Goal: Task Accomplishment & Management: Manage account settings

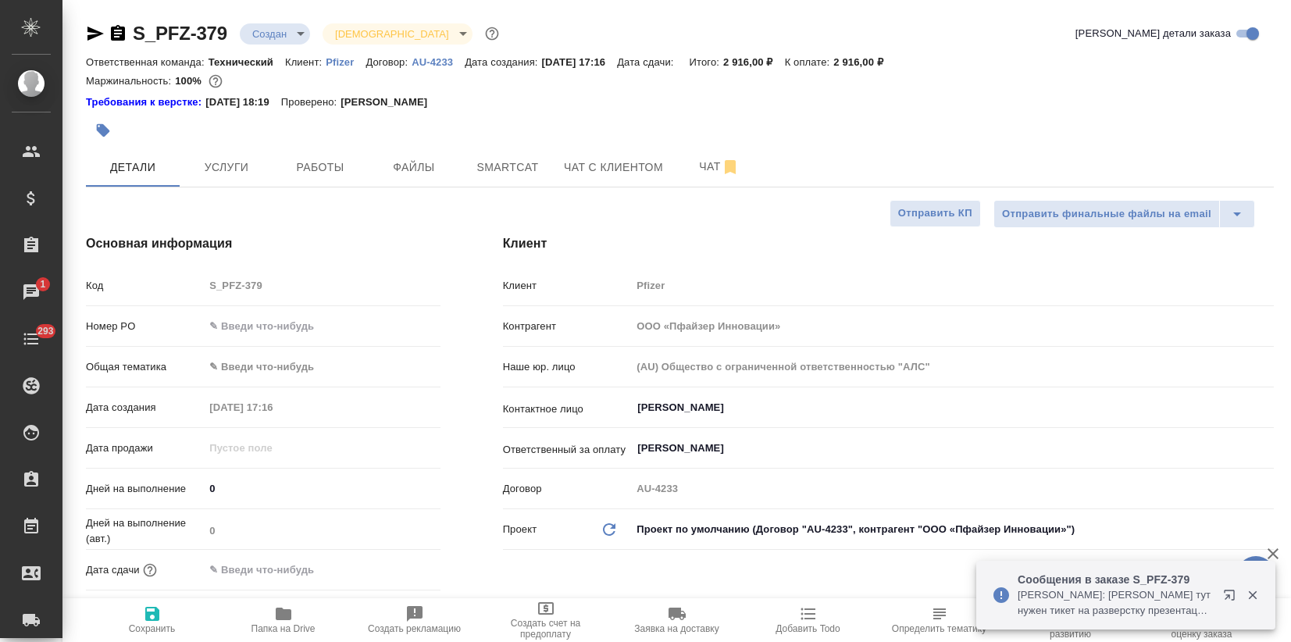
select select "RU"
click at [693, 157] on span "Чат" at bounding box center [719, 167] width 75 height 20
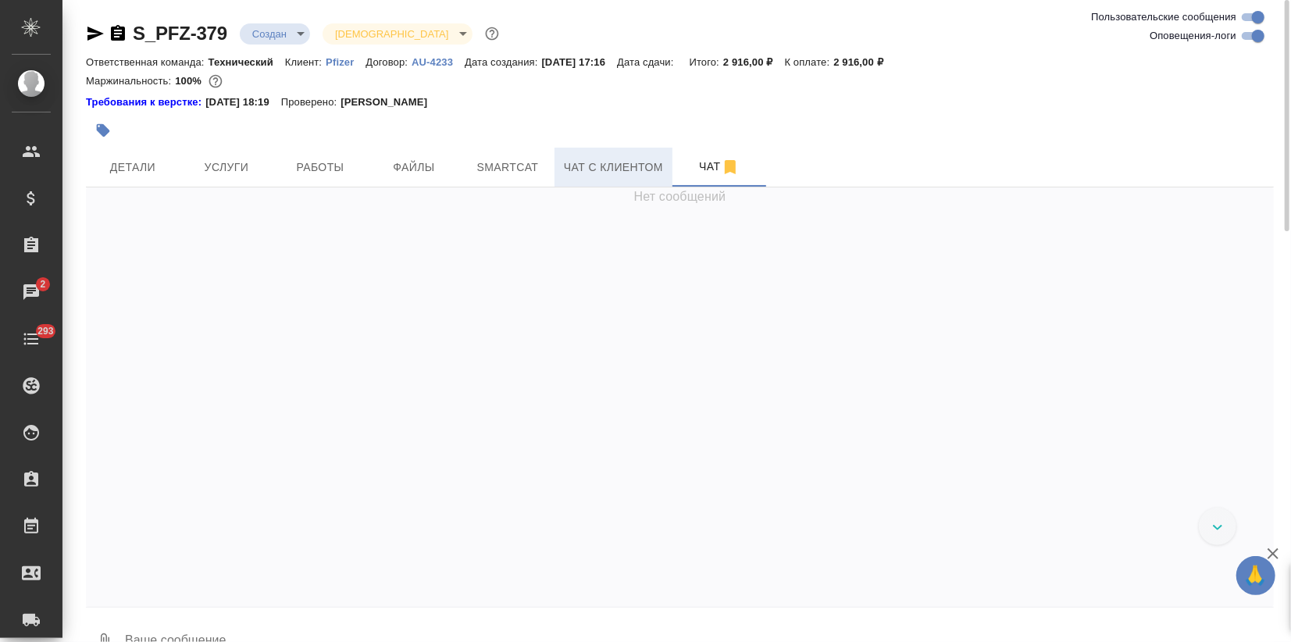
scroll to position [7337, 0]
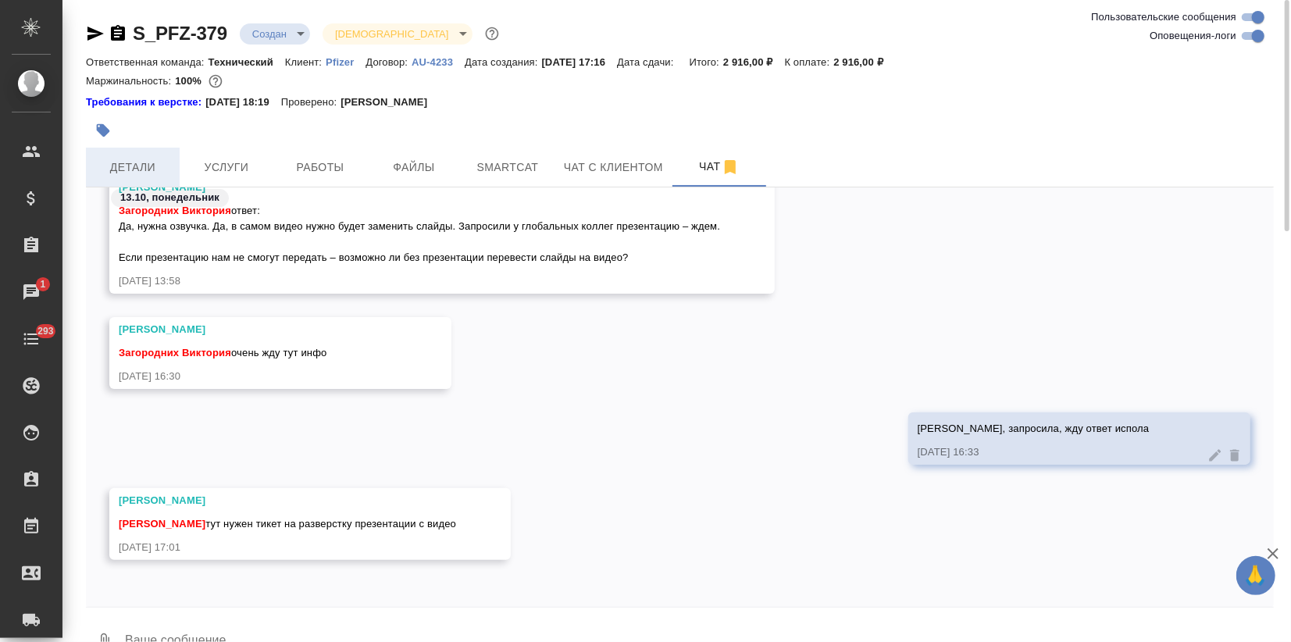
click at [129, 170] on span "Детали" at bounding box center [132, 168] width 75 height 20
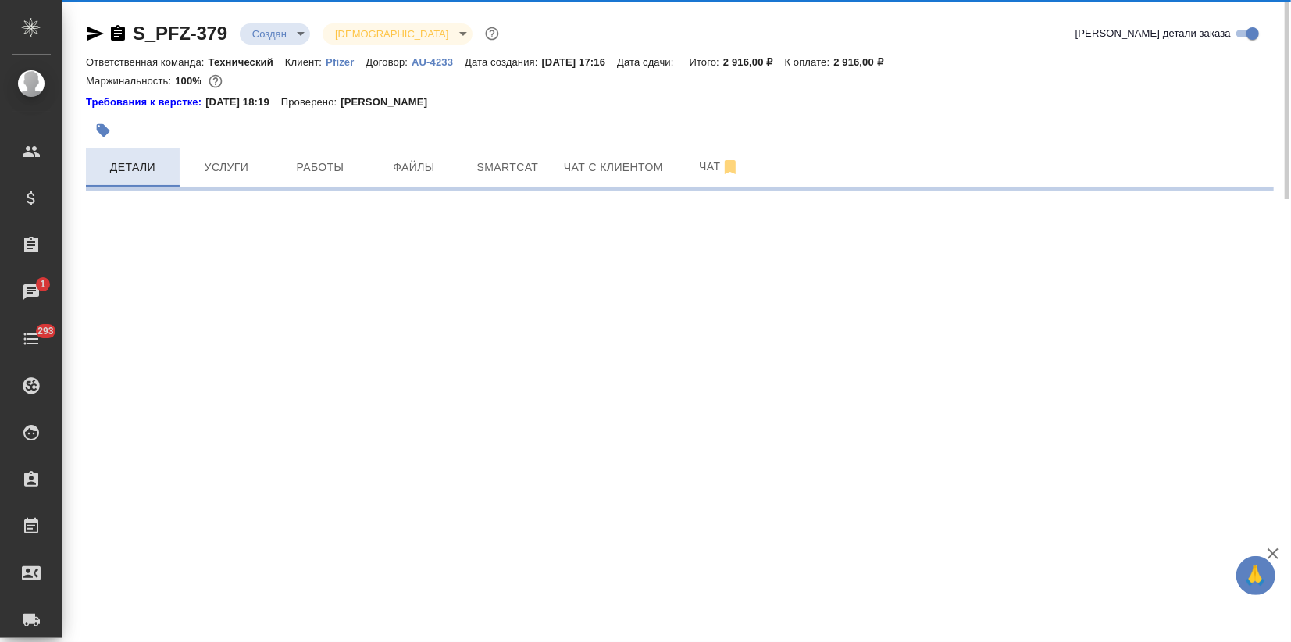
select select "RU"
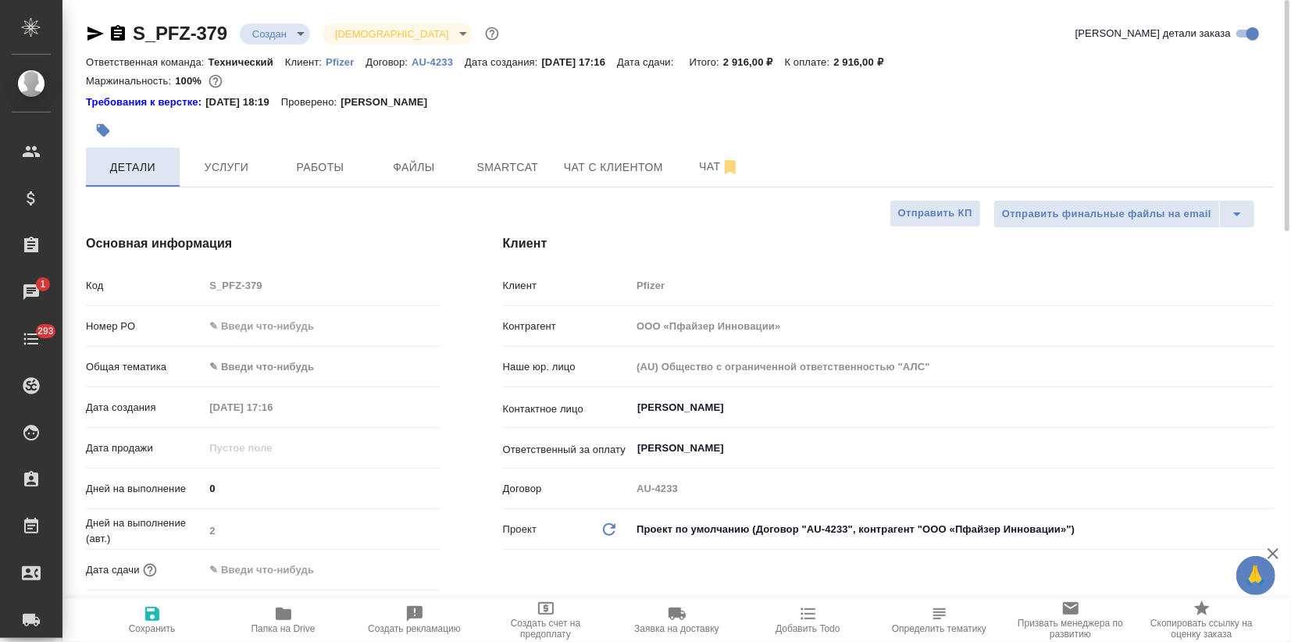
type textarea "x"
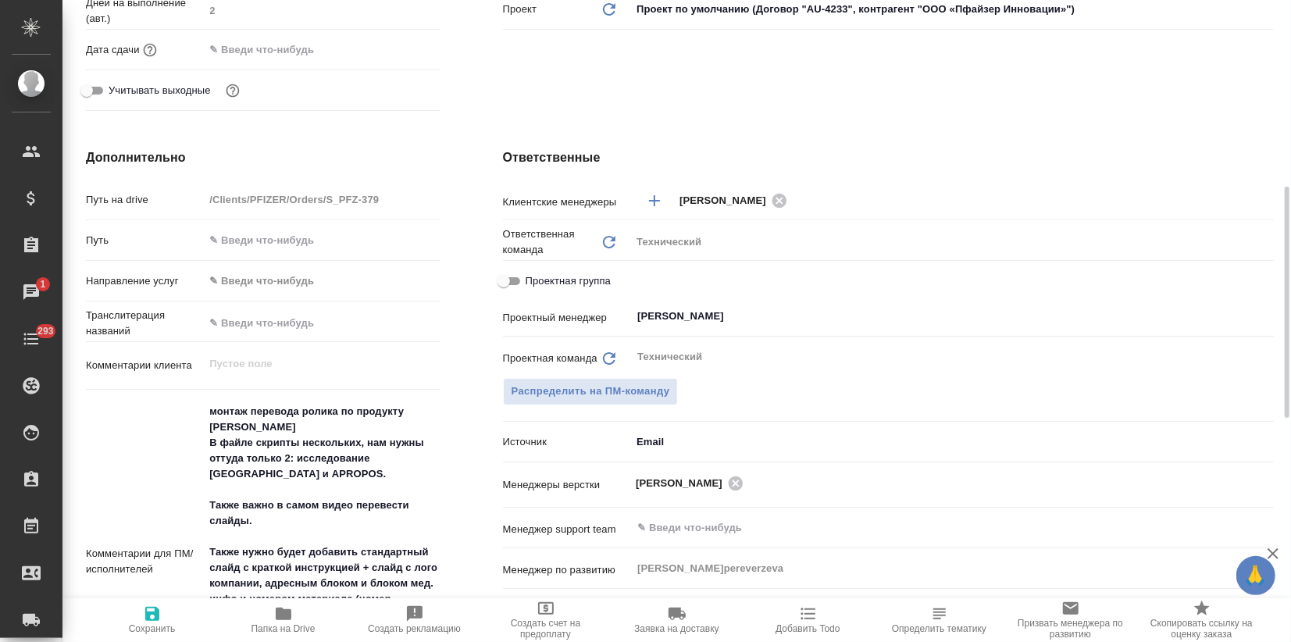
type textarea "x"
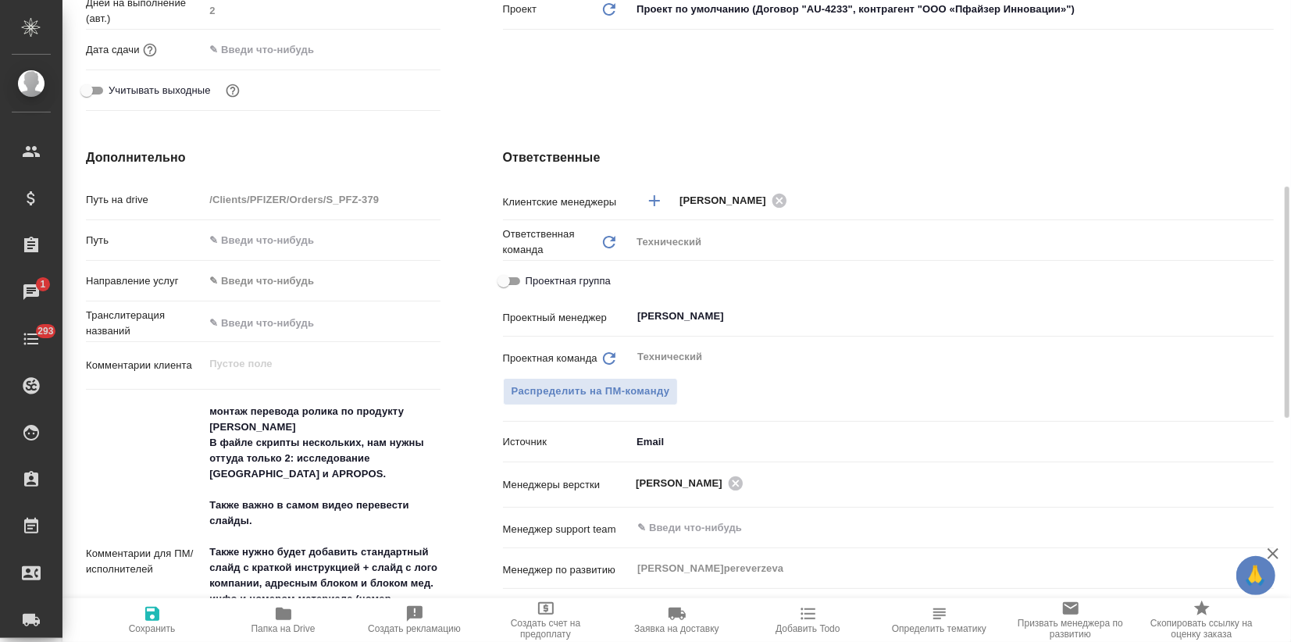
type textarea "x"
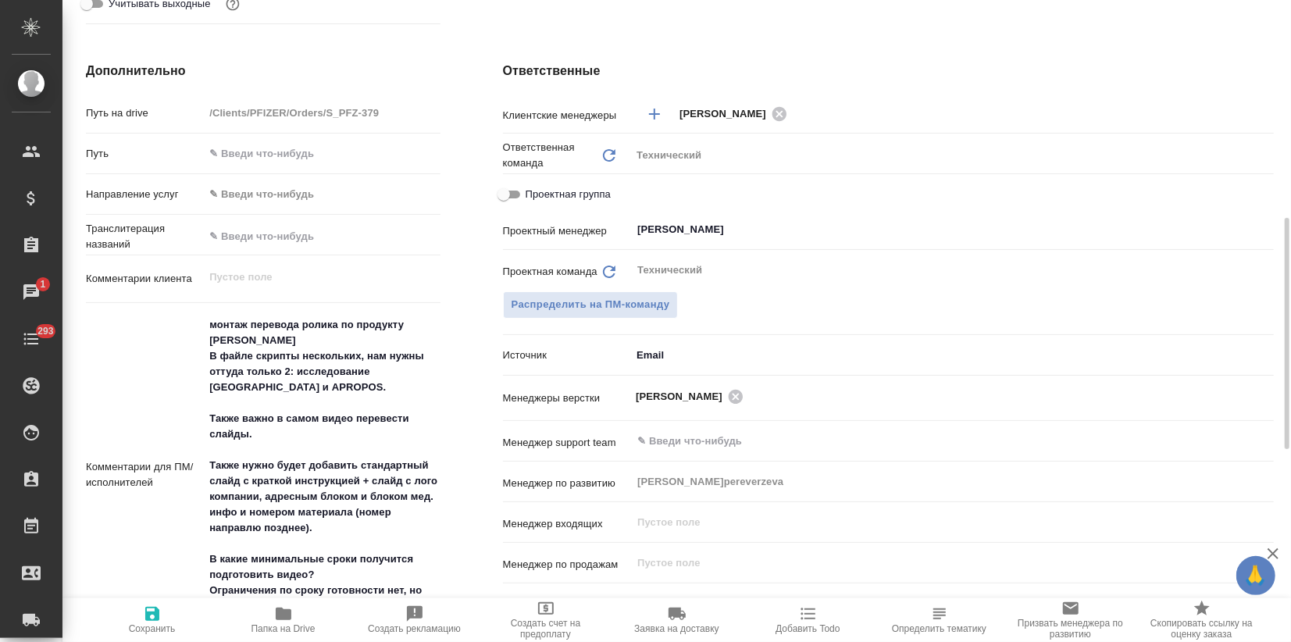
scroll to position [693, 0]
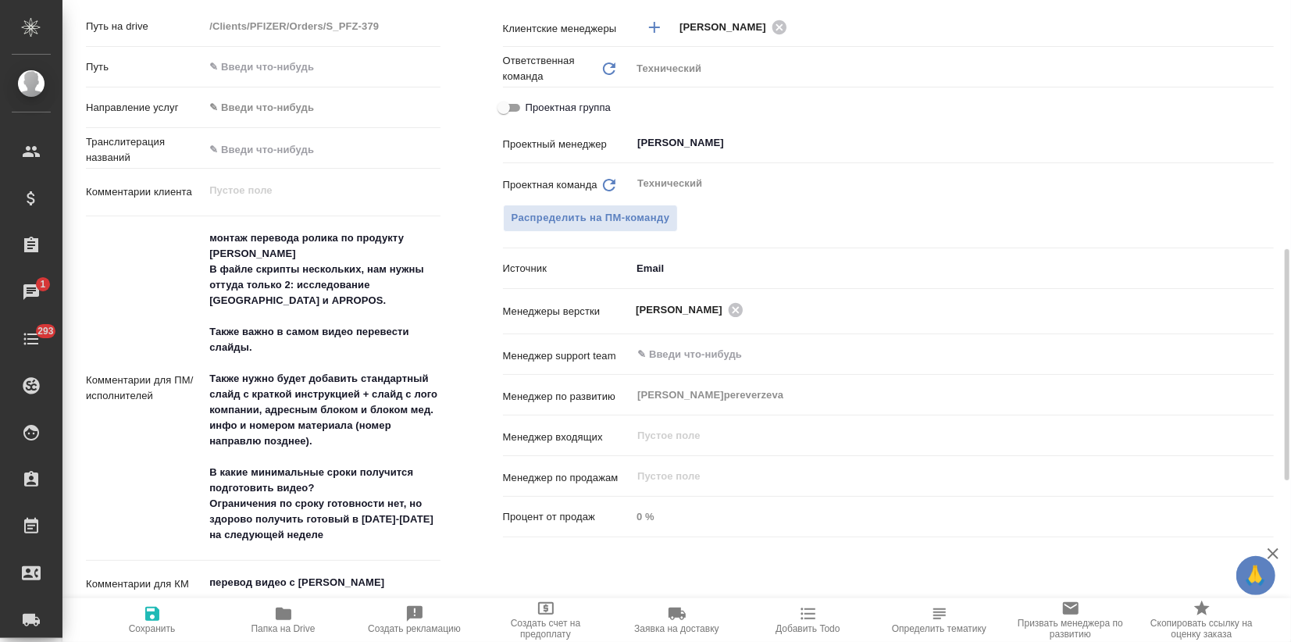
type textarea "x"
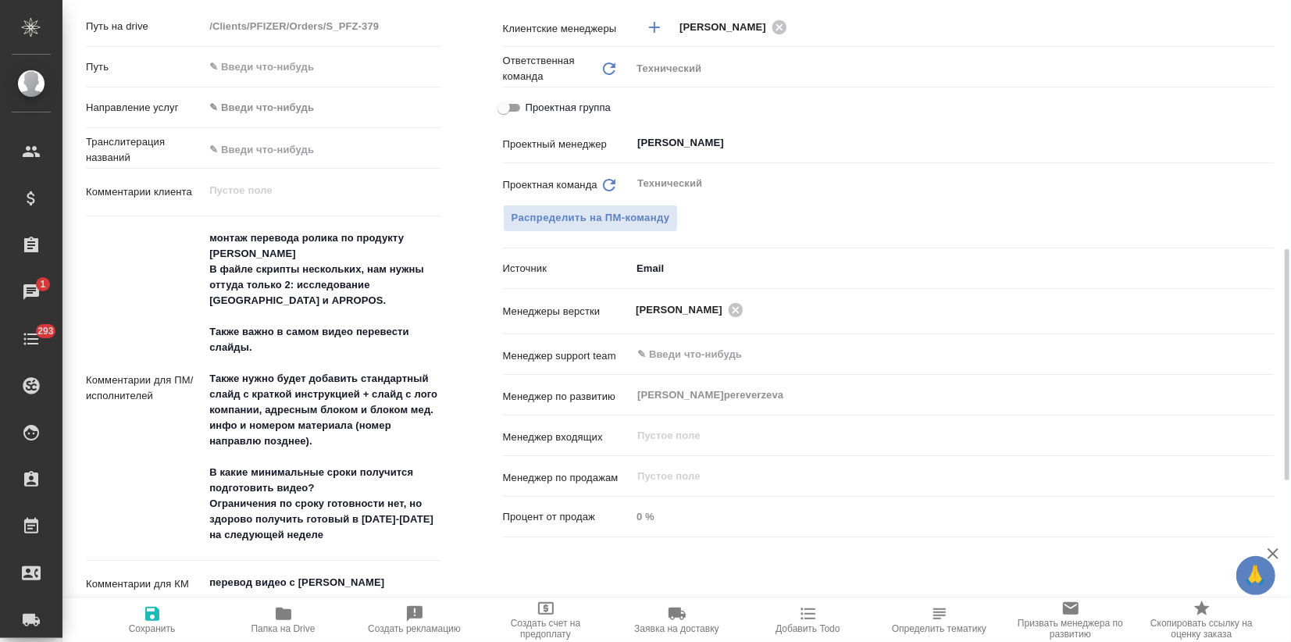
type textarea "x"
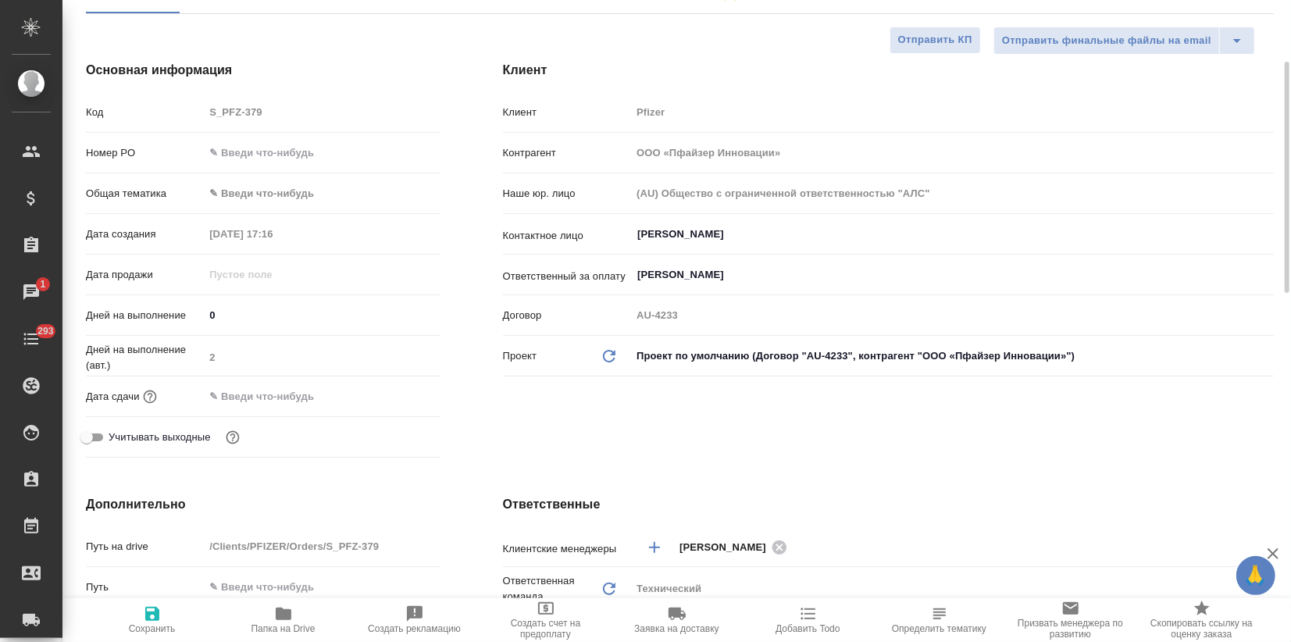
type textarea "x"
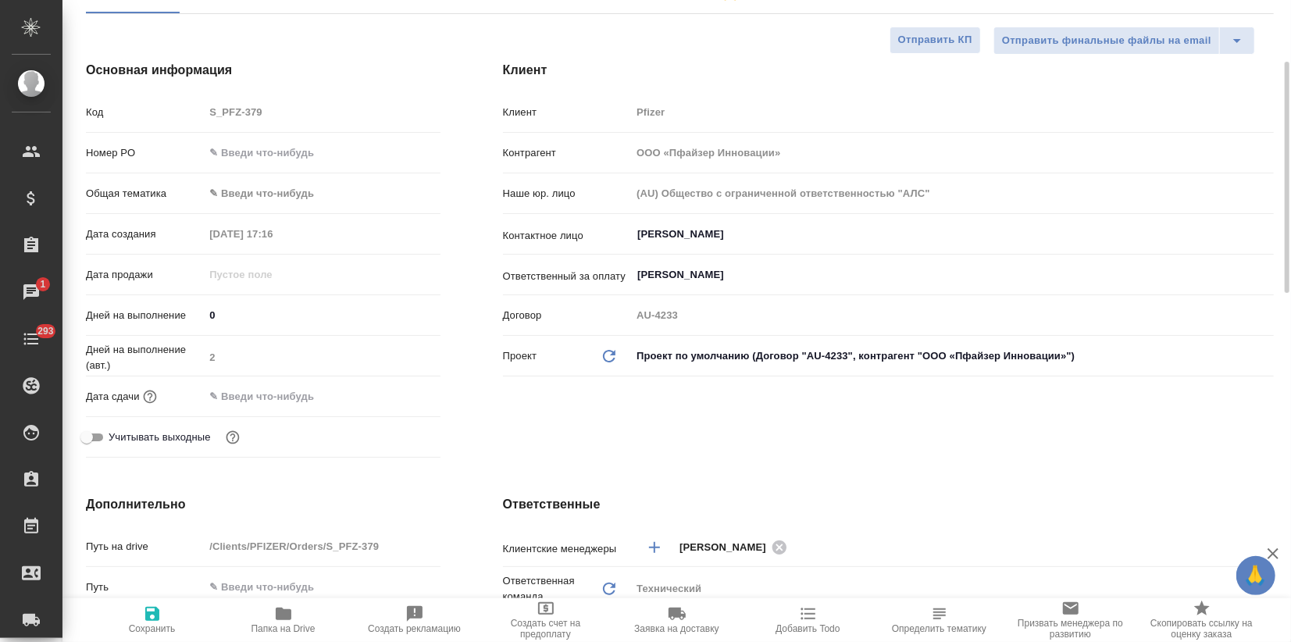
type textarea "x"
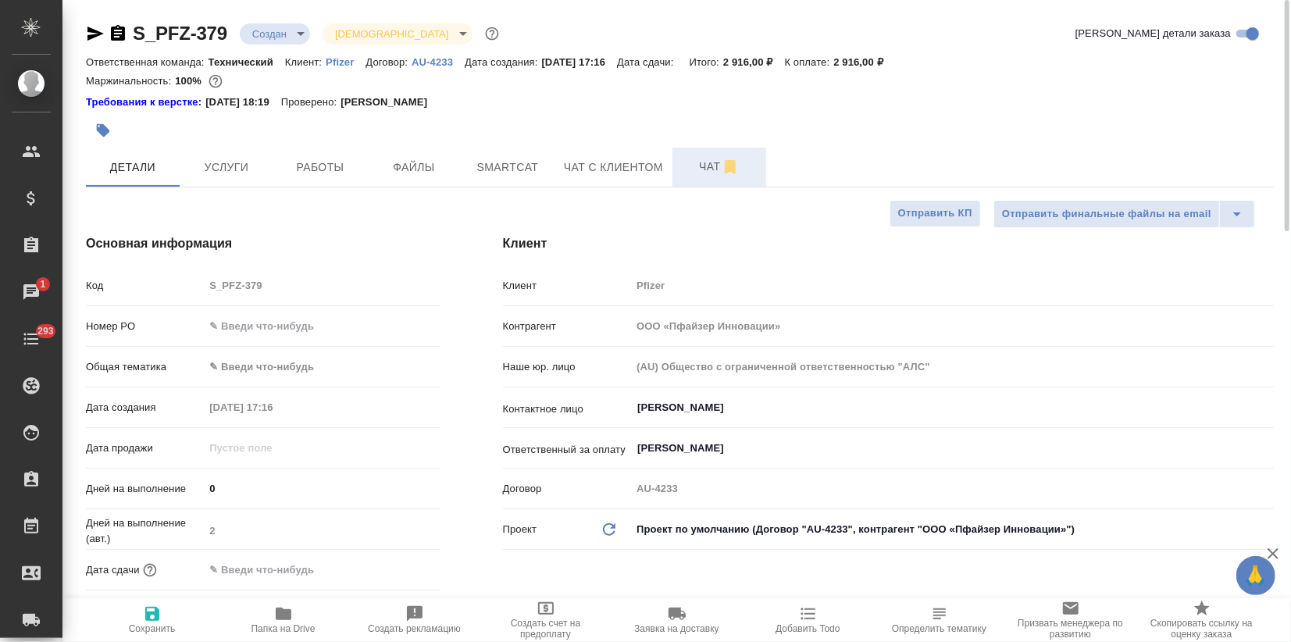
click at [709, 162] on span "Чат" at bounding box center [719, 167] width 75 height 20
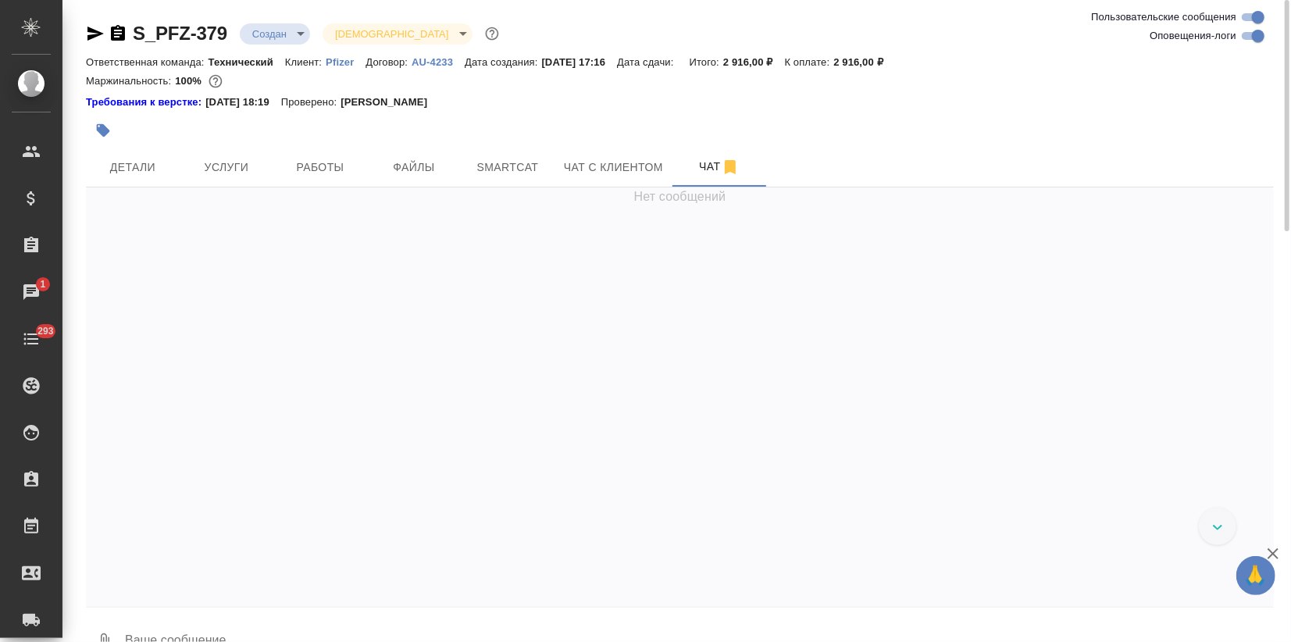
scroll to position [7433, 0]
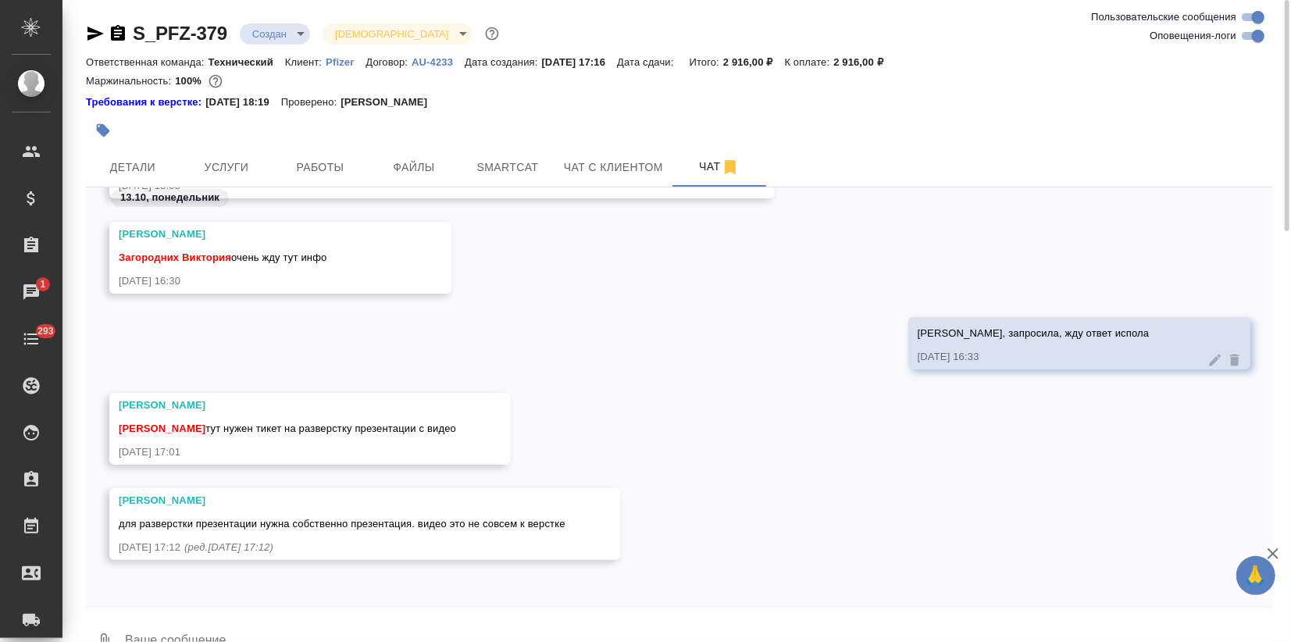
click at [94, 28] on icon "button" at bounding box center [95, 33] width 19 height 19
click at [334, 60] on p "Pfizer" at bounding box center [346, 62] width 40 height 12
click at [225, 164] on span "Услуги" at bounding box center [226, 168] width 75 height 20
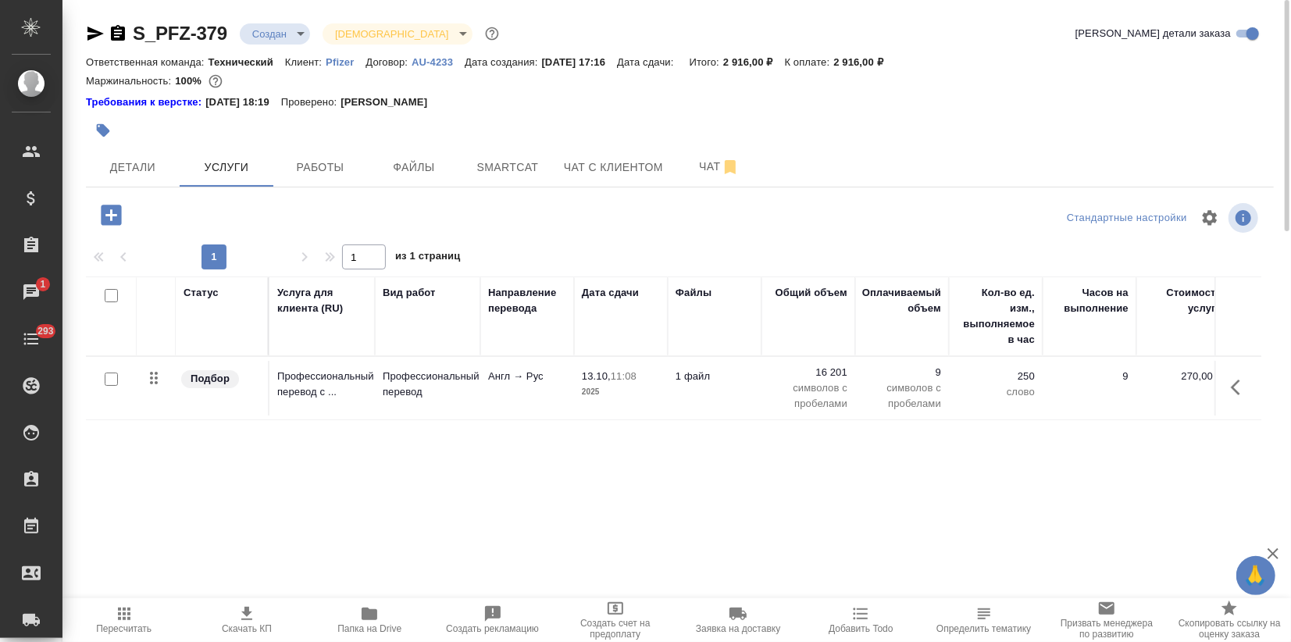
click at [112, 212] on icon "button" at bounding box center [111, 214] width 27 height 27
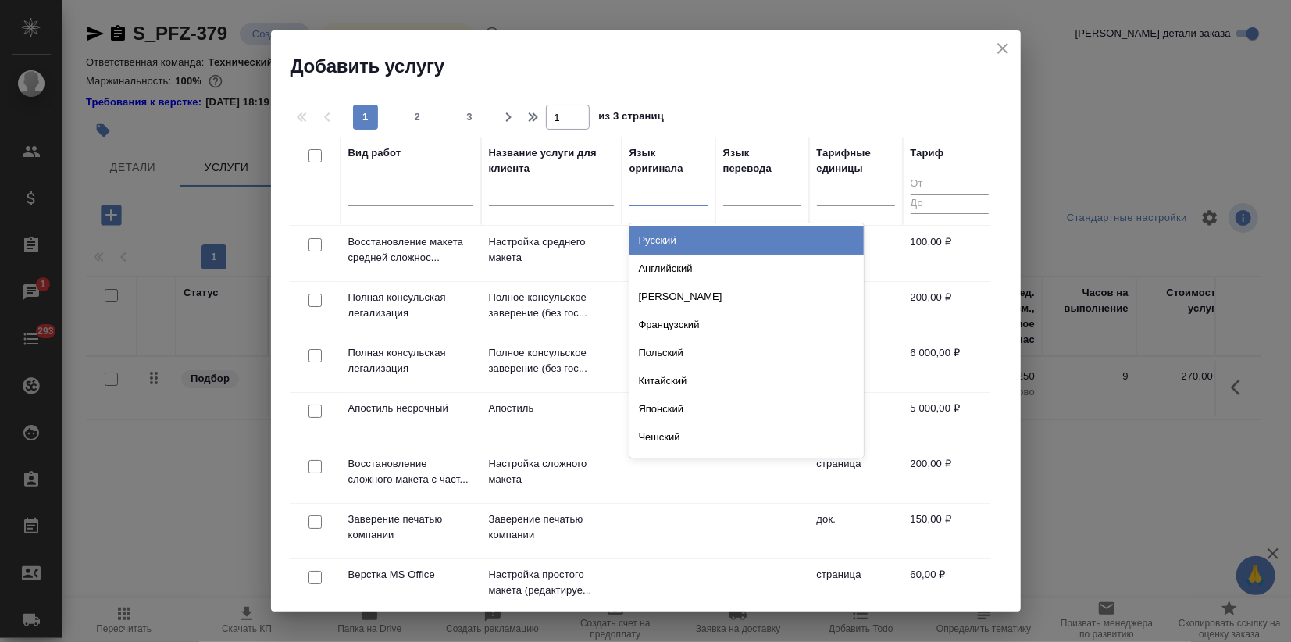
click at [643, 202] on div at bounding box center [668, 191] width 78 height 30
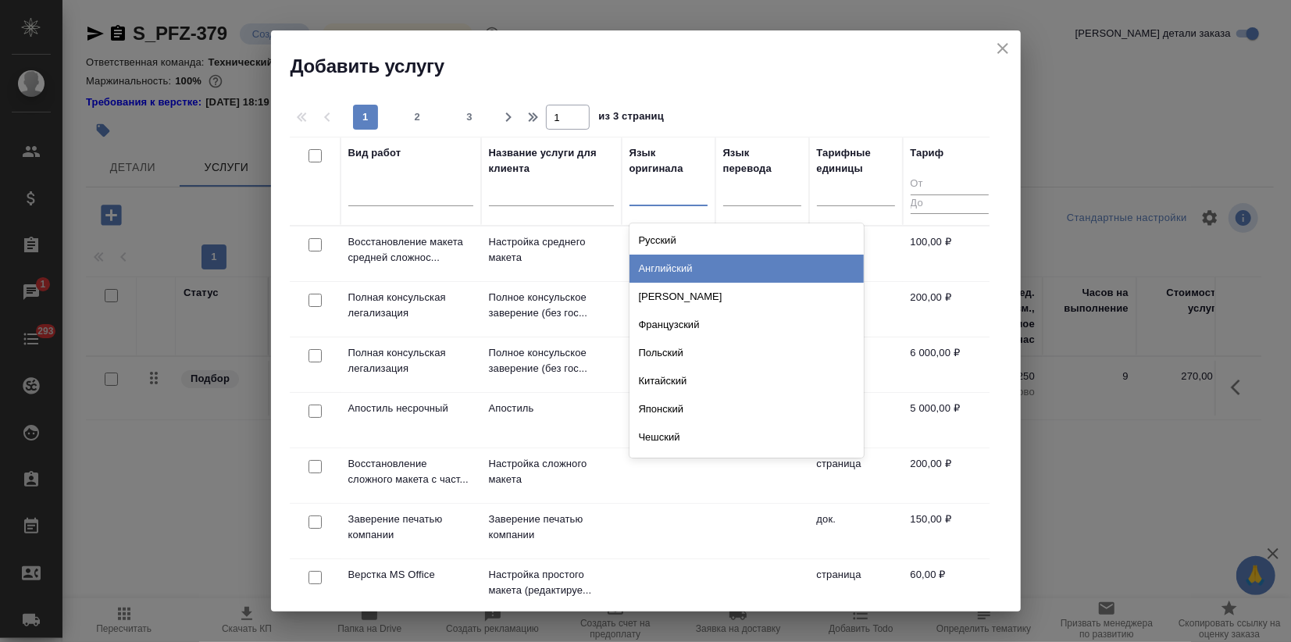
click at [668, 262] on div "Английский" at bounding box center [746, 269] width 234 height 28
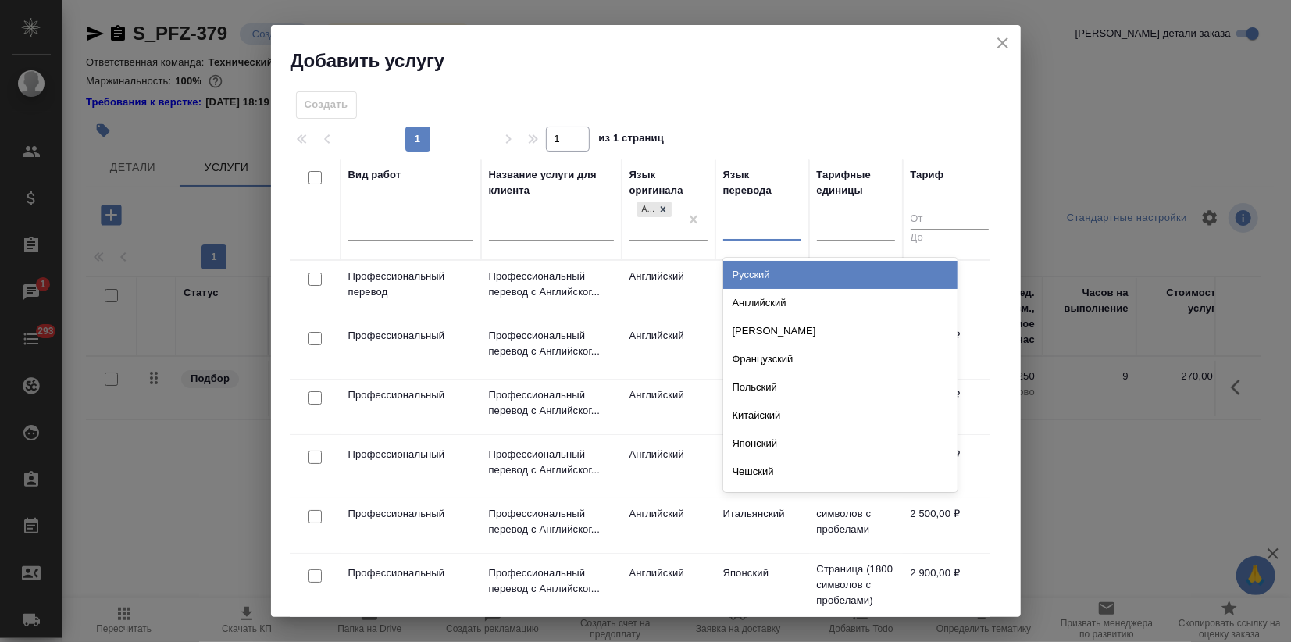
click at [748, 233] on div at bounding box center [762, 225] width 78 height 23
click at [747, 273] on div "Русский" at bounding box center [840, 275] width 234 height 28
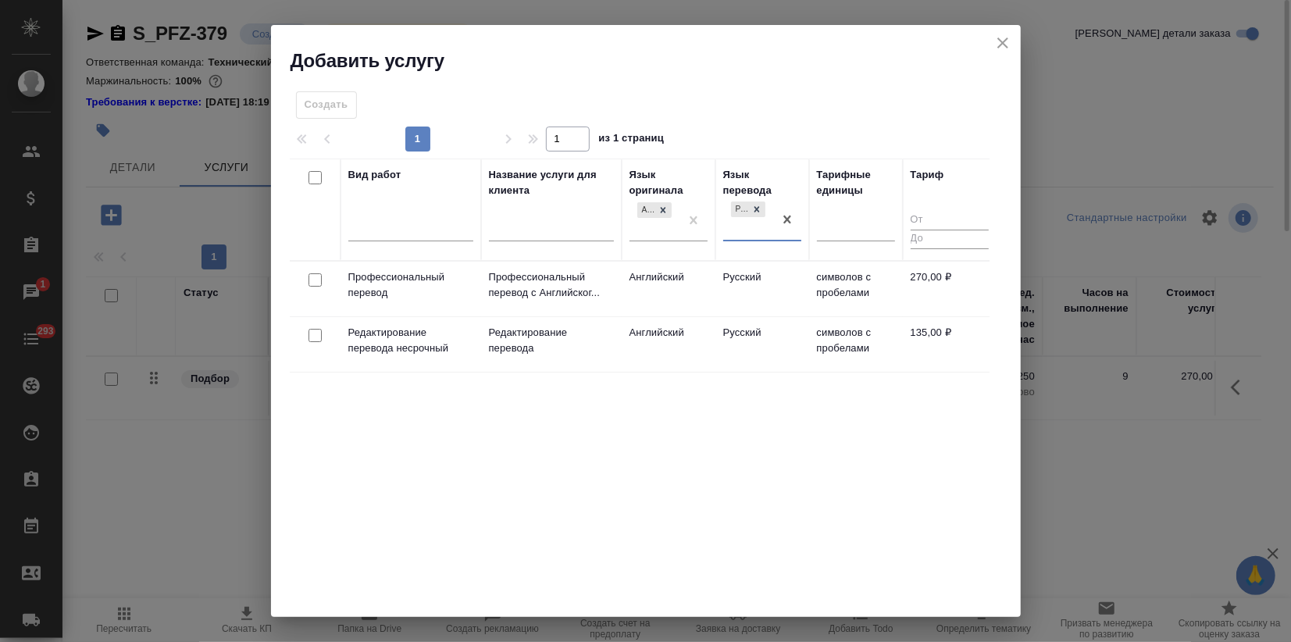
click at [1003, 34] on icon "close" at bounding box center [1002, 43] width 19 height 19
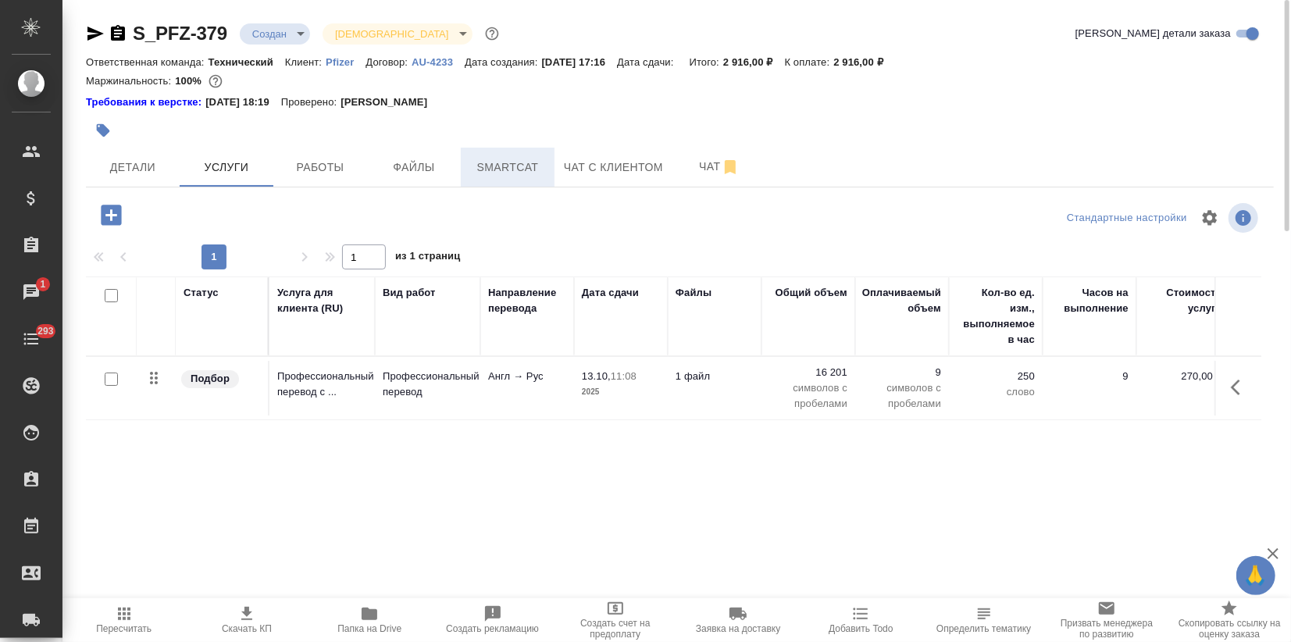
click at [504, 177] on button "Smartcat" at bounding box center [508, 167] width 94 height 39
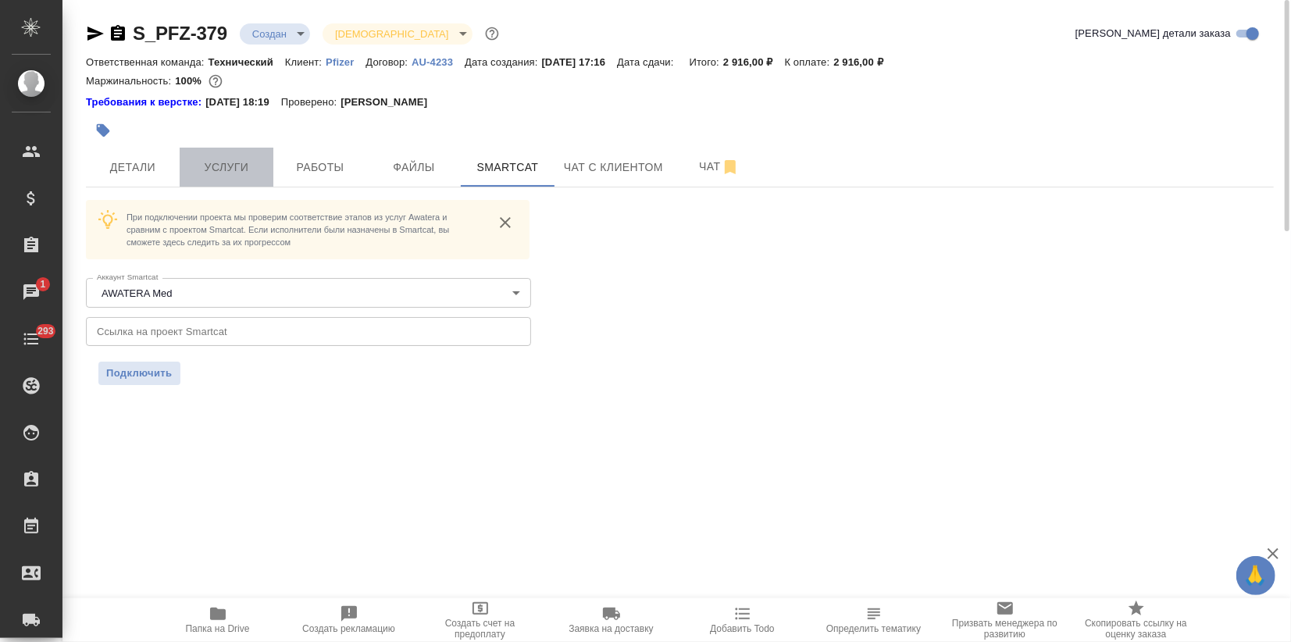
click at [224, 162] on span "Услуги" at bounding box center [226, 168] width 75 height 20
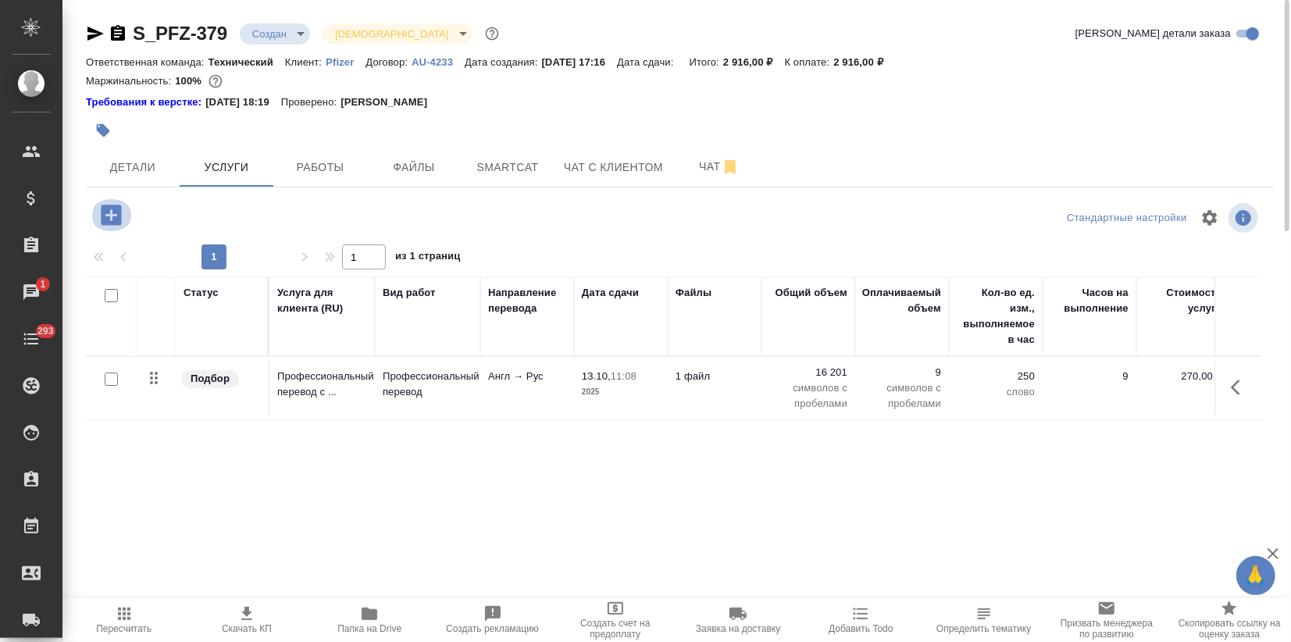
click at [119, 219] on icon "button" at bounding box center [111, 215] width 20 height 20
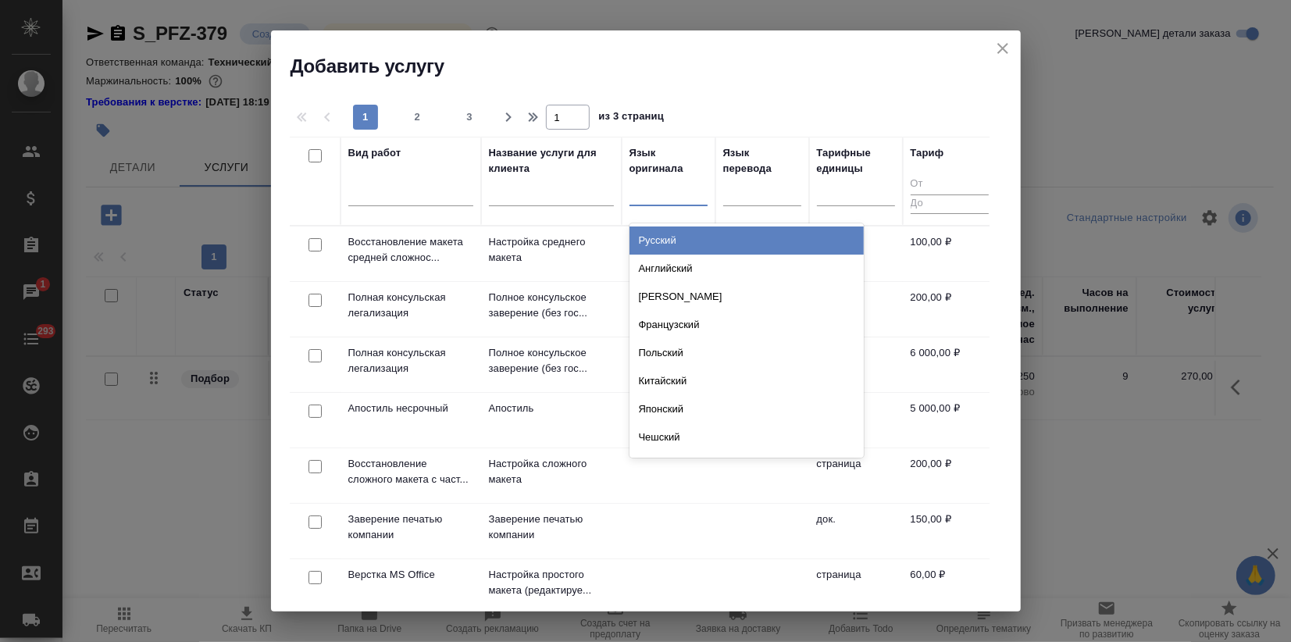
click at [649, 196] on div at bounding box center [668, 190] width 78 height 23
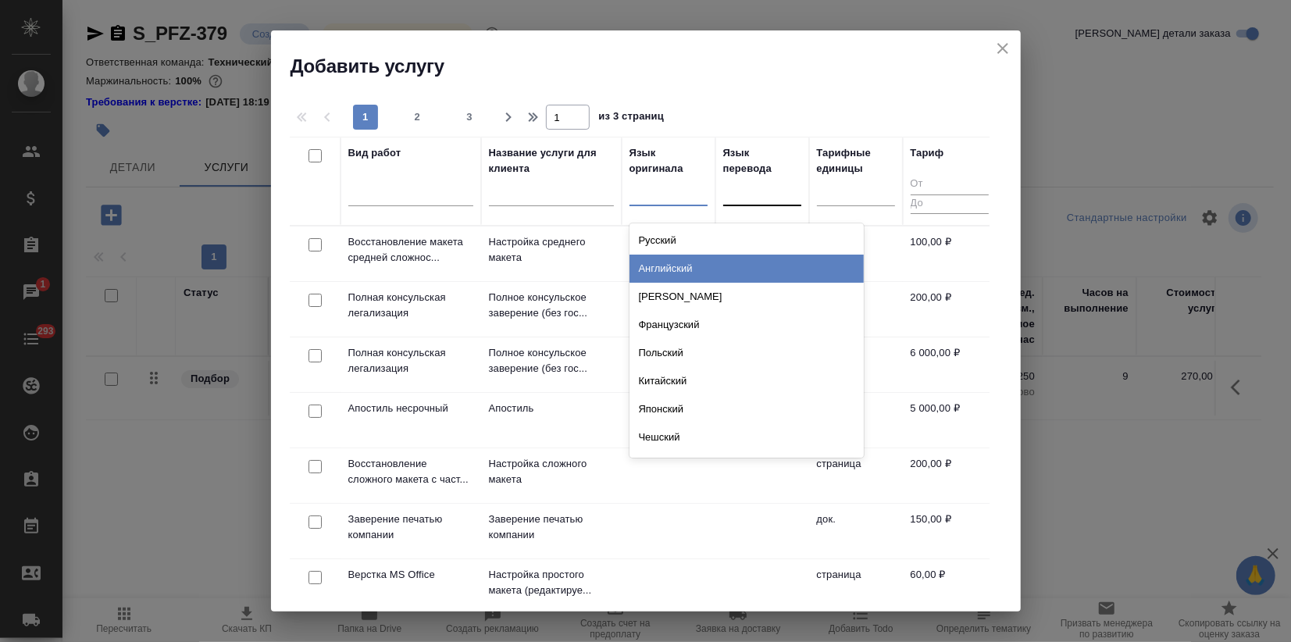
drag, startPoint x: 654, startPoint y: 262, endPoint x: 751, endPoint y: 237, distance: 101.0
click at [654, 263] on div "Английский" at bounding box center [746, 269] width 234 height 28
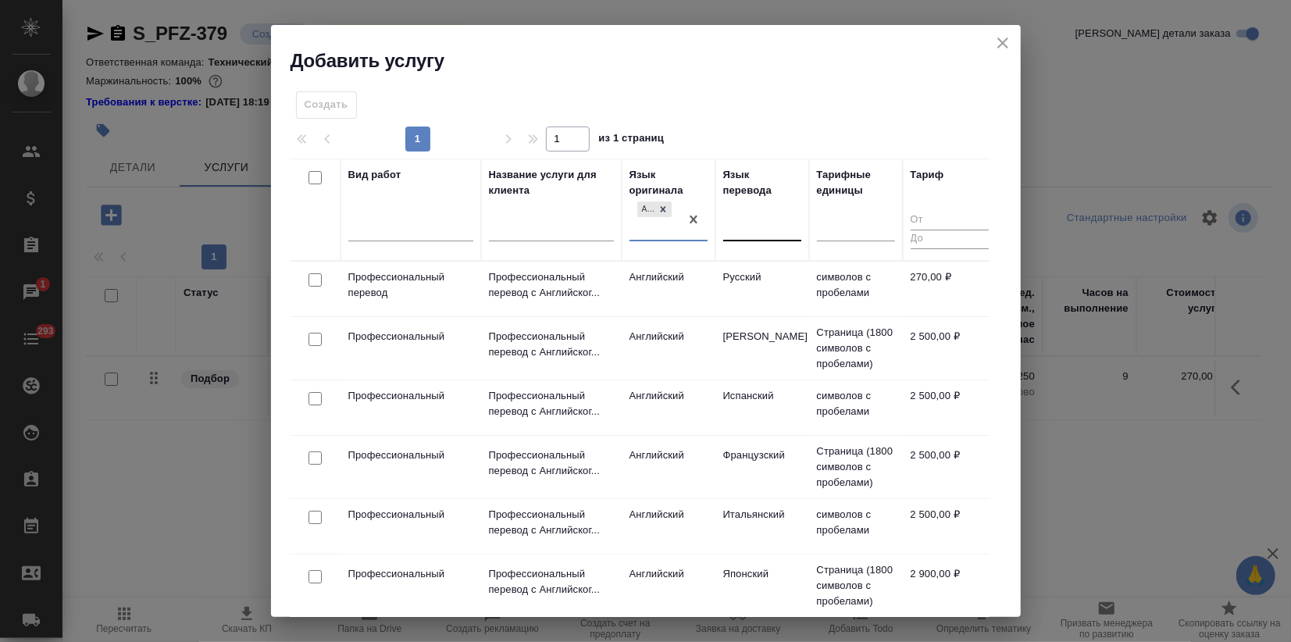
click at [757, 228] on div at bounding box center [762, 226] width 78 height 23
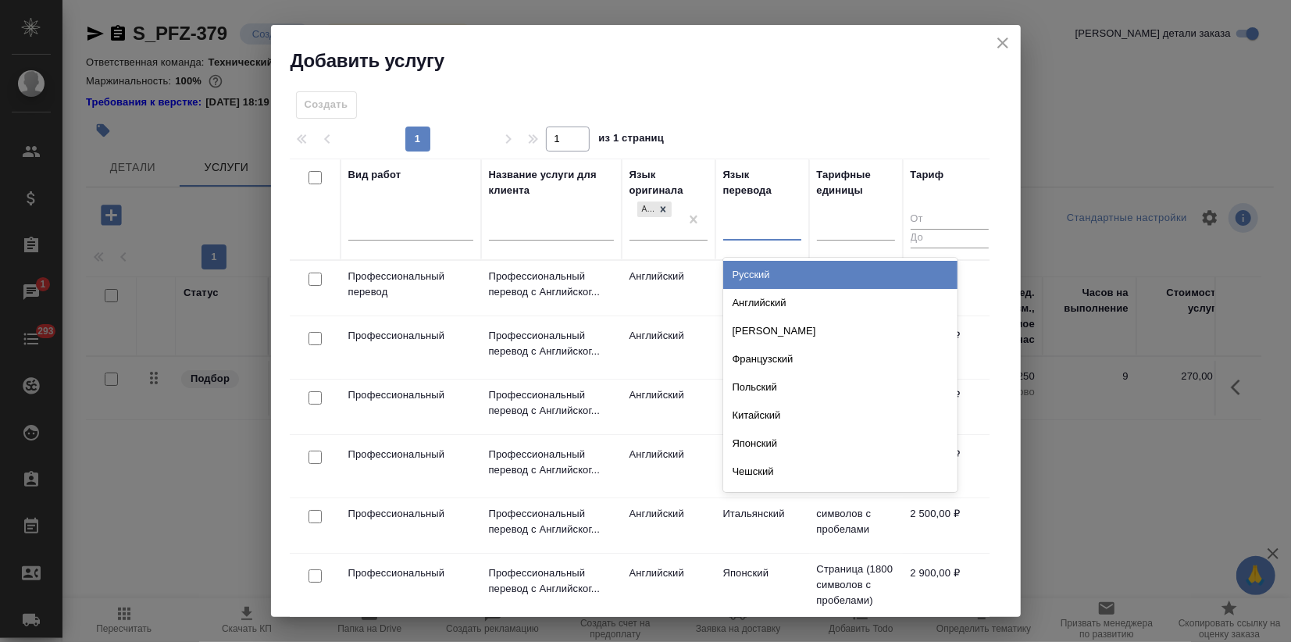
click at [745, 274] on div "Русский" at bounding box center [840, 275] width 234 height 28
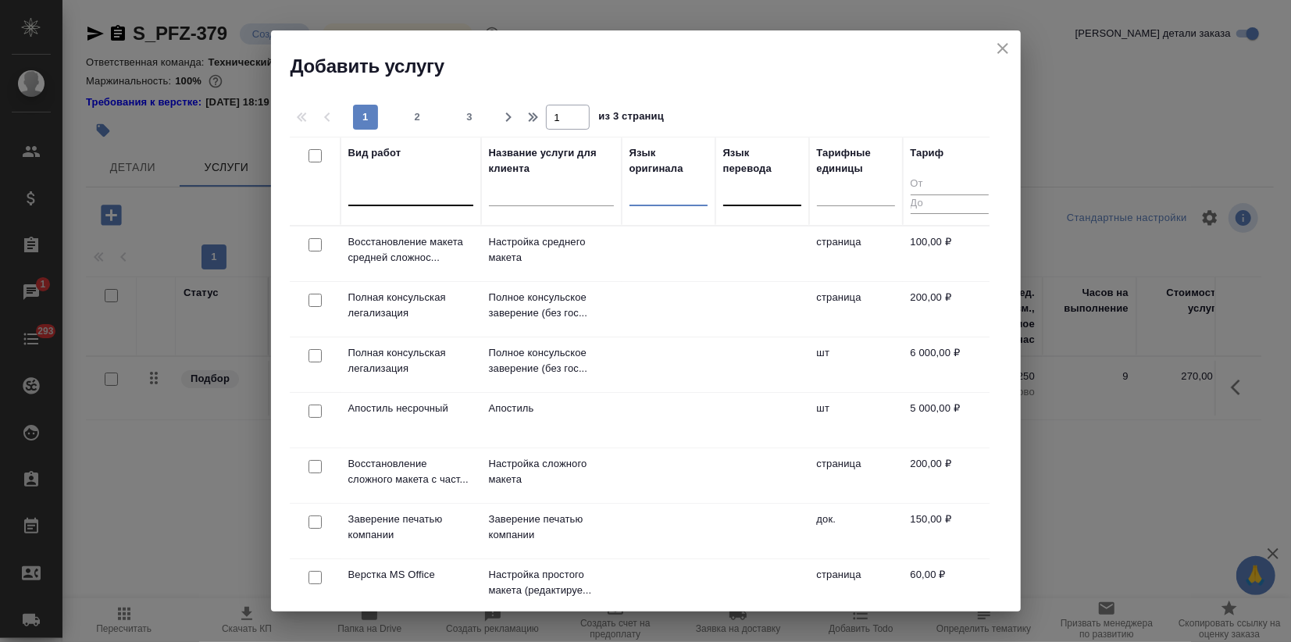
click at [365, 180] on div at bounding box center [410, 190] width 125 height 23
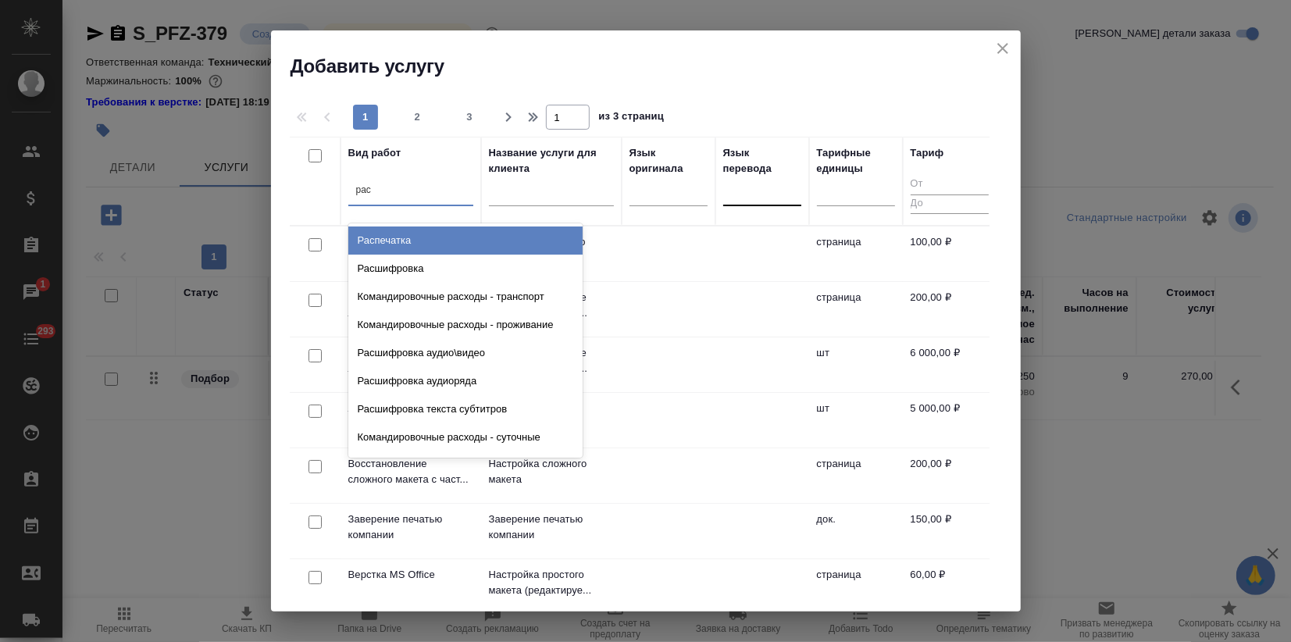
type input "расш"
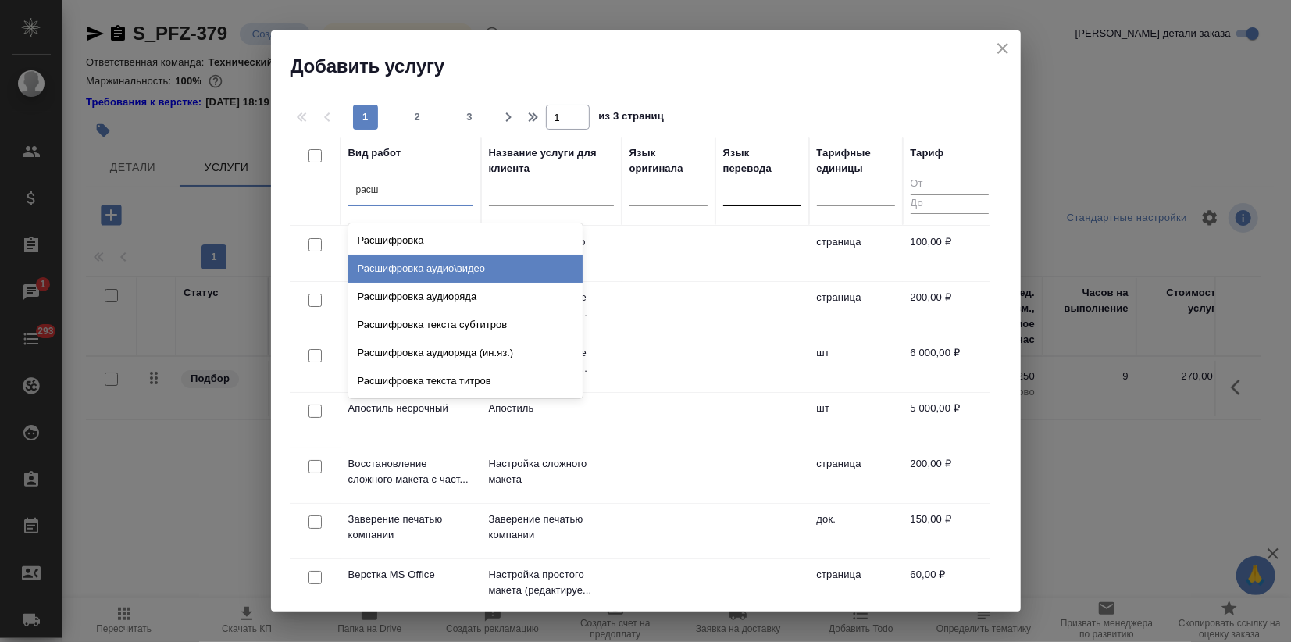
click at [447, 276] on div "Расшифровка аудио\видео" at bounding box center [465, 269] width 234 height 28
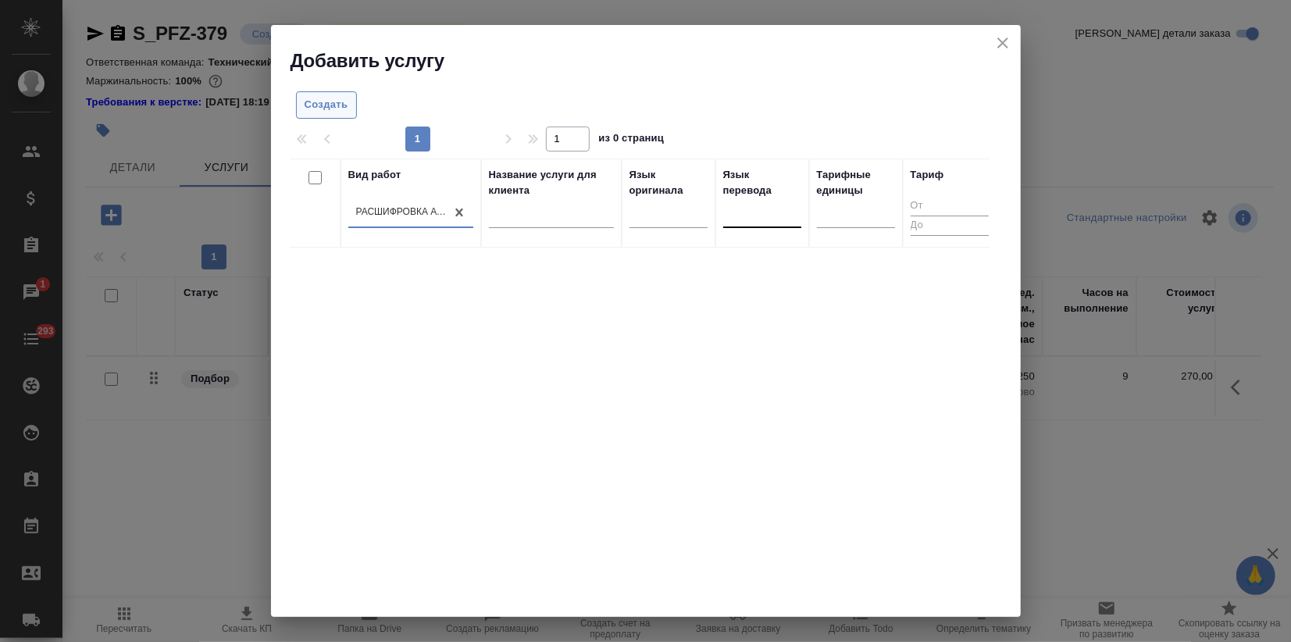
click at [325, 99] on span "Создать" at bounding box center [327, 105] width 44 height 18
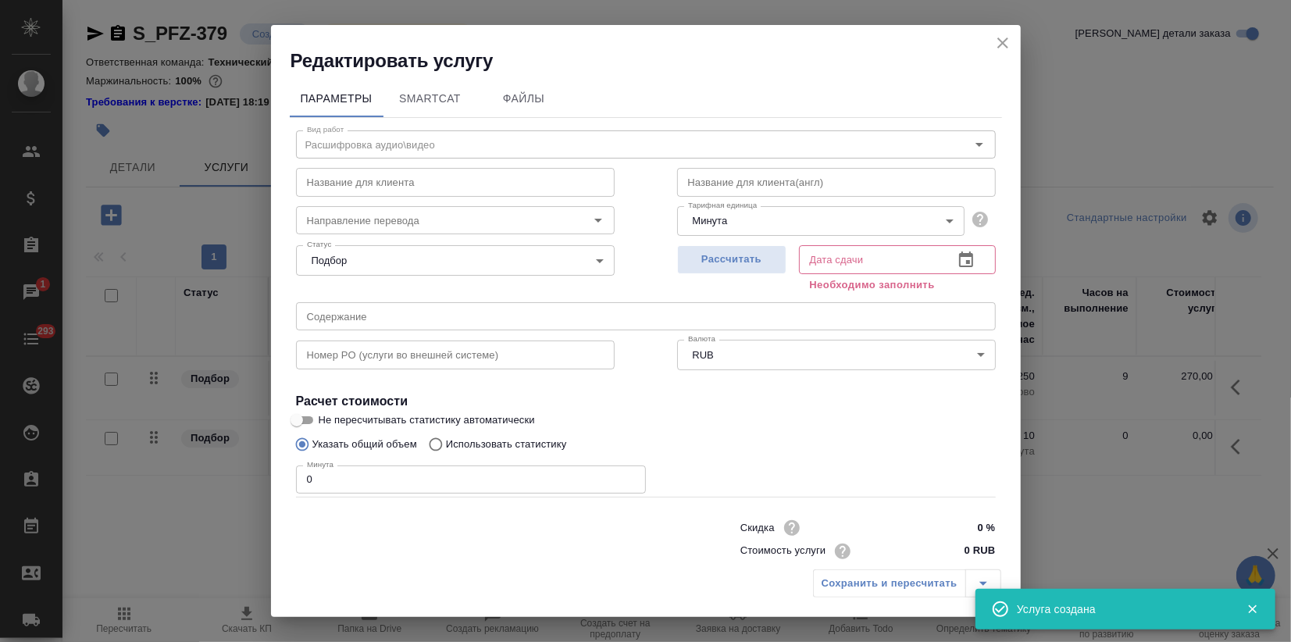
drag, startPoint x: 400, startPoint y: 472, endPoint x: 243, endPoint y: 469, distance: 157.0
click at [250, 464] on div "Редактировать услугу Параметры SmartCat Файлы Вид работ Расшифровка аудио\видео…" at bounding box center [645, 321] width 1291 height 642
type input "5"
click at [725, 257] on span "Рассчитать" at bounding box center [732, 260] width 92 height 18
type input "14.10.2025 10:04"
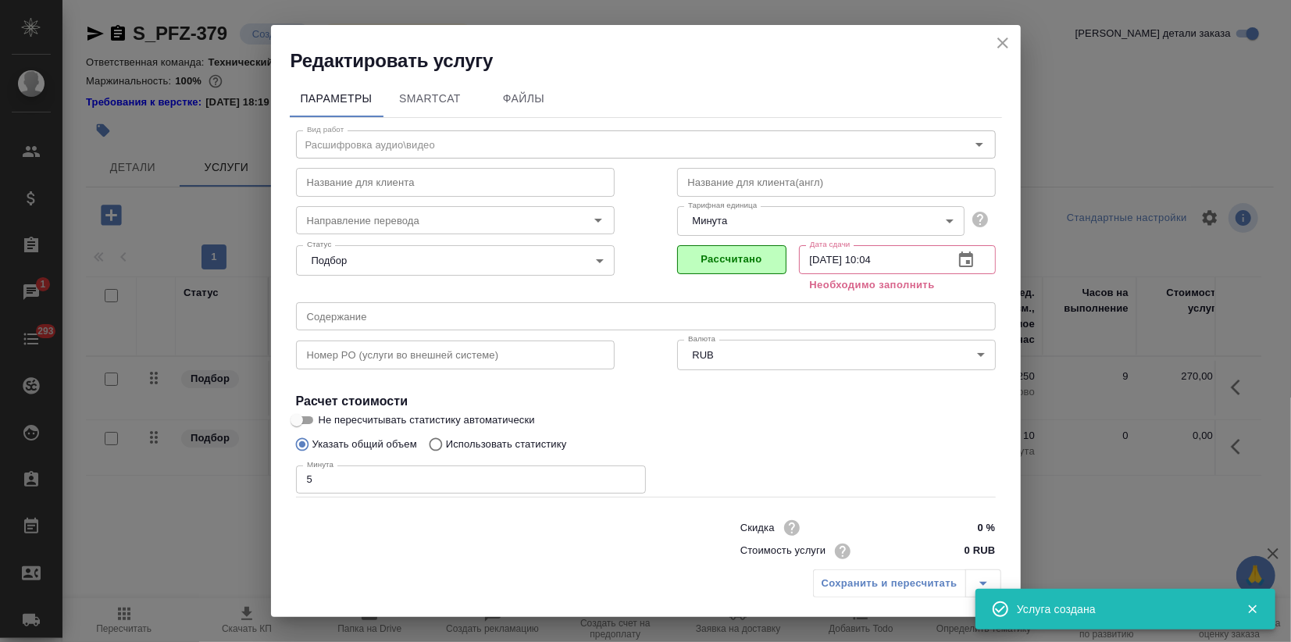
scroll to position [17, 0]
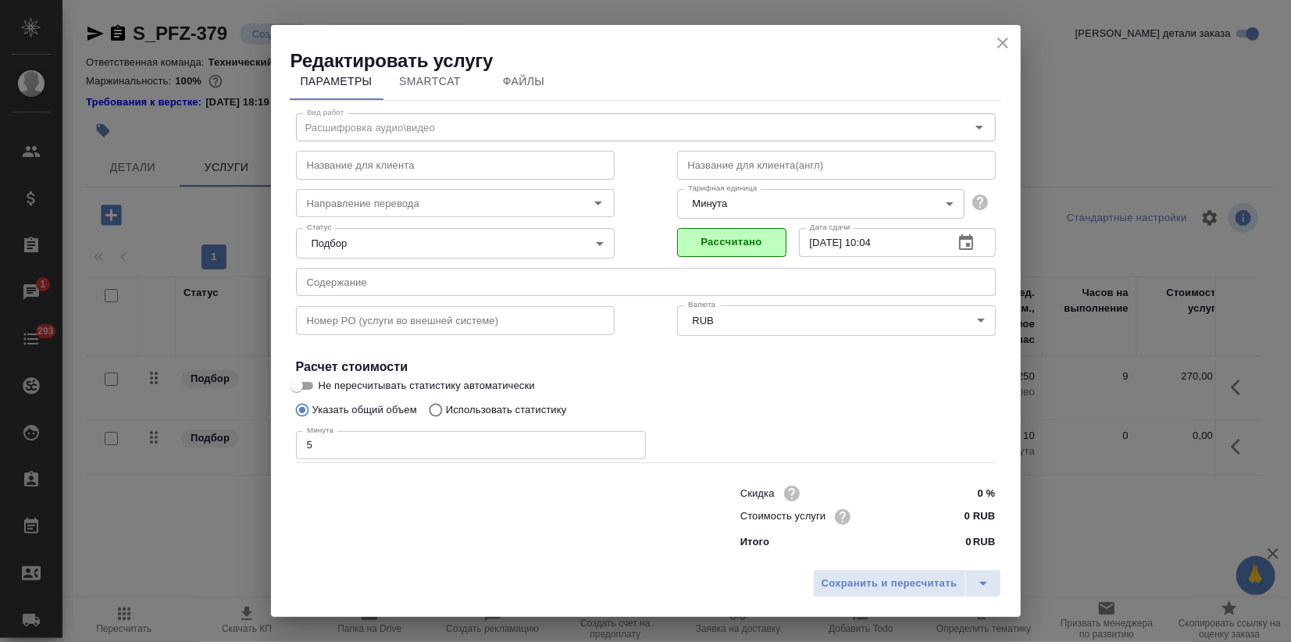
click at [936, 506] on input "0 RUB" at bounding box center [965, 516] width 59 height 23
type input "150 RUB"
click at [900, 582] on span "Сохранить и пересчитать" at bounding box center [890, 584] width 136 height 18
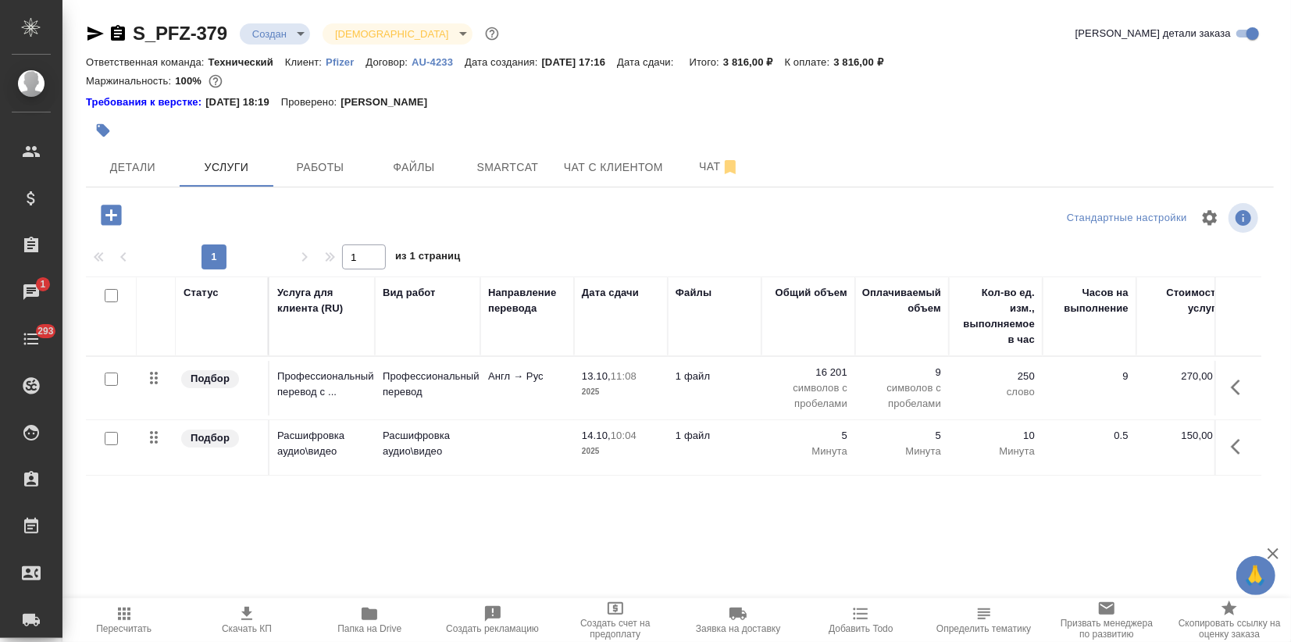
click at [115, 215] on icon "button" at bounding box center [111, 214] width 27 height 27
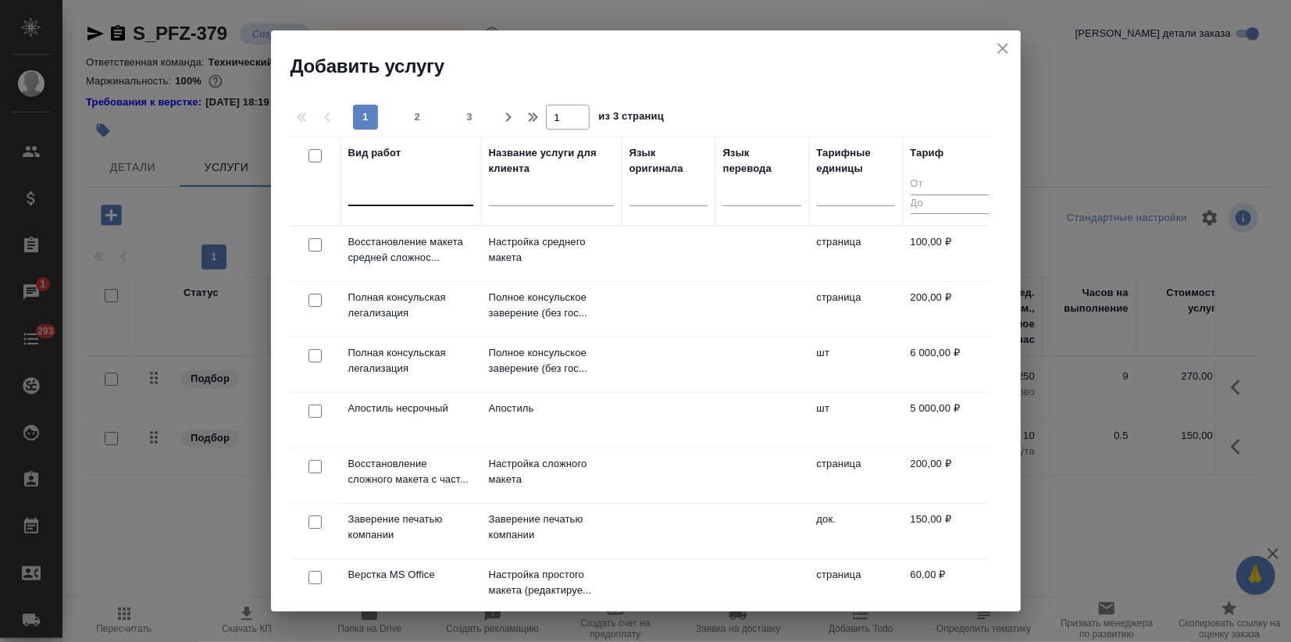
click at [421, 199] on div at bounding box center [410, 190] width 125 height 23
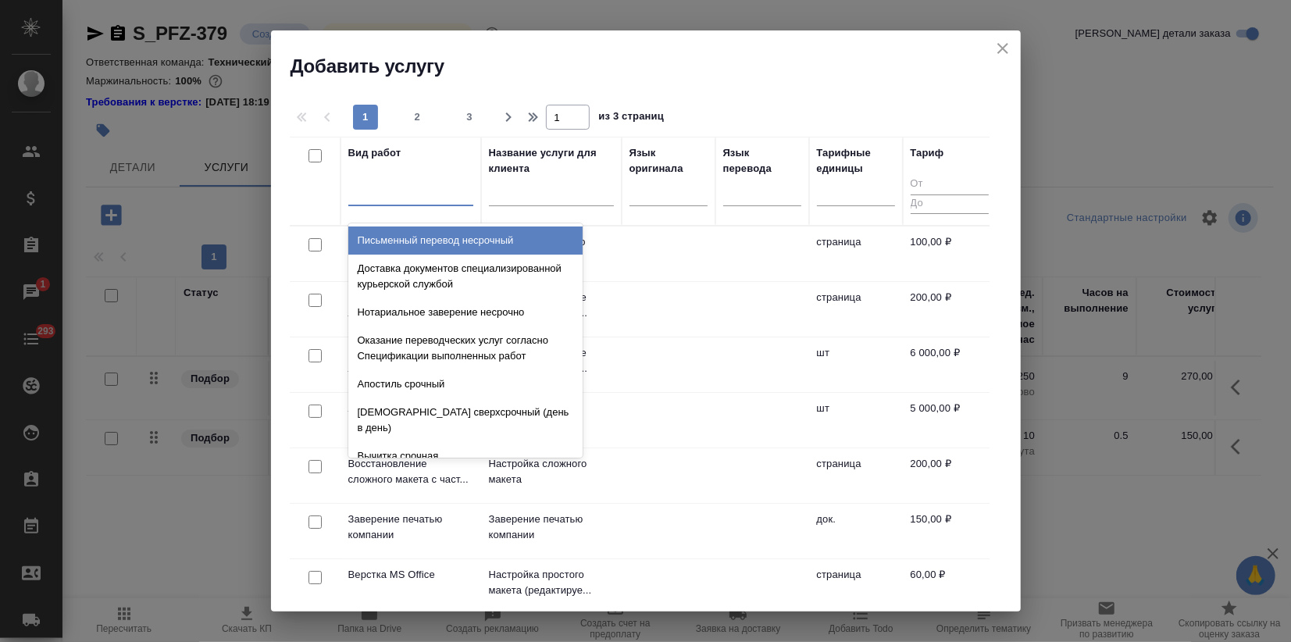
click at [1008, 47] on icon "close" at bounding box center [1002, 48] width 19 height 19
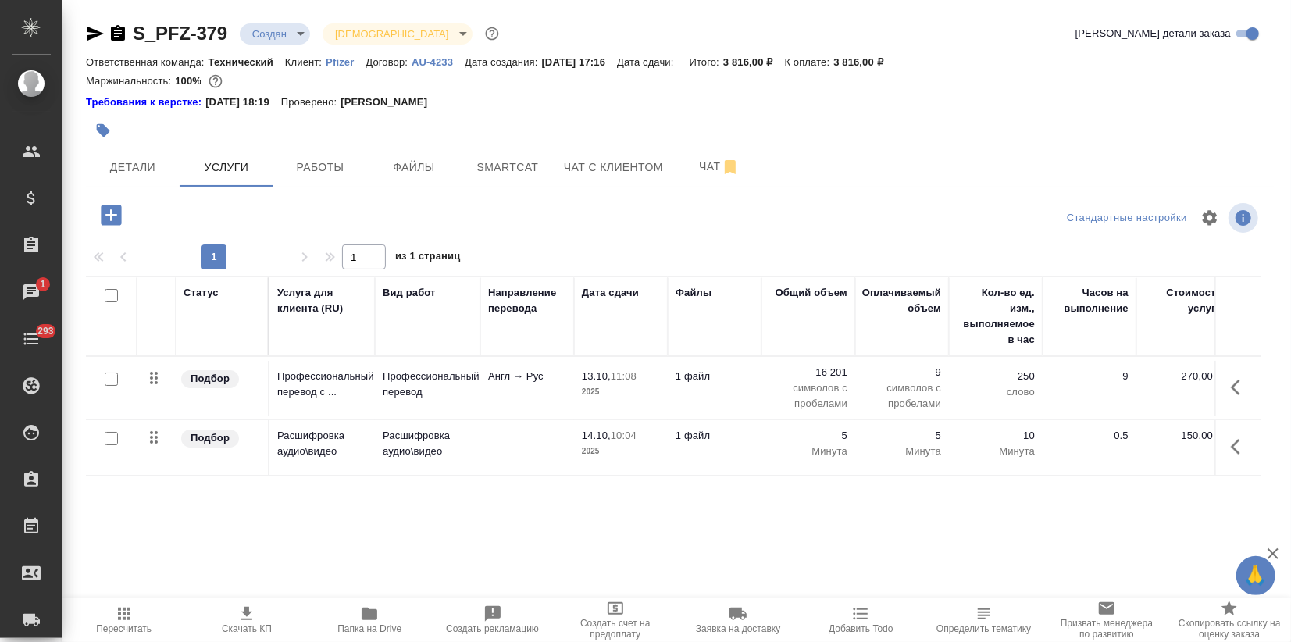
click at [106, 212] on icon "button" at bounding box center [111, 215] width 20 height 20
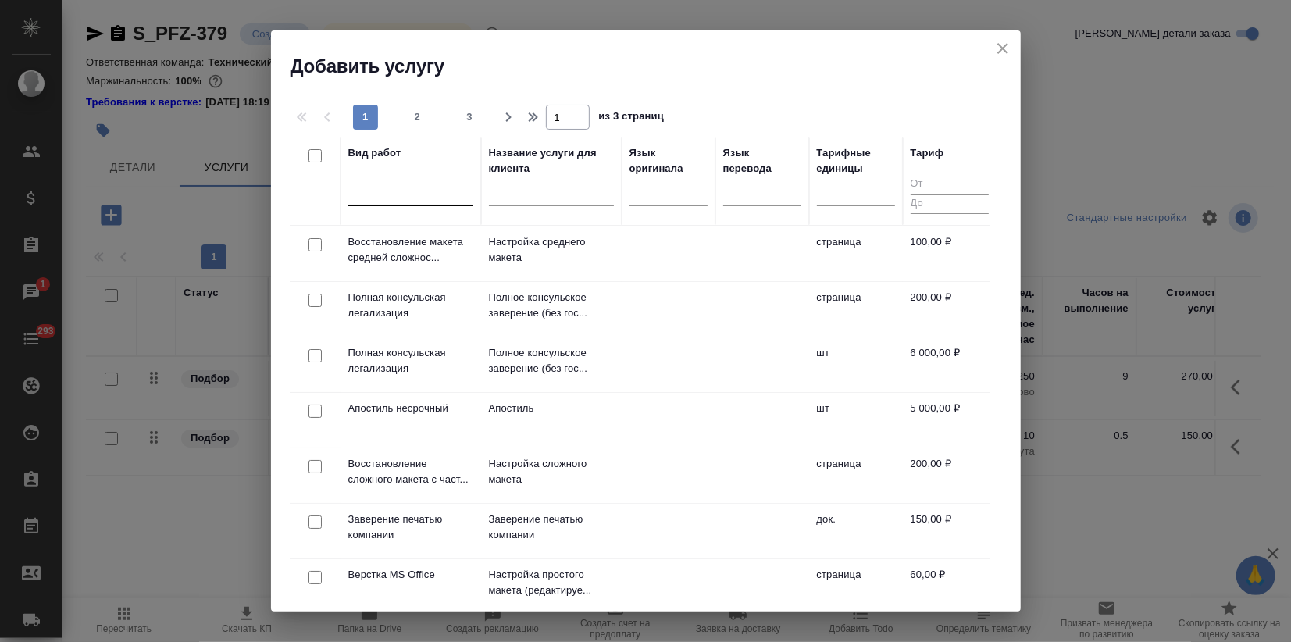
click at [391, 191] on div at bounding box center [410, 190] width 125 height 23
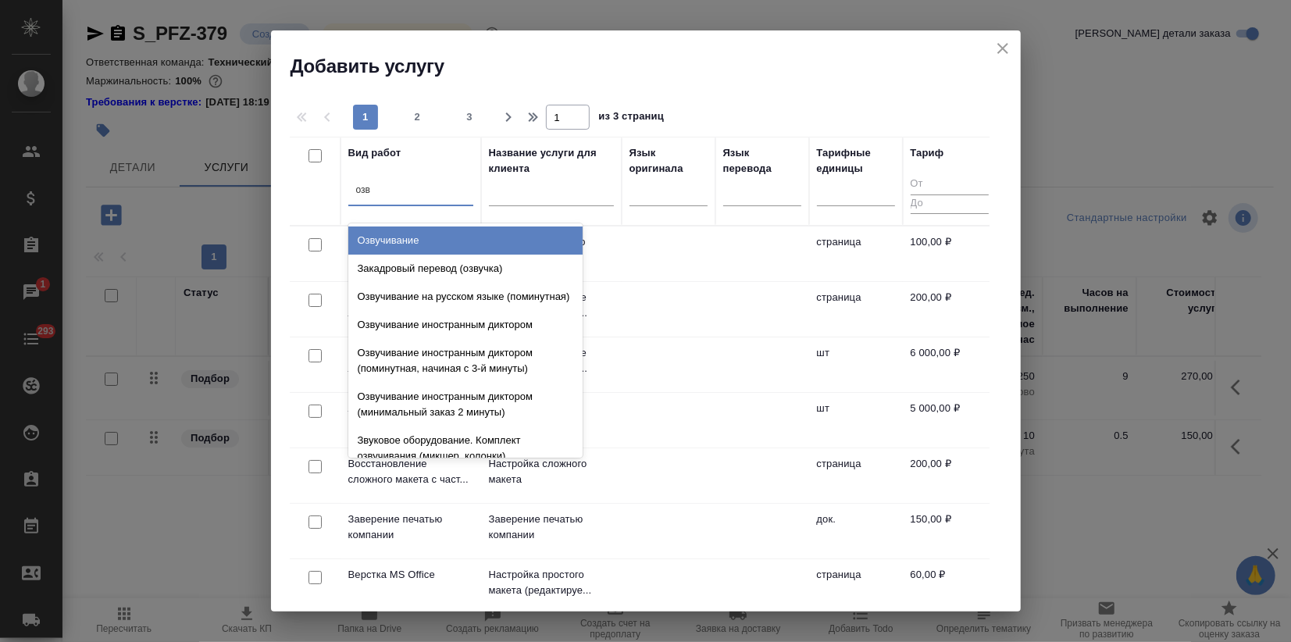
type input "озву"
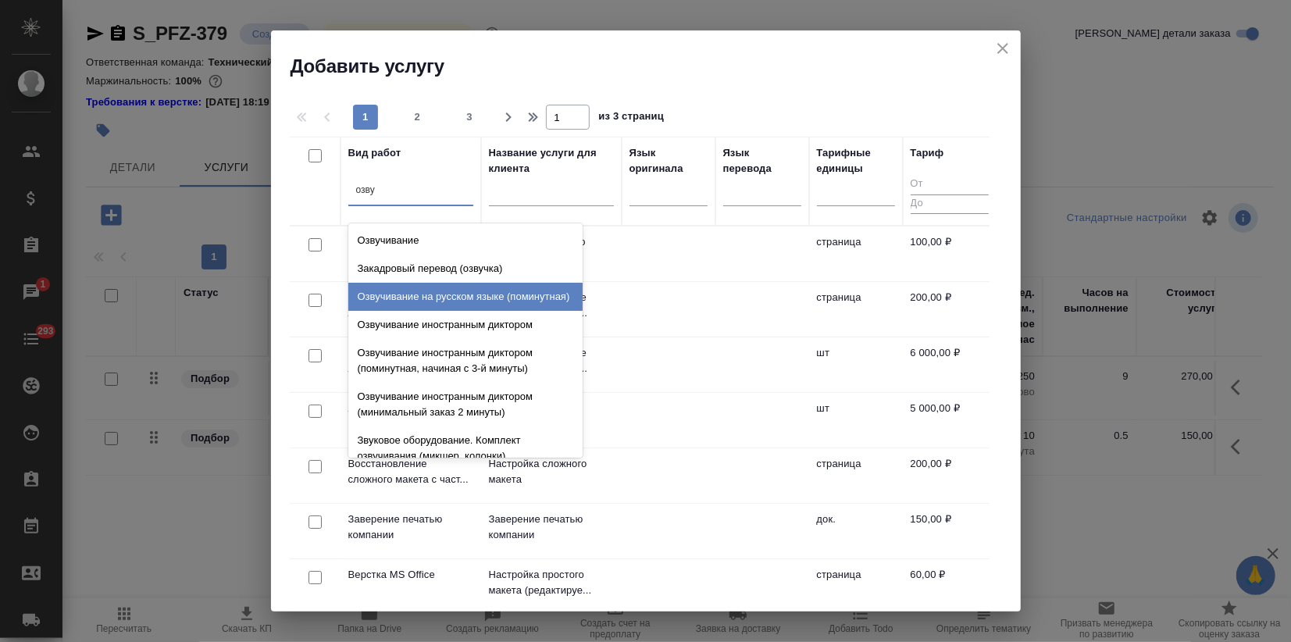
click at [478, 290] on div "Озвучивание на русском языке (поминутная)" at bounding box center [465, 297] width 234 height 28
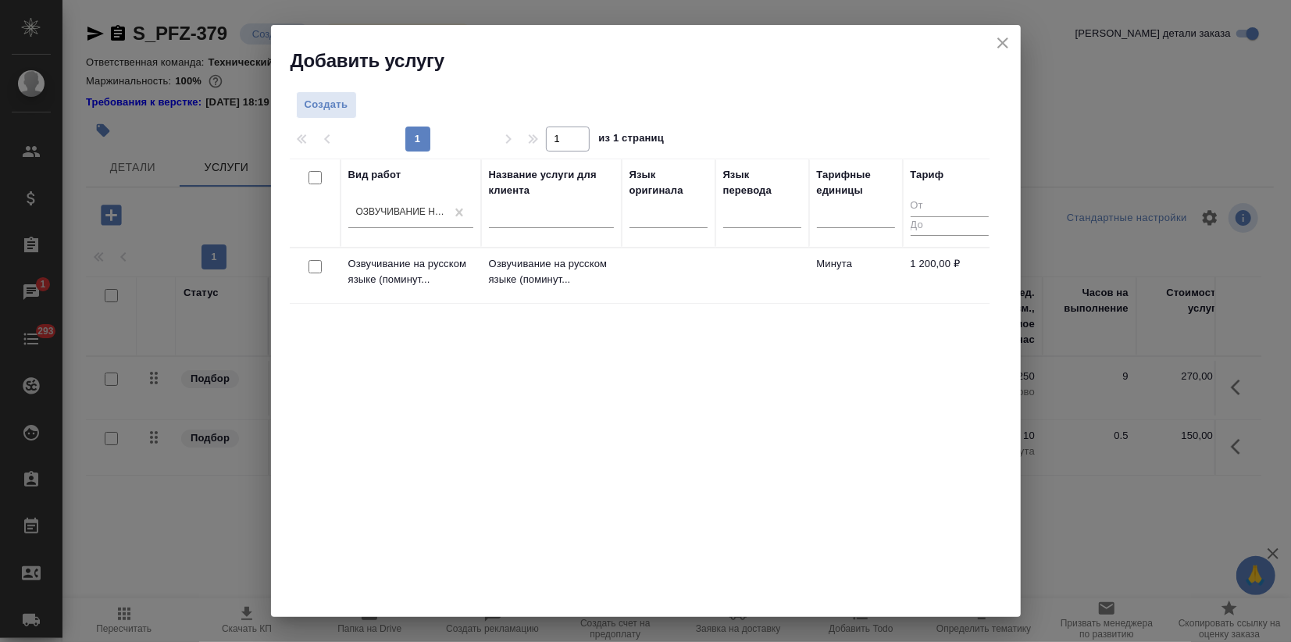
click at [693, 374] on div "Вид работ Озвучивание на русском языке (поминутная) Название услуги для клиента…" at bounding box center [640, 393] width 700 height 469
click at [460, 287] on td "Озвучивание на русском языке (поминут..." at bounding box center [410, 275] width 141 height 55
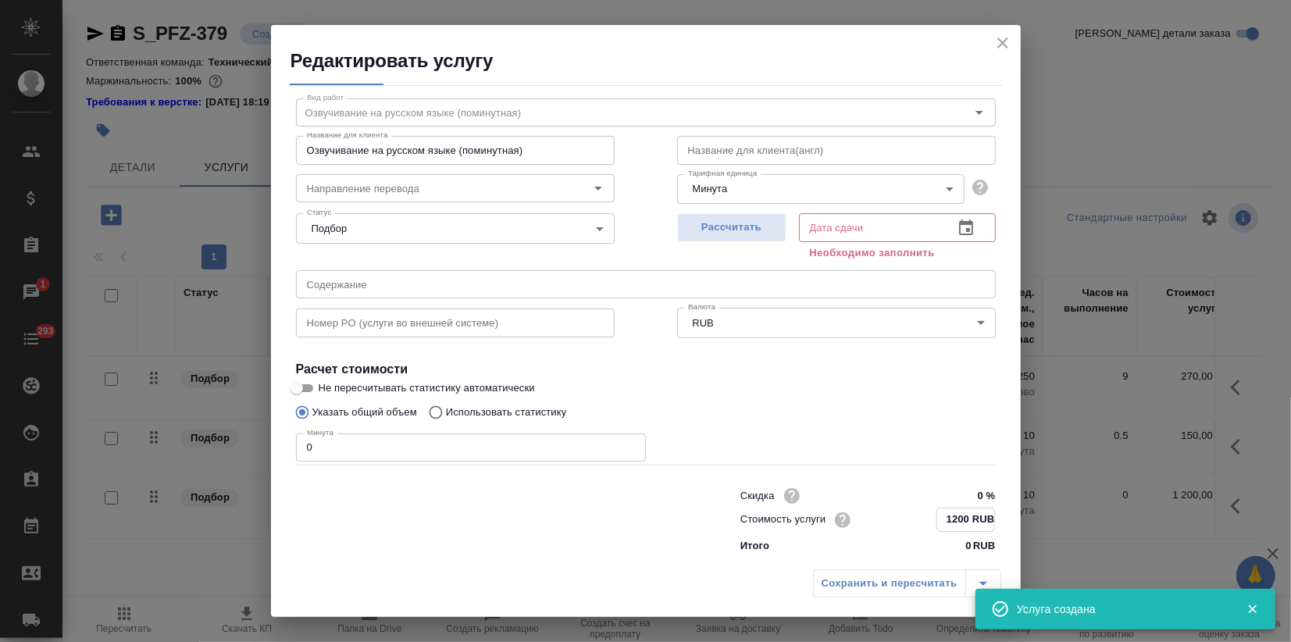
click at [939, 550] on div "Скидка 0 % Стоимость услуги 1200 RUB Итого 0 RUB" at bounding box center [868, 519] width 318 height 132
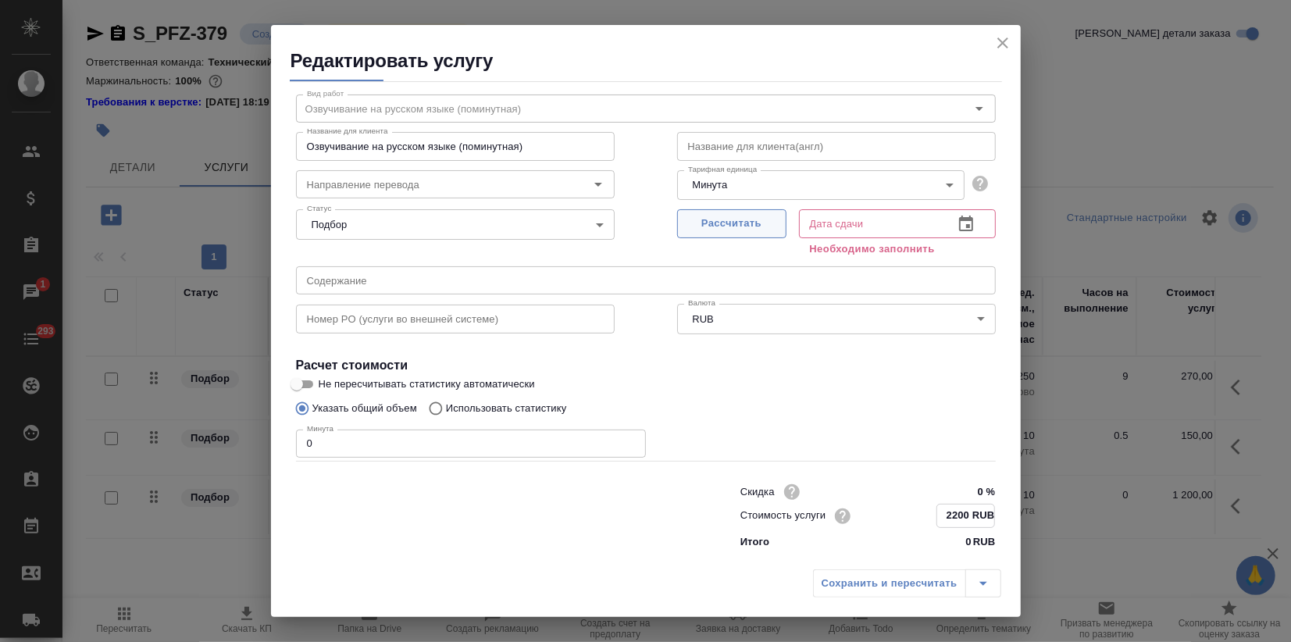
type input "2200 RUB"
click at [700, 209] on div "Рассчитать" at bounding box center [731, 232] width 109 height 56
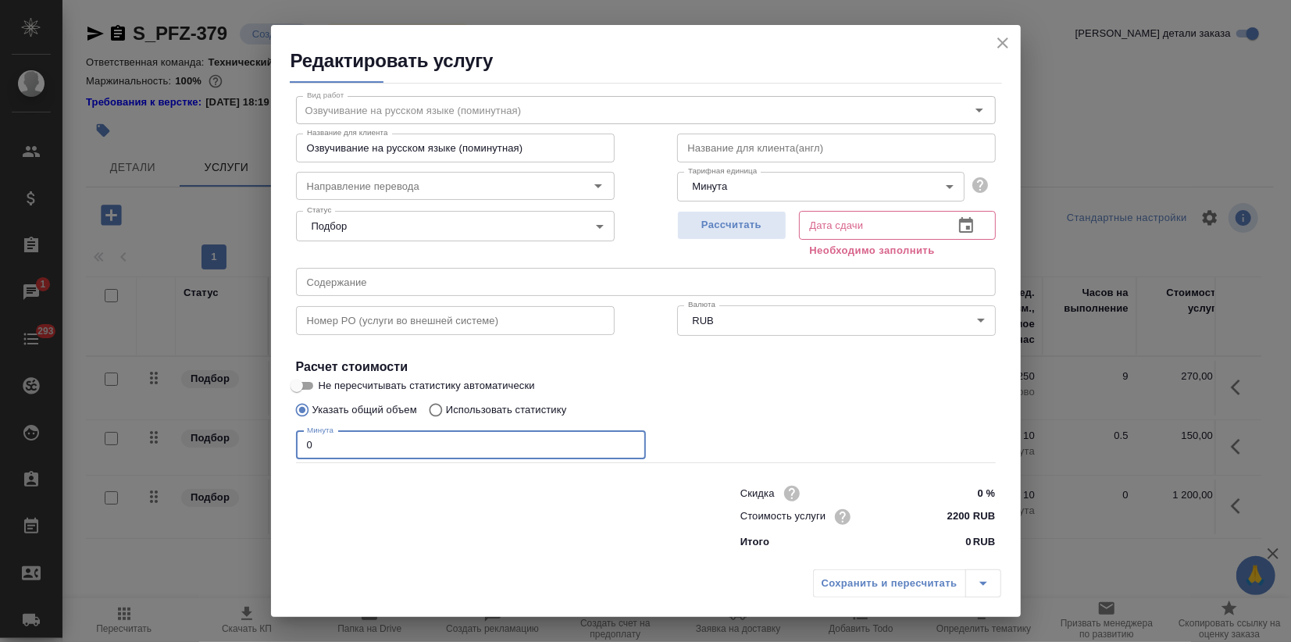
drag, startPoint x: 241, startPoint y: 446, endPoint x: 229, endPoint y: 447, distance: 12.6
click at [230, 447] on div "Редактировать услугу Параметры SmartCat Файлы Вид работ Озвучивание на русском …" at bounding box center [645, 321] width 1291 height 642
type input "5"
click at [696, 223] on span "Рассчитать" at bounding box center [732, 225] width 92 height 18
type input "14.10.2025 10:06"
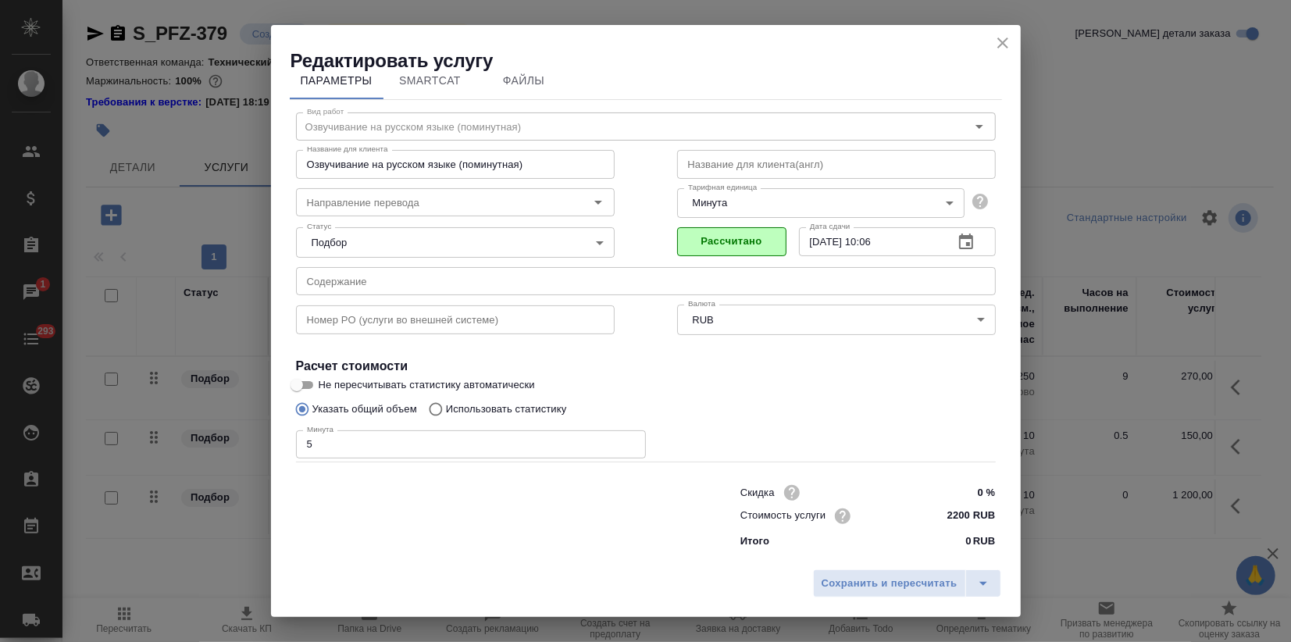
scroll to position [17, 0]
click at [881, 586] on span "Сохранить и пересчитать" at bounding box center [890, 584] width 136 height 18
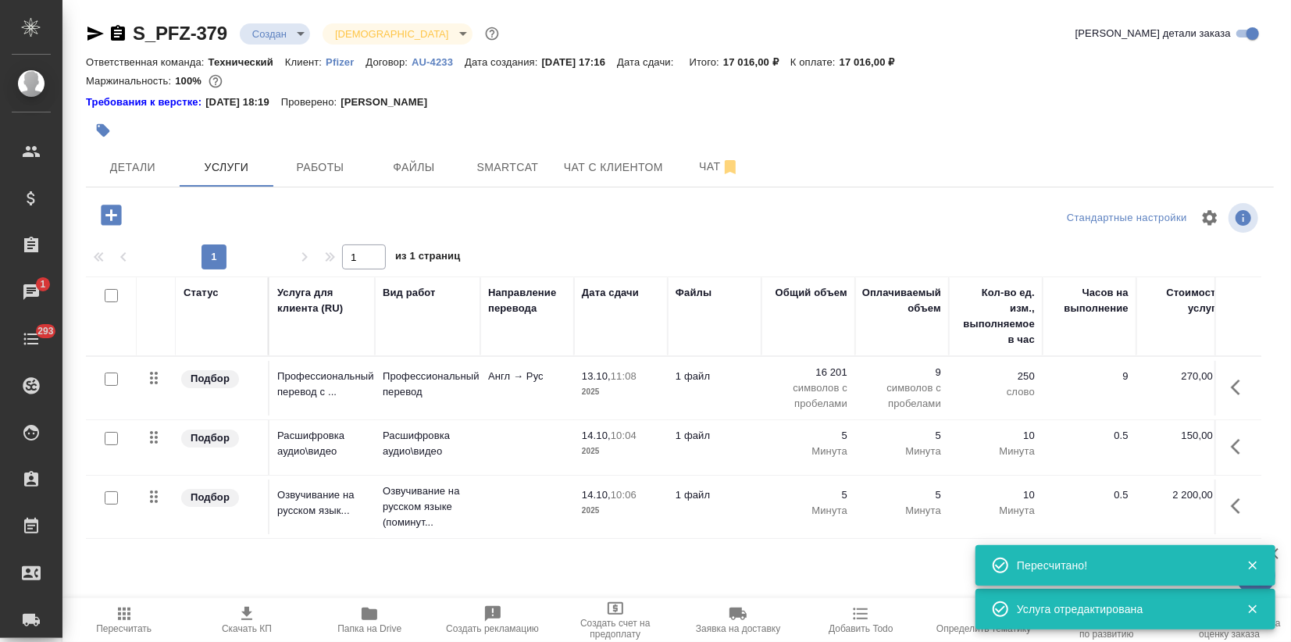
click at [117, 219] on icon "button" at bounding box center [111, 215] width 20 height 20
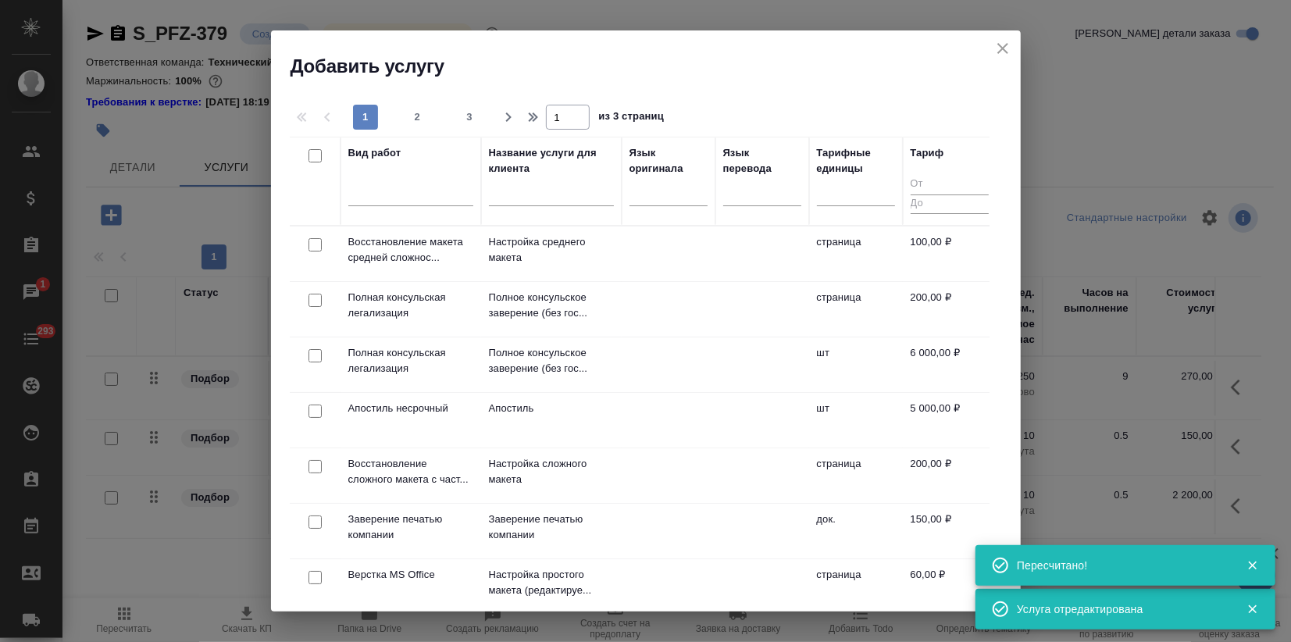
click at [419, 209] on div at bounding box center [410, 196] width 125 height 41
click at [415, 202] on div at bounding box center [410, 191] width 125 height 30
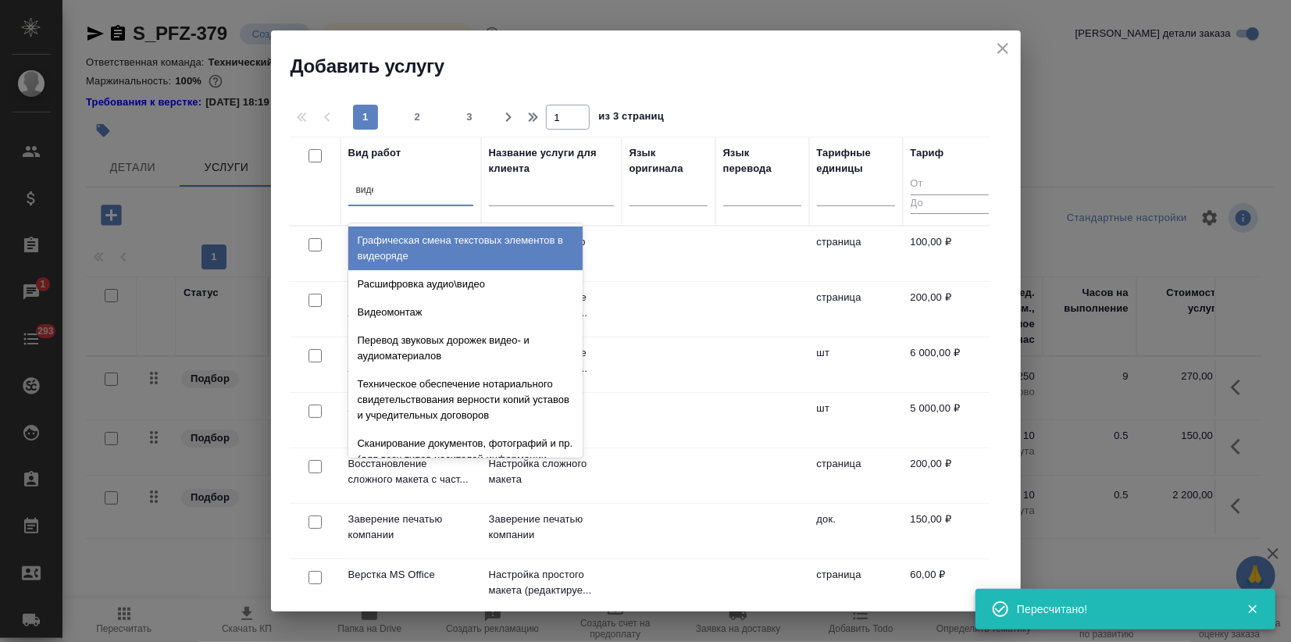
type input "видео"
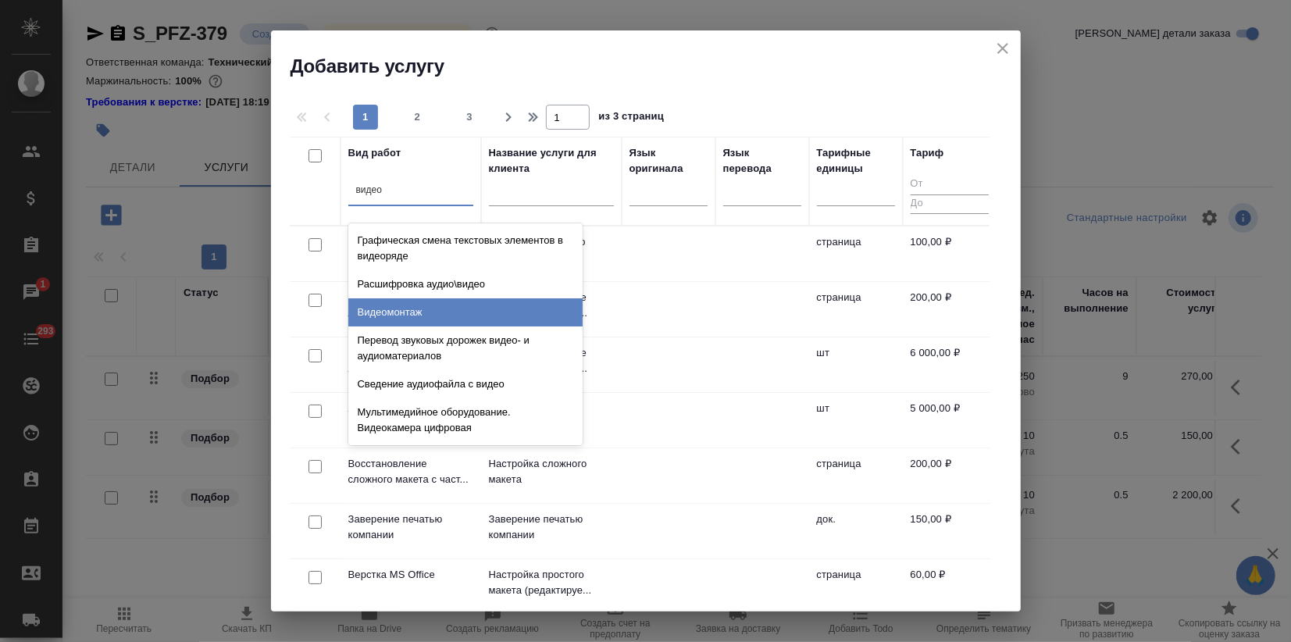
click at [420, 308] on div "Видеомонтаж" at bounding box center [465, 312] width 234 height 28
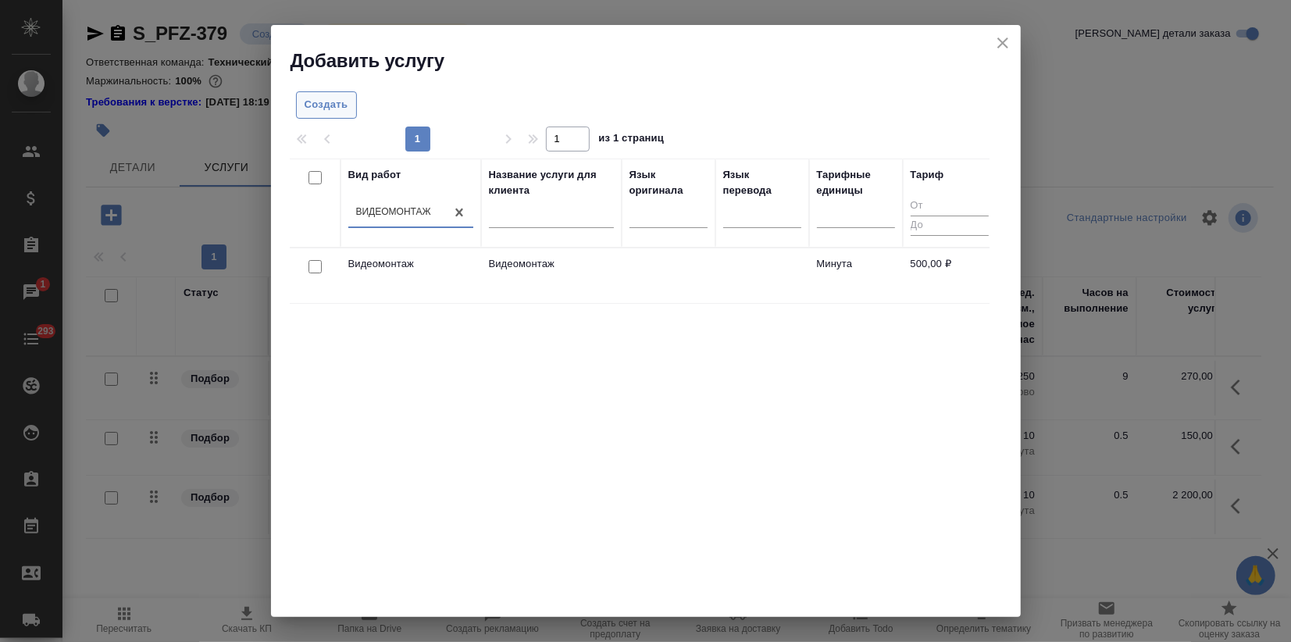
click at [330, 116] on button "Создать" at bounding box center [326, 104] width 61 height 27
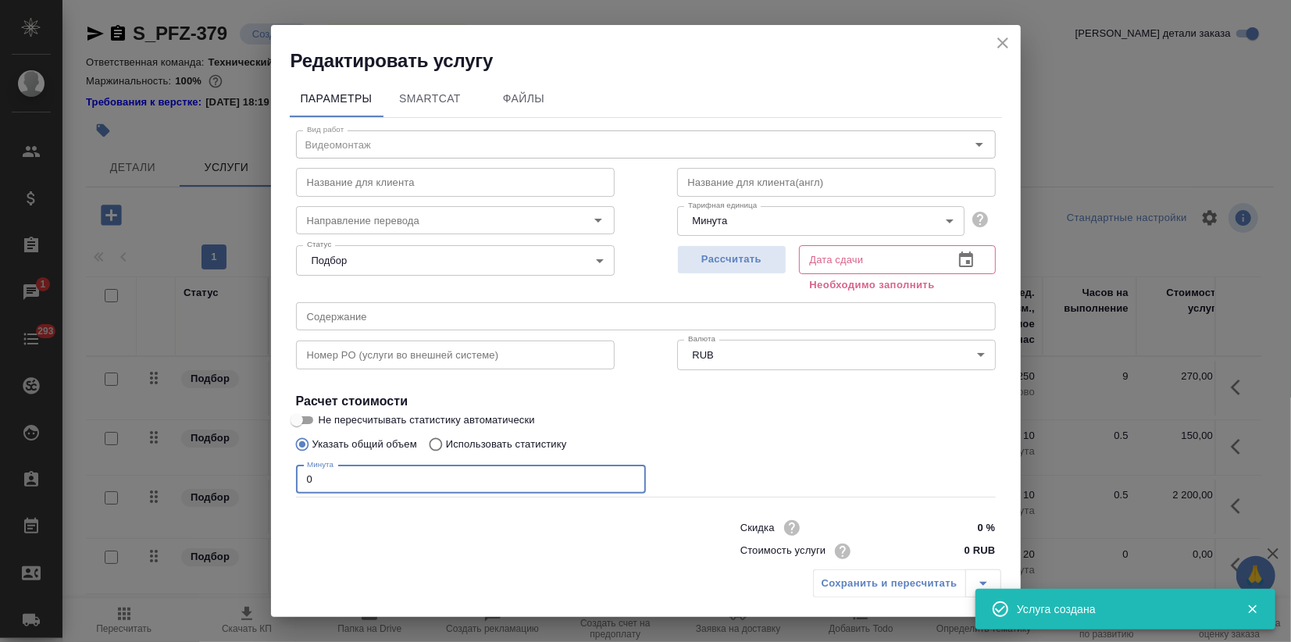
drag, startPoint x: 162, startPoint y: 476, endPoint x: 150, endPoint y: 476, distance: 12.5
click at [150, 476] on div "Редактировать услугу Параметры SmartCat Файлы Вид работ Видеомонтаж Вид работ Н…" at bounding box center [645, 321] width 1291 height 642
type input "5"
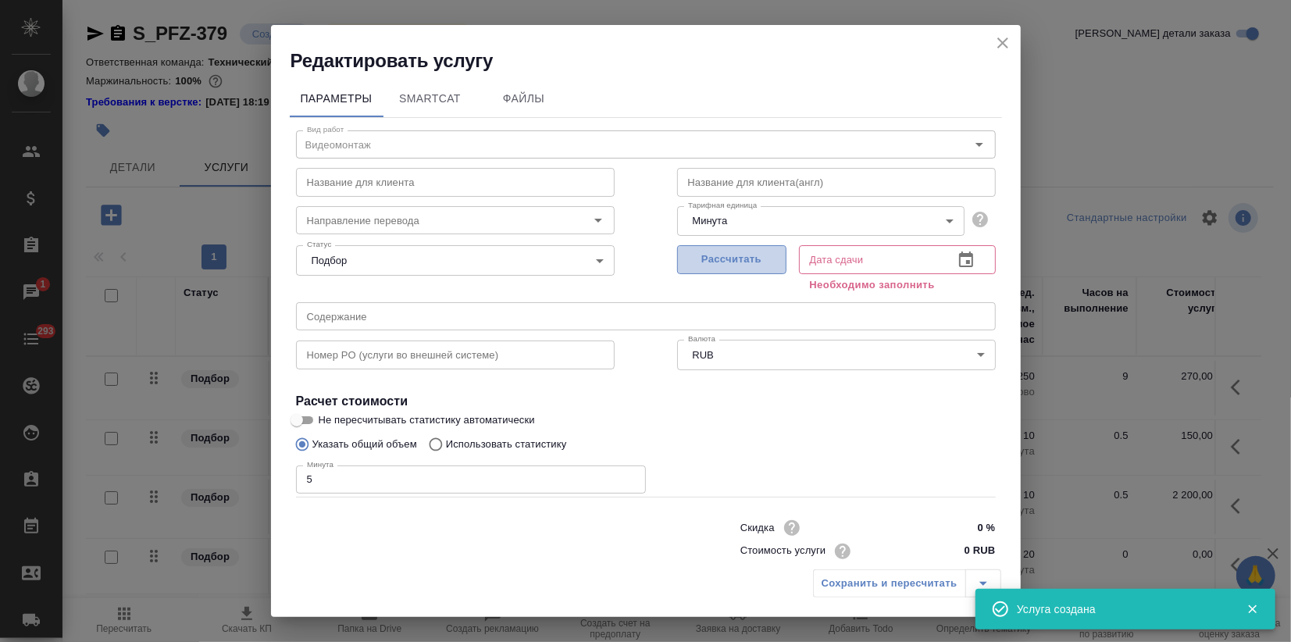
click at [722, 260] on span "Рассчитать" at bounding box center [732, 260] width 92 height 18
type input "13.10.2025 17:51"
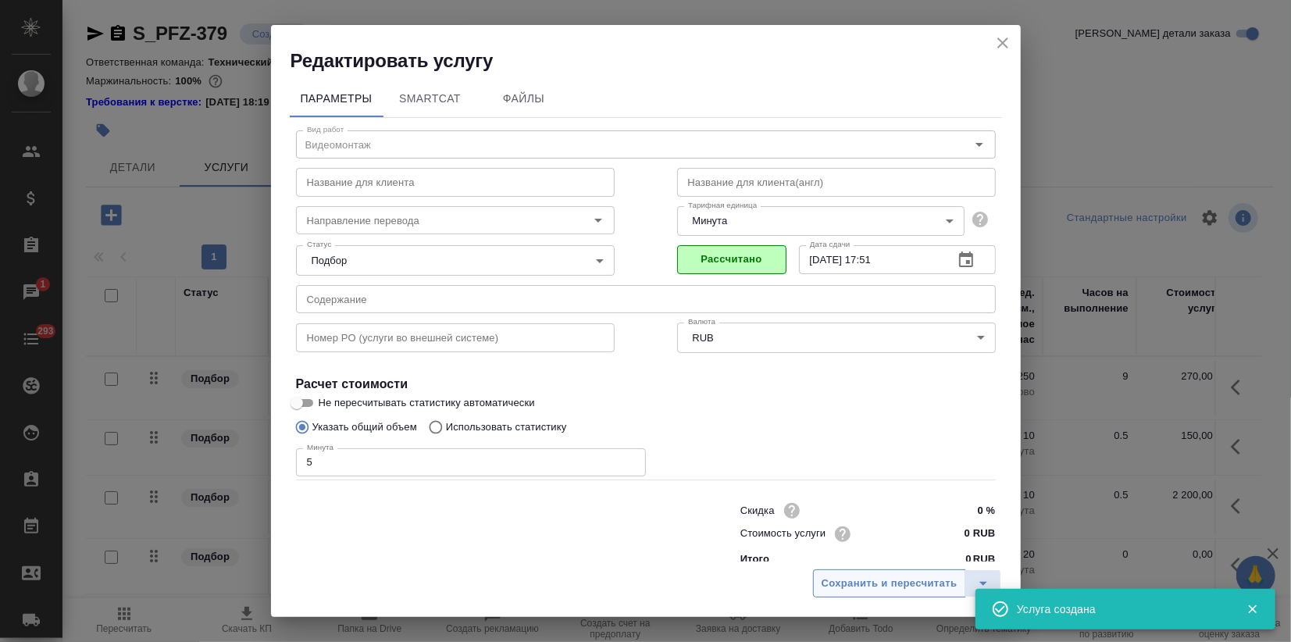
click at [882, 587] on span "Сохранить и пересчитать" at bounding box center [890, 584] width 136 height 18
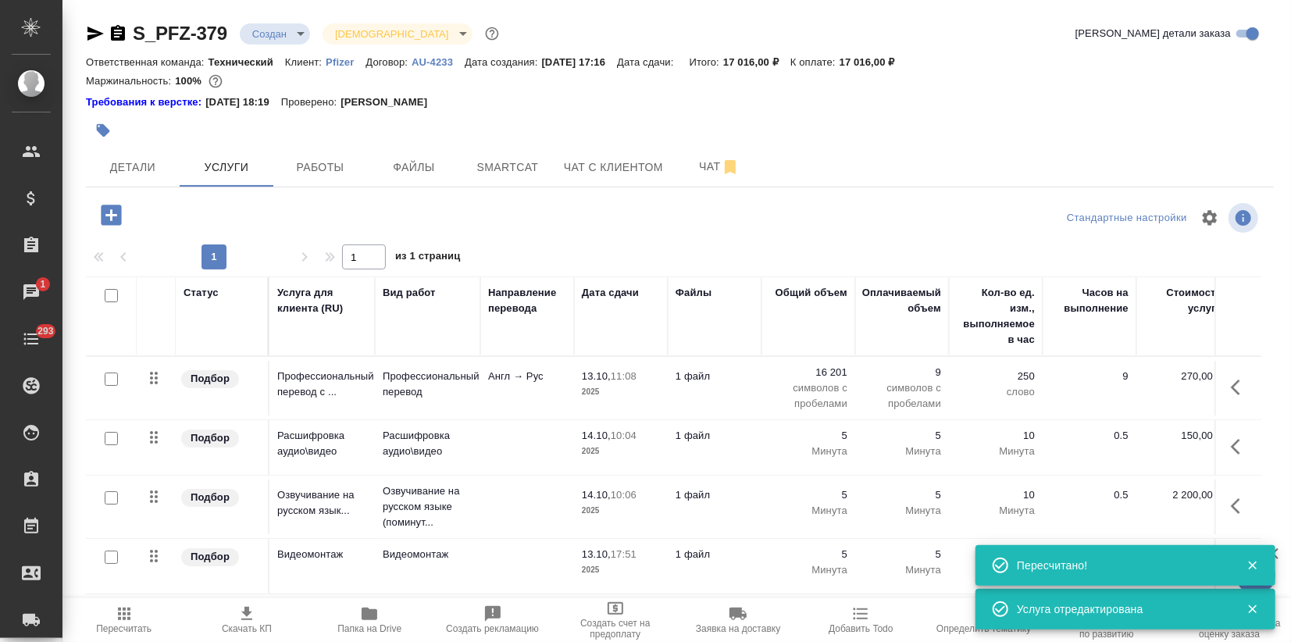
scroll to position [9, 0]
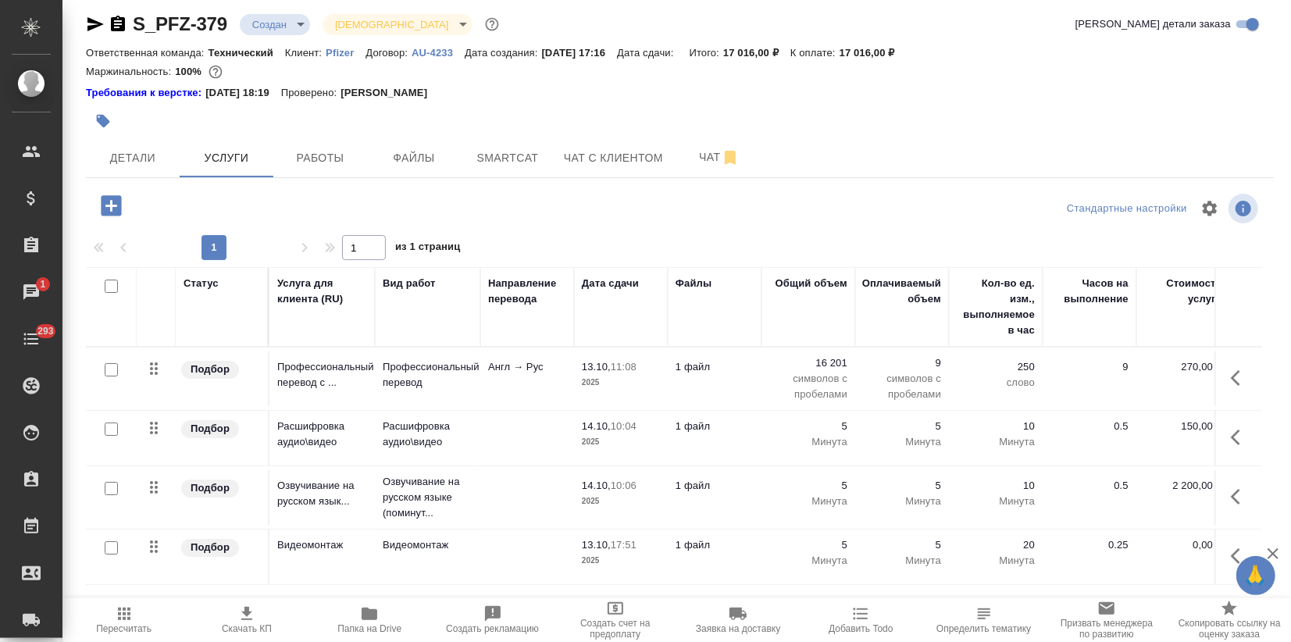
click at [112, 212] on icon "button" at bounding box center [111, 205] width 20 height 20
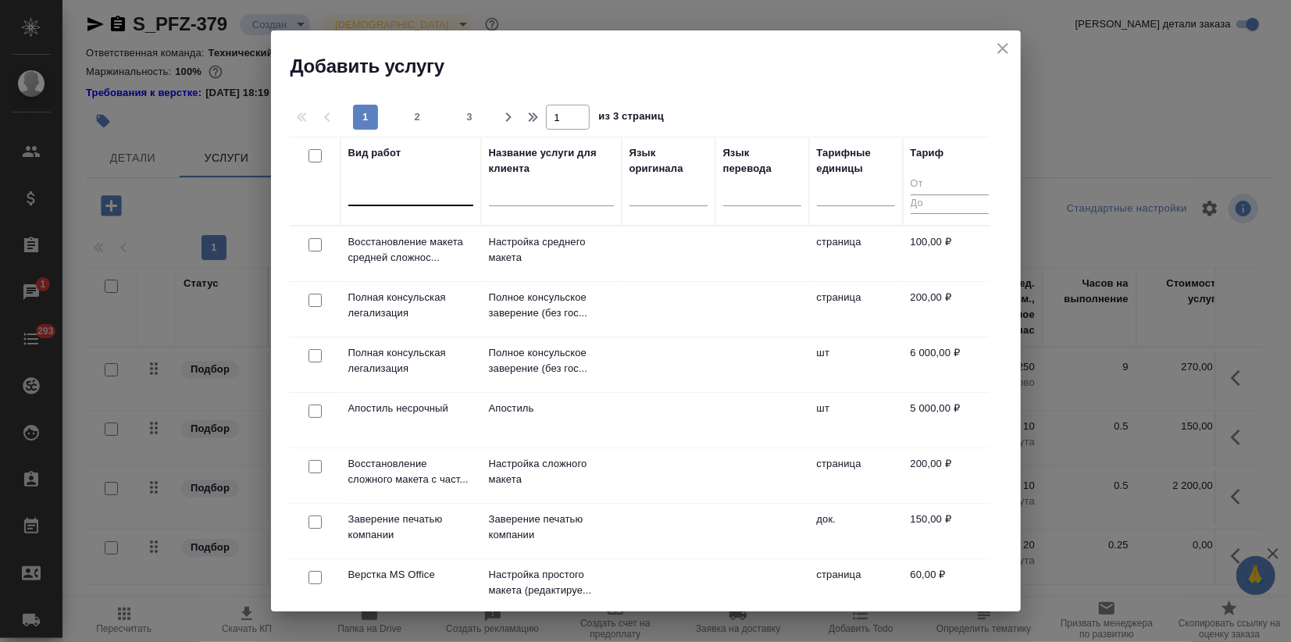
click at [390, 201] on div at bounding box center [410, 191] width 125 height 30
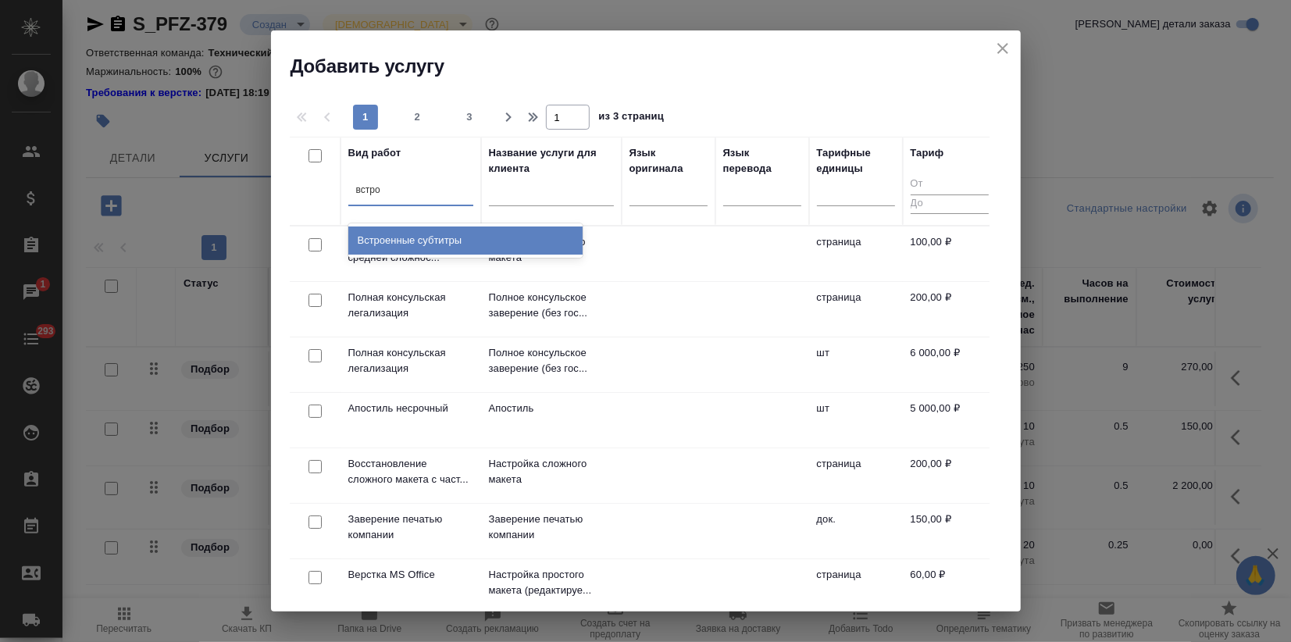
type input "встрое"
click at [434, 249] on div "Встроенные субтитры" at bounding box center [465, 240] width 234 height 28
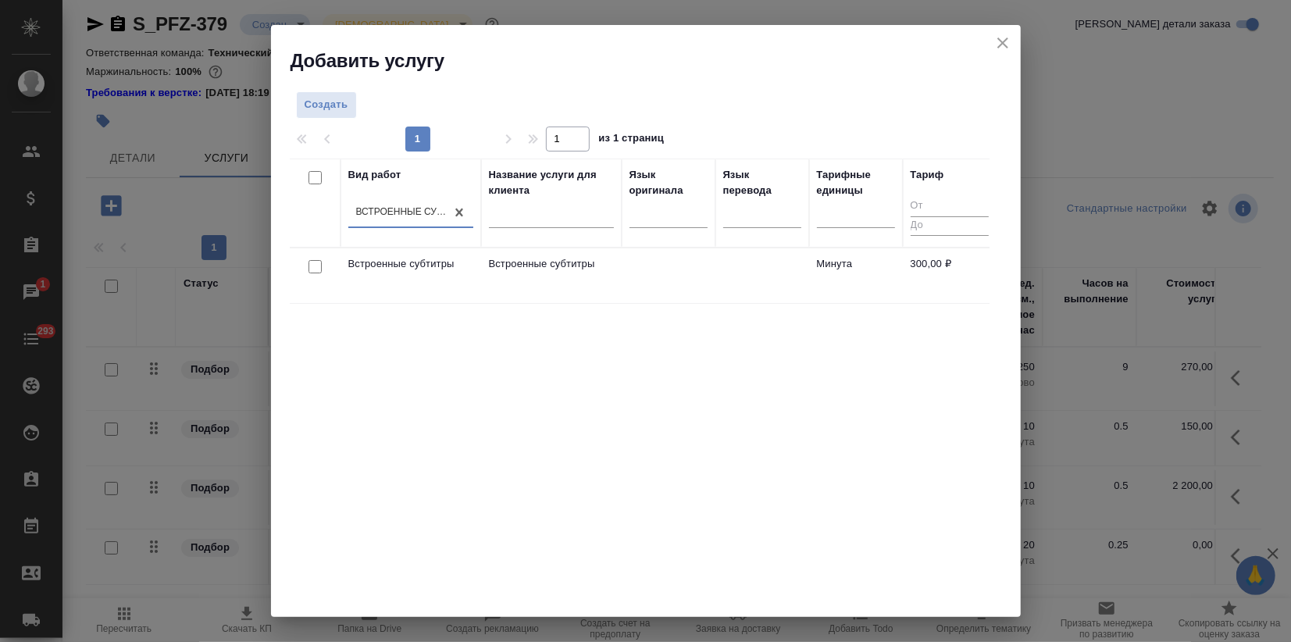
drag, startPoint x: 337, startPoint y: 464, endPoint x: 348, endPoint y: 442, distance: 24.4
click at [338, 464] on div "Вид работ option Встроенные субтитры, selected. 0 results available. Select is …" at bounding box center [640, 393] width 700 height 469
click at [375, 276] on td "Встроенные субтитры" at bounding box center [410, 275] width 141 height 55
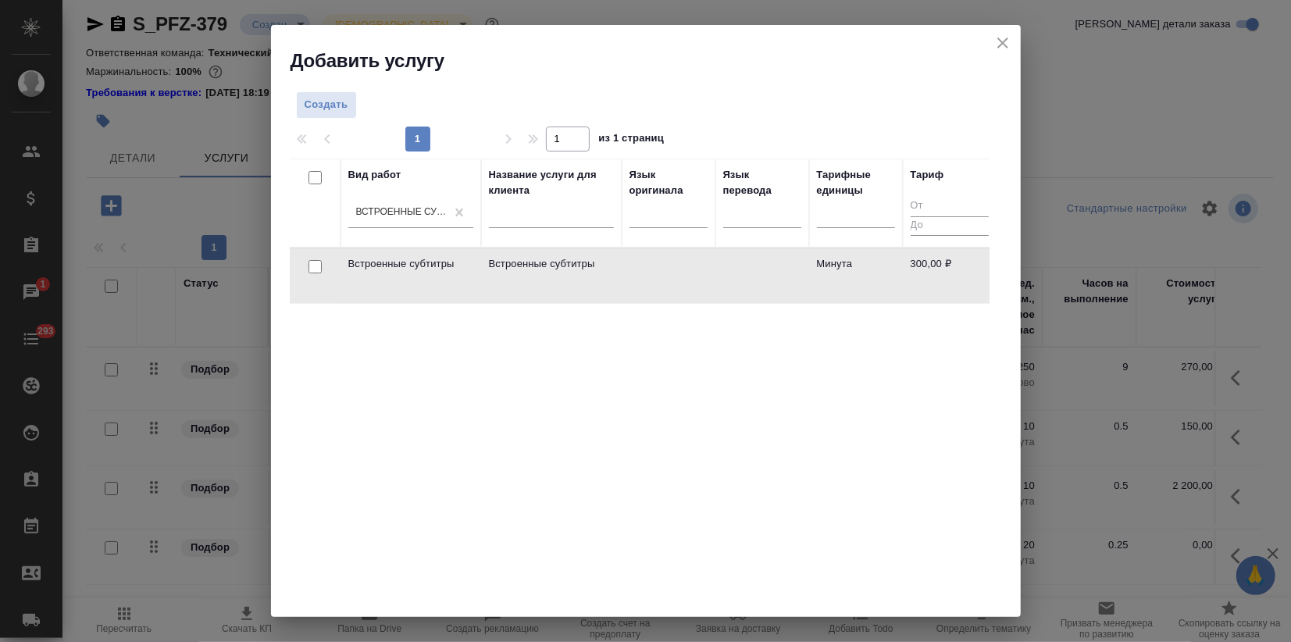
click at [375, 276] on td "Встроенные субтитры" at bounding box center [410, 275] width 141 height 55
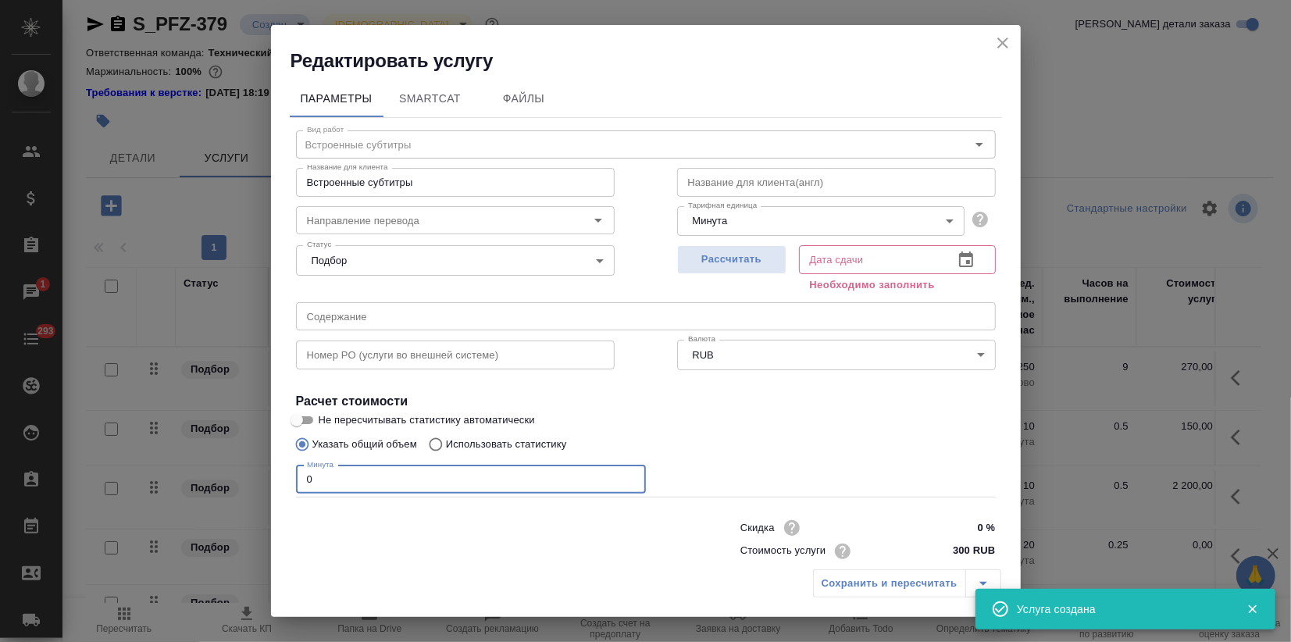
drag, startPoint x: 282, startPoint y: 475, endPoint x: 77, endPoint y: 496, distance: 205.7
click at [102, 478] on div "Редактировать услугу Параметры SmartCat Файлы Вид работ Встроенные субтитры Вид…" at bounding box center [645, 321] width 1291 height 642
type input "5"
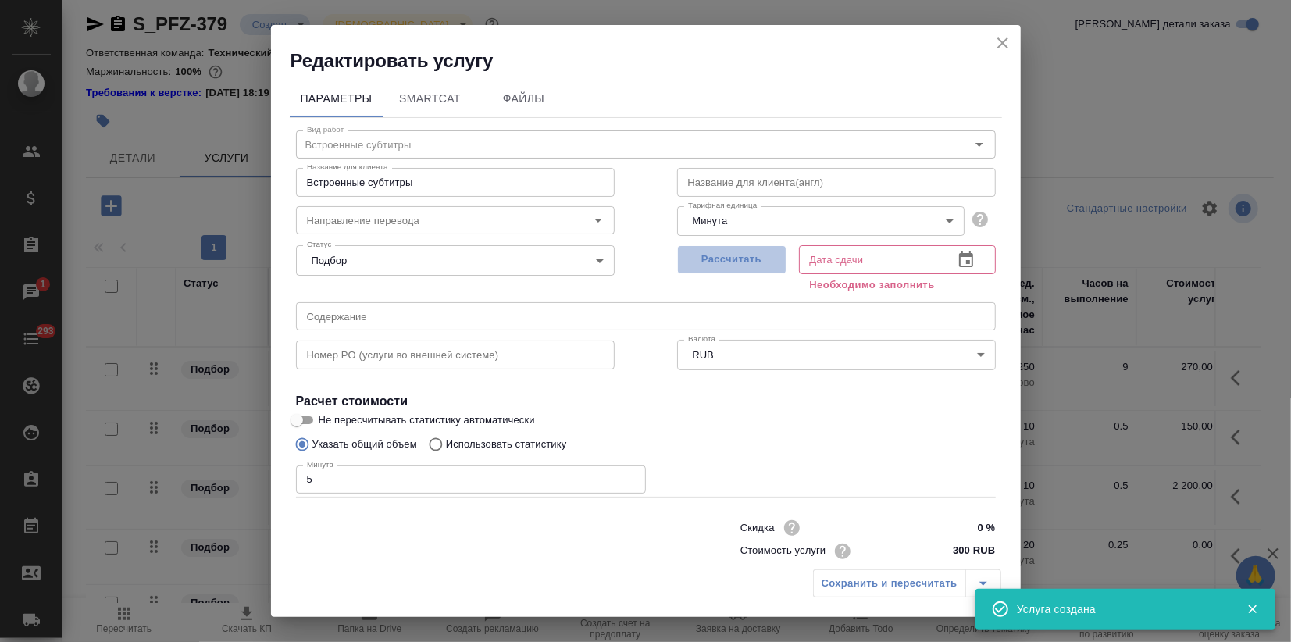
drag, startPoint x: 736, startPoint y: 256, endPoint x: 803, endPoint y: 490, distance: 242.7
click at [734, 268] on span "Рассчитать" at bounding box center [732, 260] width 92 height 18
type input "13.10.2025 17:56"
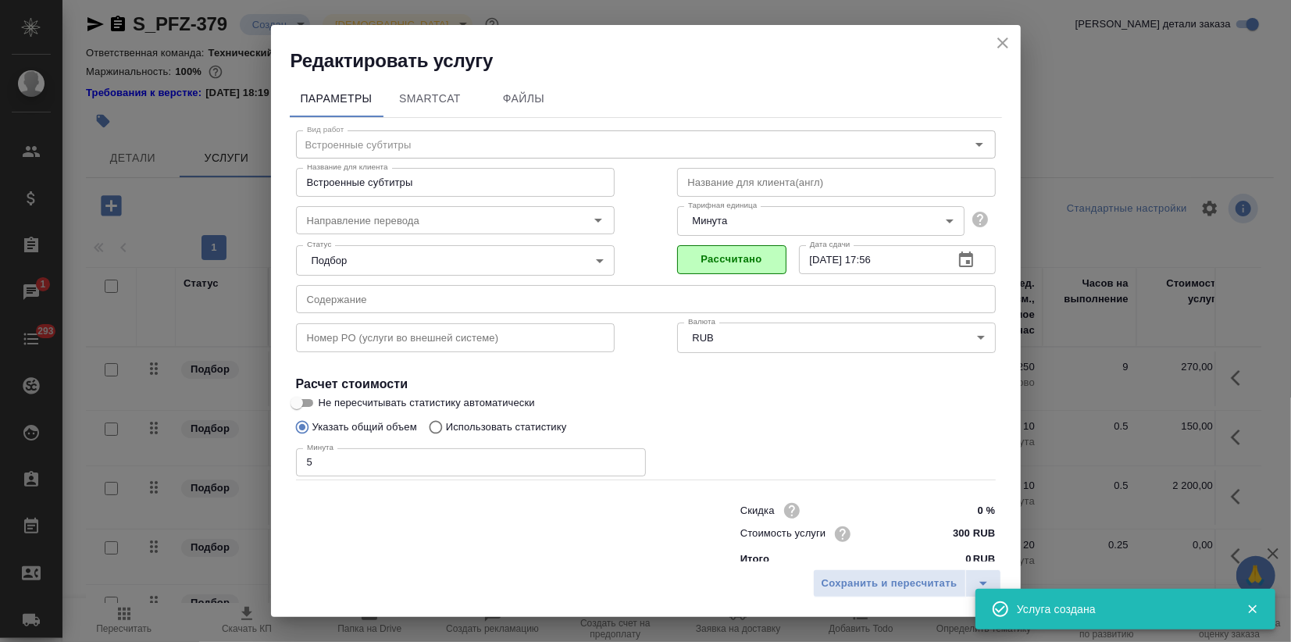
click at [912, 600] on div "Сохранить и пересчитать" at bounding box center [646, 588] width 750 height 55
click at [912, 588] on span "Сохранить и пересчитать" at bounding box center [890, 584] width 136 height 18
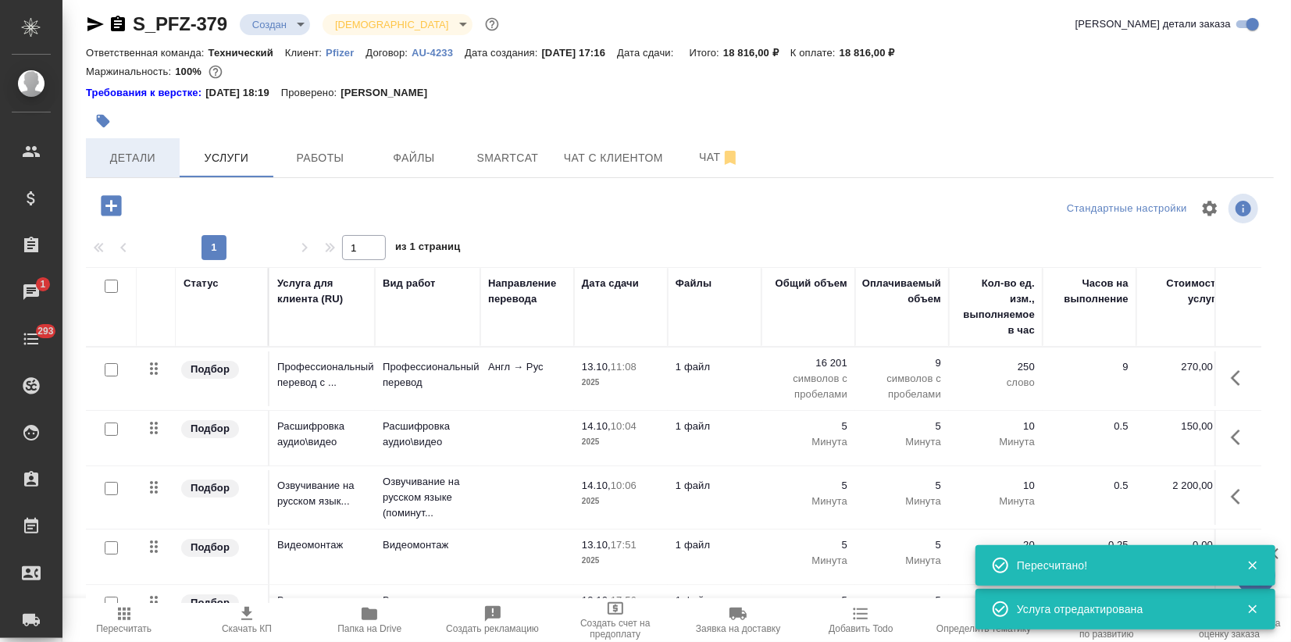
click at [153, 153] on span "Детали" at bounding box center [132, 158] width 75 height 20
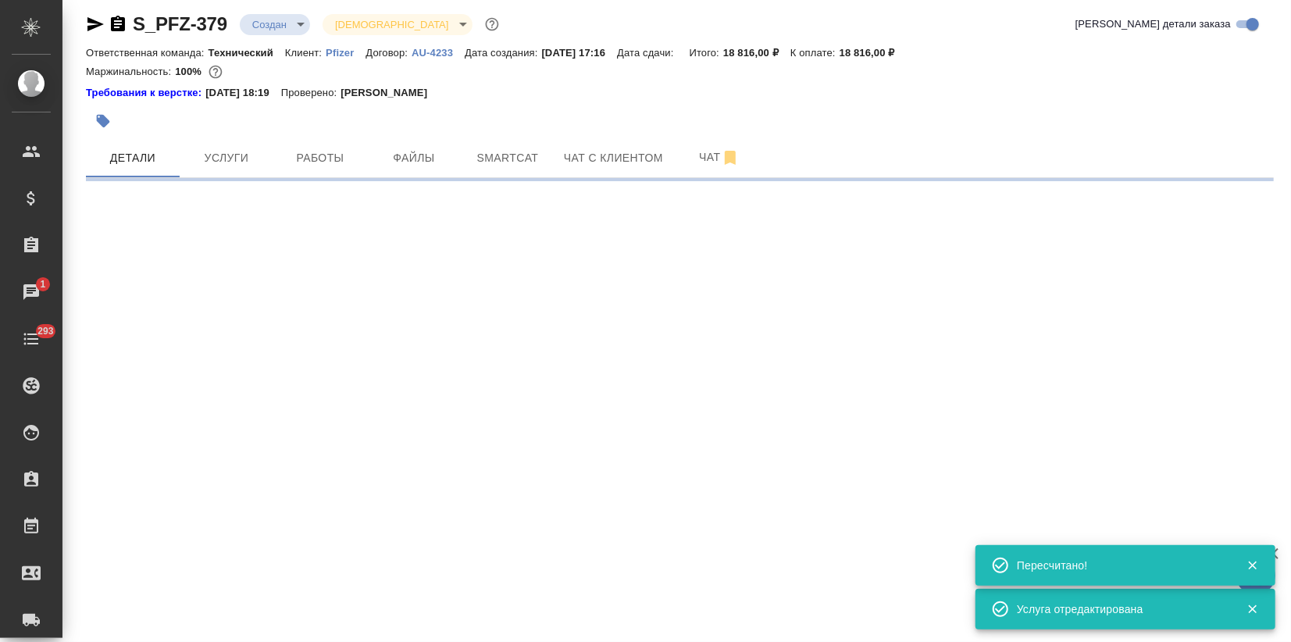
select select "RU"
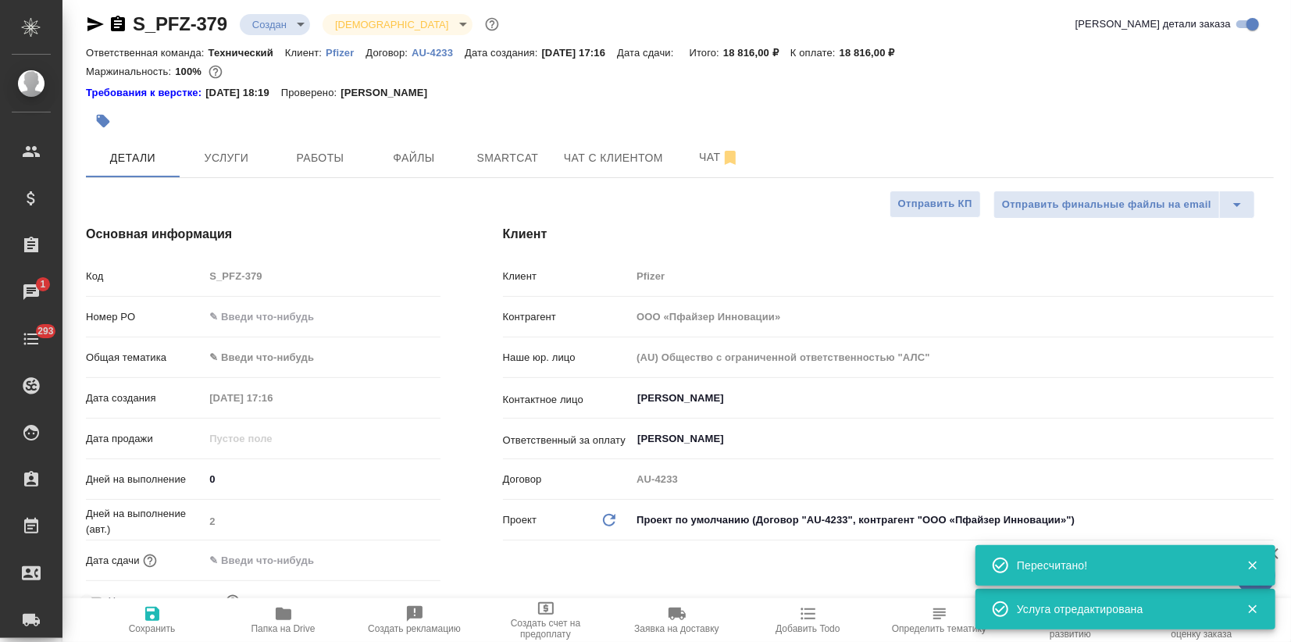
type textarea "x"
type input "Сергеева Анастасия"
type input "Переверзева Анна a.pereverzeva"
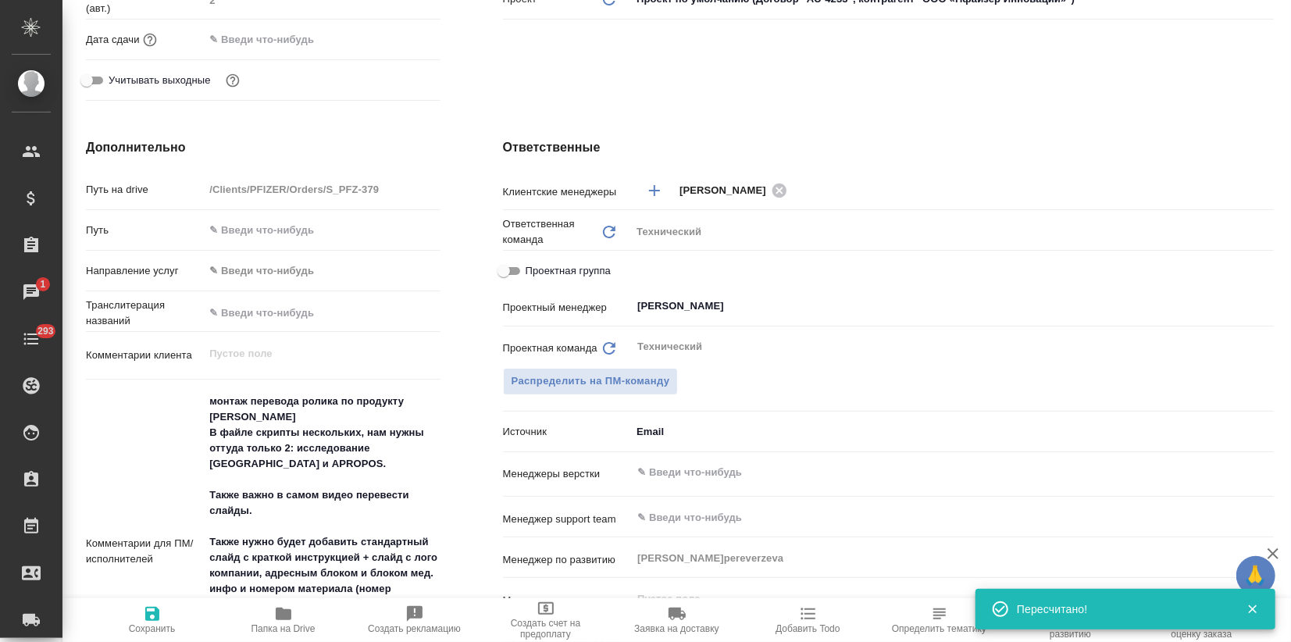
scroll to position [964, 0]
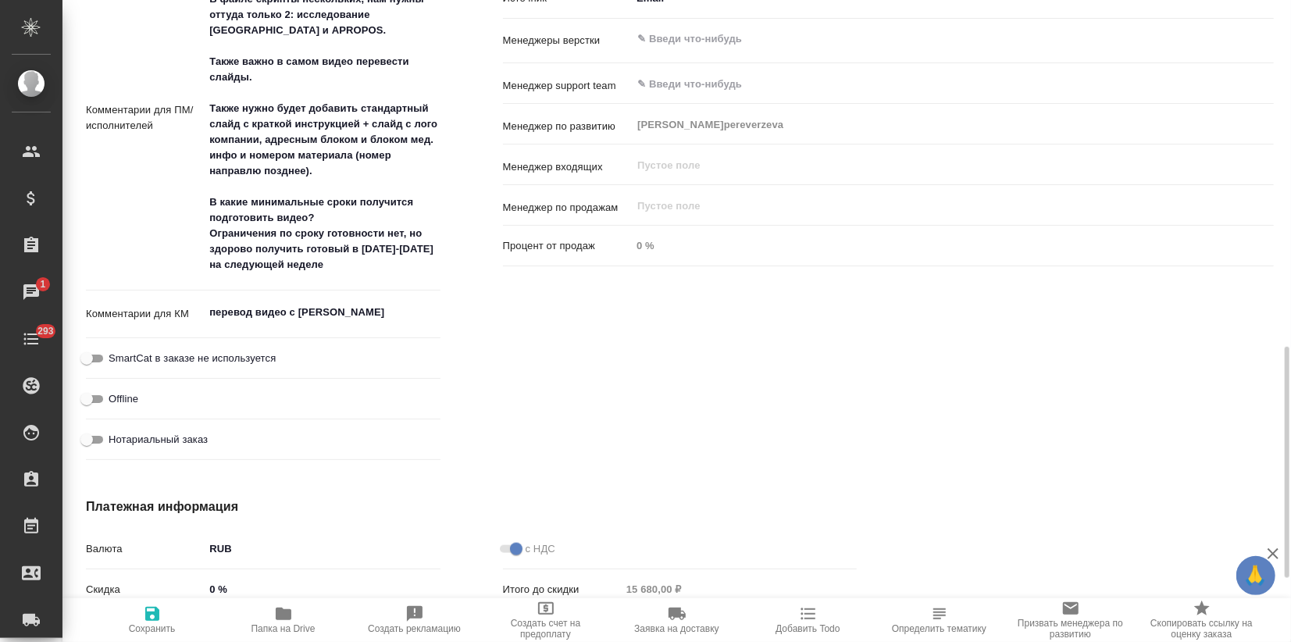
type textarea "x"
click at [332, 270] on textarea "монтаж перевода ролика по продукту Эликвис В файле скрипты нескольких, нам нужн…" at bounding box center [322, 116] width 236 height 323
type textarea "монтаж перевода ролика по продукту Эликвис В файле скрипты нескольких, нам нужн…"
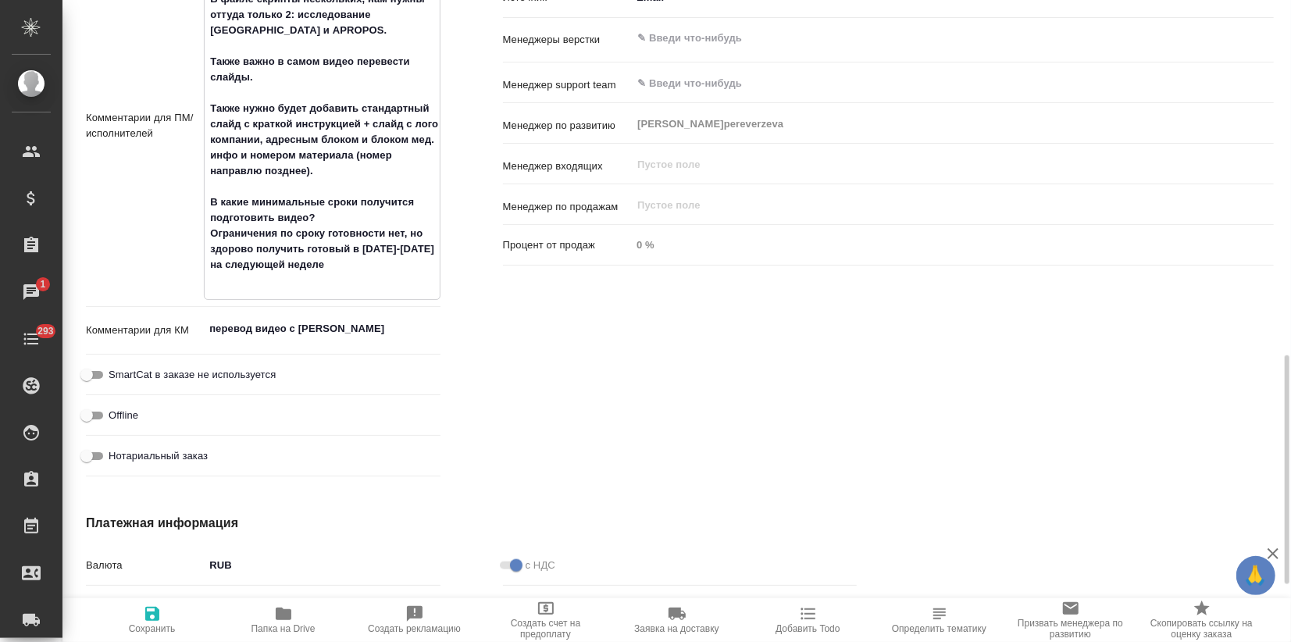
type textarea "x"
type textarea "монтаж перевода ролика по продукту Эликвис В файле скрипты нескольких, нам нужн…"
type textarea "x"
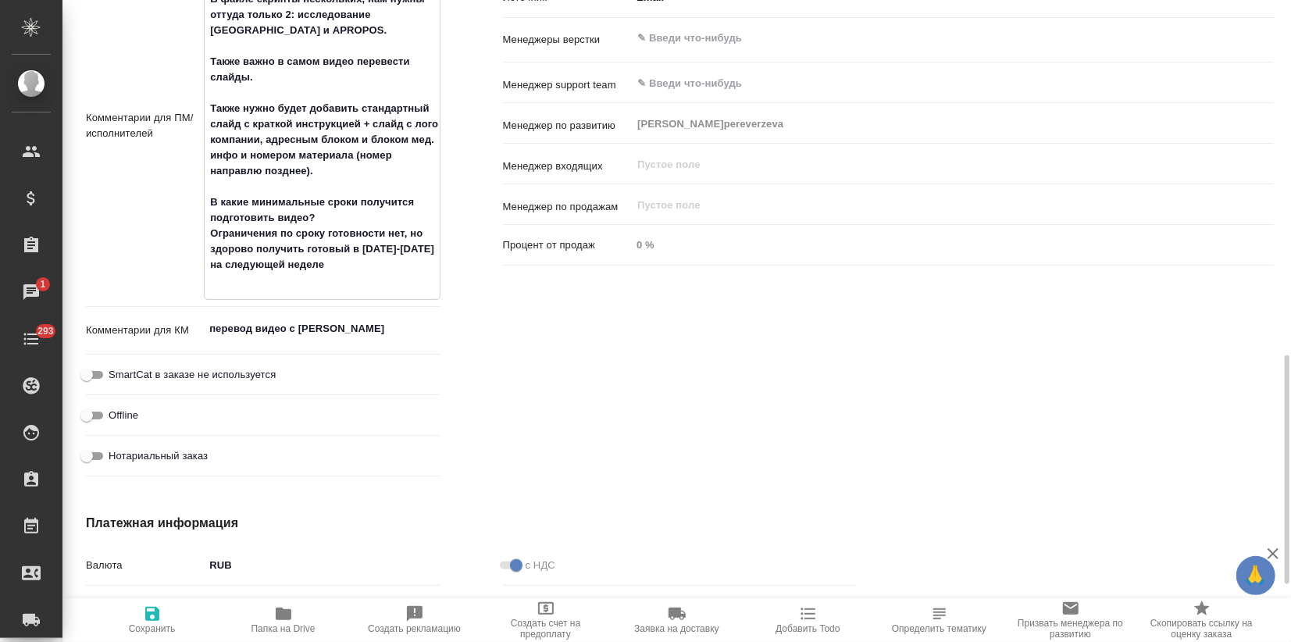
type textarea "x"
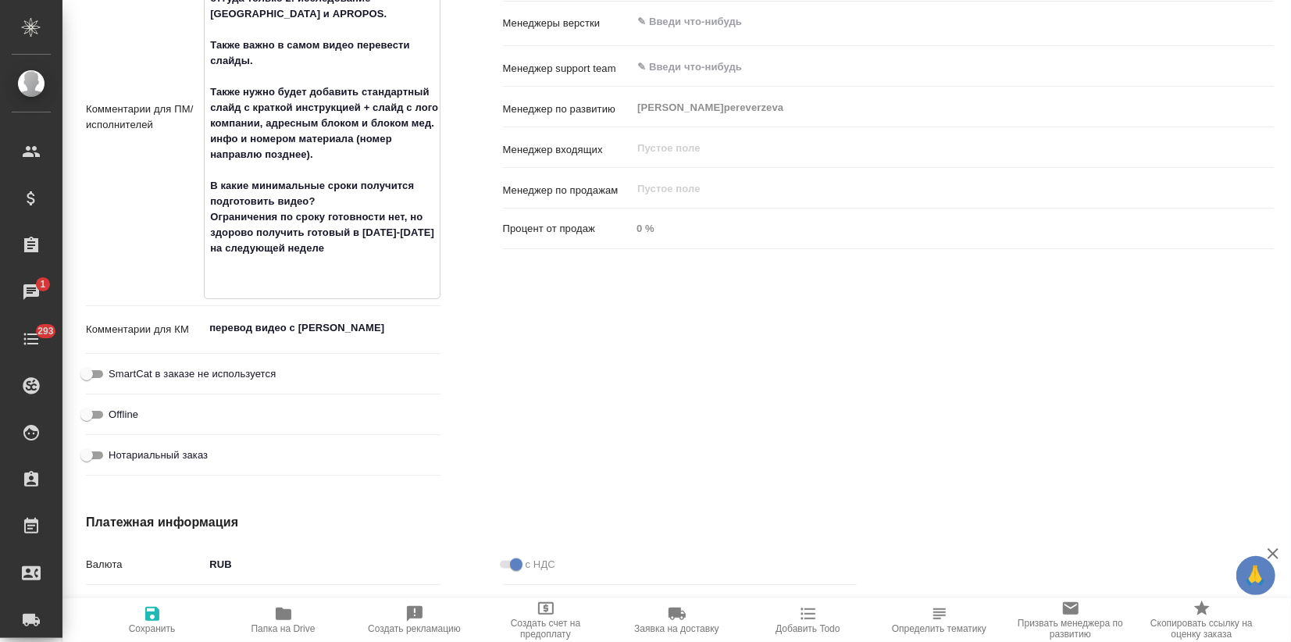
type textarea "монтаж перевода ролика по продукту Эликвис В файле скрипты нескольких, нам нужн…"
type textarea "x"
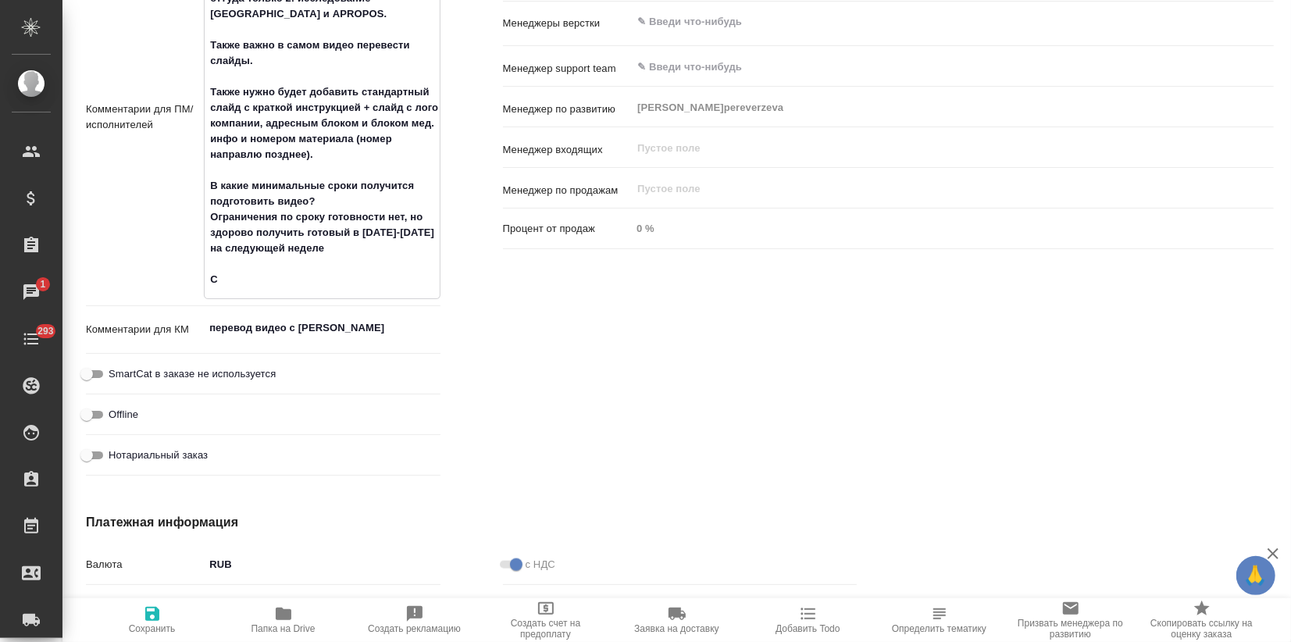
type textarea "монтаж перевода ролика по продукту Эликвис В файле скрипты нескольких, нам нужн…"
type textarea "x"
type textarea "монтаж перевода ролика по продукту Эликвис В файле скрипты нескольких, нам нужн…"
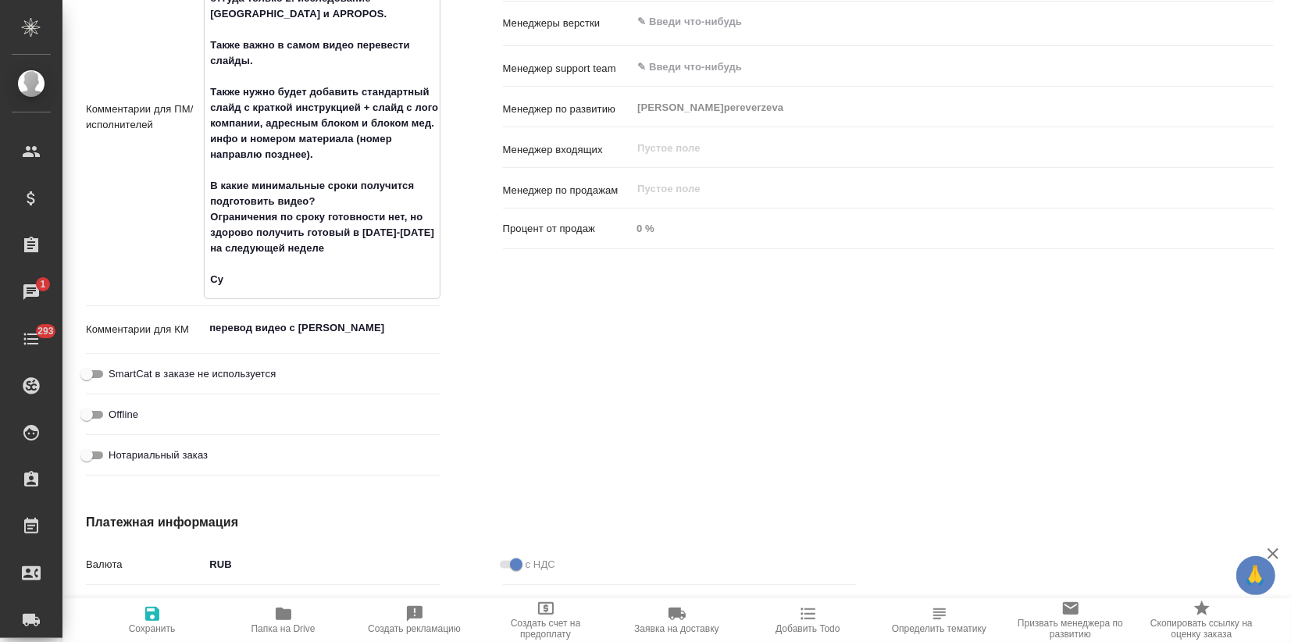
type textarea "x"
type textarea "монтаж перевода ролика по продукту Эликвис В файле скрипты нескольких, нам нужн…"
type textarea "x"
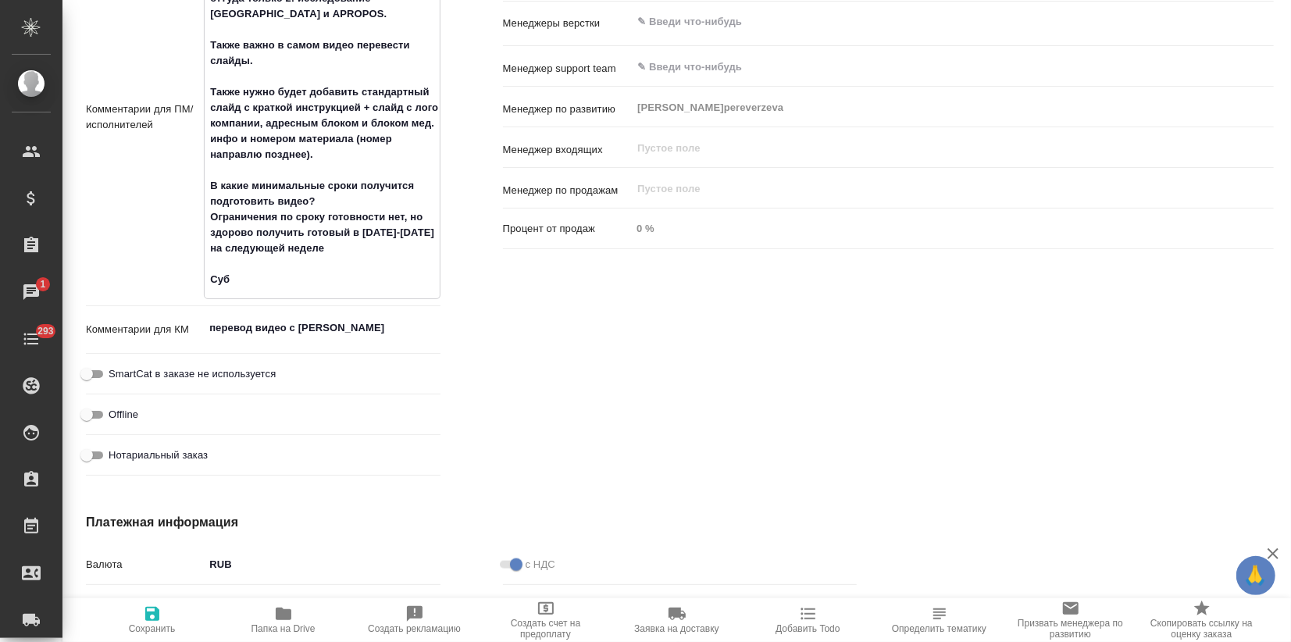
type textarea "x"
type textarea "монтаж перевода ролика по продукту Эликвис В файле скрипты нескольких, нам нужн…"
type textarea "x"
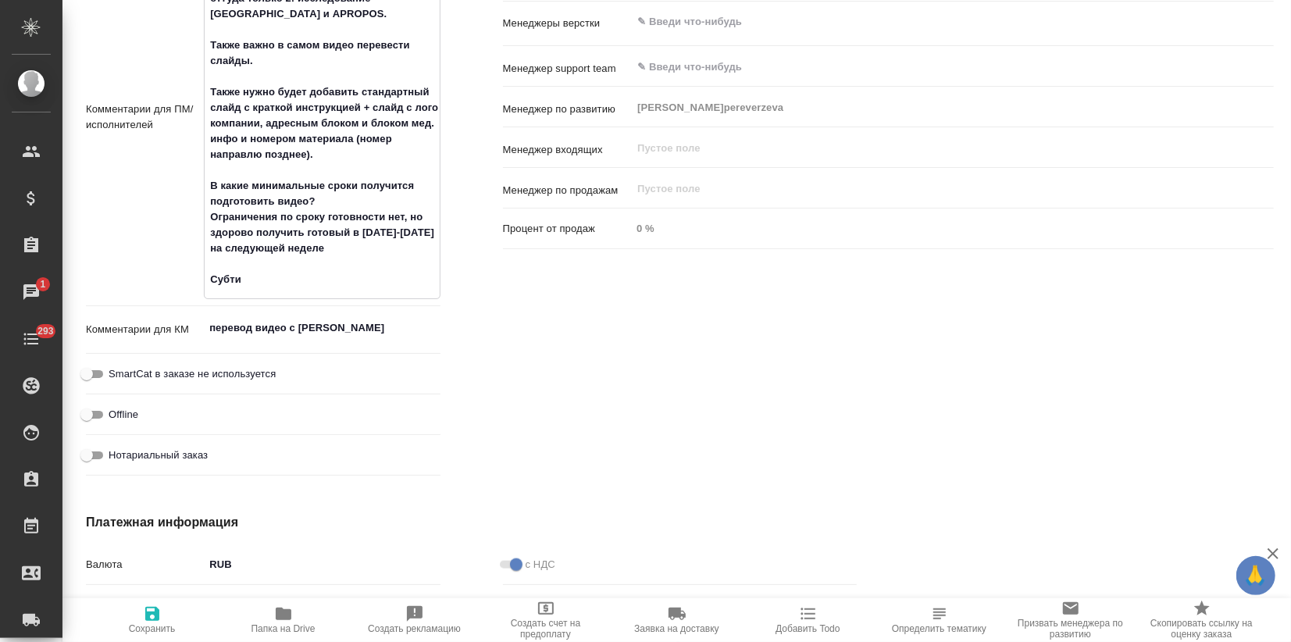
type textarea "x"
type textarea "монтаж перевода ролика по продукту Эликвис В файле скрипты нескольких, нам нужн…"
type textarea "x"
type textarea "монтаж перевода ролика по продукту Эликвис В файле скрипты нескольких, нам нужн…"
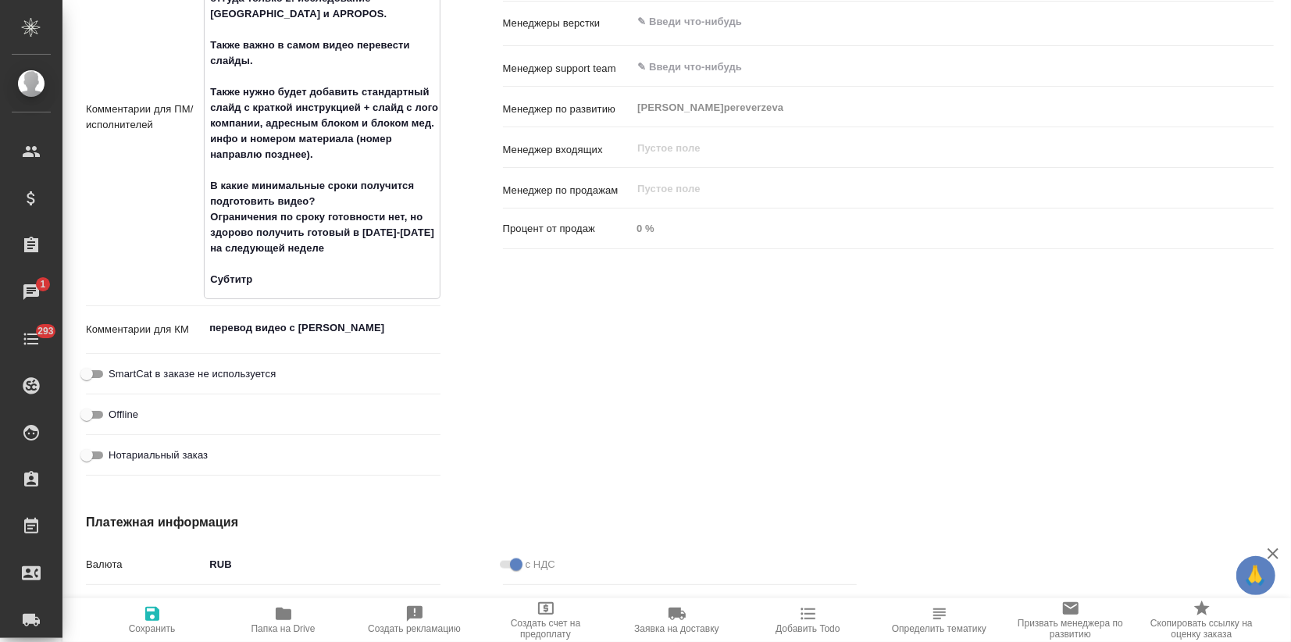
type textarea "x"
type textarea "монтаж перевода ролика по продукту Эликвис В файле скрипты нескольких, нам нужн…"
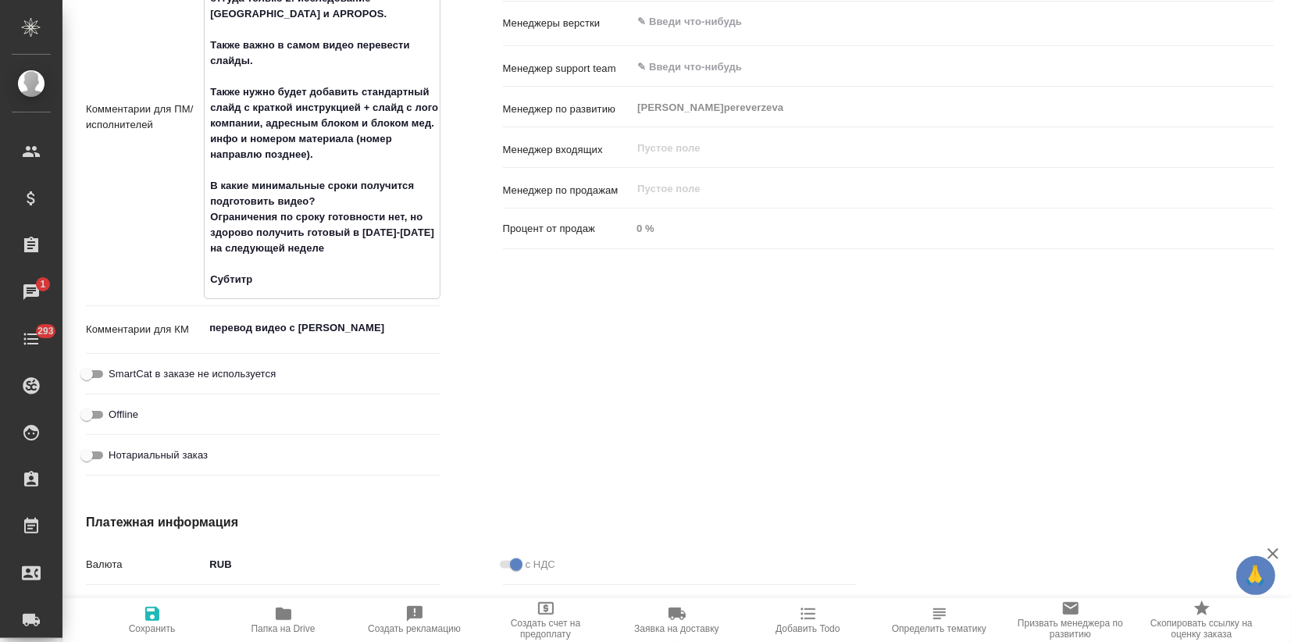
type textarea "x"
type textarea "монтаж перевода ролика по продукту Эликвис В файле скрипты нескольких, нам нужн…"
type textarea "x"
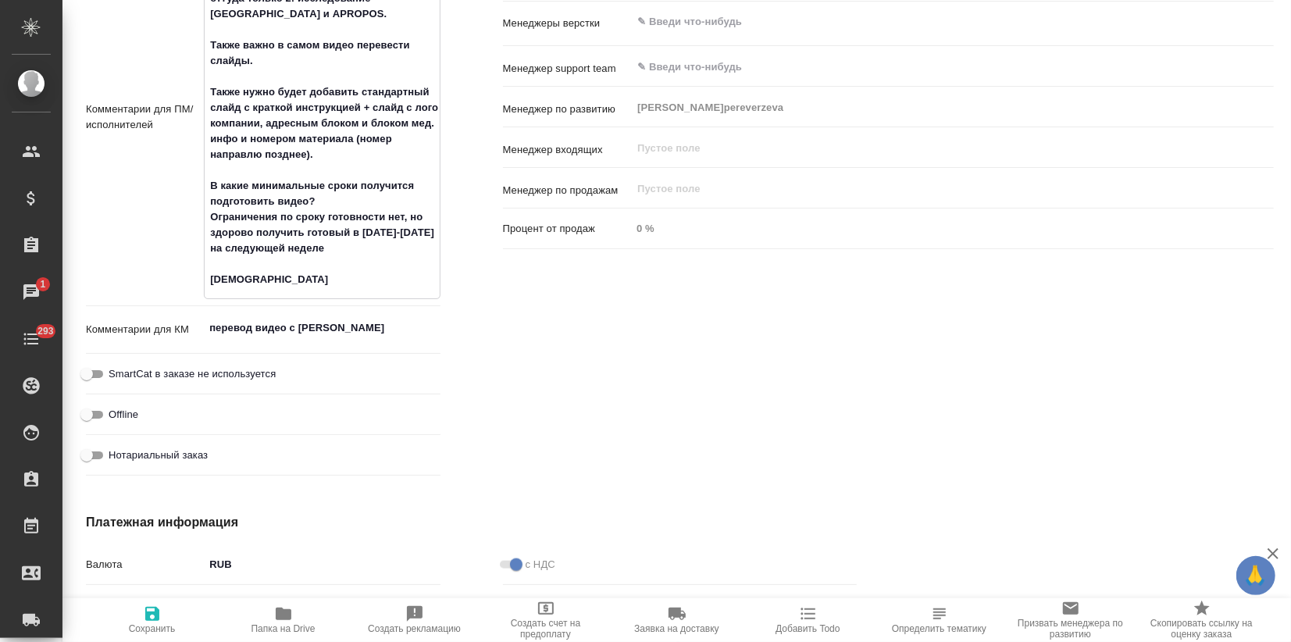
type textarea "x"
type textarea "монтаж перевода ролика по продукту Эликвис В файле скрипты нескольких, нам нужн…"
type textarea "x"
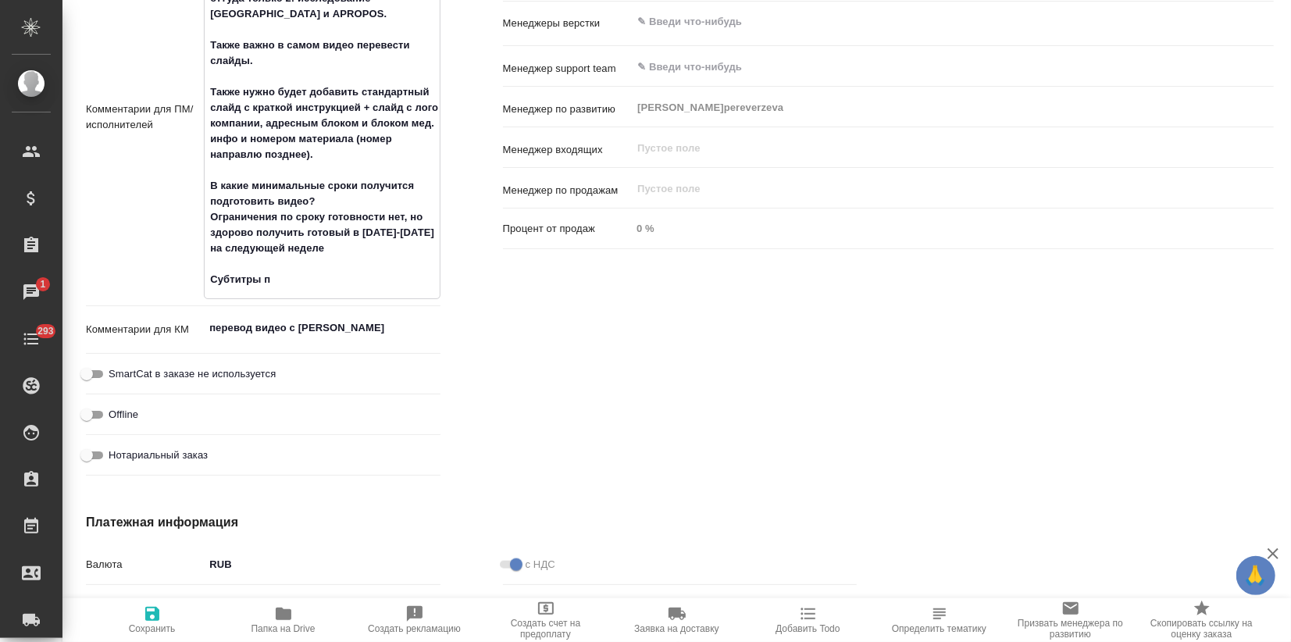
type textarea "x"
type textarea "монтаж перевода ролика по продукту Эликвис В файле скрипты нескольких, нам нужн…"
type textarea "x"
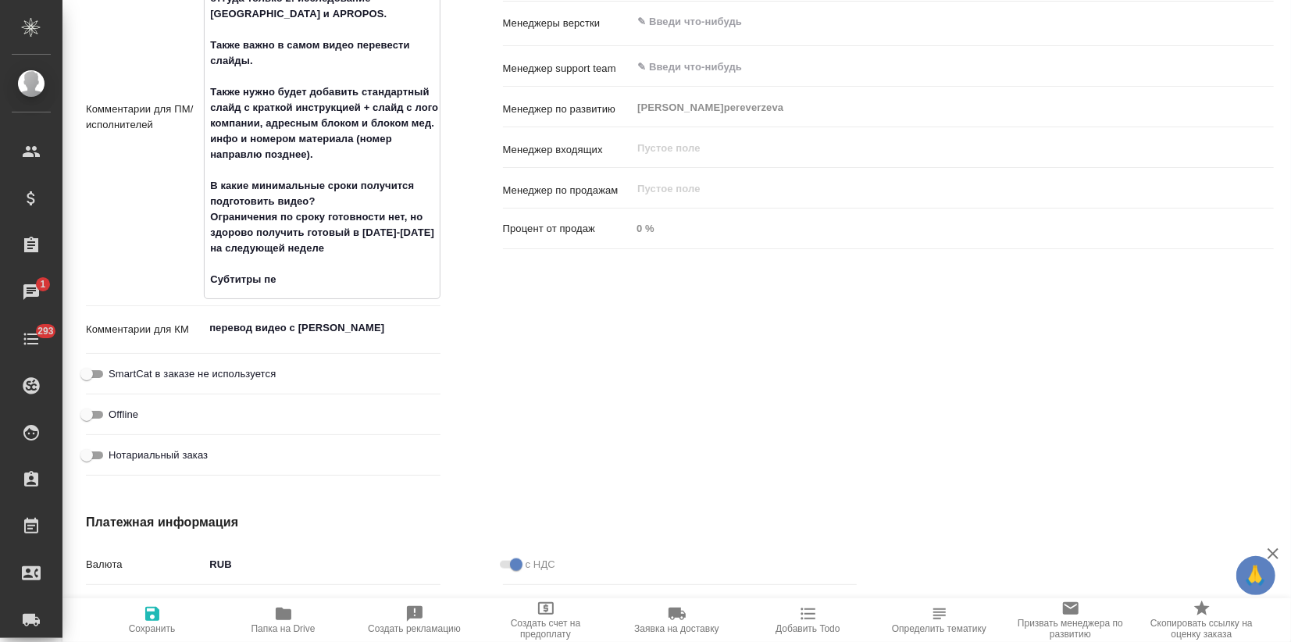
type textarea "монтаж перевода ролика по продукту Эликвис В файле скрипты нескольких, нам нужн…"
type textarea "x"
type textarea "монтаж перевода ролика по продукту Эликвис В файле скрипты нескольких, нам нужн…"
type textarea "x"
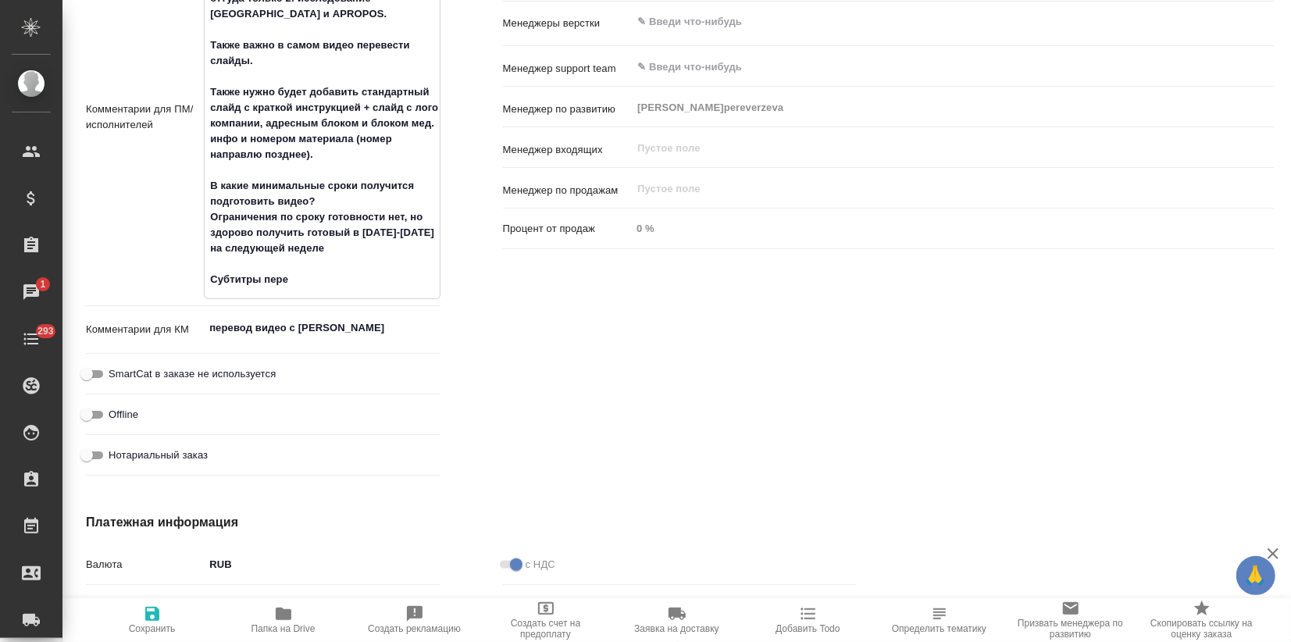
type textarea "x"
type textarea "монтаж перевода ролика по продукту Эликвис В файле скрипты нескольких, нам нужн…"
type textarea "x"
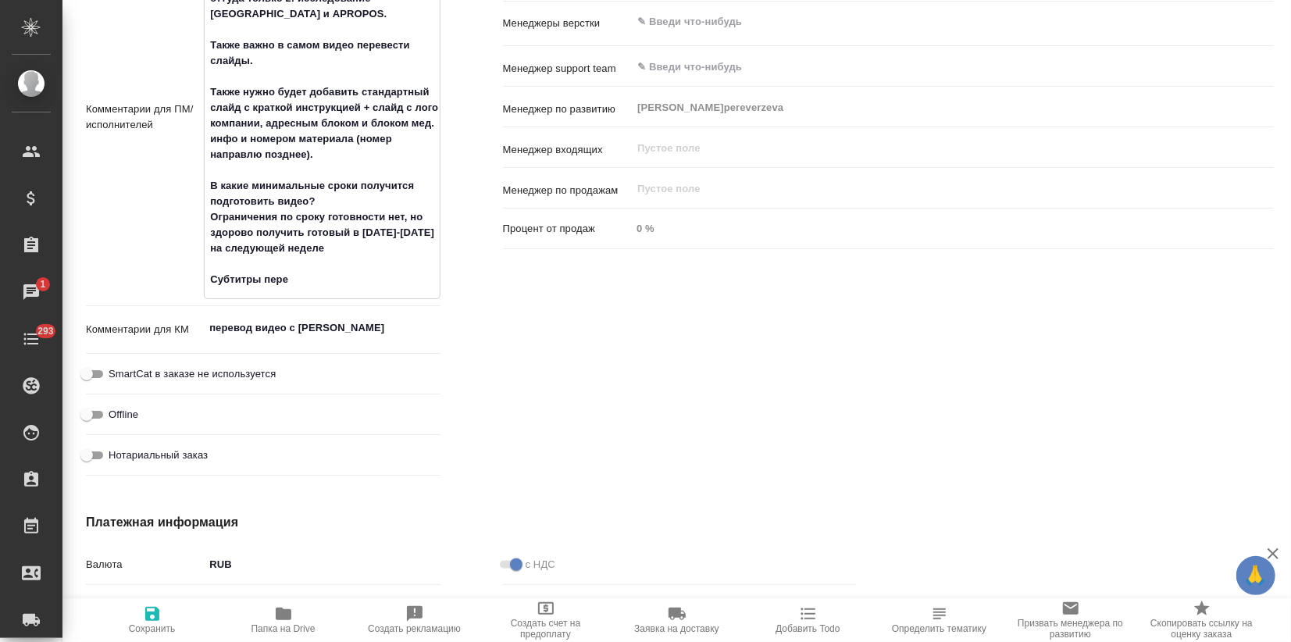
type textarea "x"
type textarea "монтаж перевода ролика по продукту Эликвис В файле скрипты нескольких, нам нужн…"
type textarea "x"
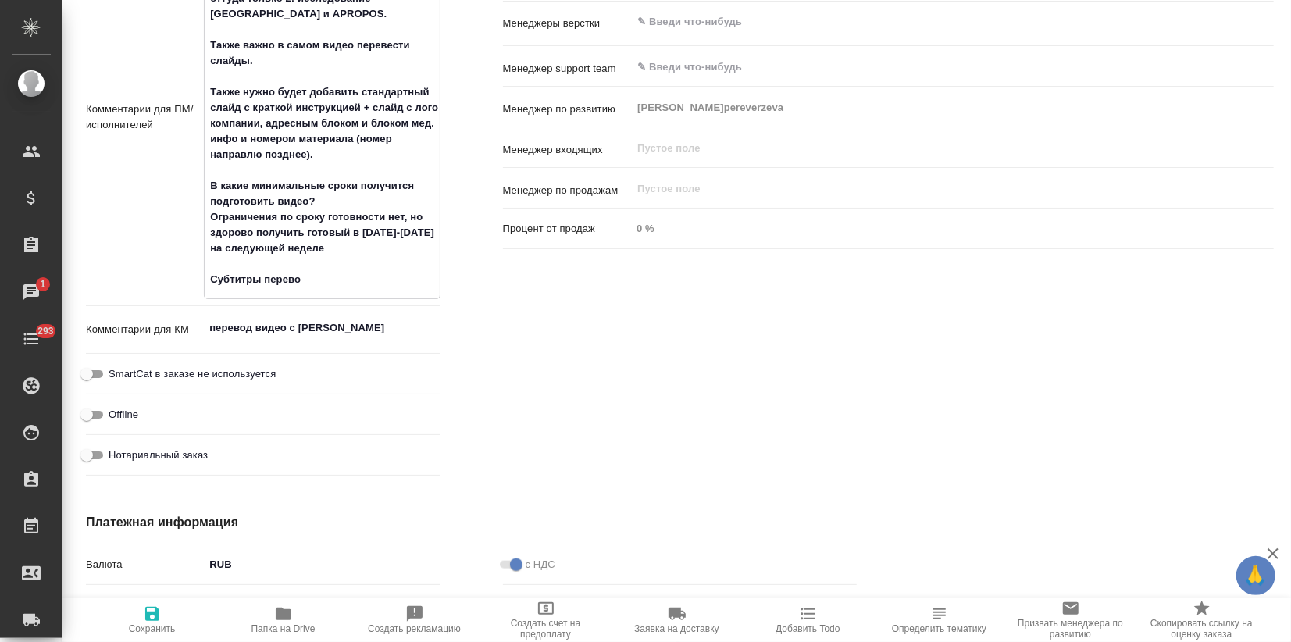
type textarea "x"
type textarea "монтаж перевода ролика по продукту Эликвис В файле скрипты нескольких, нам нужн…"
type textarea "x"
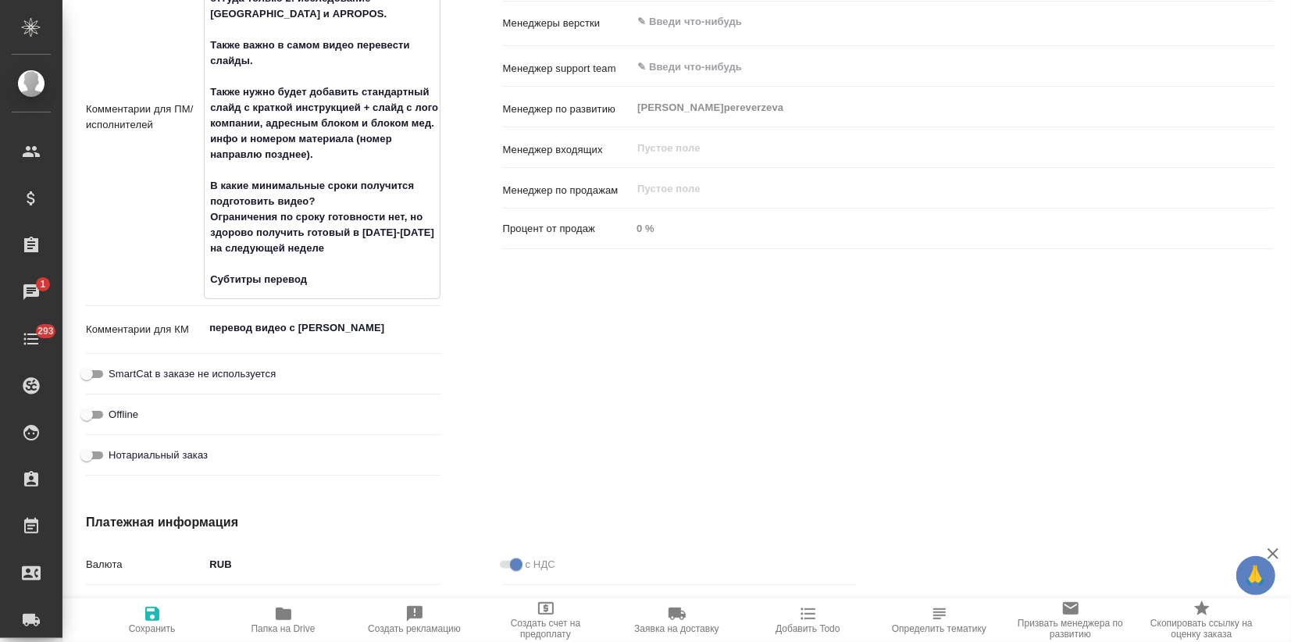
type textarea "монтаж перевода ролика по продукту Эликвис В файле скрипты нескольких, нам нужн…"
type textarea "x"
type textarea "монтаж перевода ролика по продукту Эликвис В файле скрипты нескольких, нам нужн…"
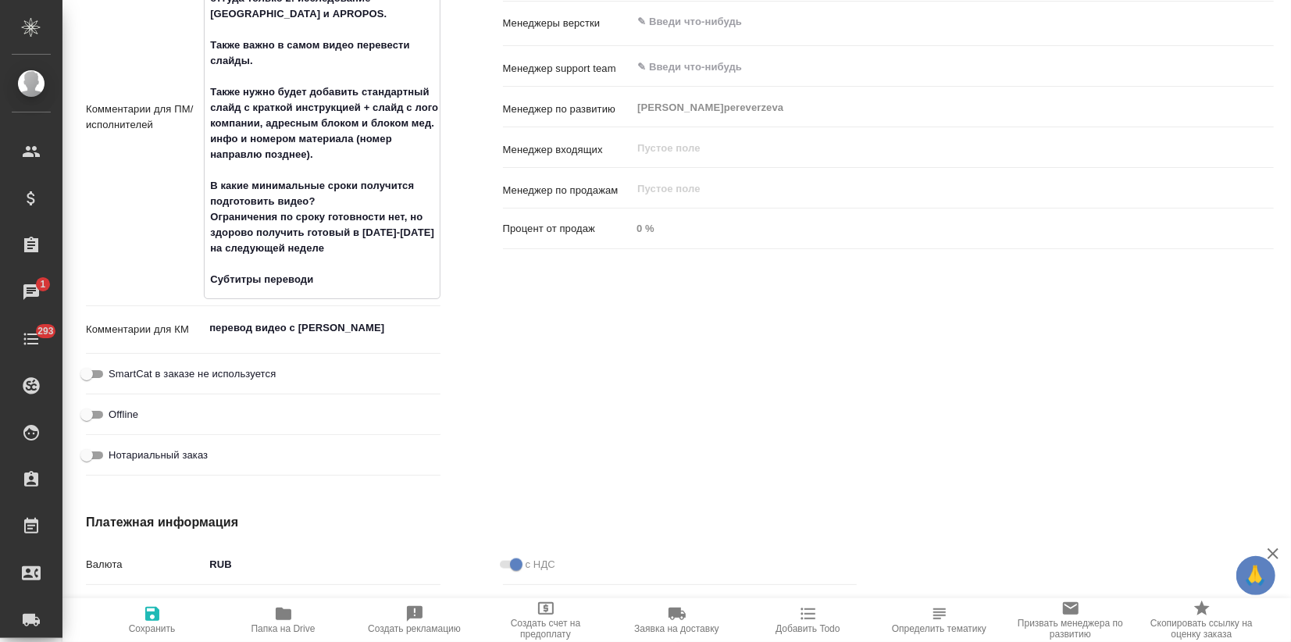
type textarea "x"
type textarea "монтаж перевода ролика по продукту Эликвис В файле скрипты нескольких, нам нужн…"
type textarea "x"
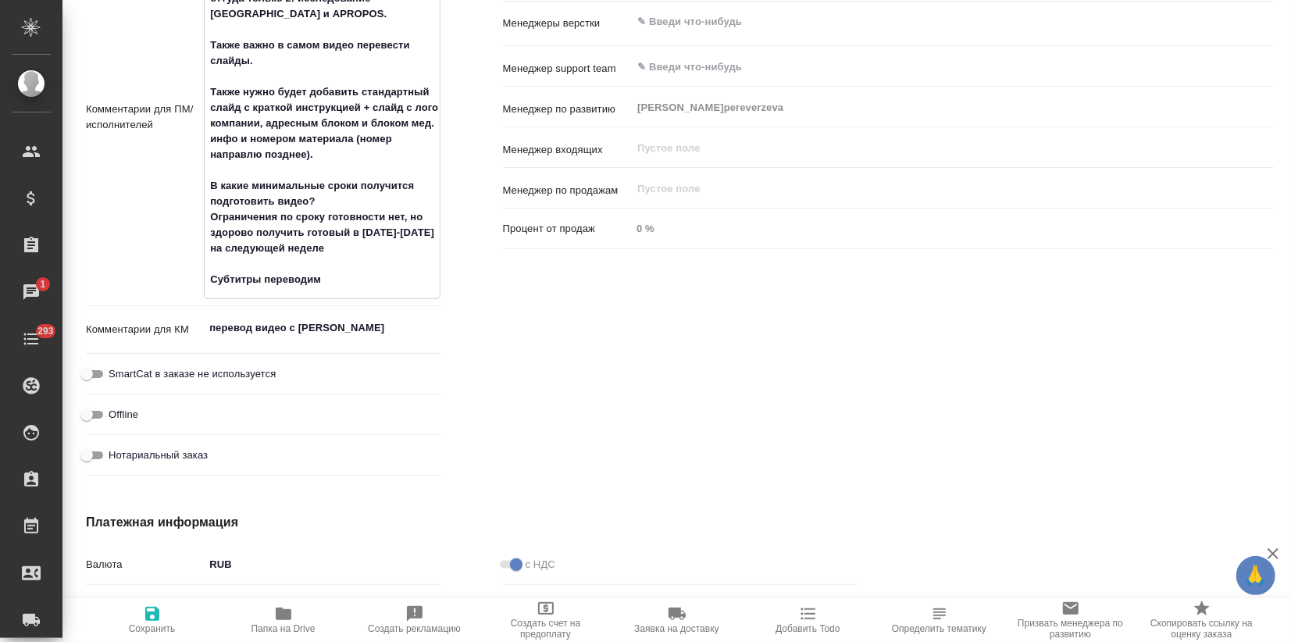
type textarea "x"
type textarea "монтаж перевода ролика по продукту Эликвис В файле скрипты нескольких, нам нужн…"
type textarea "x"
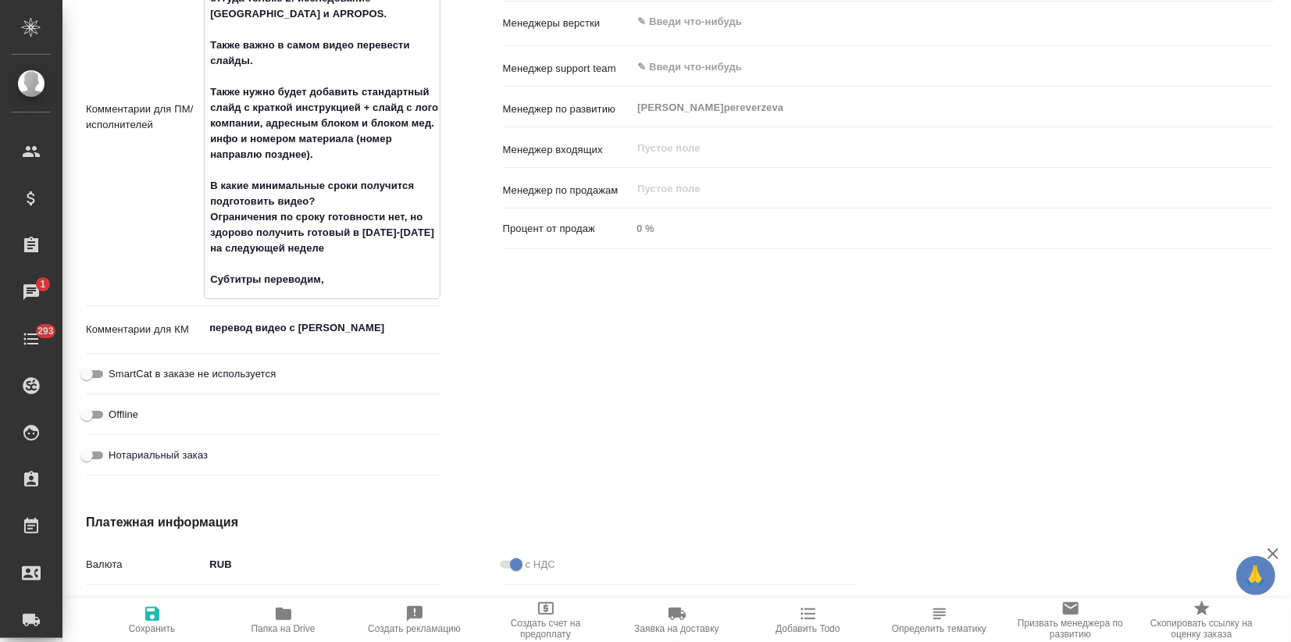
type textarea "монтаж перевода ролика по продукту Эликвис В файле скрипты нескольких, нам нужн…"
type textarea "x"
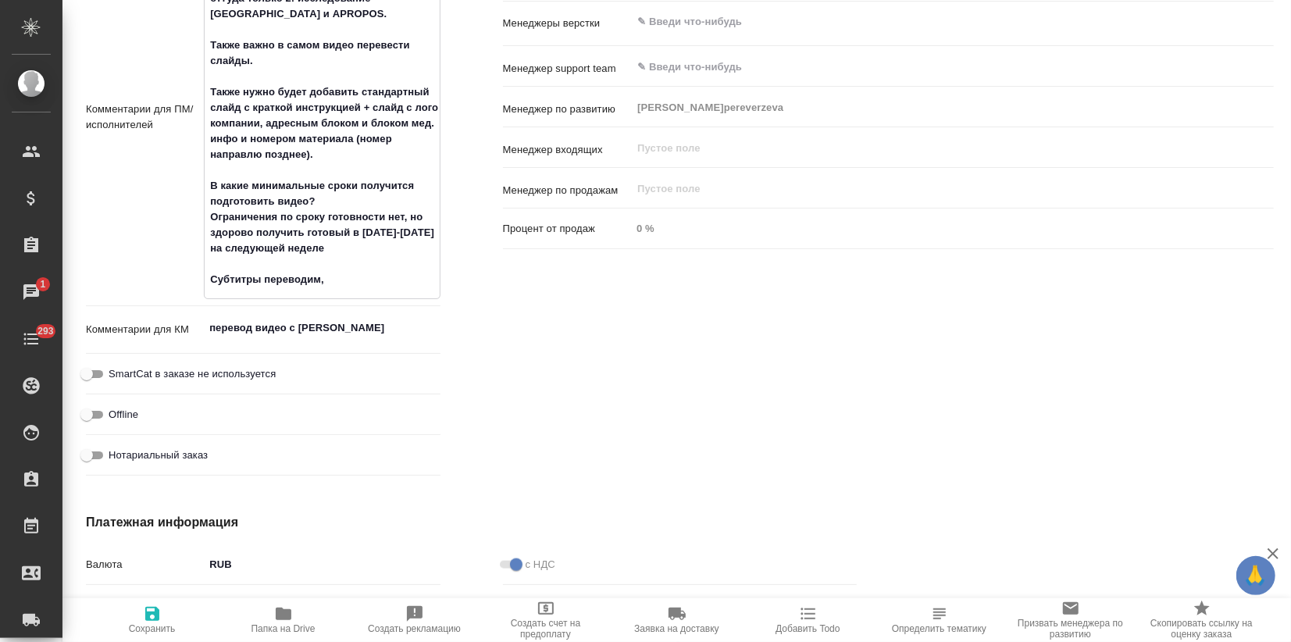
type textarea "монтаж перевода ролика по продукту Эликвис В файле скрипты нескольких, нам нужн…"
type textarea "x"
type textarea "монтаж перевода ролика по продукту Эликвис В файле скрипты нескольких, нам нужн…"
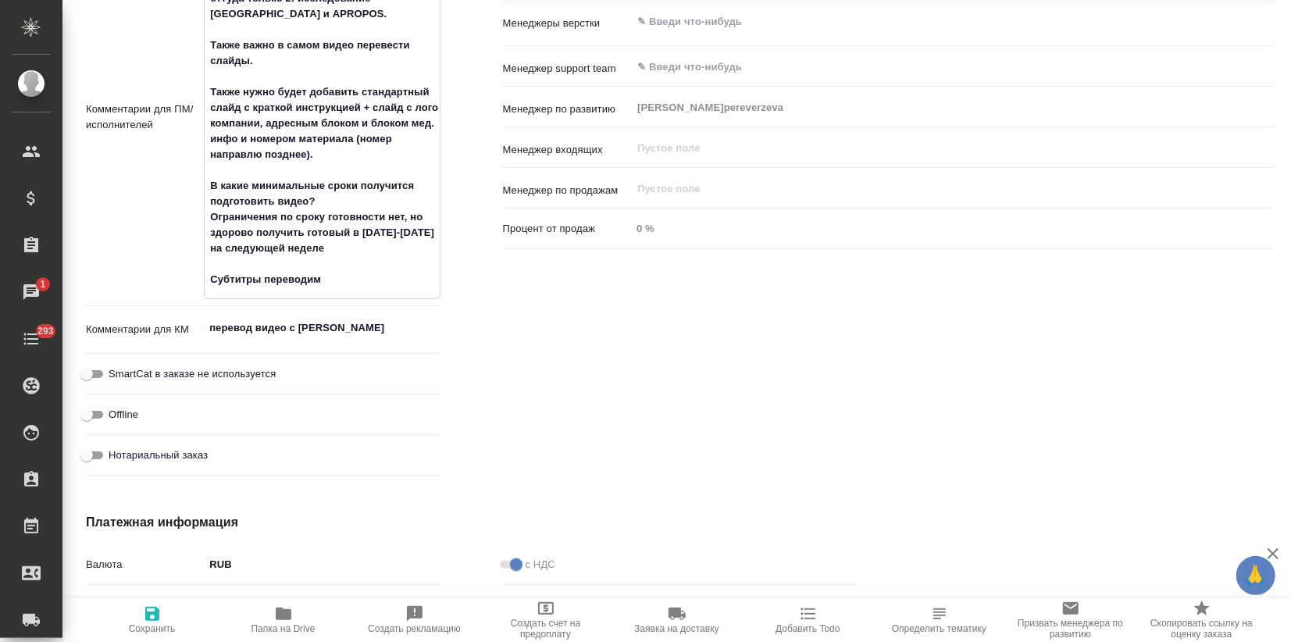
type textarea "x"
type textarea "монтаж перевода ролика по продукту Эликвис В файле скрипты нескольких, нам нужн…"
type textarea "x"
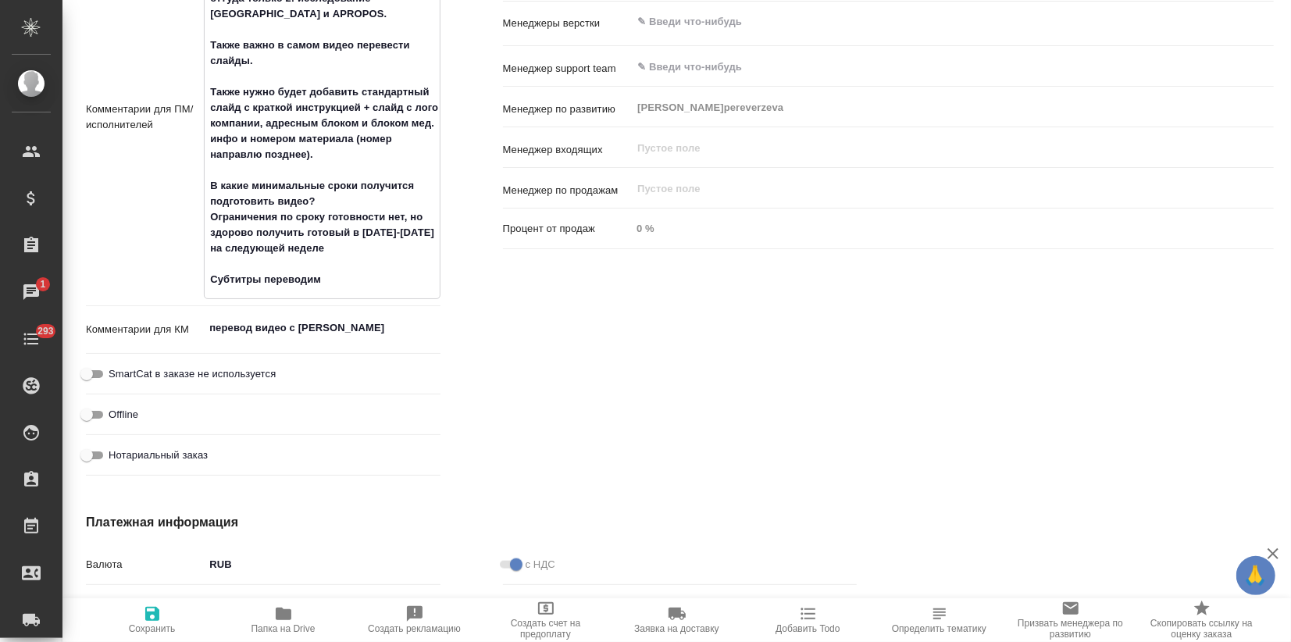
type textarea "x"
type textarea "монтаж перевода ролика по продукту Эликвис В файле скрипты нескольких, нам нужн…"
type textarea "x"
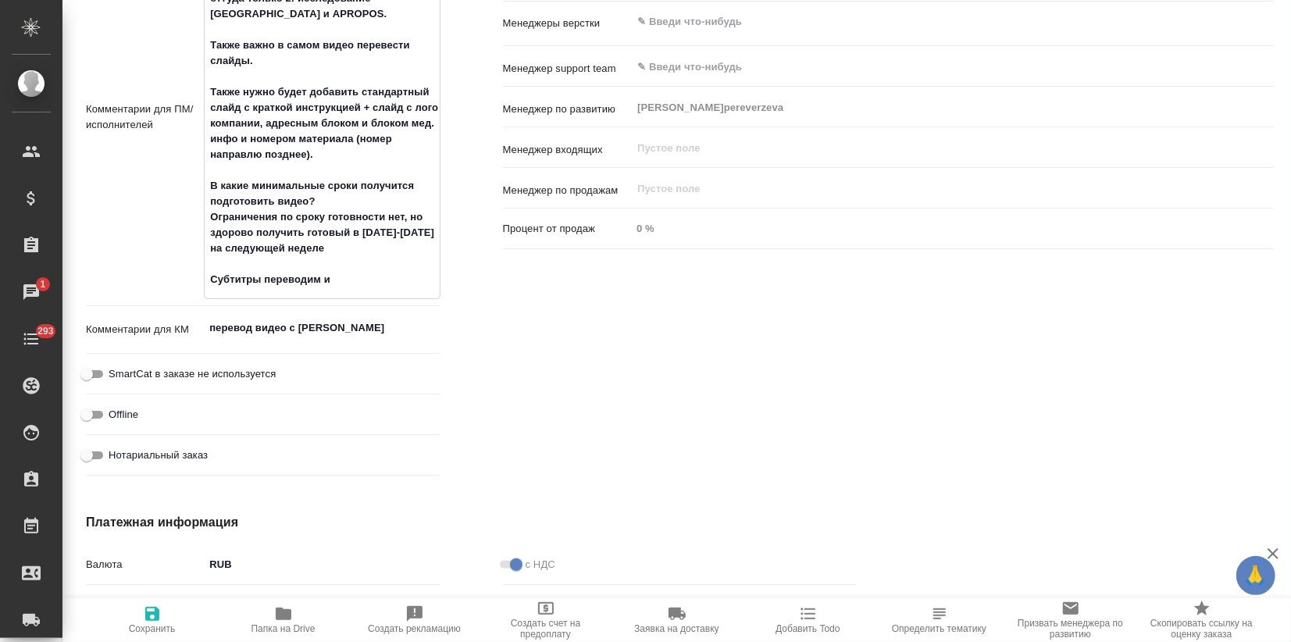
type textarea "x"
type textarea "монтаж перевода ролика по продукту Эликвис В файле скрипты нескольких, нам нужн…"
type textarea "x"
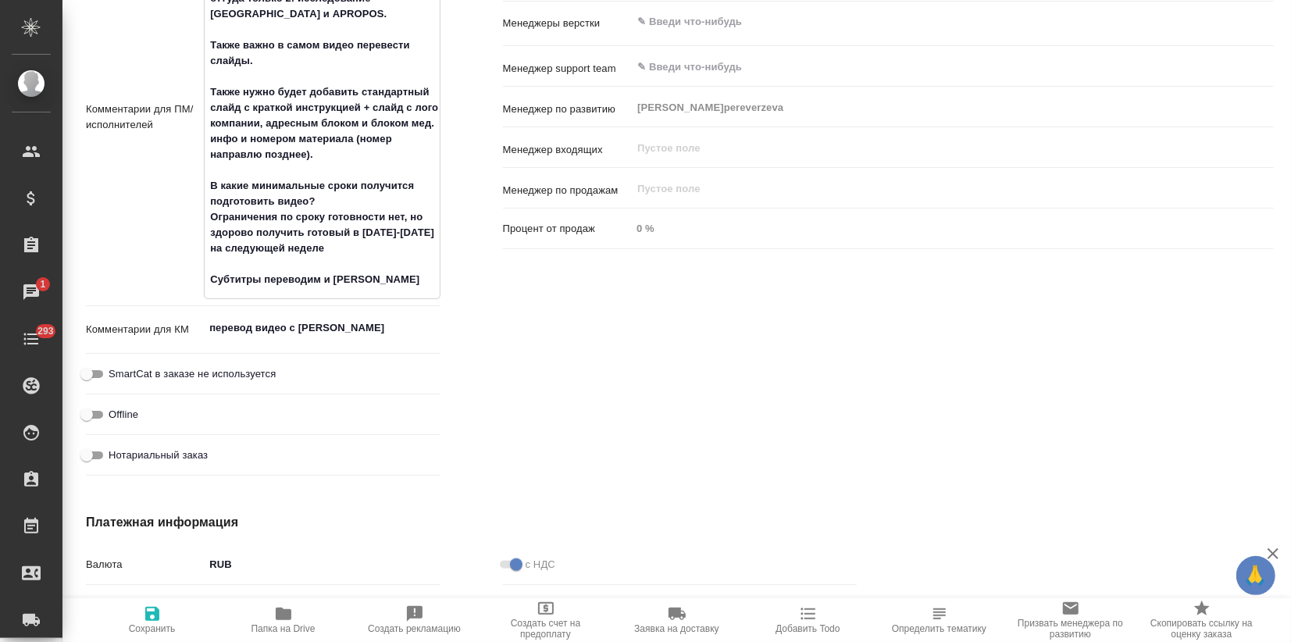
type textarea "монтаж перевода ролика по продукту Эликвис В файле скрипты нескольких, нам нужн…"
type textarea "x"
type textarea "монтаж перевода ролика по продукту Эликвис В файле скрипты нескольких, нам нужн…"
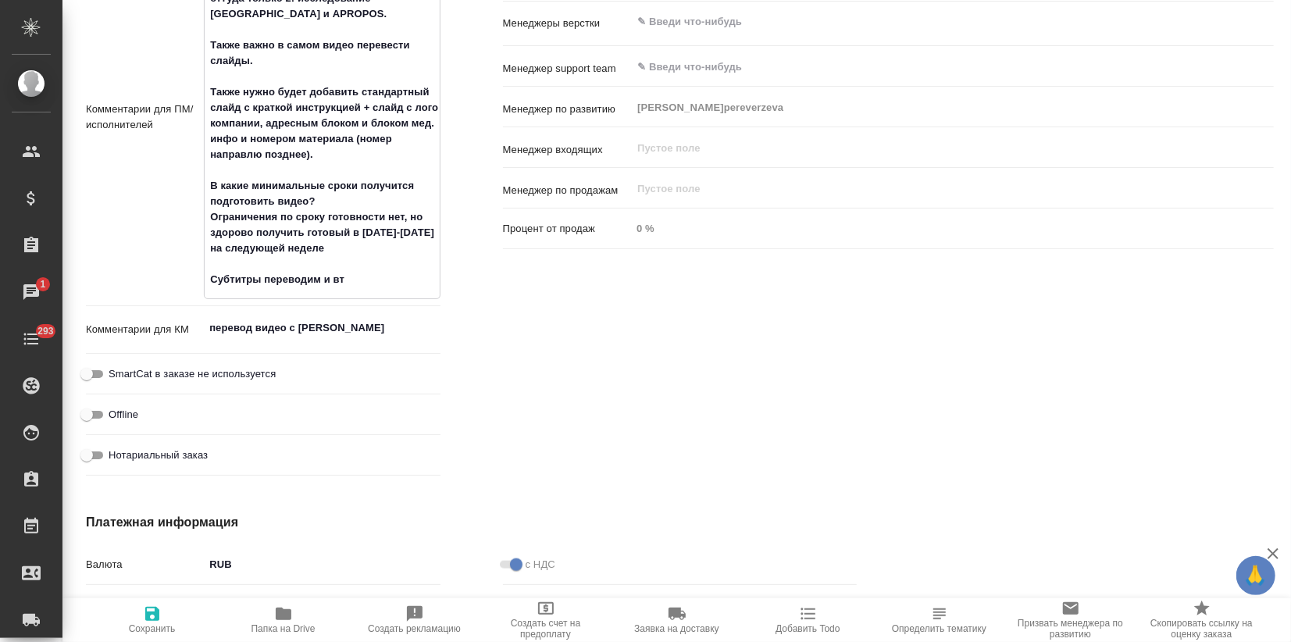
type textarea "x"
type textarea "монтаж перевода ролика по продукту Эликвис В файле скрипты нескольких, нам нужн…"
type textarea "x"
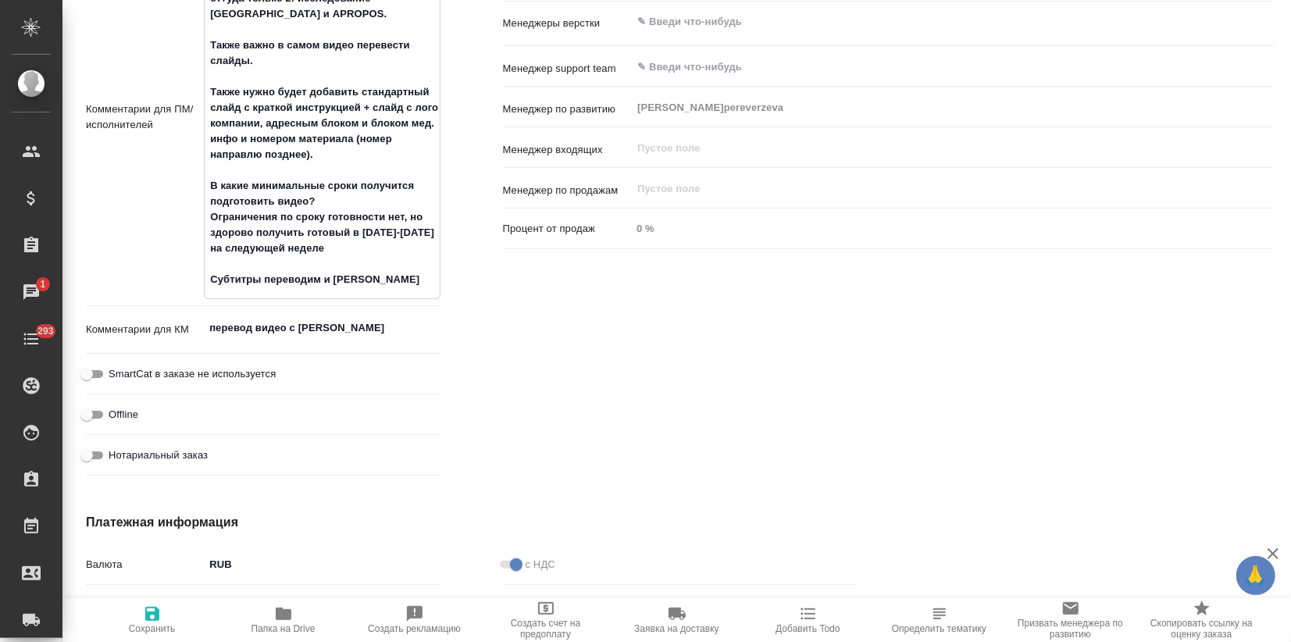
type textarea "x"
type textarea "монтаж перевода ролика по продукту Эликвис В файле скрипты нескольких, нам нужн…"
type textarea "x"
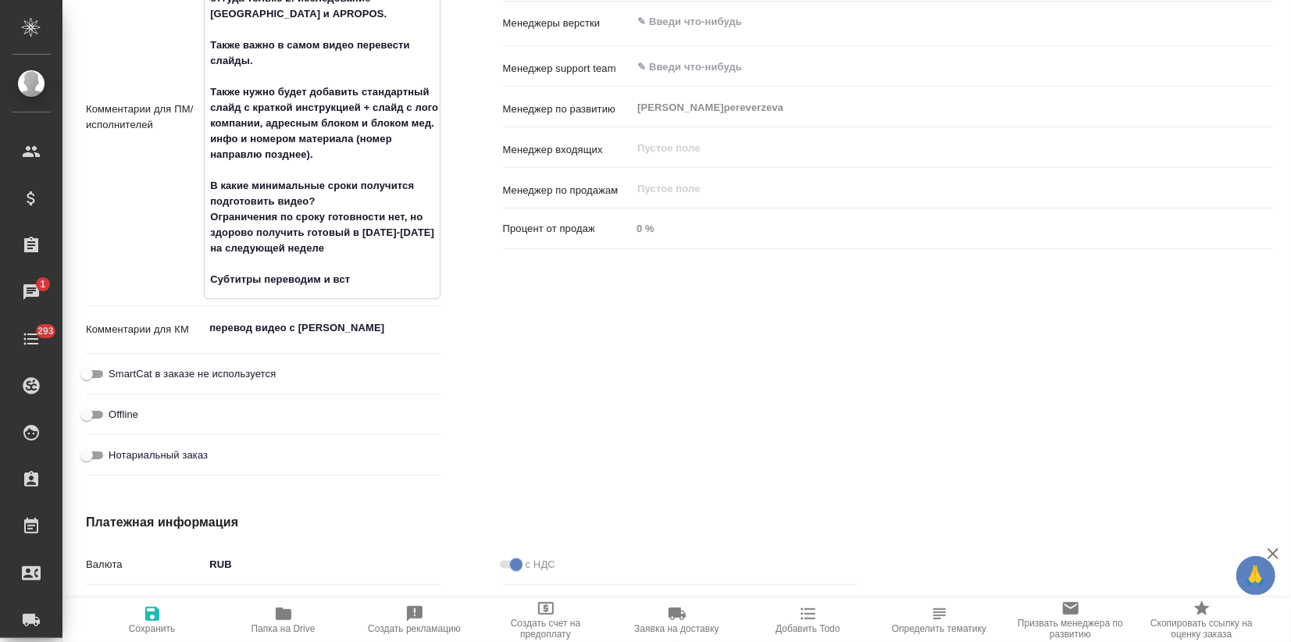
type textarea "x"
type textarea "монтаж перевода ролика по продукту Эликвис В файле скрипты нескольких, нам нужн…"
type textarea "x"
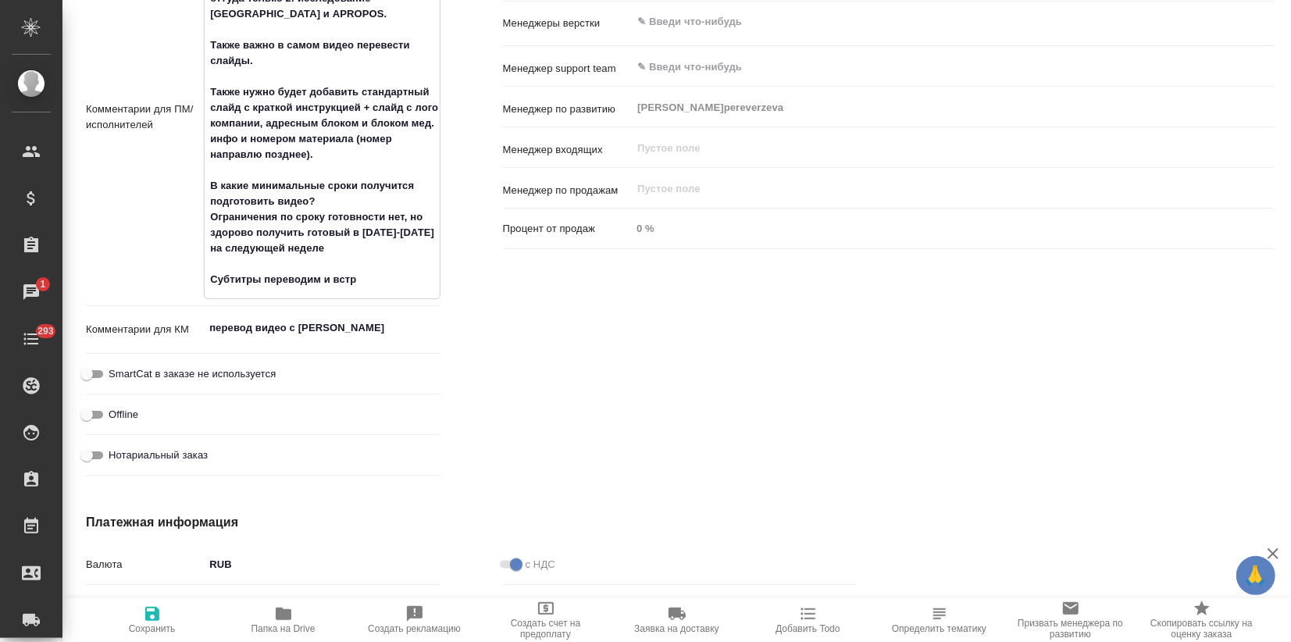
type textarea "монтаж перевода ролика по продукту Эликвис В файле скрипты нескольких, нам нужн…"
type textarea "x"
type textarea "монтаж перевода ролика по продукту Эликвис В файле скрипты нескольких, нам нужн…"
type textarea "x"
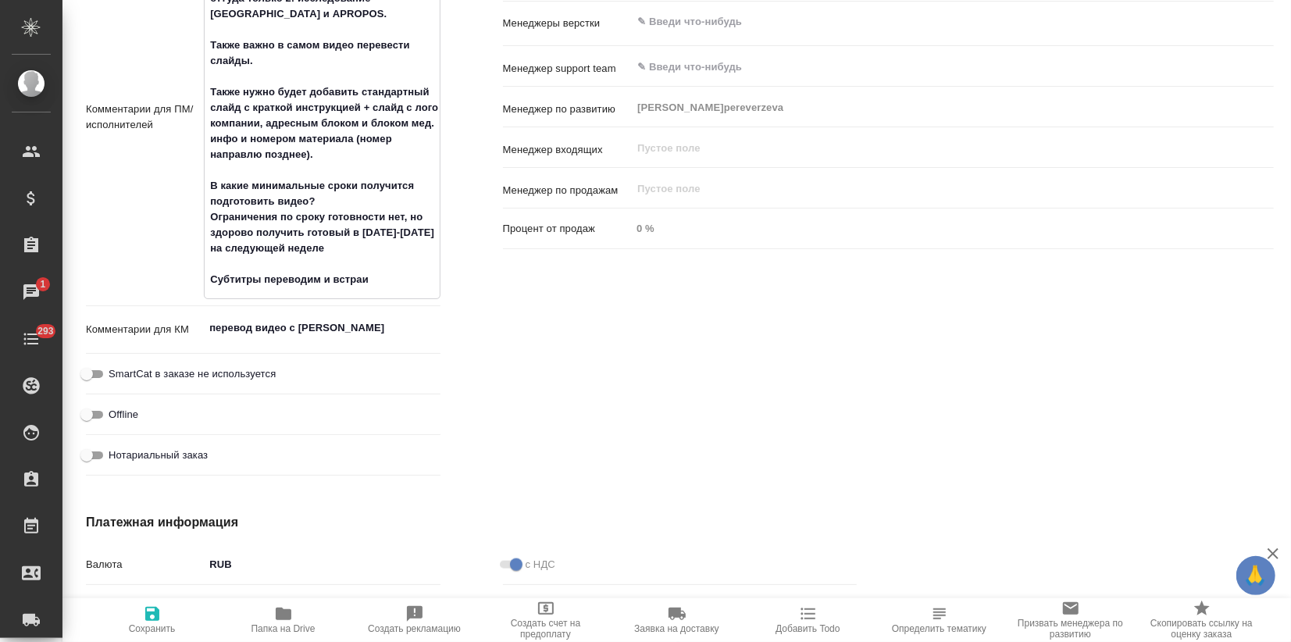
type textarea "x"
type textarea "монтаж перевода ролика по продукту Эликвис В файле скрипты нескольких, нам нужн…"
type textarea "x"
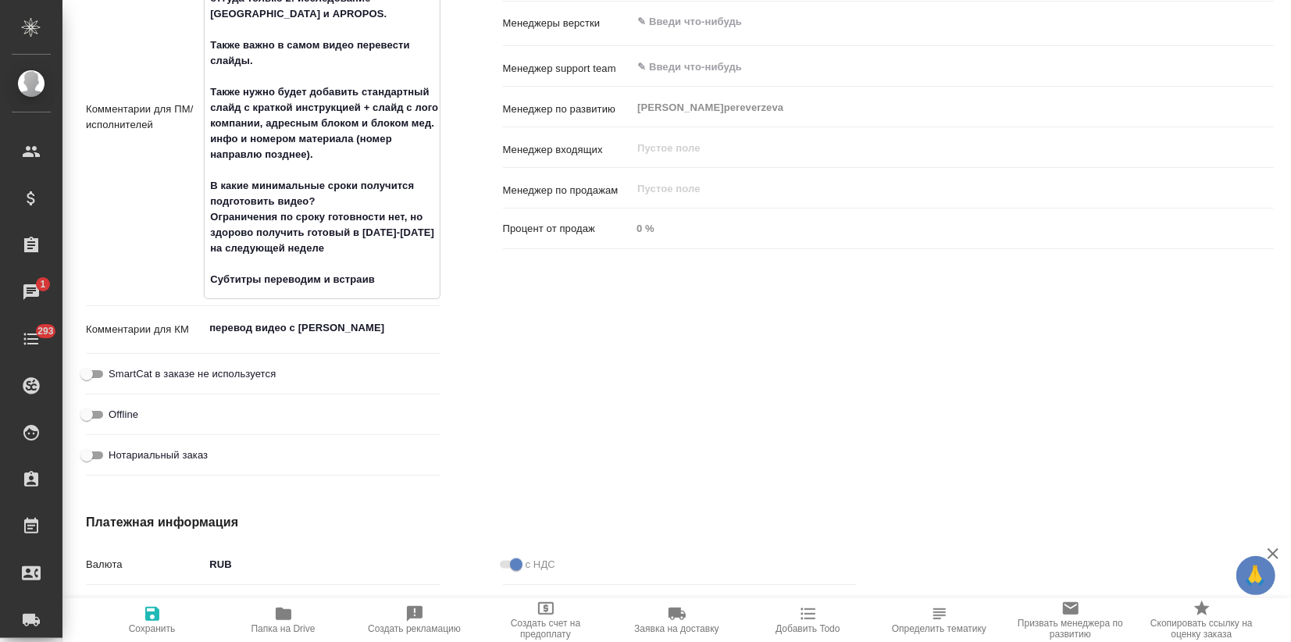
type textarea "x"
type textarea "монтаж перевода ролика по продукту Эликвис В файле скрипты нескольких, нам нужн…"
type textarea "x"
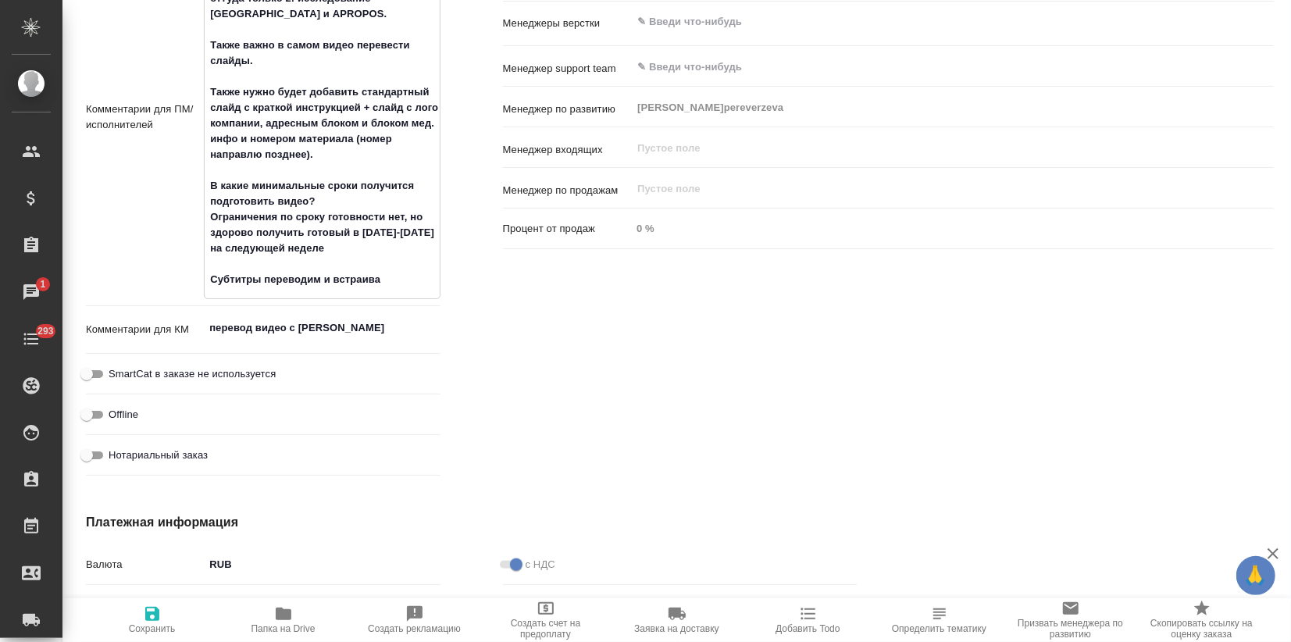
type textarea "x"
type textarea "монтаж перевода ролика по продукту Эликвис В файле скрипты нескольких, нам нужн…"
type textarea "x"
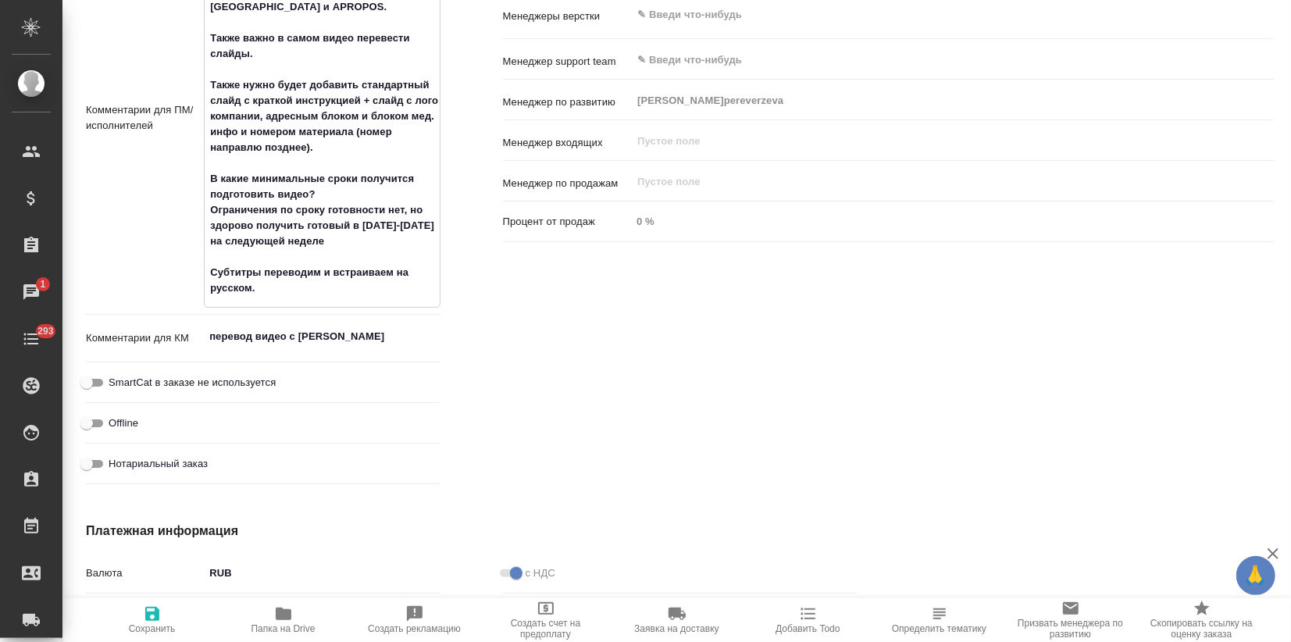
click at [148, 626] on span "Сохранить" at bounding box center [152, 628] width 47 height 11
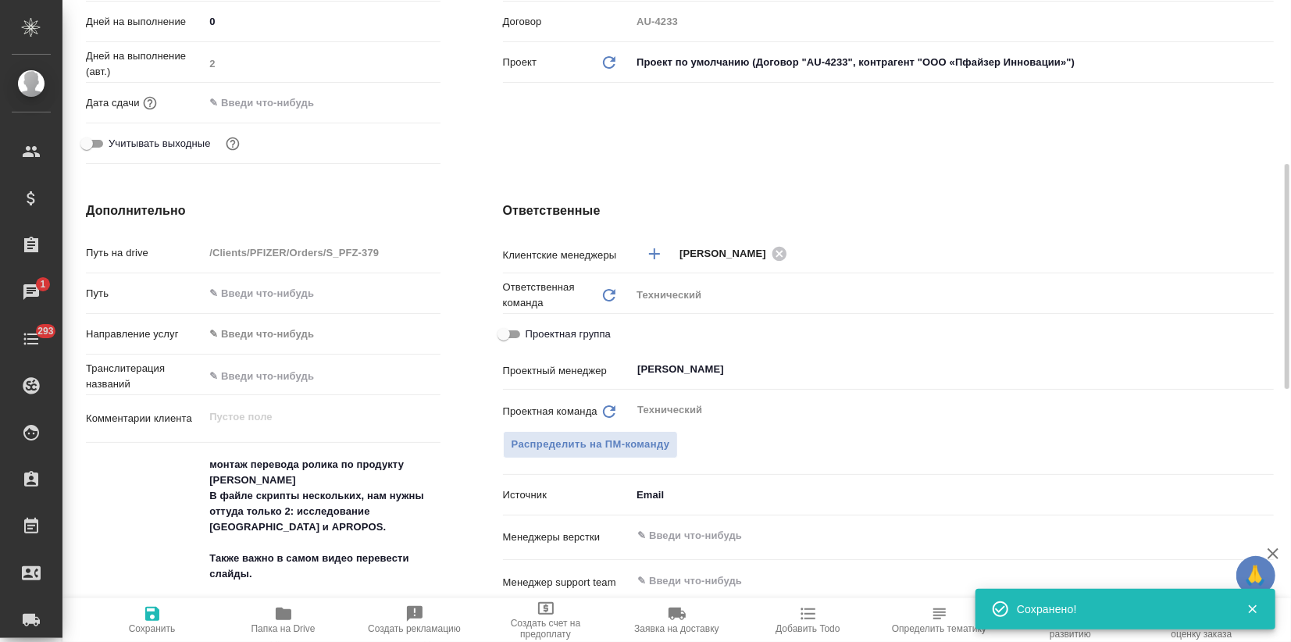
scroll to position [33, 0]
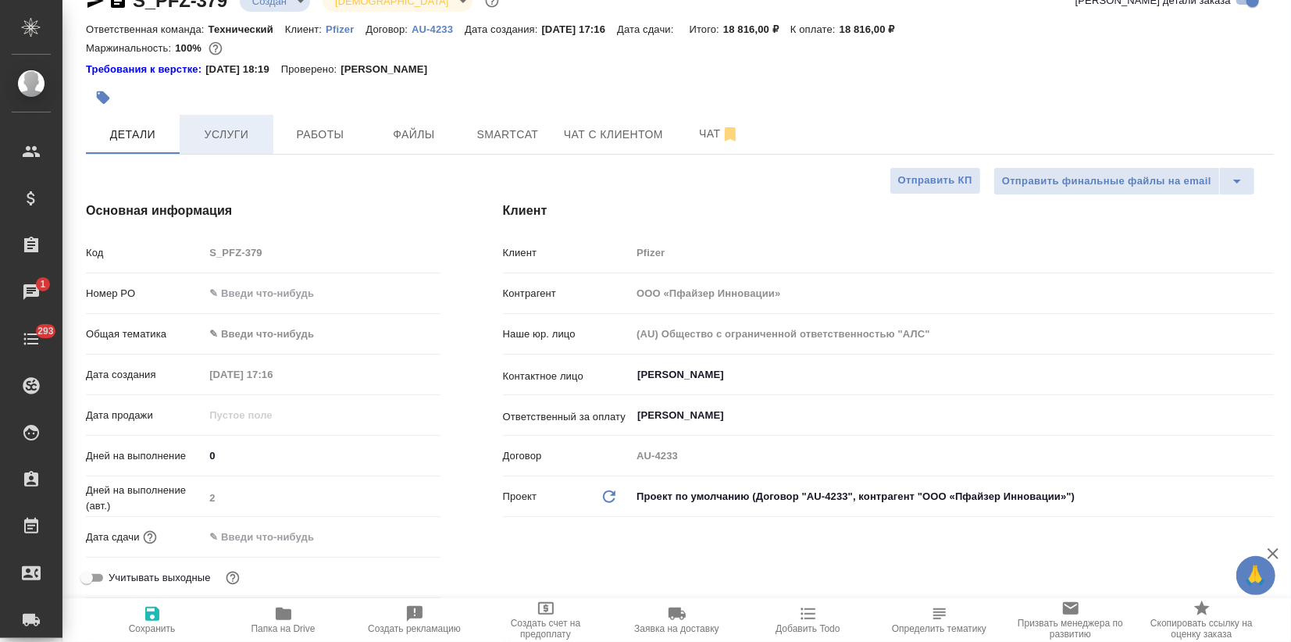
click at [234, 122] on button "Услуги" at bounding box center [227, 134] width 94 height 39
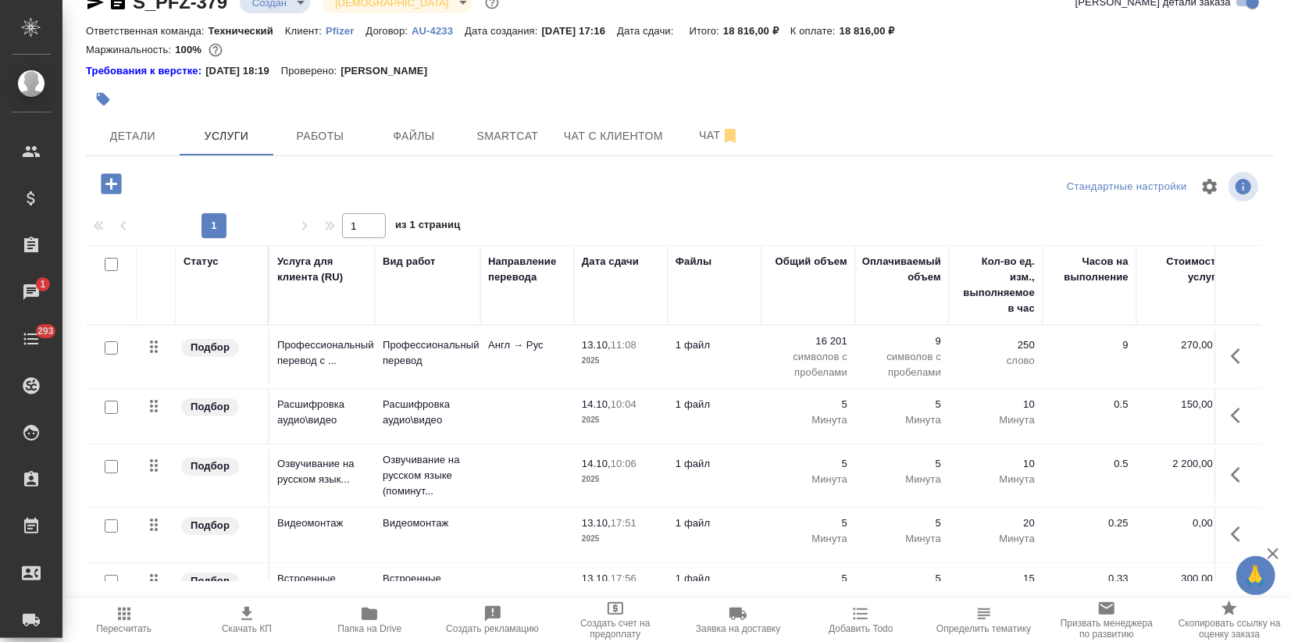
scroll to position [9, 0]
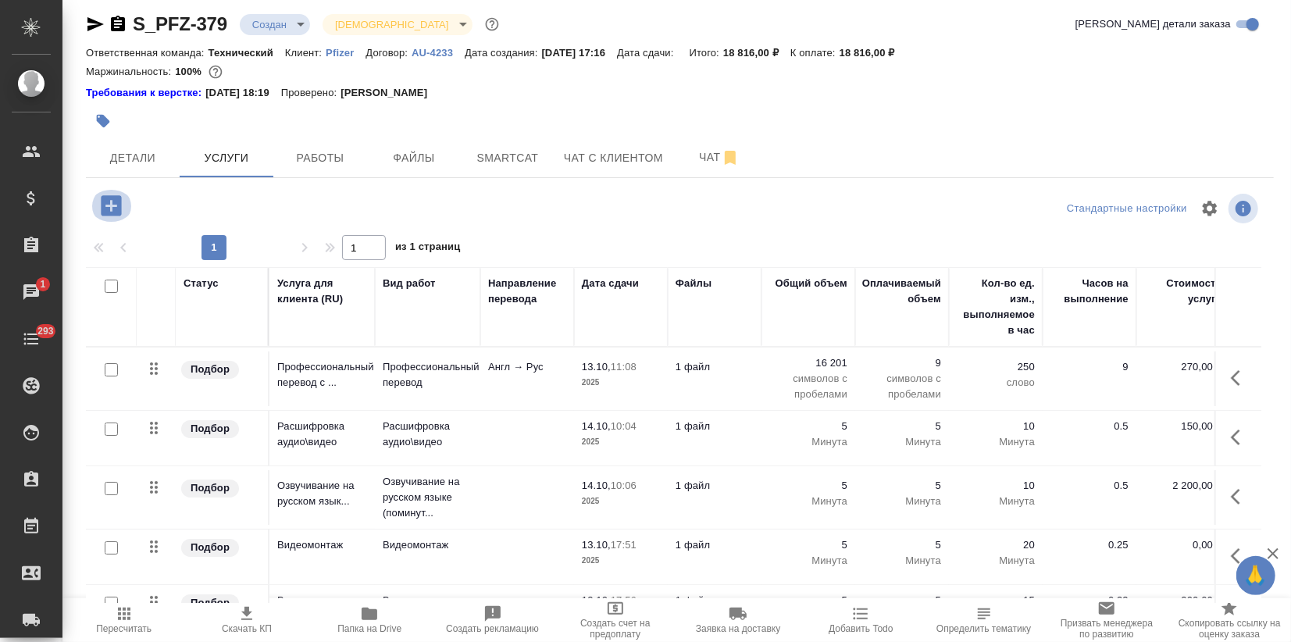
click at [113, 206] on icon "button" at bounding box center [111, 205] width 27 height 27
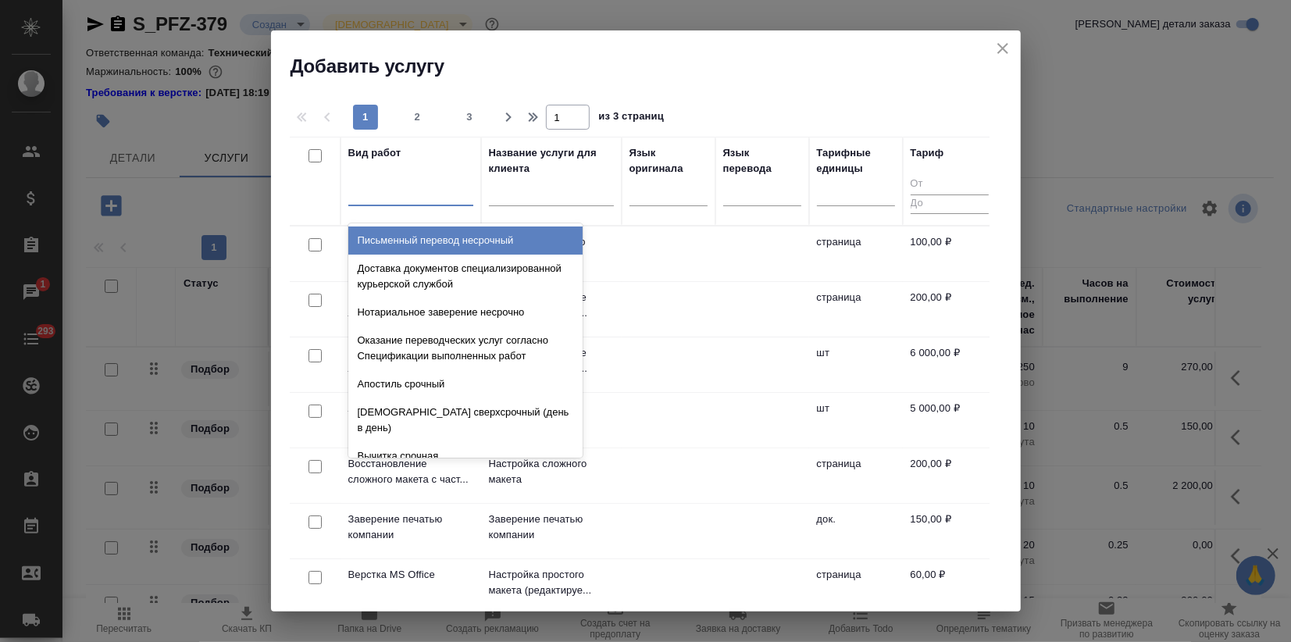
click at [405, 196] on div at bounding box center [410, 190] width 125 height 23
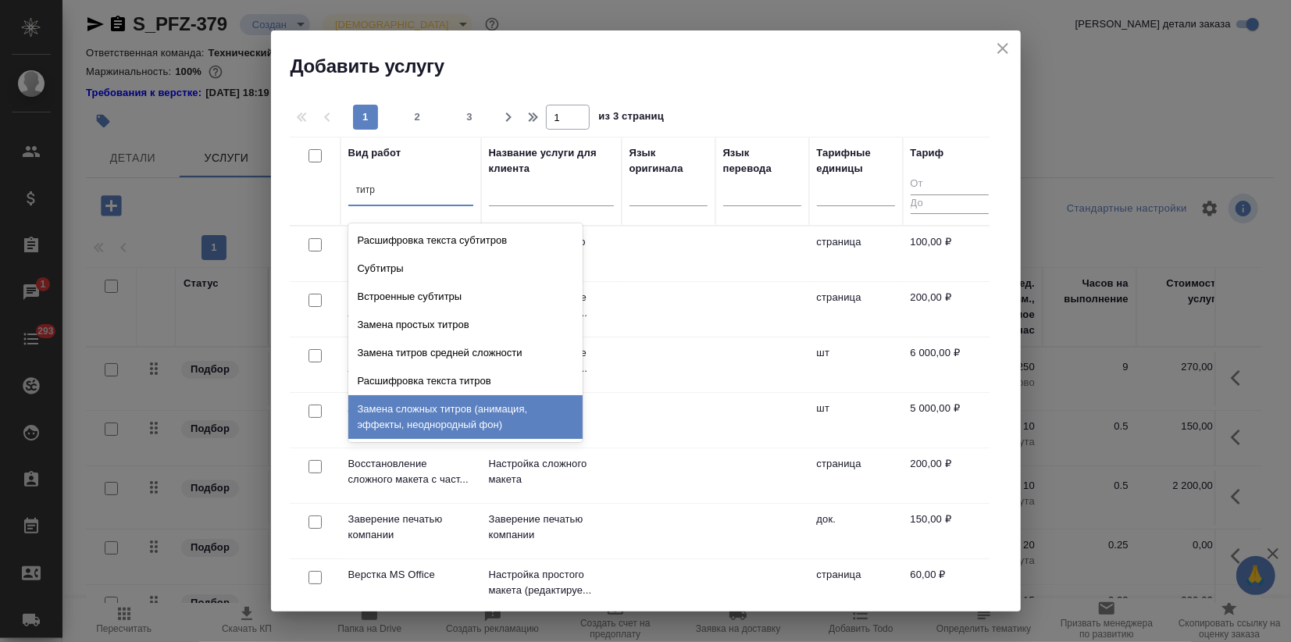
click at [469, 412] on div "Замена сложных титров (анимация, эффекты, неоднородный фон)" at bounding box center [465, 417] width 234 height 44
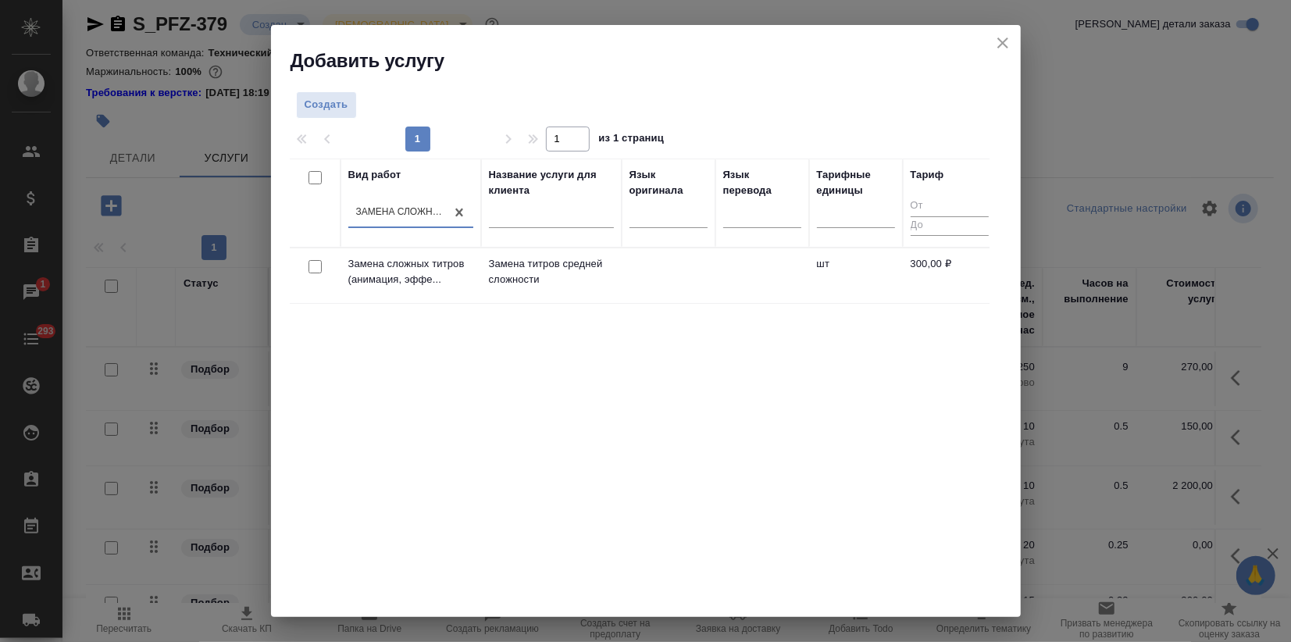
click at [674, 306] on div "Вид работ option Замена сложных титров (анимация, эффекты, неоднородный фон), s…" at bounding box center [640, 393] width 700 height 469
click at [533, 287] on p "Замена титров средней сложности" at bounding box center [551, 271] width 125 height 31
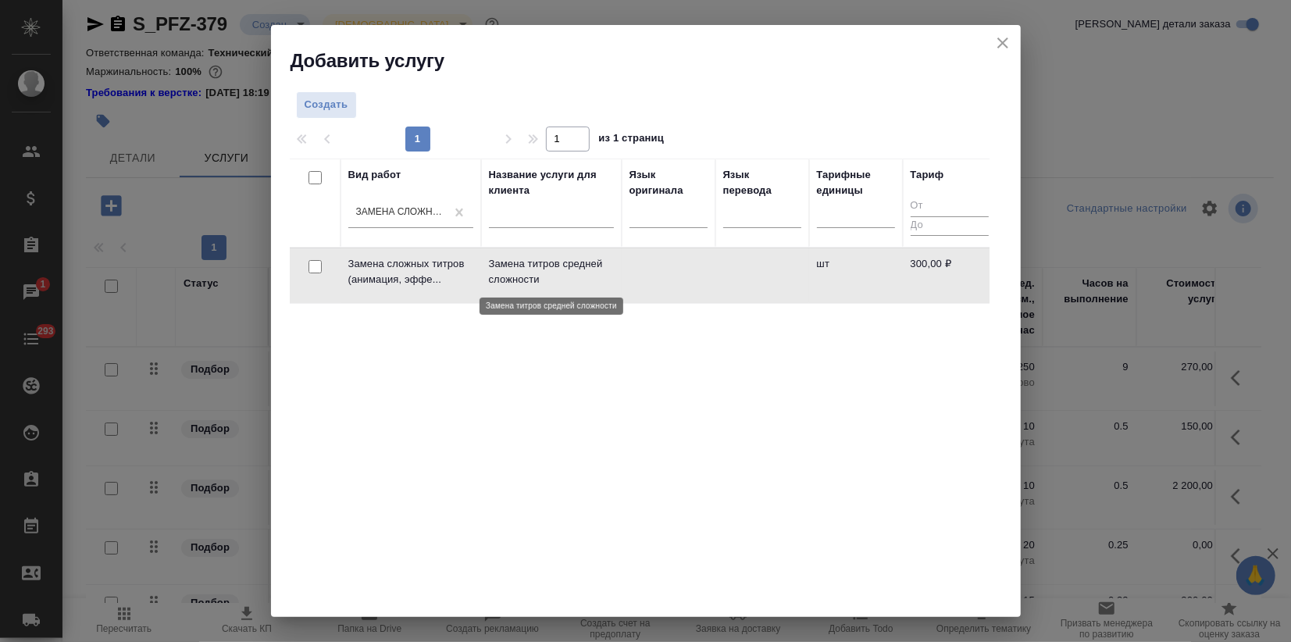
click at [534, 287] on p "Замена титров средней сложности" at bounding box center [551, 271] width 125 height 31
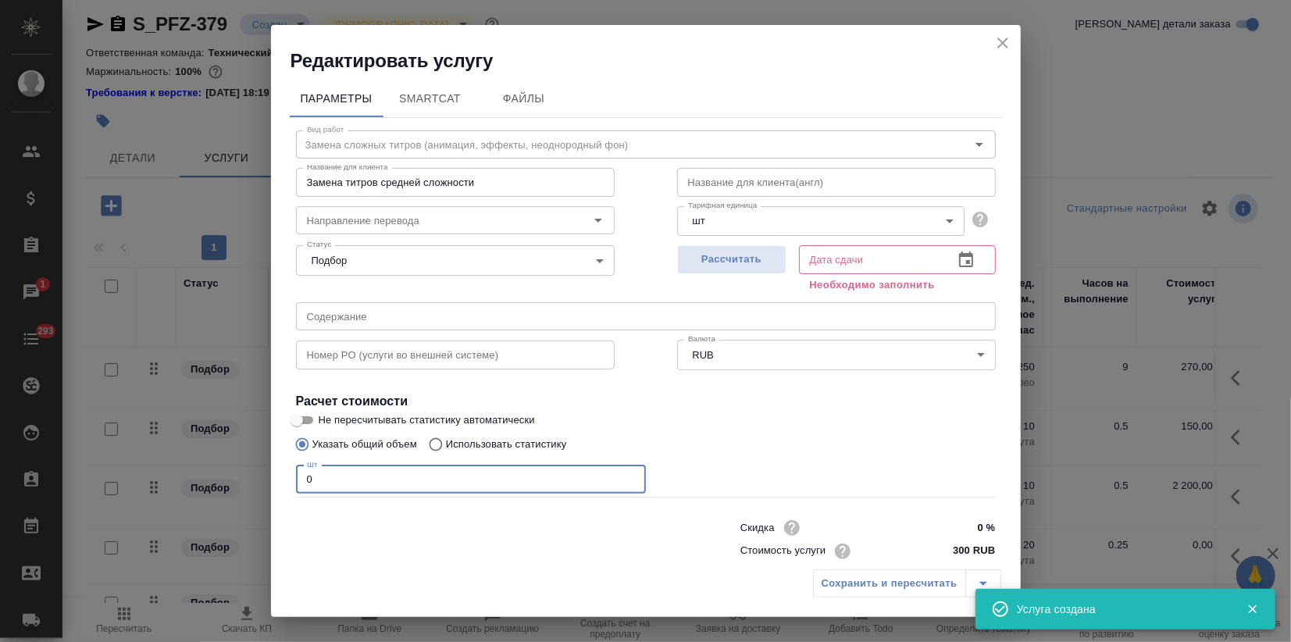
drag, startPoint x: 291, startPoint y: 479, endPoint x: 190, endPoint y: 483, distance: 101.6
click at [214, 483] on div "Редактировать услугу Параметры SmartCat Файлы Вид работ Замена сложных титров (…" at bounding box center [645, 321] width 1291 height 642
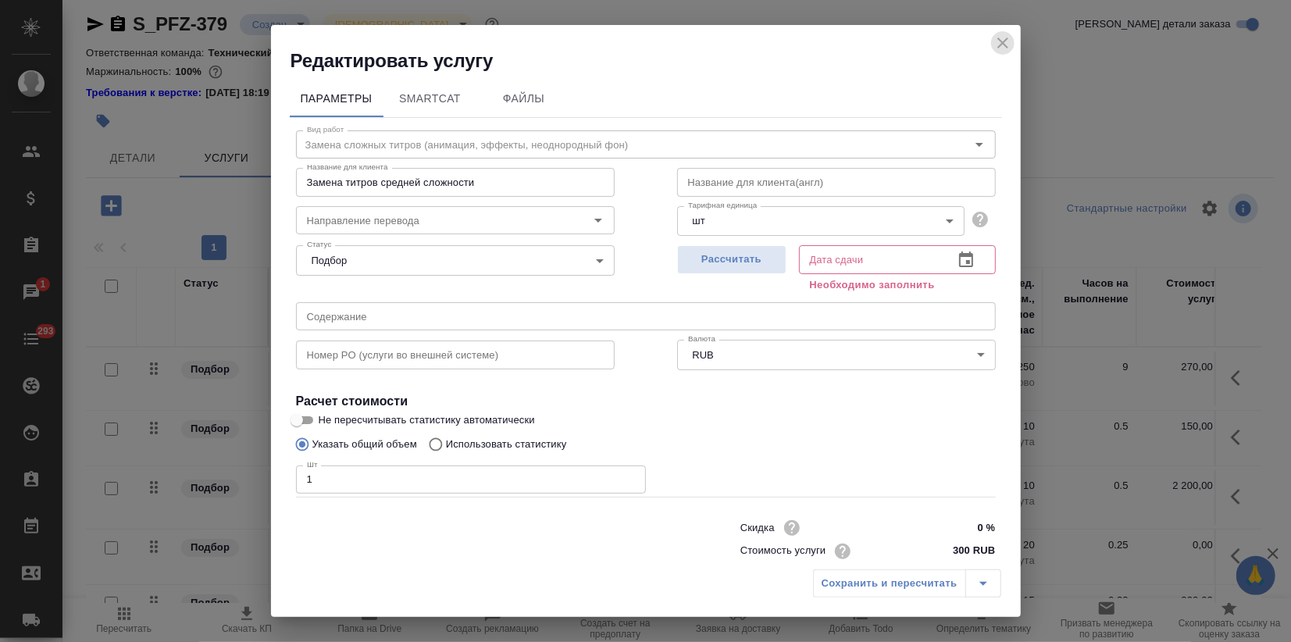
click at [1007, 36] on icon "close" at bounding box center [1002, 43] width 19 height 19
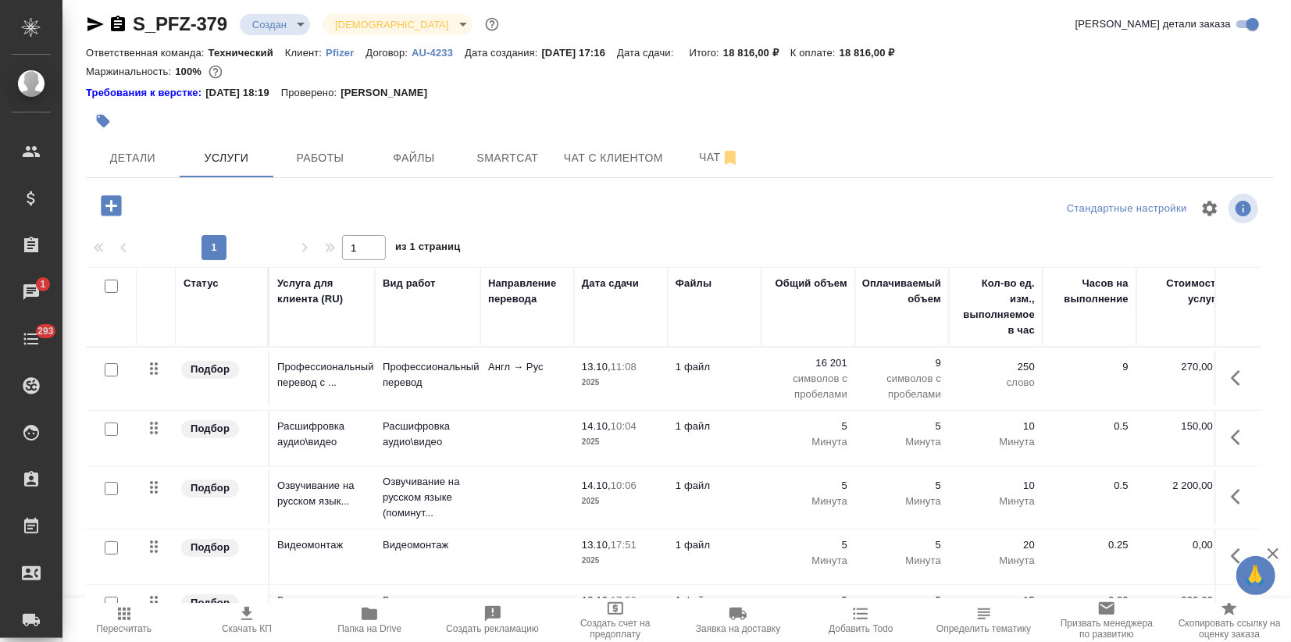
click at [118, 203] on icon "button" at bounding box center [111, 205] width 20 height 20
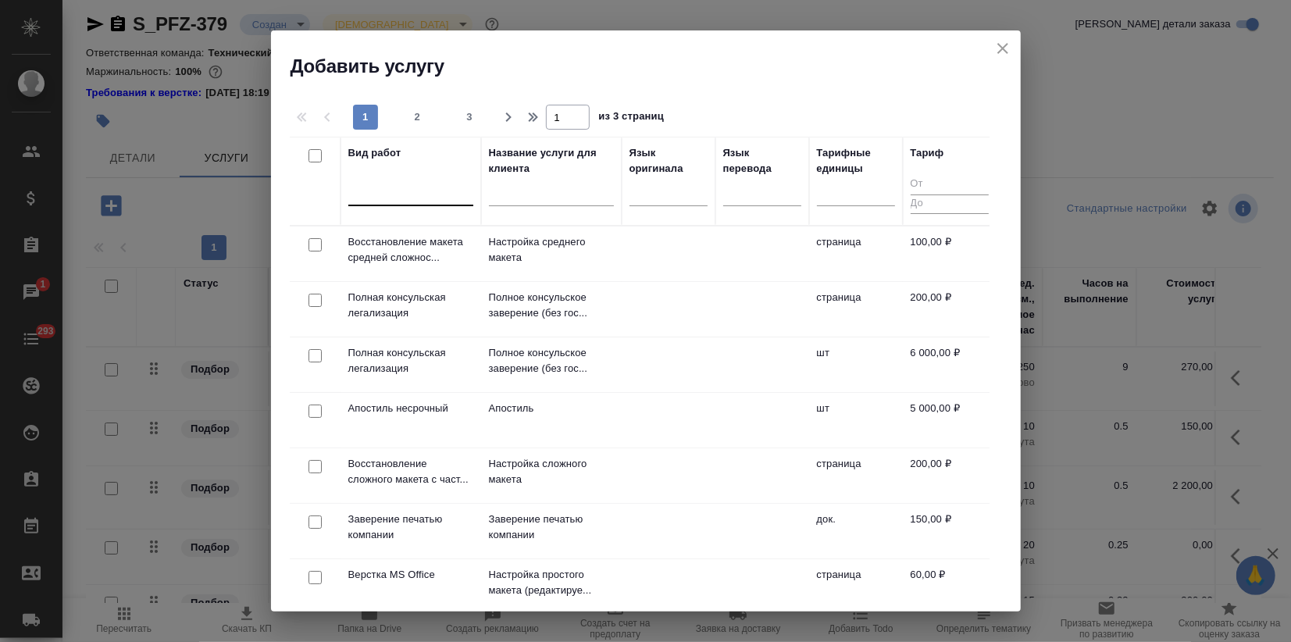
click at [432, 194] on div at bounding box center [410, 190] width 125 height 23
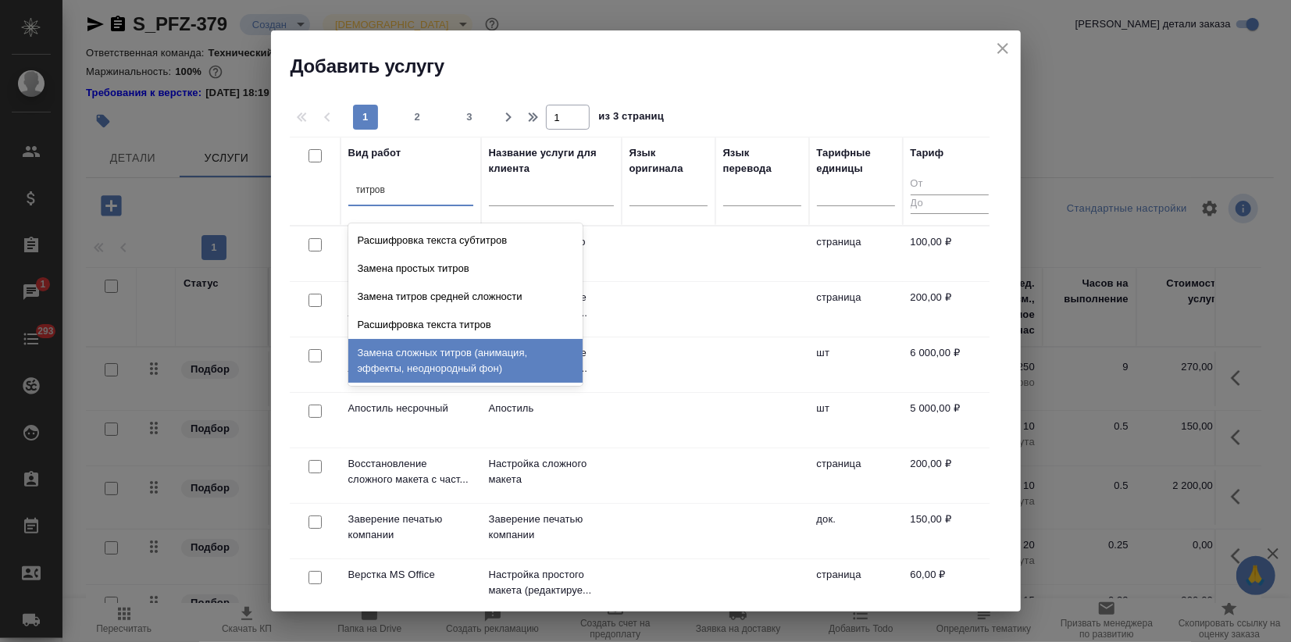
click at [478, 363] on div "Замена сложных титров (анимация, эффекты, неоднородный фон)" at bounding box center [465, 361] width 234 height 44
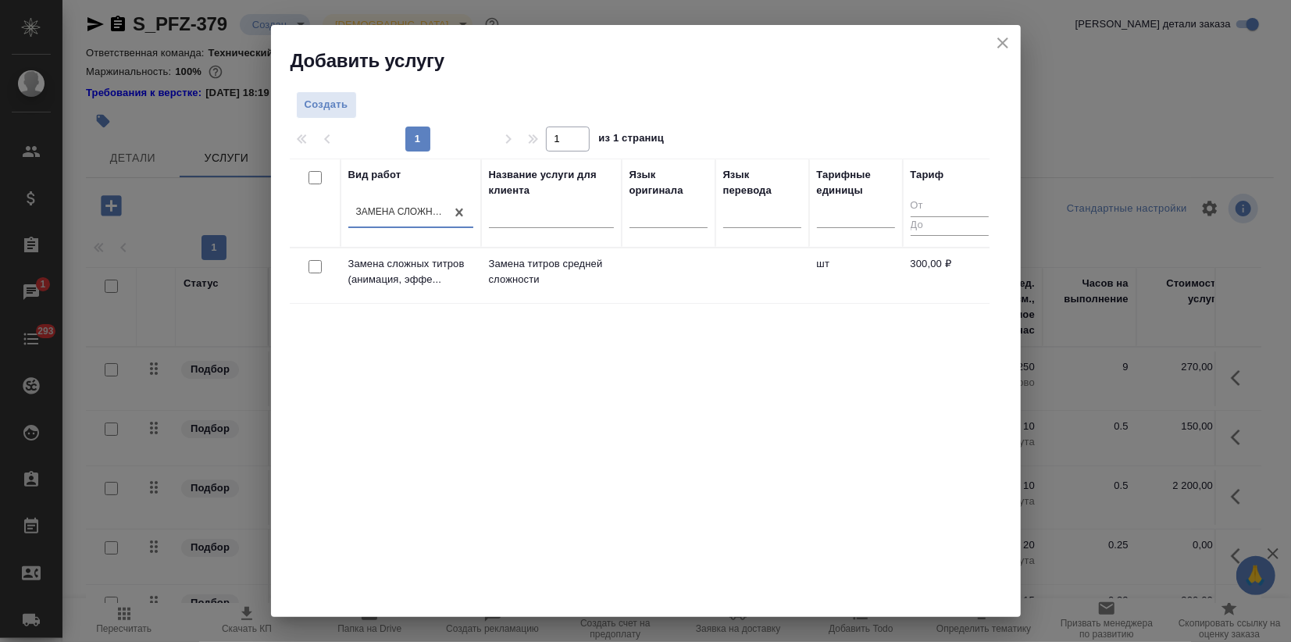
click at [762, 480] on div "Вид работ option Замена сложных титров (анимация, эффекты, неоднородный фон), s…" at bounding box center [640, 393] width 700 height 469
click at [535, 274] on p "Замена титров средней сложности" at bounding box center [551, 271] width 125 height 31
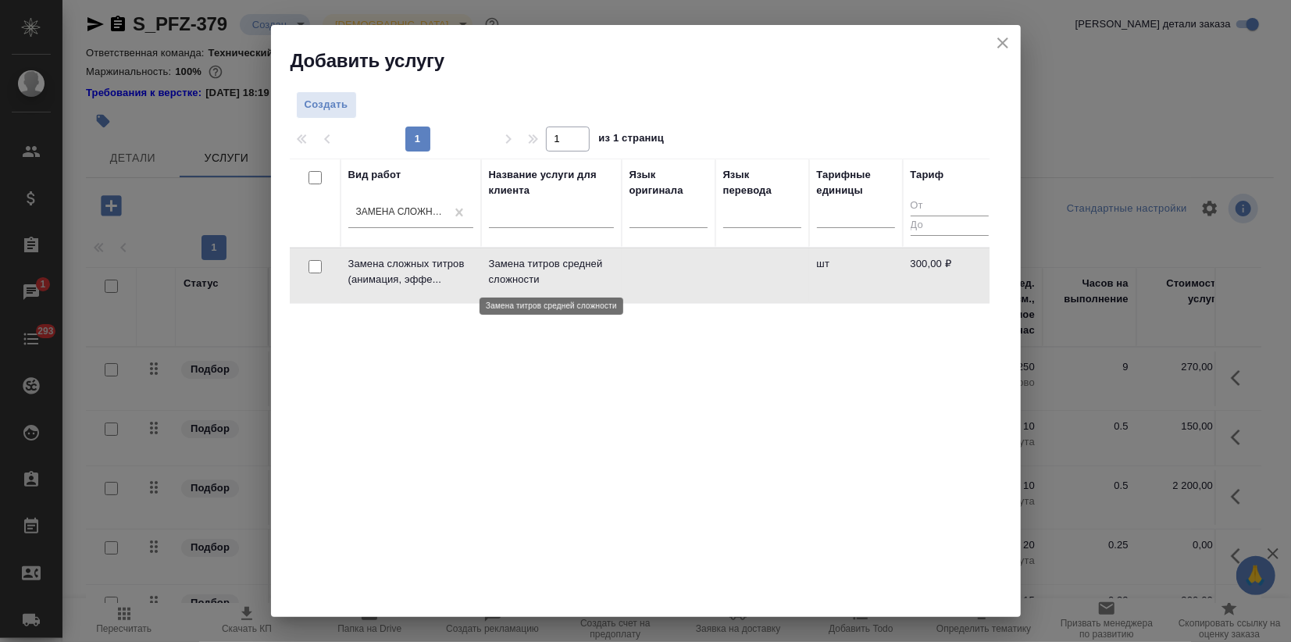
click at [534, 274] on p "Замена титров средней сложности" at bounding box center [551, 271] width 125 height 31
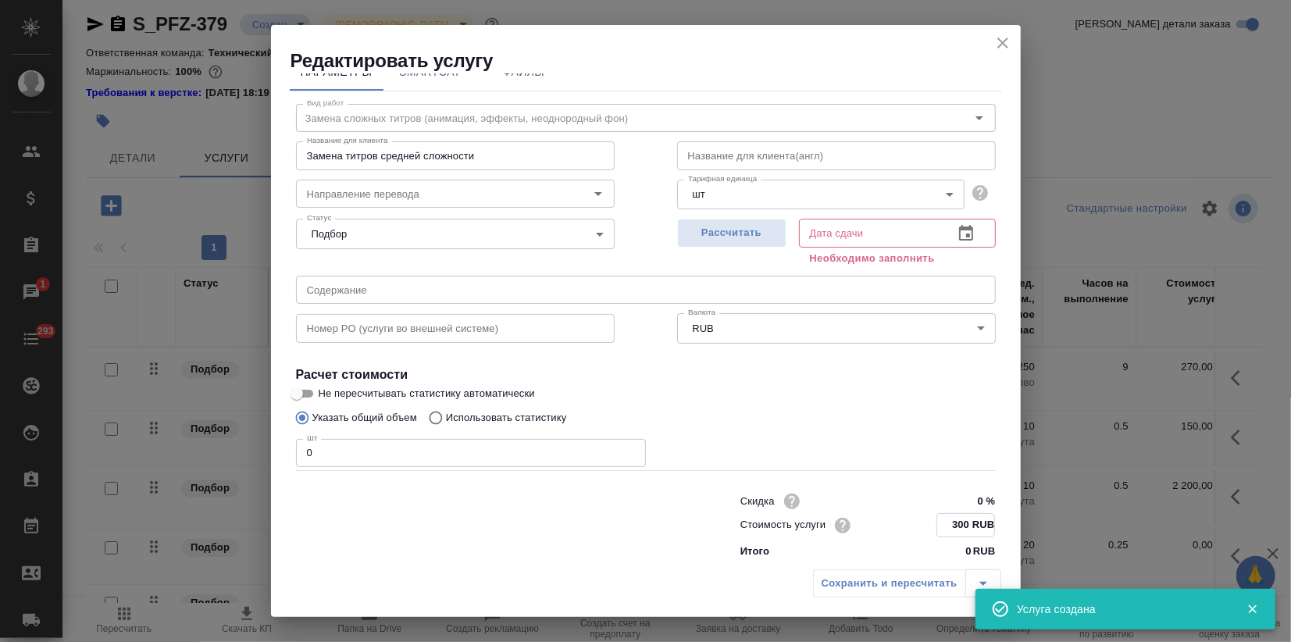
scroll to position [36, 0]
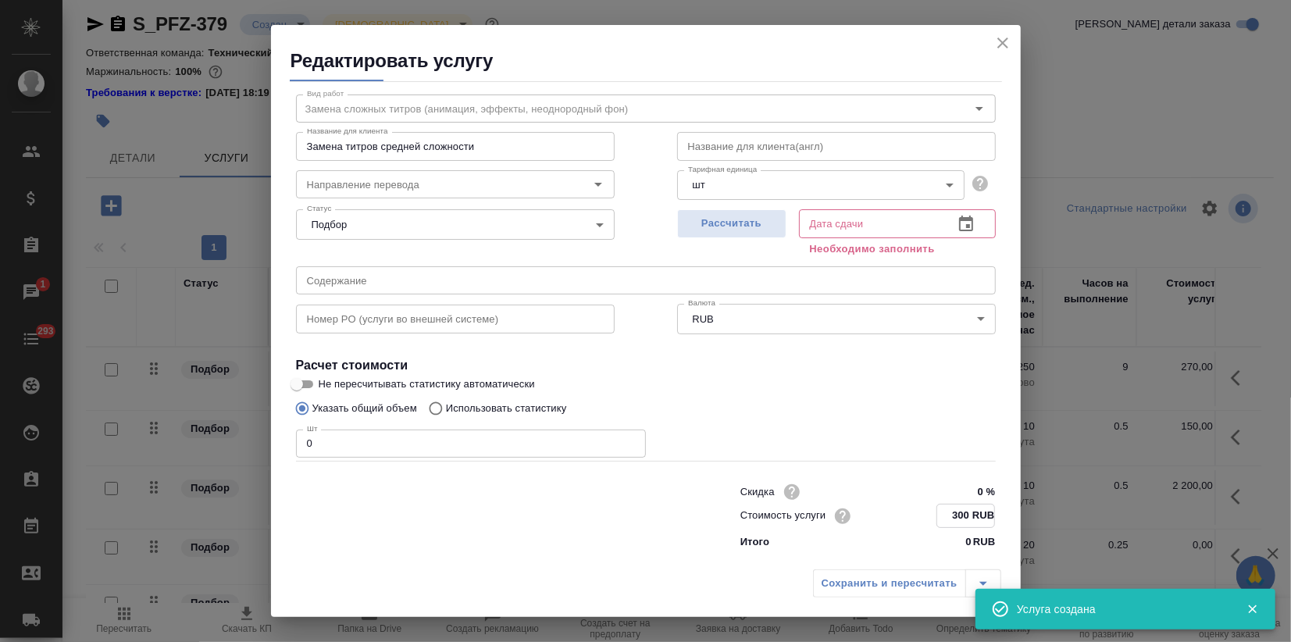
drag, startPoint x: 945, startPoint y: 550, endPoint x: 936, endPoint y: 551, distance: 9.4
click at [936, 551] on div "Скидка 0 % Стоимость услуги 300 RUB Итого 0 RUB" at bounding box center [868, 515] width 318 height 132
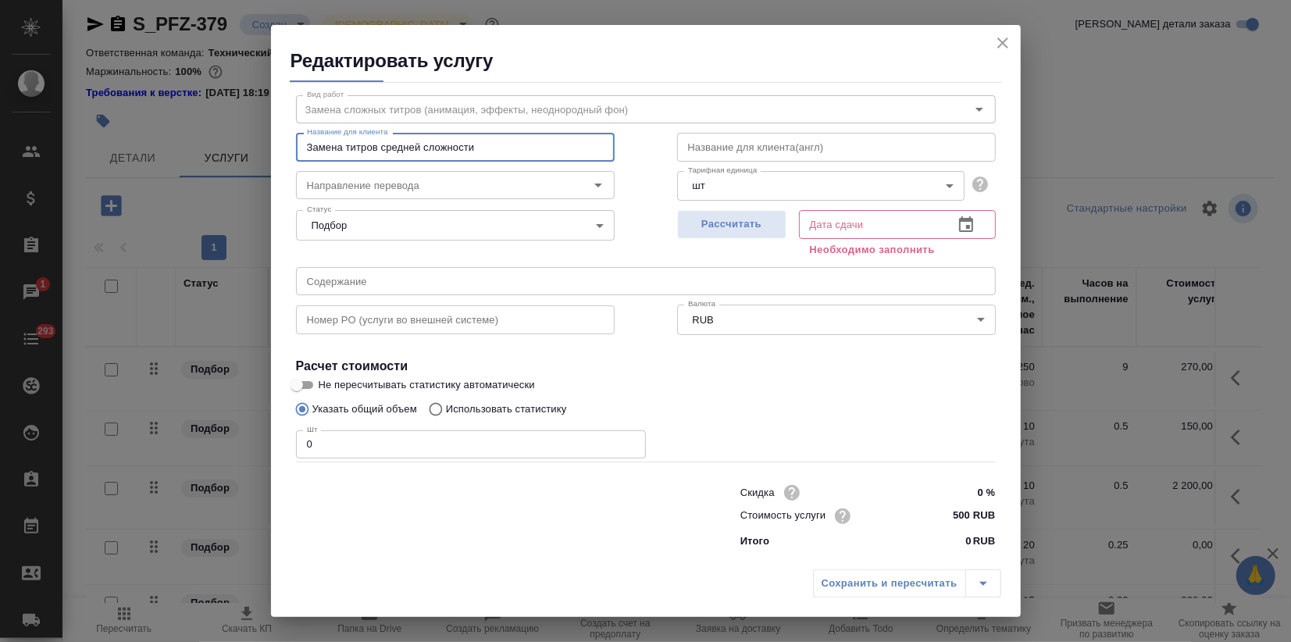
scroll to position [34, 0]
drag, startPoint x: 519, startPoint y: 145, endPoint x: 224, endPoint y: 138, distance: 295.3
click at [225, 137] on div "Редактировать услугу Параметры SmartCat Файлы Вид работ Замена сложных титров (…" at bounding box center [645, 321] width 1291 height 642
click at [431, 150] on input "Замена титров средней сложности" at bounding box center [455, 148] width 319 height 28
click at [344, 145] on input "Замена титров средней сложности" at bounding box center [455, 148] width 319 height 28
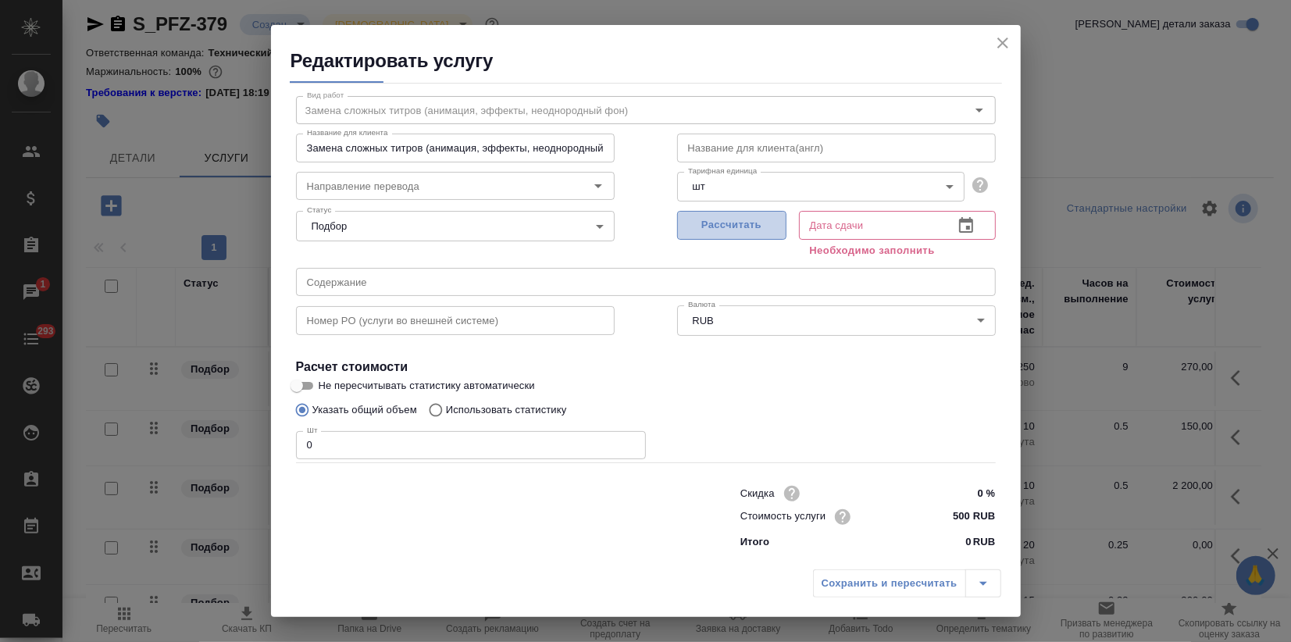
click at [733, 220] on span "Рассчитать" at bounding box center [732, 225] width 92 height 18
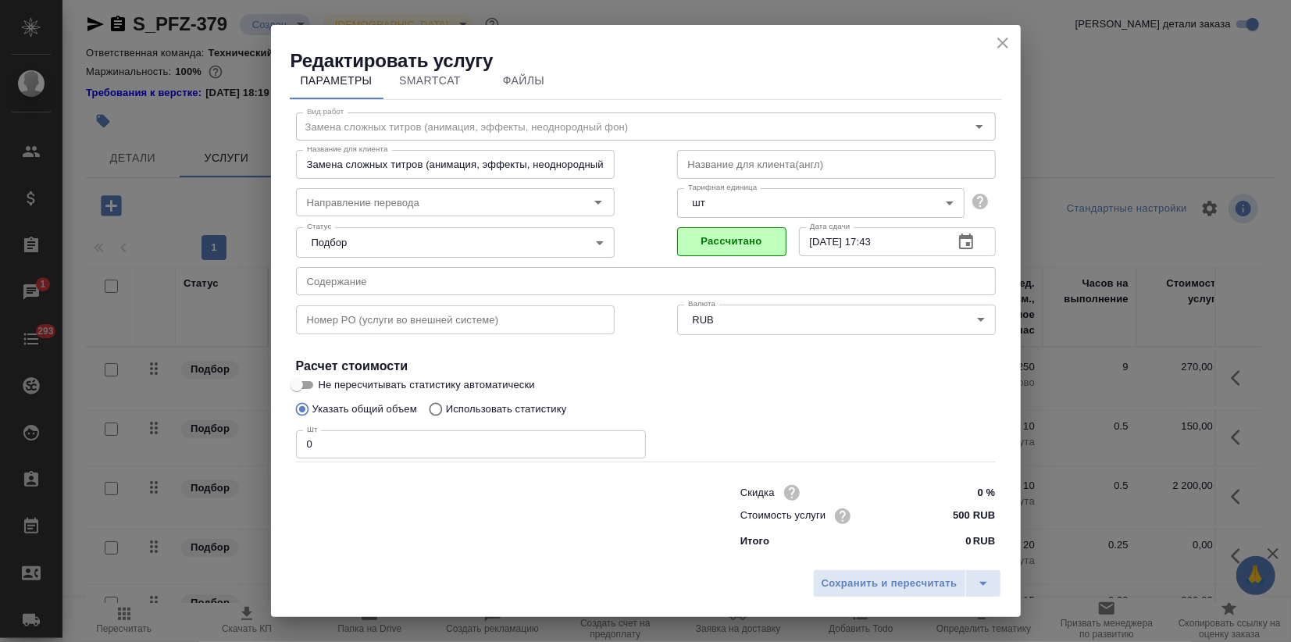
scroll to position [17, 0]
click at [169, 442] on div "Редактировать услугу Параметры SmartCat Файлы Вид работ Замена сложных титров (…" at bounding box center [645, 321] width 1291 height 642
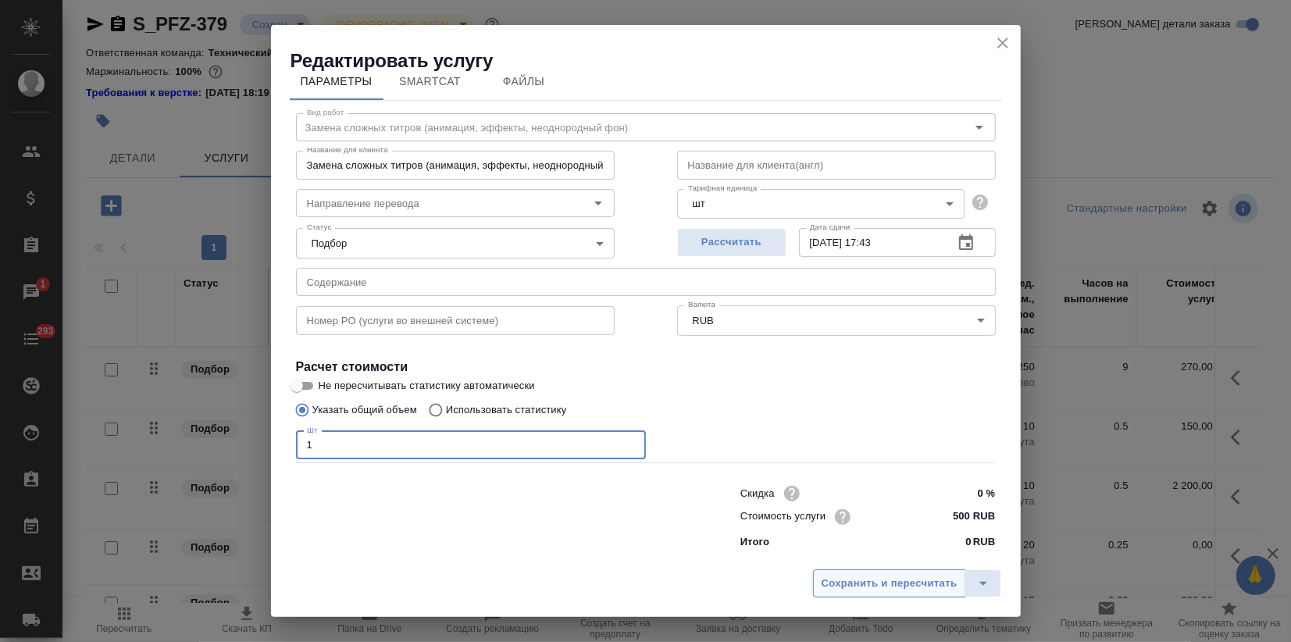
click at [866, 585] on span "Сохранить и пересчитать" at bounding box center [890, 584] width 136 height 18
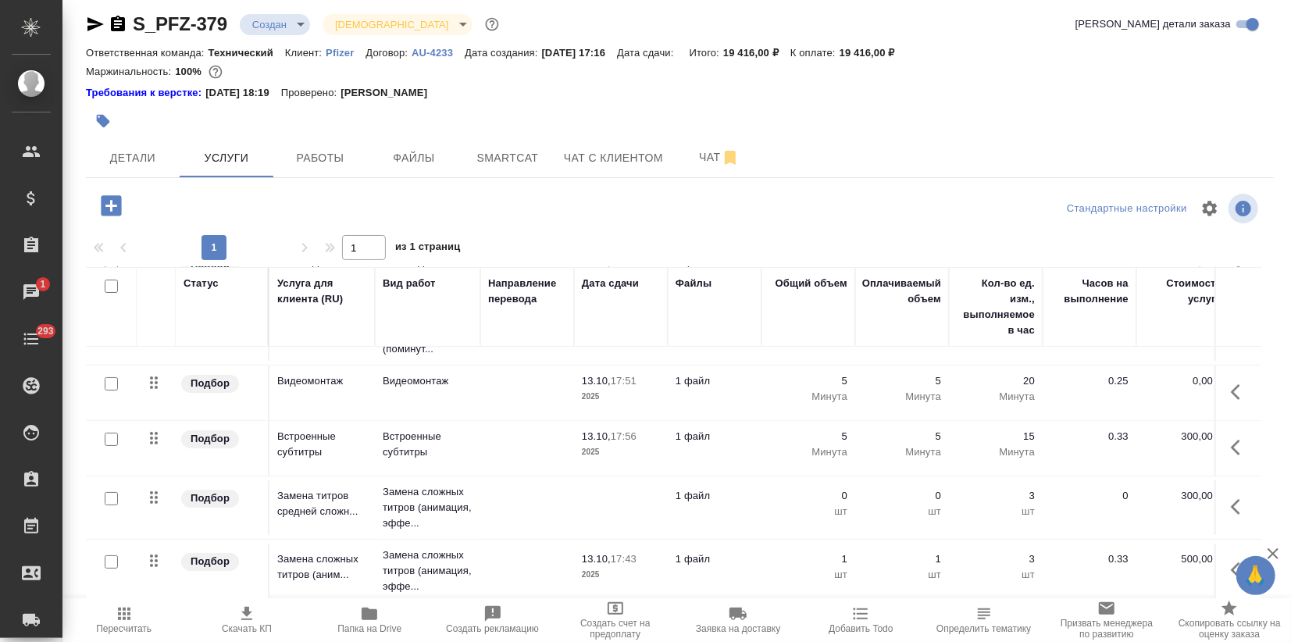
scroll to position [176, 0]
click at [106, 492] on input "checkbox" at bounding box center [111, 498] width 13 height 13
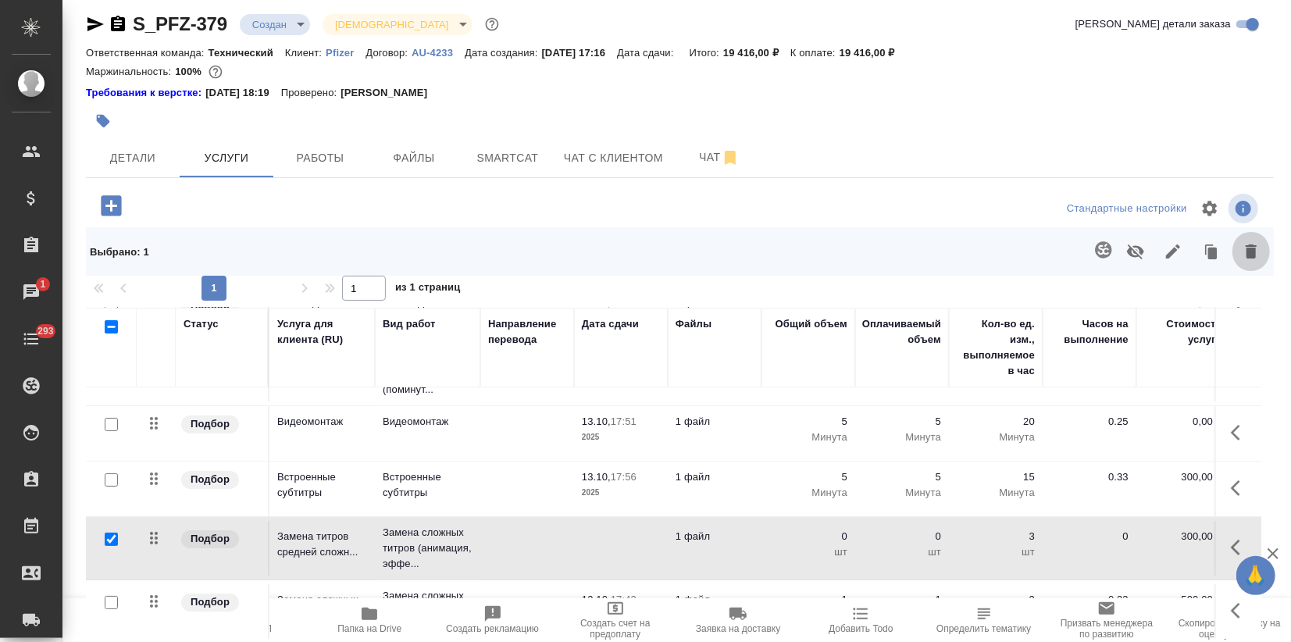
click at [1232, 254] on button "button" at bounding box center [1250, 251] width 37 height 41
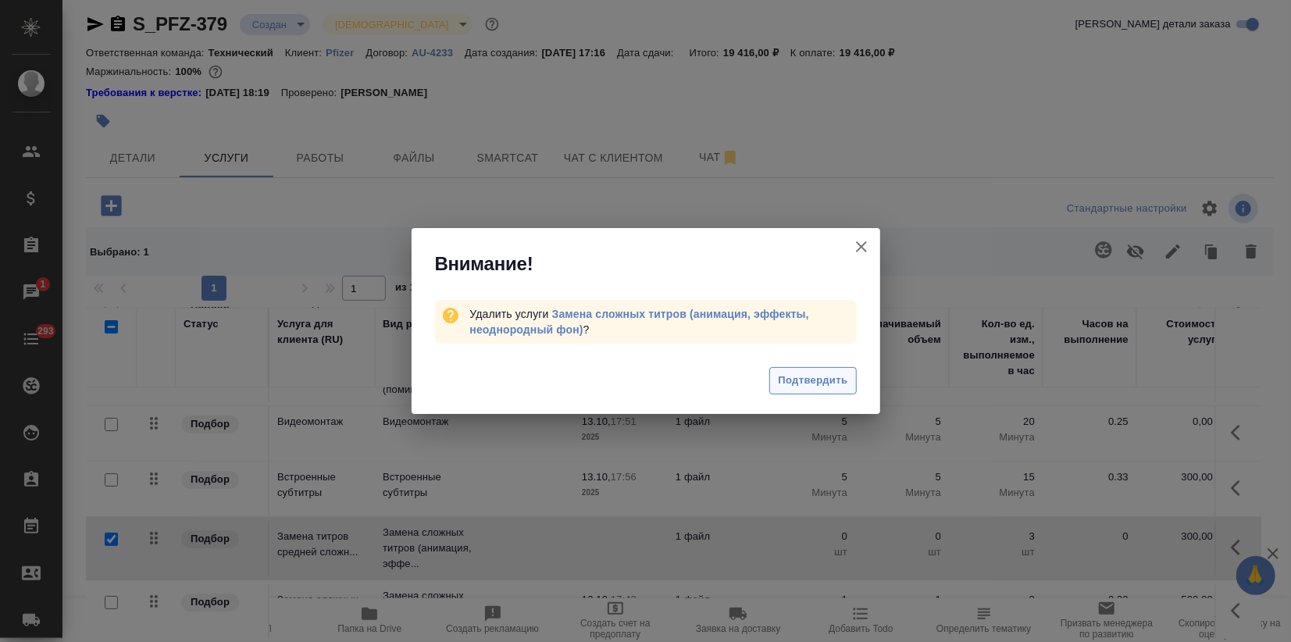
click at [843, 378] on span "Подтвердить" at bounding box center [813, 381] width 70 height 18
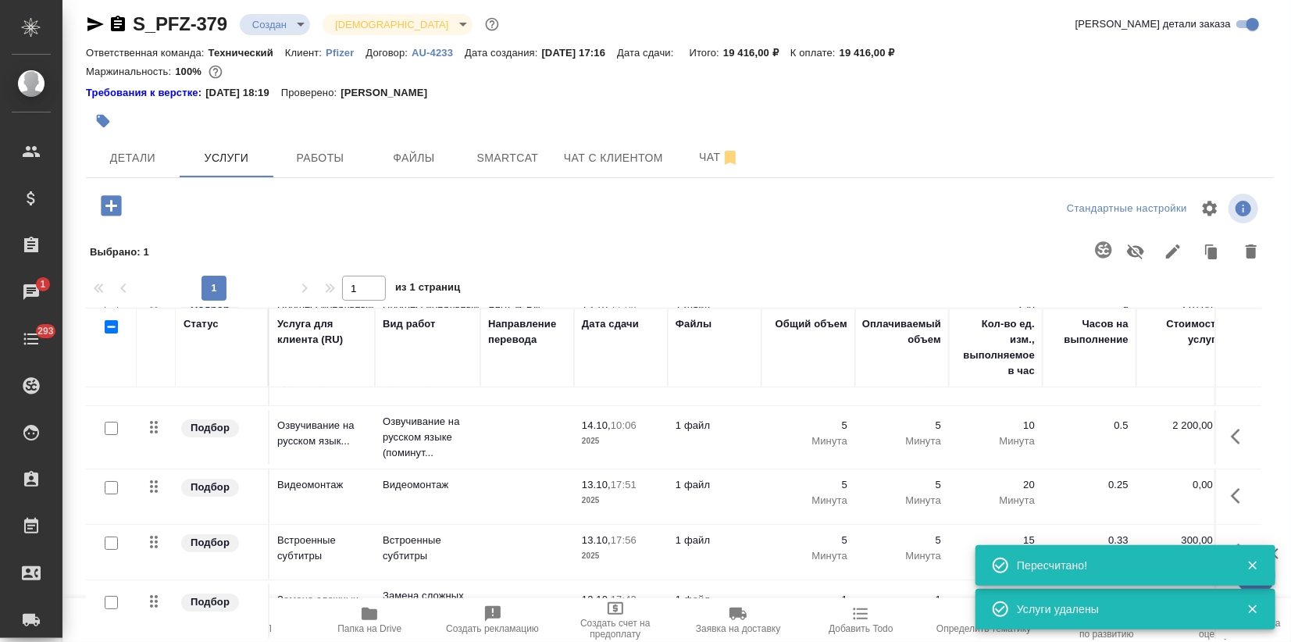
scroll to position [112, 0]
click at [703, 145] on button "Чат" at bounding box center [719, 157] width 94 height 39
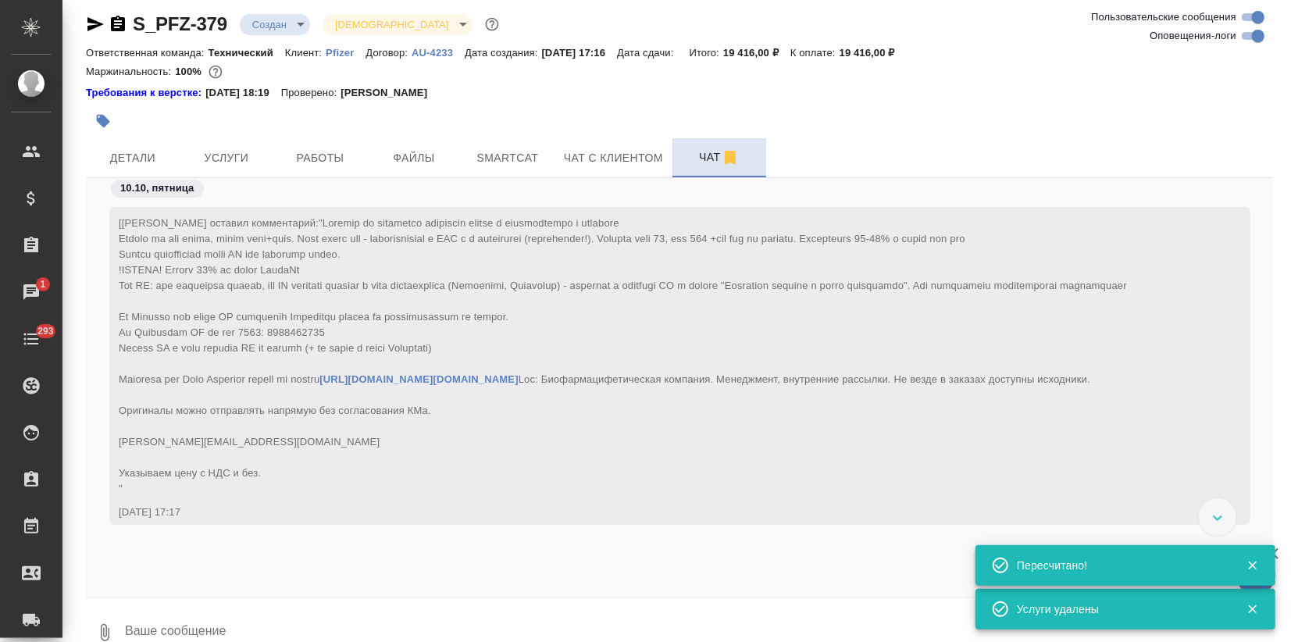
scroll to position [9380, 0]
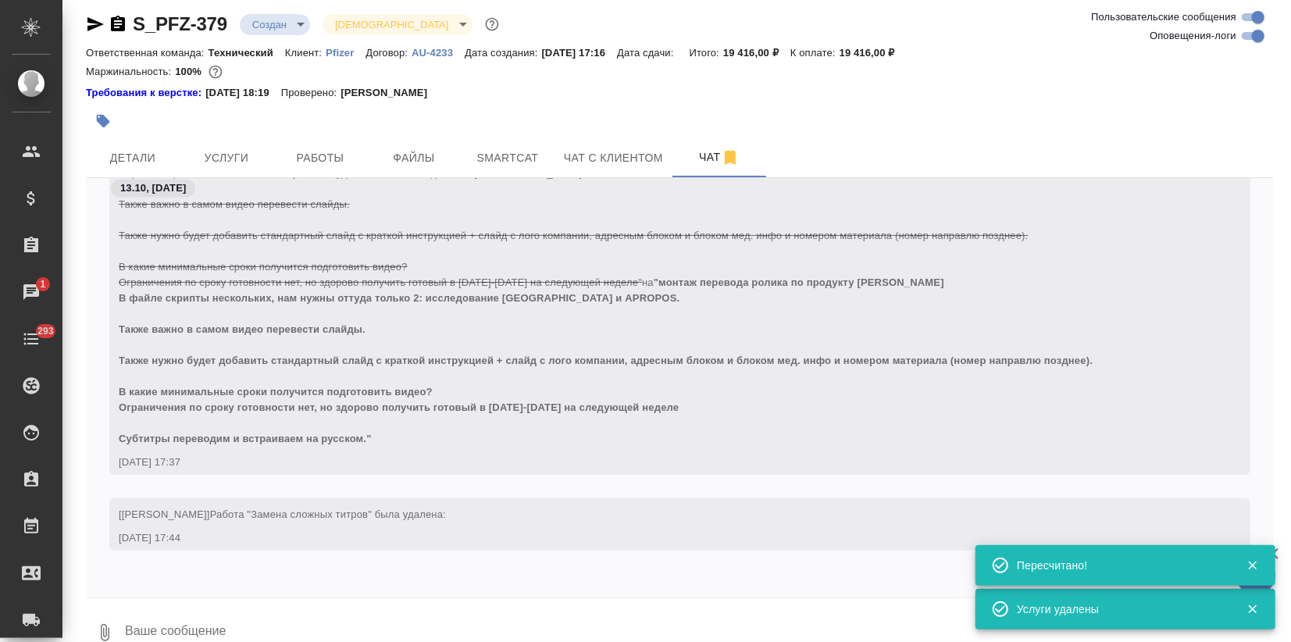
click at [1247, 37] on input "Оповещения-логи" at bounding box center [1258, 36] width 56 height 19
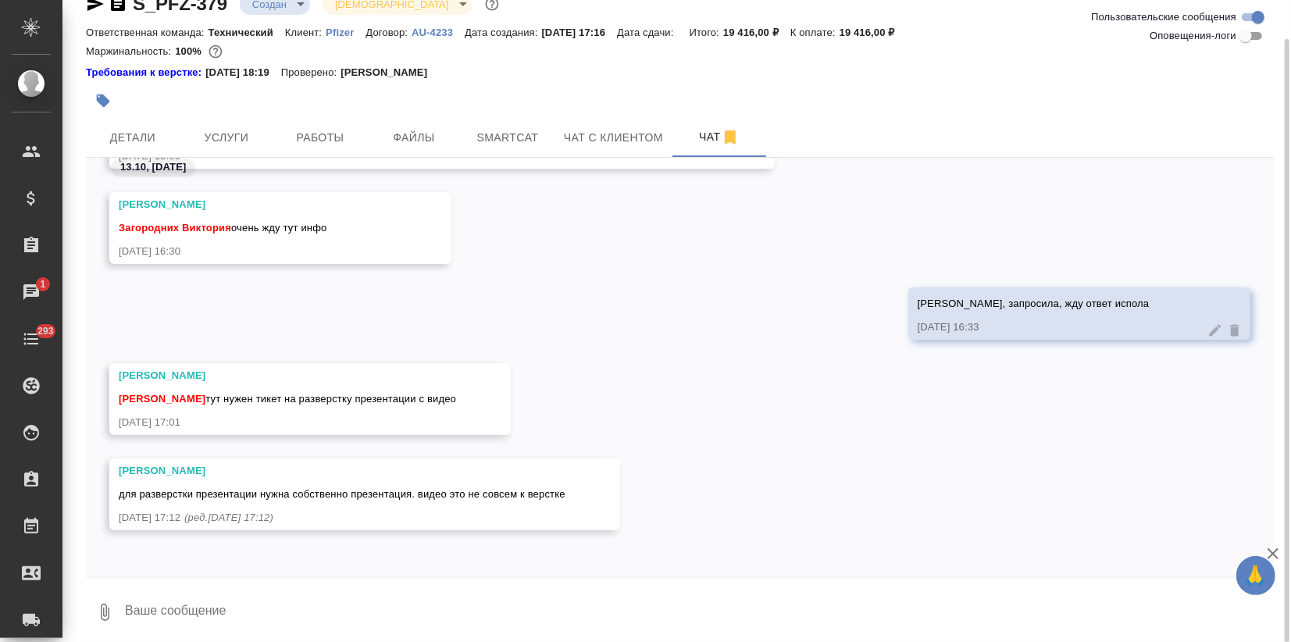
scroll to position [35, 0]
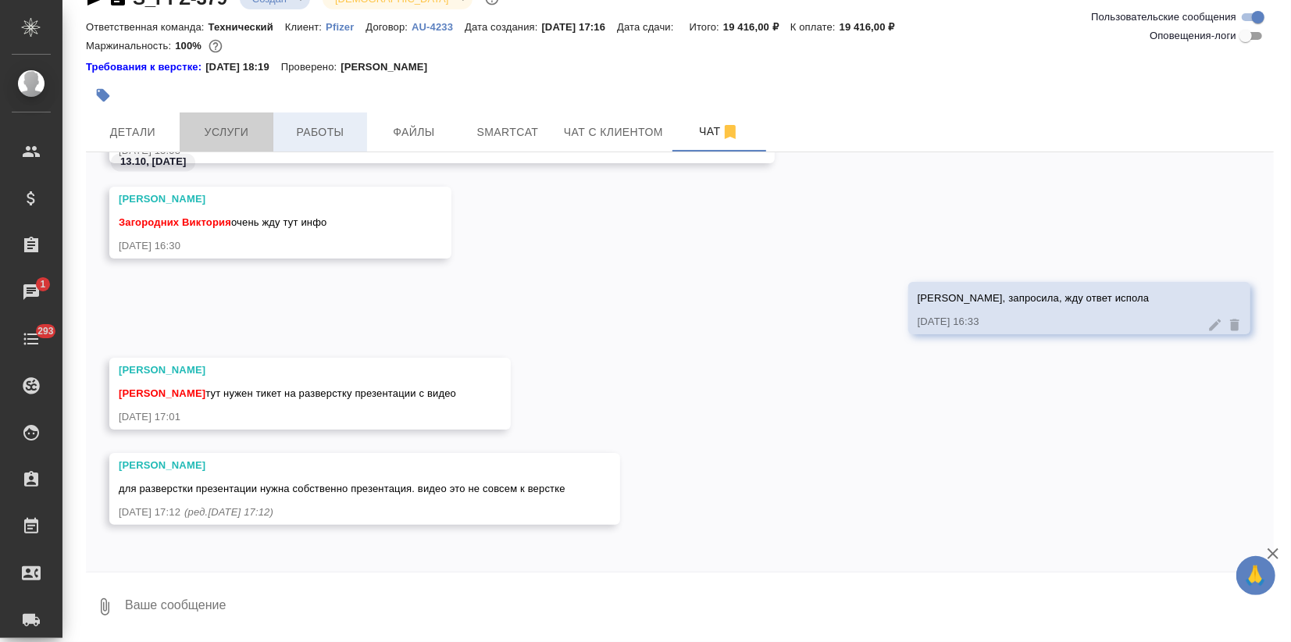
drag, startPoint x: 252, startPoint y: 137, endPoint x: 281, endPoint y: 148, distance: 31.2
click at [254, 134] on span "Услуги" at bounding box center [226, 133] width 75 height 20
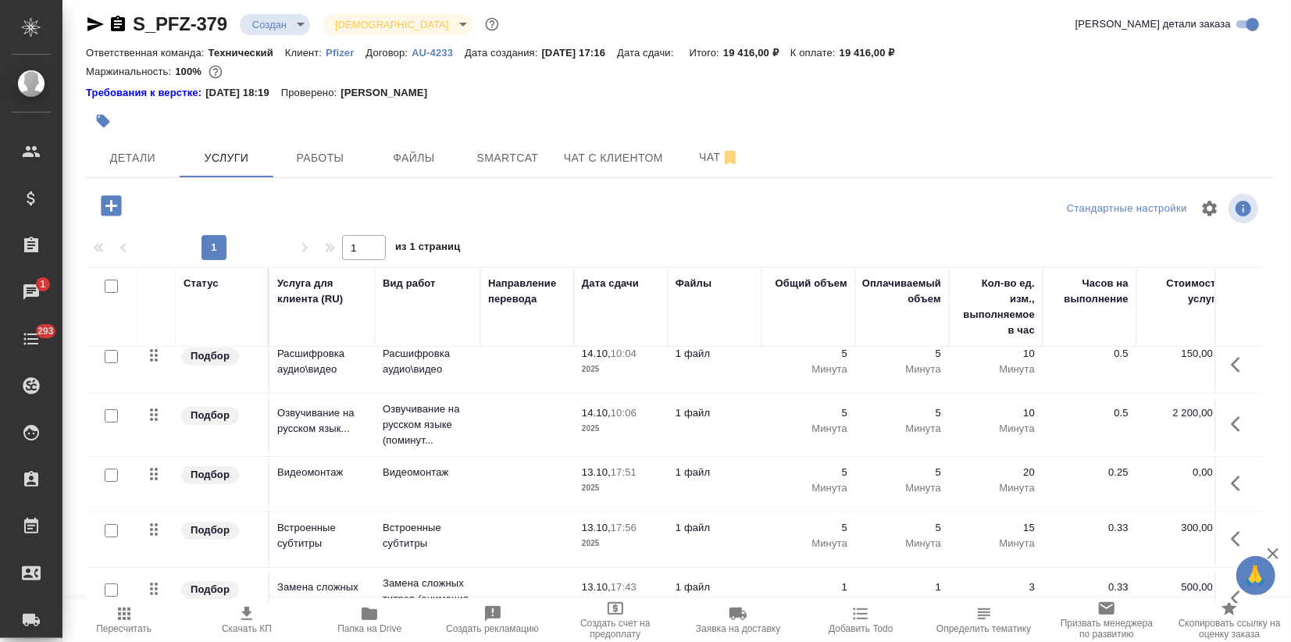
scroll to position [112, 0]
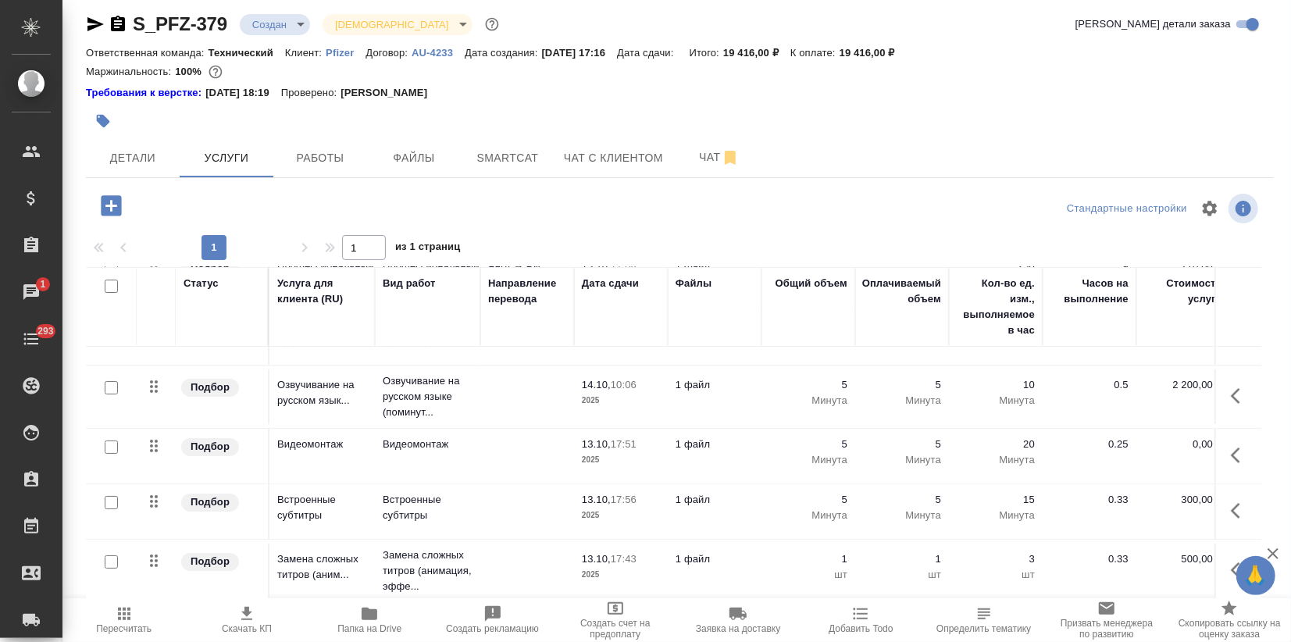
click at [109, 200] on icon "button" at bounding box center [111, 205] width 20 height 20
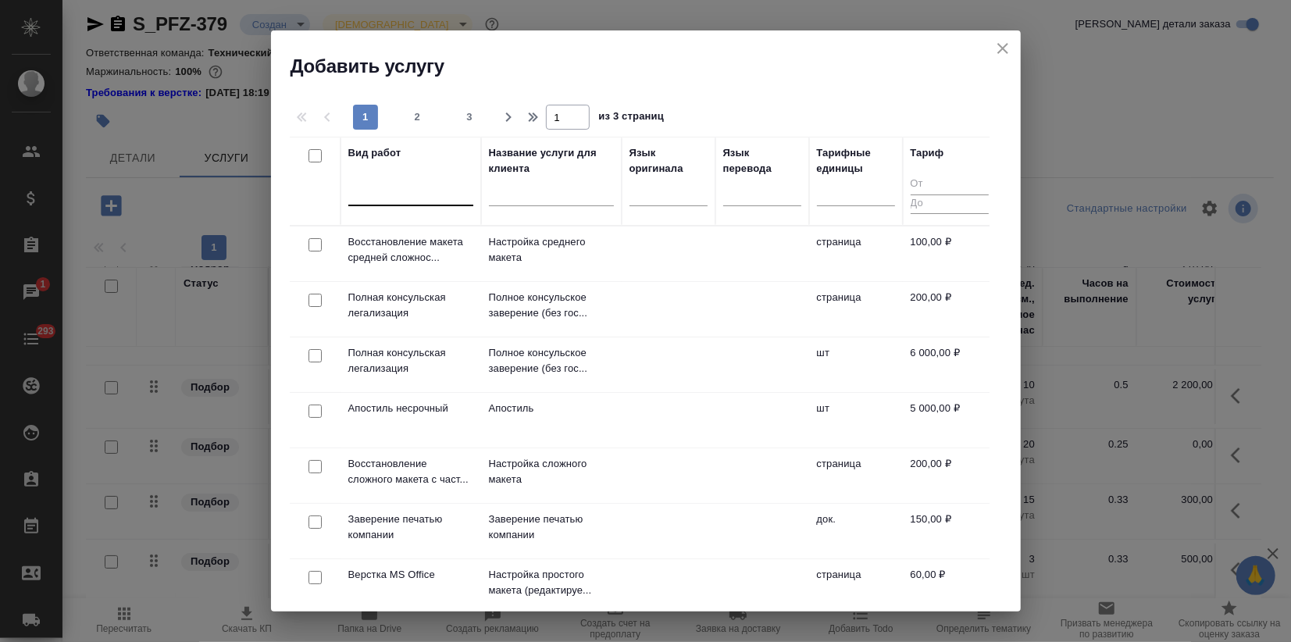
click at [419, 199] on div at bounding box center [410, 190] width 125 height 23
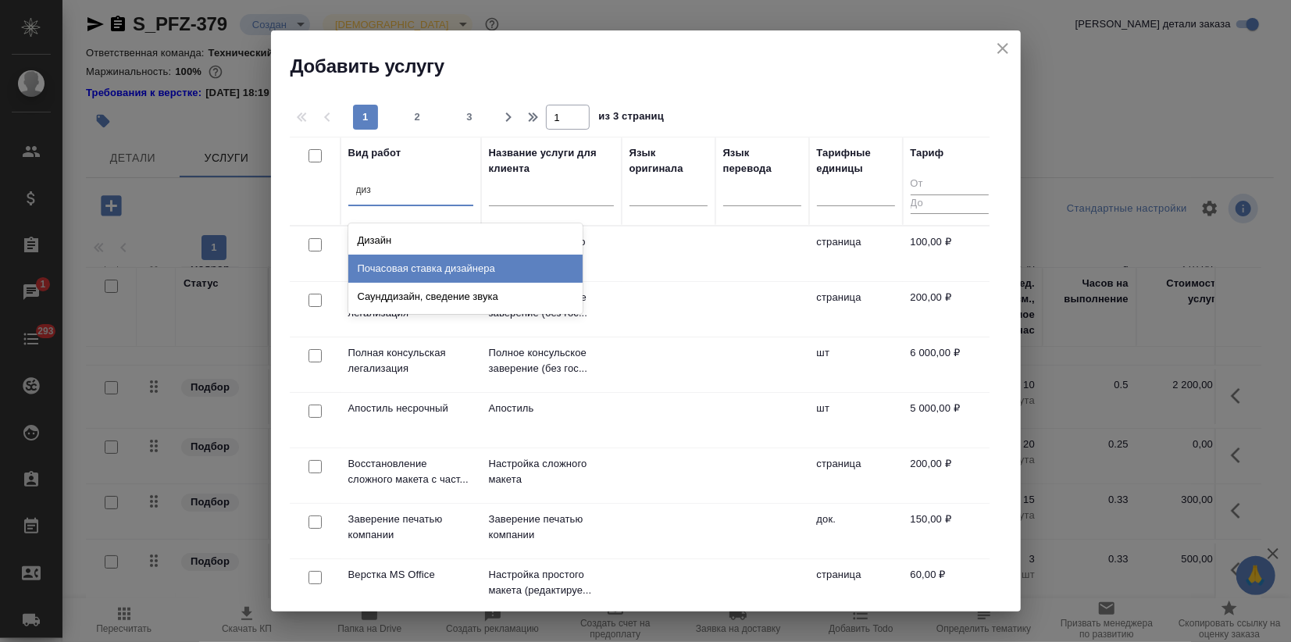
click at [444, 270] on div "Почасовая ставка дизайнера" at bounding box center [465, 269] width 234 height 28
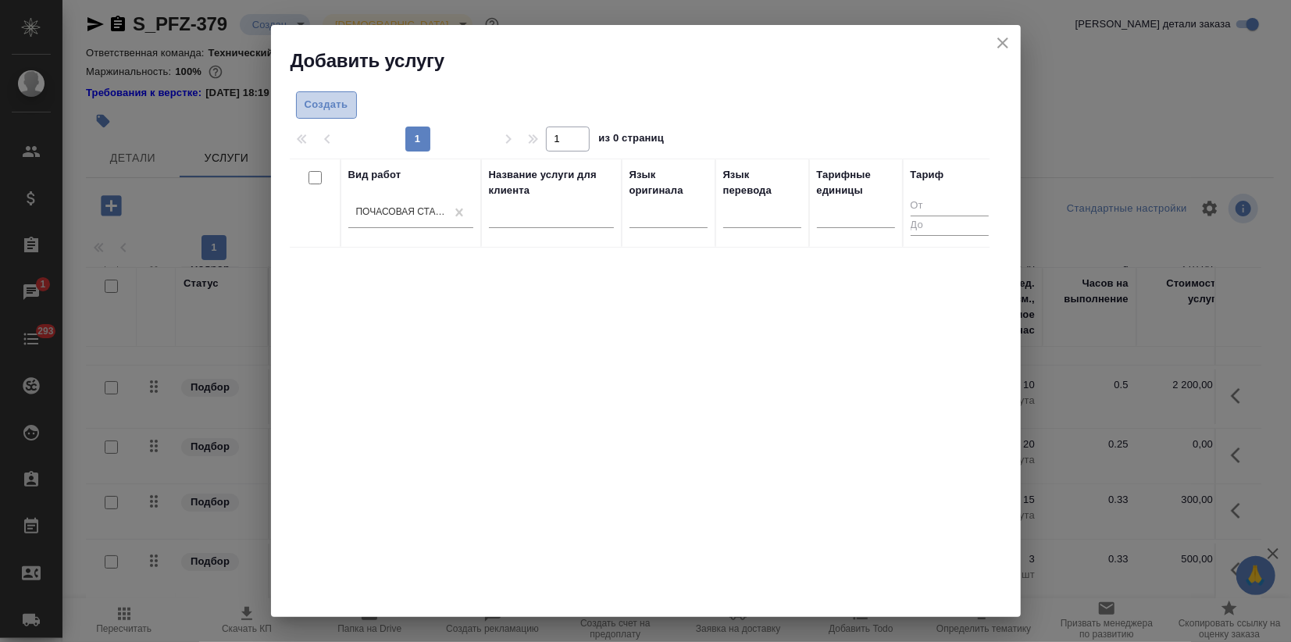
click at [312, 91] on button "Создать" at bounding box center [326, 104] width 61 height 27
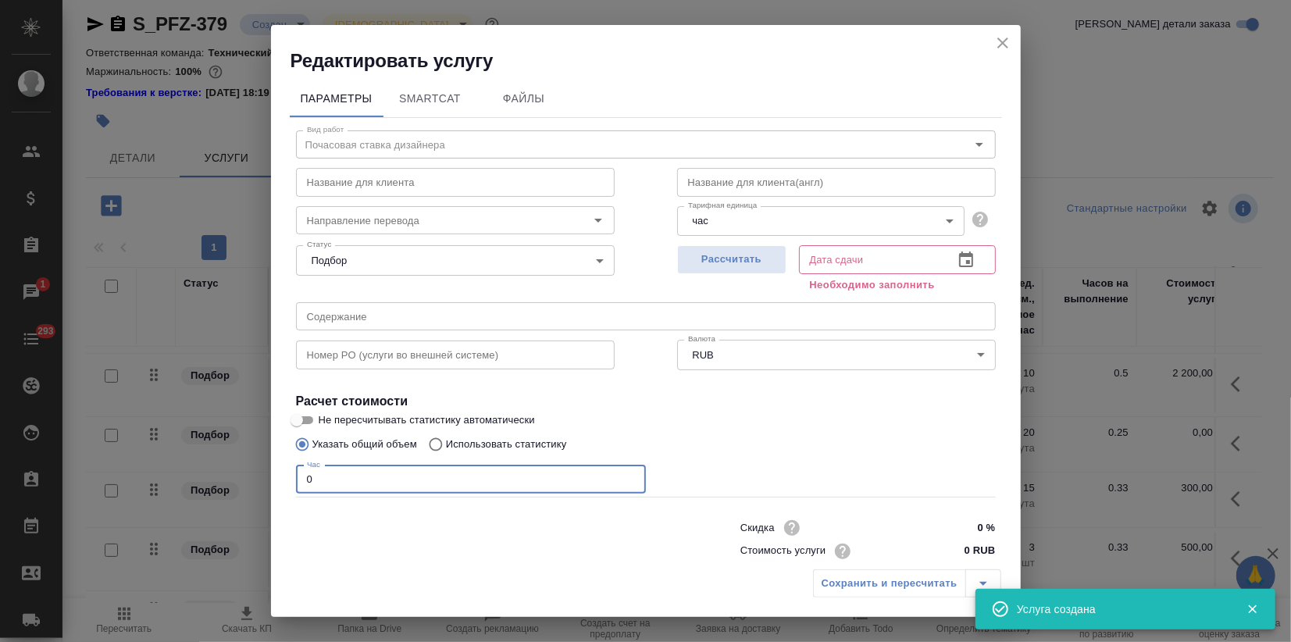
drag, startPoint x: 300, startPoint y: 479, endPoint x: 139, endPoint y: 500, distance: 162.1
click at [191, 479] on div "Редактировать услугу Параметры SmartCat Файлы Вид работ Почасовая ставка дизайн…" at bounding box center [645, 321] width 1291 height 642
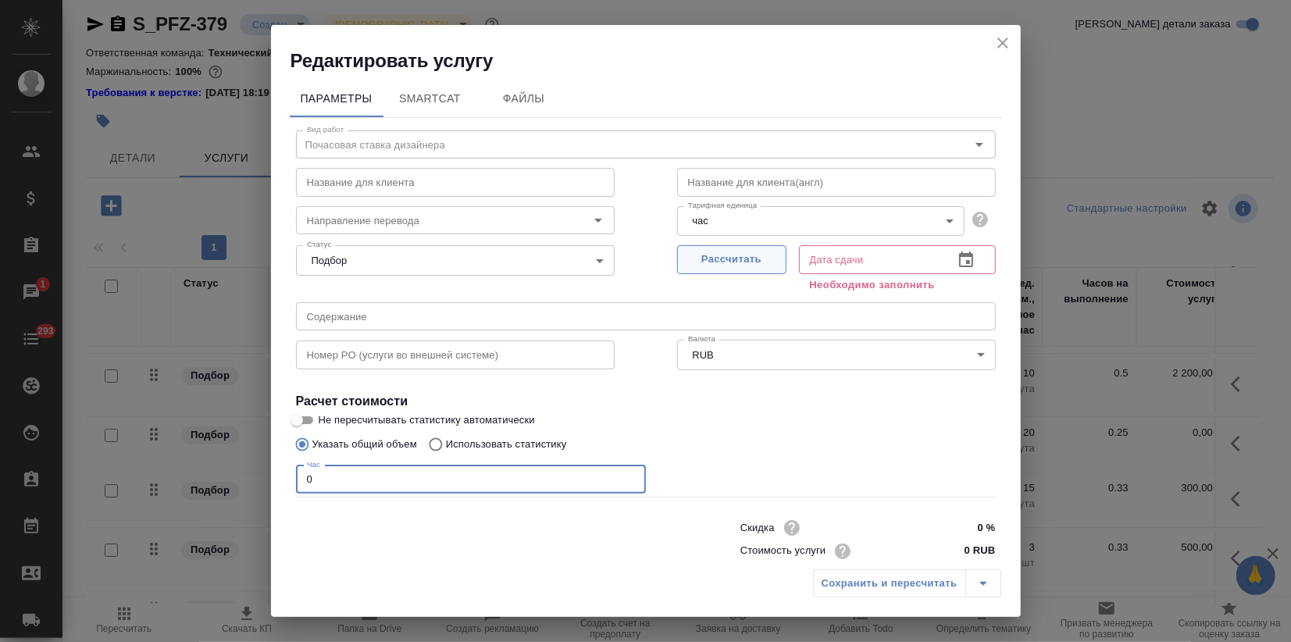
click at [749, 255] on span "Рассчитать" at bounding box center [732, 260] width 92 height 18
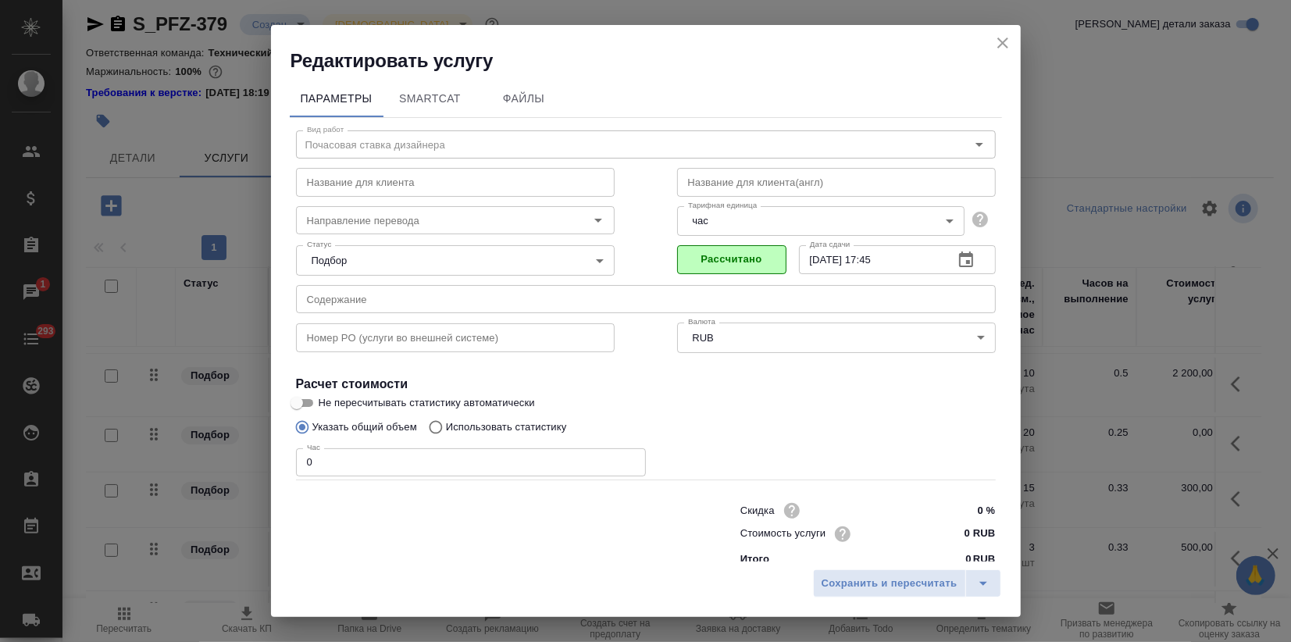
click at [508, 512] on div at bounding box center [487, 533] width 444 height 62
click at [122, 483] on div "Редактировать услугу Параметры SmartCat Файлы Вид работ Почасовая ставка дизайн…" at bounding box center [645, 321] width 1291 height 642
click at [672, 408] on label "Не пересчитывать статистику автоматически" at bounding box center [635, 403] width 697 height 19
click at [325, 408] on input "Не пересчитывать статистику автоматически" at bounding box center [297, 403] width 56 height 19
click at [668, 408] on label "Не пересчитывать статистику автоматически" at bounding box center [635, 403] width 697 height 19
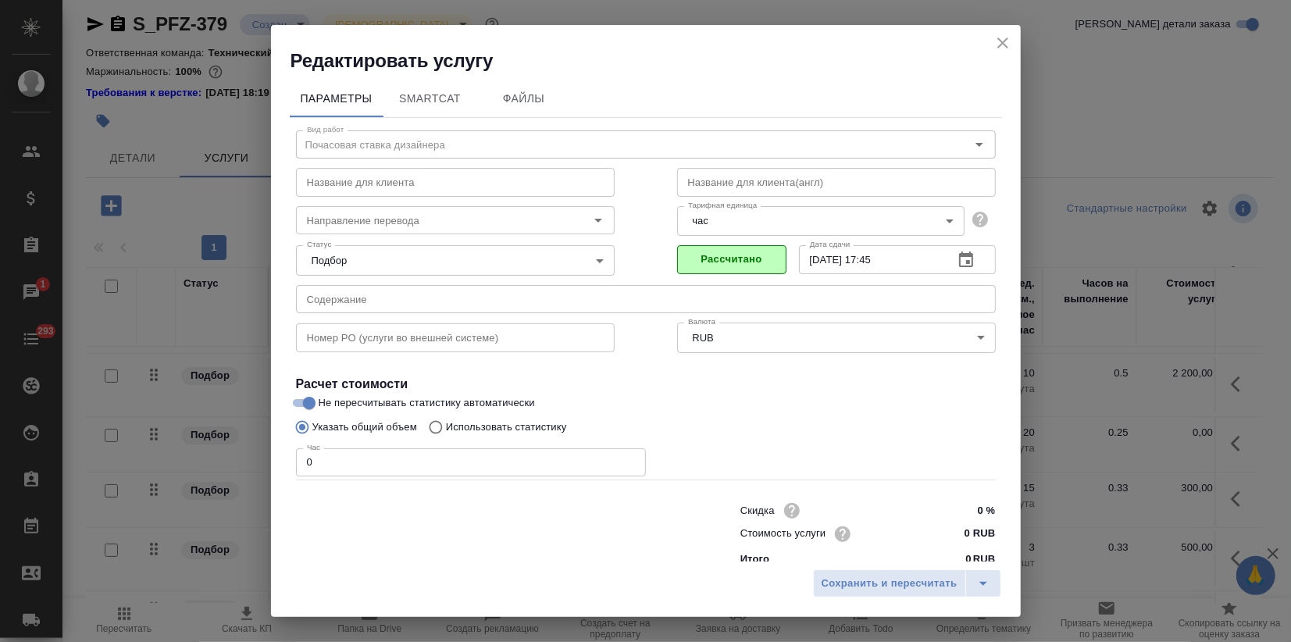
click at [337, 408] on input "Не пересчитывать статистику автоматически" at bounding box center [309, 403] width 56 height 19
drag, startPoint x: 340, startPoint y: 463, endPoint x: 183, endPoint y: 472, distance: 158.0
click at [194, 472] on div "Редактировать услугу Параметры SmartCat Файлы Вид работ Почасовая ставка дизайн…" at bounding box center [645, 321] width 1291 height 642
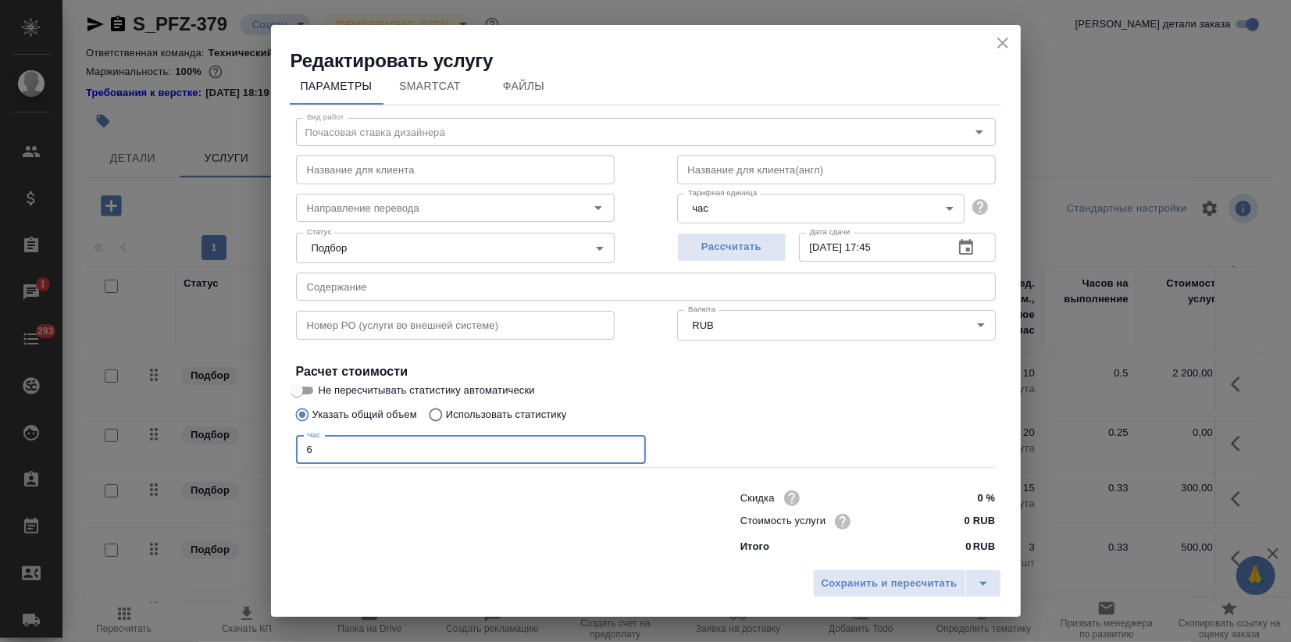
scroll to position [17, 0]
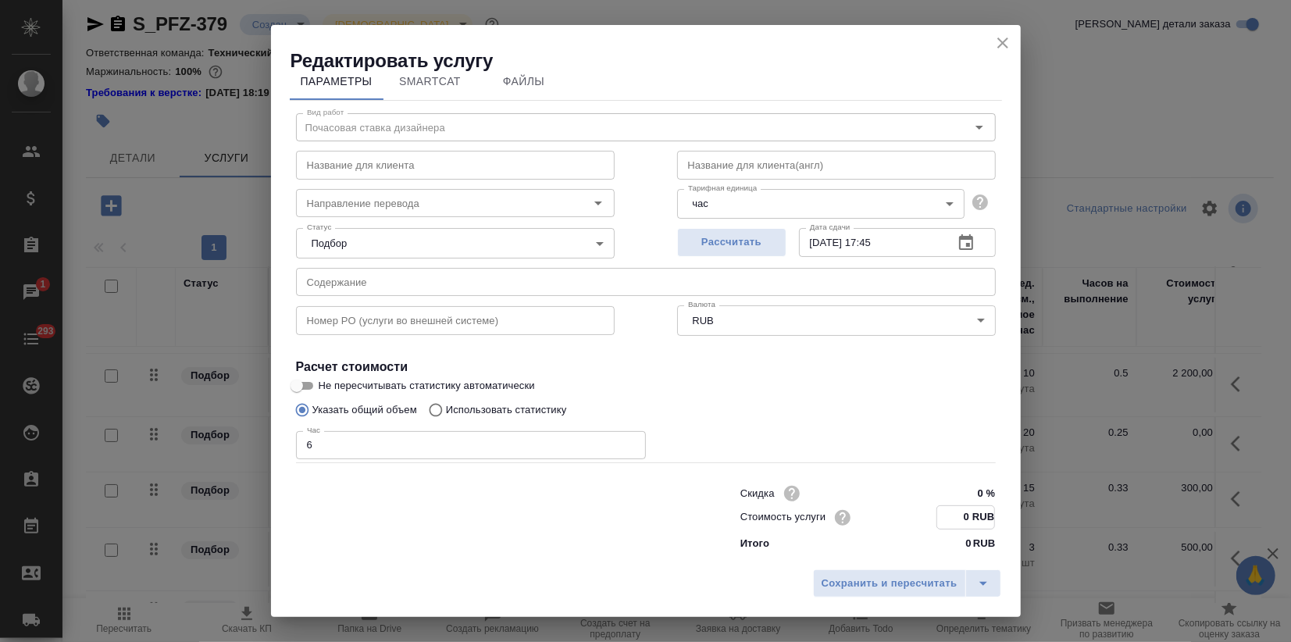
click at [950, 518] on input "0 RUB" at bounding box center [965, 517] width 57 height 23
click at [900, 600] on div "Сохранить и пересчитать" at bounding box center [646, 588] width 750 height 55
click at [890, 580] on span "Сохранить и пересчитать" at bounding box center [890, 584] width 136 height 18
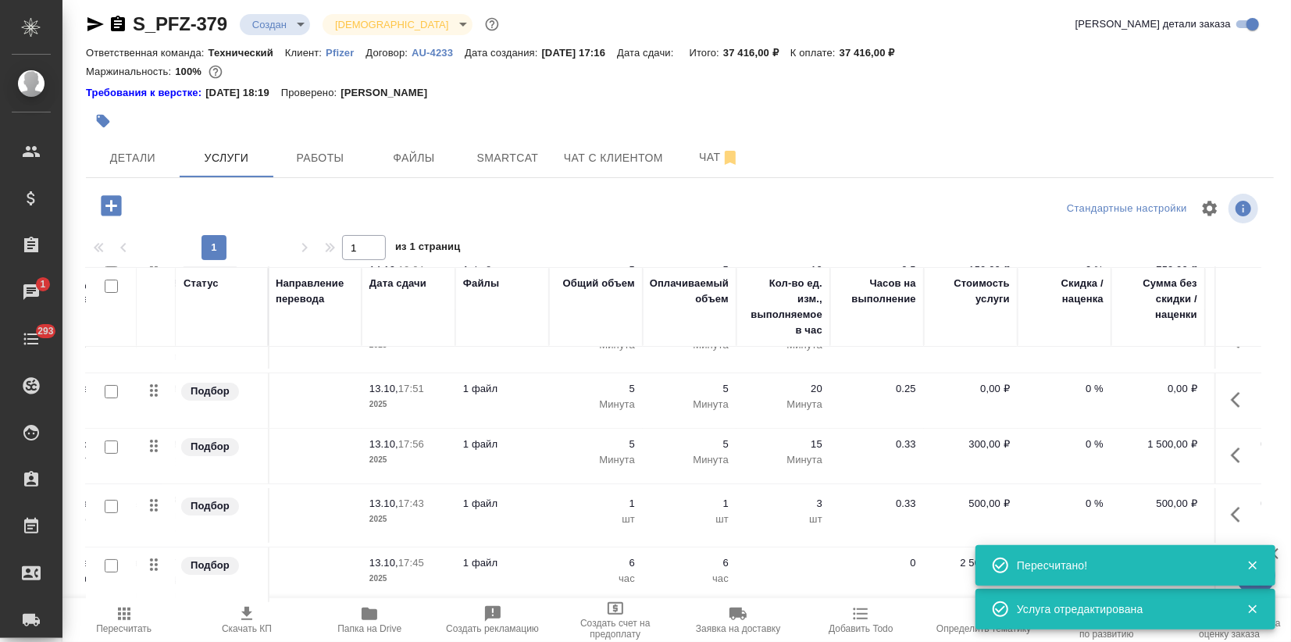
scroll to position [169, 323]
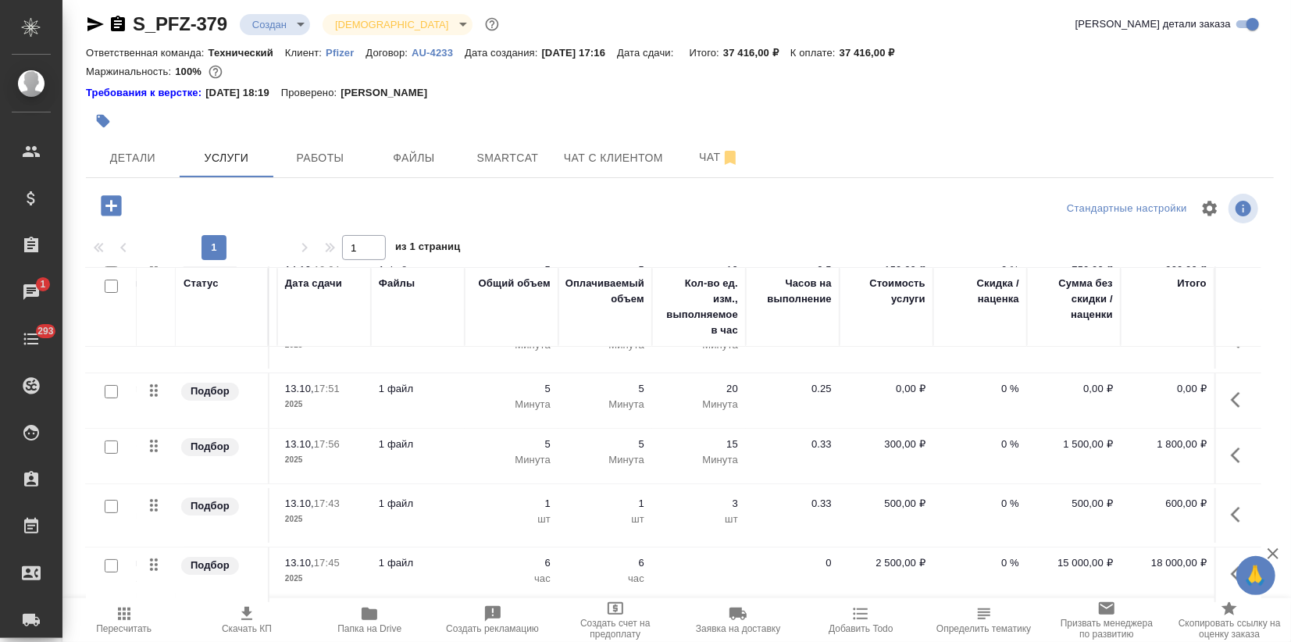
click at [1274, 552] on icon "button" at bounding box center [1272, 553] width 11 height 11
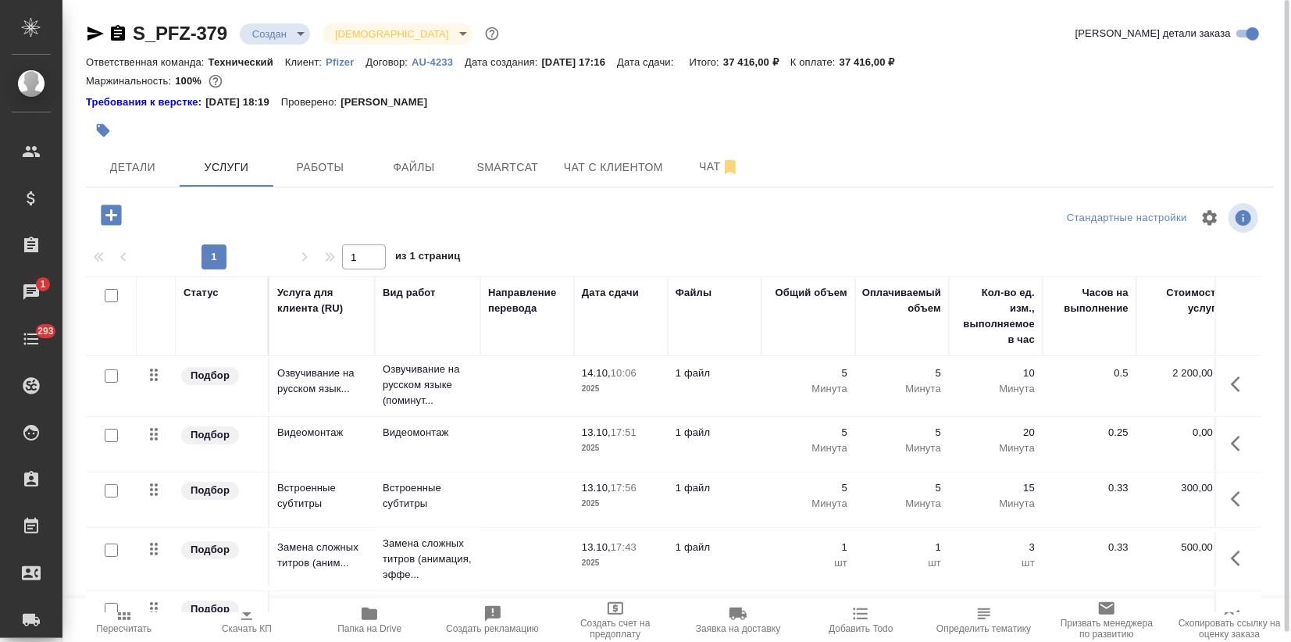
scroll to position [81, 0]
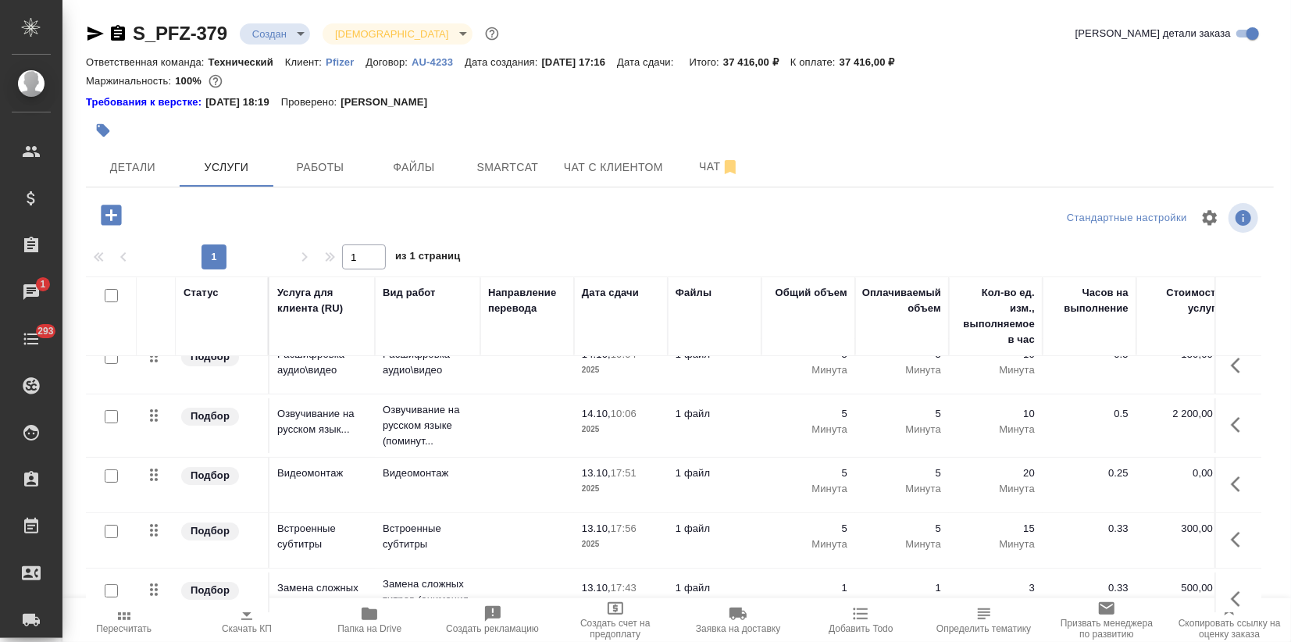
drag, startPoint x: 690, startPoint y: 178, endPoint x: 670, endPoint y: 212, distance: 38.8
click at [690, 177] on button "Чат" at bounding box center [719, 167] width 94 height 39
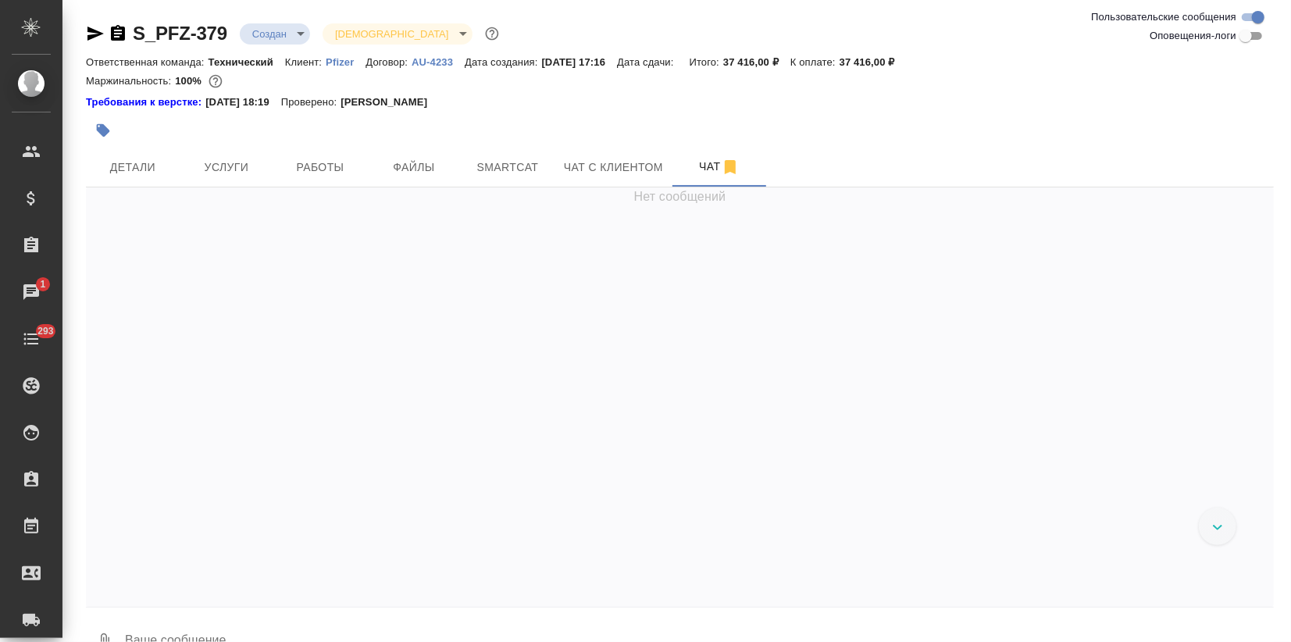
scroll to position [1594, 0]
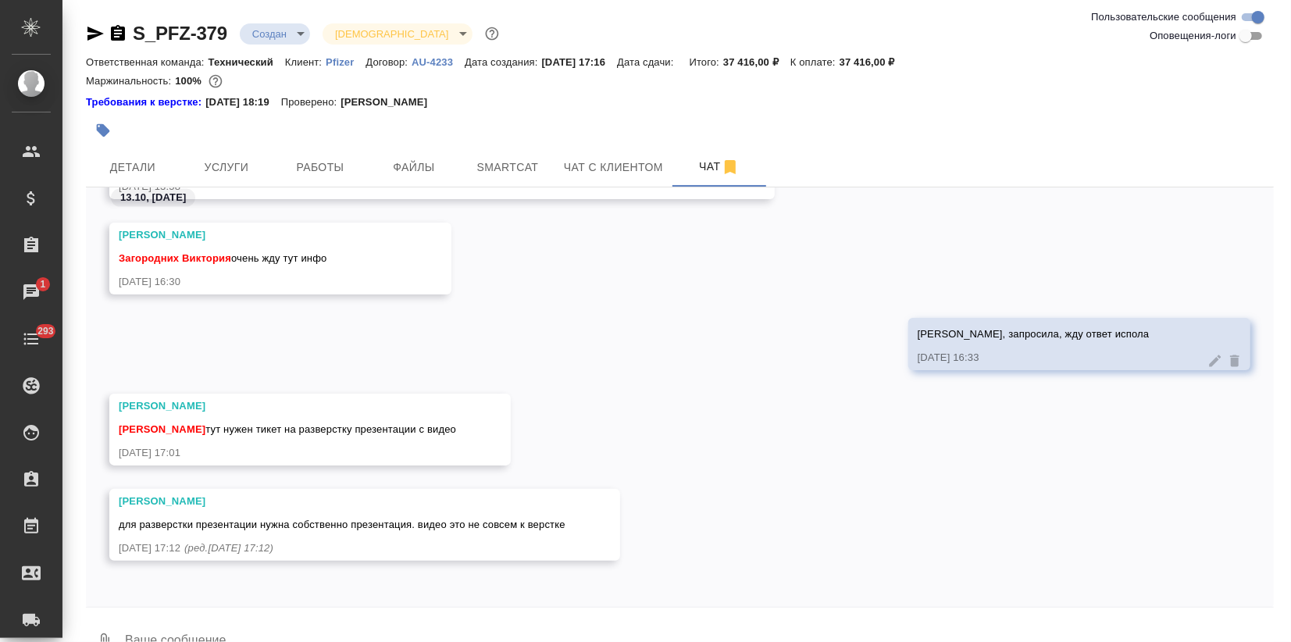
click at [268, 612] on div at bounding box center [680, 612] width 1188 height 8
click at [258, 634] on textarea at bounding box center [698, 641] width 1150 height 53
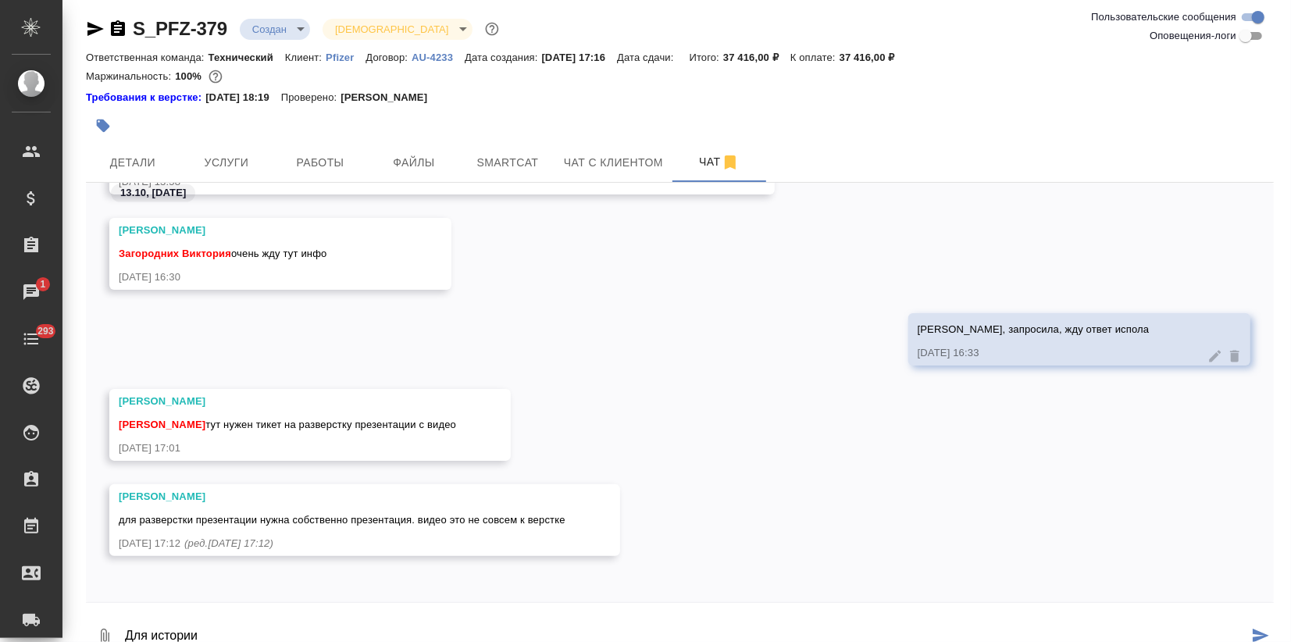
paste textarea
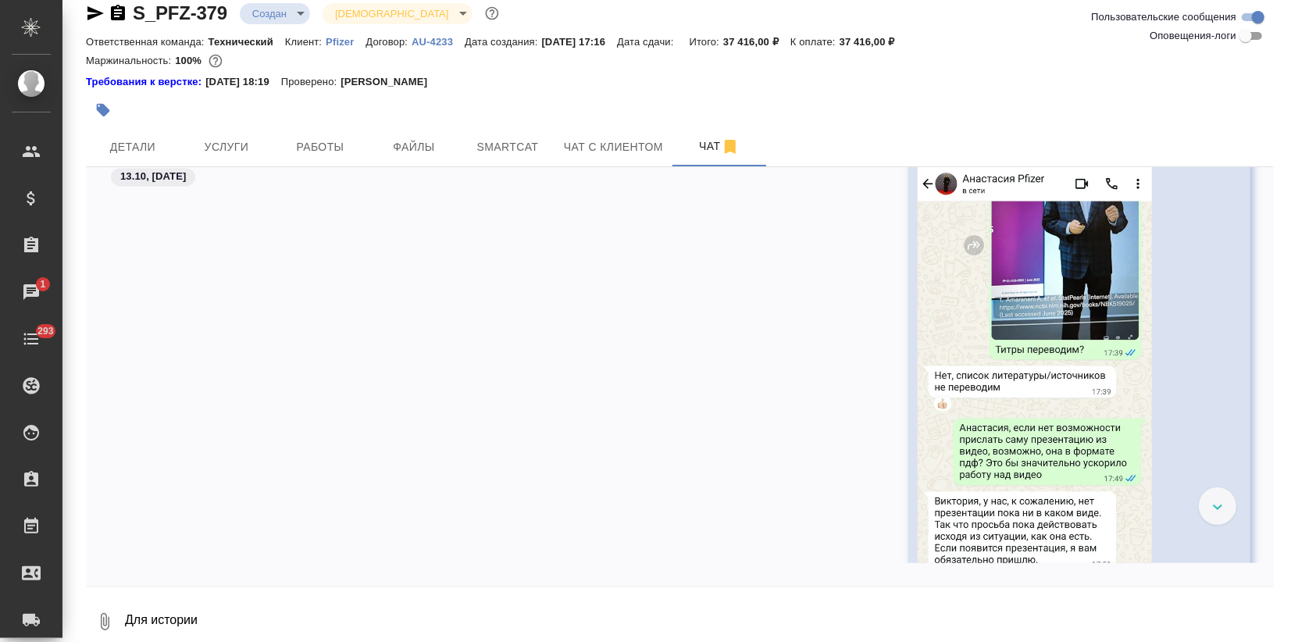
scroll to position [2237, 0]
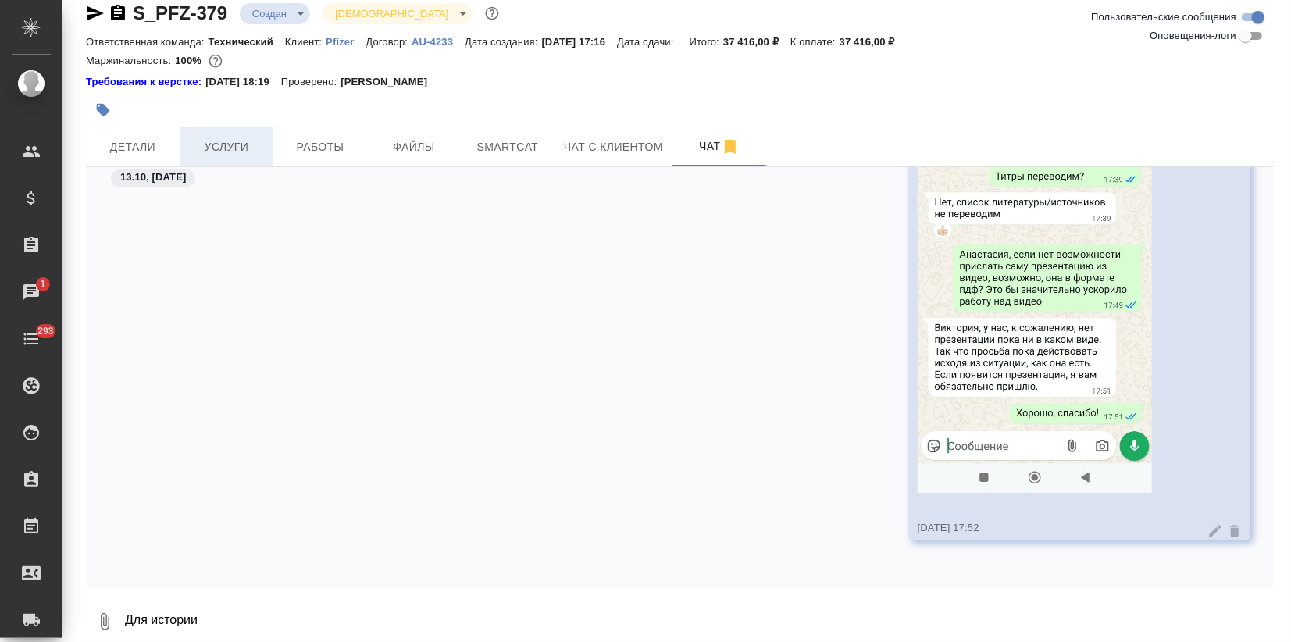
click at [248, 140] on span "Услуги" at bounding box center [226, 147] width 75 height 20
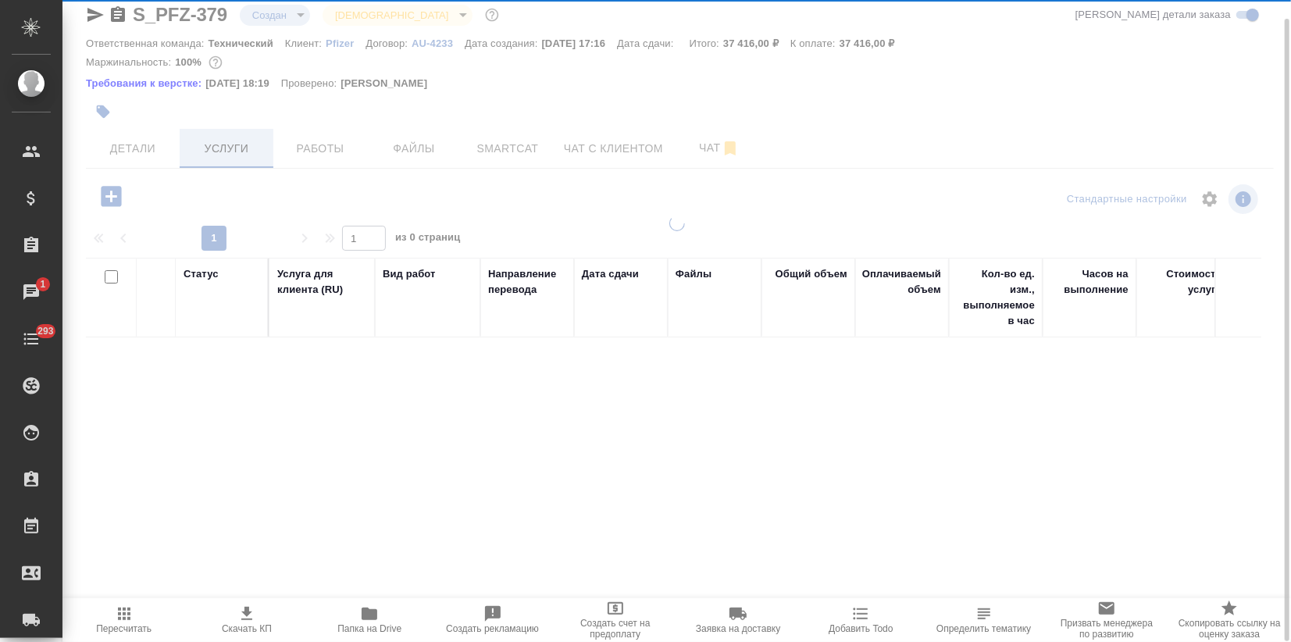
scroll to position [19, 0]
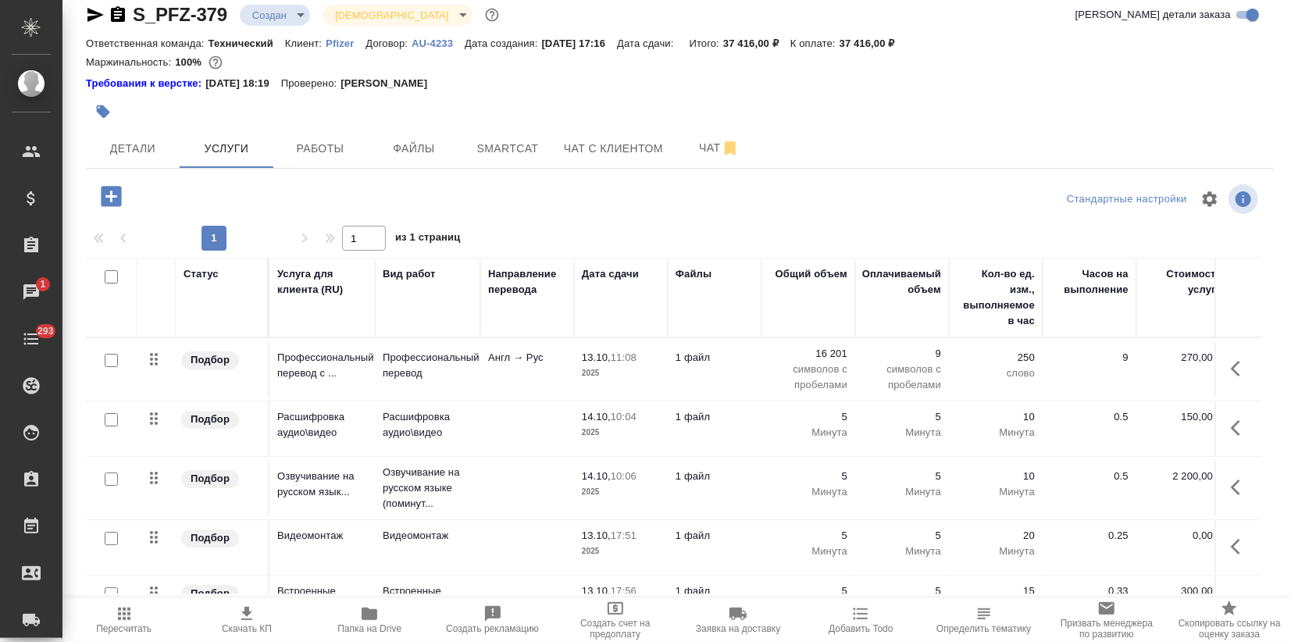
click at [116, 196] on icon "button" at bounding box center [111, 196] width 27 height 27
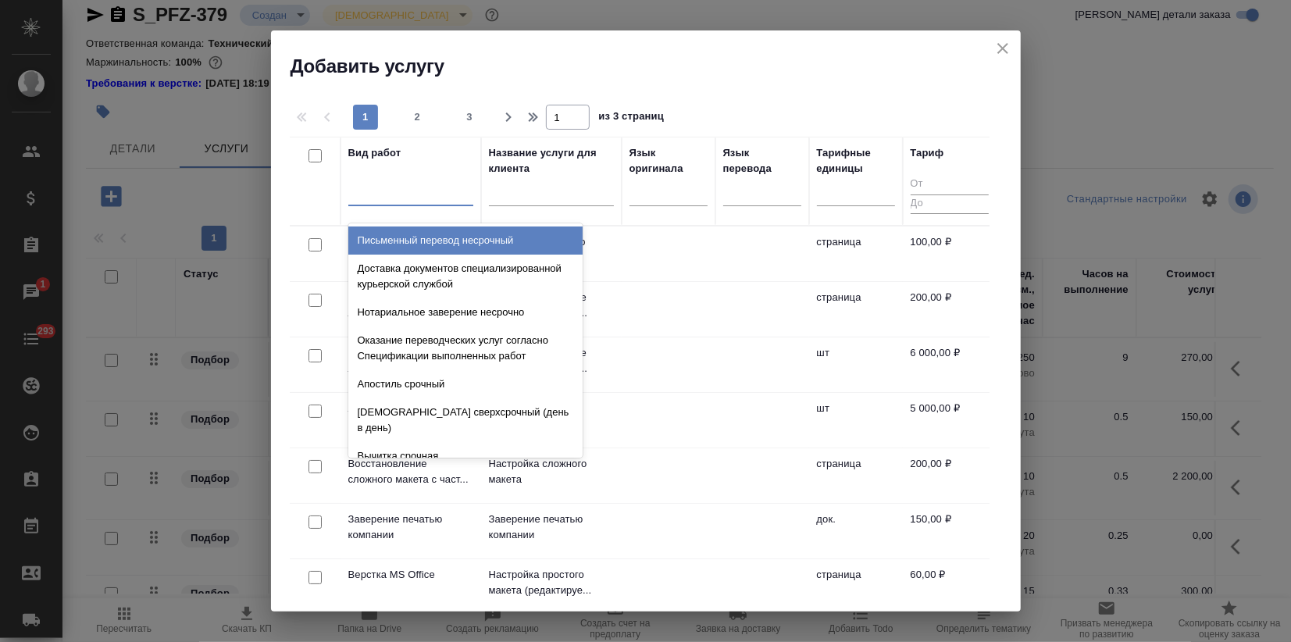
click at [394, 190] on div at bounding box center [410, 190] width 125 height 23
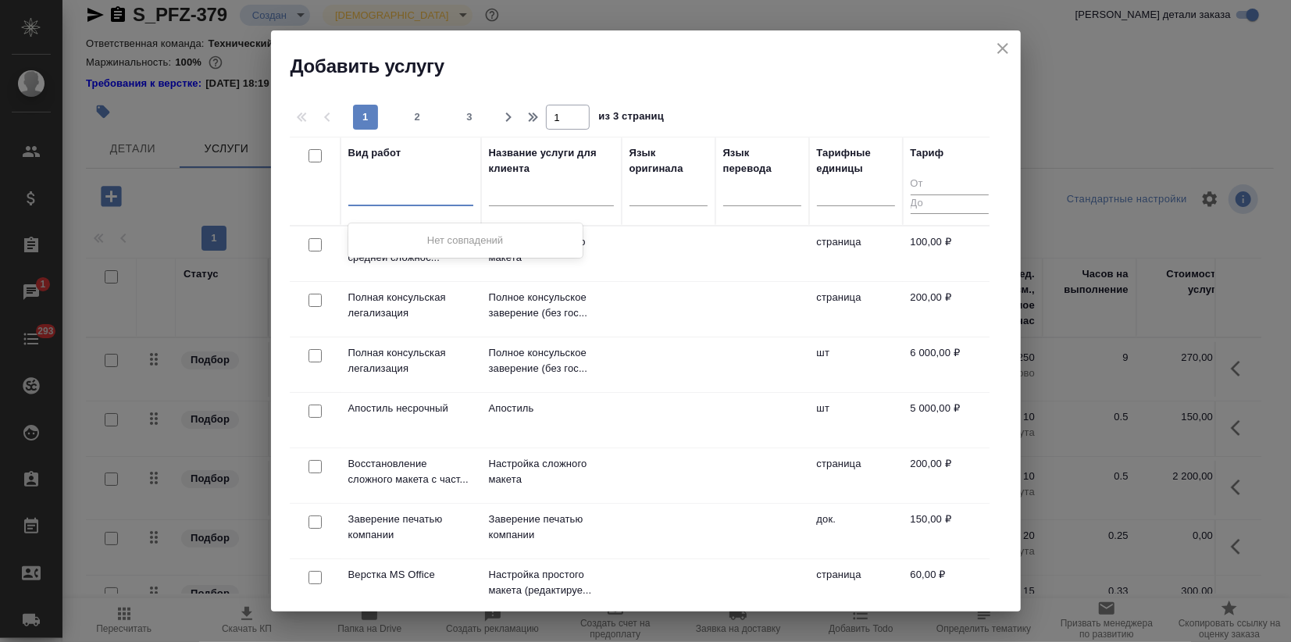
click at [1004, 45] on icon "close" at bounding box center [1002, 48] width 19 height 19
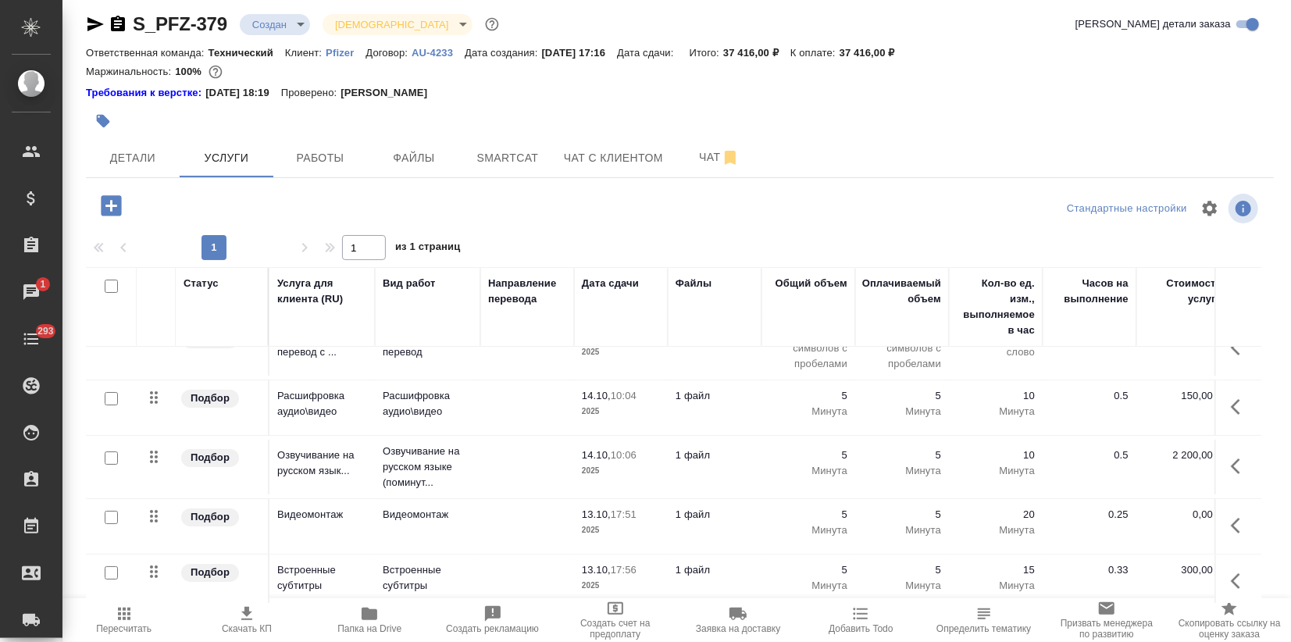
scroll to position [0, 0]
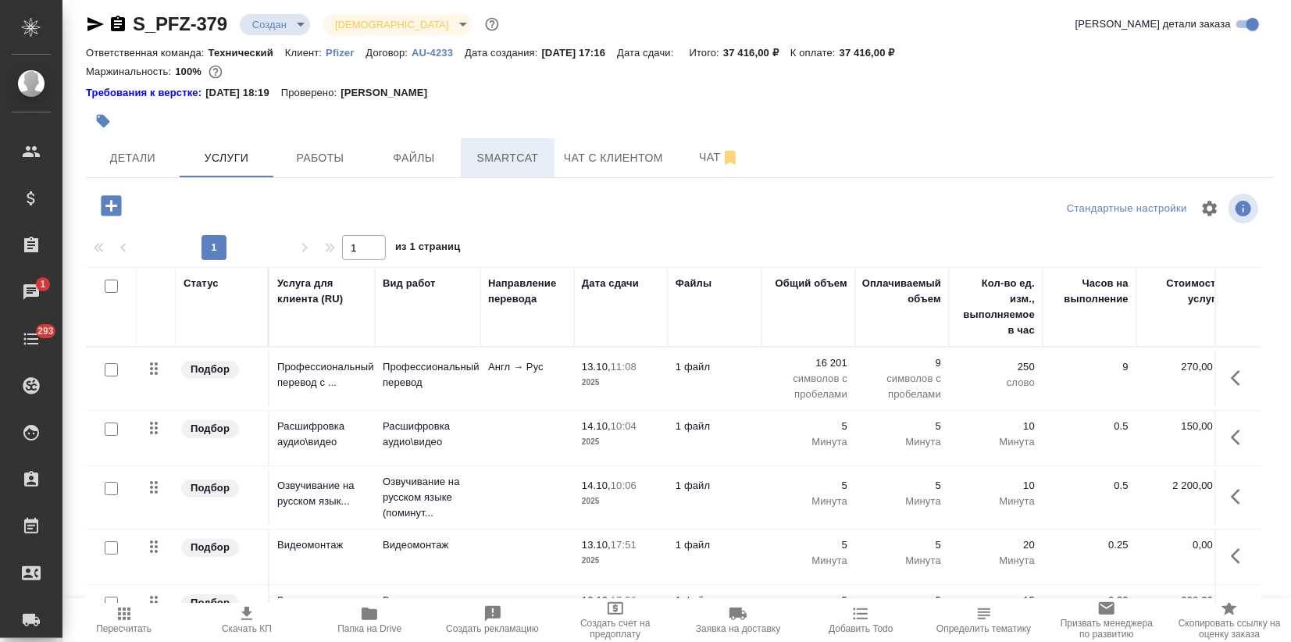
click at [513, 148] on span "Smartcat" at bounding box center [507, 158] width 75 height 20
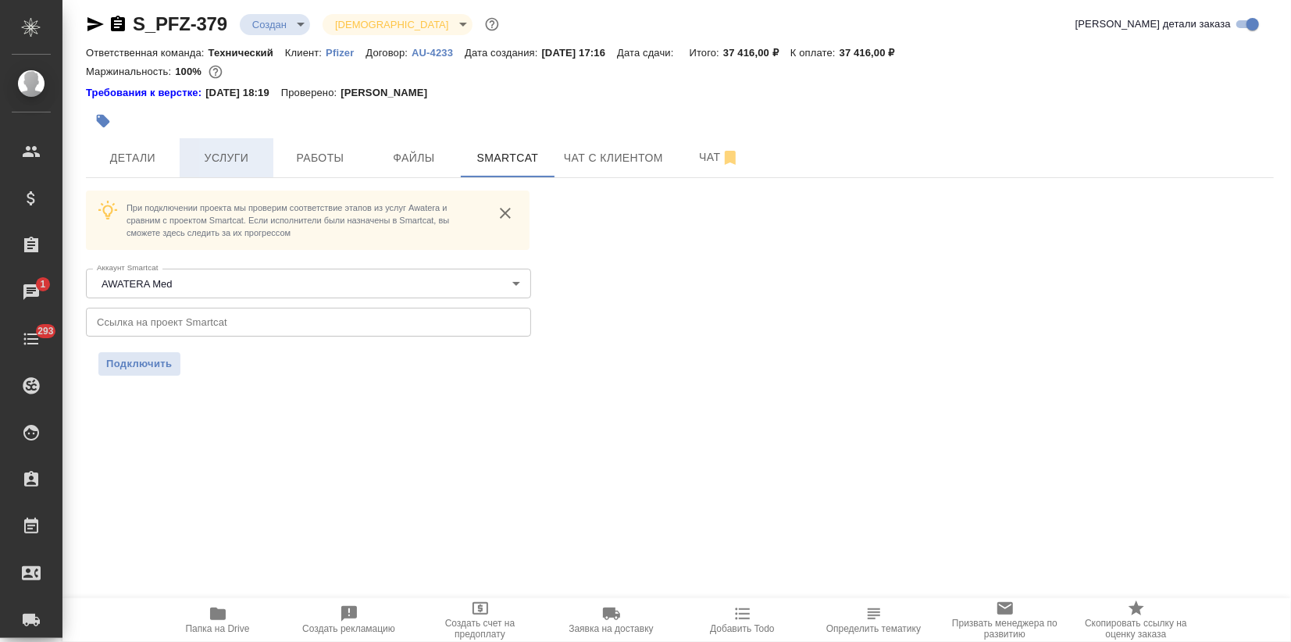
click at [254, 152] on span "Услуги" at bounding box center [226, 158] width 75 height 20
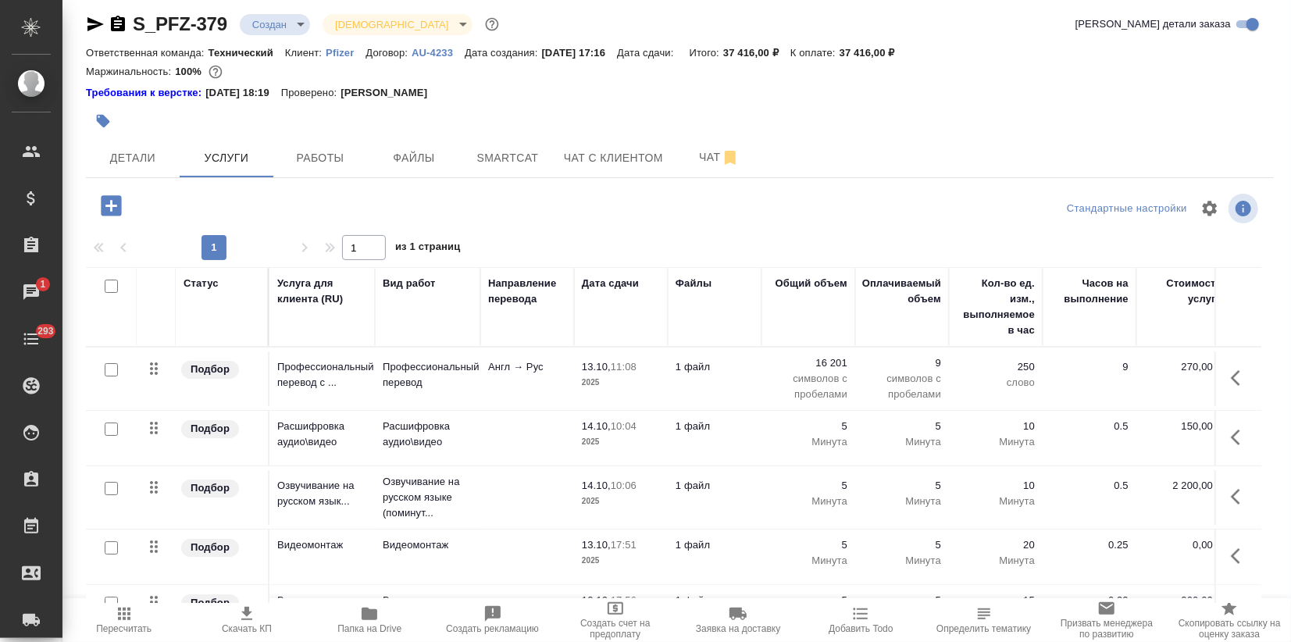
click at [514, 372] on p "Англ → Рус" at bounding box center [527, 367] width 78 height 16
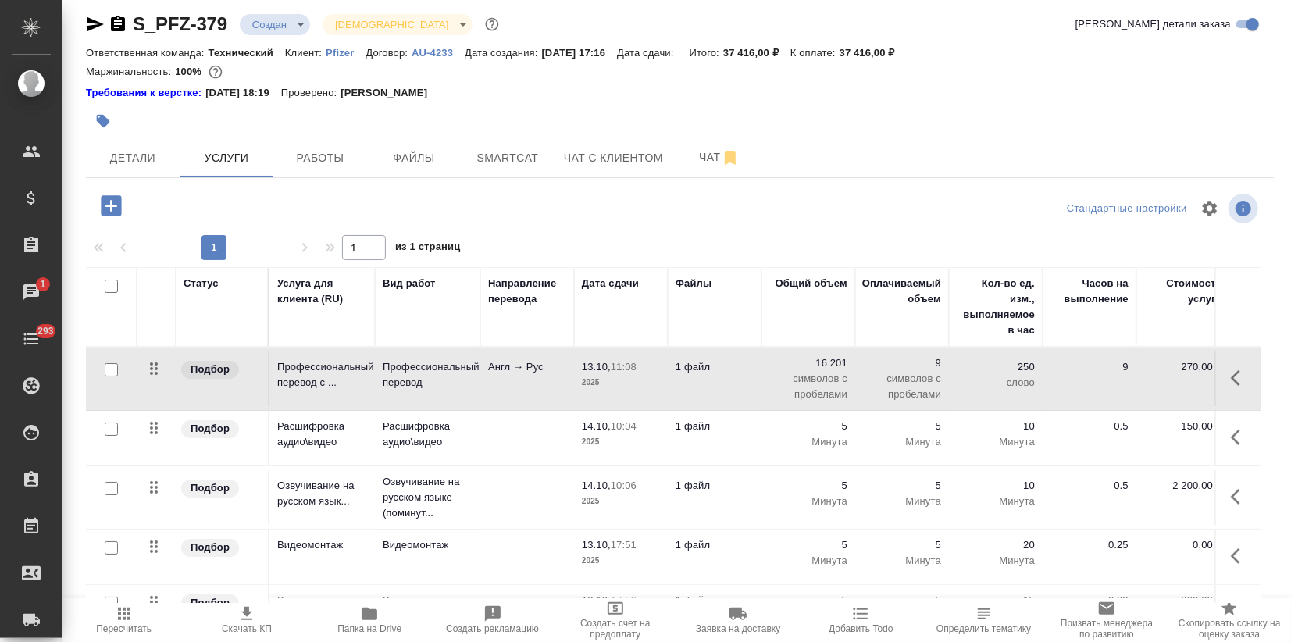
click at [513, 372] on p "Англ → Рус" at bounding box center [527, 367] width 78 height 16
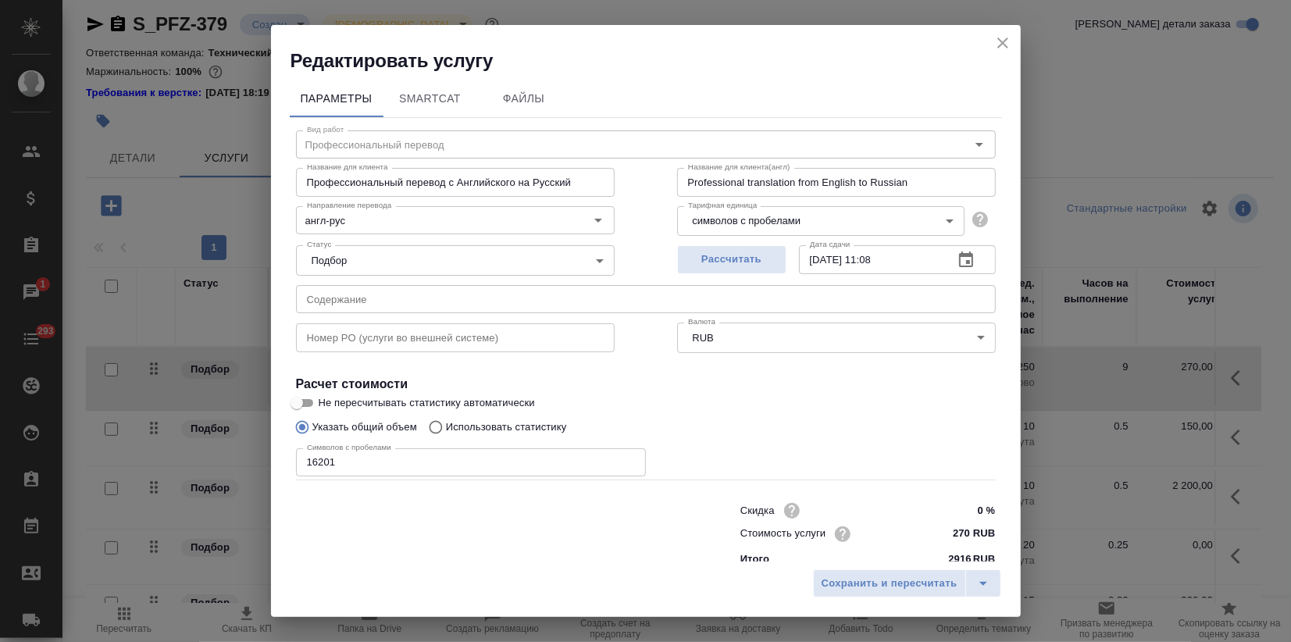
scroll to position [17, 0]
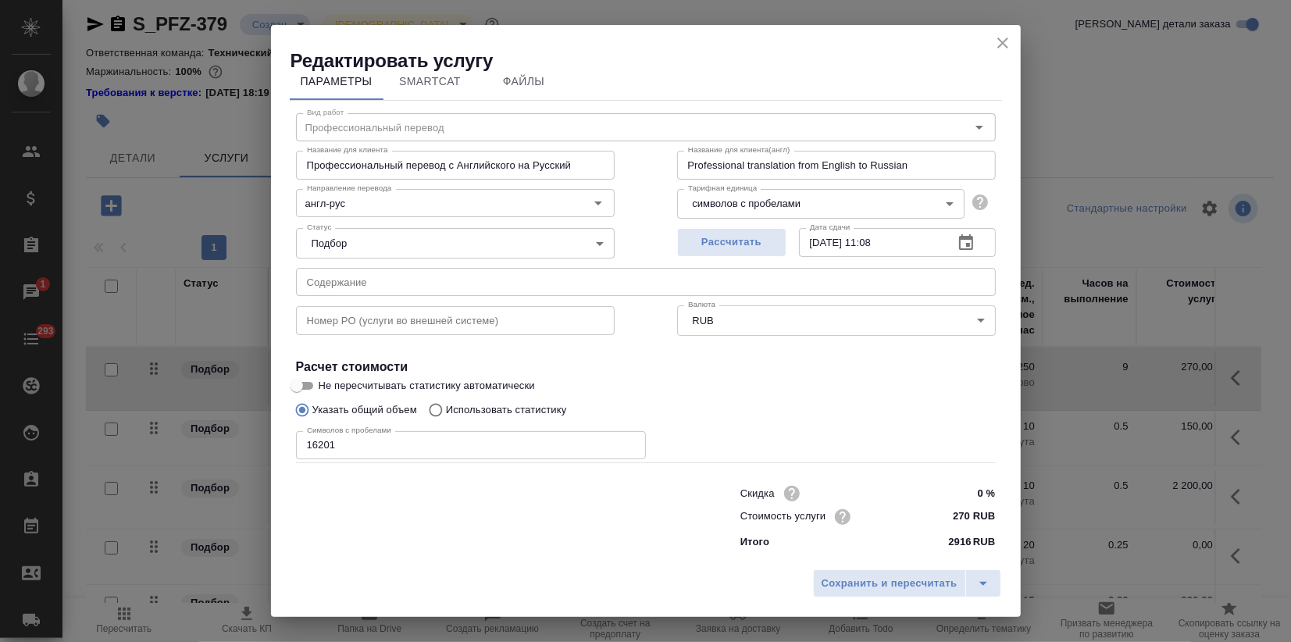
click at [105, 437] on div "Редактировать услугу Параметры SmartCat Файлы Вид работ Профессиональный перево…" at bounding box center [645, 321] width 1291 height 642
click at [915, 590] on span "Сохранить и пересчитать" at bounding box center [890, 584] width 136 height 18
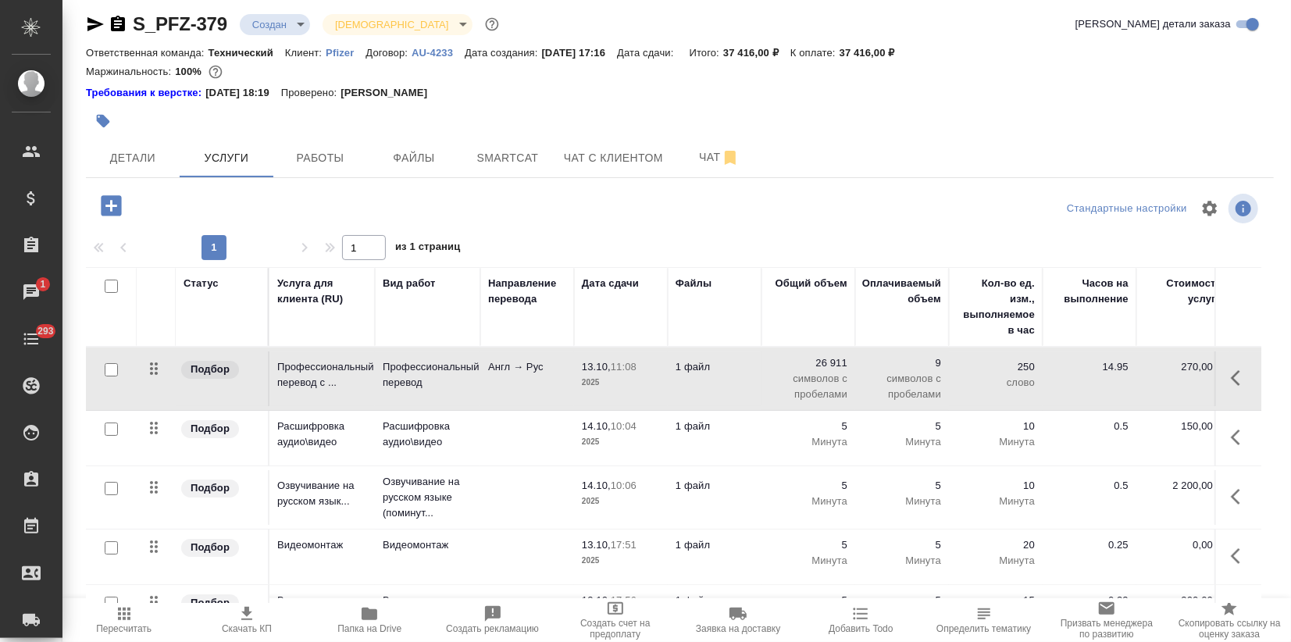
click at [485, 373] on td "Англ → Рус" at bounding box center [527, 378] width 94 height 55
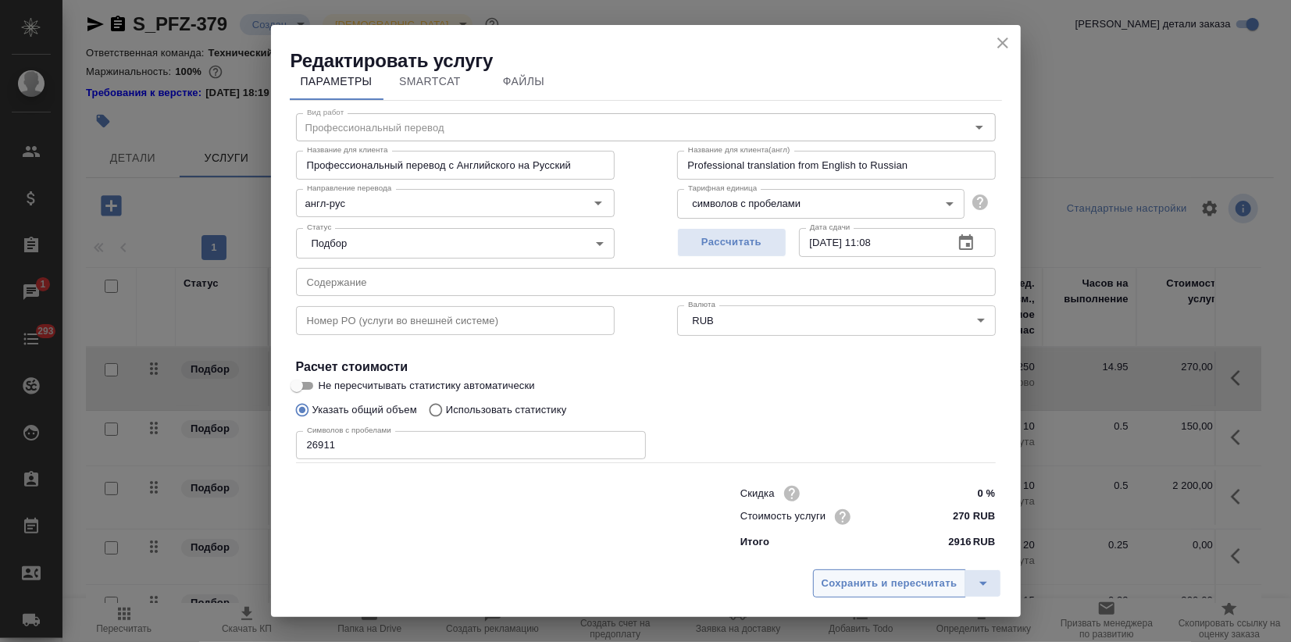
click at [893, 581] on span "Сохранить и пересчитать" at bounding box center [890, 584] width 136 height 18
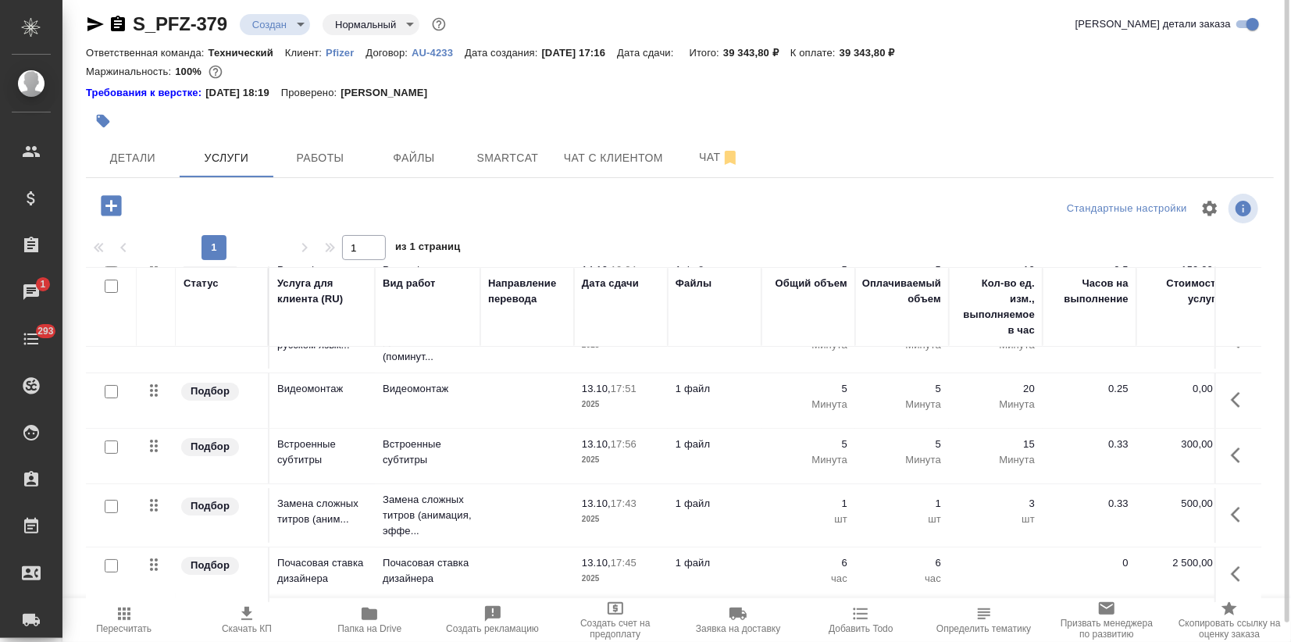
scroll to position [0, 0]
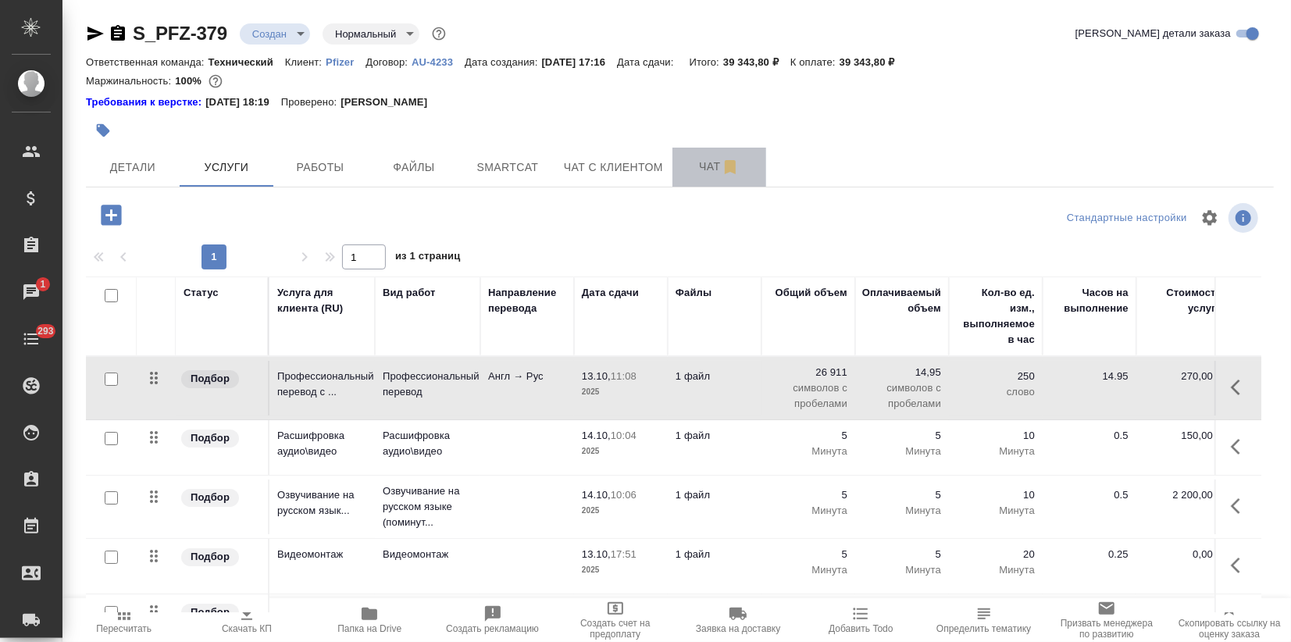
click at [704, 150] on button "Чат" at bounding box center [719, 167] width 94 height 39
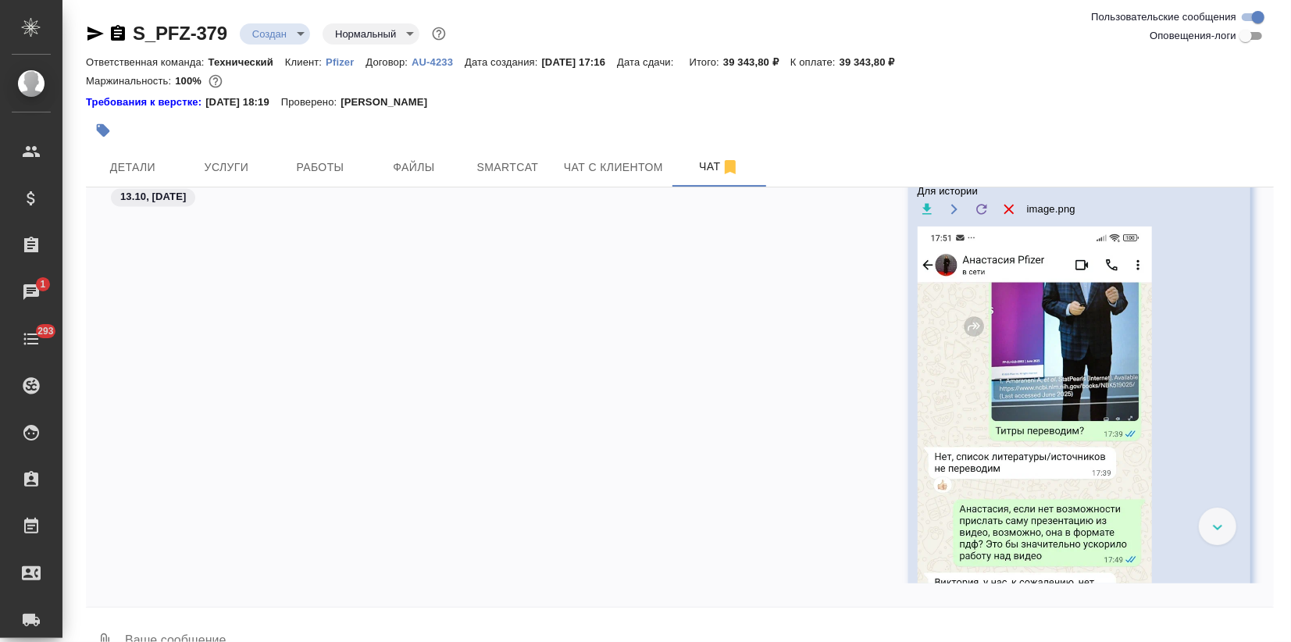
scroll to position [2191, 0]
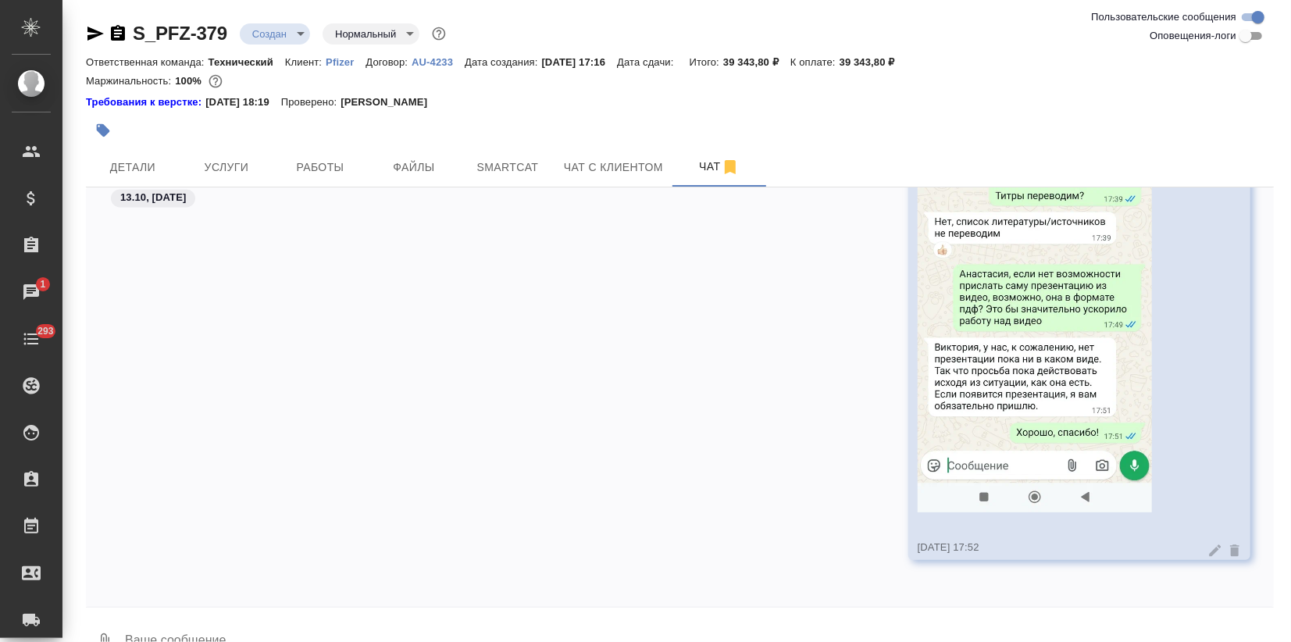
click at [462, 629] on textarea at bounding box center [698, 641] width 1150 height 53
click at [219, 625] on textarea at bounding box center [698, 641] width 1150 height 53
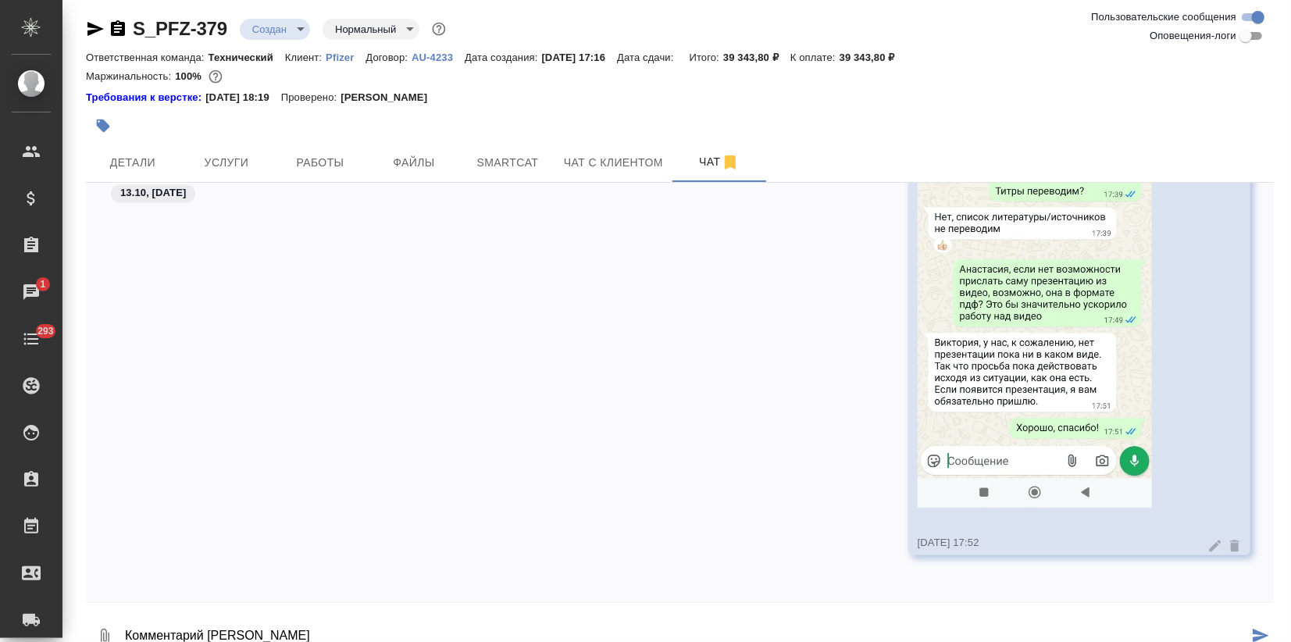
scroll to position [20, 0]
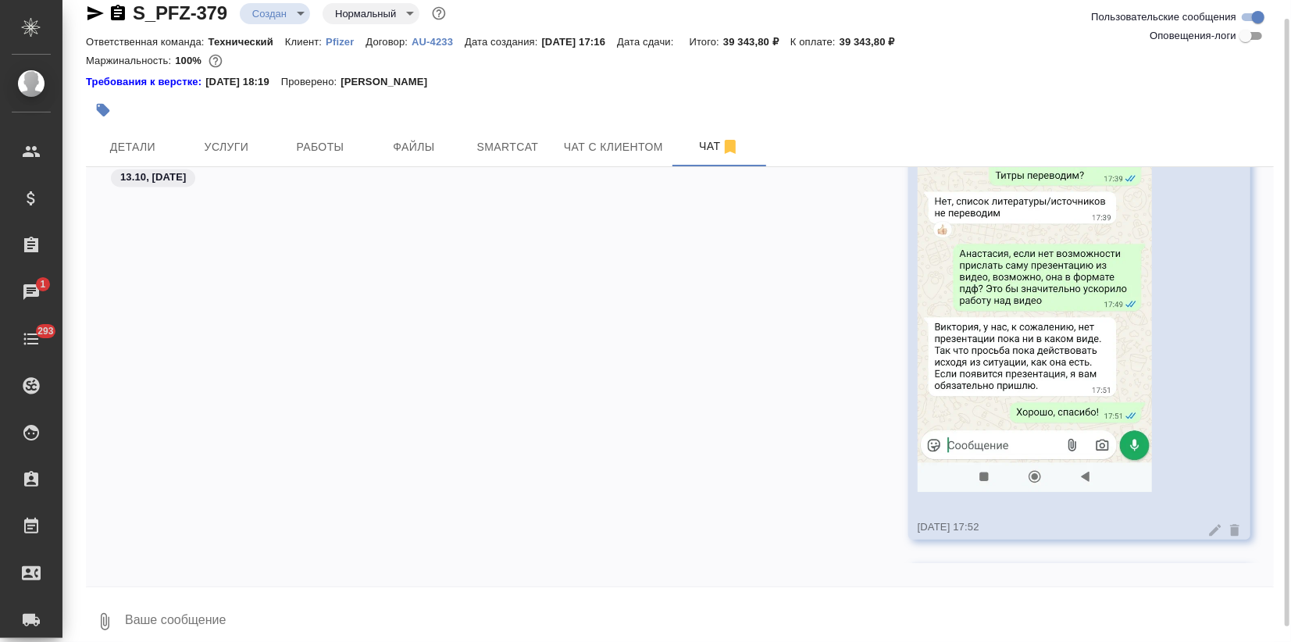
paste textarea
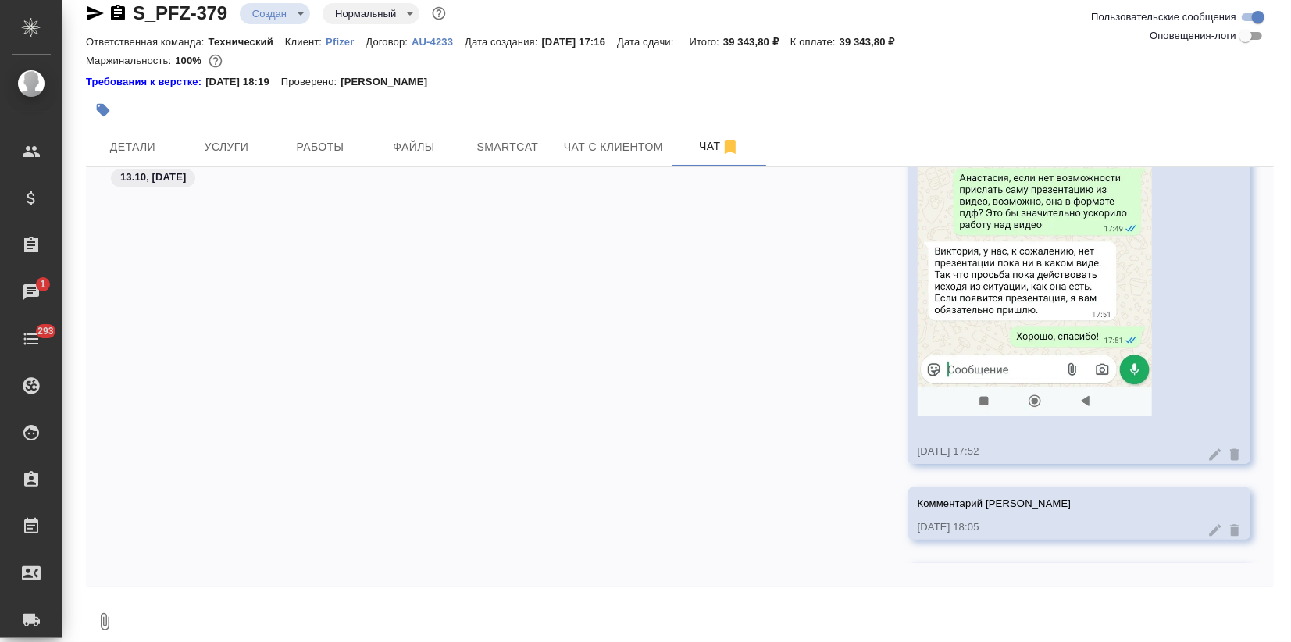
scroll to position [2374, 0]
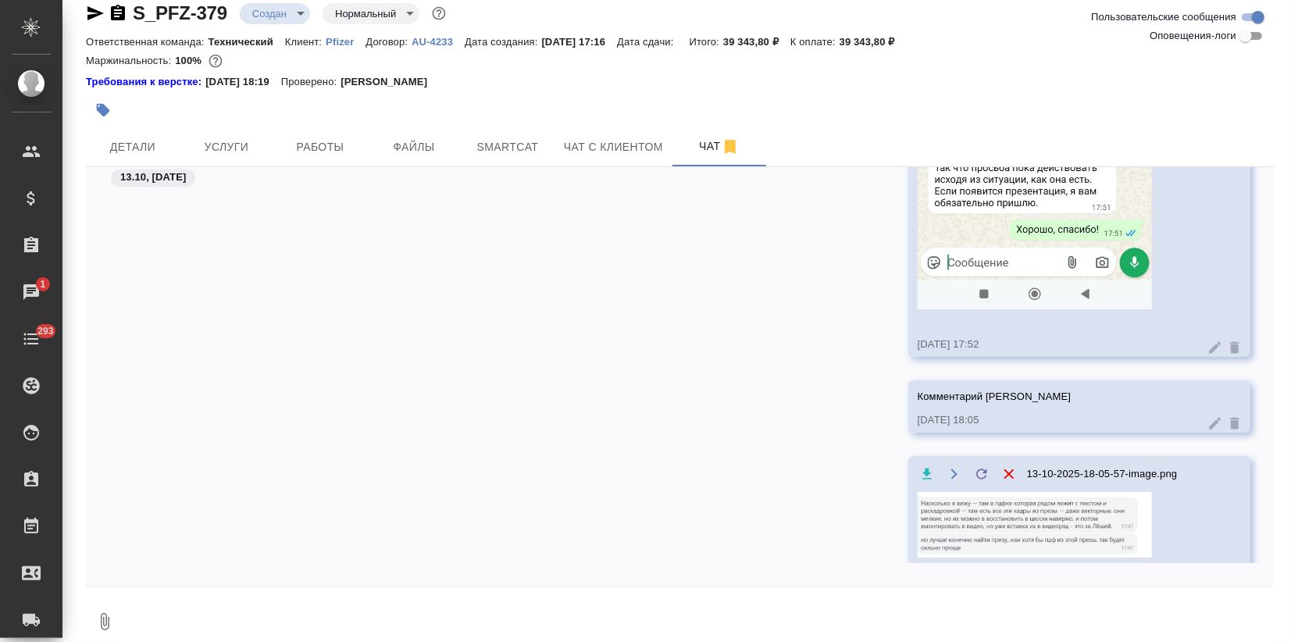
click at [1049, 531] on img at bounding box center [1035, 525] width 234 height 66
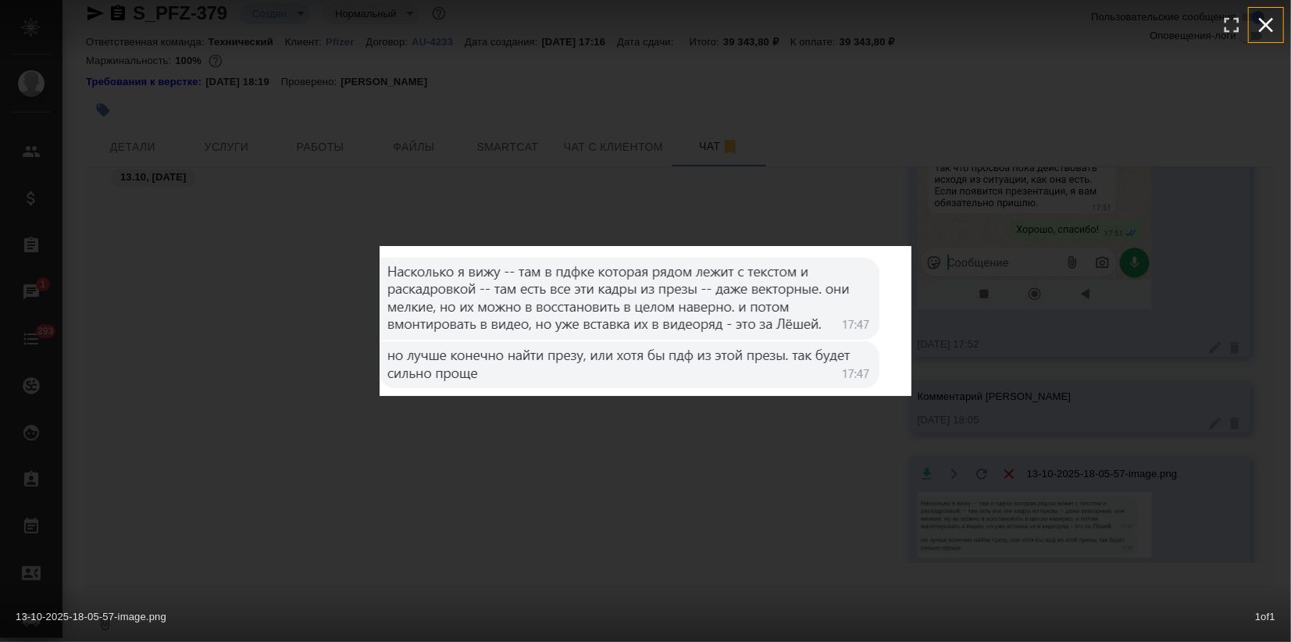
click at [1267, 31] on icon "button" at bounding box center [1265, 24] width 25 height 25
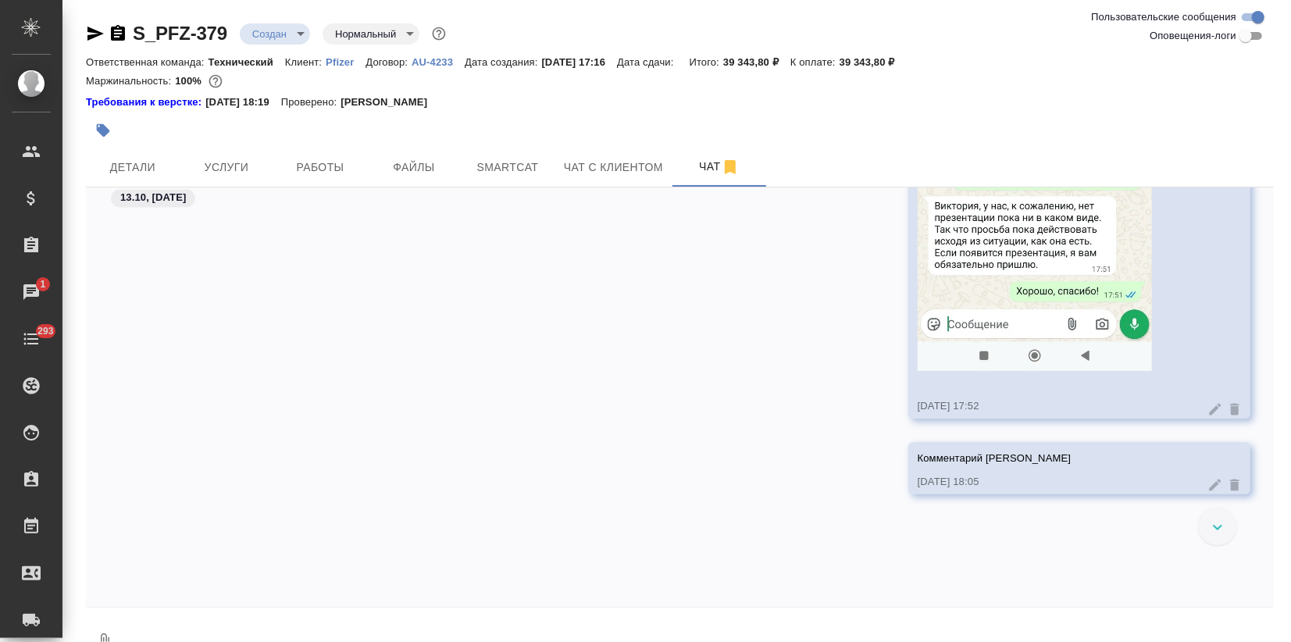
scroll to position [2440, 0]
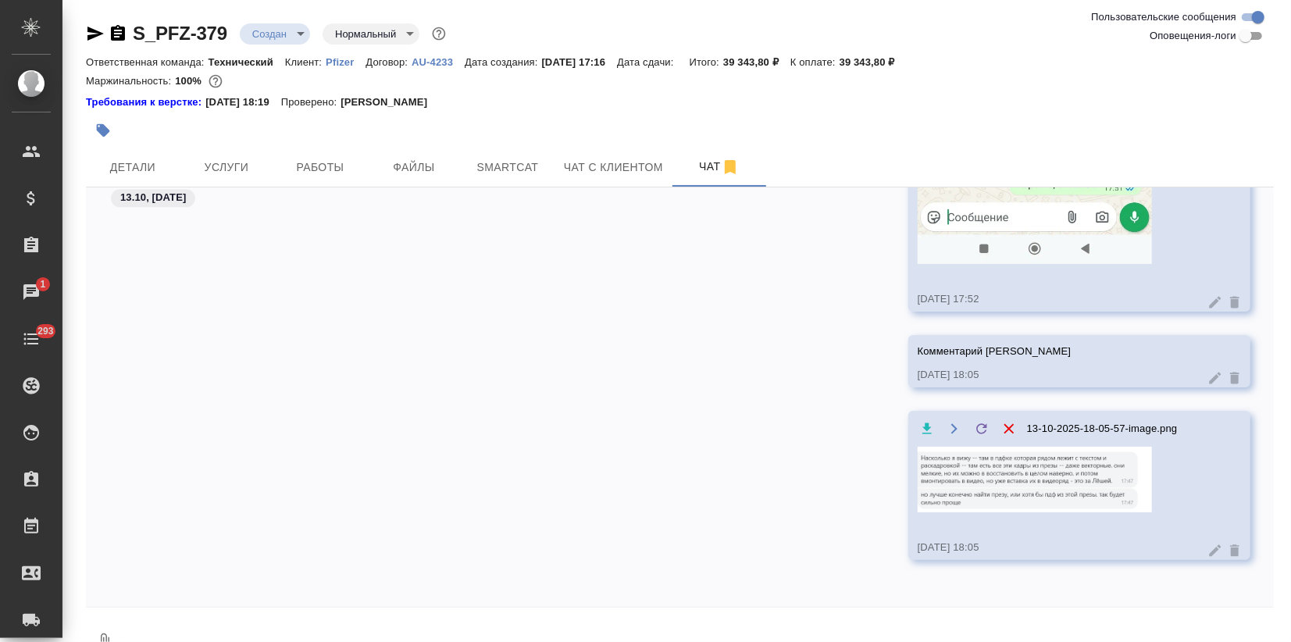
drag, startPoint x: 150, startPoint y: 623, endPoint x: 151, endPoint y: 631, distance: 7.8
click at [156, 613] on form "0" at bounding box center [680, 638] width 1188 height 61
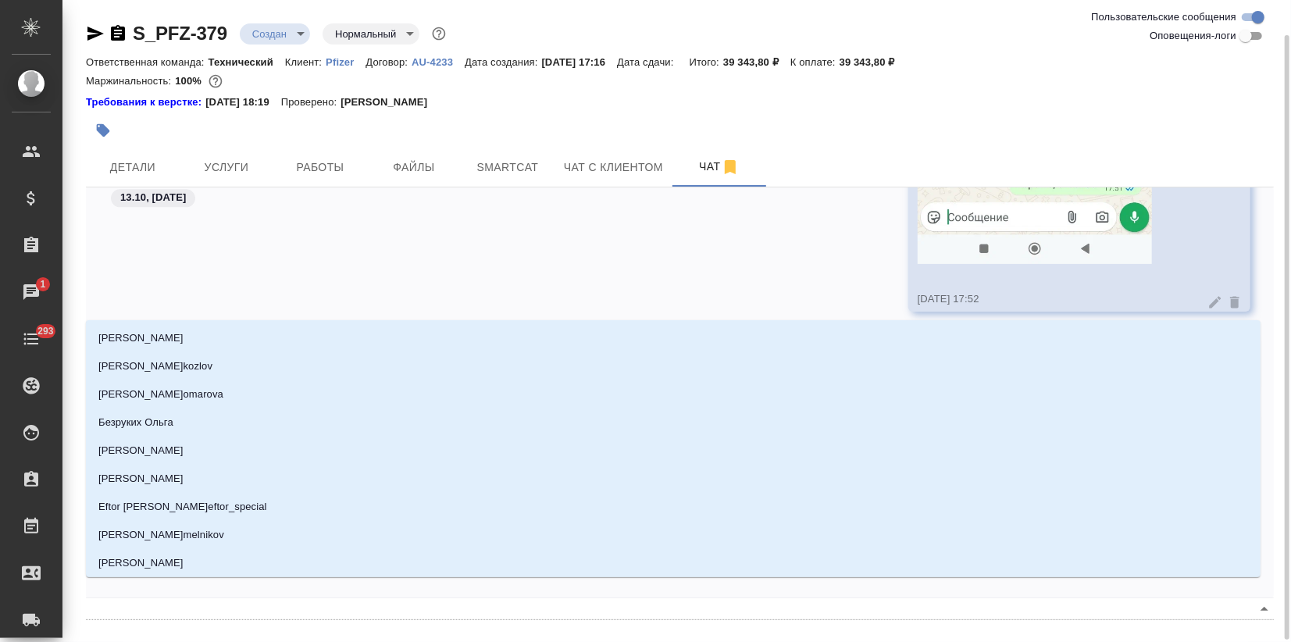
scroll to position [18, 0]
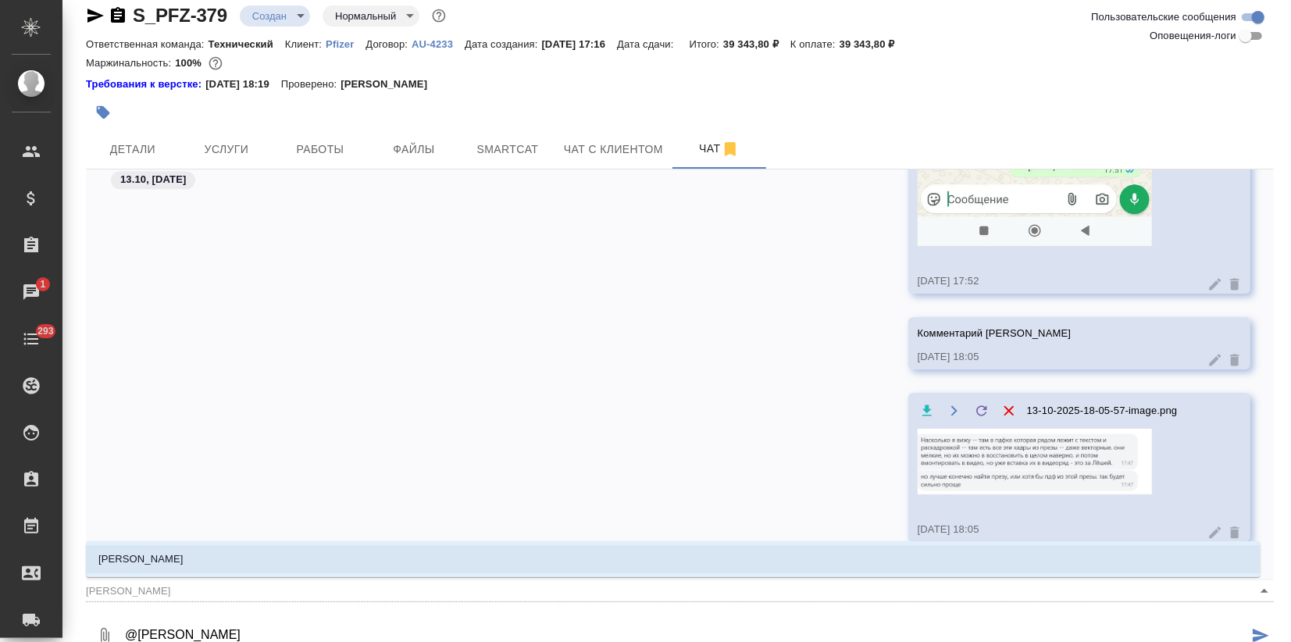
click at [200, 572] on ul "Заборова Александра" at bounding box center [673, 572] width 1174 height 28
click at [205, 561] on li "Заборова Александра" at bounding box center [673, 559] width 1174 height 28
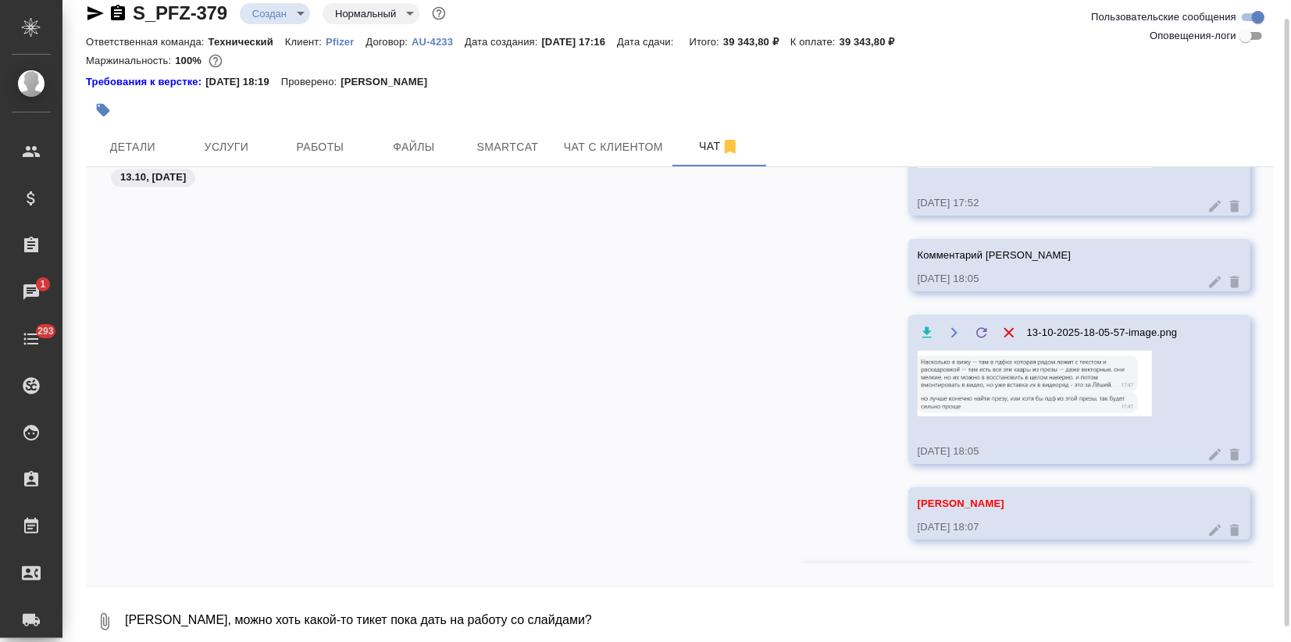
scroll to position [2591, 0]
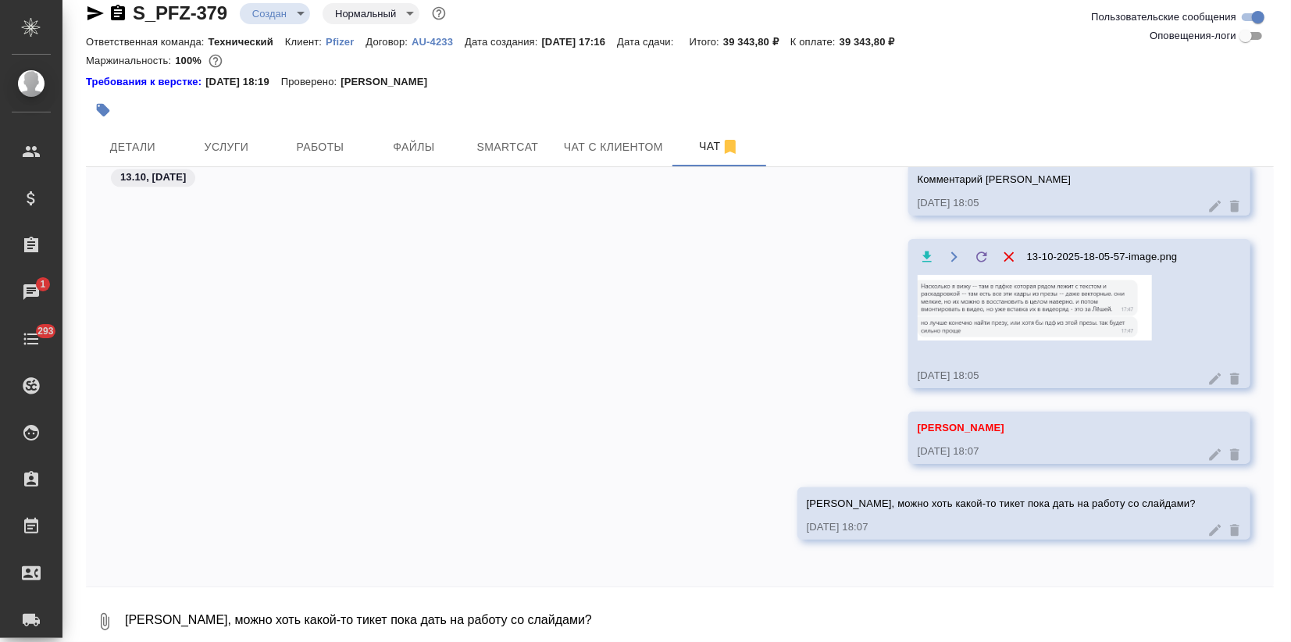
click at [1210, 205] on icon at bounding box center [1216, 206] width 12 height 12
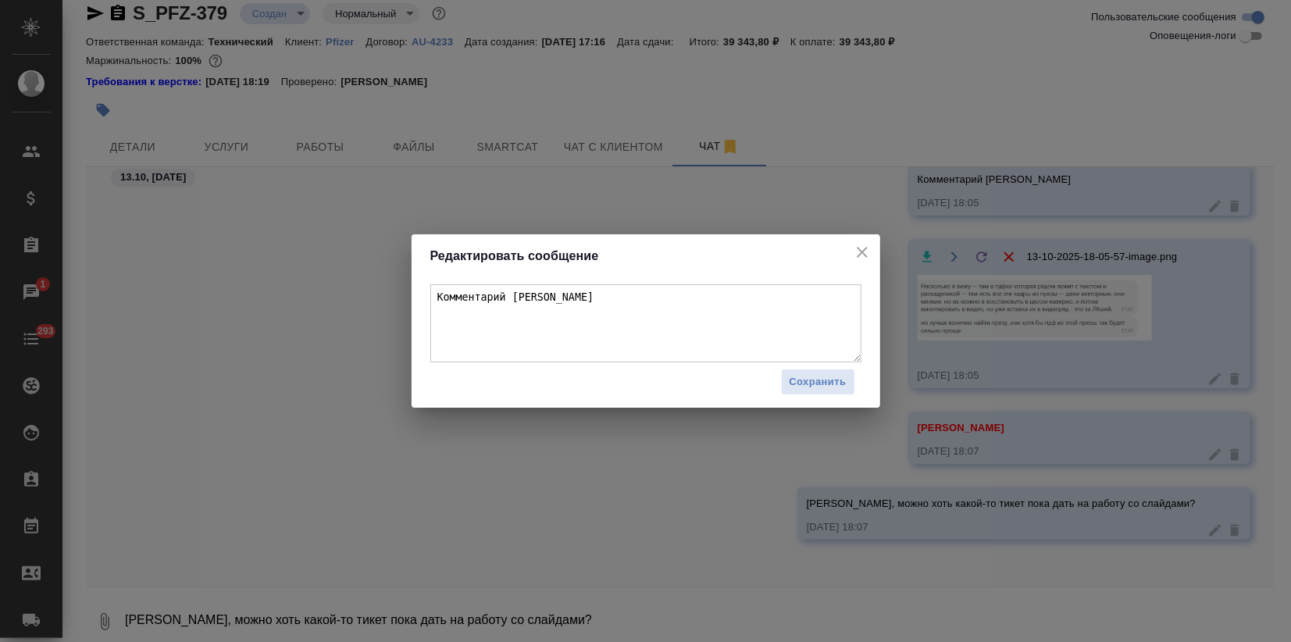
click at [556, 300] on textarea "Комментарий Кости Клементовского" at bounding box center [645, 323] width 431 height 78
click at [807, 383] on span "Сохранить" at bounding box center [818, 382] width 57 height 18
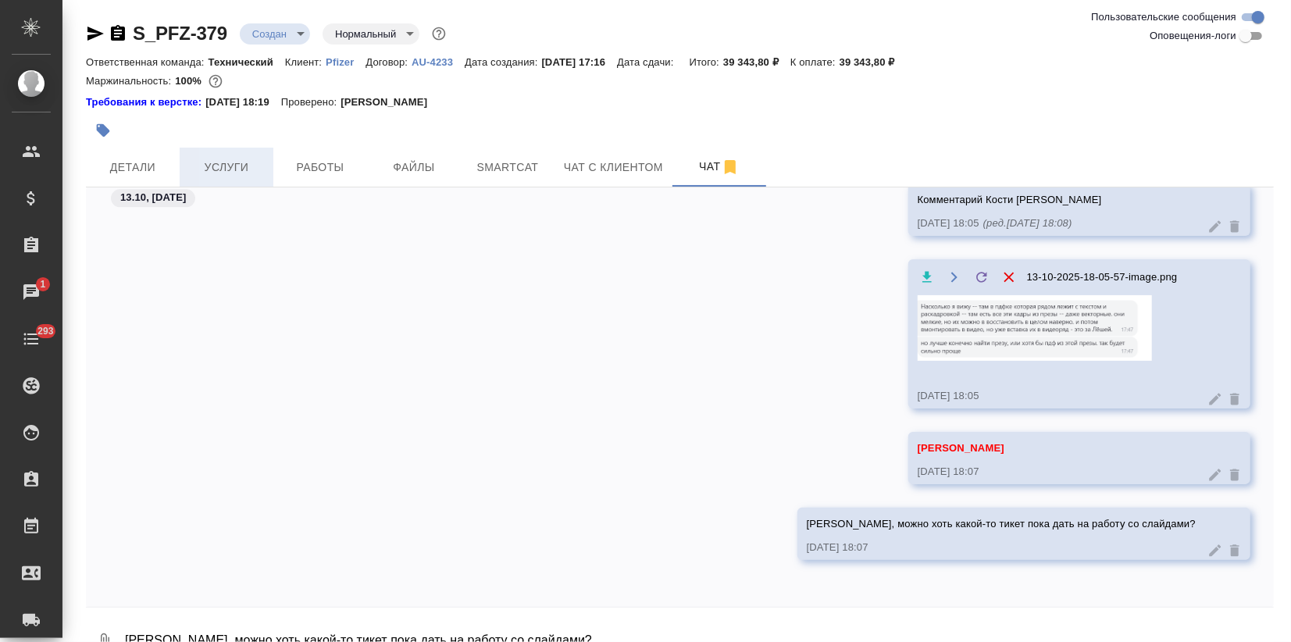
click at [258, 164] on span "Услуги" at bounding box center [226, 168] width 75 height 20
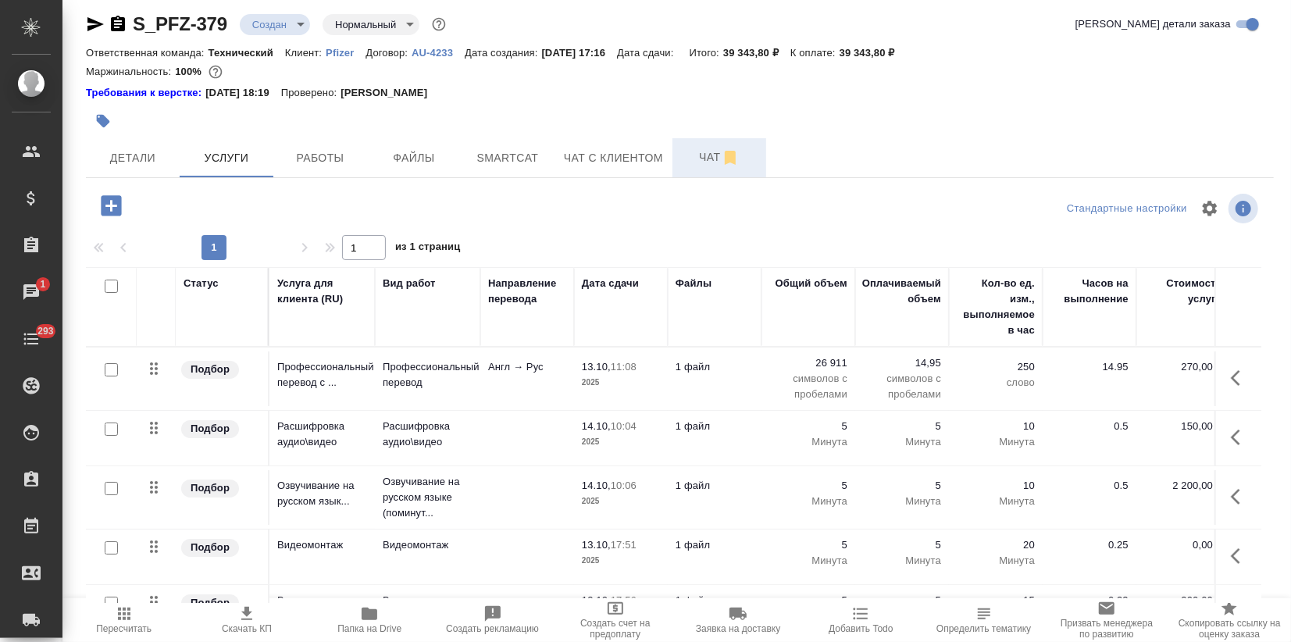
click at [708, 150] on span "Чат" at bounding box center [719, 158] width 75 height 20
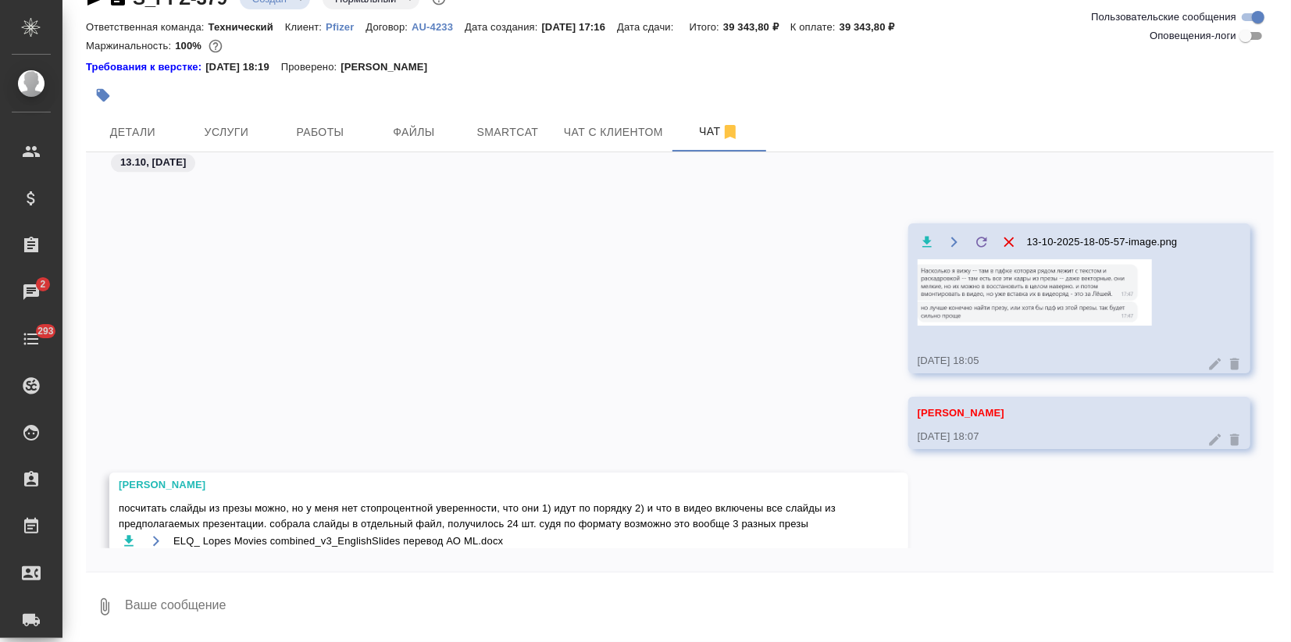
scroll to position [2807, 0]
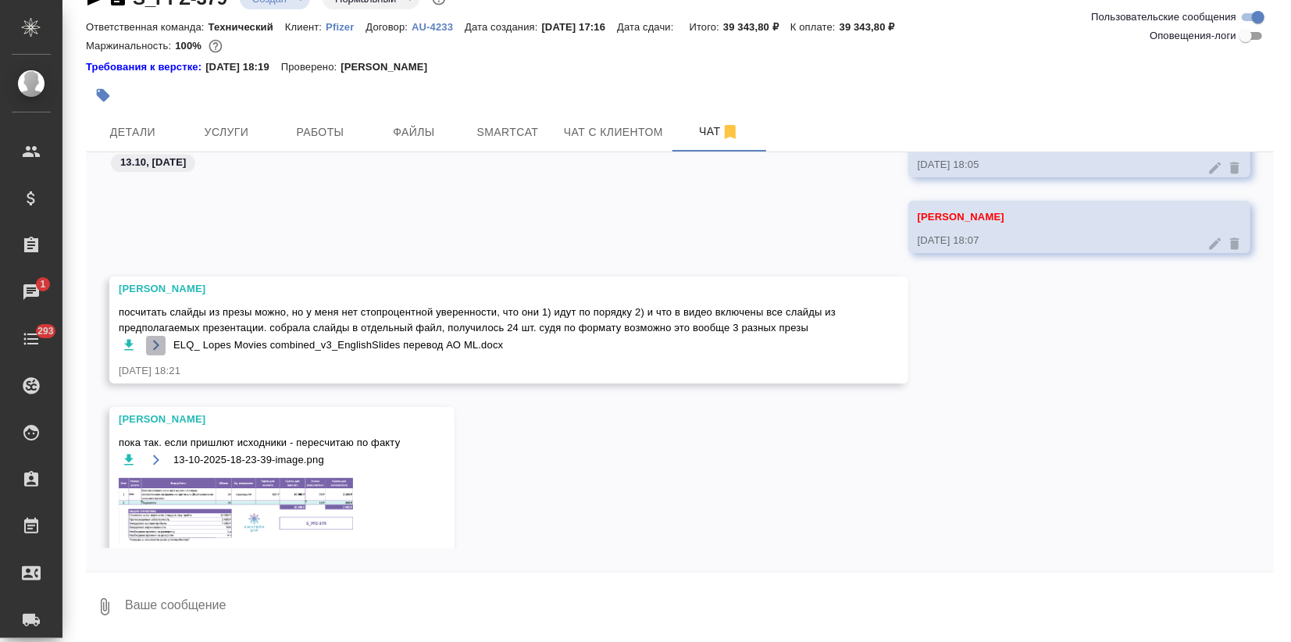
click at [150, 344] on icon "button" at bounding box center [156, 345] width 12 height 12
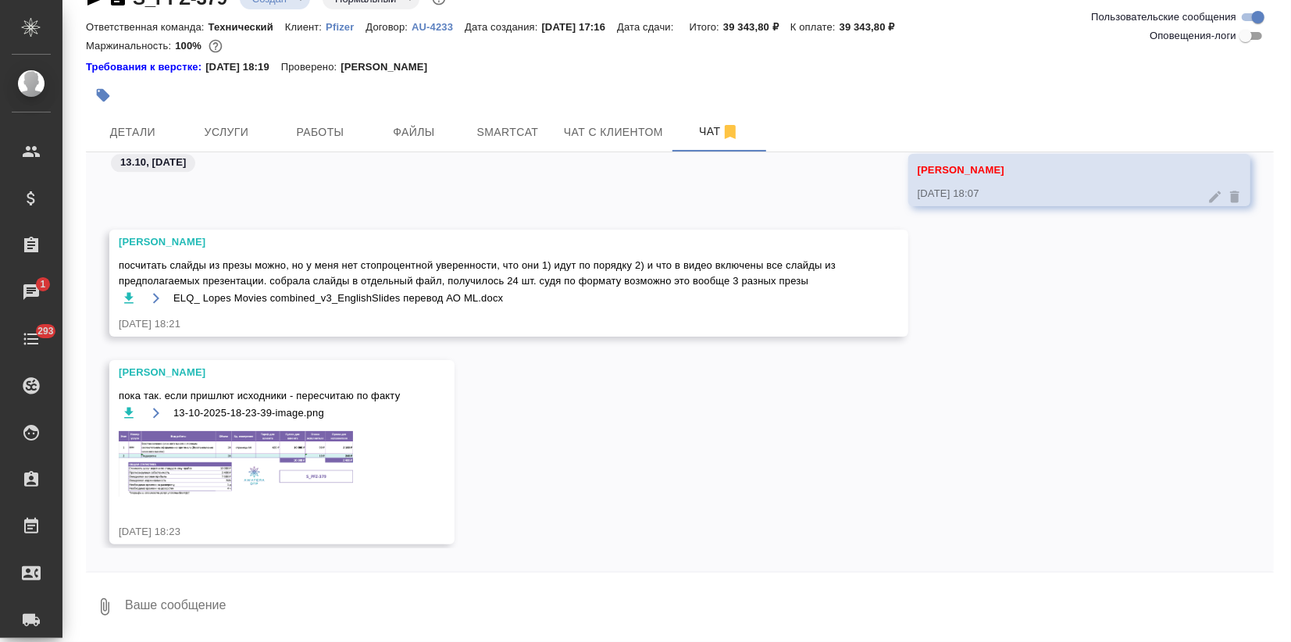
scroll to position [2874, 0]
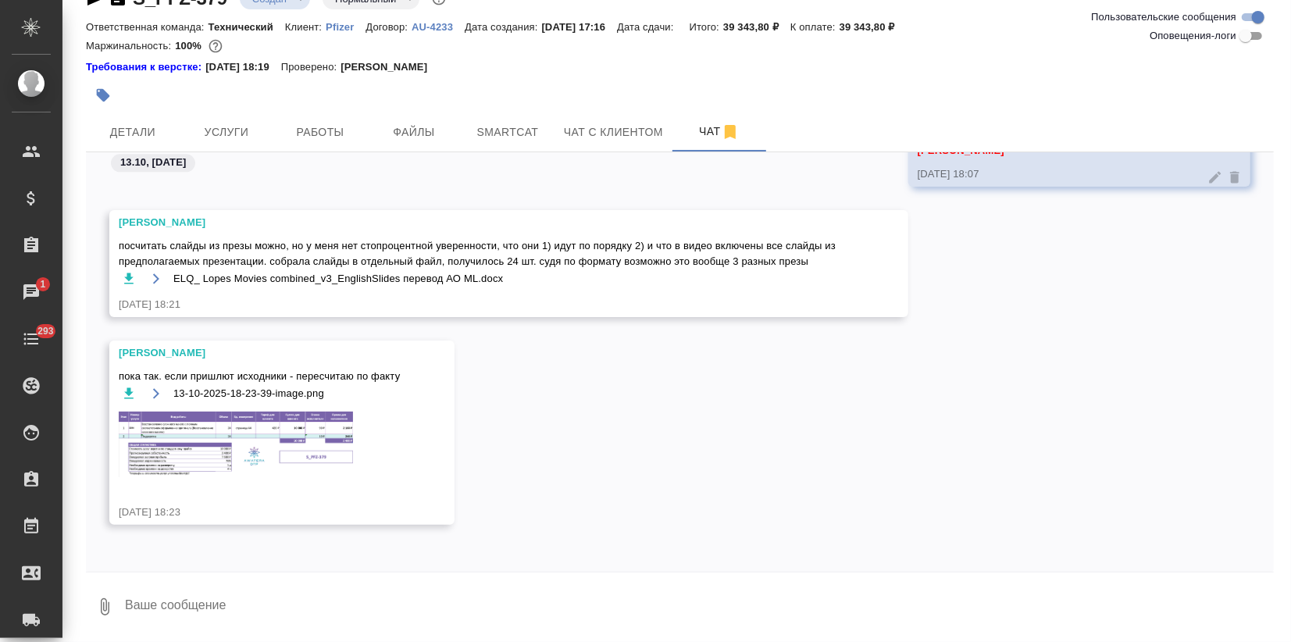
click at [212, 612] on textarea at bounding box center [698, 606] width 1150 height 53
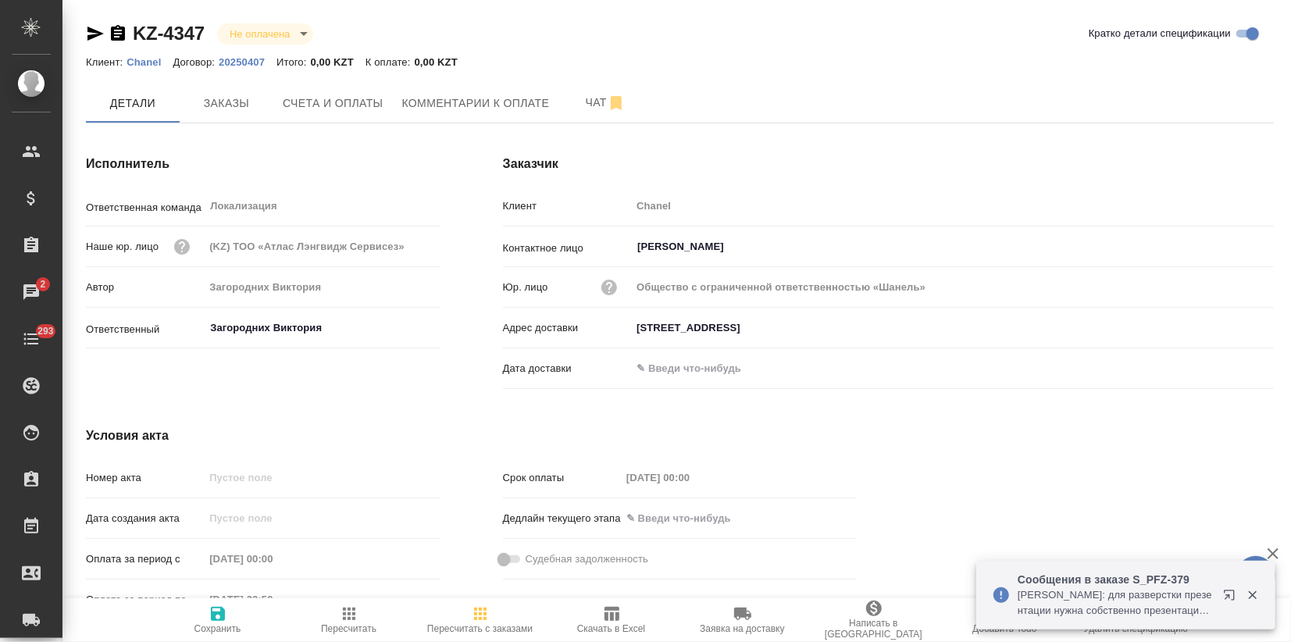
click at [1054, 634] on button "Добавить Todo" at bounding box center [1004, 620] width 131 height 44
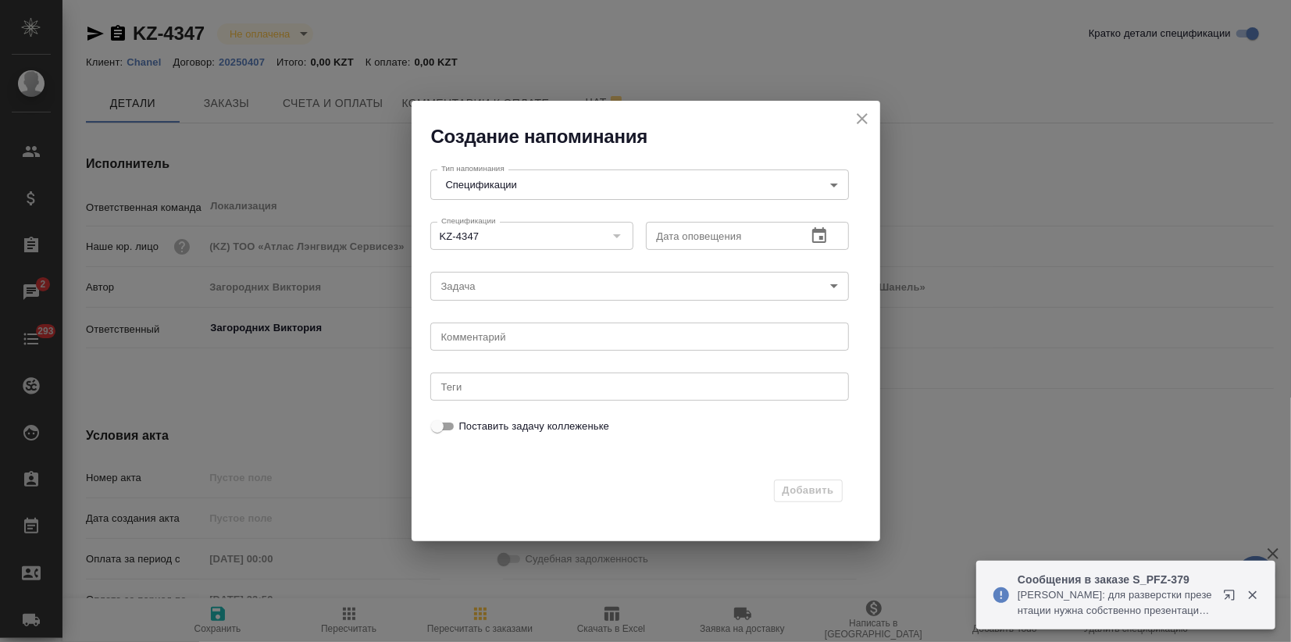
click at [1065, 604] on p "Заборова Александра: для разверстки презентации нужна собственно презентация. в…" at bounding box center [1115, 602] width 195 height 31
click at [857, 117] on icon "close" at bounding box center [862, 118] width 19 height 19
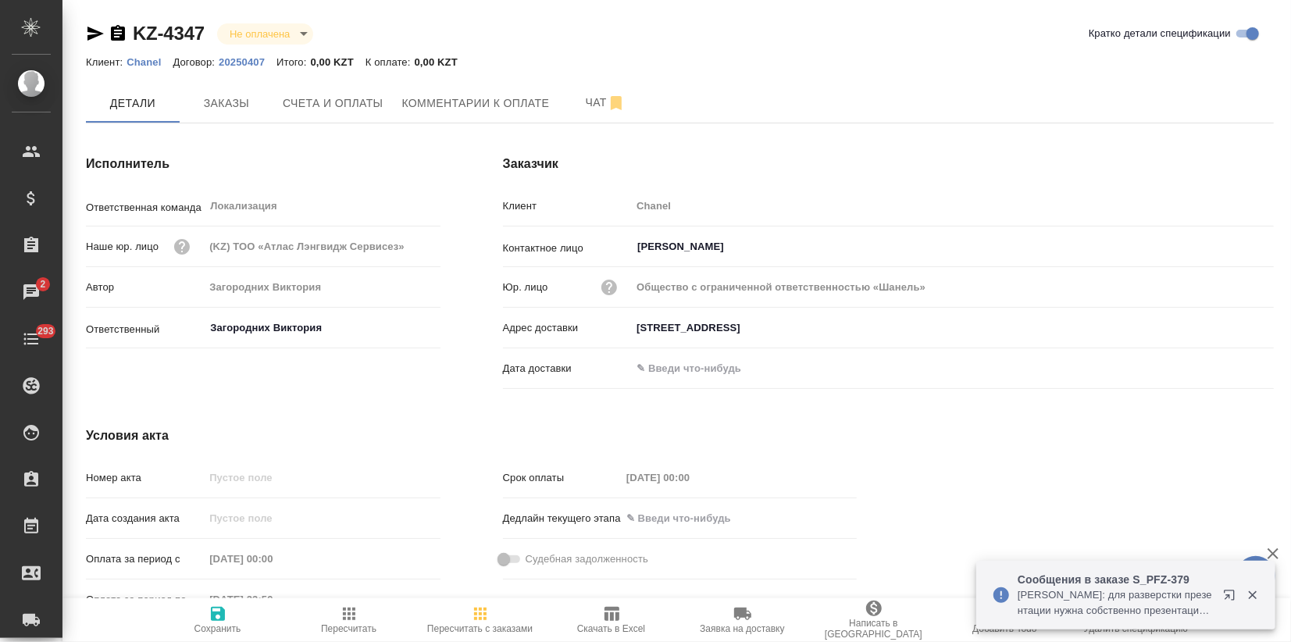
click at [1091, 590] on p "Заборова Александра: для разверстки презентации нужна собственно презентация. в…" at bounding box center [1115, 602] width 195 height 31
click at [1221, 593] on button "button" at bounding box center [1232, 597] width 37 height 37
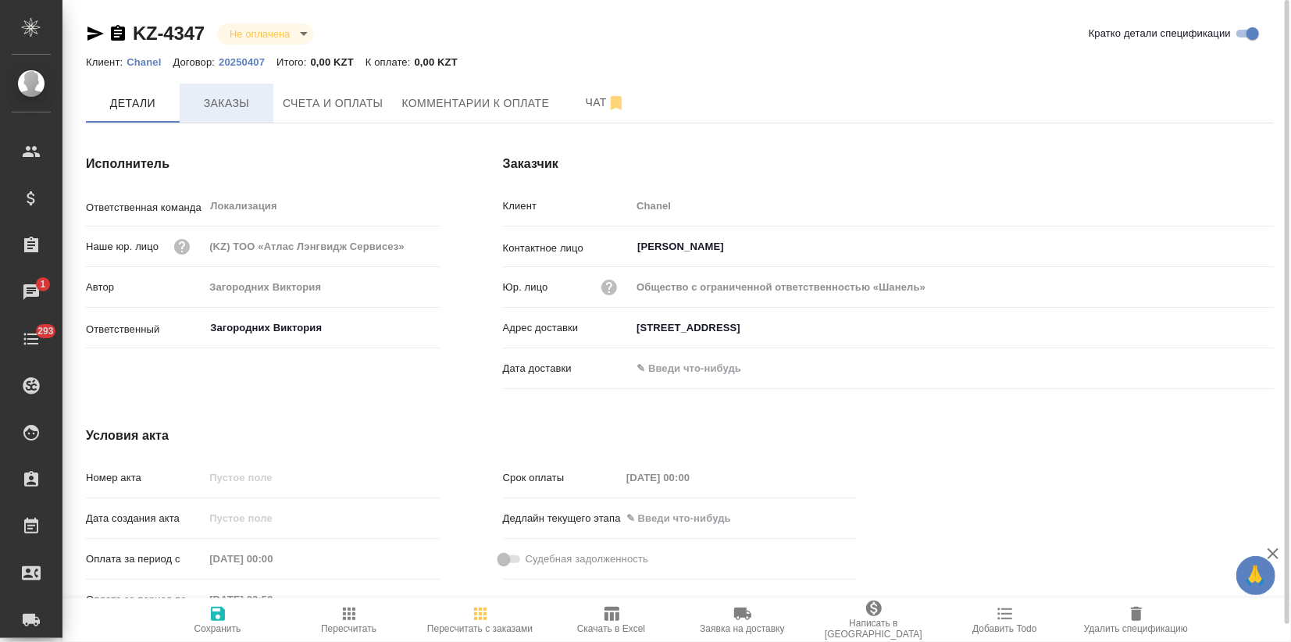
click at [219, 104] on span "Заказы" at bounding box center [226, 104] width 75 height 20
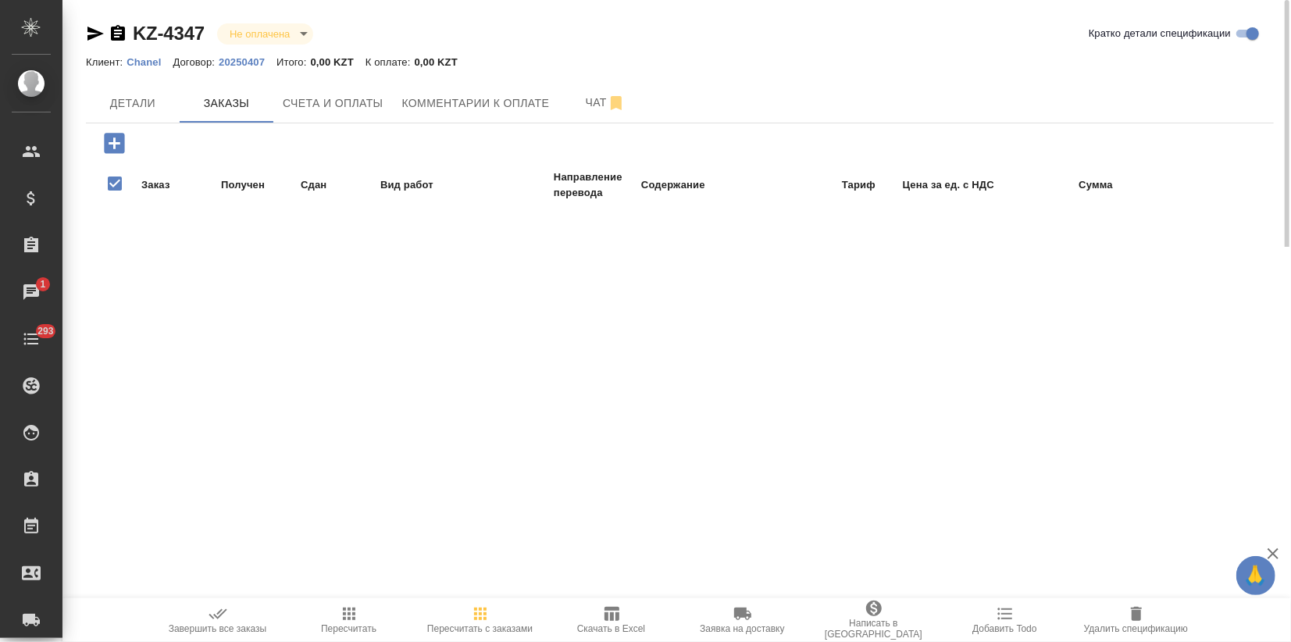
click at [110, 144] on icon "button" at bounding box center [114, 143] width 27 height 27
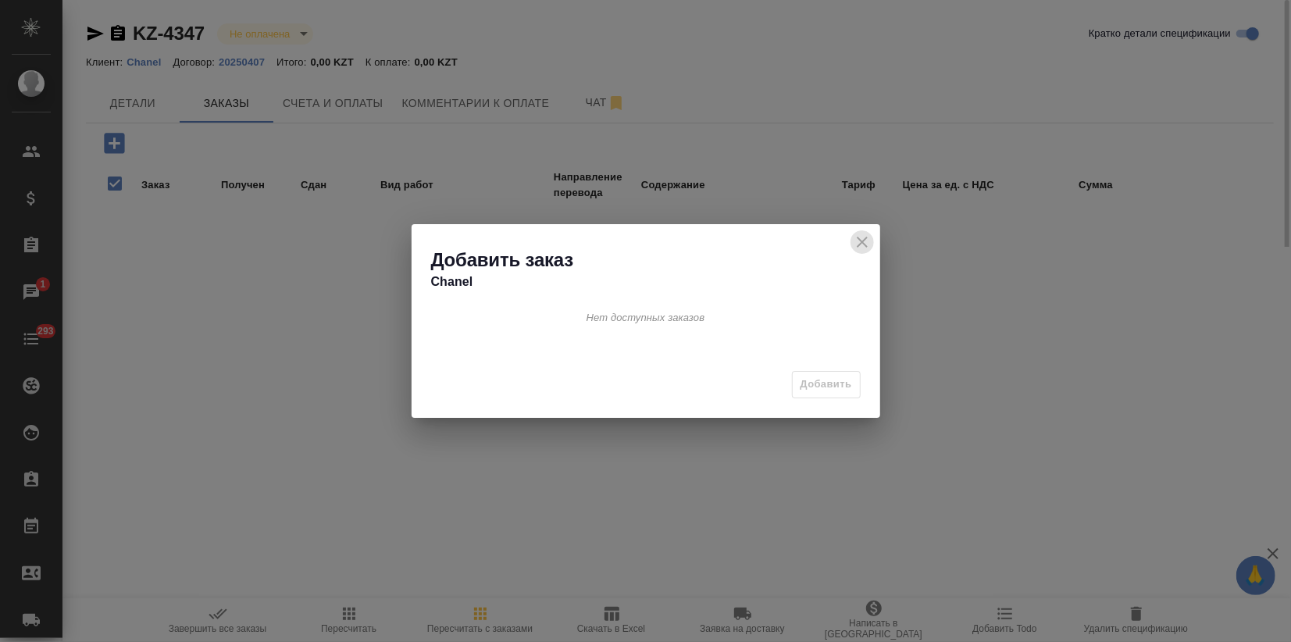
click at [858, 242] on icon "close" at bounding box center [862, 242] width 19 height 19
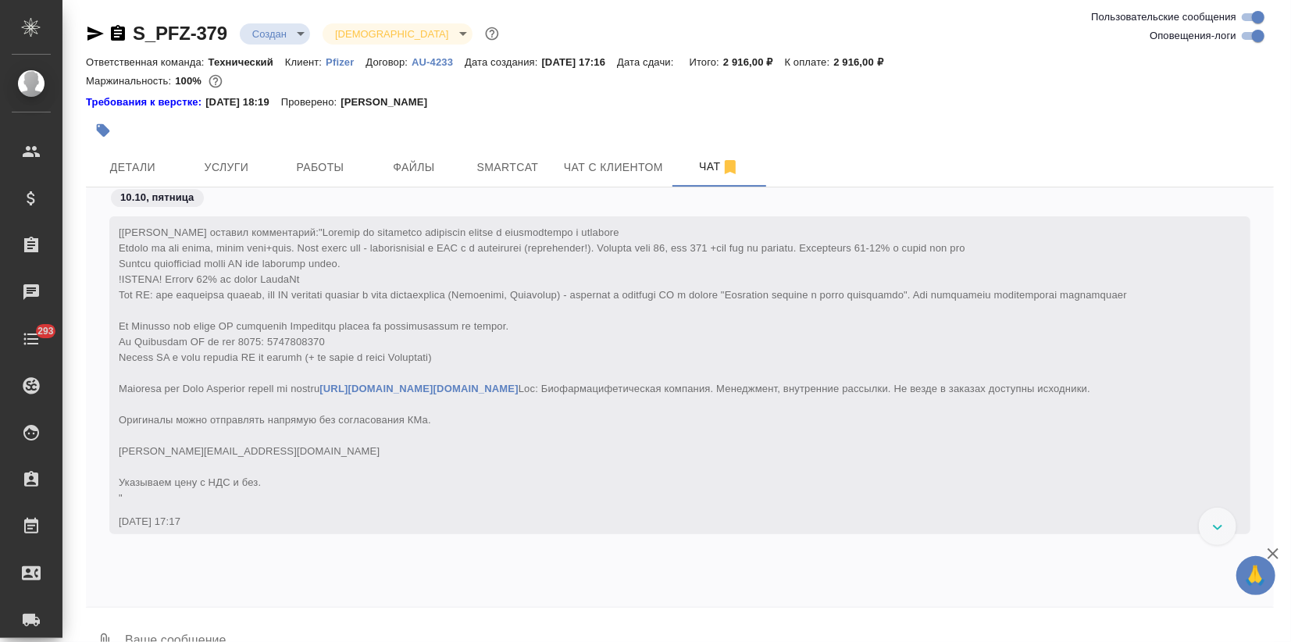
scroll to position [7433, 0]
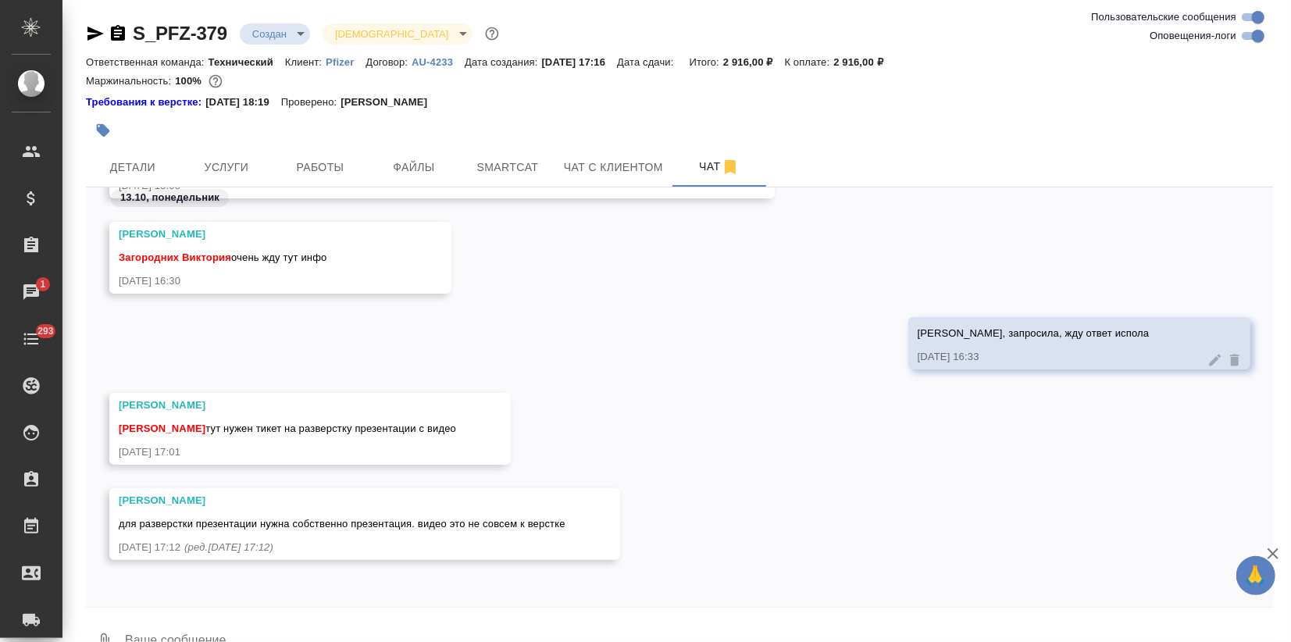
click at [1271, 551] on icon "button" at bounding box center [1273, 553] width 19 height 19
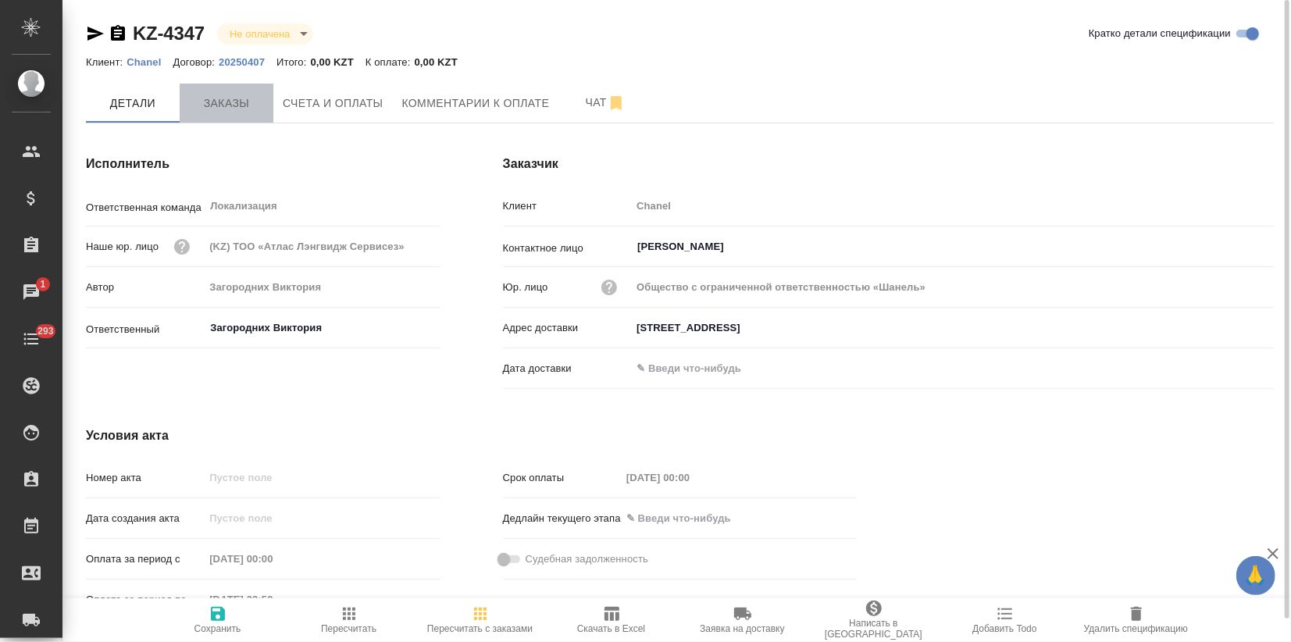
click at [219, 106] on span "Заказы" at bounding box center [226, 104] width 75 height 20
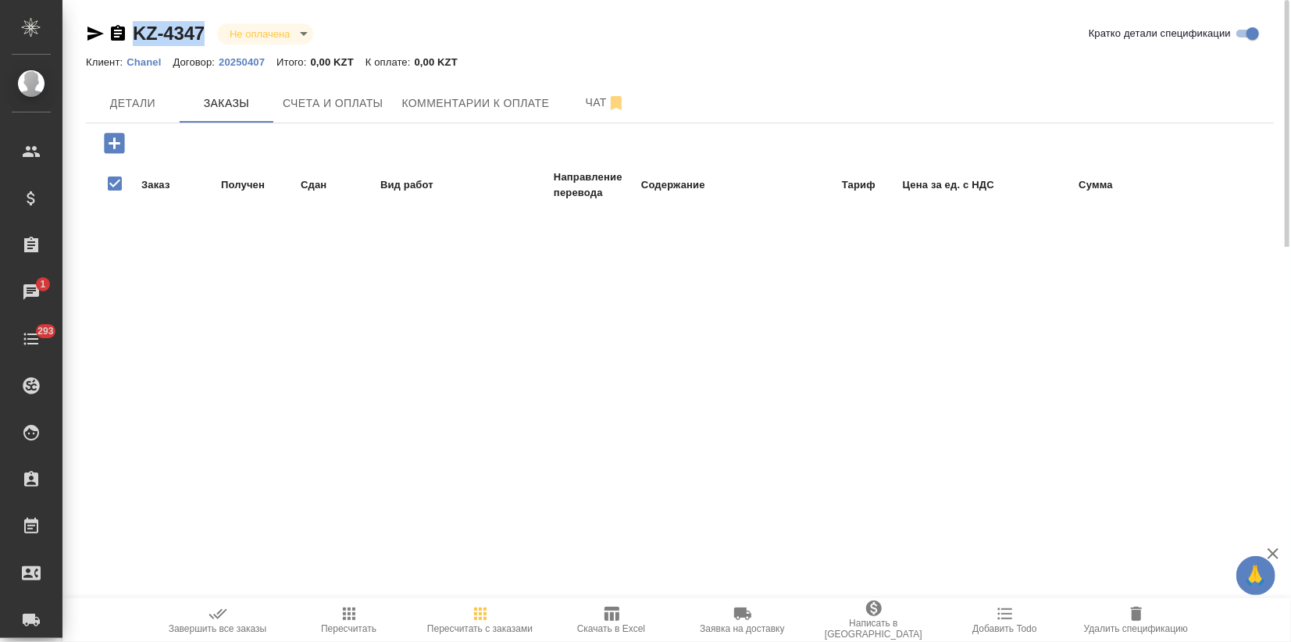
drag, startPoint x: 212, startPoint y: 29, endPoint x: 115, endPoint y: 27, distance: 96.8
click at [115, 27] on div "KZ-4347 Не оплачена notPayed" at bounding box center [206, 33] width 240 height 25
copy link "KZ-4347"
click at [111, 105] on span "Детали" at bounding box center [132, 104] width 75 height 20
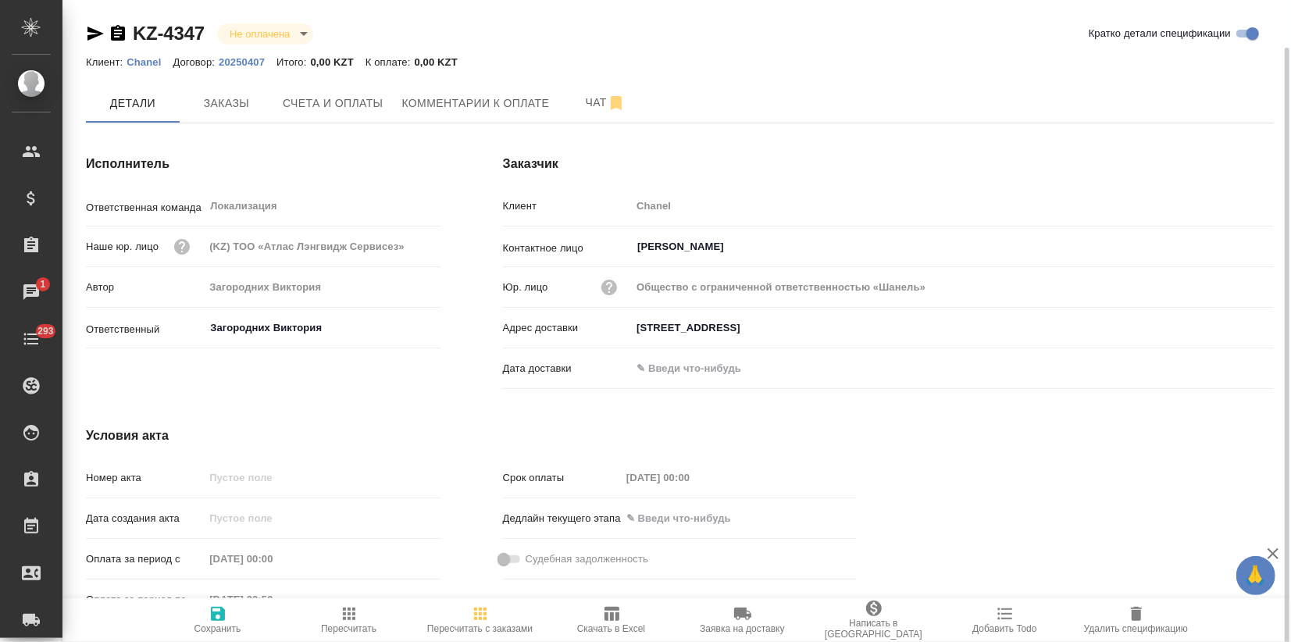
scroll to position [24, 0]
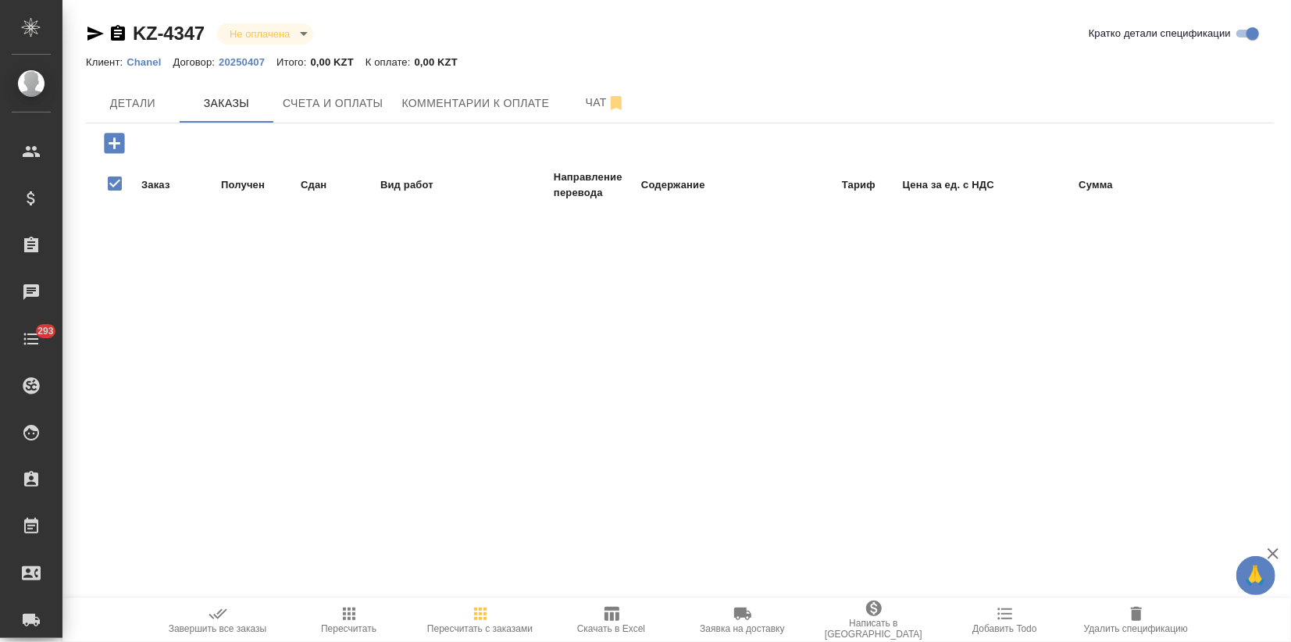
click at [119, 146] on icon "button" at bounding box center [114, 143] width 20 height 20
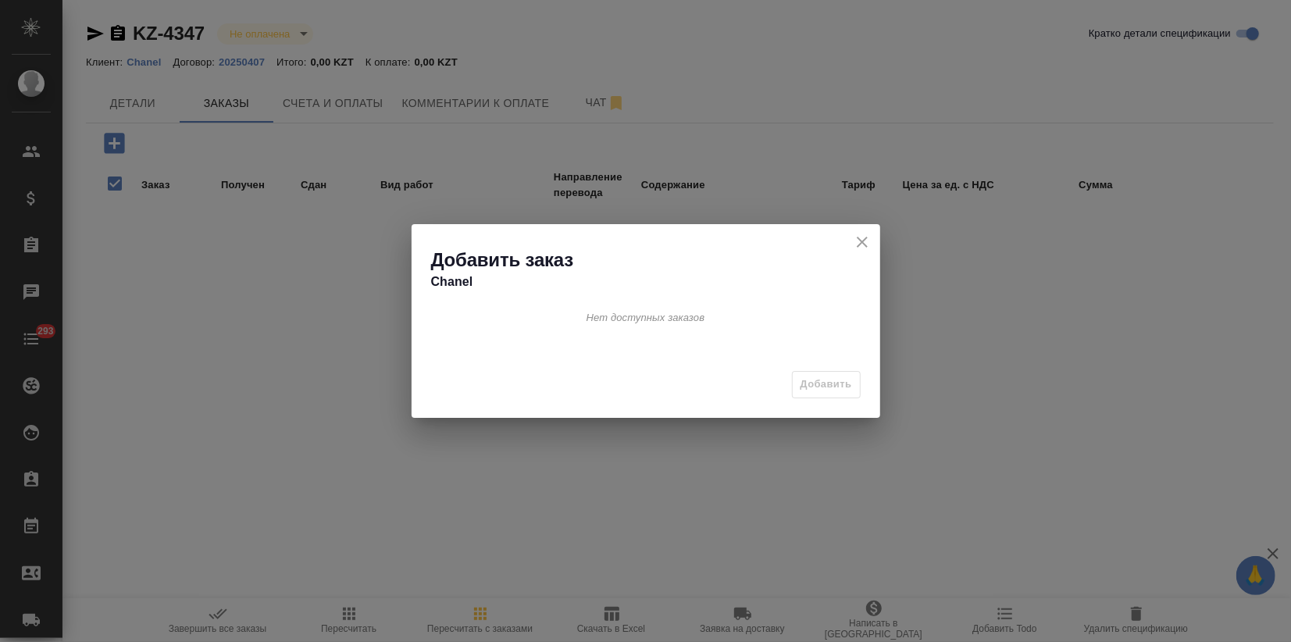
drag, startPoint x: 862, startPoint y: 240, endPoint x: 850, endPoint y: 244, distance: 13.3
click at [862, 240] on icon "close" at bounding box center [862, 242] width 19 height 19
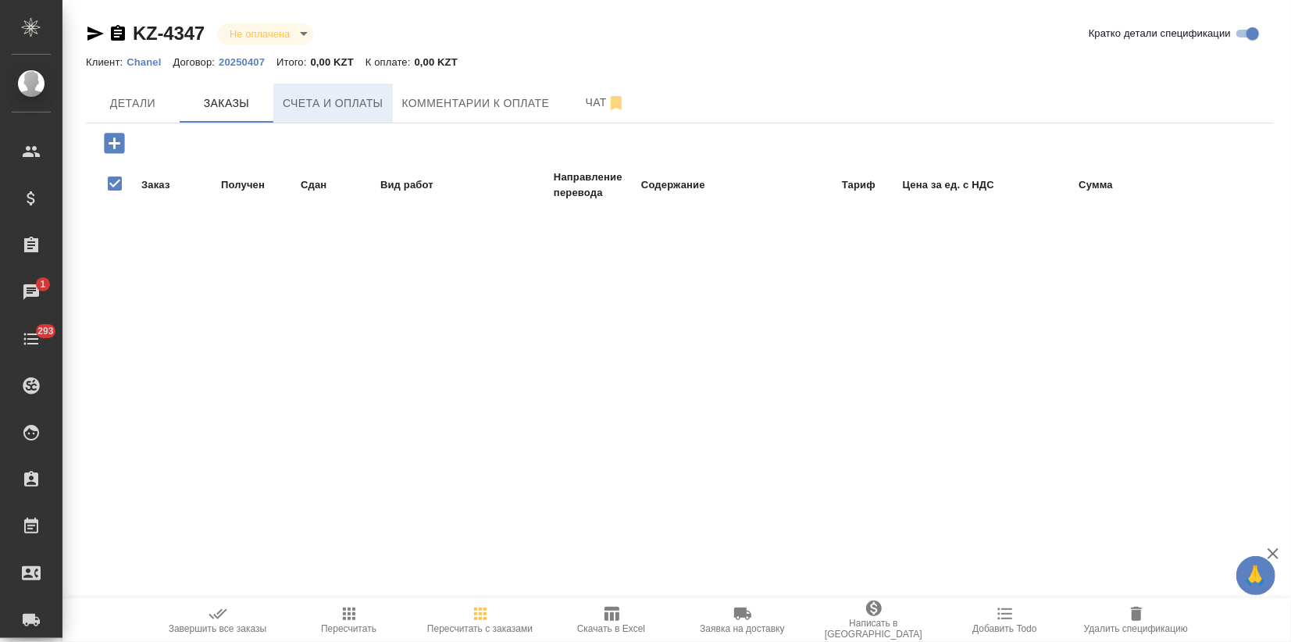
click at [330, 100] on span "Счета и оплаты" at bounding box center [333, 104] width 101 height 20
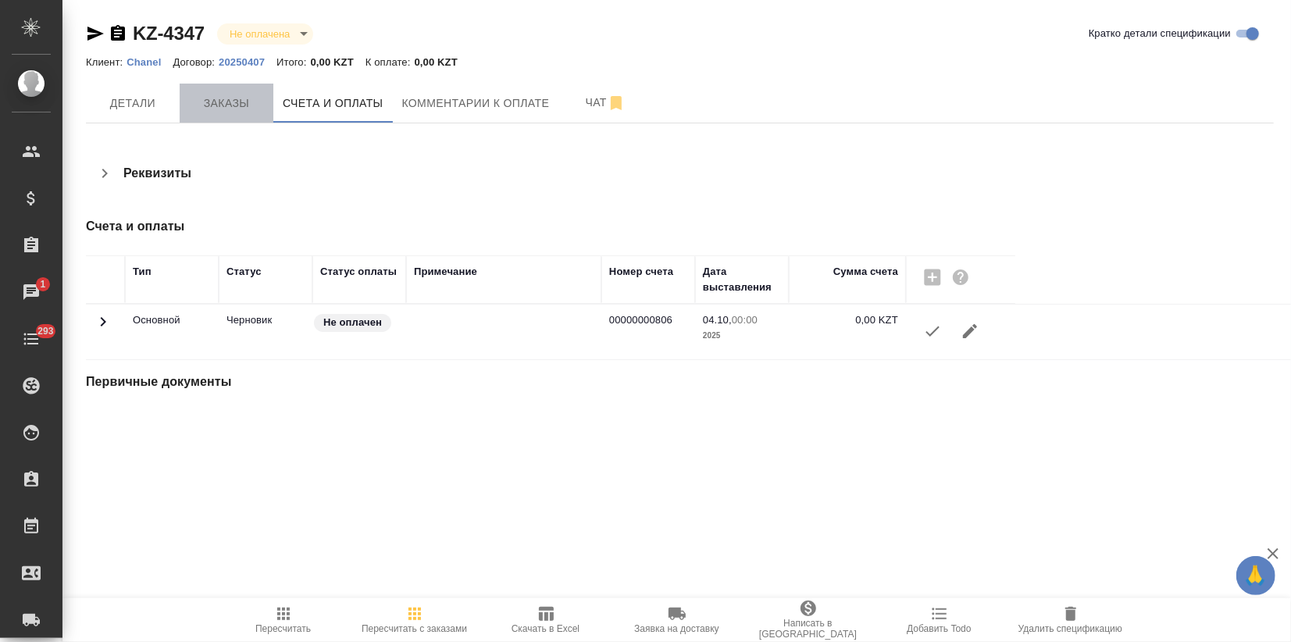
click at [206, 107] on span "Заказы" at bounding box center [226, 104] width 75 height 20
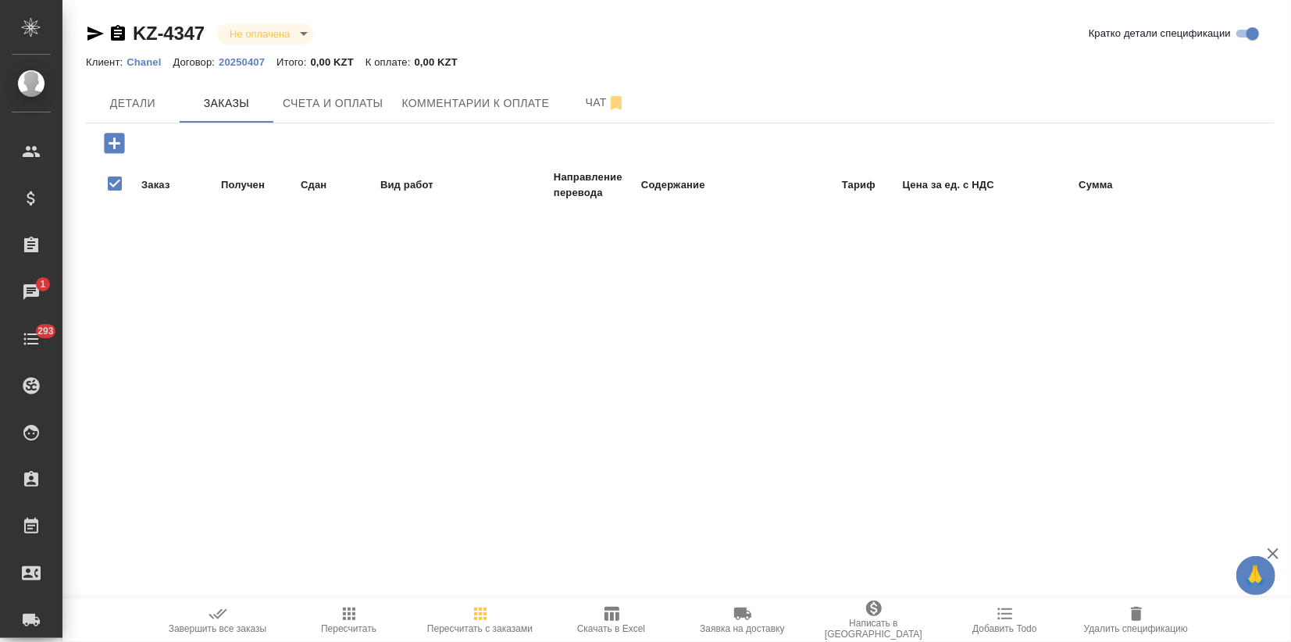
click at [123, 144] on icon "button" at bounding box center [114, 143] width 20 height 20
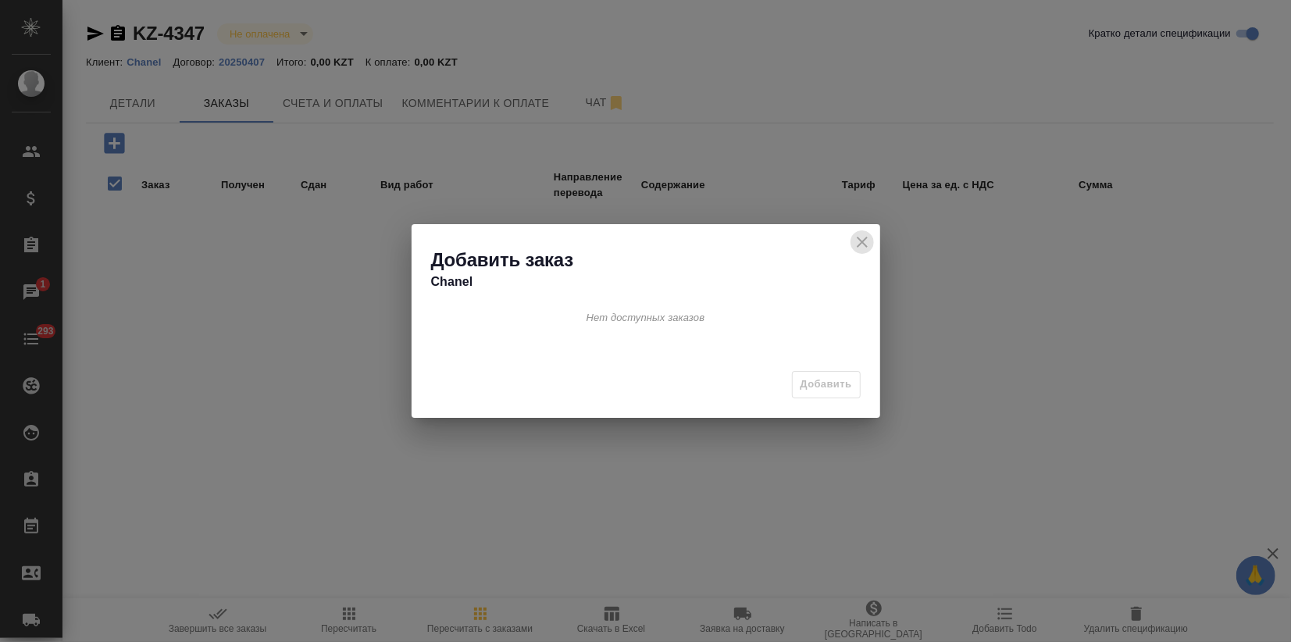
click at [851, 248] on button "close" at bounding box center [861, 241] width 23 height 23
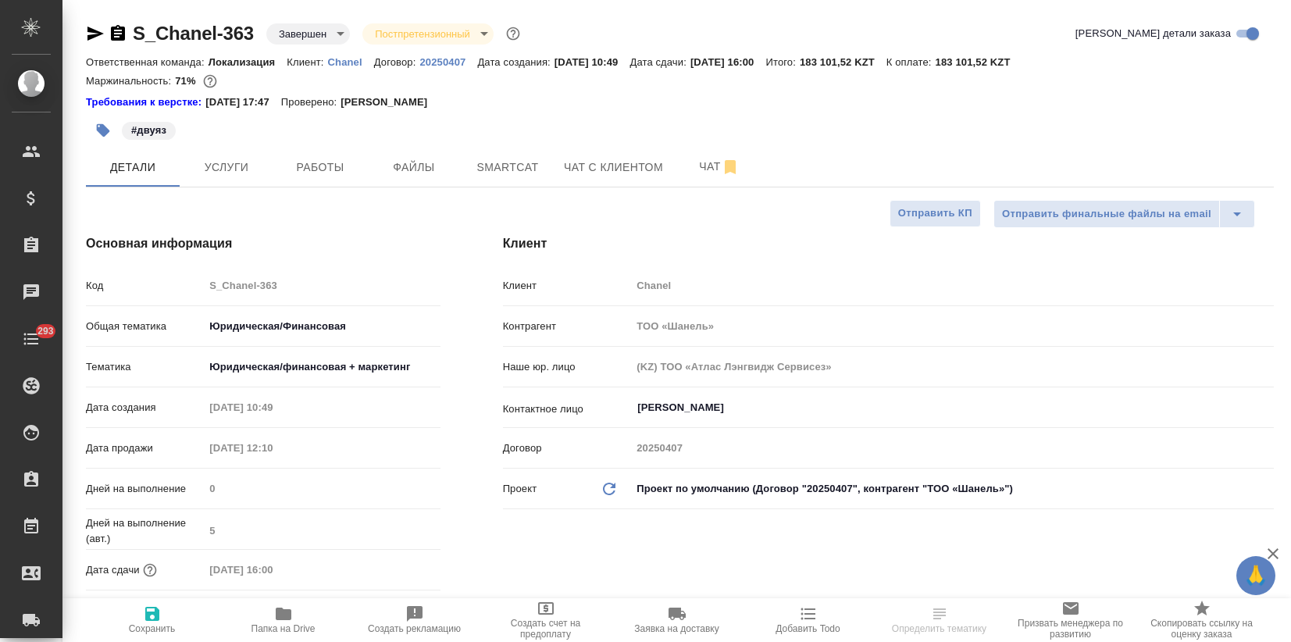
select select "RU"
type textarea "x"
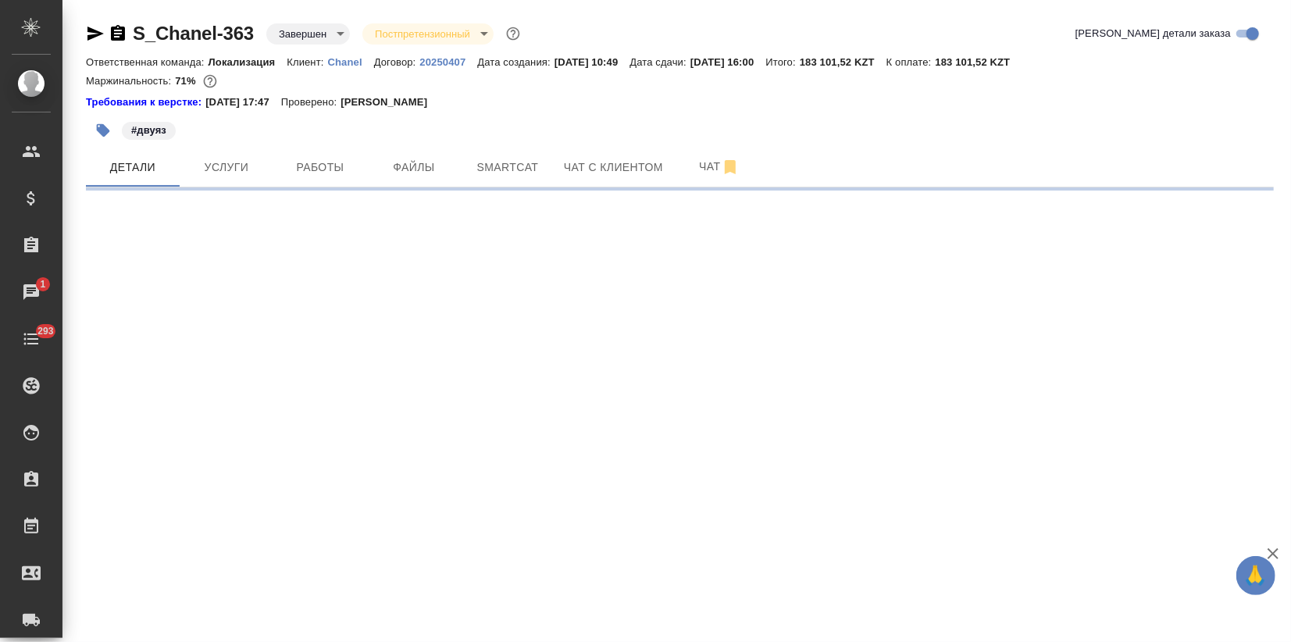
select select "RU"
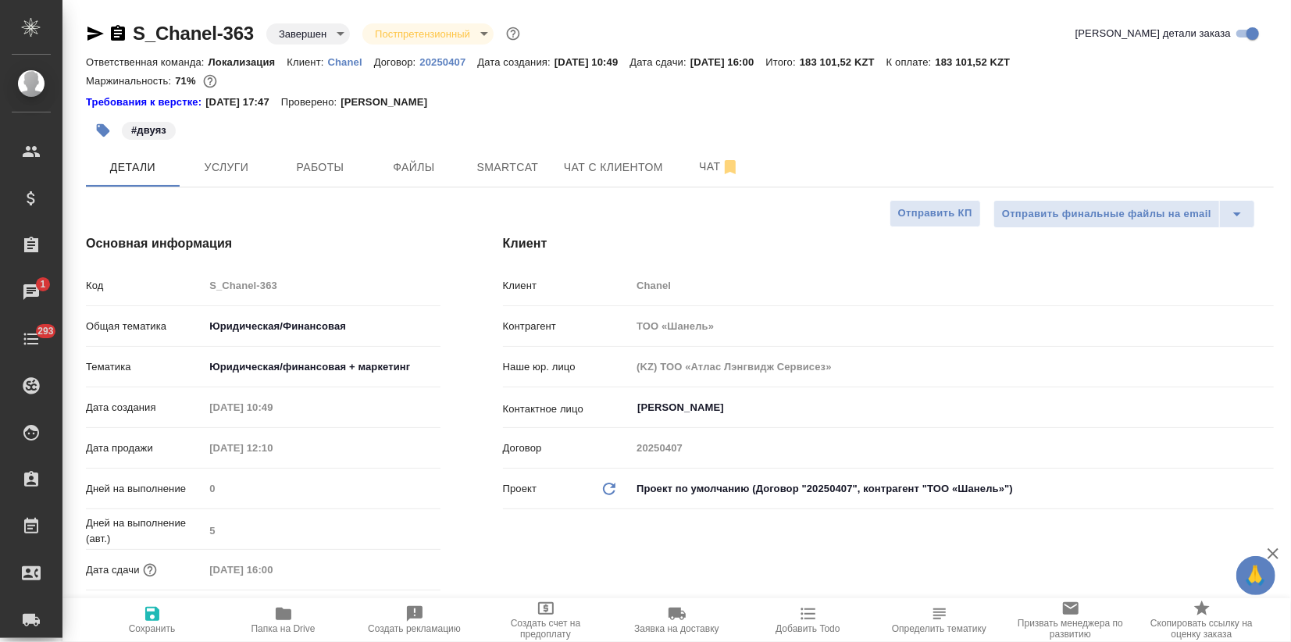
type textarea "x"
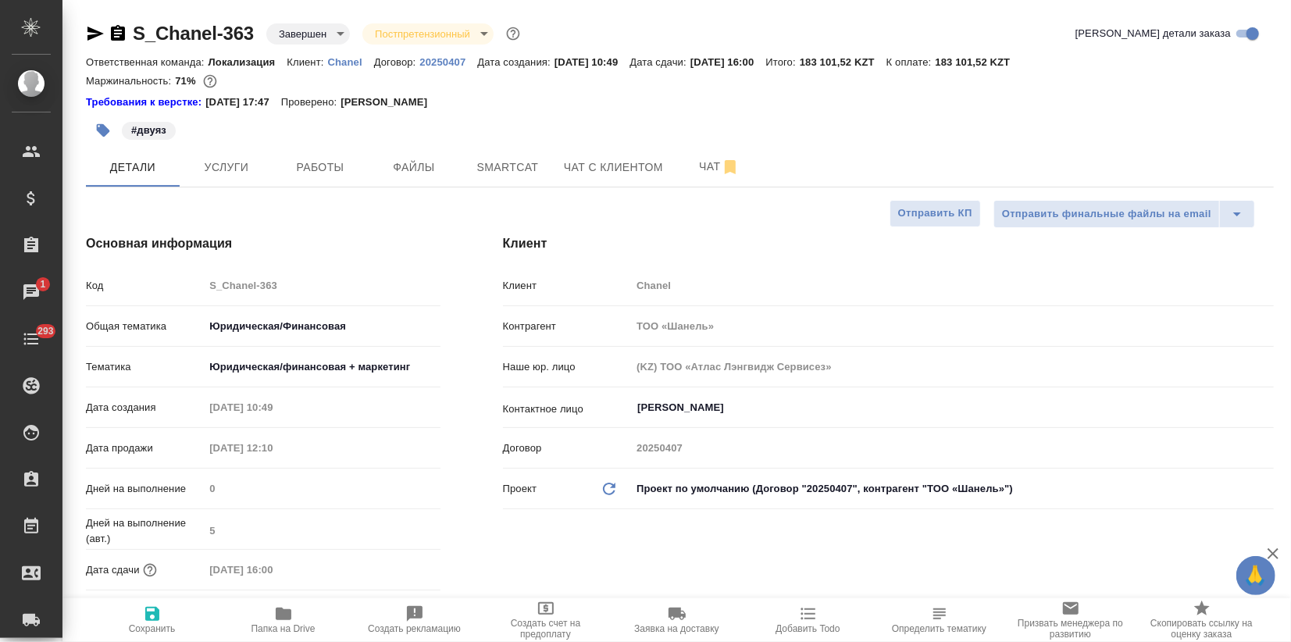
type textarea "x"
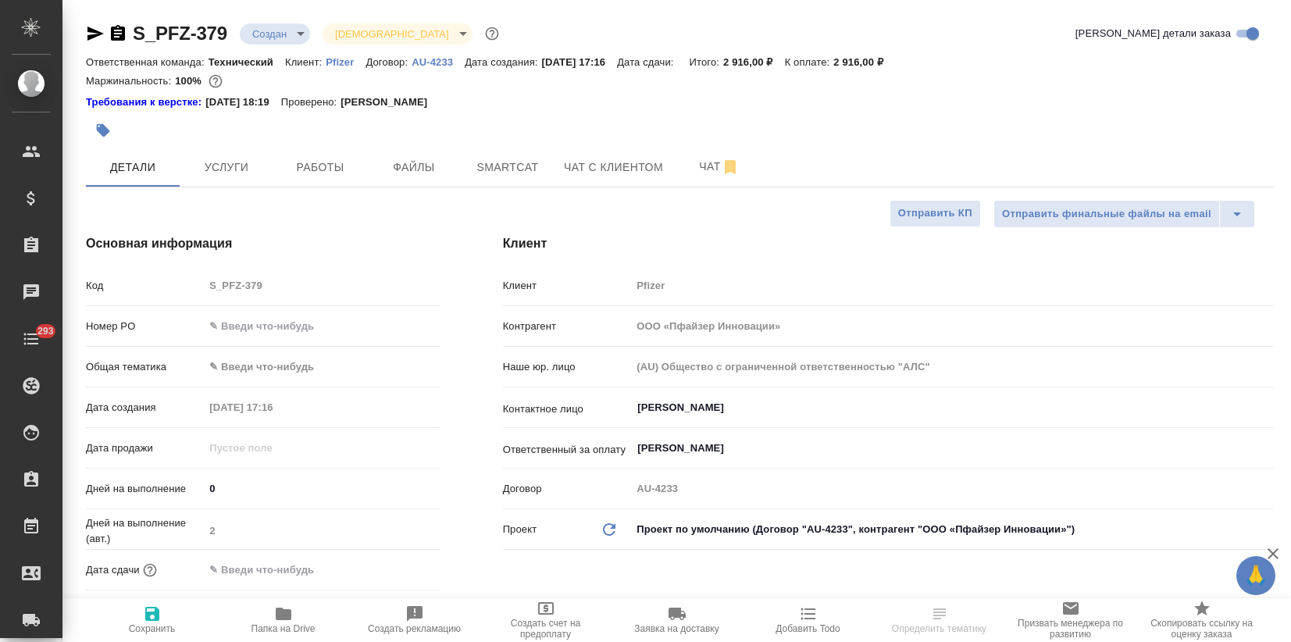
select select "RU"
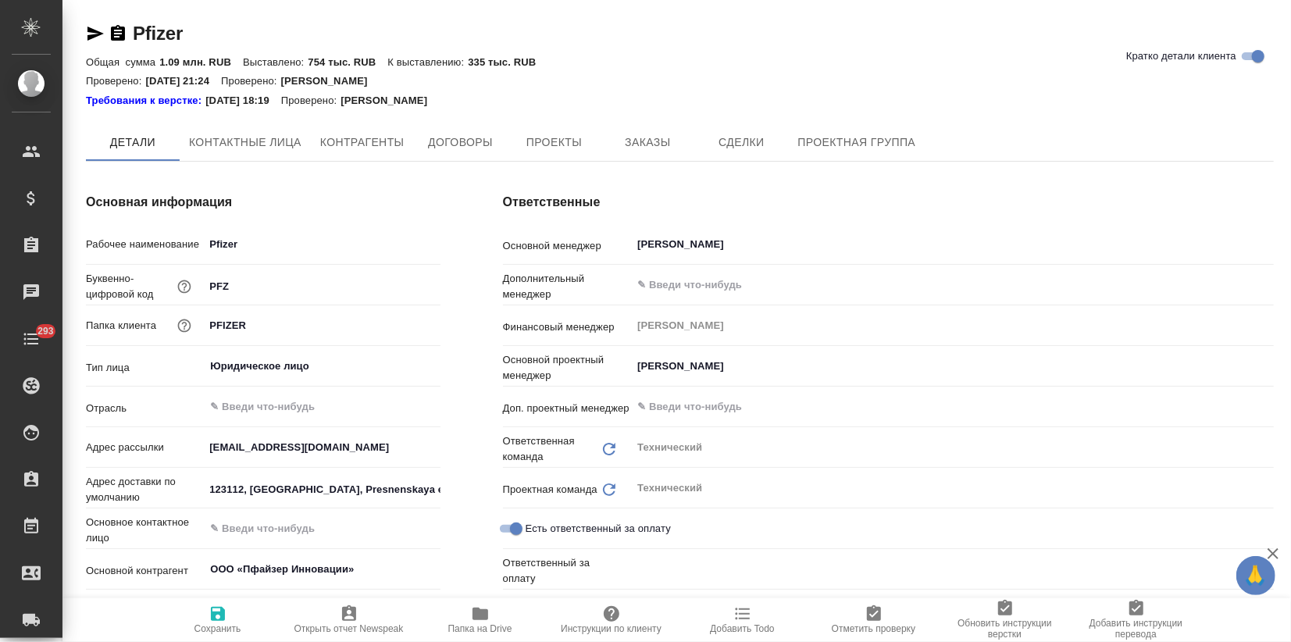
type textarea "x"
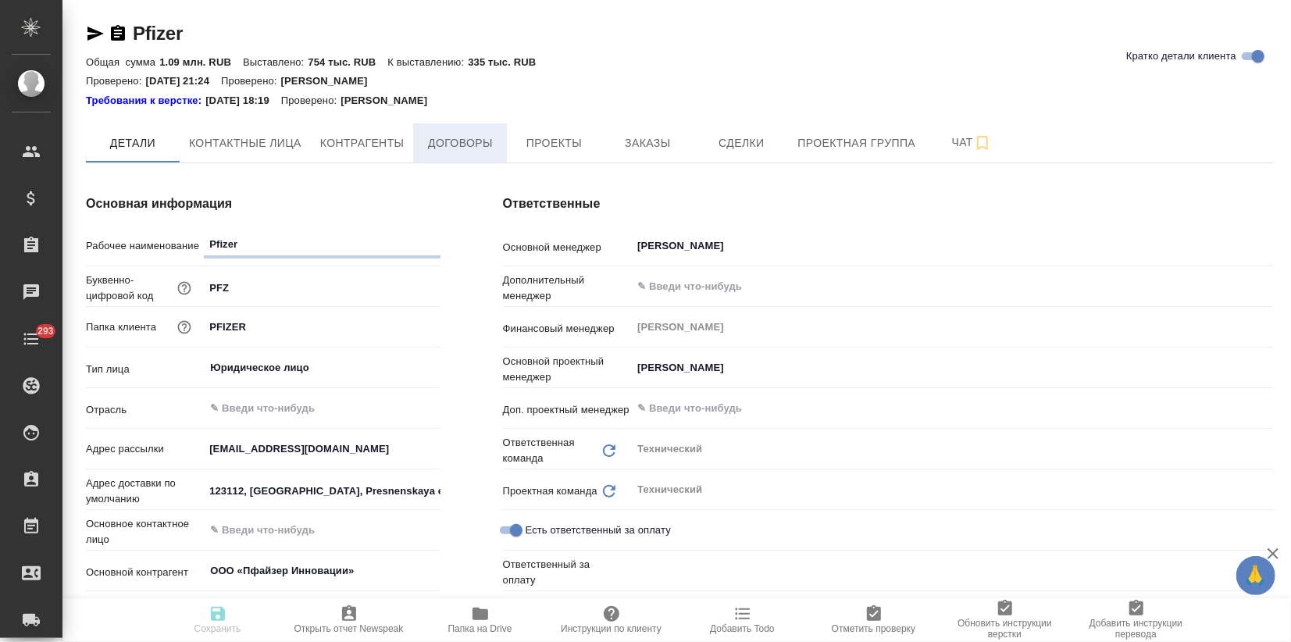
type textarea "x"
click at [454, 148] on span "Договоры" at bounding box center [459, 144] width 75 height 20
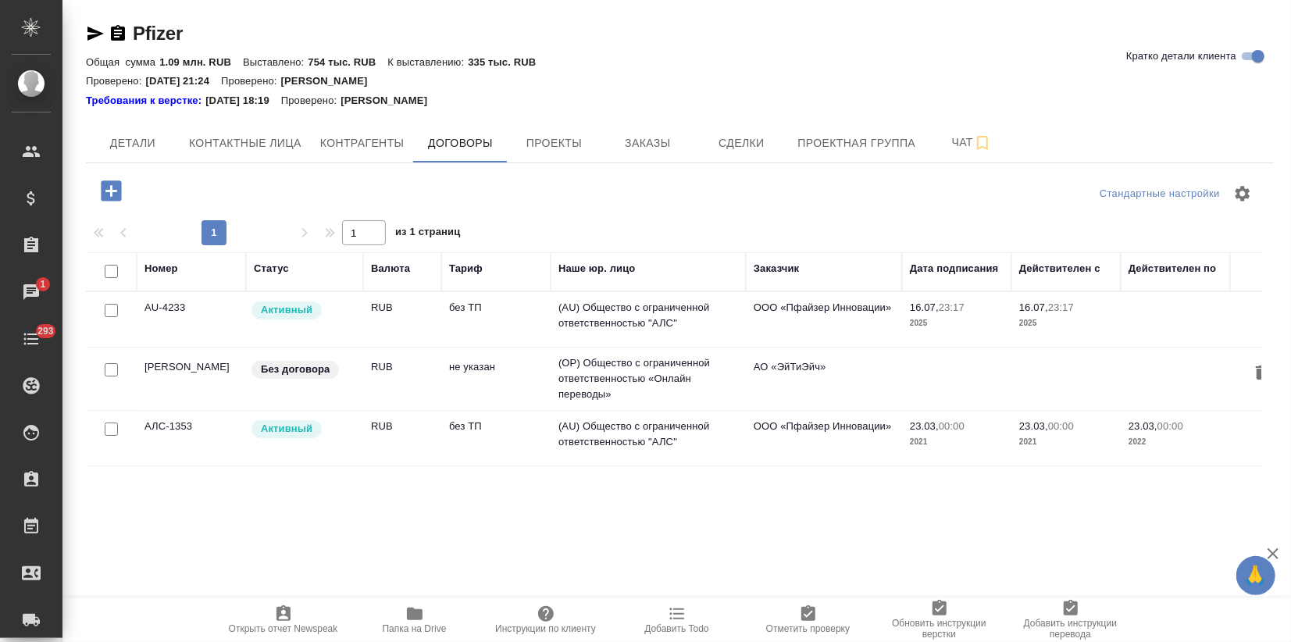
click at [186, 318] on td "AU-4233" at bounding box center [191, 319] width 109 height 55
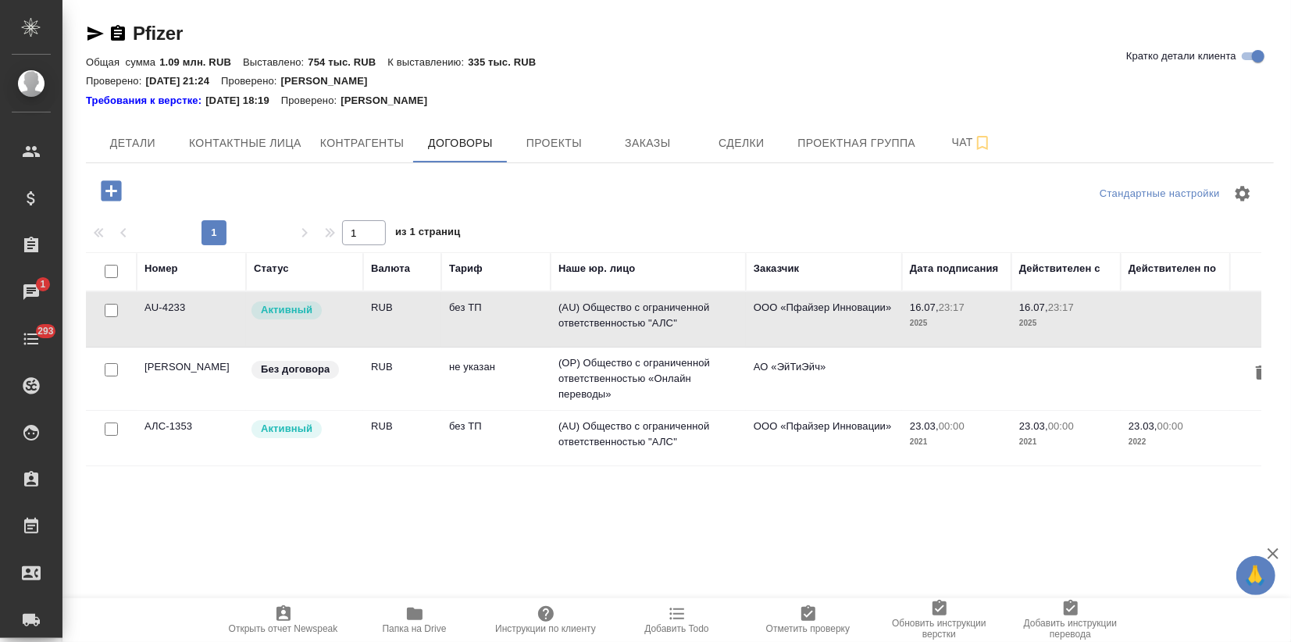
click at [186, 318] on td "AU-4233" at bounding box center [191, 319] width 109 height 55
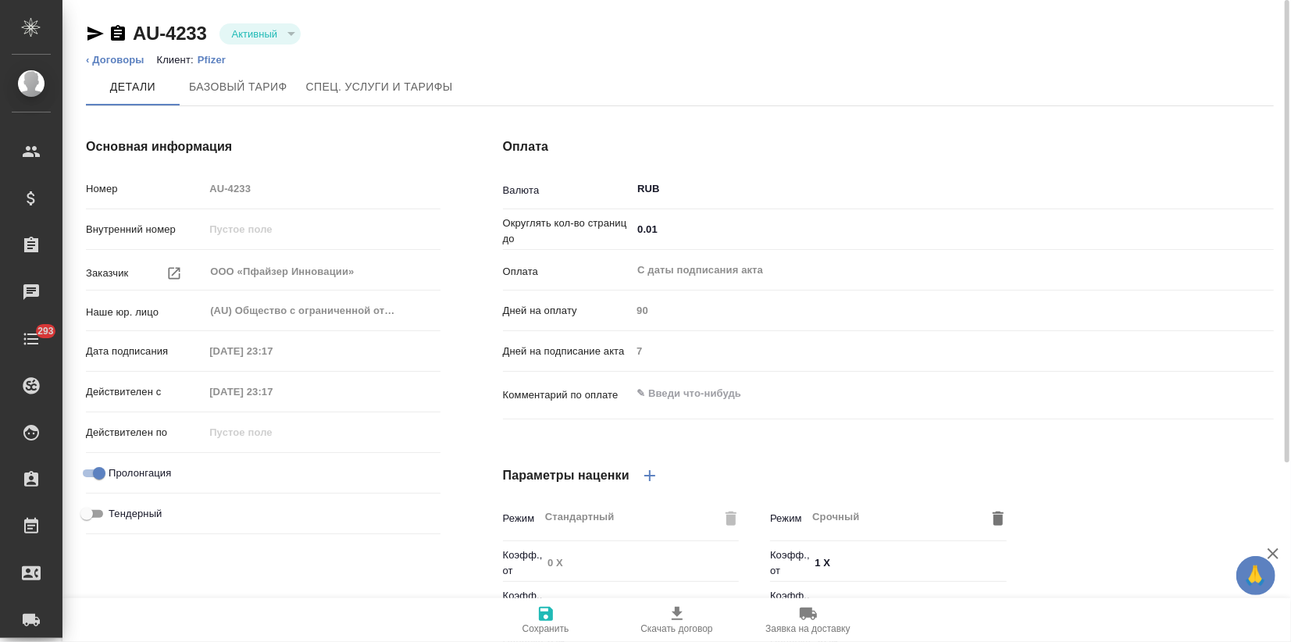
type input "без ТП"
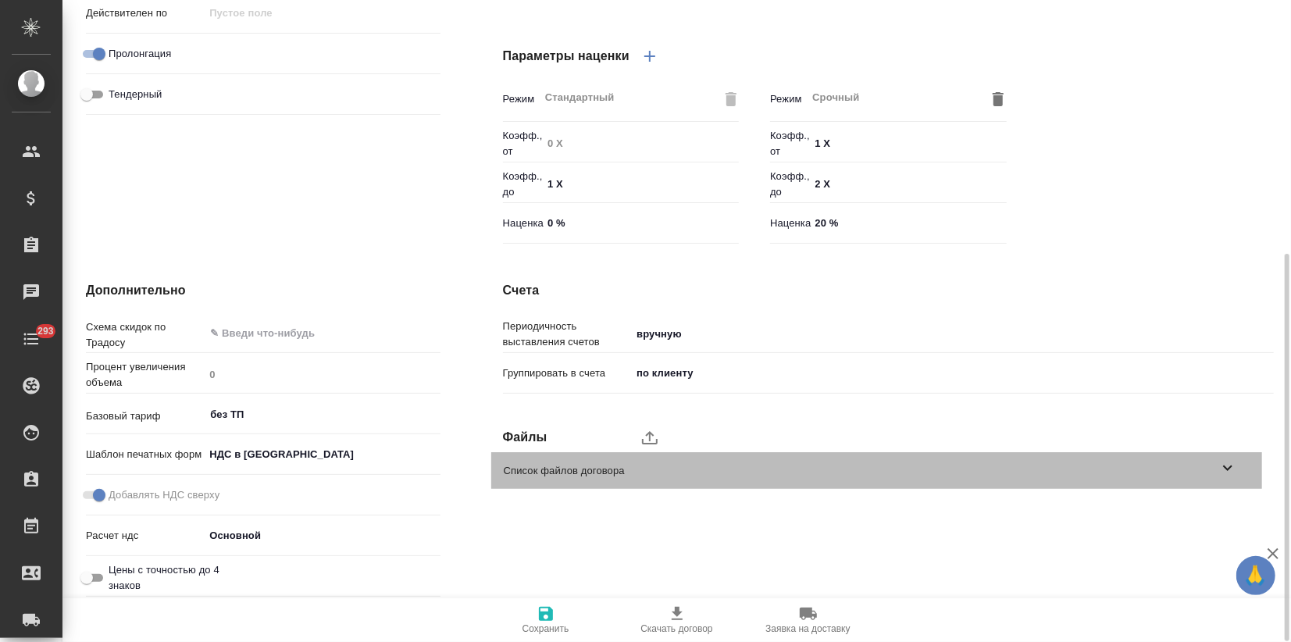
click at [1222, 469] on icon at bounding box center [1227, 467] width 19 height 19
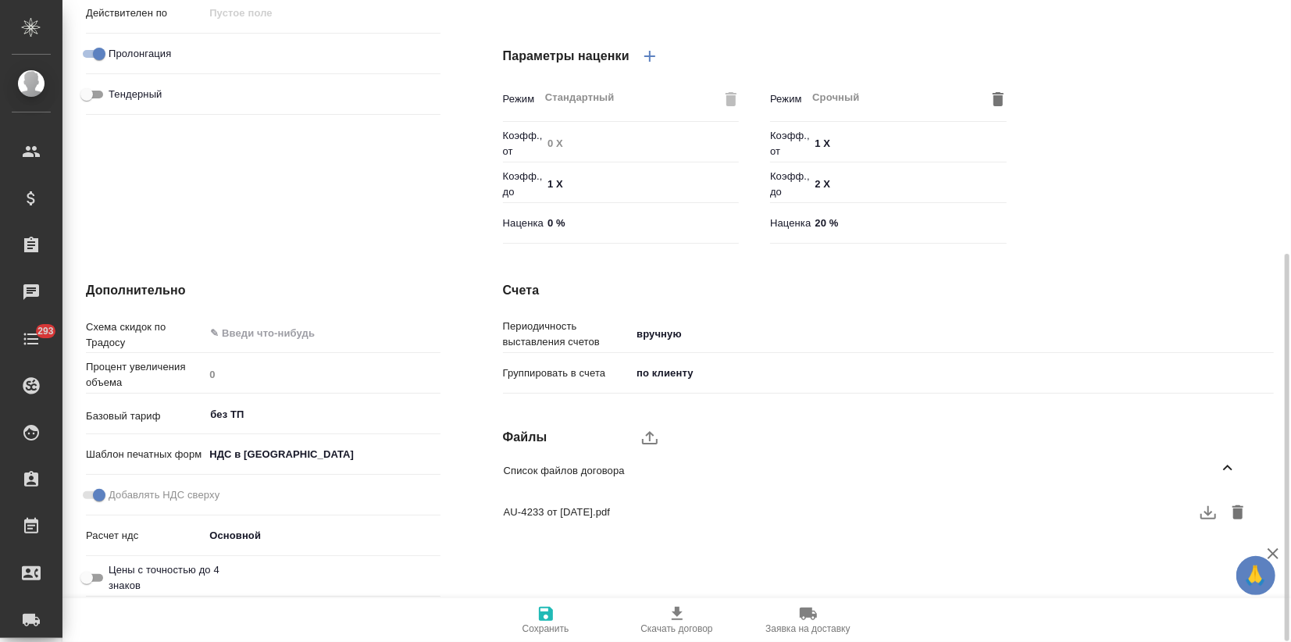
click at [556, 503] on div "AU-4233 от 16.07.2025.pdf" at bounding box center [876, 512] width 771 height 34
click at [1209, 518] on icon "button" at bounding box center [1208, 512] width 16 height 13
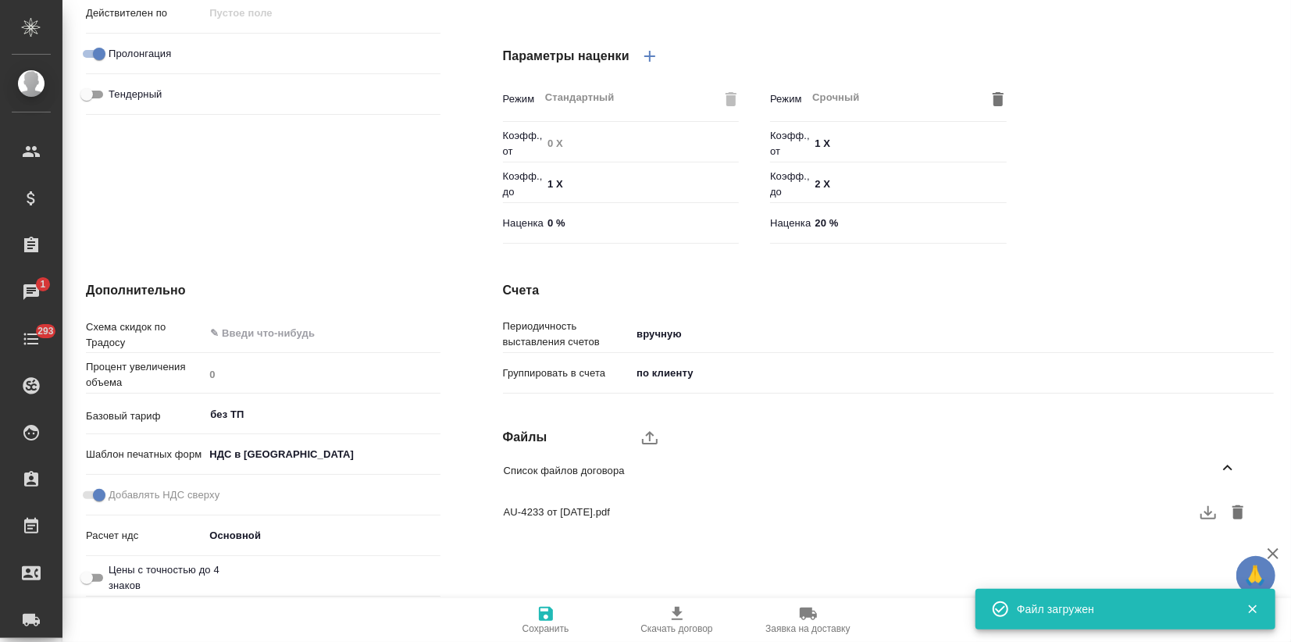
scroll to position [0, 0]
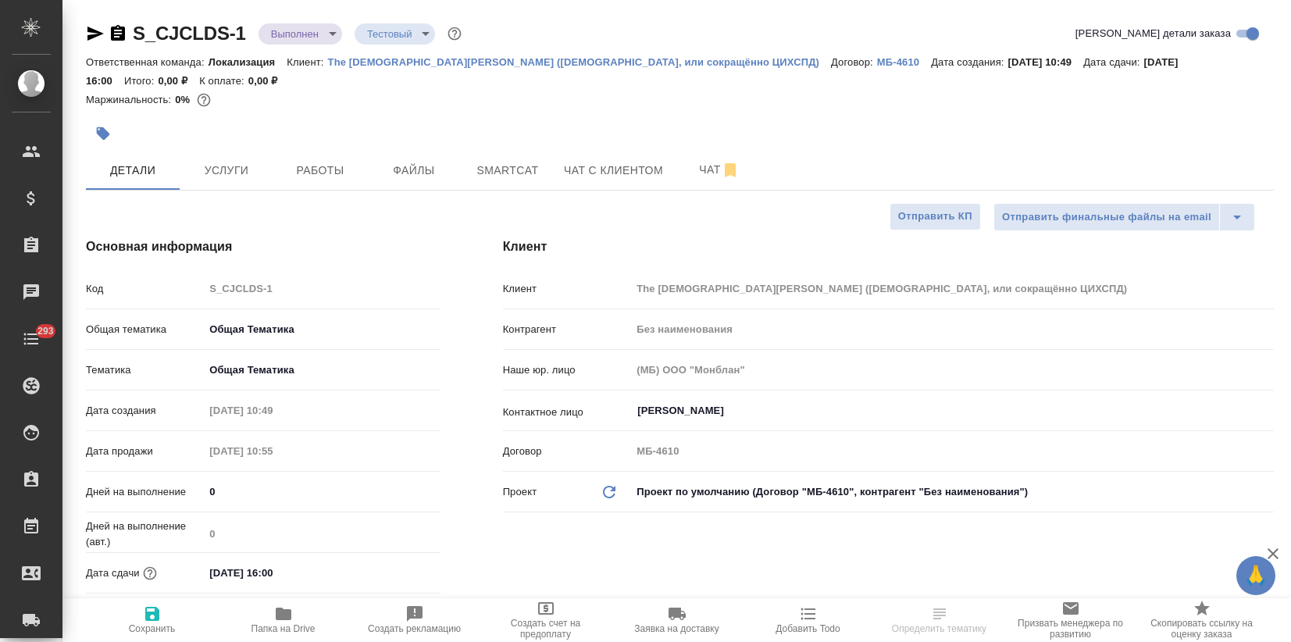
select select "RU"
type textarea "x"
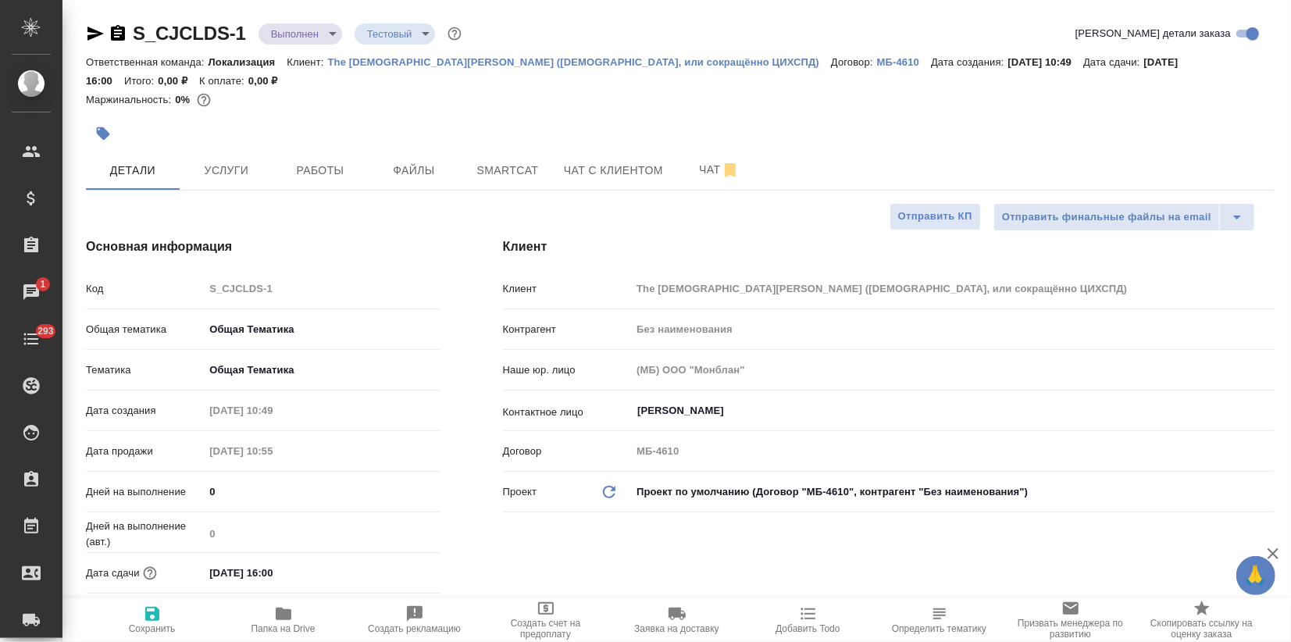
type textarea "x"
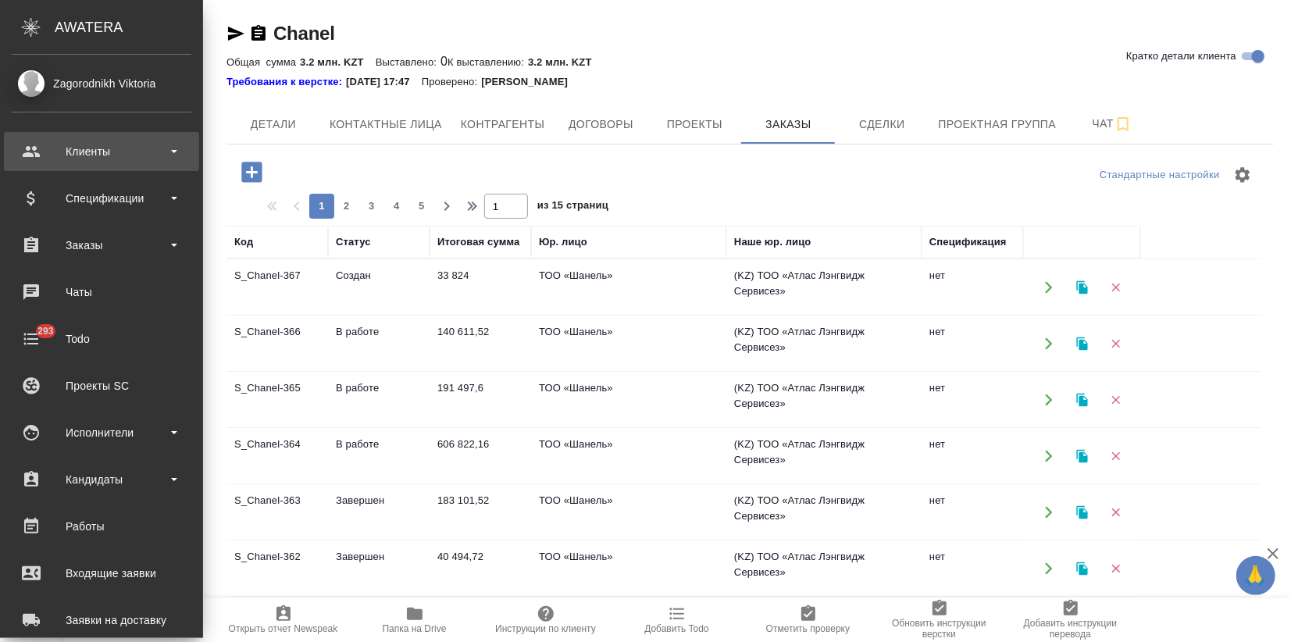
click at [48, 154] on div "Клиенты" at bounding box center [102, 151] width 180 height 23
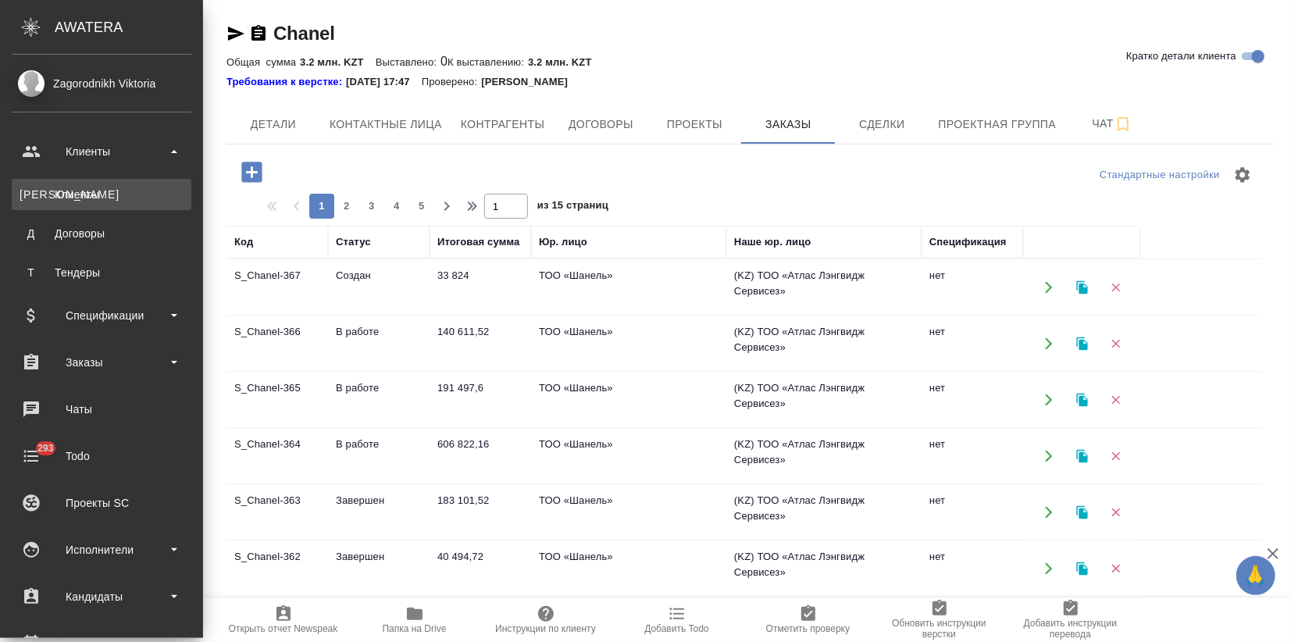
click at [77, 197] on div "Клиенты" at bounding box center [102, 195] width 164 height 16
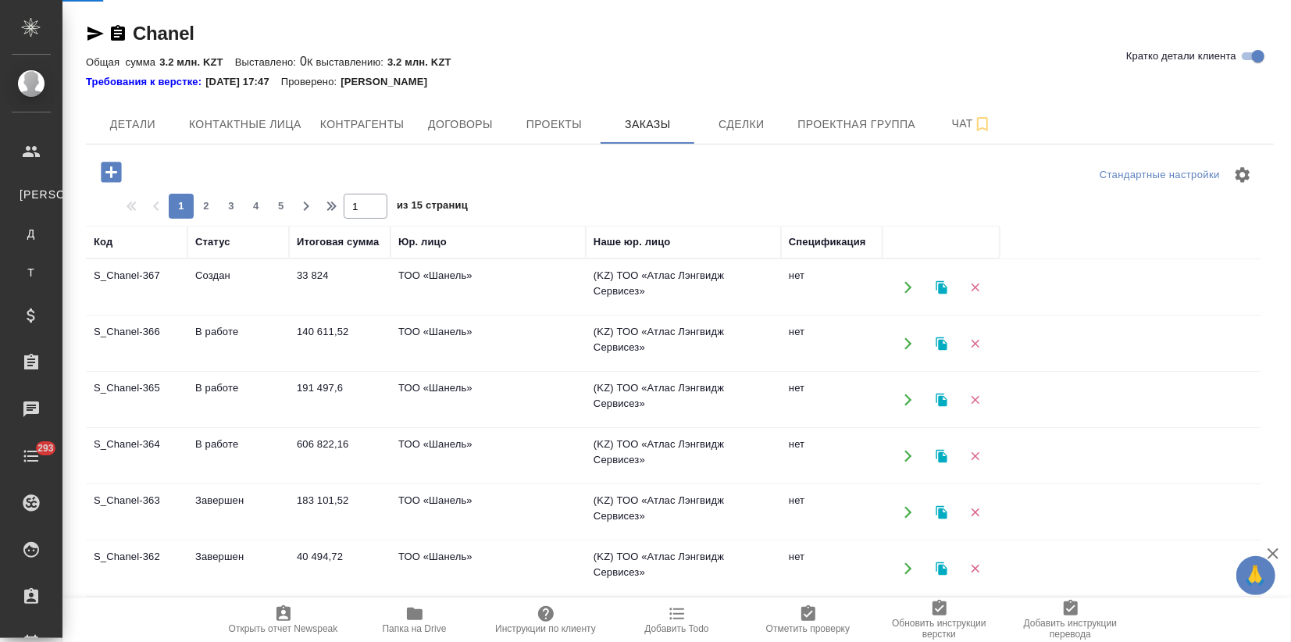
select select "RU"
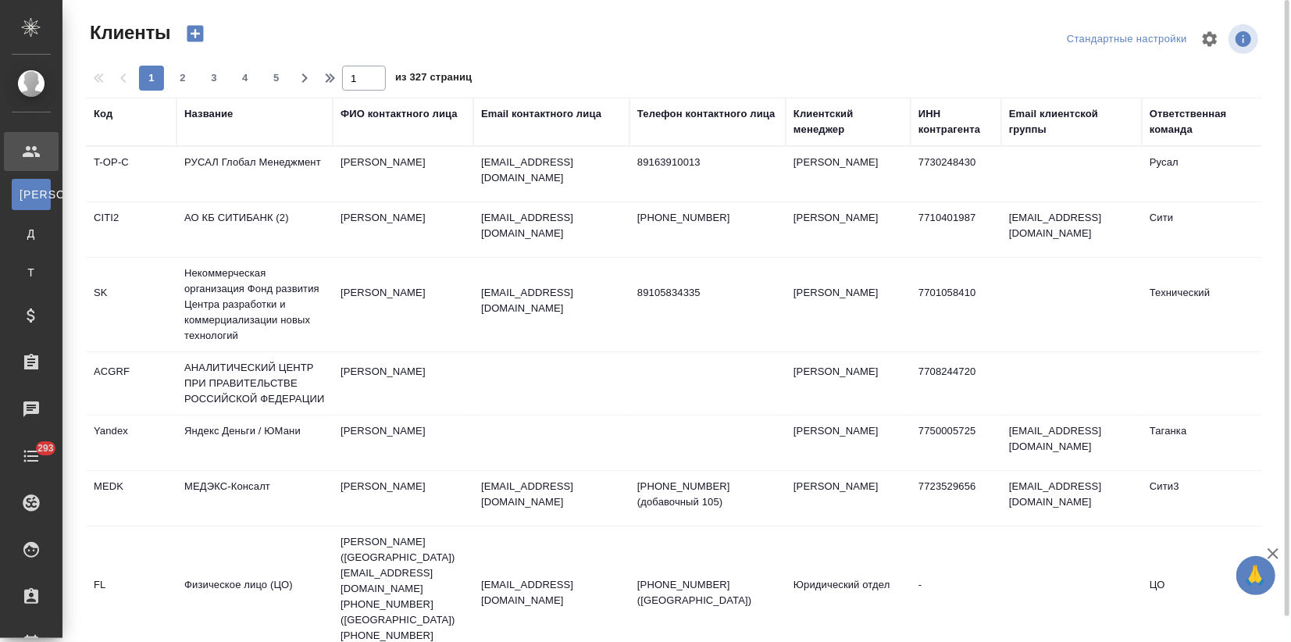
click at [210, 107] on div "Название" at bounding box center [208, 114] width 48 height 16
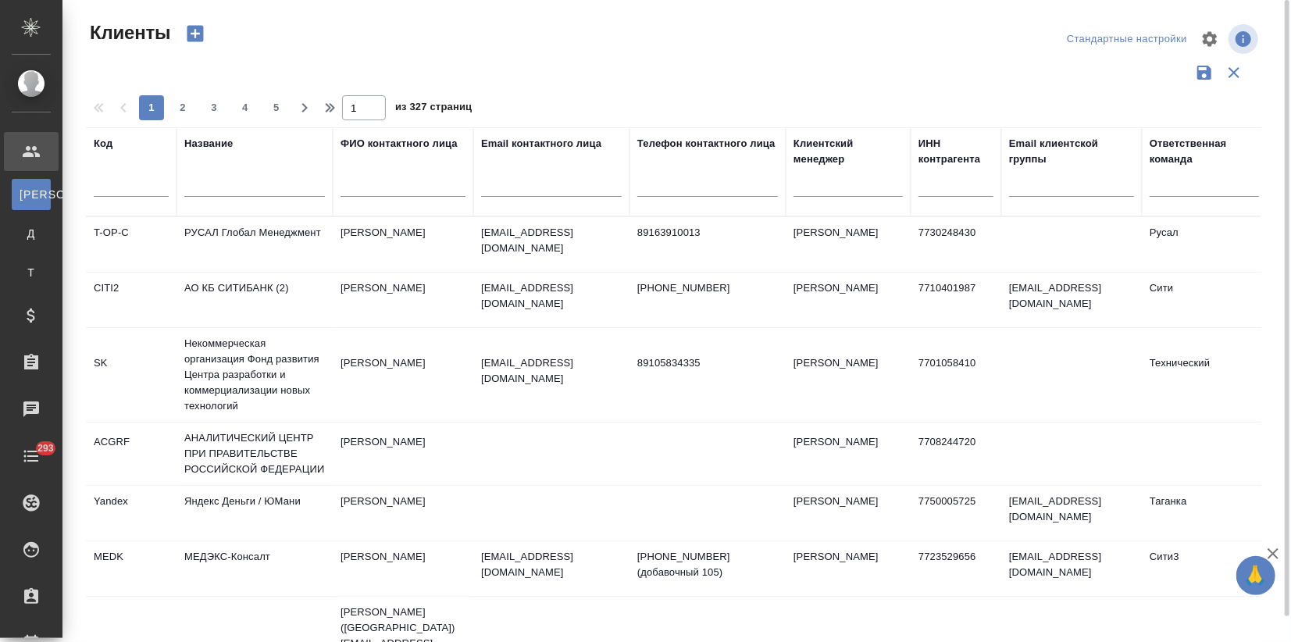
click at [211, 187] on input "text" at bounding box center [254, 187] width 141 height 20
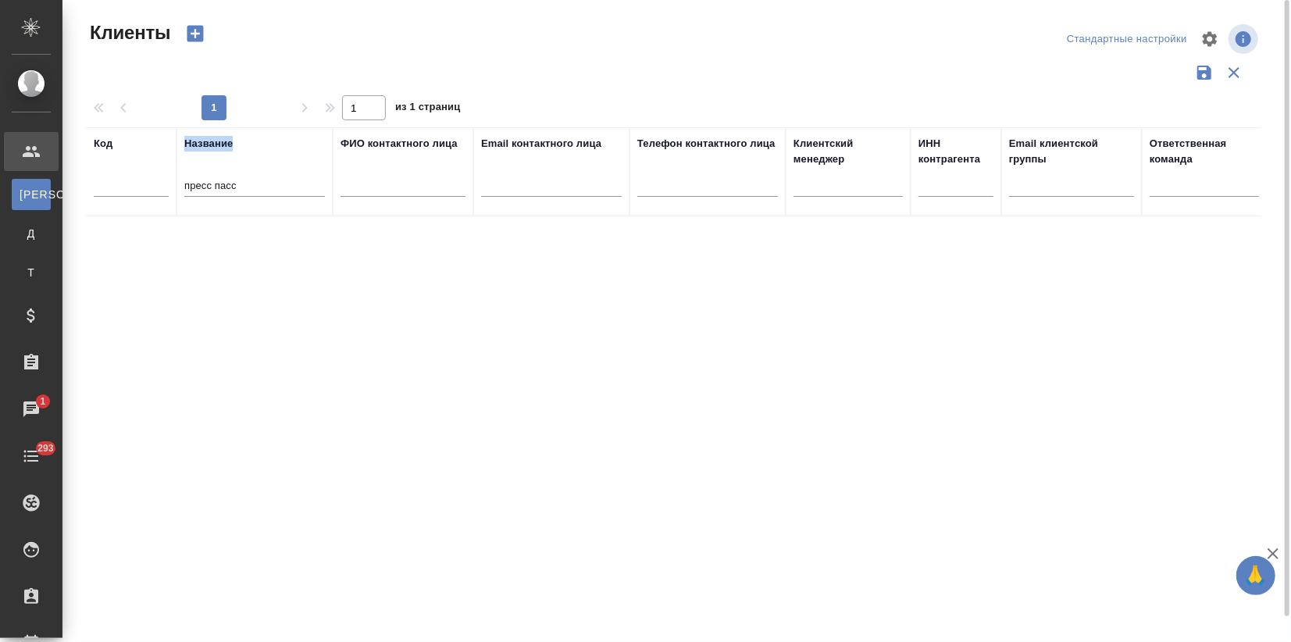
drag, startPoint x: 246, startPoint y: 198, endPoint x: 137, endPoint y: 198, distance: 108.5
click at [137, 198] on tr "Код Название пресс пасс ФИО контактного лица Email контактного лица Телефон кон…" at bounding box center [676, 171] width 1181 height 89
click at [252, 190] on input "пресс пасс" at bounding box center [254, 187] width 141 height 20
click at [241, 187] on input "пресс пасс" at bounding box center [254, 187] width 141 height 20
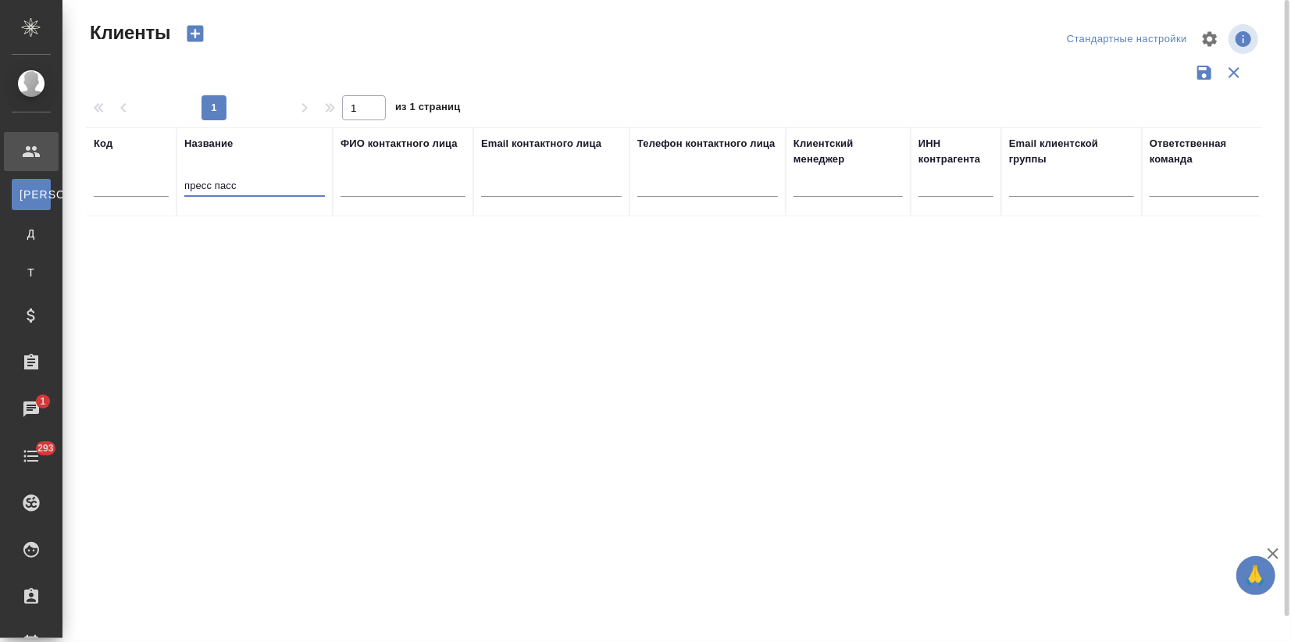
drag, startPoint x: 250, startPoint y: 181, endPoint x: 181, endPoint y: 194, distance: 69.8
click at [181, 194] on th "Название пресс пасс" at bounding box center [254, 171] width 156 height 89
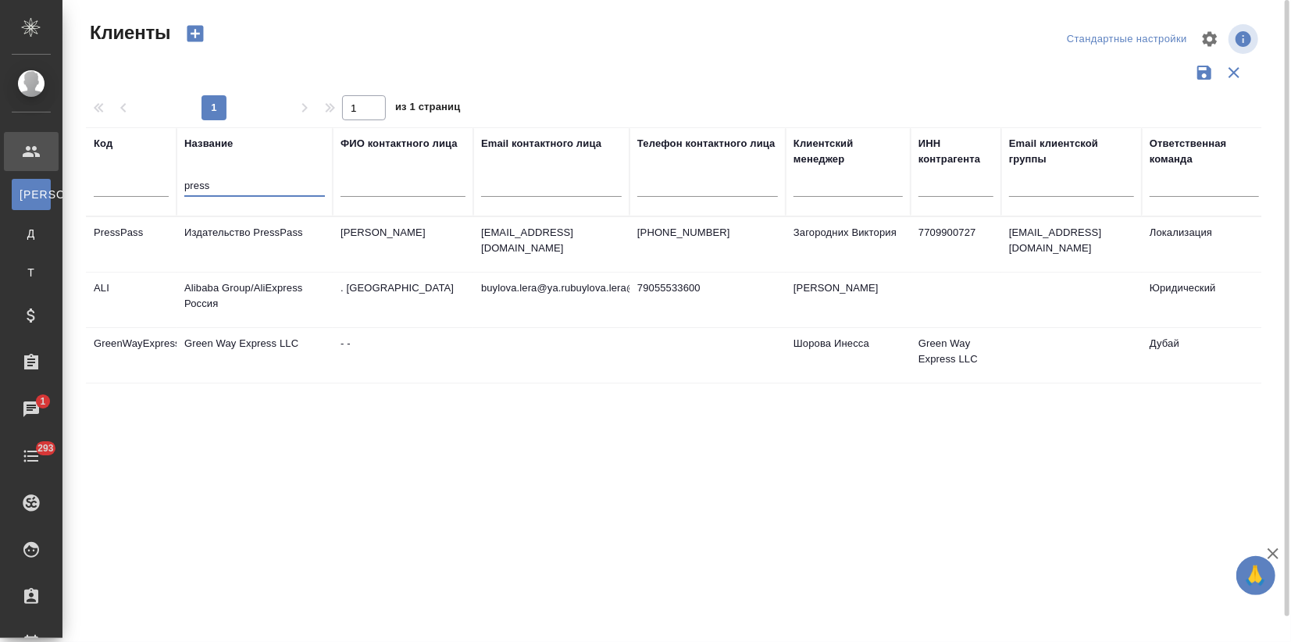
type input "press"
click at [345, 243] on td "Агафонов Артур" at bounding box center [403, 244] width 141 height 55
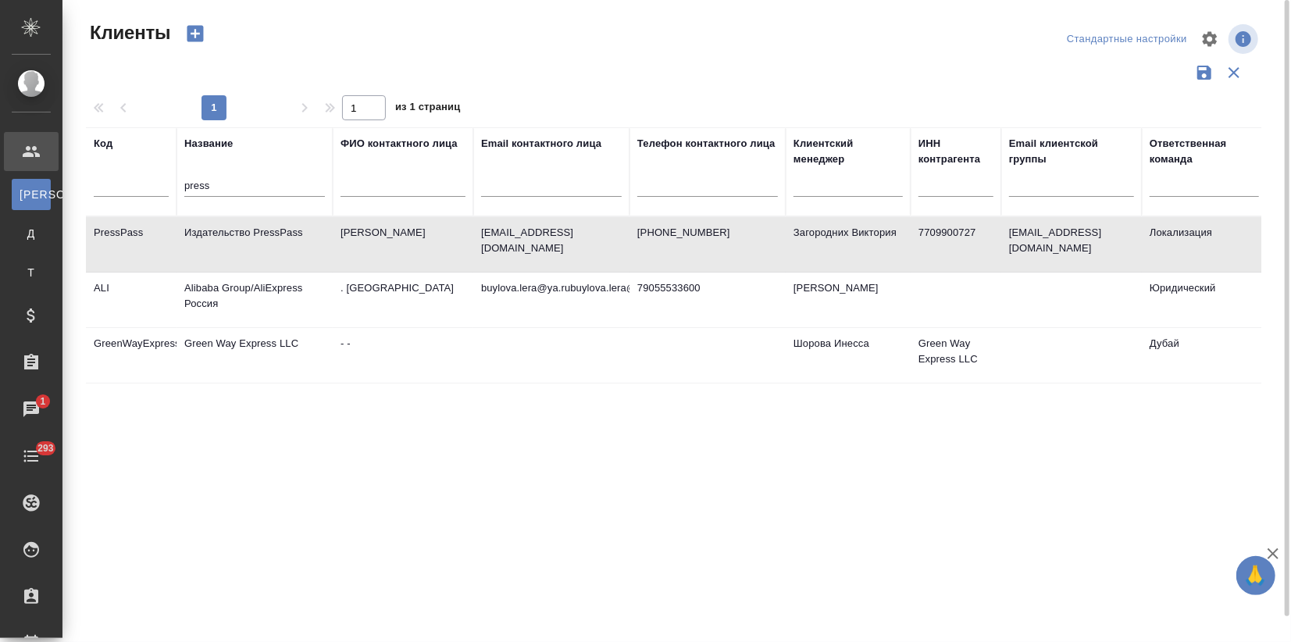
click at [345, 243] on td "Агафонов Артур" at bounding box center [403, 244] width 141 height 55
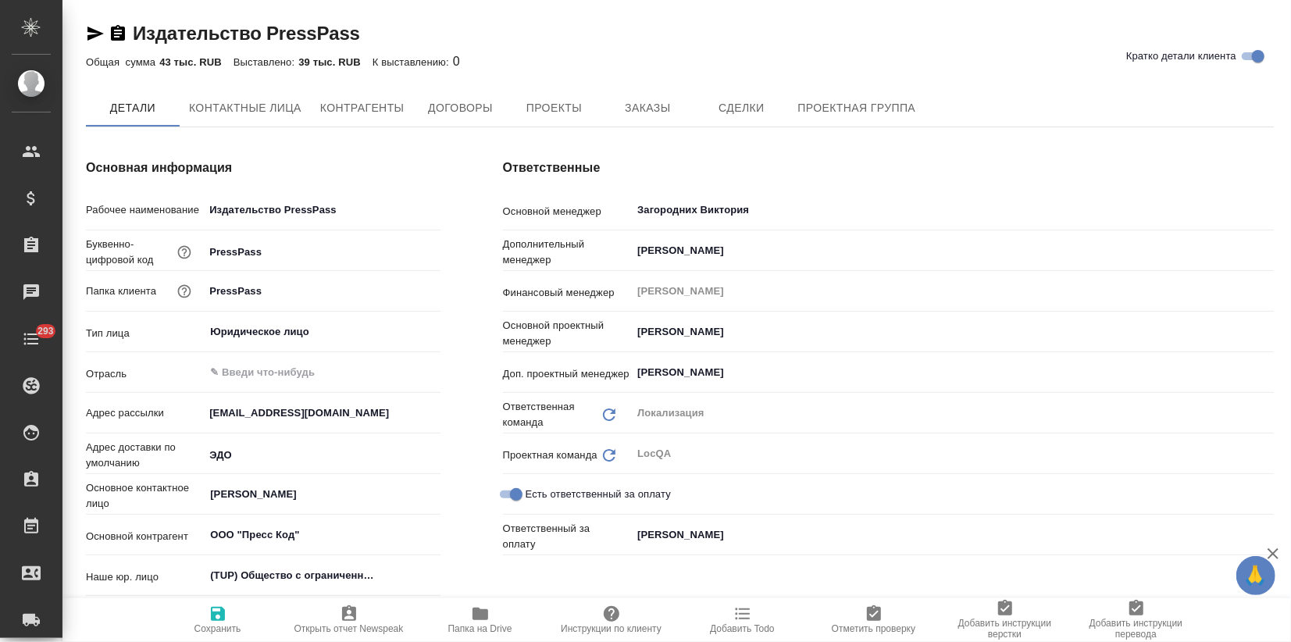
type textarea "x"
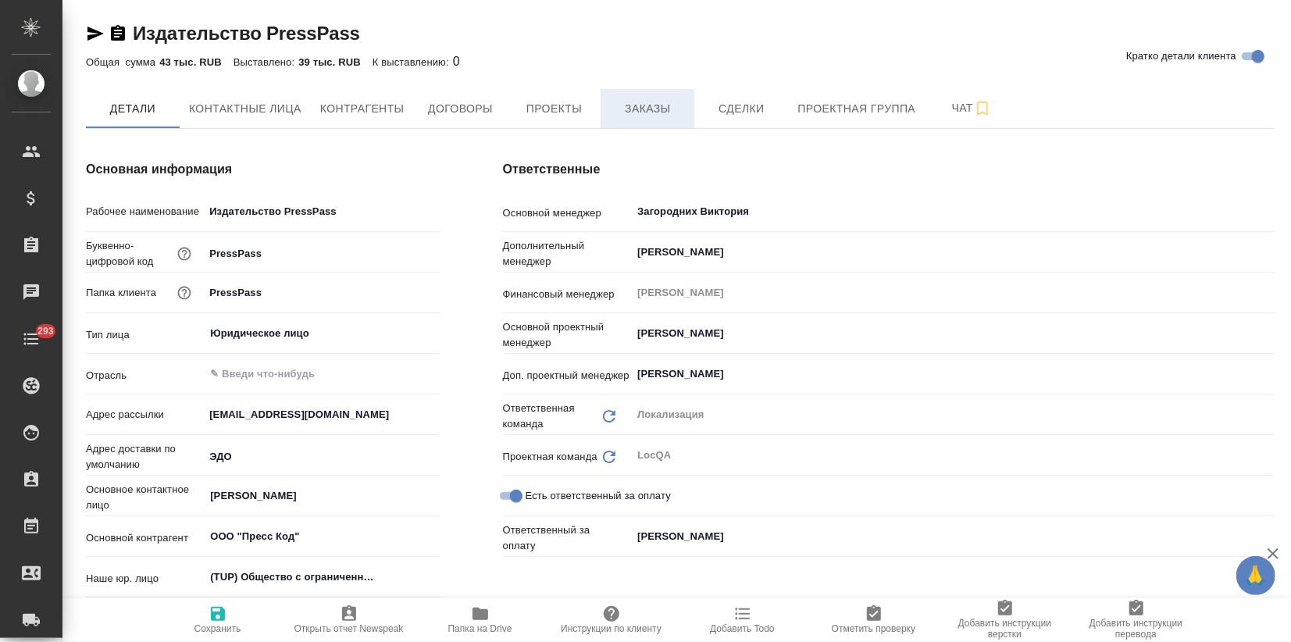
type textarea "x"
click at [657, 114] on span "Заказы" at bounding box center [647, 109] width 75 height 20
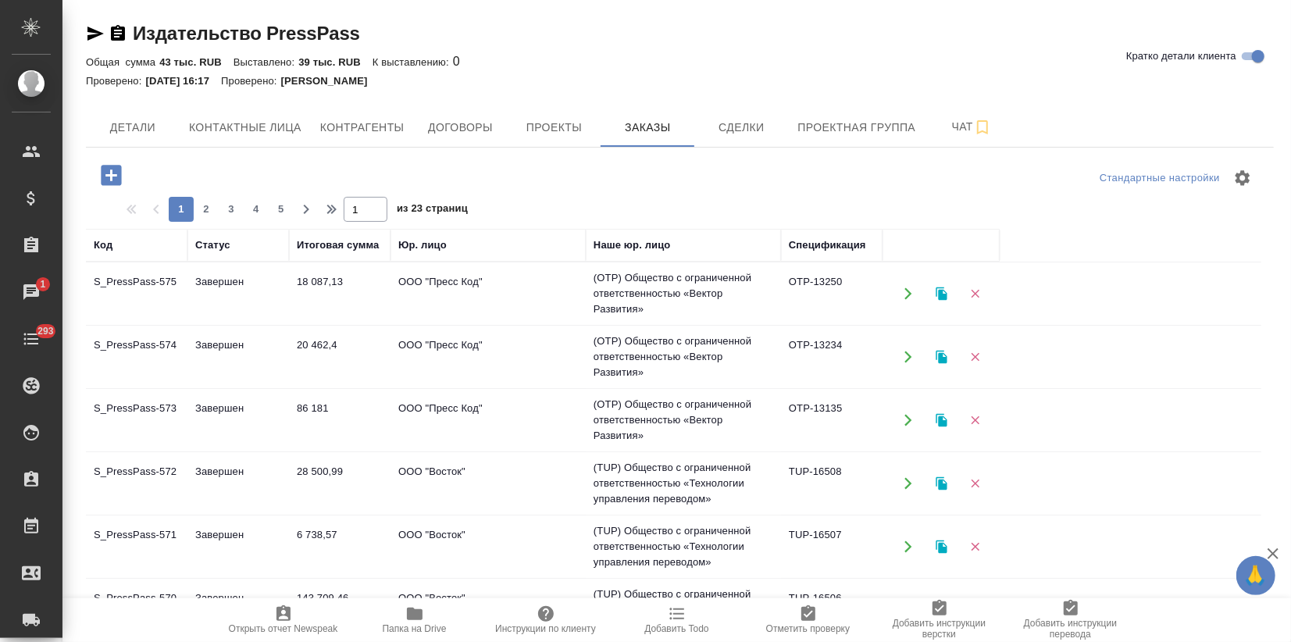
click at [305, 287] on td "18 087,13" at bounding box center [340, 293] width 102 height 55
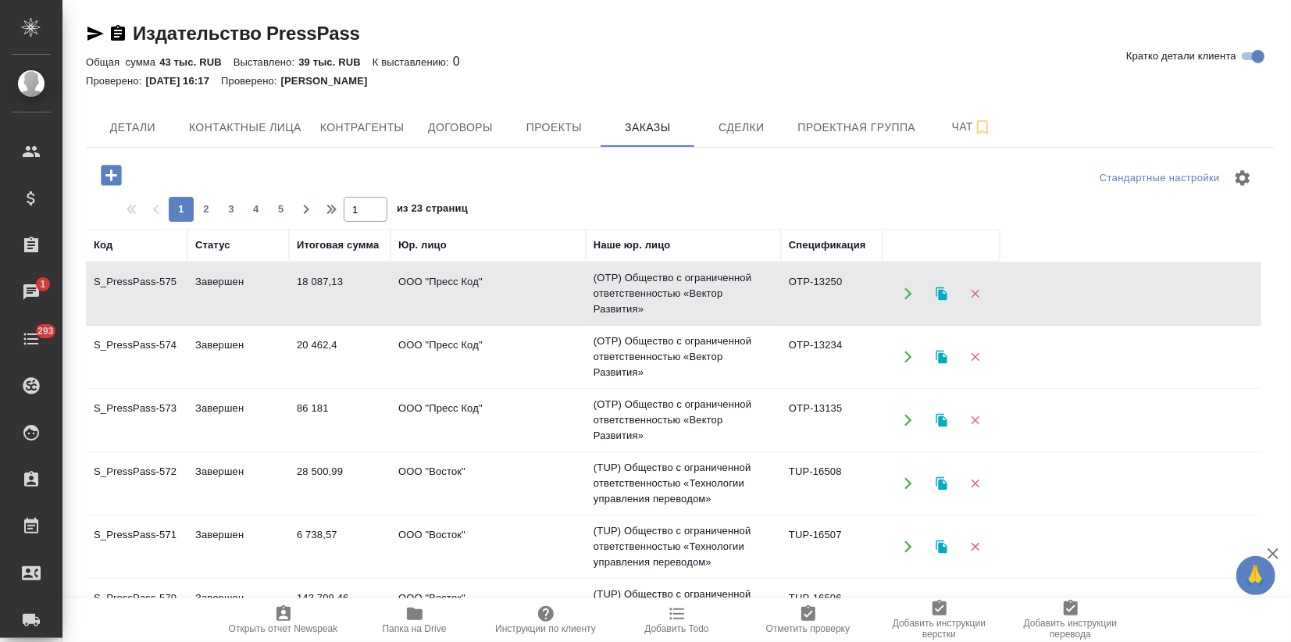
click at [305, 287] on td "18 087,13" at bounding box center [340, 293] width 102 height 55
click at [402, 368] on td "ООО "Пресс Код"" at bounding box center [487, 357] width 195 height 55
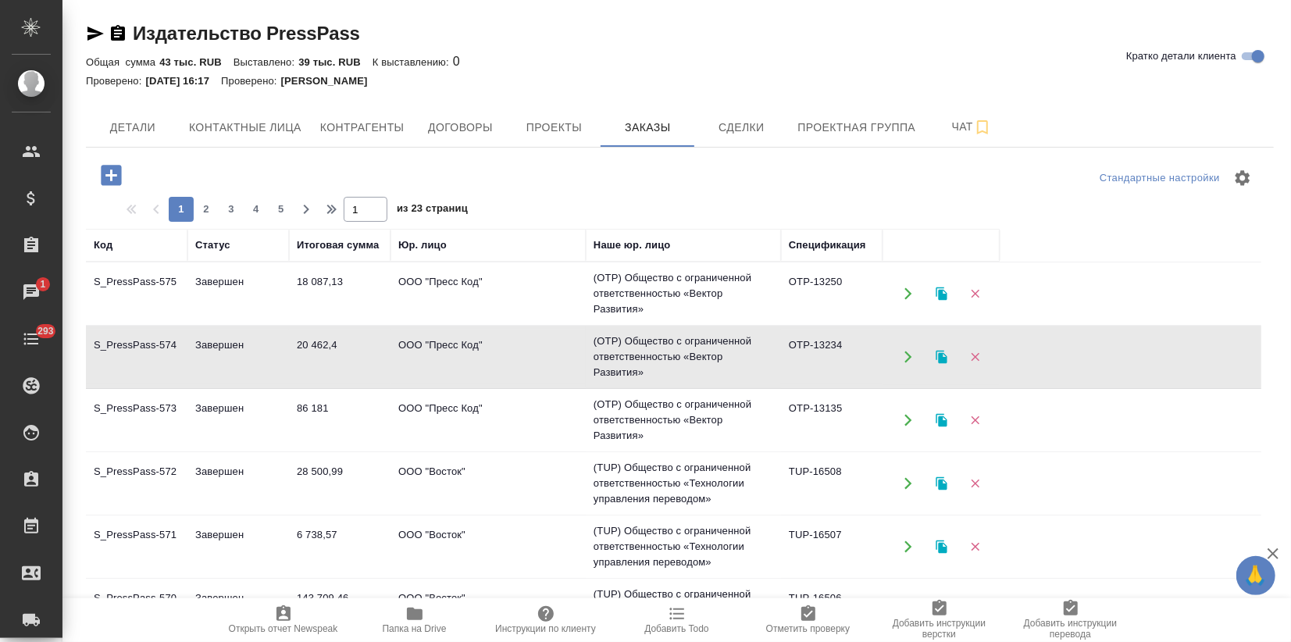
click at [402, 368] on td "ООО "Пресс Код"" at bounding box center [487, 357] width 195 height 55
click at [367, 425] on td "86 181" at bounding box center [340, 420] width 102 height 55
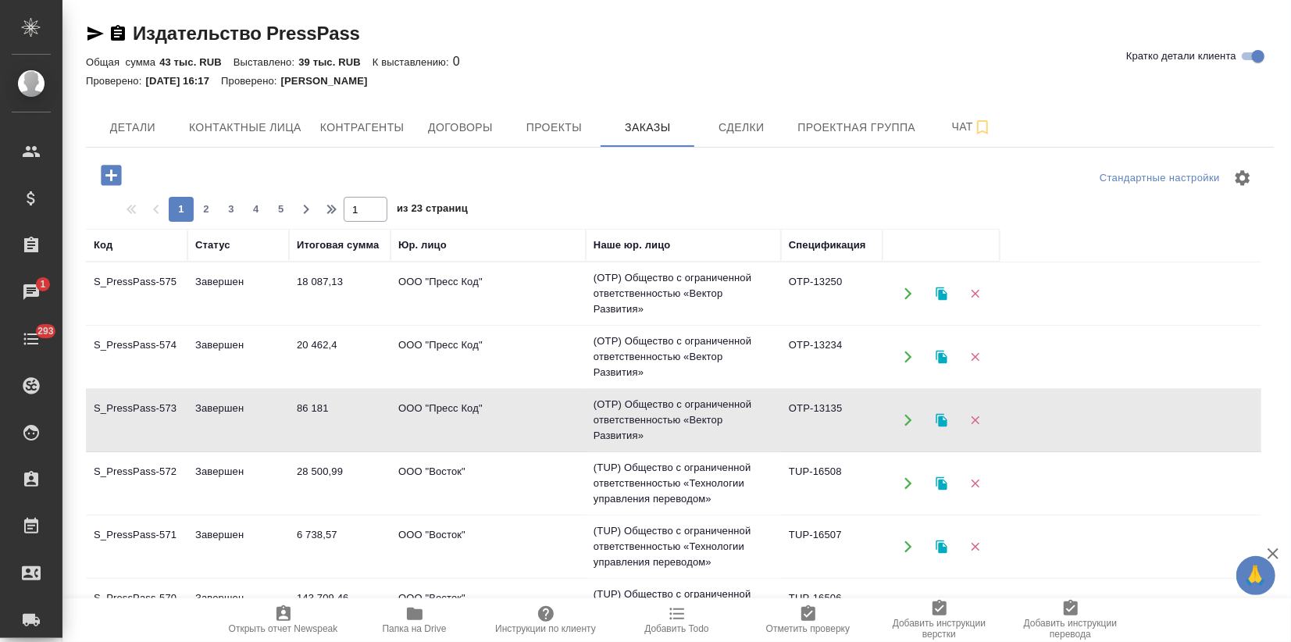
click at [367, 425] on td "86 181" at bounding box center [340, 420] width 102 height 55
click at [938, 422] on icon "button" at bounding box center [941, 420] width 11 height 13
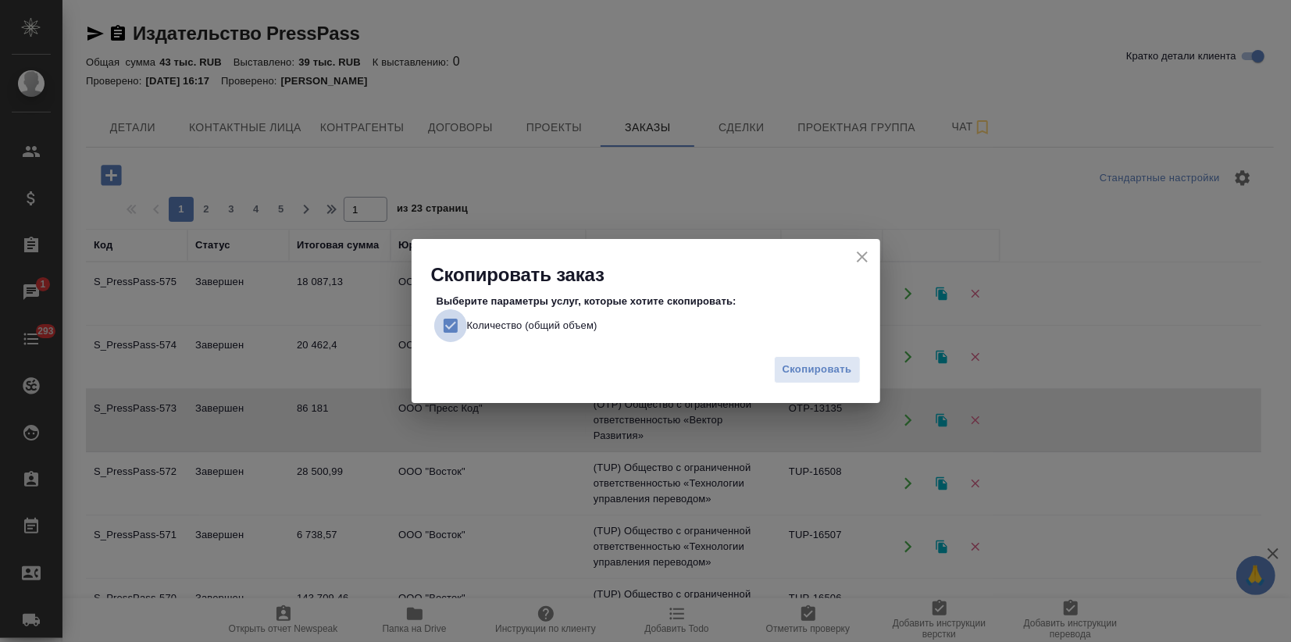
click at [451, 323] on input "Количество (общий объем)" at bounding box center [450, 325] width 33 height 33
checkbox input "false"
click at [840, 366] on span "Скопировать" at bounding box center [817, 370] width 70 height 18
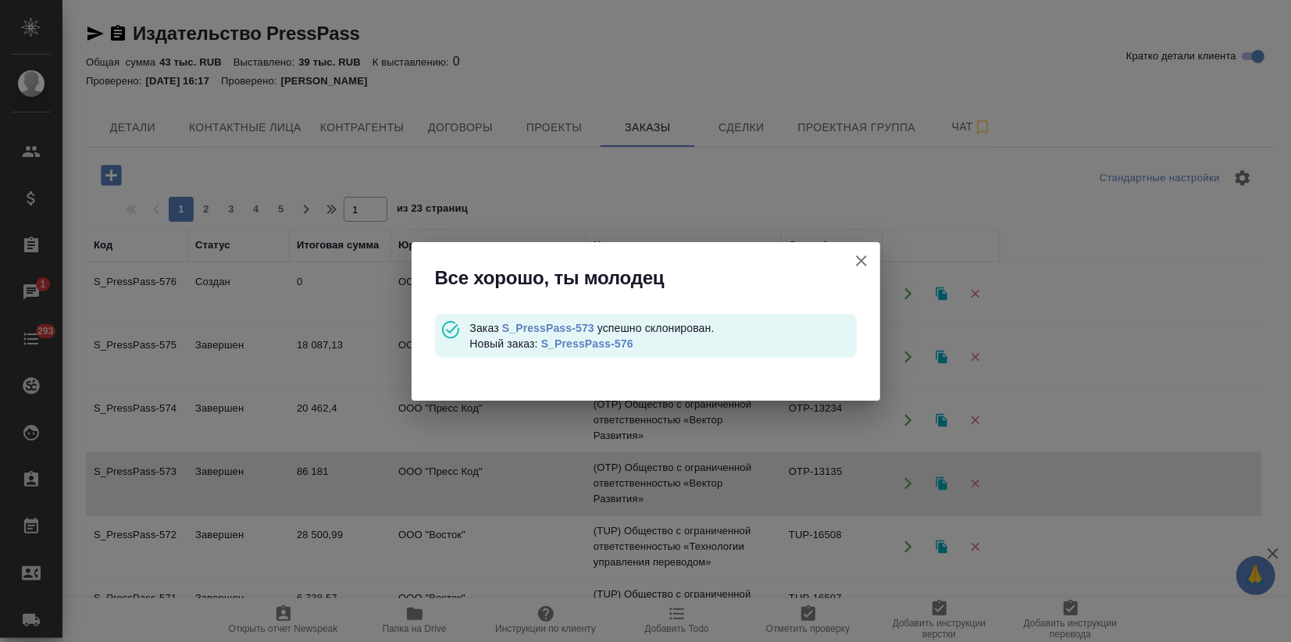
click at [618, 344] on link "S_PressPass-576" at bounding box center [587, 343] width 92 height 12
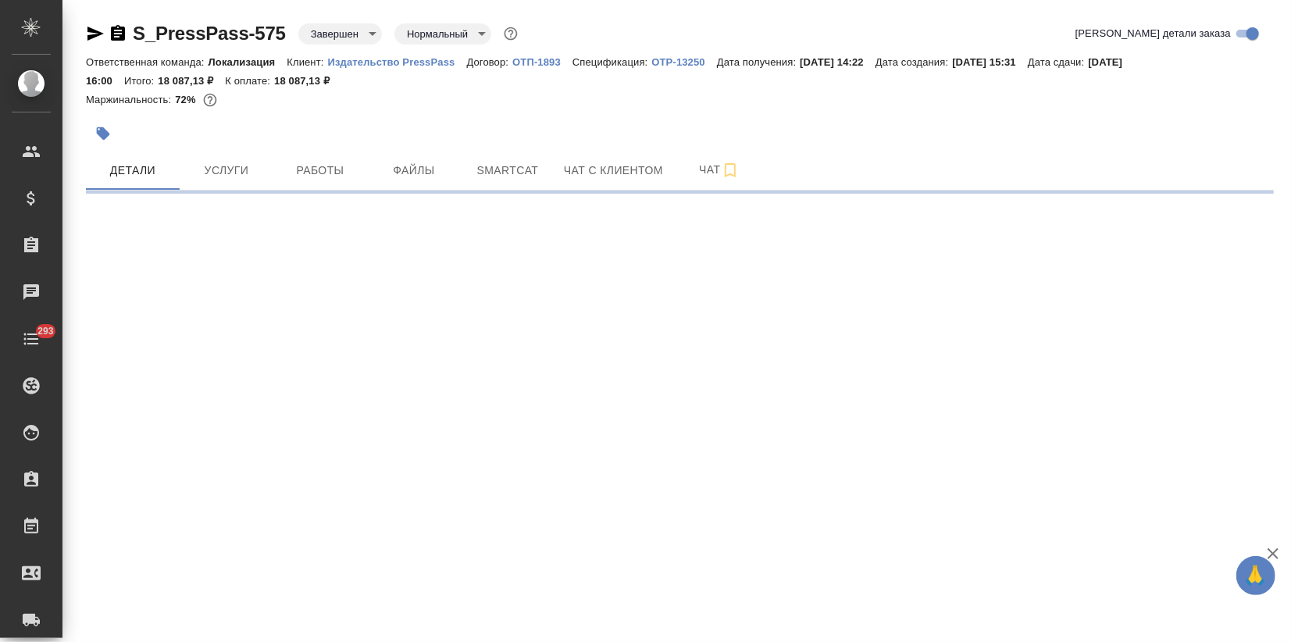
select select "RU"
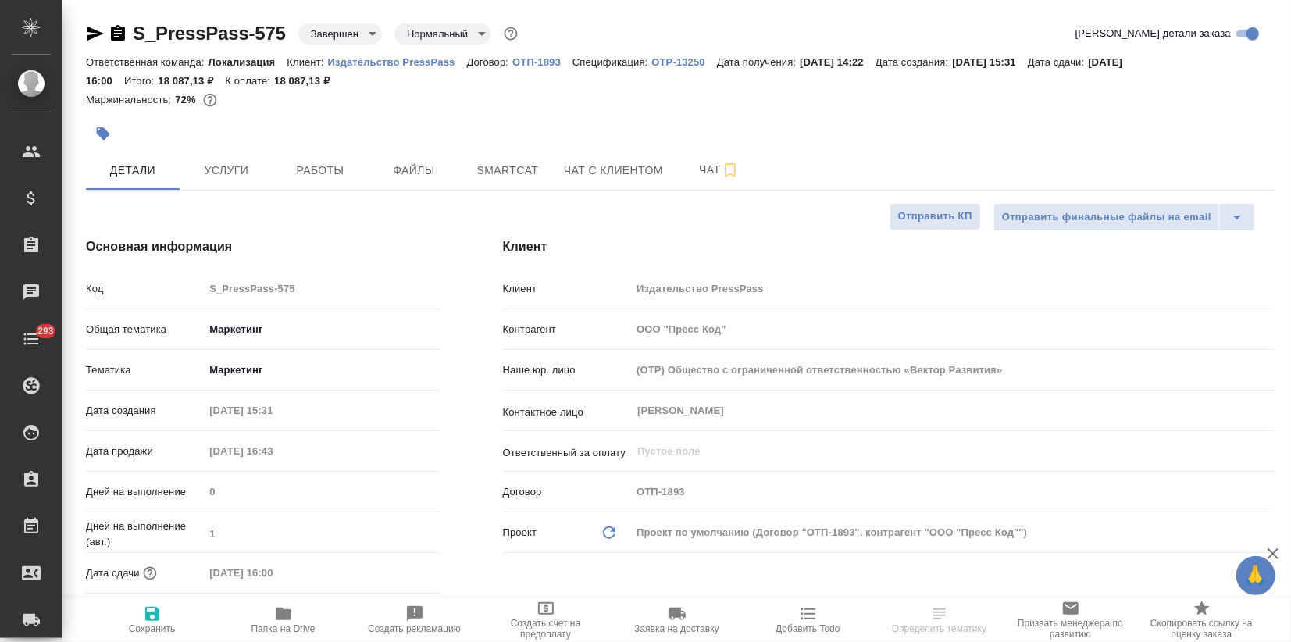
type textarea "x"
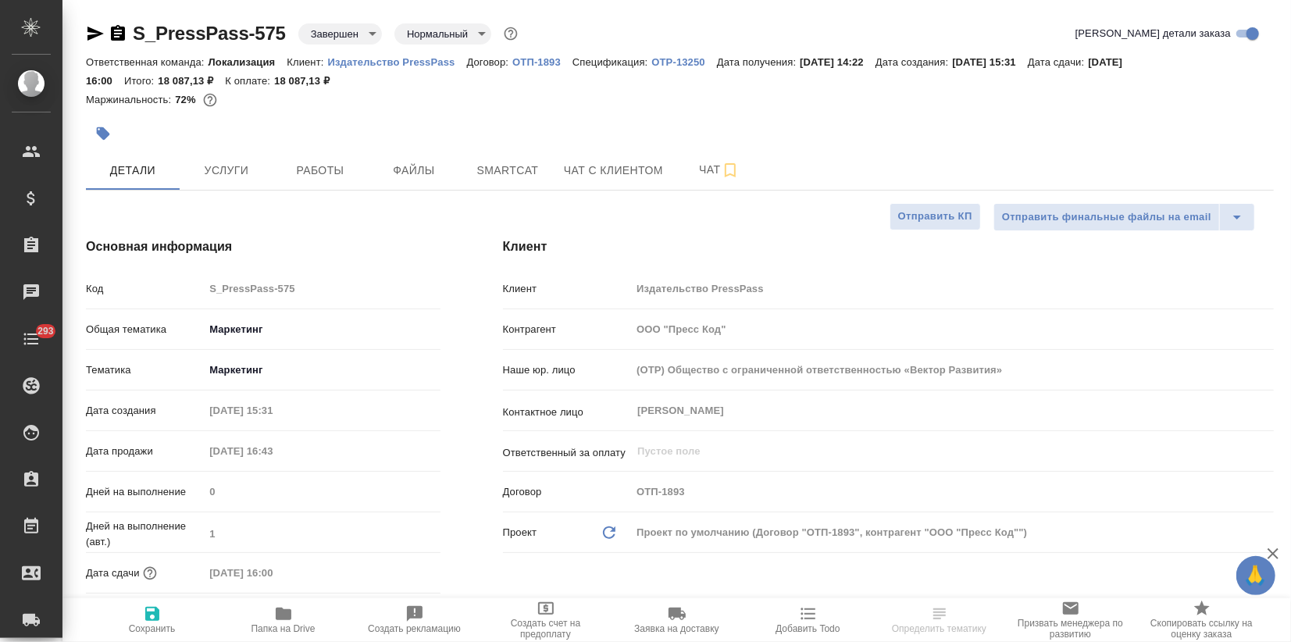
type textarea "x"
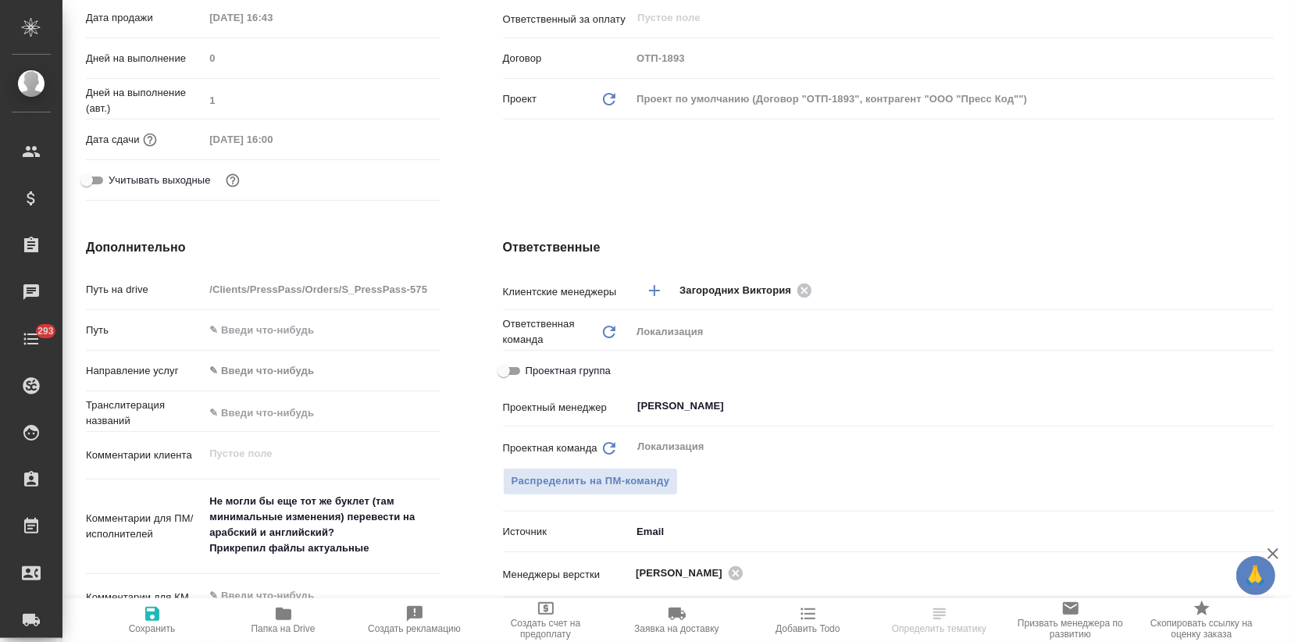
type textarea "x"
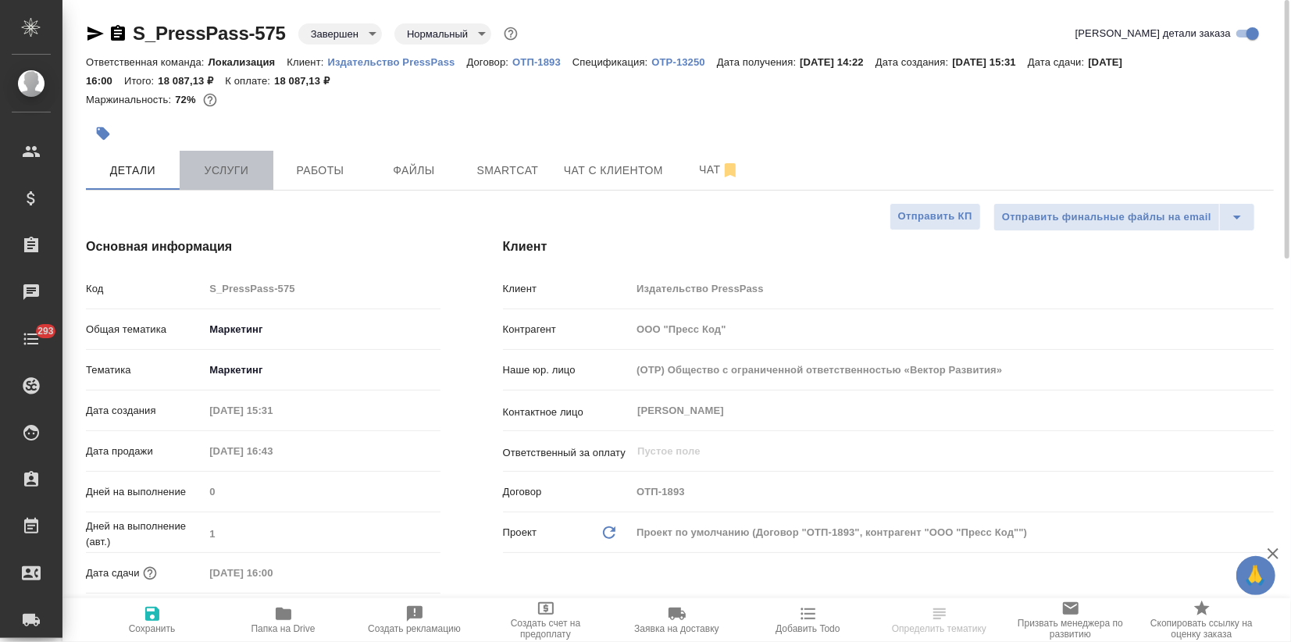
click at [212, 186] on button "Услуги" at bounding box center [227, 170] width 94 height 39
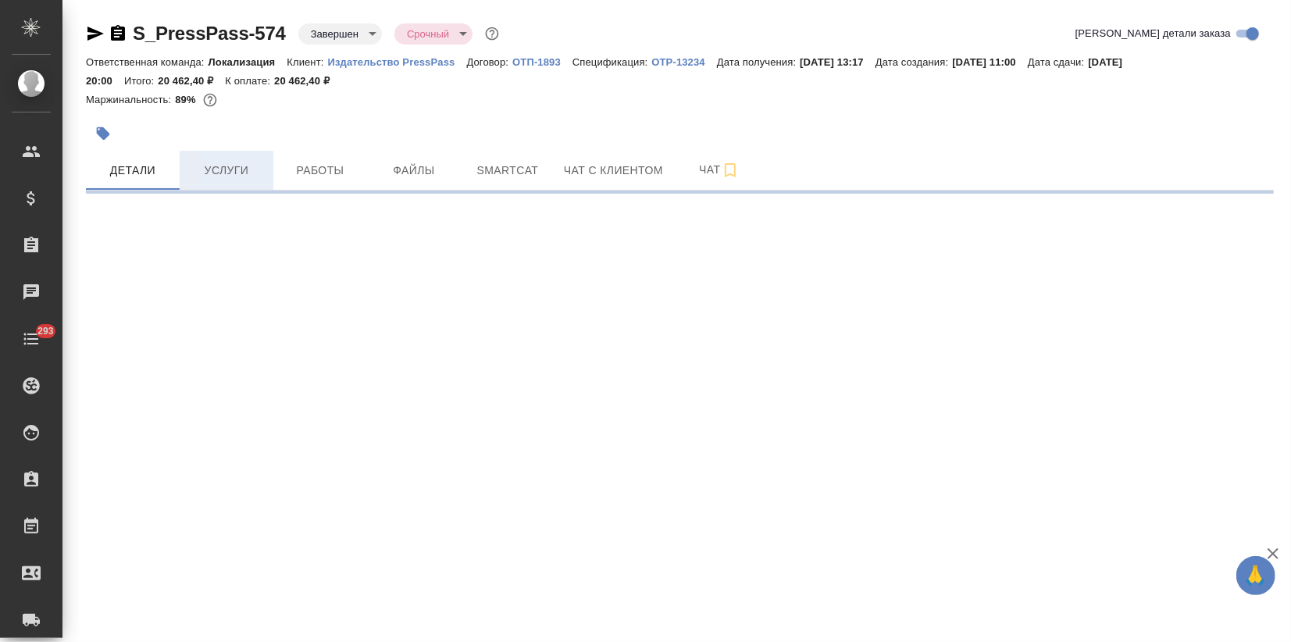
select select "RU"
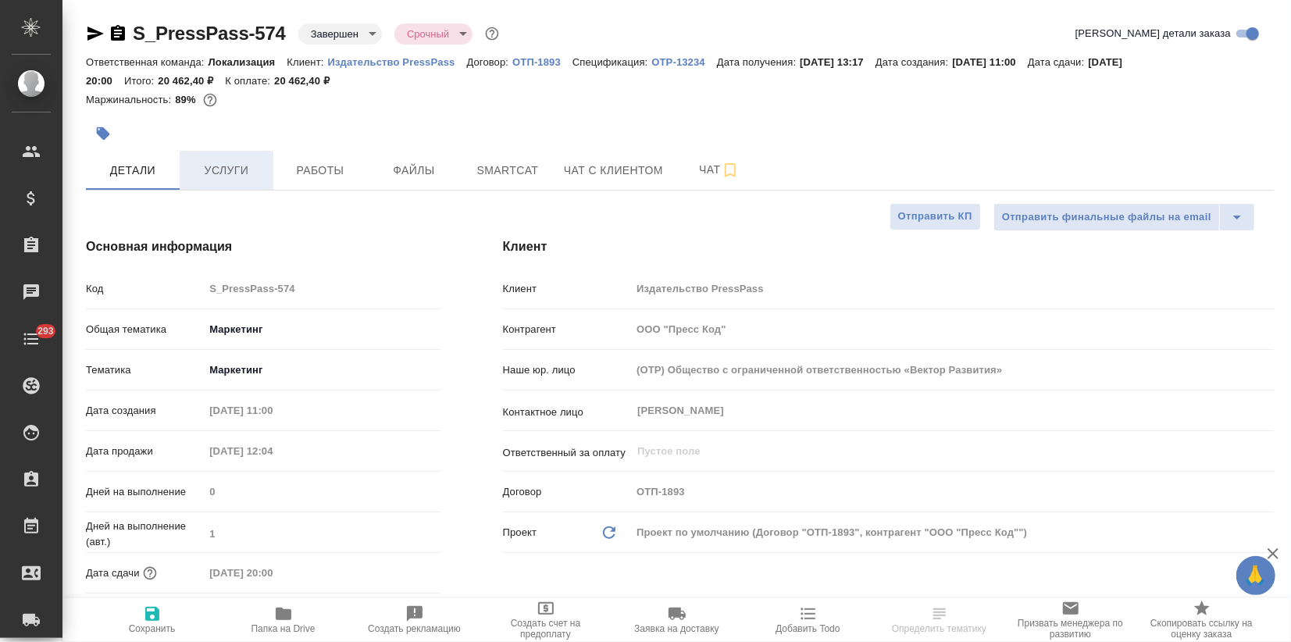
click at [237, 167] on span "Услуги" at bounding box center [226, 171] width 75 height 20
type textarea "x"
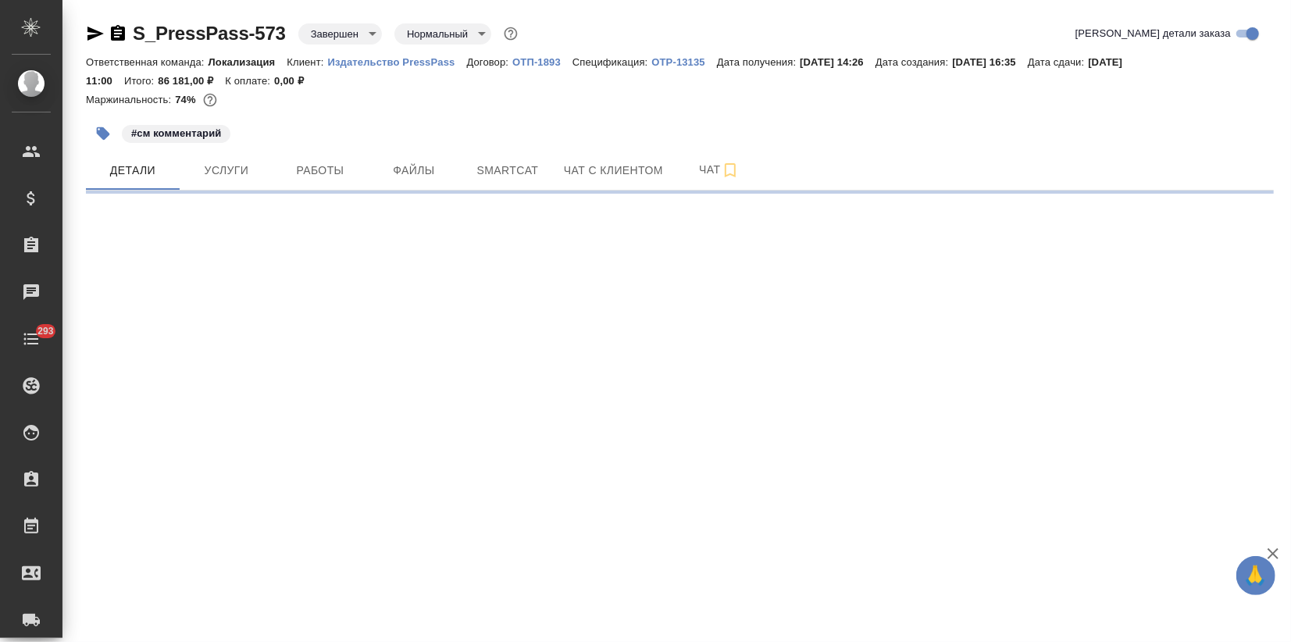
select select "RU"
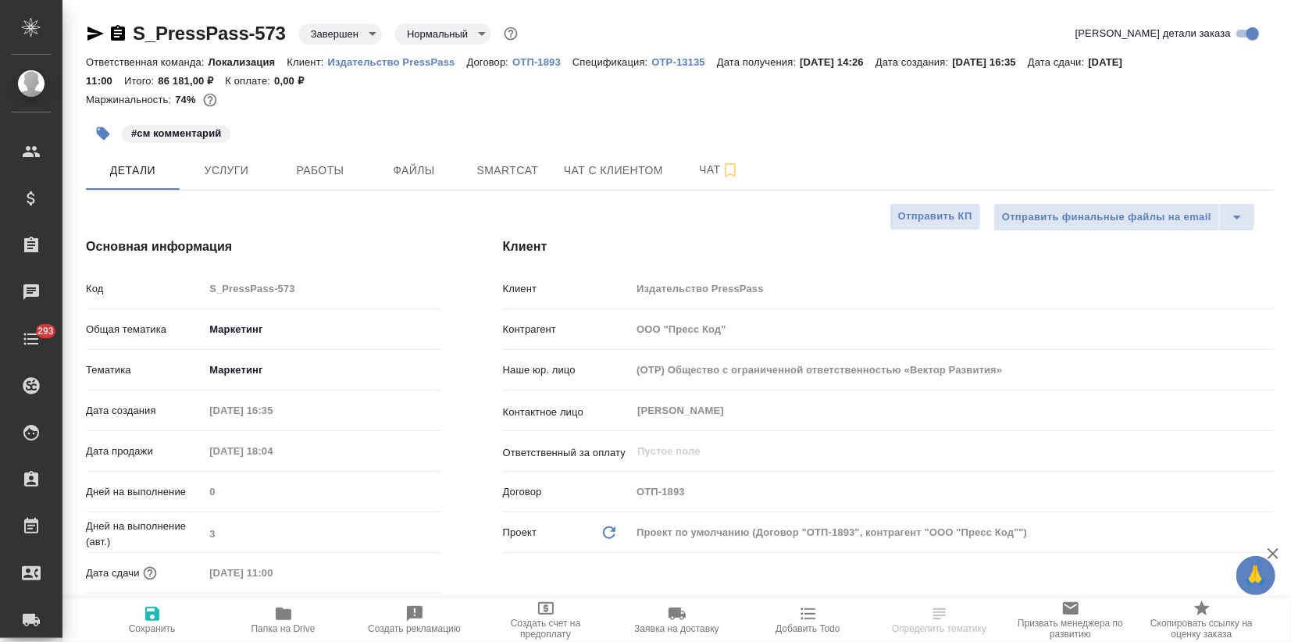
type textarea "x"
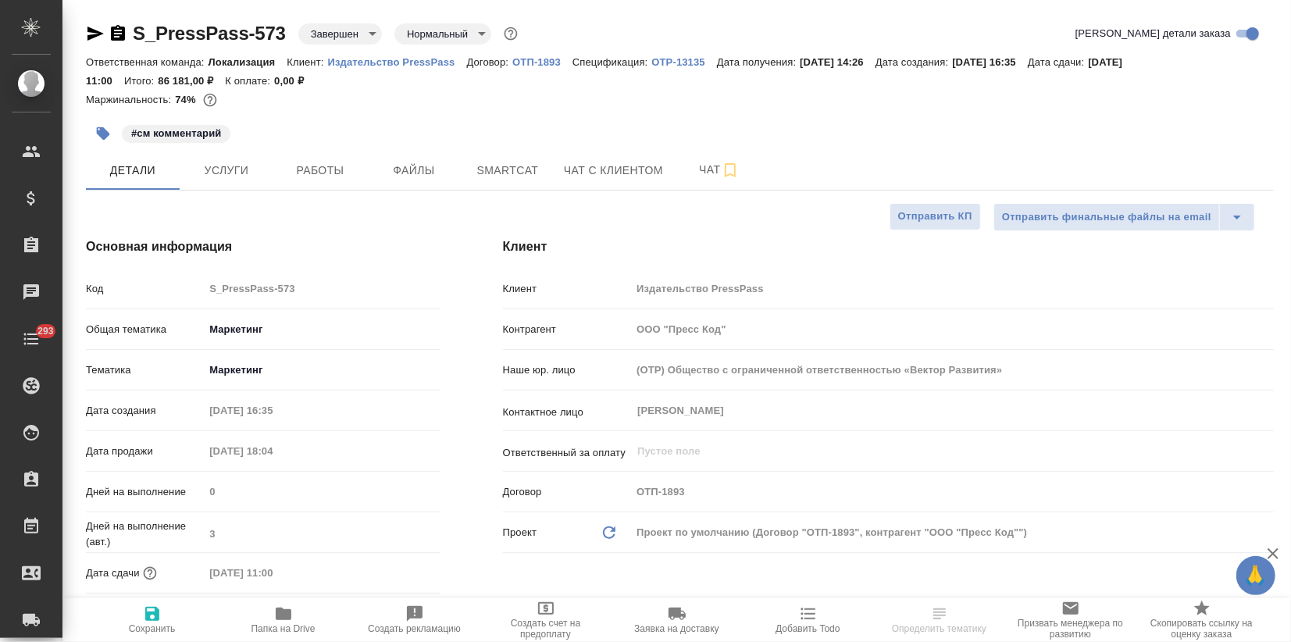
type textarea "x"
click at [210, 182] on button "Услуги" at bounding box center [227, 170] width 94 height 39
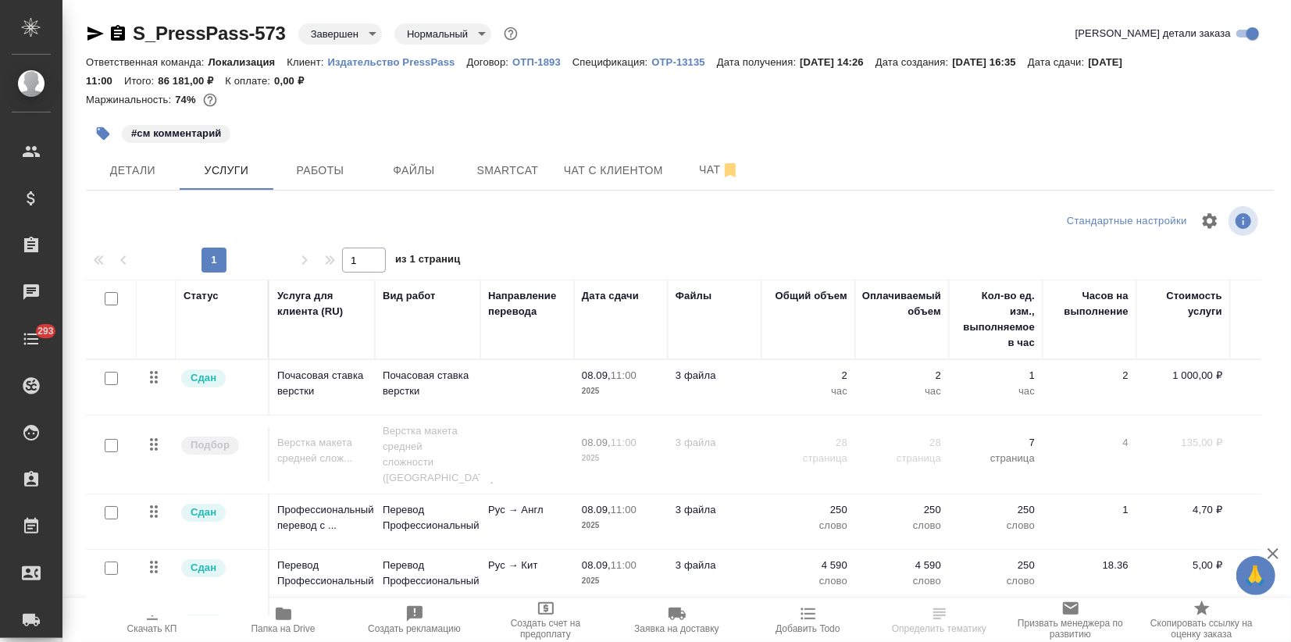
scroll to position [12, 0]
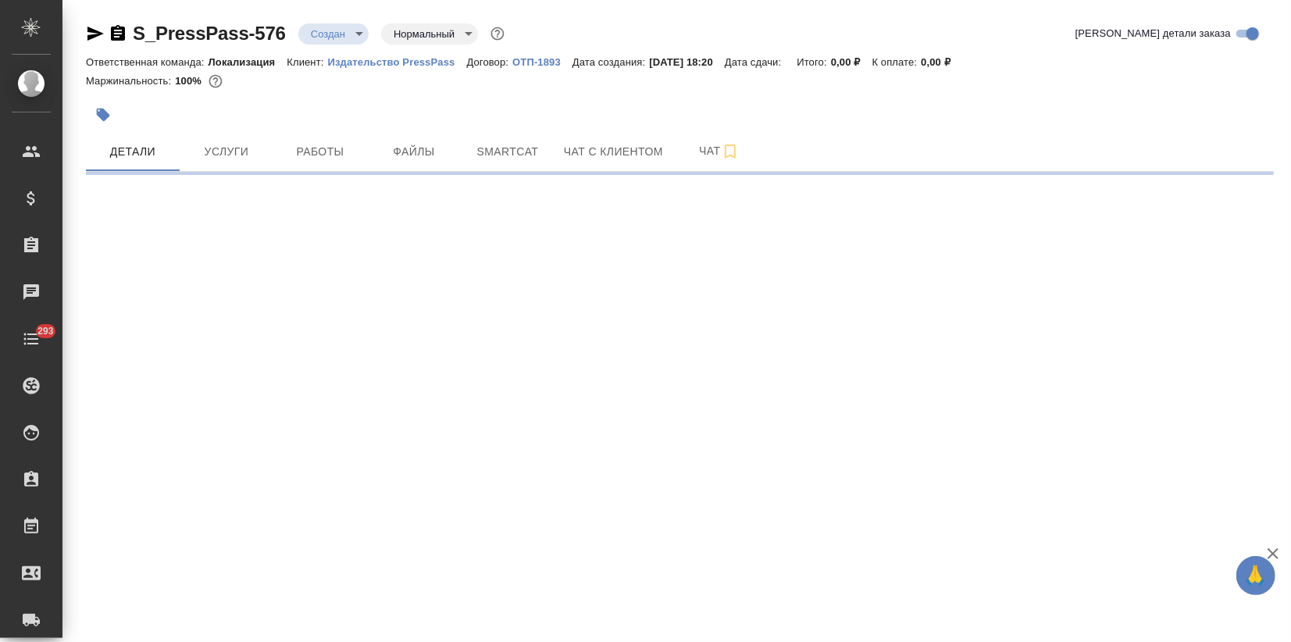
select select "RU"
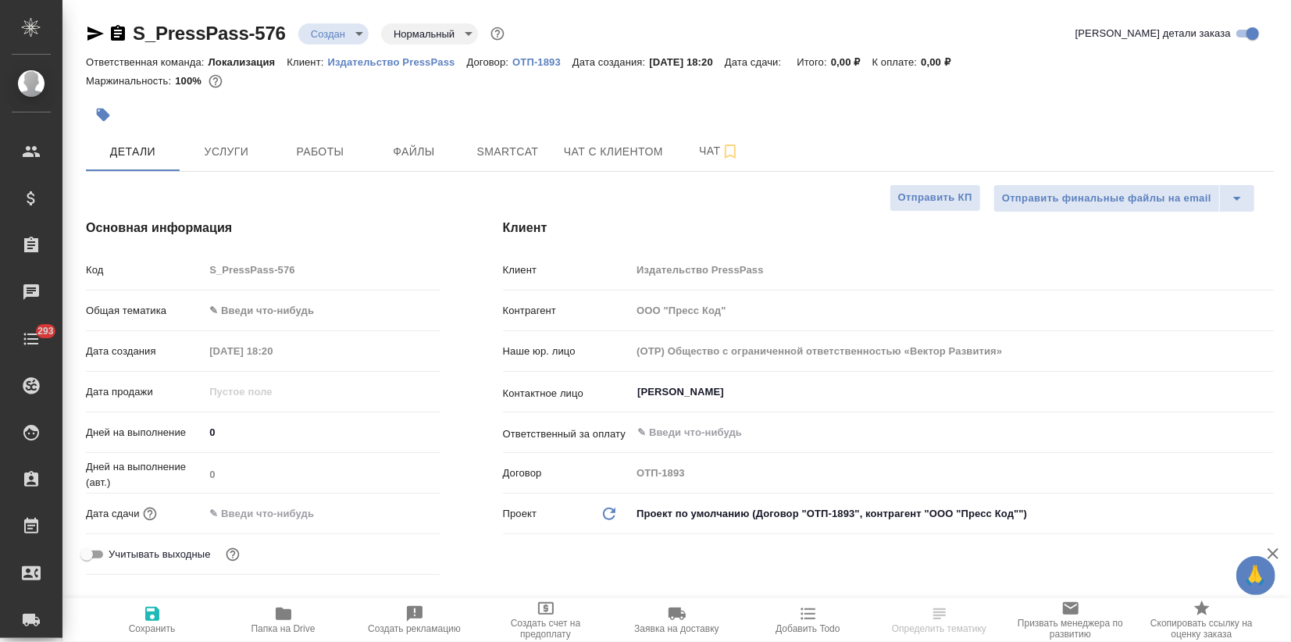
type textarea "x"
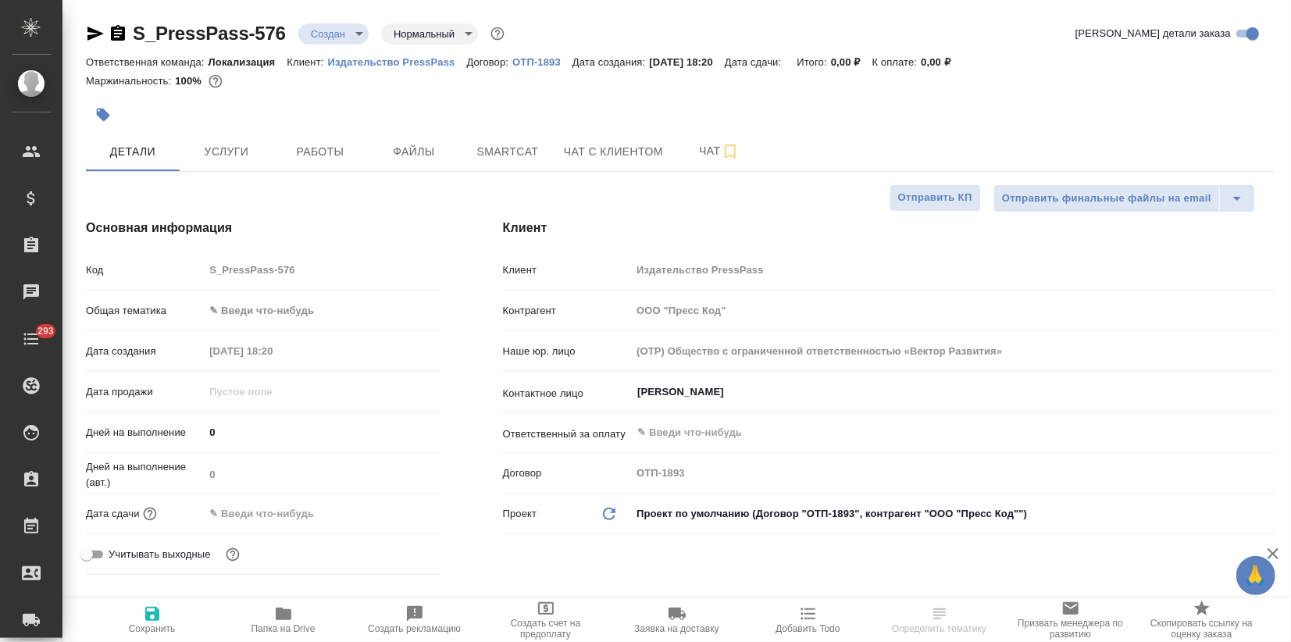
type textarea "x"
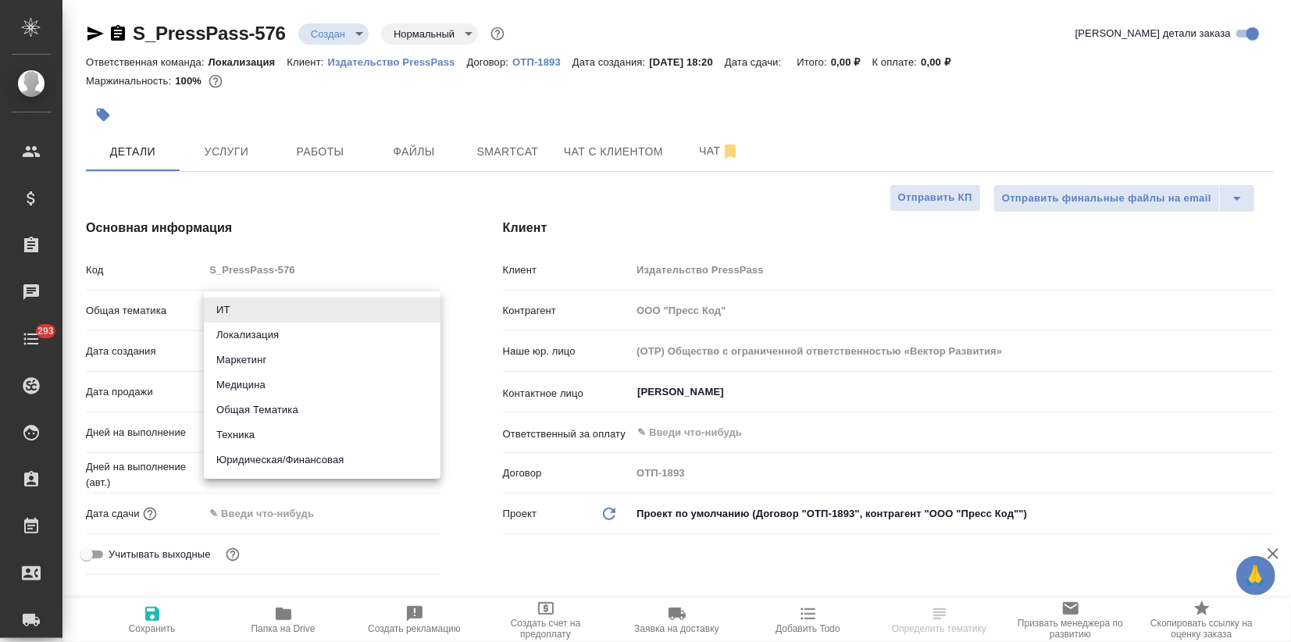
click at [250, 309] on body "🙏 .cls-1 fill:#fff; AWATERA Zagorodnikh [PERSON_NAME] Спецификации Заказы Чаты …" at bounding box center [645, 321] width 1291 height 642
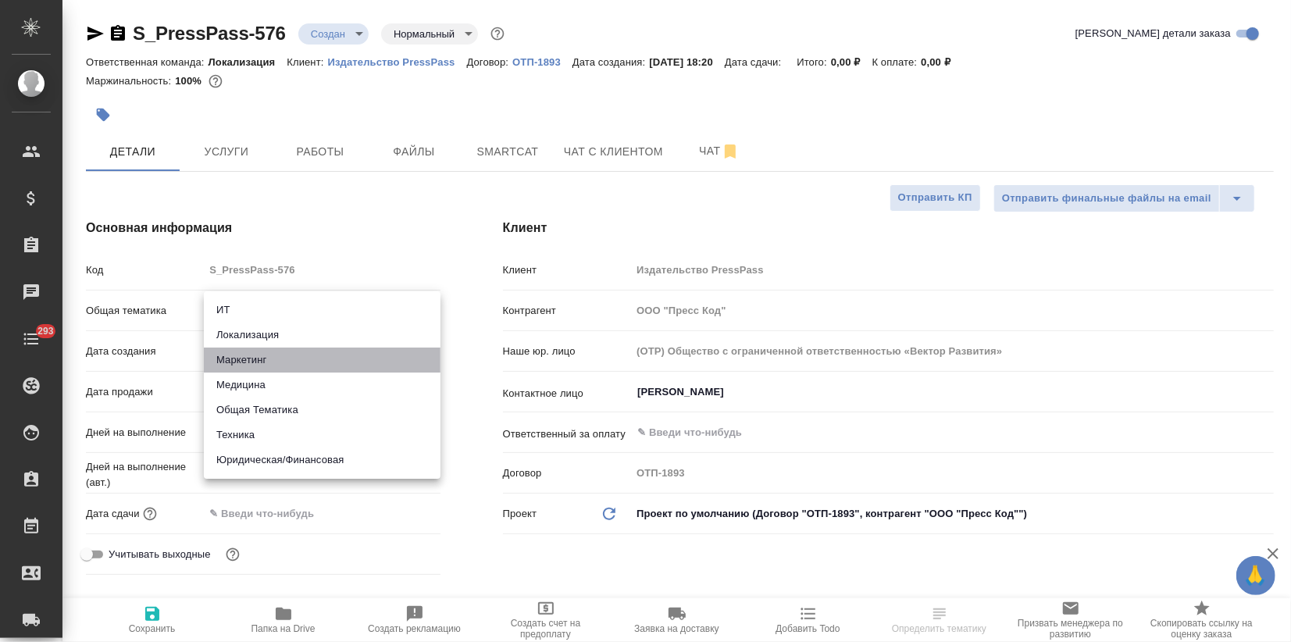
click at [261, 358] on li "Маркетинг" at bounding box center [322, 360] width 237 height 25
type input "marketing"
type textarea "x"
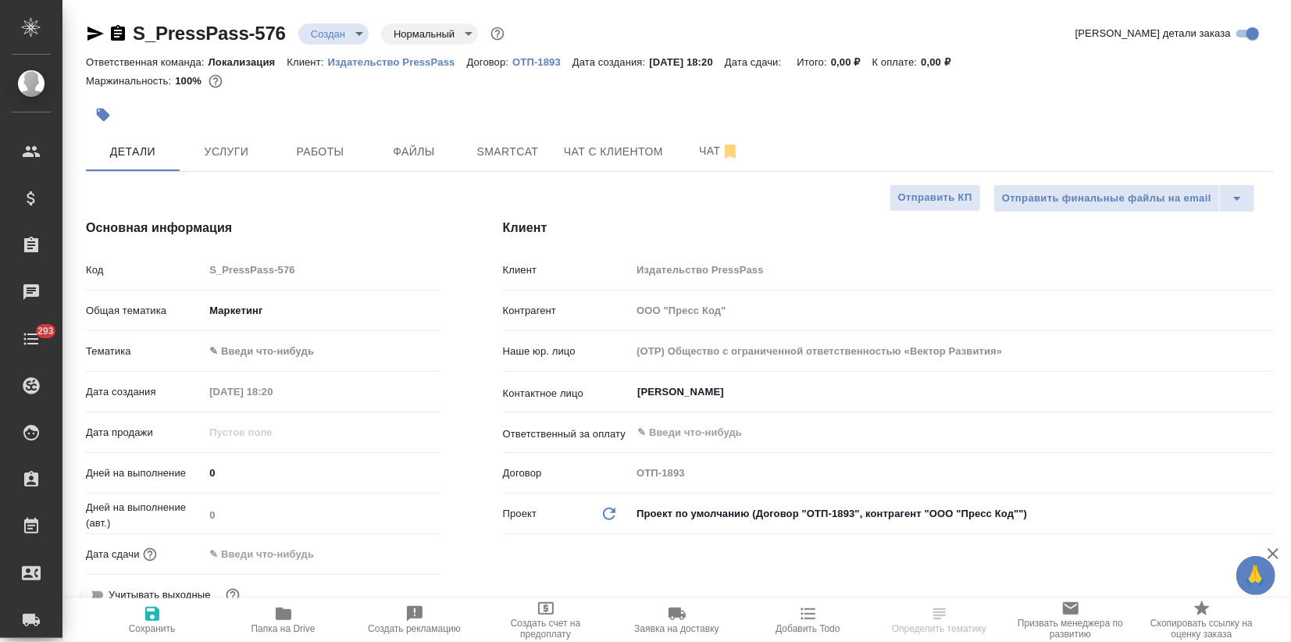
click at [257, 354] on body "🙏 .cls-1 fill:#fff; AWATERA Zagorodnikh Viktoria Клиенты Спецификации Заказы Ча…" at bounding box center [645, 321] width 1291 height 642
click at [253, 375] on li "Маркетинг" at bounding box center [322, 375] width 237 height 25
type textarea "x"
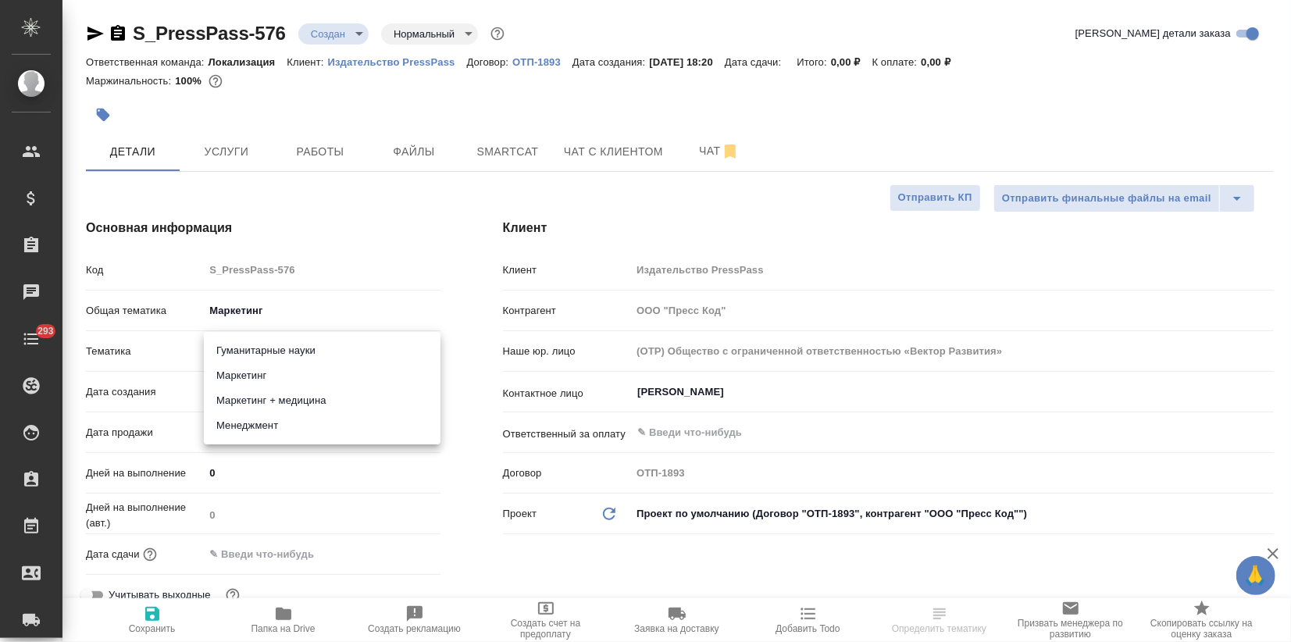
type input "5a8b8b956a9677013d343d63"
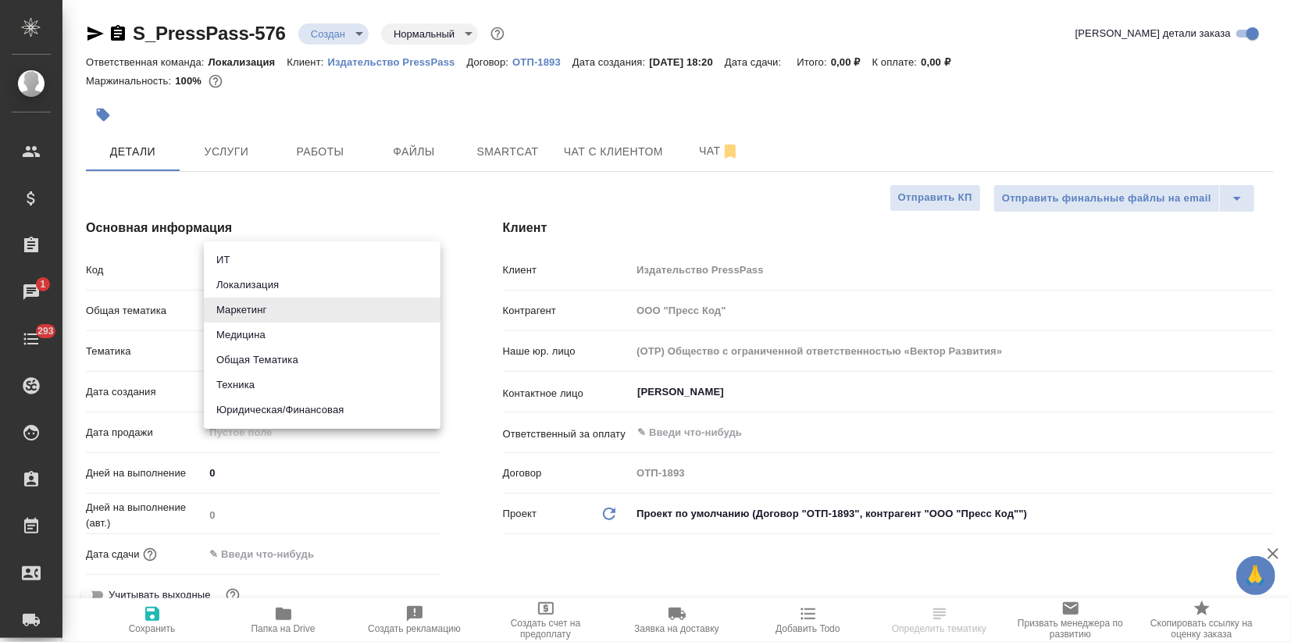
click at [282, 314] on body "🙏 .cls-1 fill:#fff; AWATERA Zagorodnikh Viktoria Клиенты Спецификации Заказы 1 …" at bounding box center [645, 321] width 1291 height 642
click at [271, 362] on li "Общая Тематика" at bounding box center [322, 360] width 237 height 25
type input "obtem"
type textarea "x"
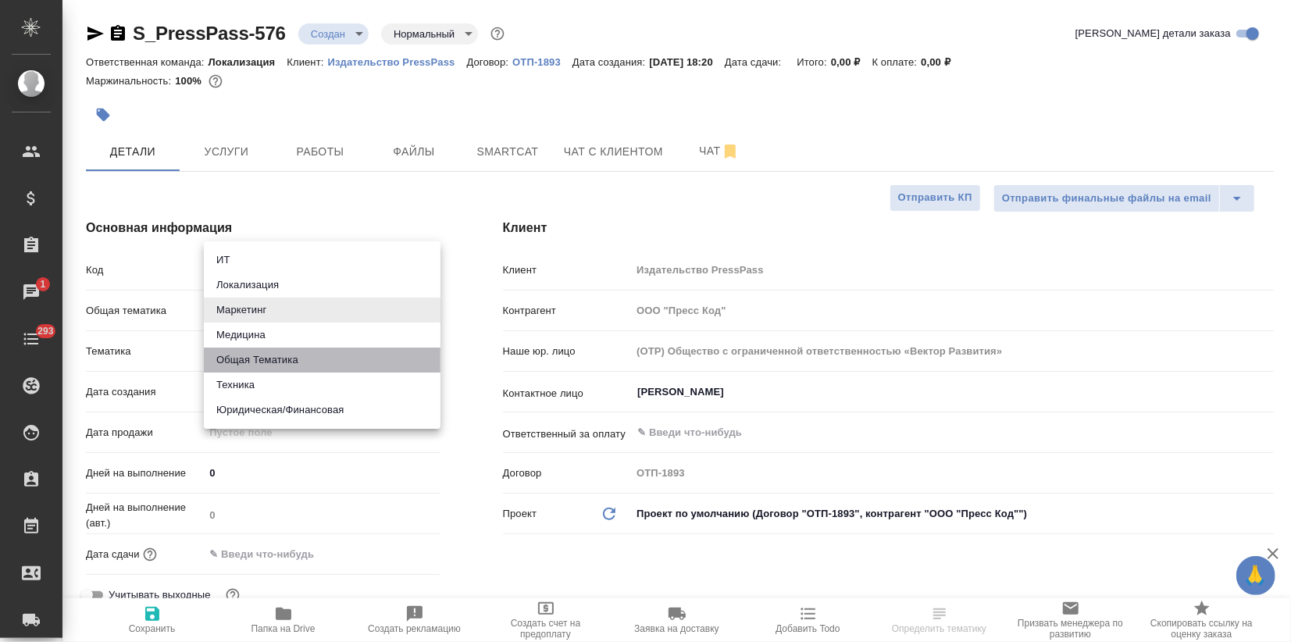
type textarea "x"
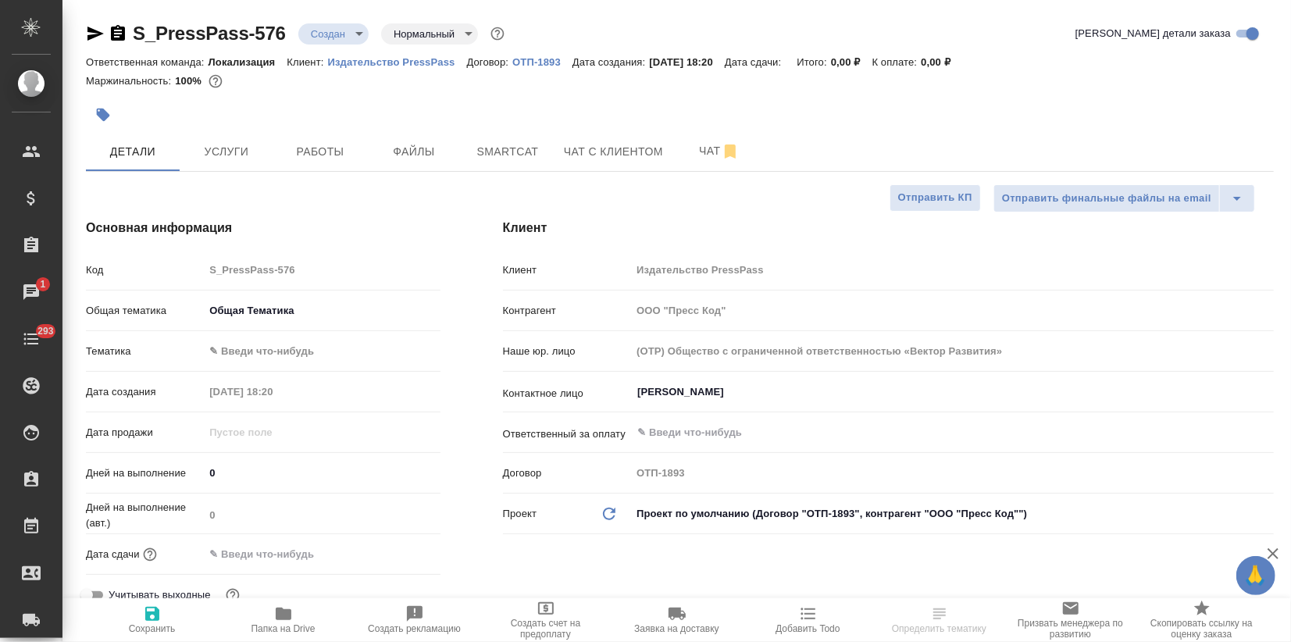
click at [246, 333] on div "Общая тематика Общая Тематика obtem" at bounding box center [263, 317] width 355 height 41
click at [242, 342] on body "🙏 .cls-1 fill:#fff; AWATERA Zagorodnikh Viktoria Клиенты Спецификации Заказы 1 …" at bounding box center [645, 321] width 1291 height 642
click at [245, 357] on li "Общая Тематика" at bounding box center [322, 350] width 237 height 25
type textarea "x"
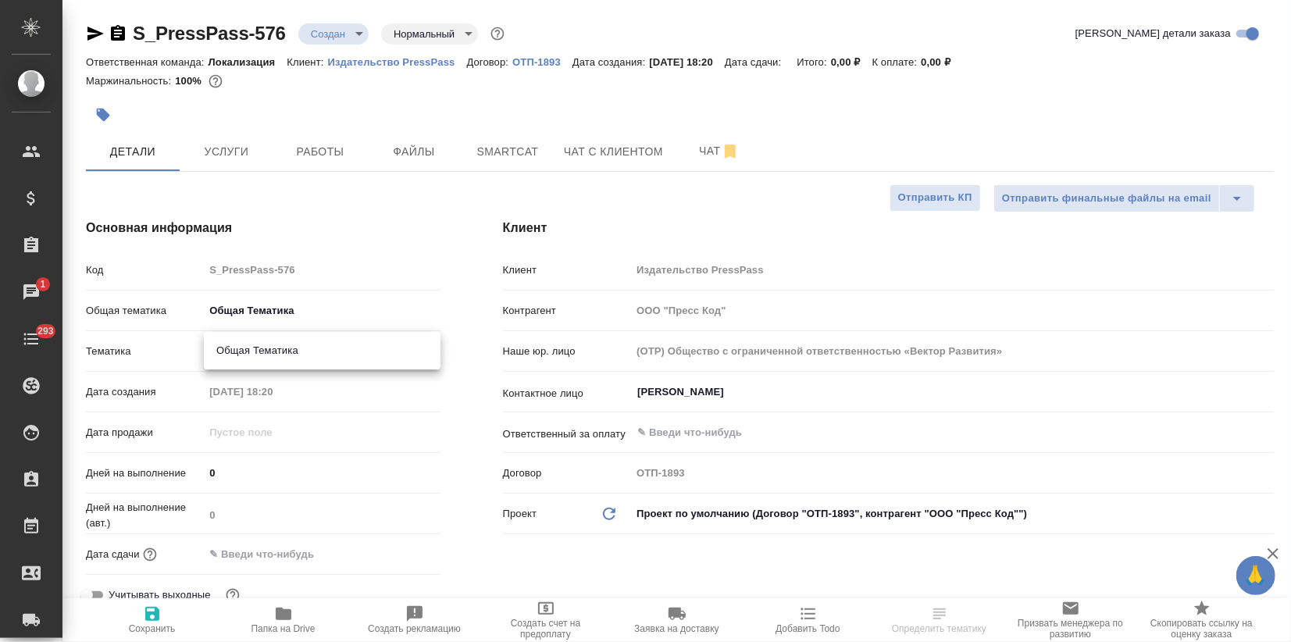
type textarea "x"
type input "6012b1ca196b0e5c9229a120"
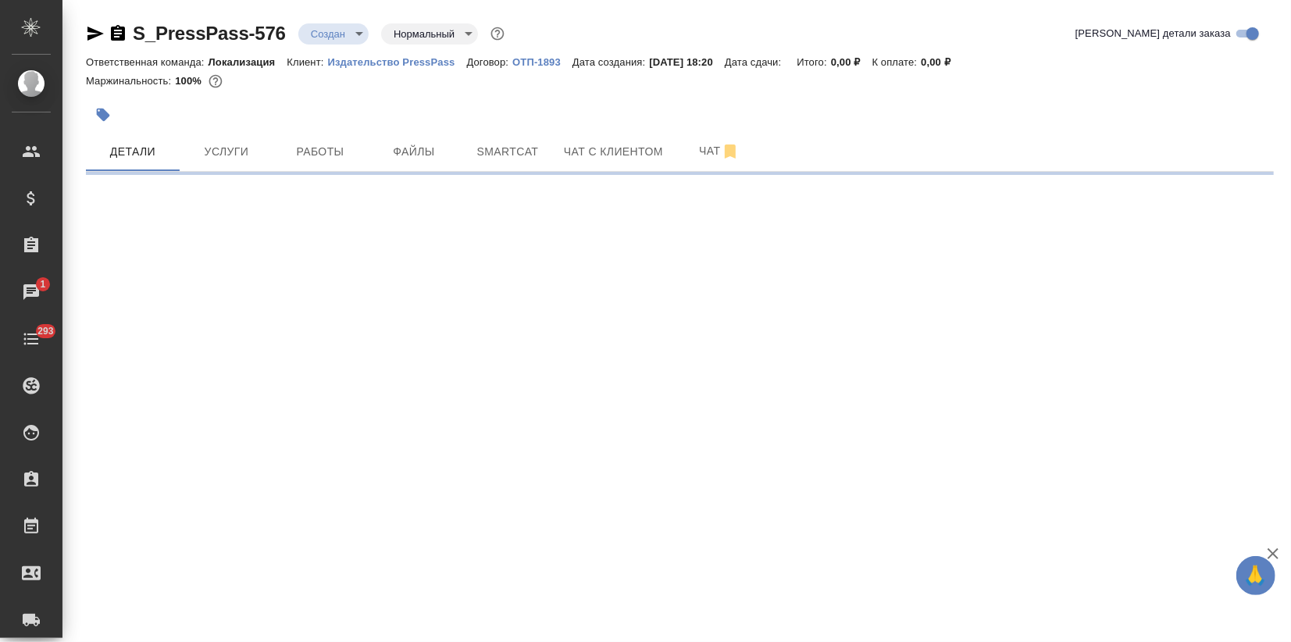
select select "RU"
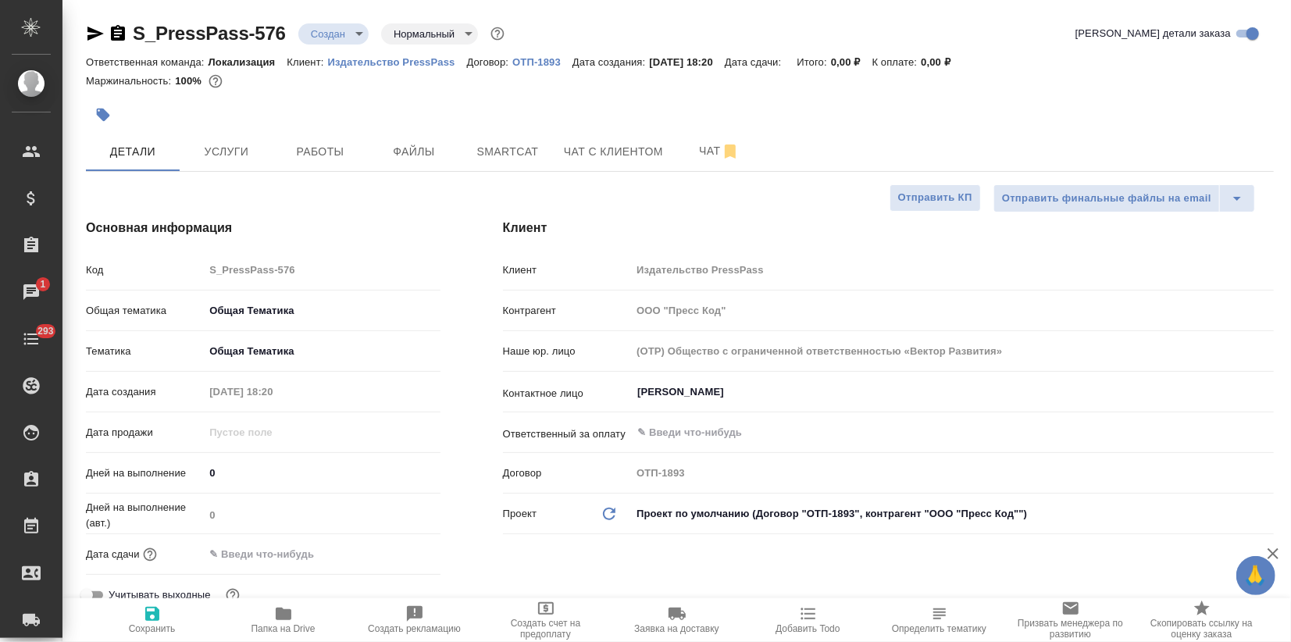
type textarea "x"
click at [156, 604] on icon "button" at bounding box center [152, 613] width 19 height 19
type textarea "x"
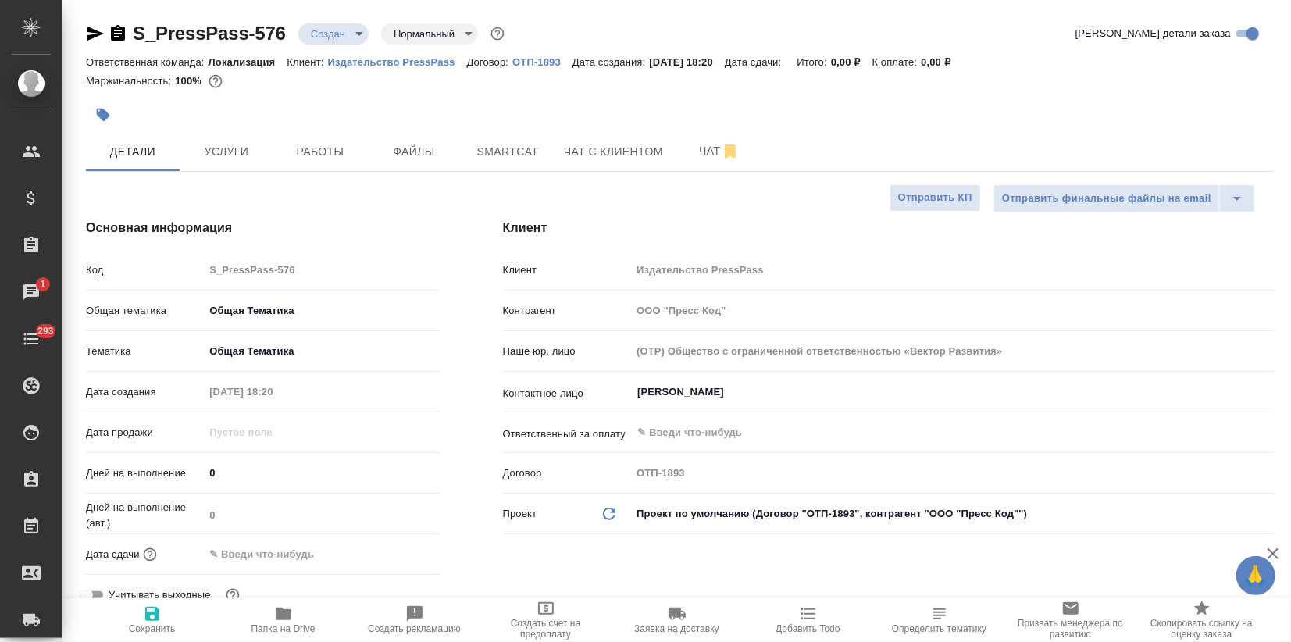
type textarea "x"
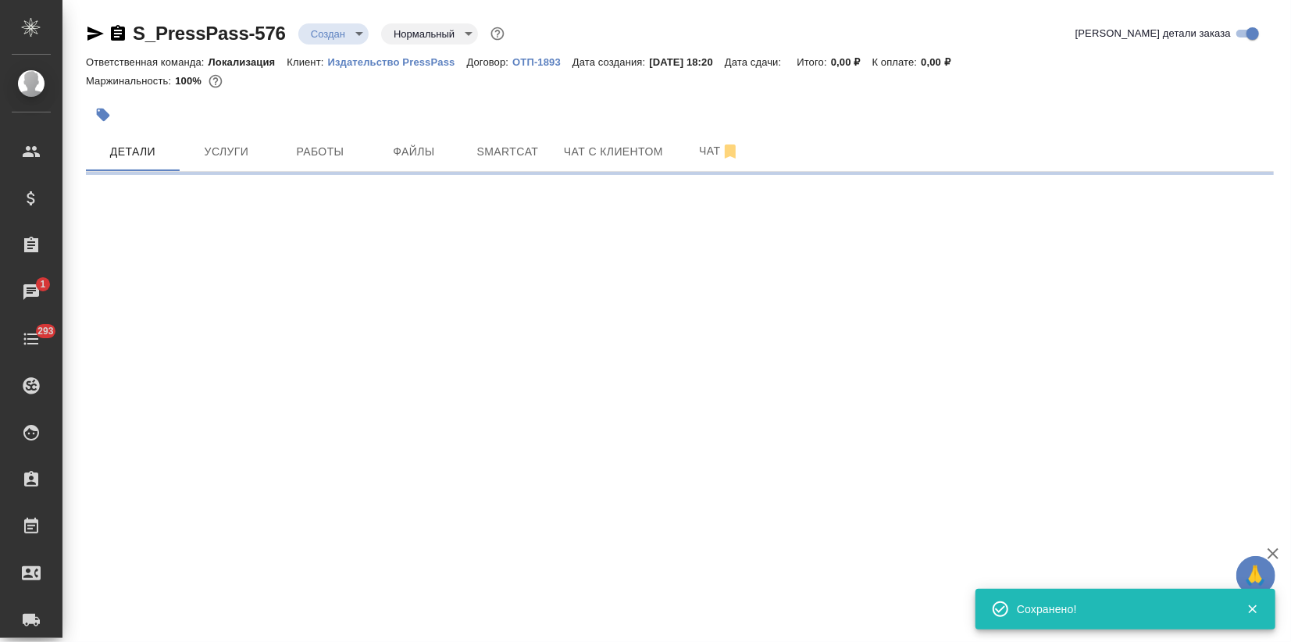
select select "RU"
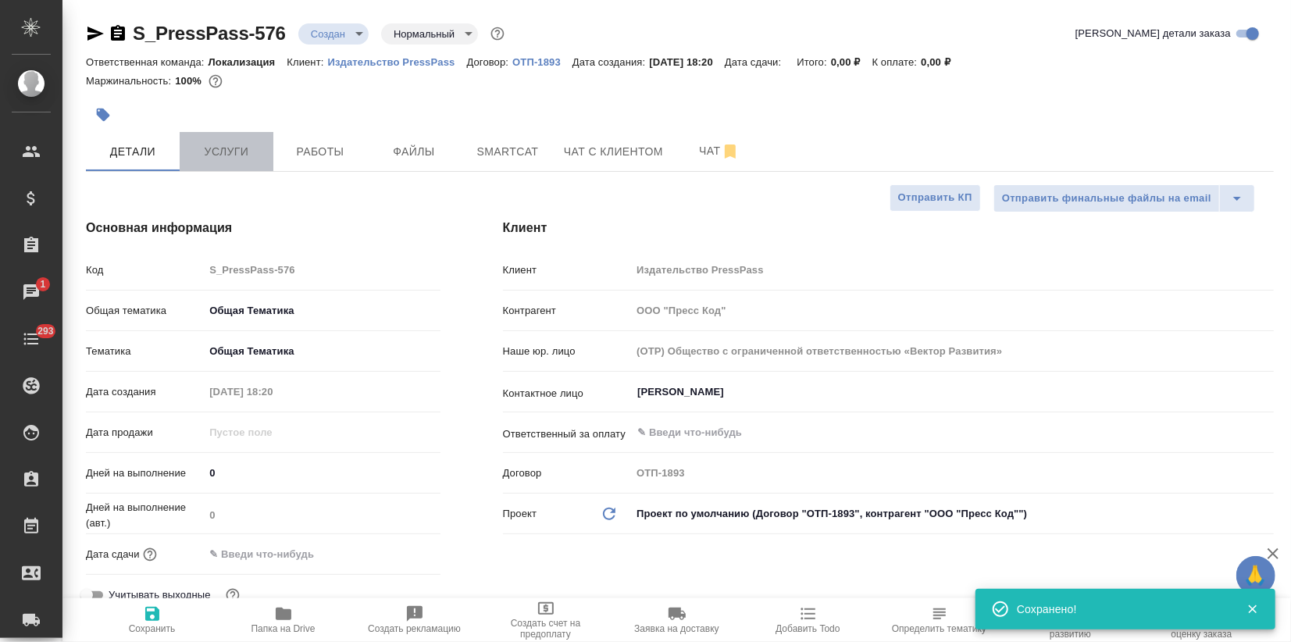
click at [236, 137] on button "Услуги" at bounding box center [227, 151] width 94 height 39
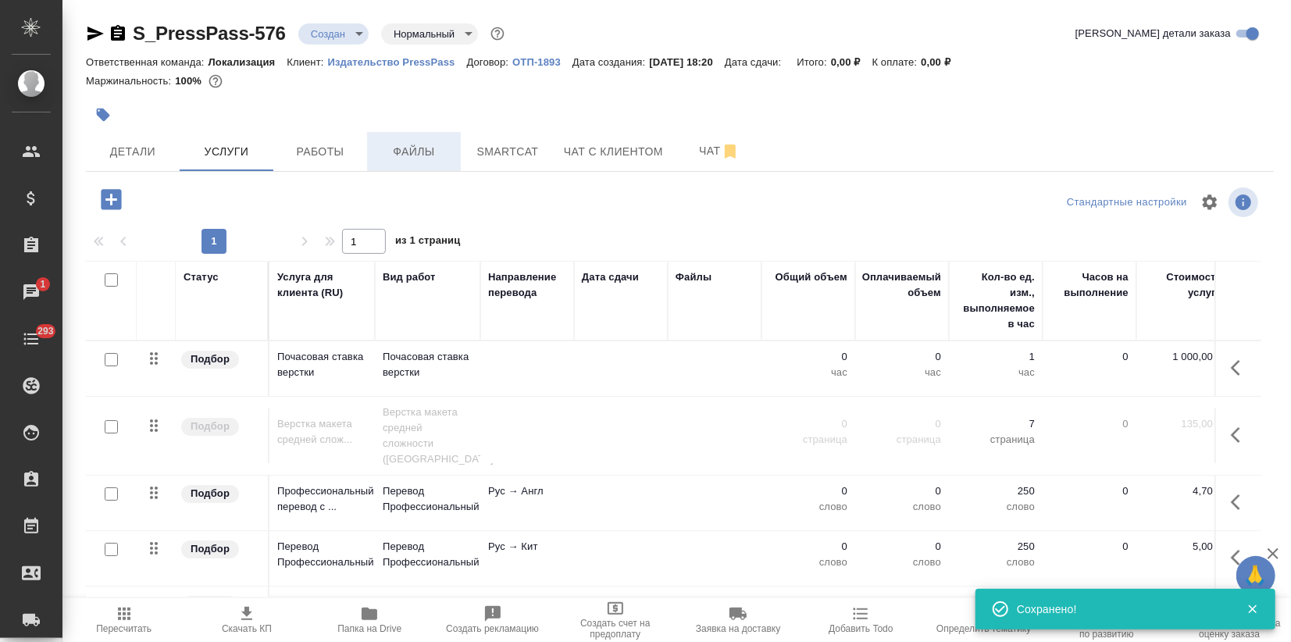
click at [416, 148] on span "Файлы" at bounding box center [413, 152] width 75 height 20
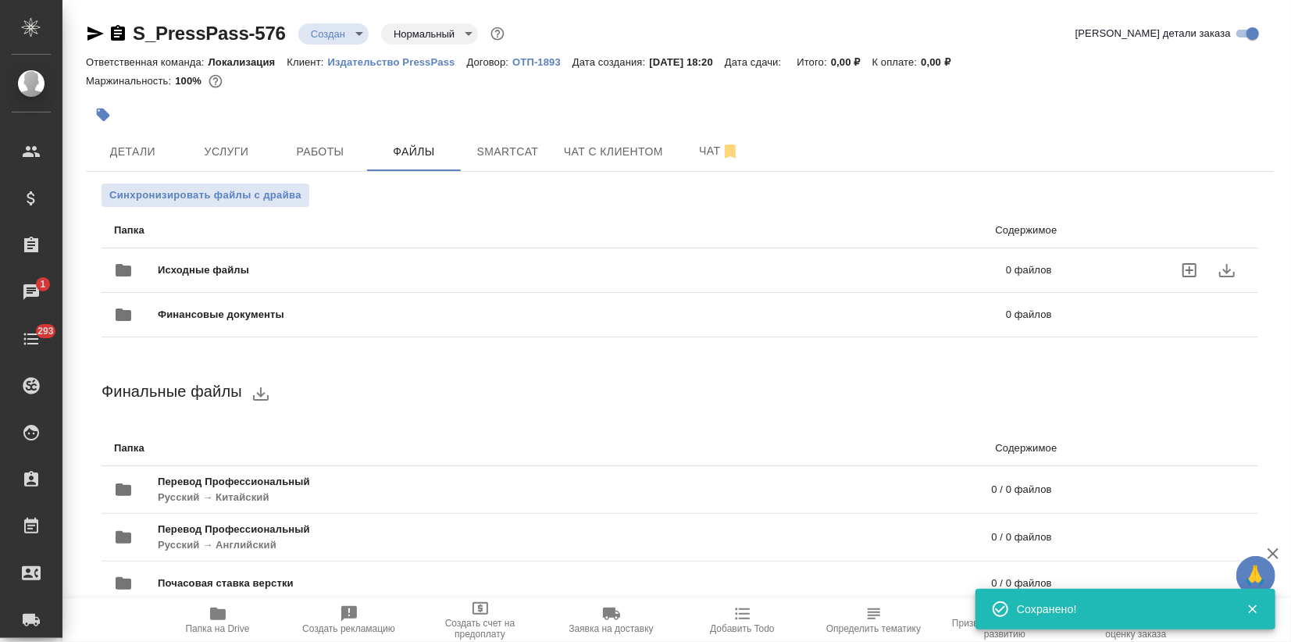
click at [209, 269] on span "Исходные файлы" at bounding box center [393, 270] width 470 height 16
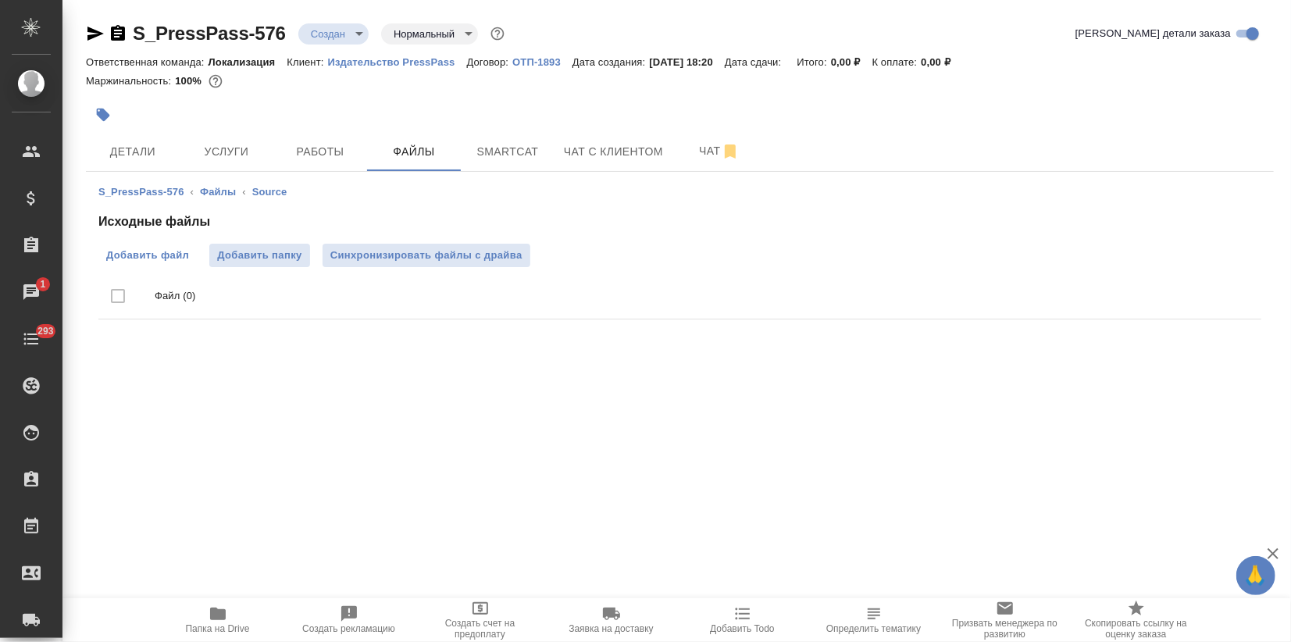
click at [166, 248] on span "Добавить файл" at bounding box center [147, 256] width 83 height 16
click at [0, 0] on input "Добавить файл" at bounding box center [0, 0] width 0 height 0
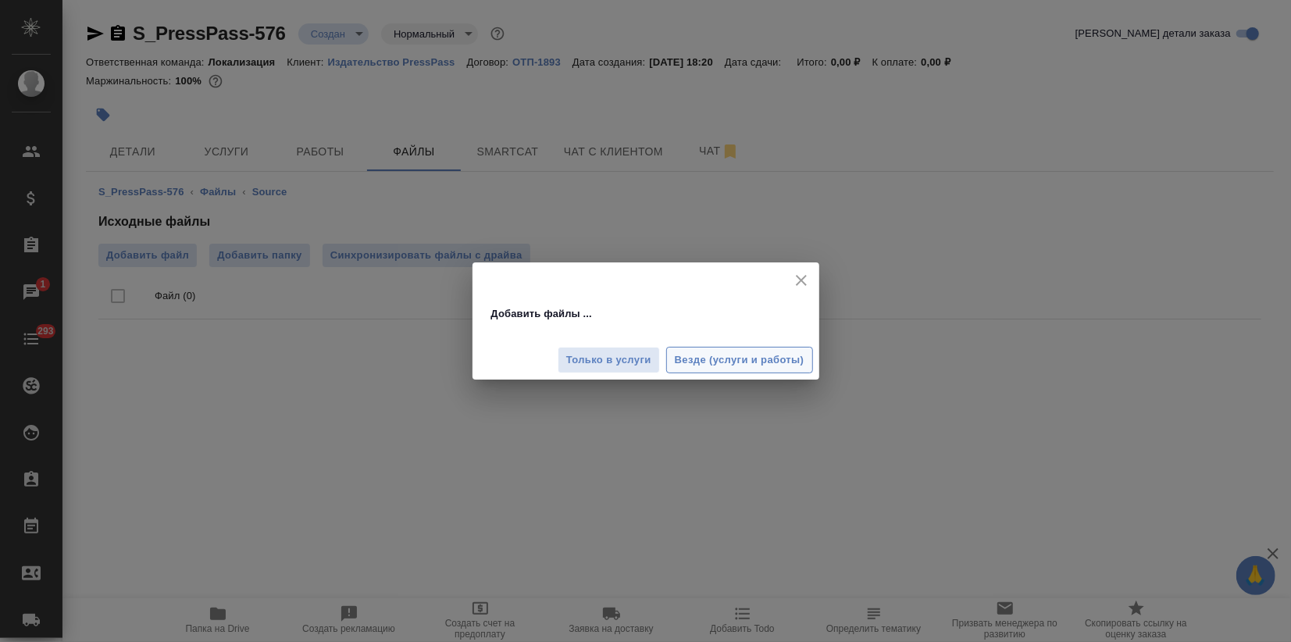
click at [762, 356] on span "Везде (услуги и работы)" at bounding box center [740, 360] width 130 height 18
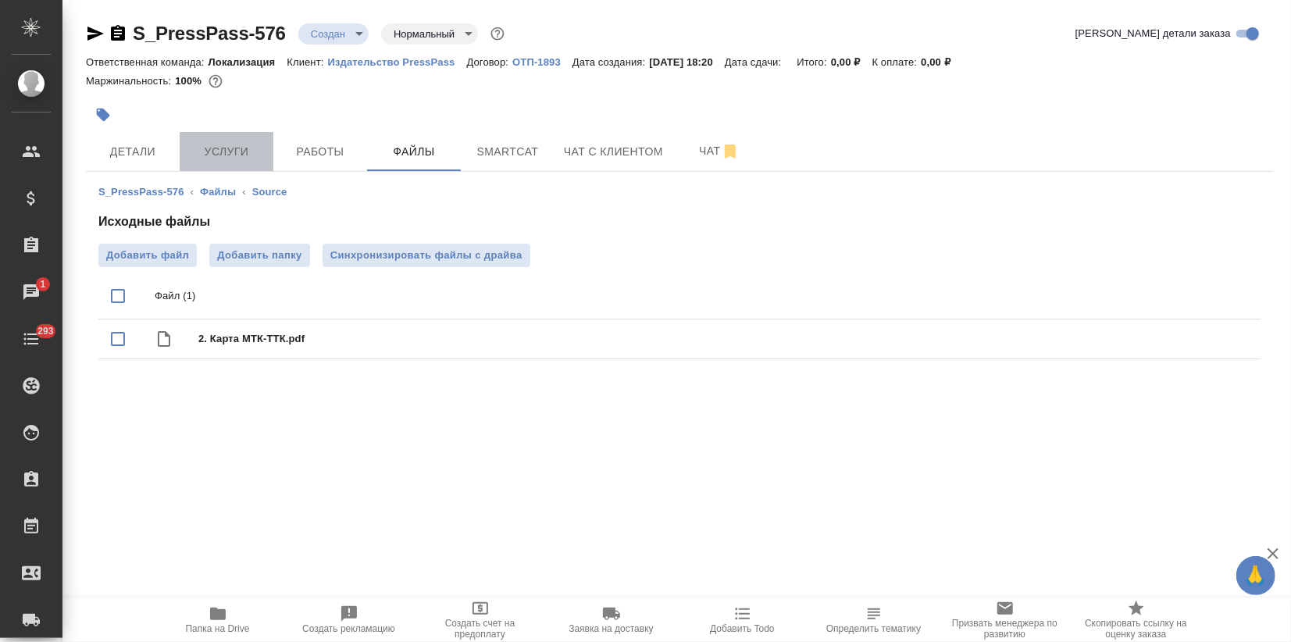
click at [237, 168] on button "Услуги" at bounding box center [227, 151] width 94 height 39
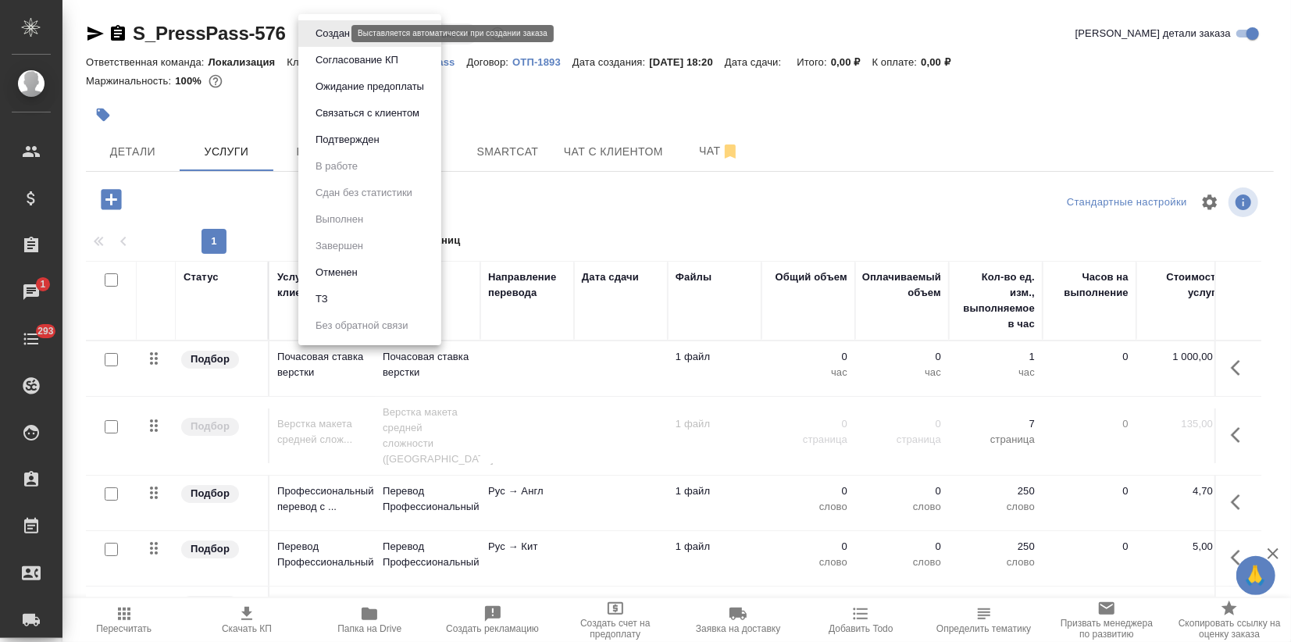
click at [327, 36] on body "🙏 .cls-1 fill:#fff; AWATERA Zagorodnikh Viktoria Клиенты Спецификации Заказы 1 …" at bounding box center [645, 321] width 1291 height 642
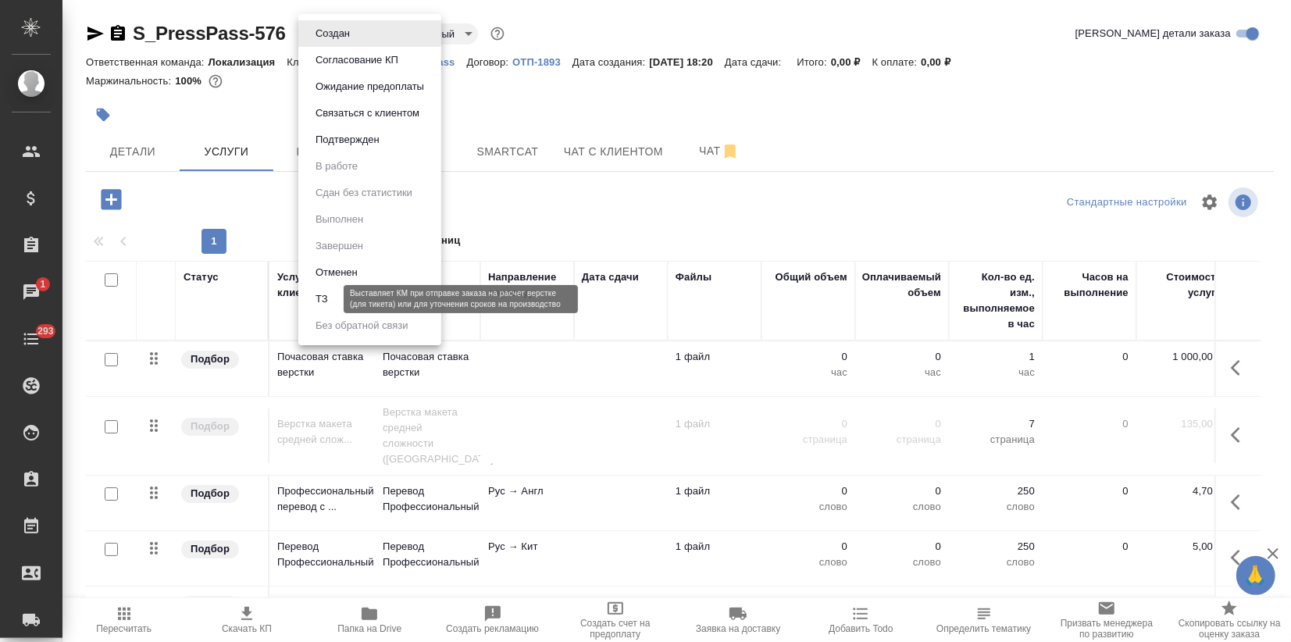
click at [322, 294] on button "ТЗ" at bounding box center [322, 298] width 22 height 17
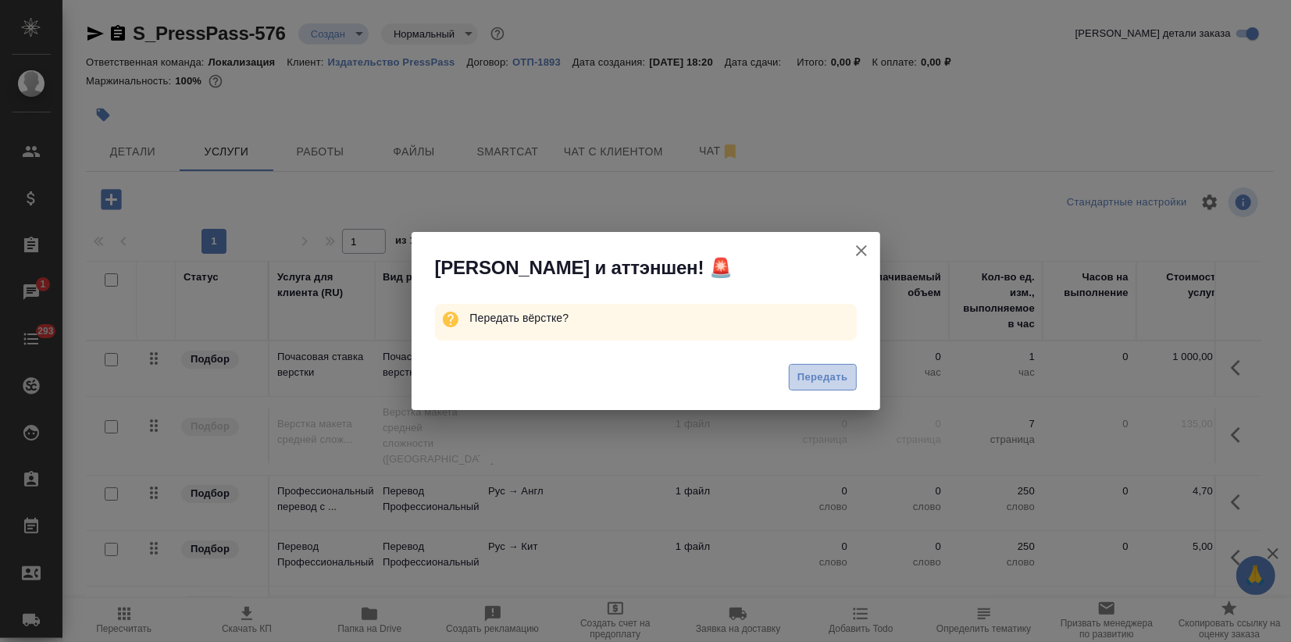
click at [831, 373] on span "Передать" at bounding box center [822, 378] width 51 height 18
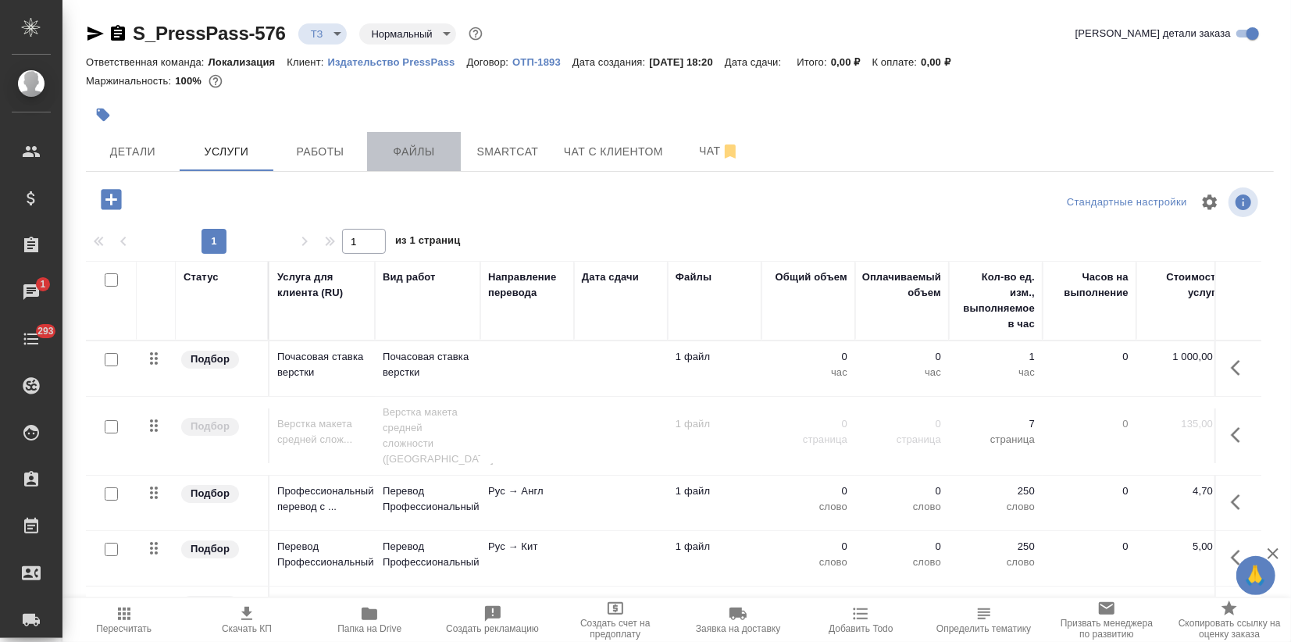
click at [415, 144] on span "Файлы" at bounding box center [413, 152] width 75 height 20
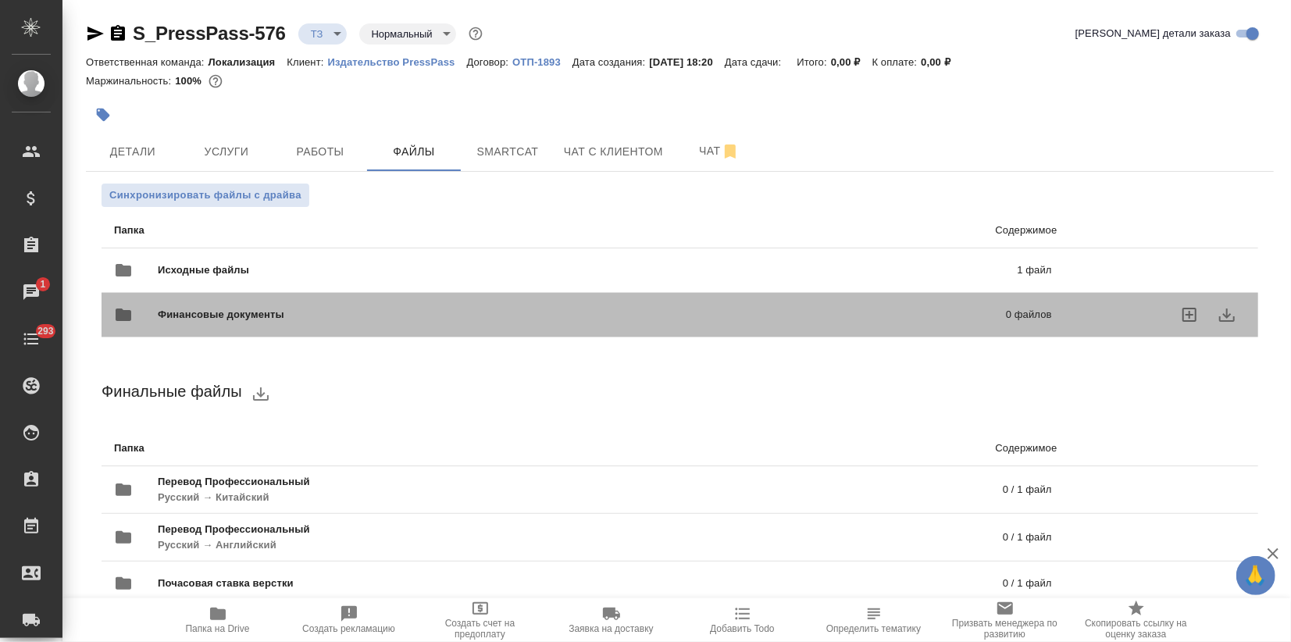
click at [179, 283] on div "Финансовые документы 0 файлов" at bounding box center [582, 314] width 969 height 69
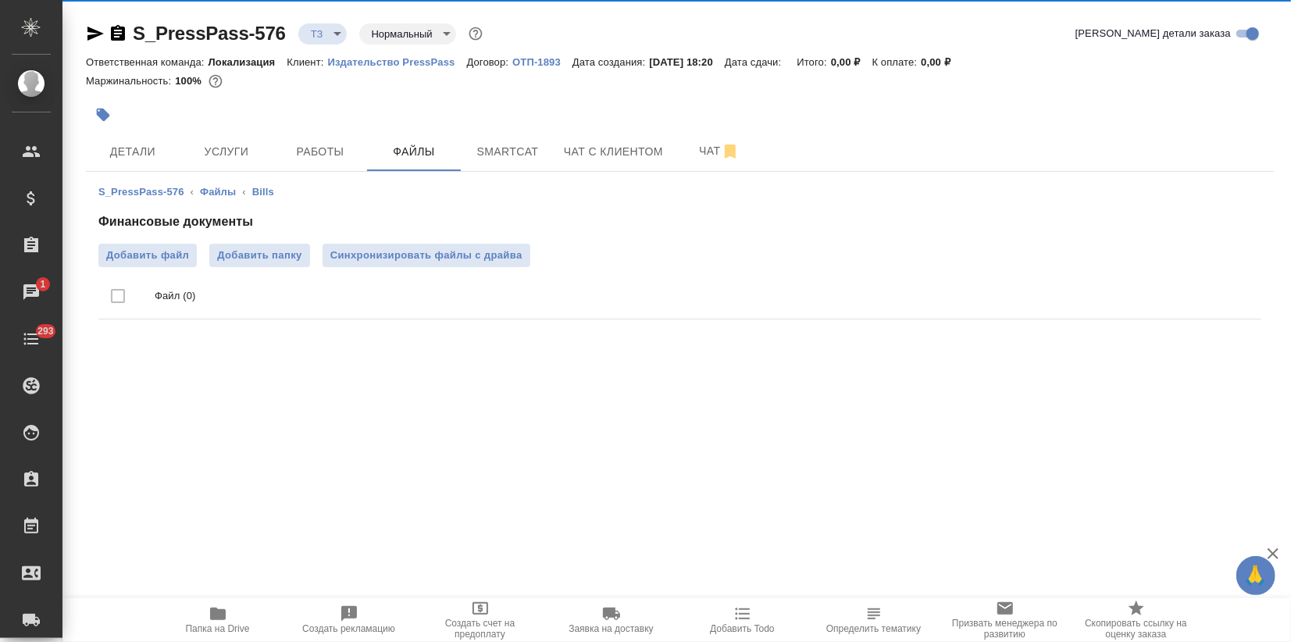
click at [184, 269] on ul "Файл (0)" at bounding box center [679, 296] width 1163 height 59
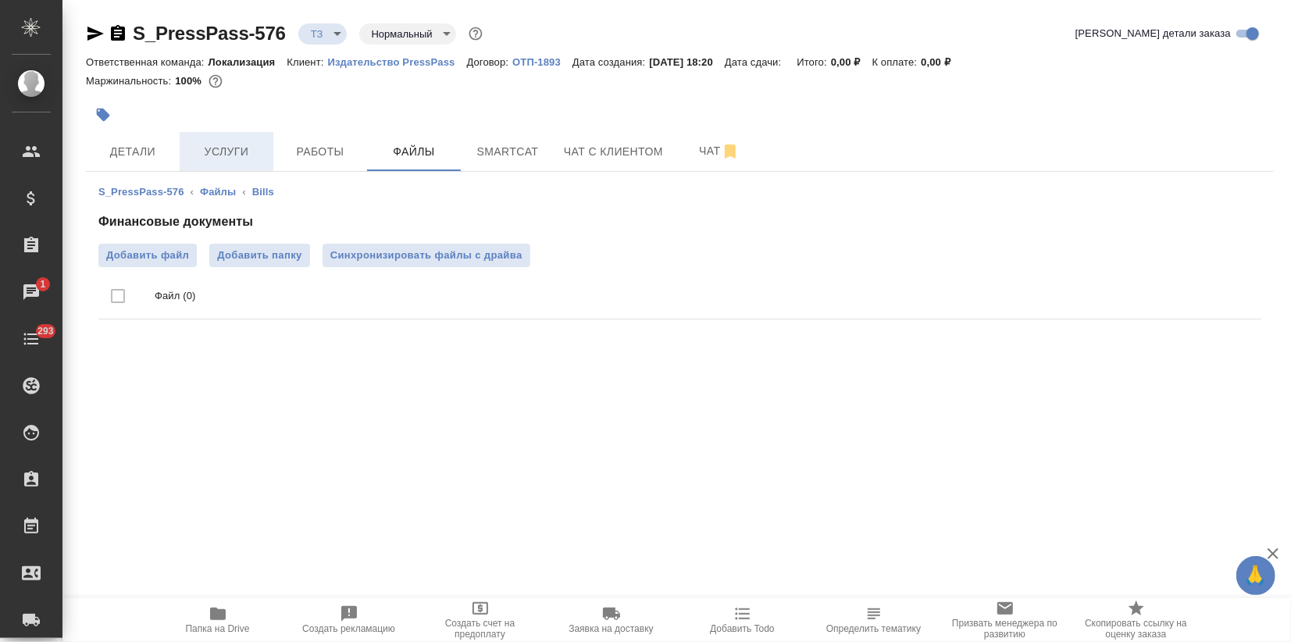
click at [235, 155] on span "Услуги" at bounding box center [226, 152] width 75 height 20
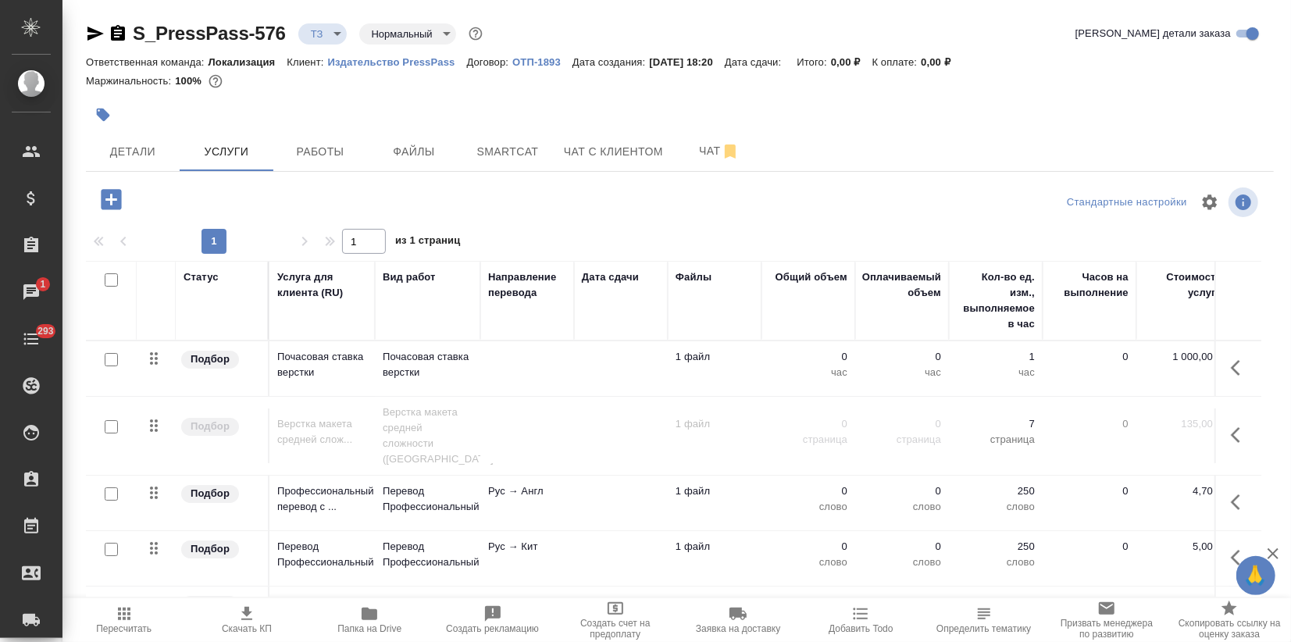
click at [100, 27] on icon "button" at bounding box center [95, 33] width 19 height 19
click at [155, 152] on span "Детали" at bounding box center [132, 152] width 75 height 20
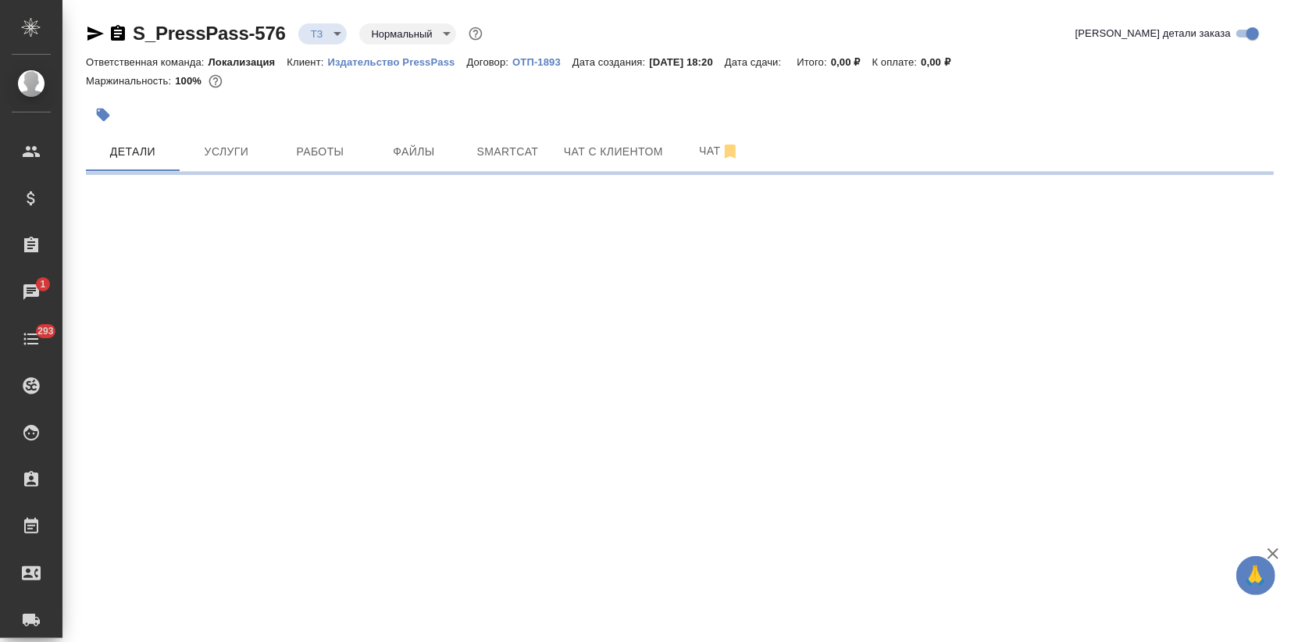
select select "RU"
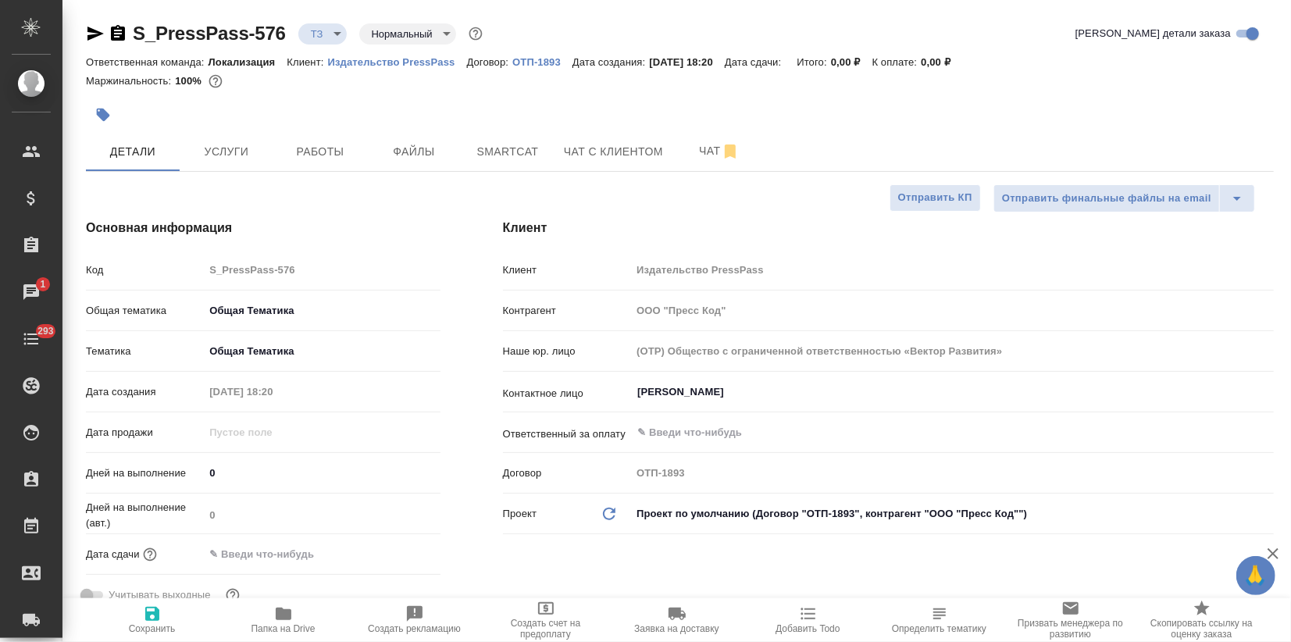
type textarea "x"
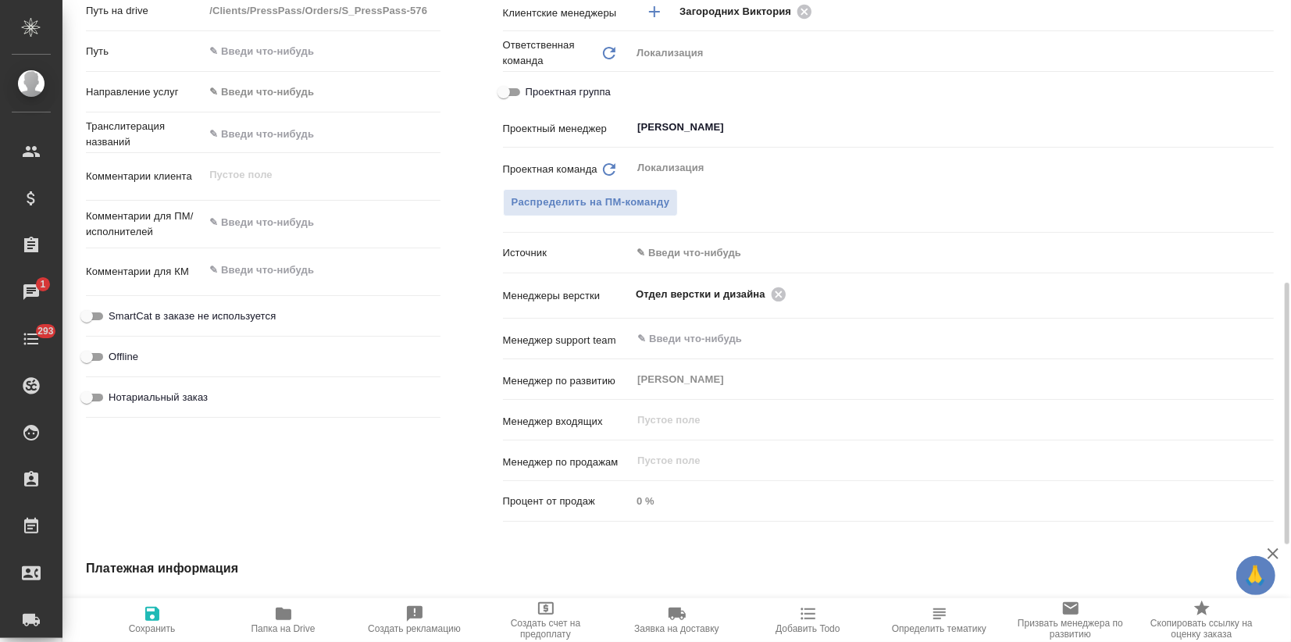
type textarea "x"
click at [249, 224] on textarea at bounding box center [322, 223] width 234 height 27
paste textarea "Посмотрите пожалуйста слайд, необходимо перевести не английский (британский) и …"
type textarea "Посмотрите пожалуйста слайд, необходимо перевести не английский (британский) и …"
type textarea "x"
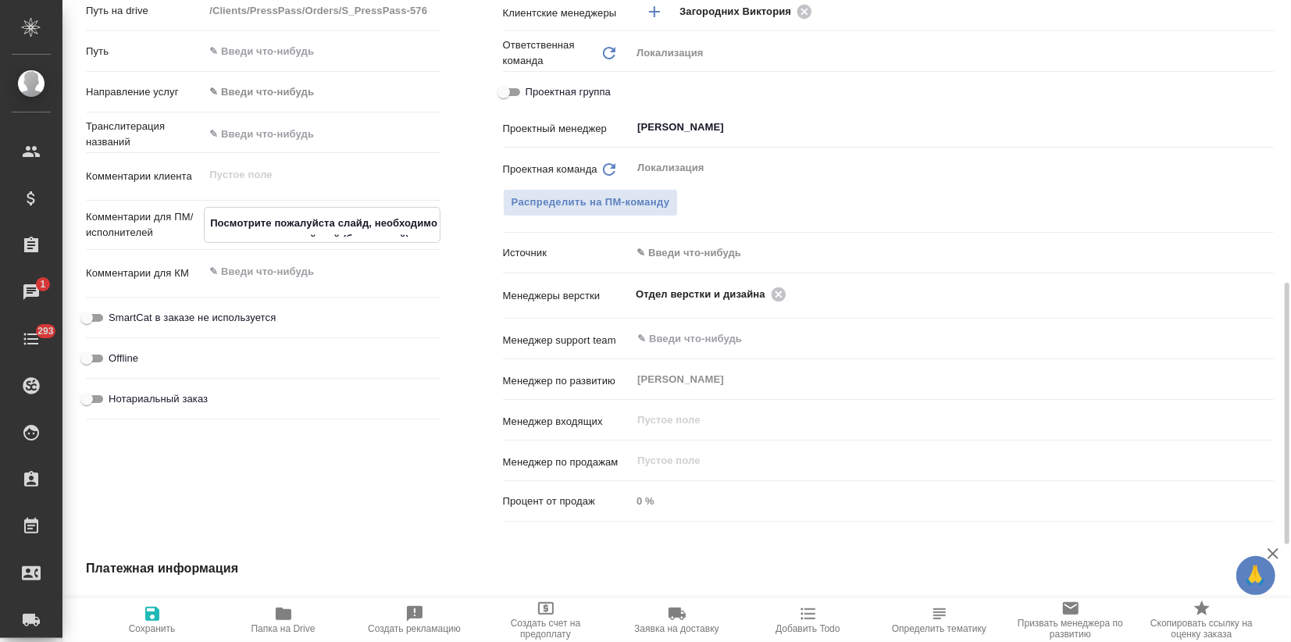
type textarea "x"
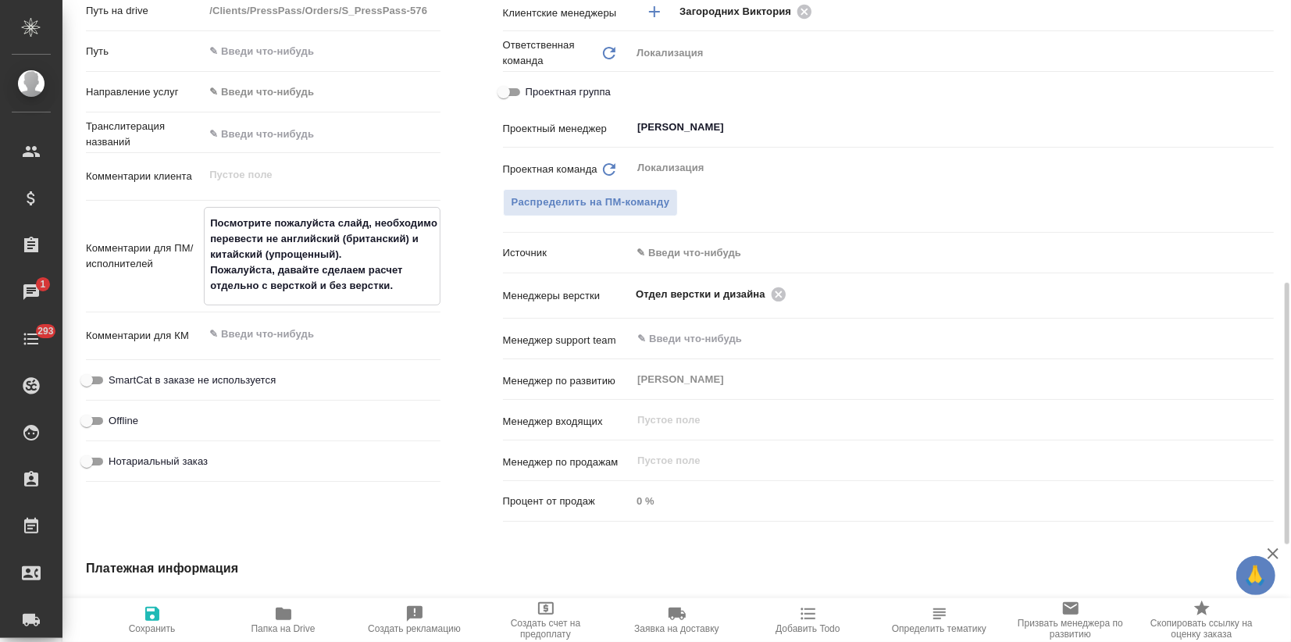
type textarea "Посмотрите пожалуйста слайд, необходимо перевести не английский (британский) и …"
type textarea "x"
click at [146, 618] on icon "button" at bounding box center [152, 614] width 14 height 14
type textarea "x"
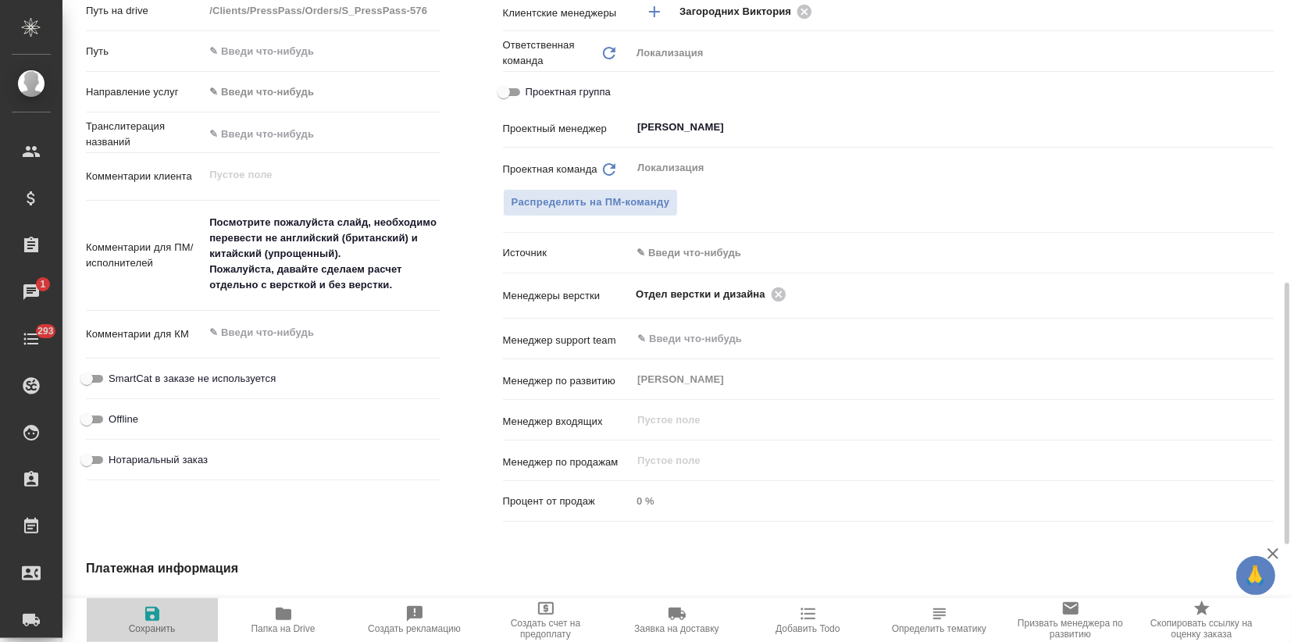
type textarea "x"
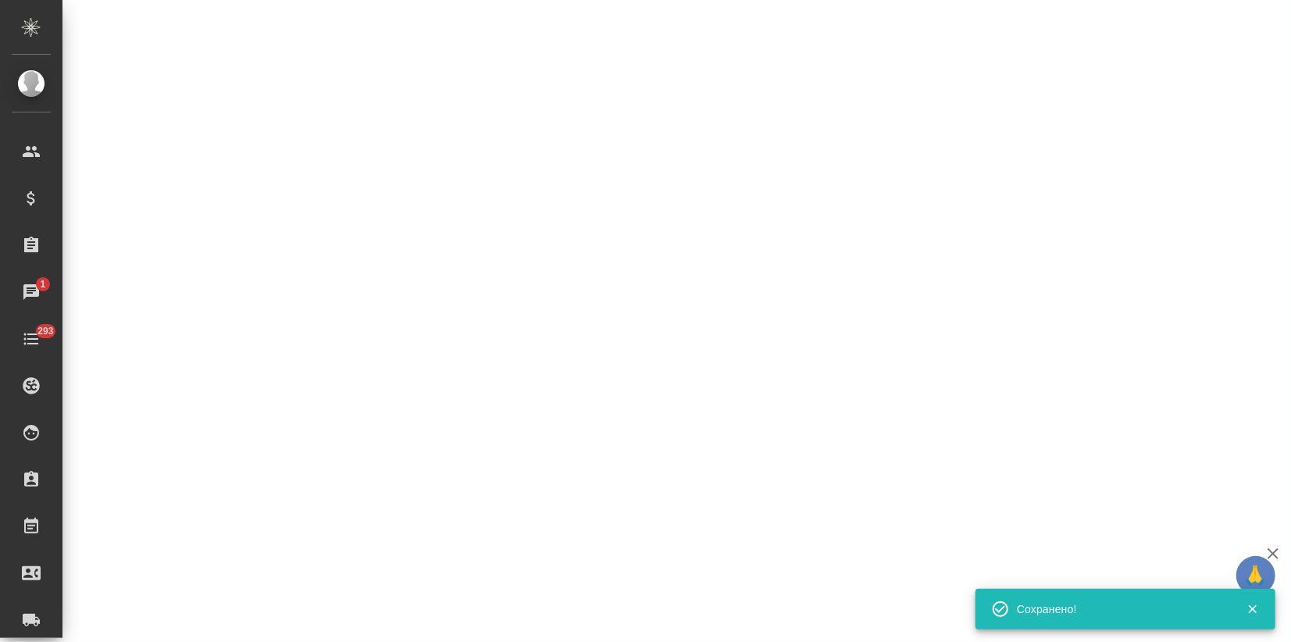
select select "RU"
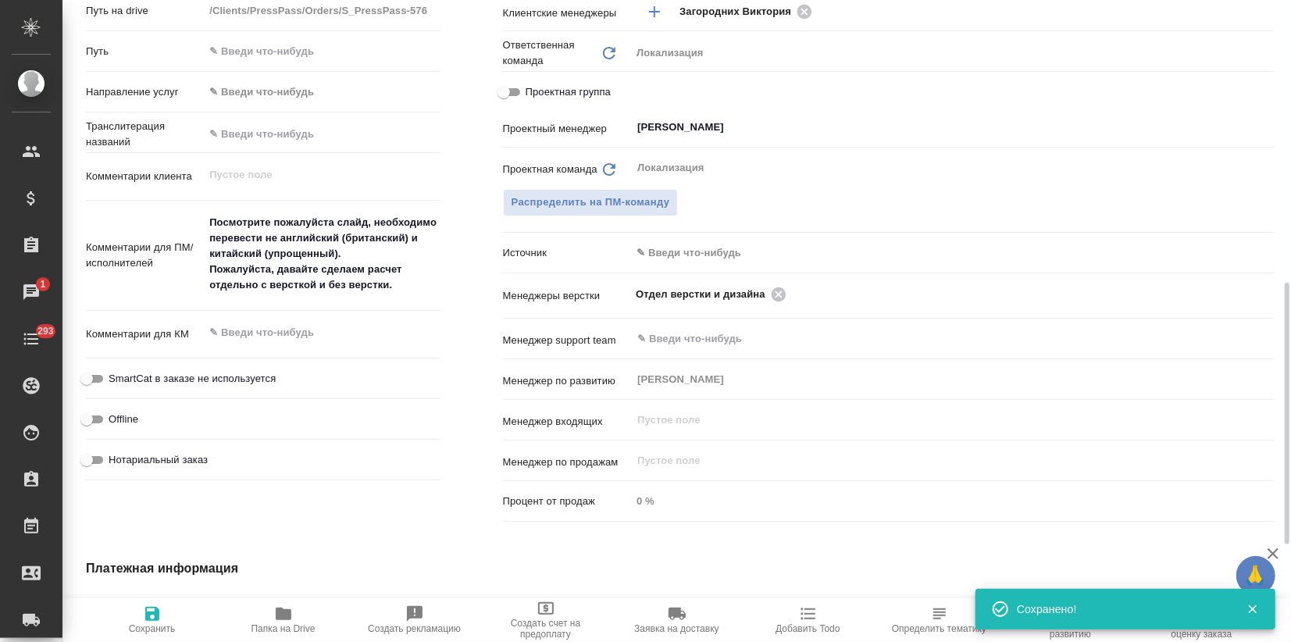
type textarea "x"
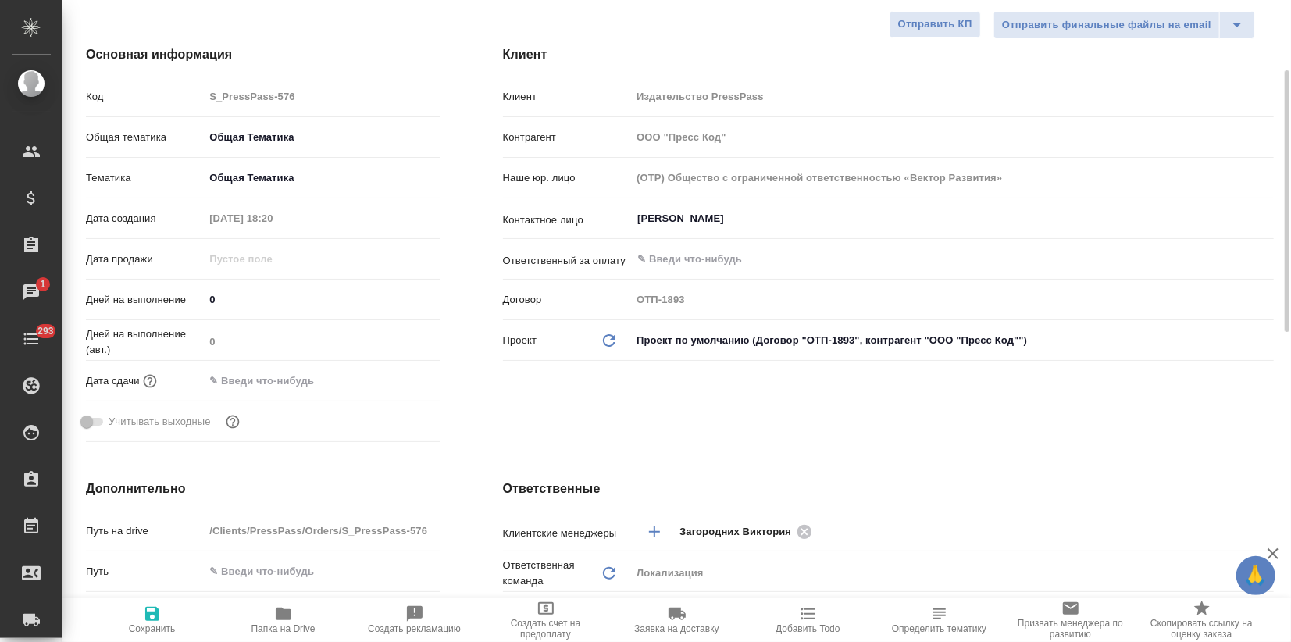
scroll to position [0, 0]
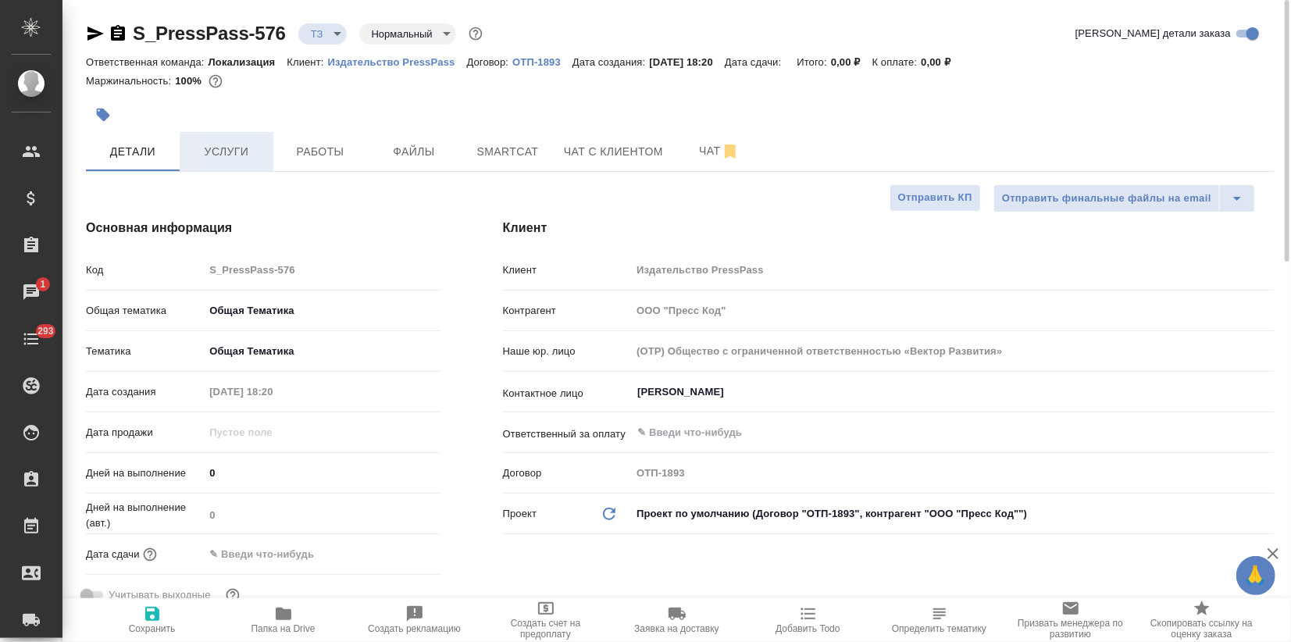
click at [230, 149] on span "Услуги" at bounding box center [226, 152] width 75 height 20
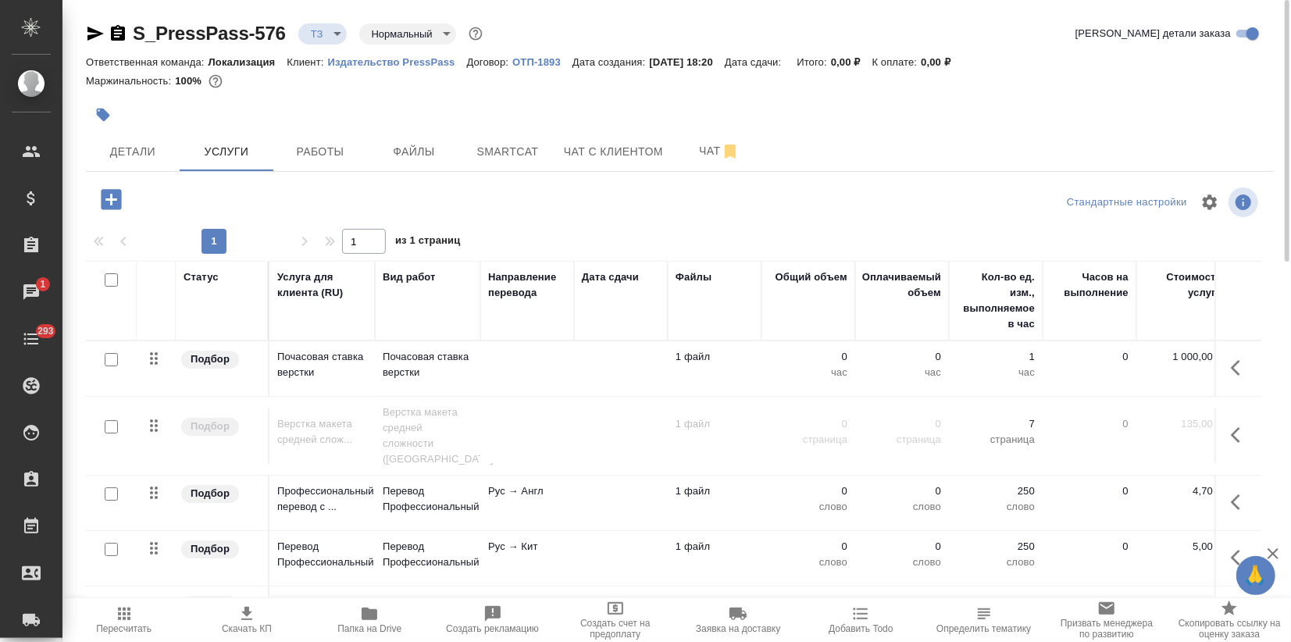
drag, startPoint x: 106, startPoint y: 477, endPoint x: 117, endPoint y: 500, distance: 25.1
click at [106, 487] on input "checkbox" at bounding box center [111, 493] width 13 height 13
checkbox input "true"
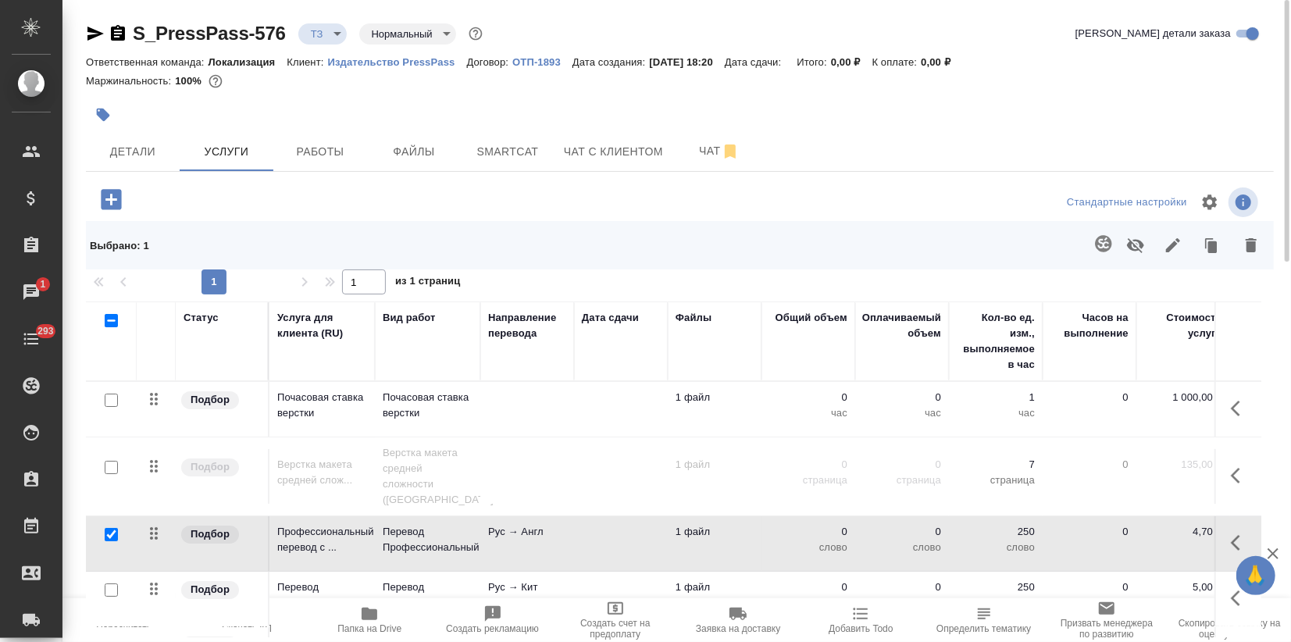
drag, startPoint x: 109, startPoint y: 572, endPoint x: 187, endPoint y: 561, distance: 79.0
click at [109, 583] on input "checkbox" at bounding box center [111, 589] width 13 height 13
checkbox input "true"
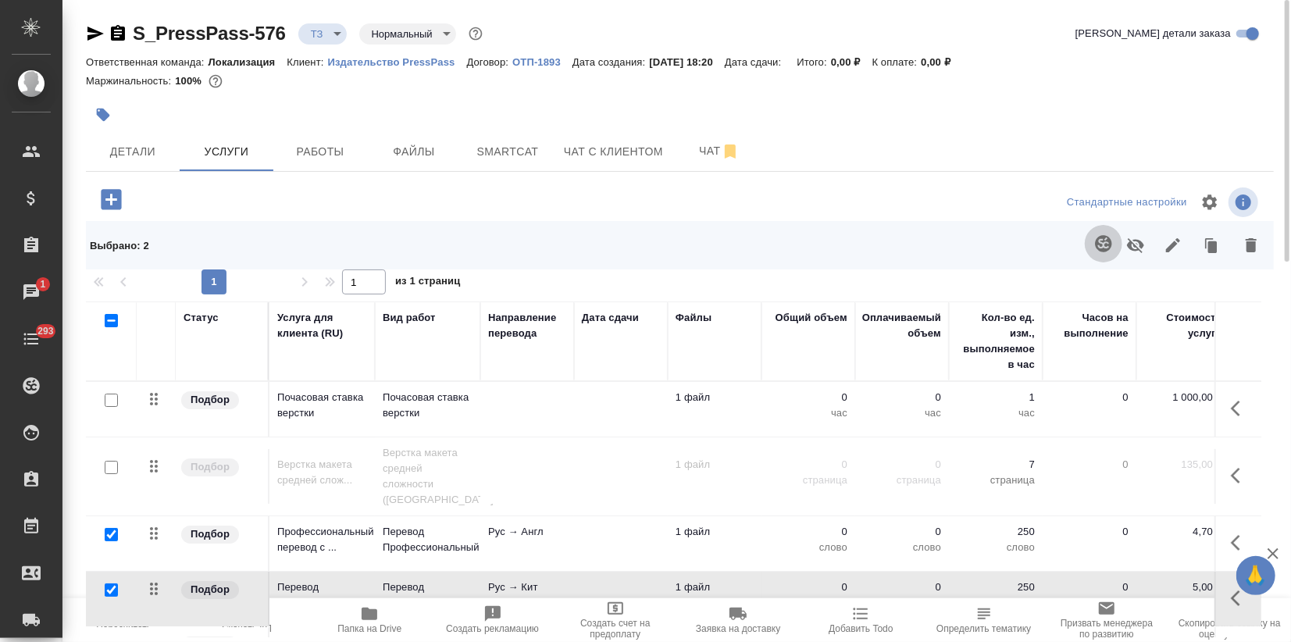
click at [1089, 240] on button "button" at bounding box center [1103, 243] width 37 height 37
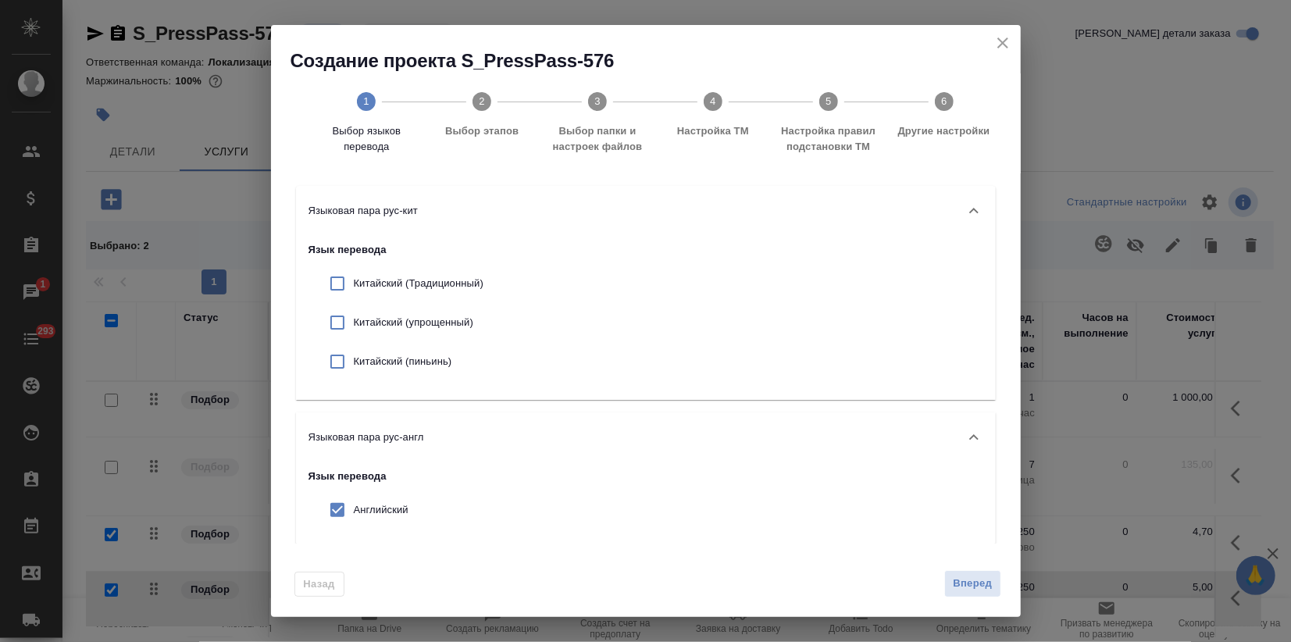
click at [387, 330] on p "Китайский (упрощенный)" at bounding box center [419, 323] width 130 height 16
checkbox input "true"
click at [975, 585] on span "Вперед" at bounding box center [972, 584] width 39 height 18
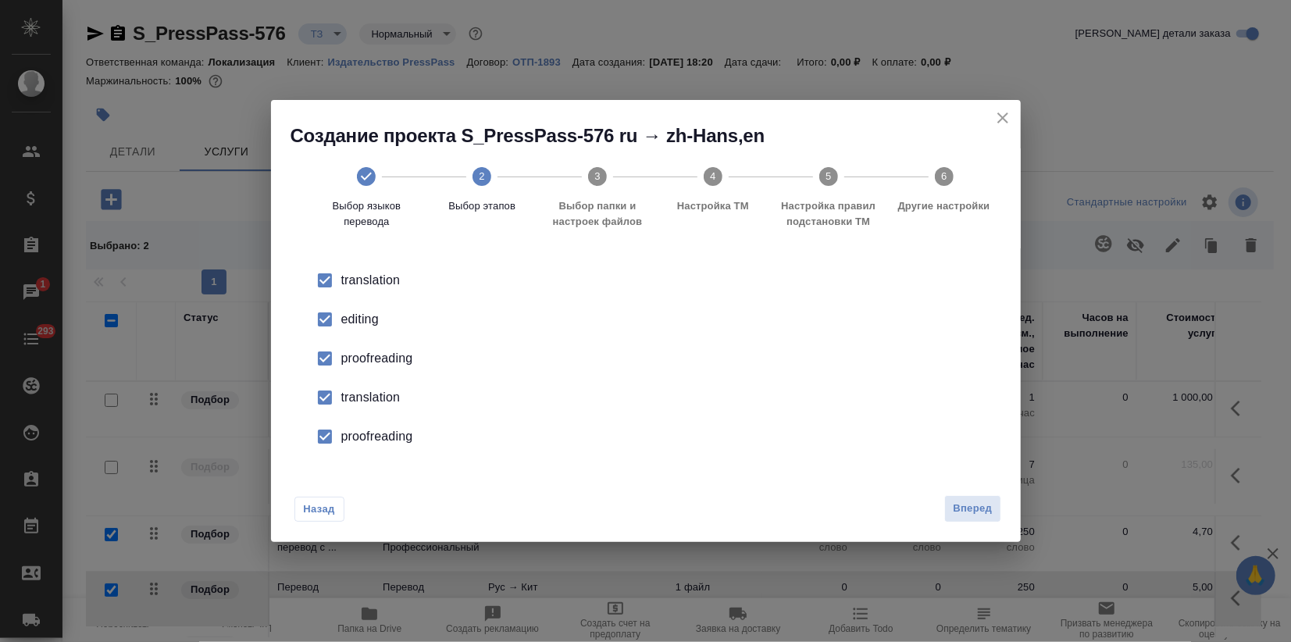
click at [329, 316] on input "checkbox" at bounding box center [324, 319] width 33 height 33
click at [331, 348] on input "checkbox" at bounding box center [324, 358] width 33 height 33
click at [337, 387] on input "checkbox" at bounding box center [324, 397] width 33 height 33
click at [351, 434] on div "proofreading" at bounding box center [662, 436] width 642 height 19
click at [993, 514] on button "Вперед" at bounding box center [972, 508] width 56 height 27
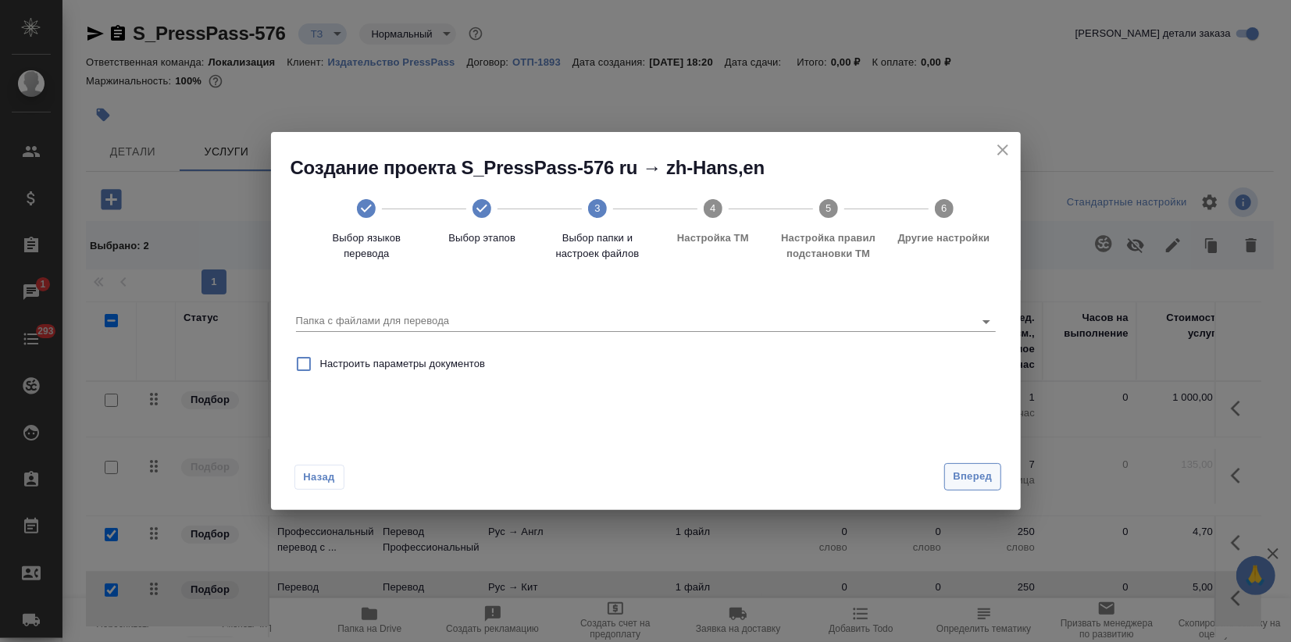
click at [977, 477] on span "Вперед" at bounding box center [972, 477] width 39 height 18
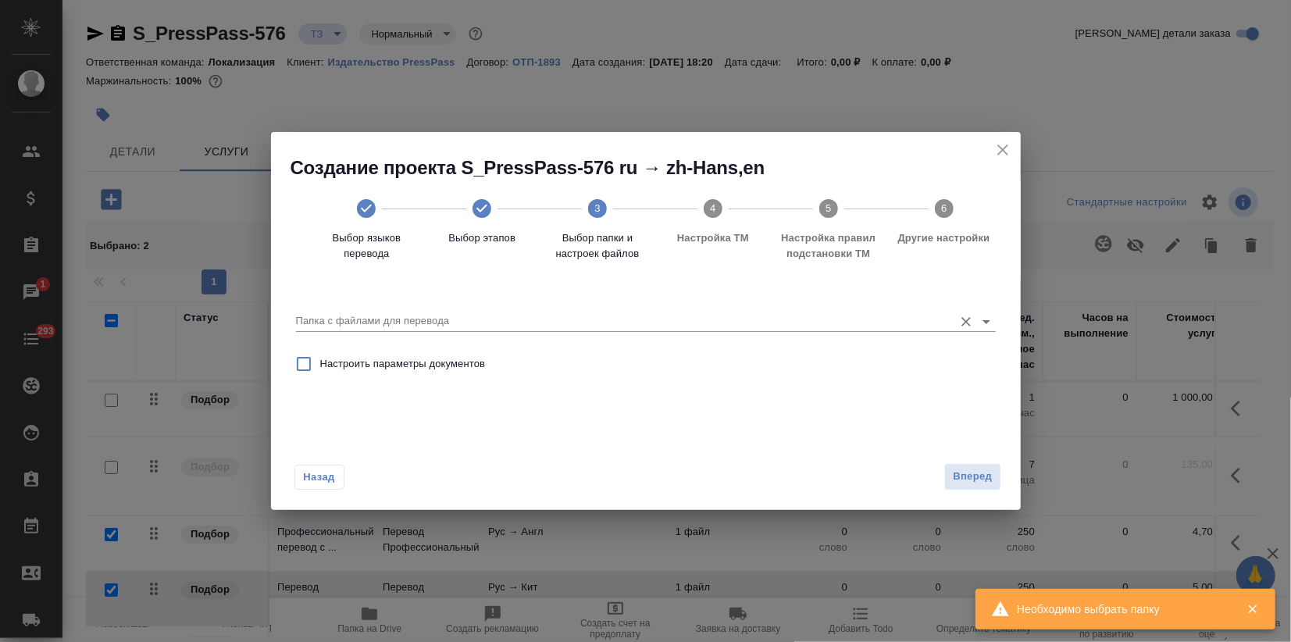
click at [362, 319] on input "Папка с файлами для перевода" at bounding box center [621, 321] width 650 height 19
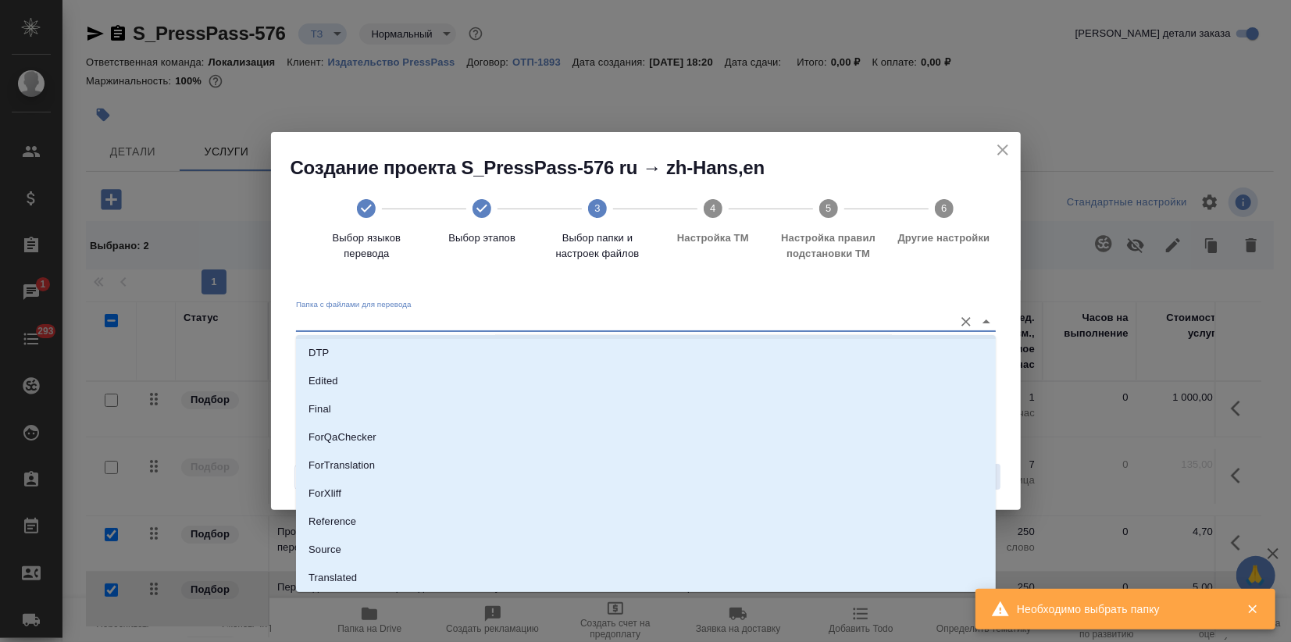
scroll to position [141, 0]
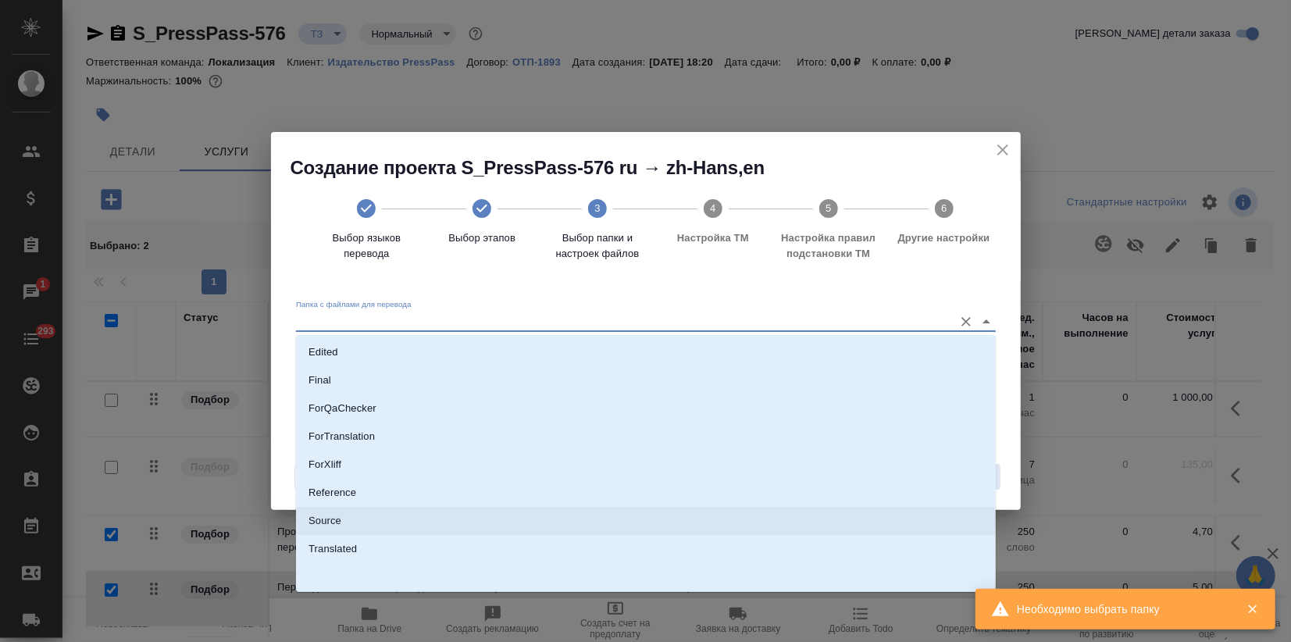
click at [322, 522] on p "Source" at bounding box center [324, 521] width 33 height 16
type input "Source"
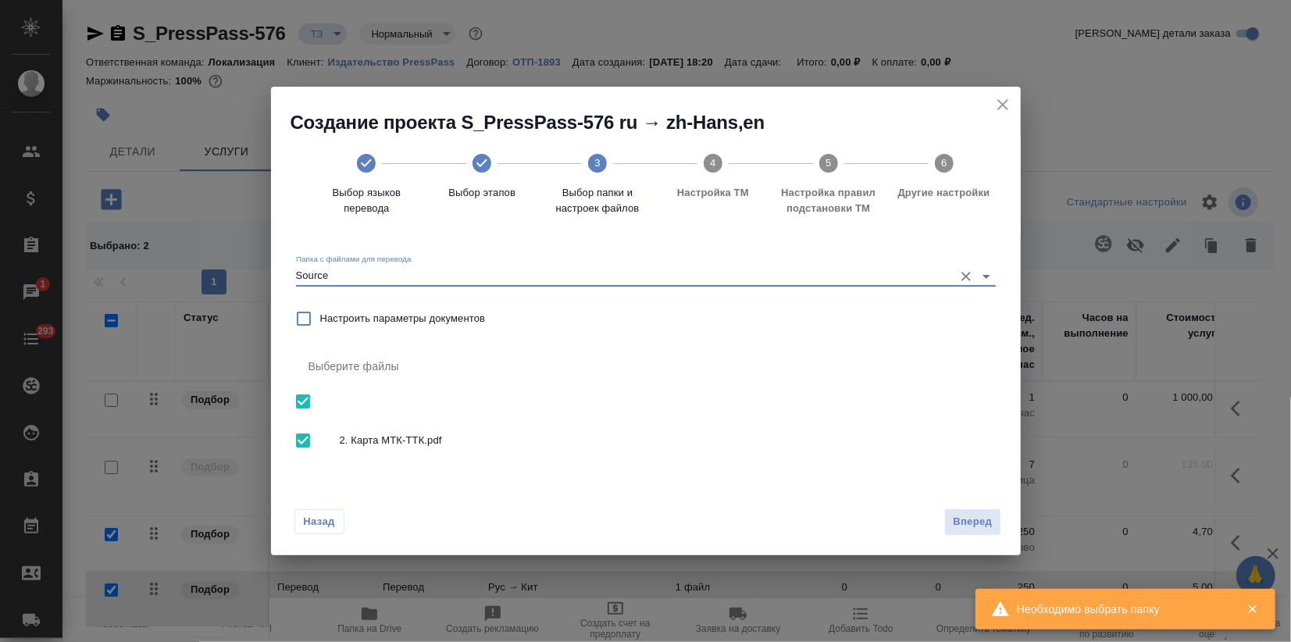
click at [971, 521] on span "Вперед" at bounding box center [972, 522] width 39 height 18
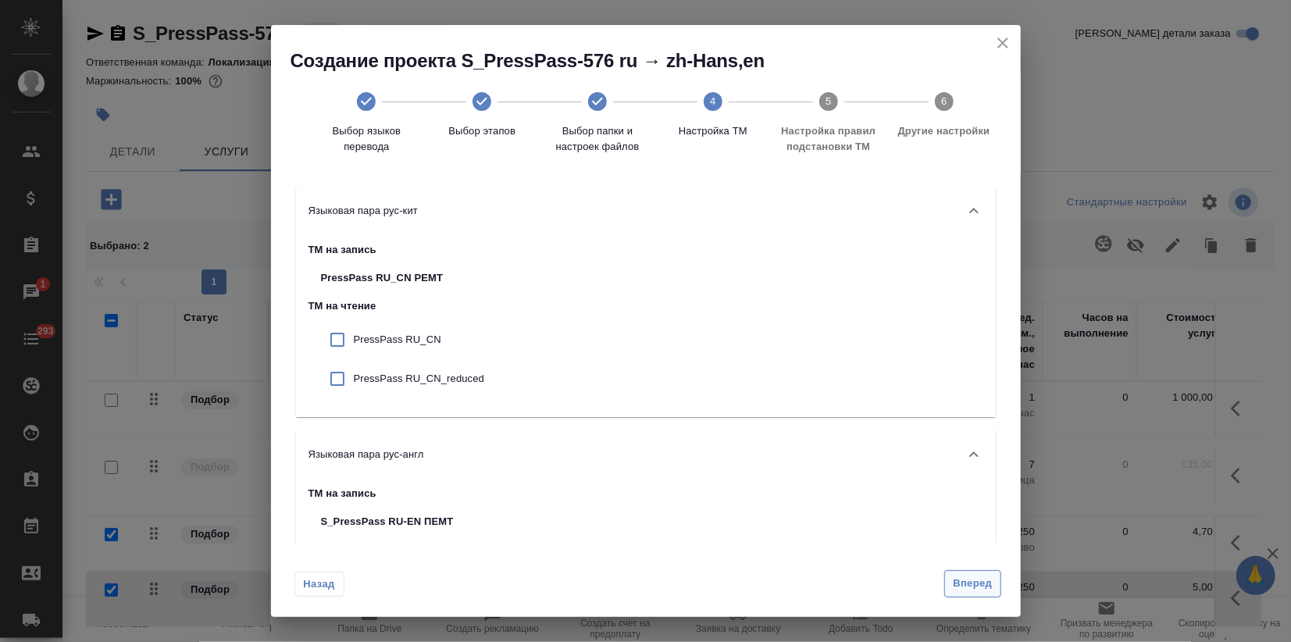
click at [961, 592] on span "Вперед" at bounding box center [972, 584] width 39 height 18
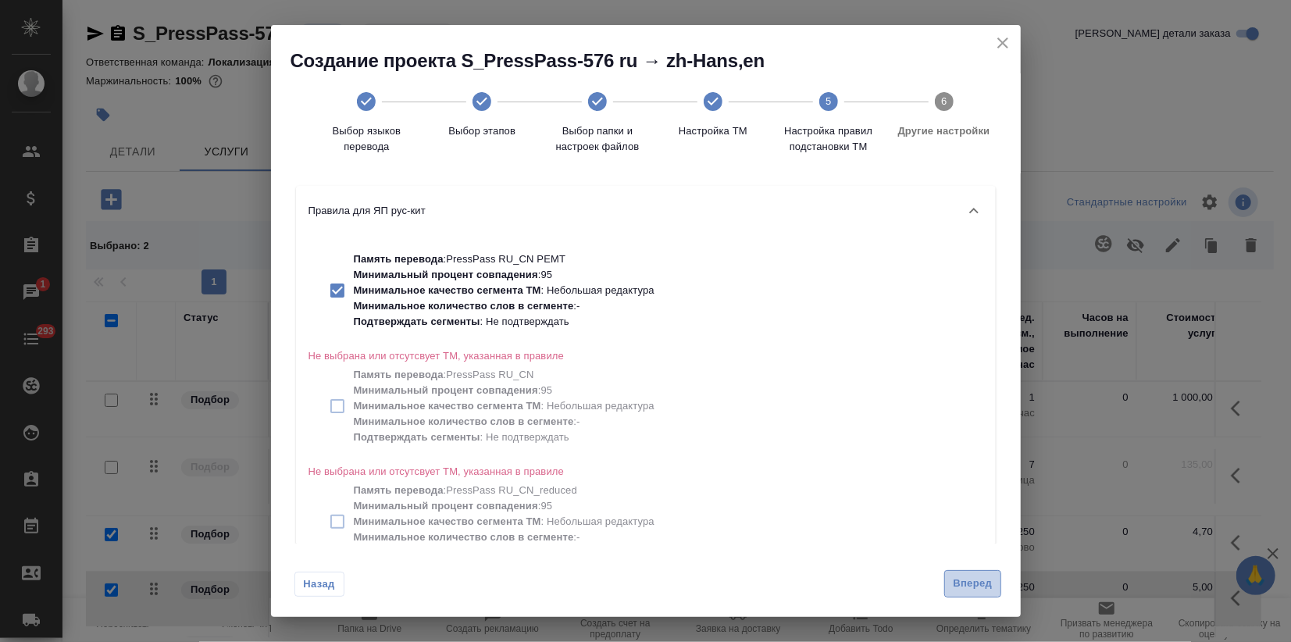
click at [963, 582] on span "Вперед" at bounding box center [972, 584] width 39 height 18
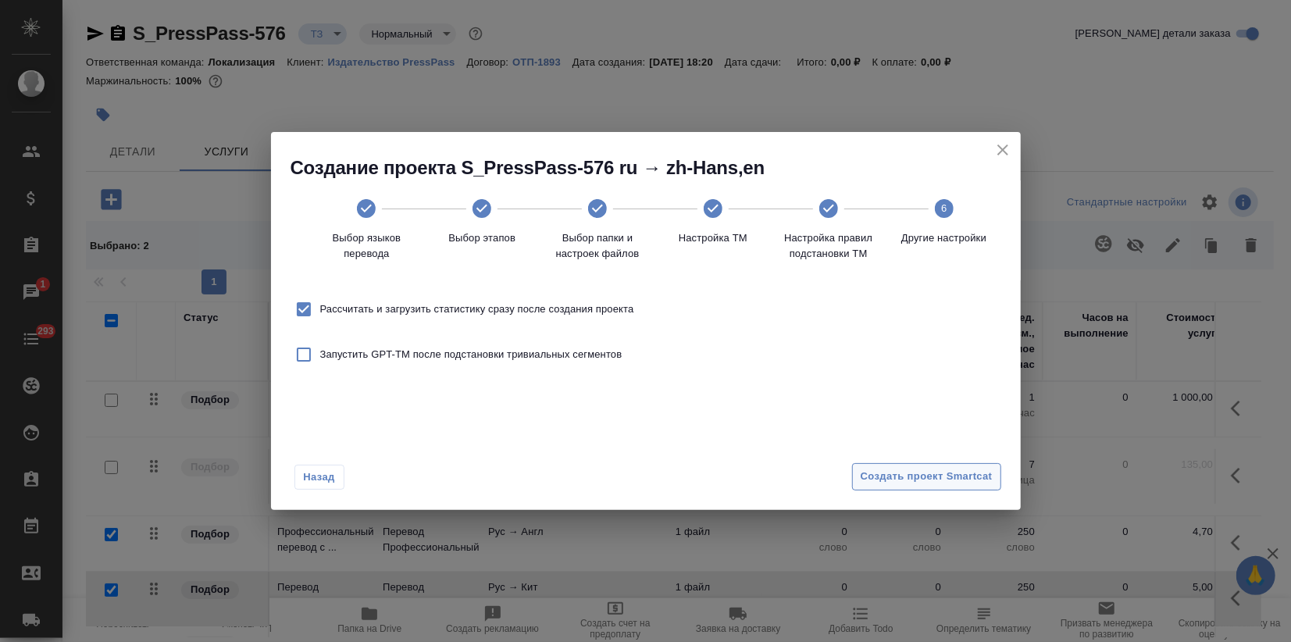
click at [931, 470] on span "Создать проект Smartcat" at bounding box center [927, 477] width 132 height 18
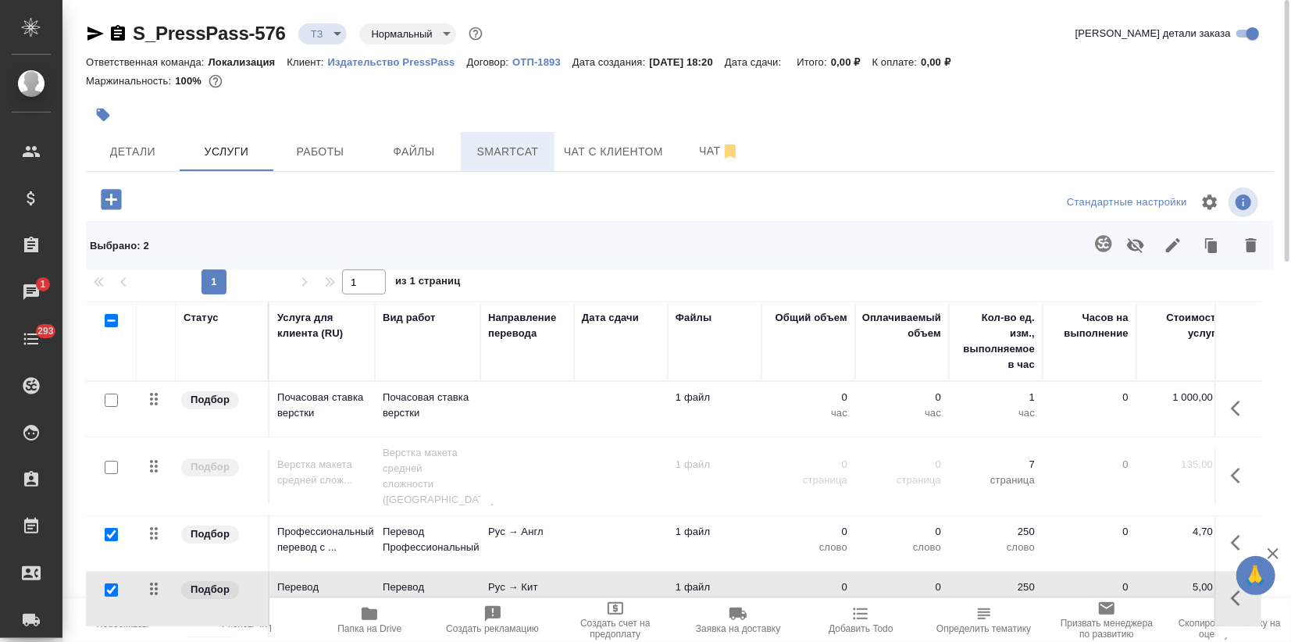
click at [483, 154] on span "Smartcat" at bounding box center [507, 152] width 75 height 20
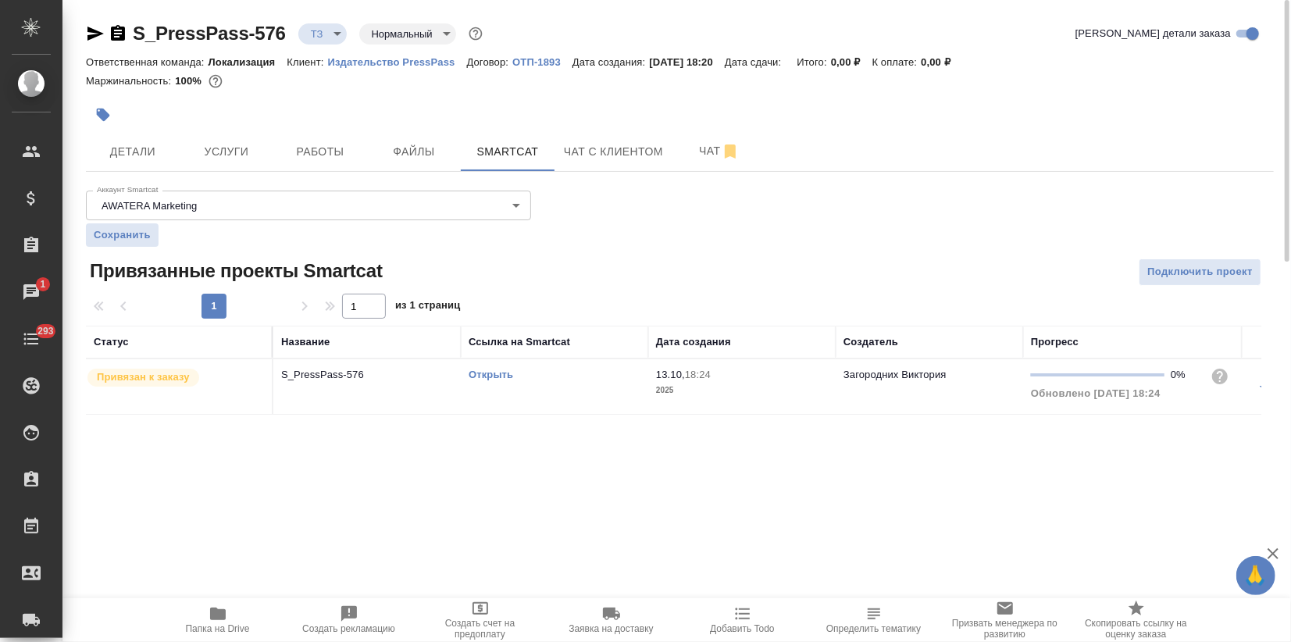
click at [480, 374] on link "Открыть" at bounding box center [491, 375] width 45 height 12
click at [669, 143] on button "Чат с клиентом" at bounding box center [613, 151] width 118 height 39
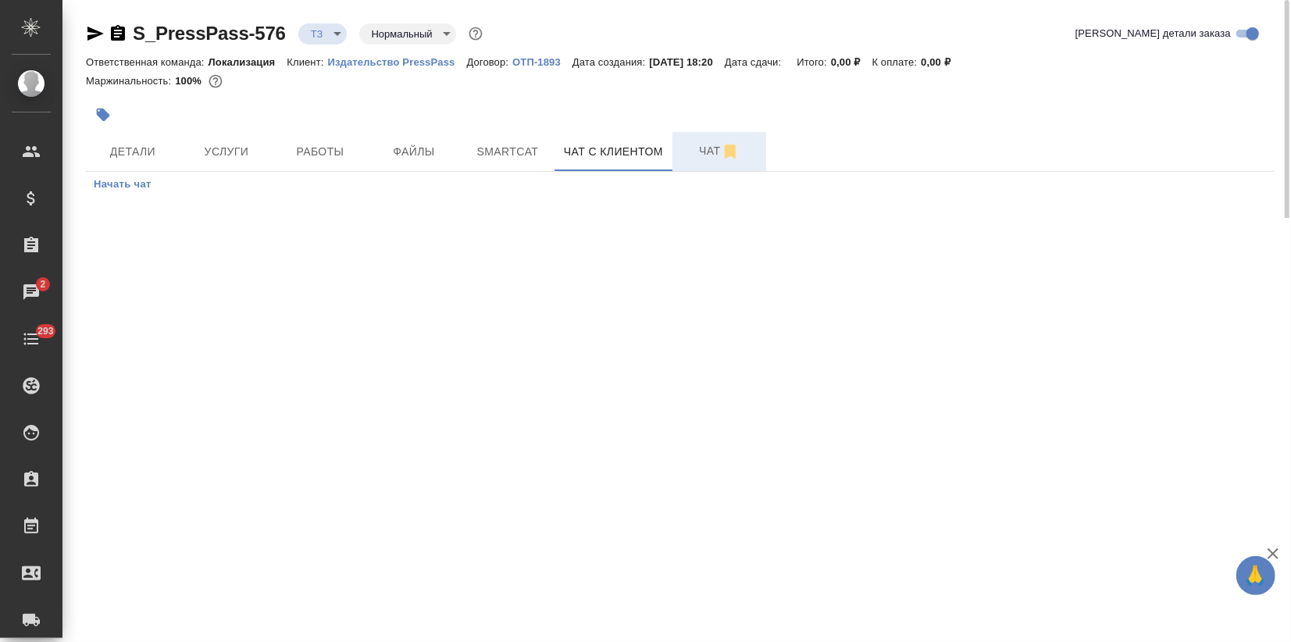
click at [700, 155] on span "Чат" at bounding box center [719, 151] width 75 height 20
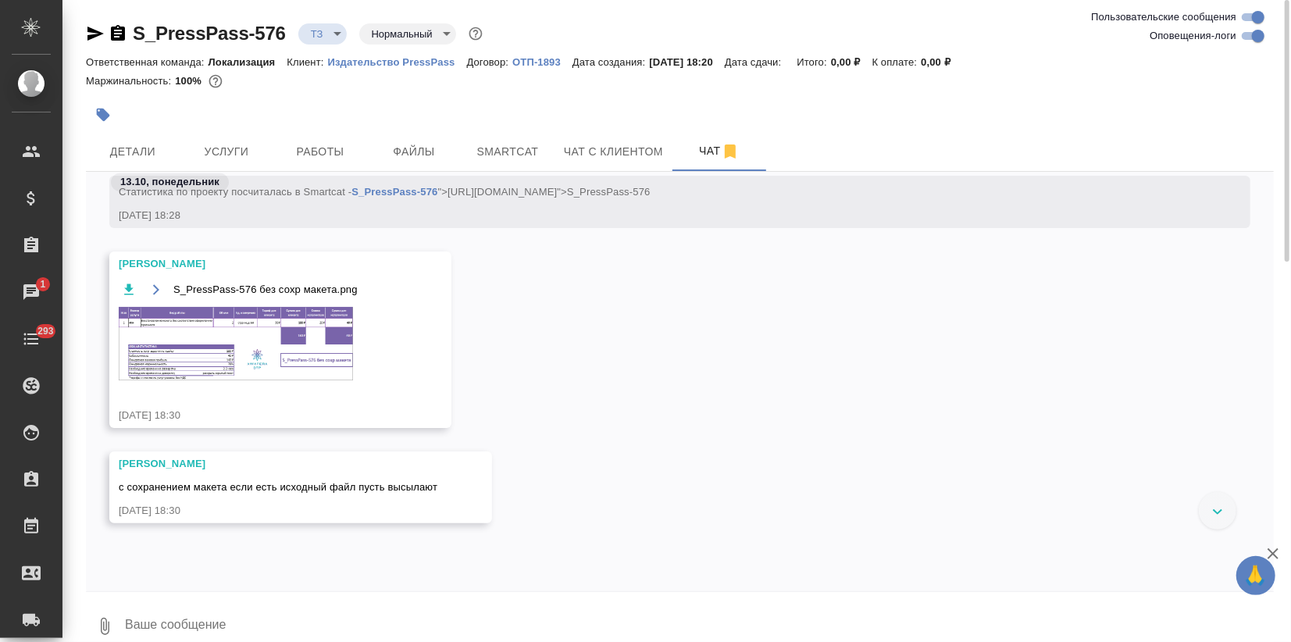
scroll to position [732, 0]
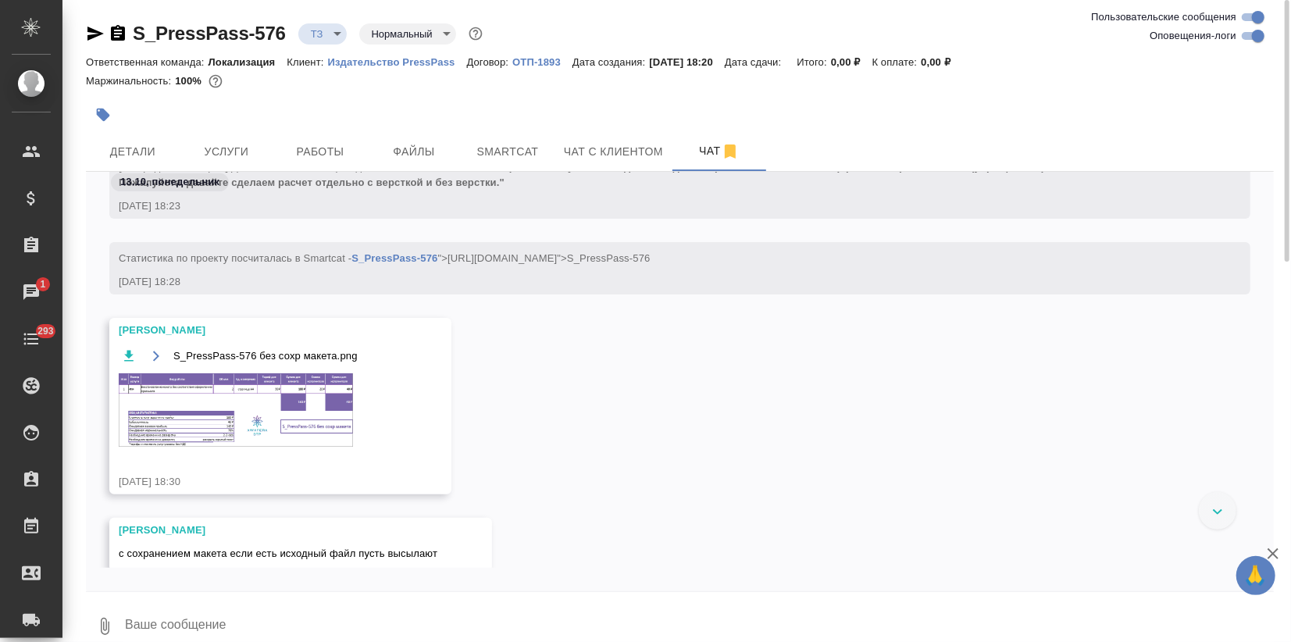
click at [257, 381] on img at bounding box center [236, 409] width 234 height 73
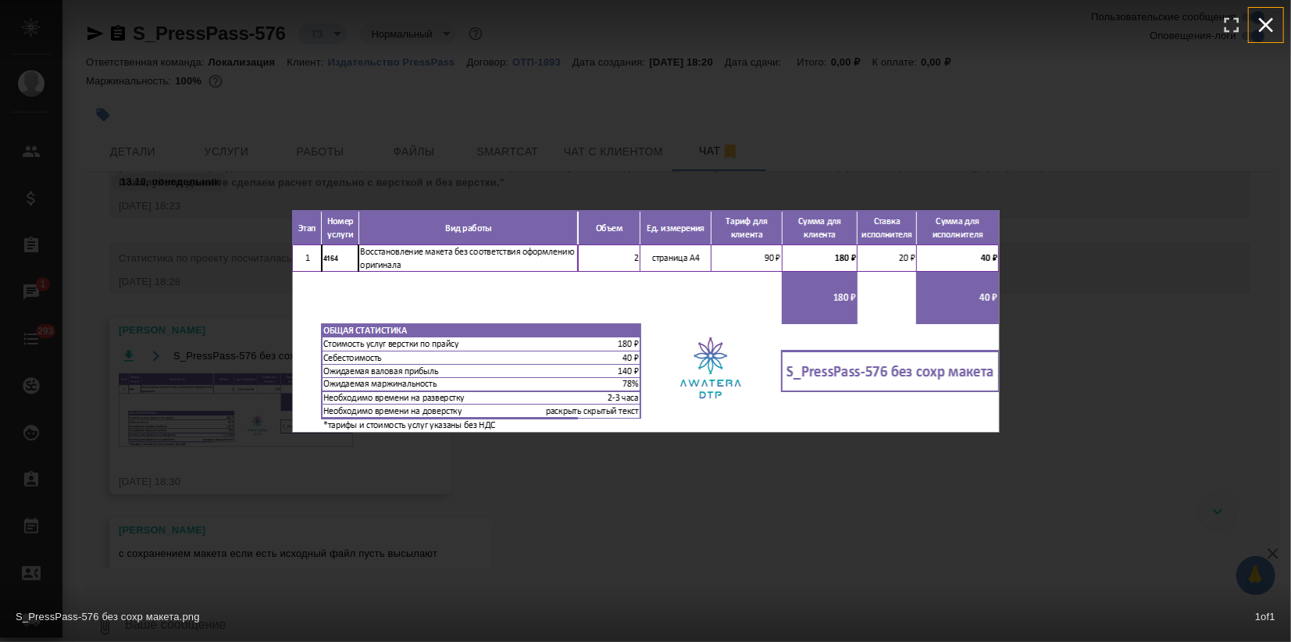
click at [1258, 27] on icon "button" at bounding box center [1265, 24] width 25 height 25
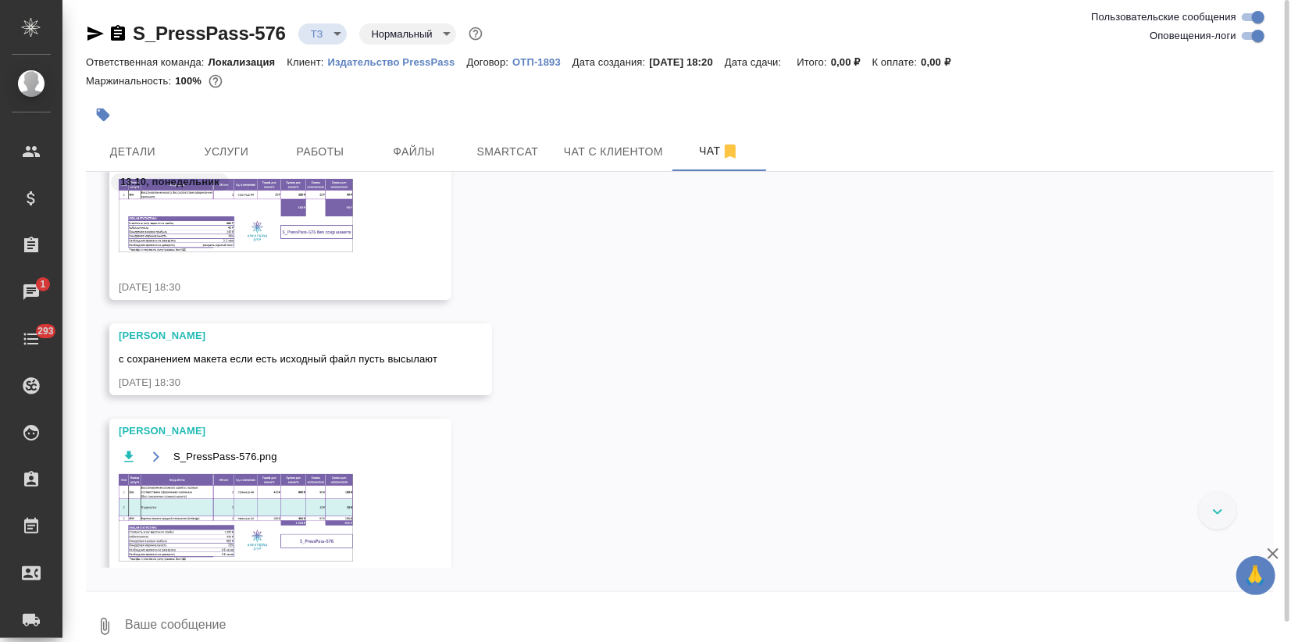
scroll to position [893, 0]
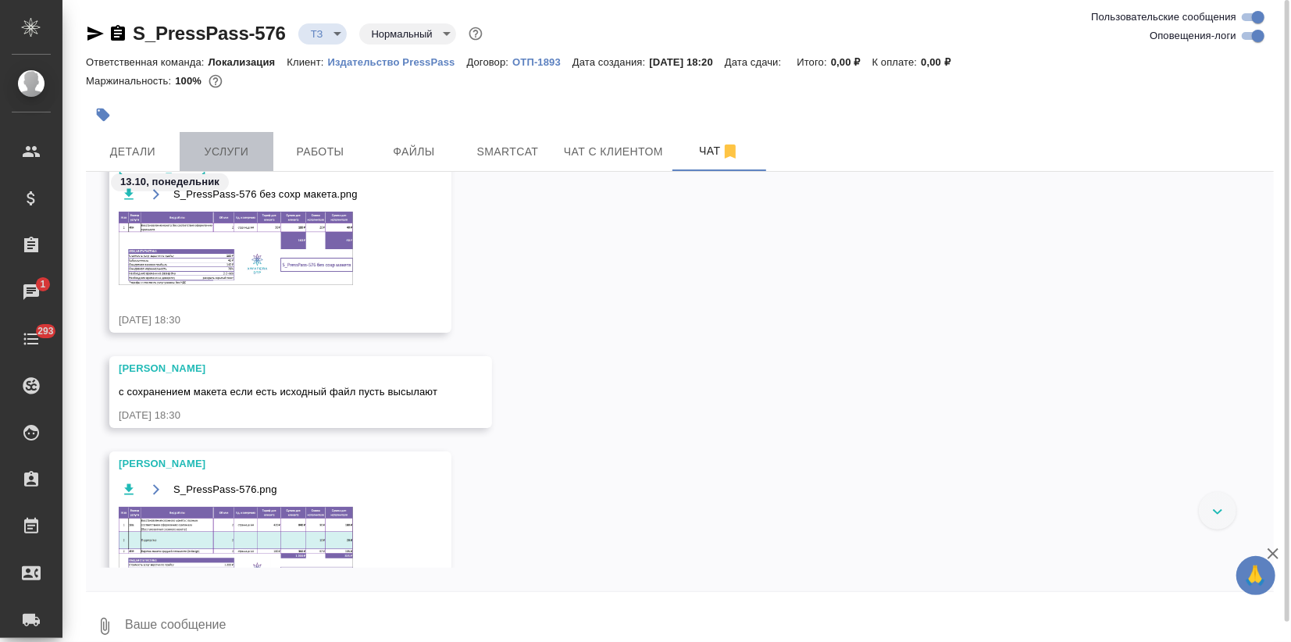
click at [226, 155] on span "Услуги" at bounding box center [226, 152] width 75 height 20
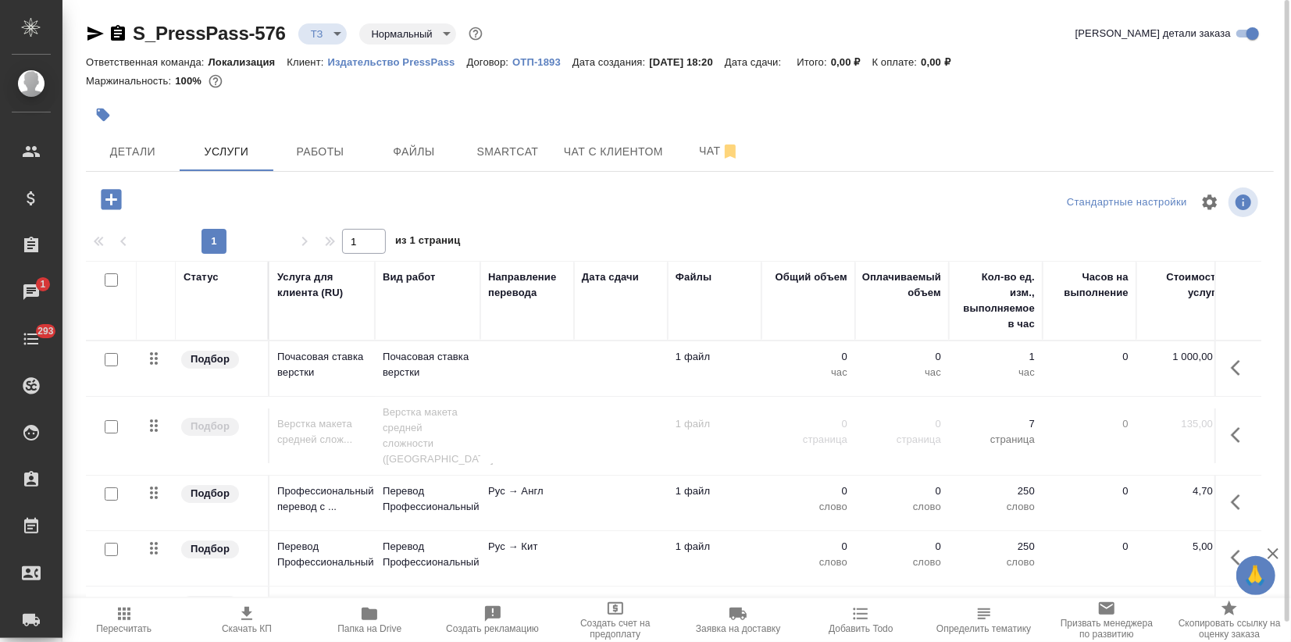
click at [108, 358] on input "checkbox" at bounding box center [111, 359] width 13 height 13
checkbox input "true"
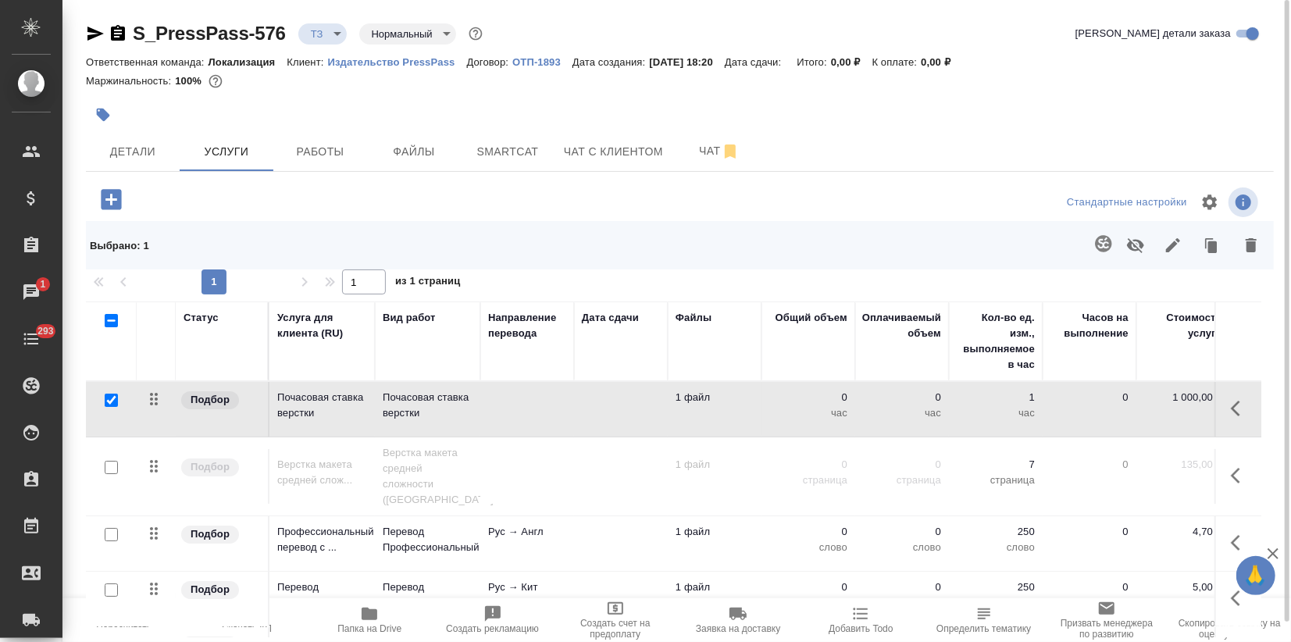
click at [1248, 255] on button "button" at bounding box center [1250, 245] width 37 height 41
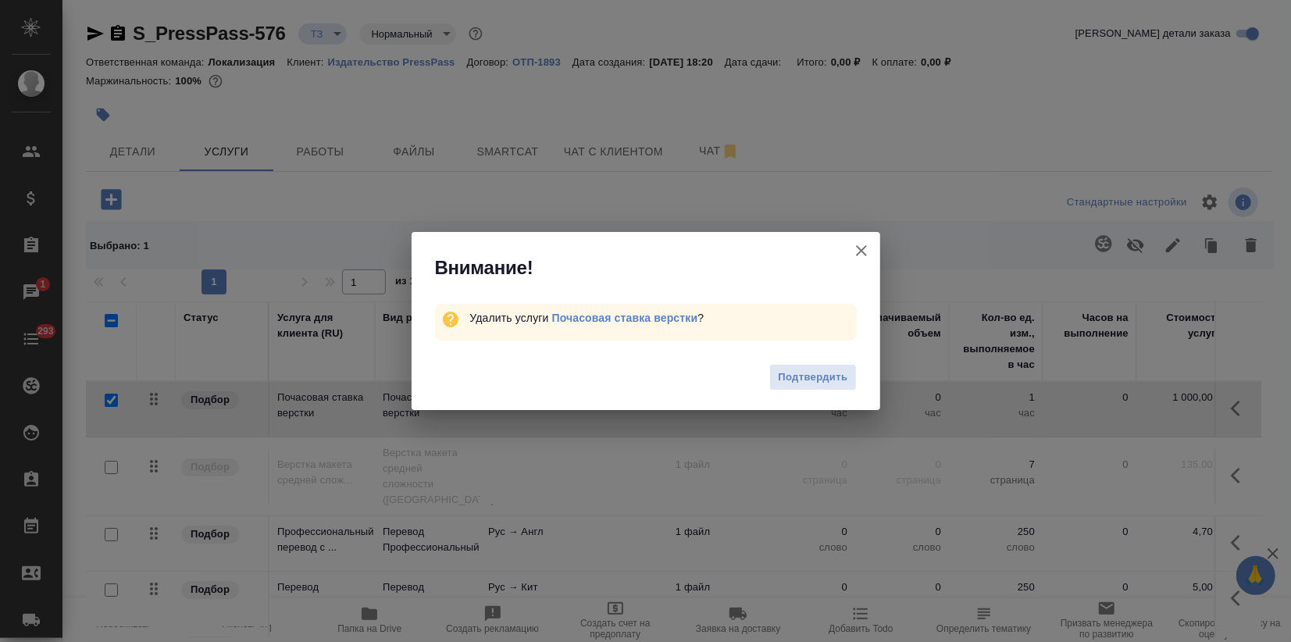
click at [822, 376] on span "Подтвердить" at bounding box center [813, 378] width 70 height 18
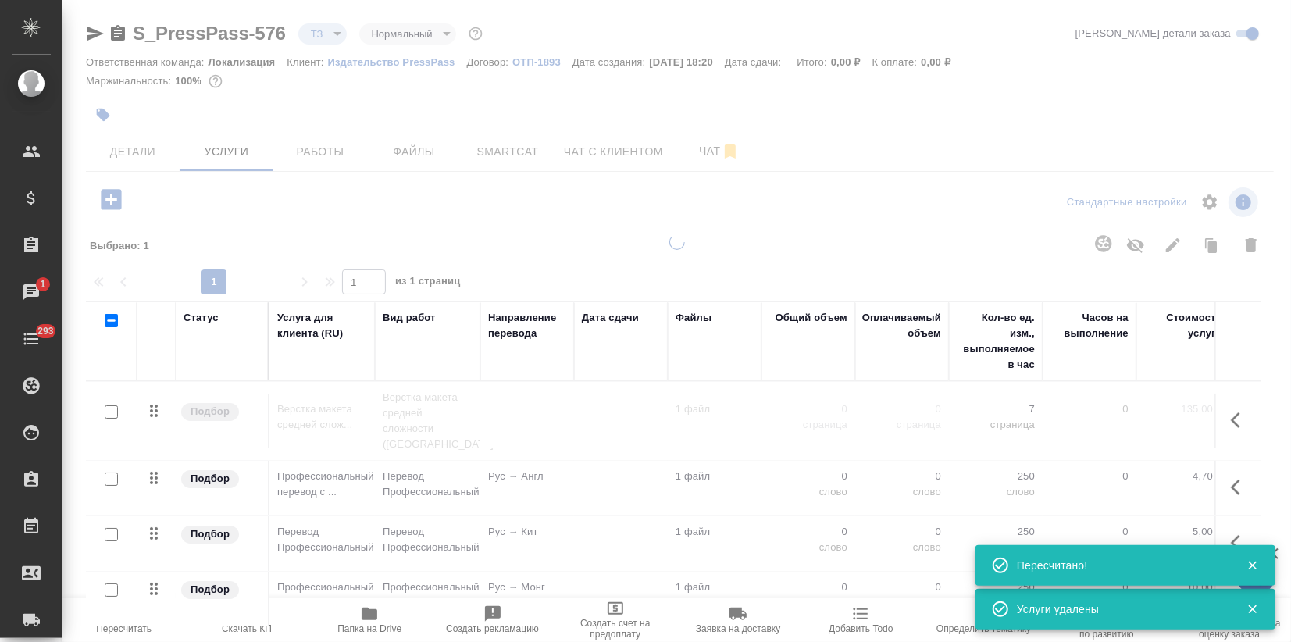
type input "new"
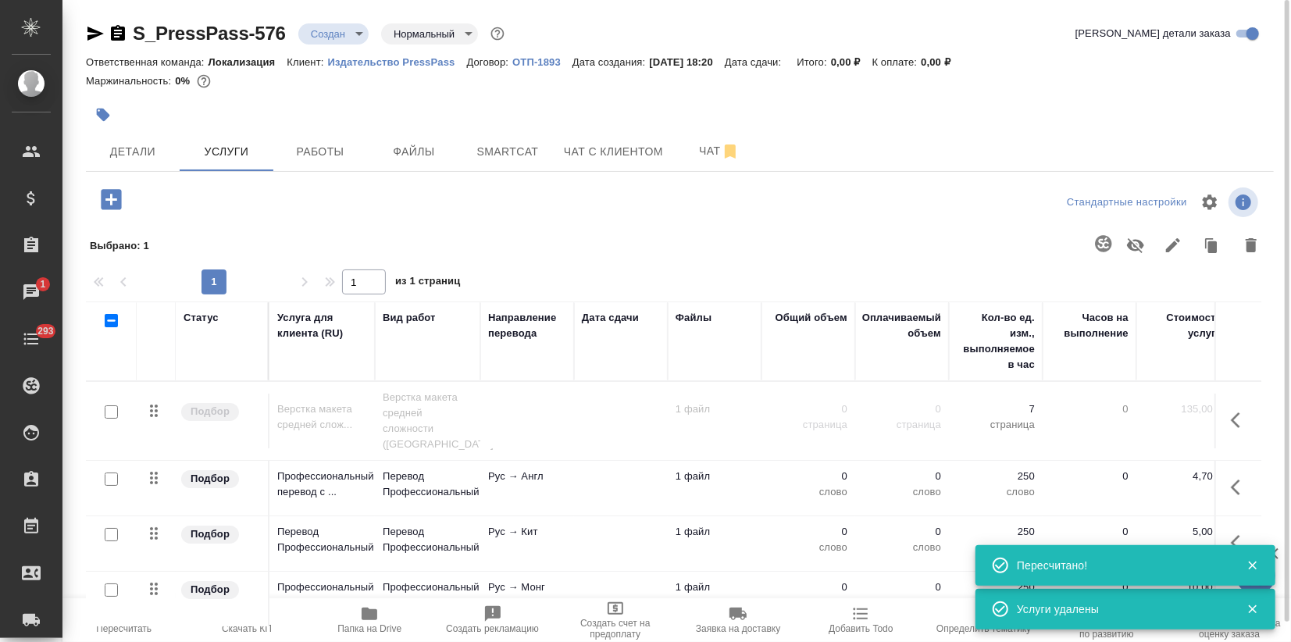
scroll to position [34, 0]
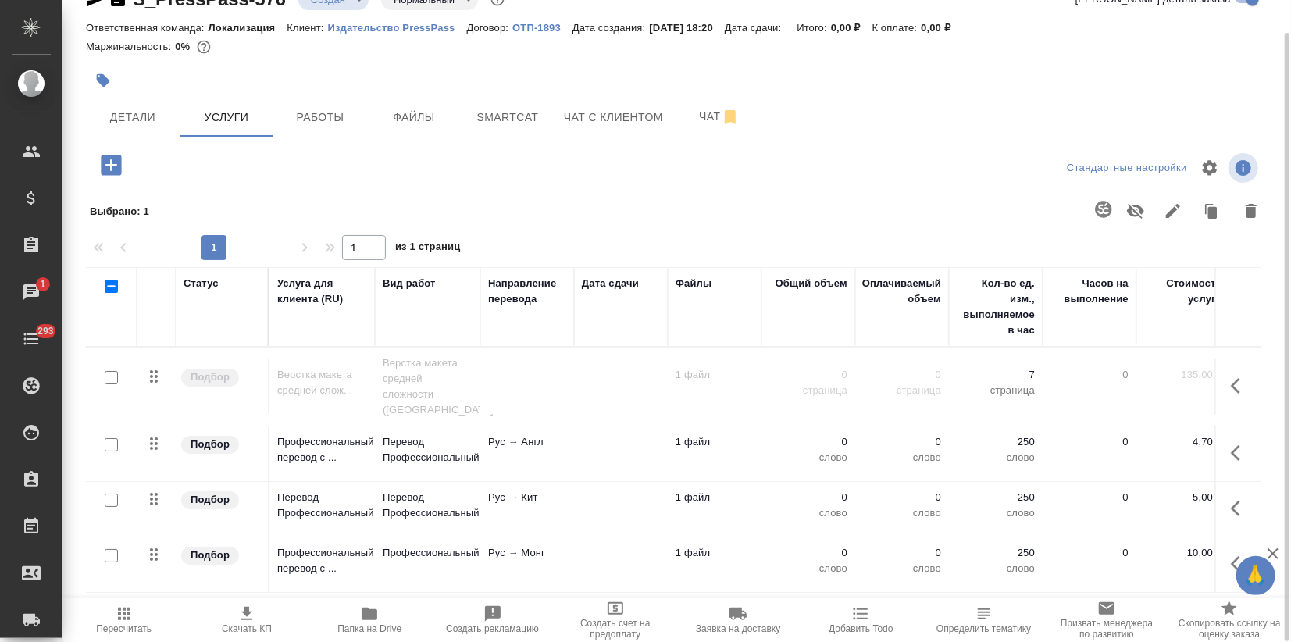
click at [105, 549] on input "checkbox" at bounding box center [111, 555] width 13 height 13
checkbox input "true"
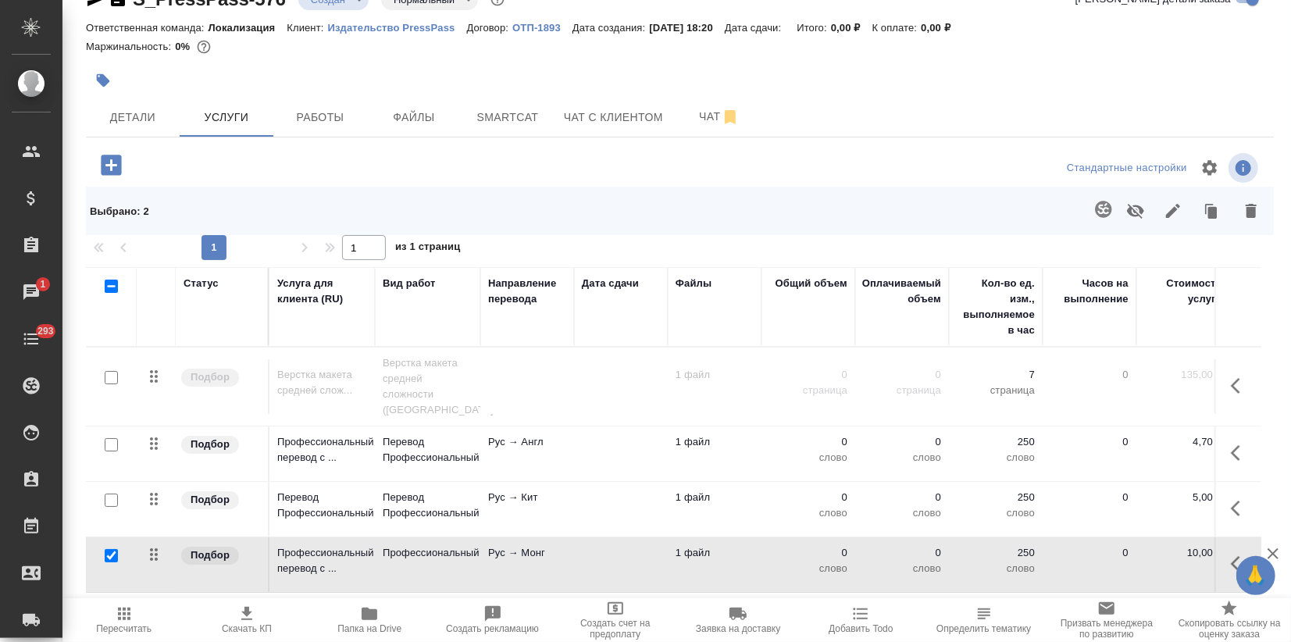
click at [1253, 211] on icon "button" at bounding box center [1251, 211] width 11 height 14
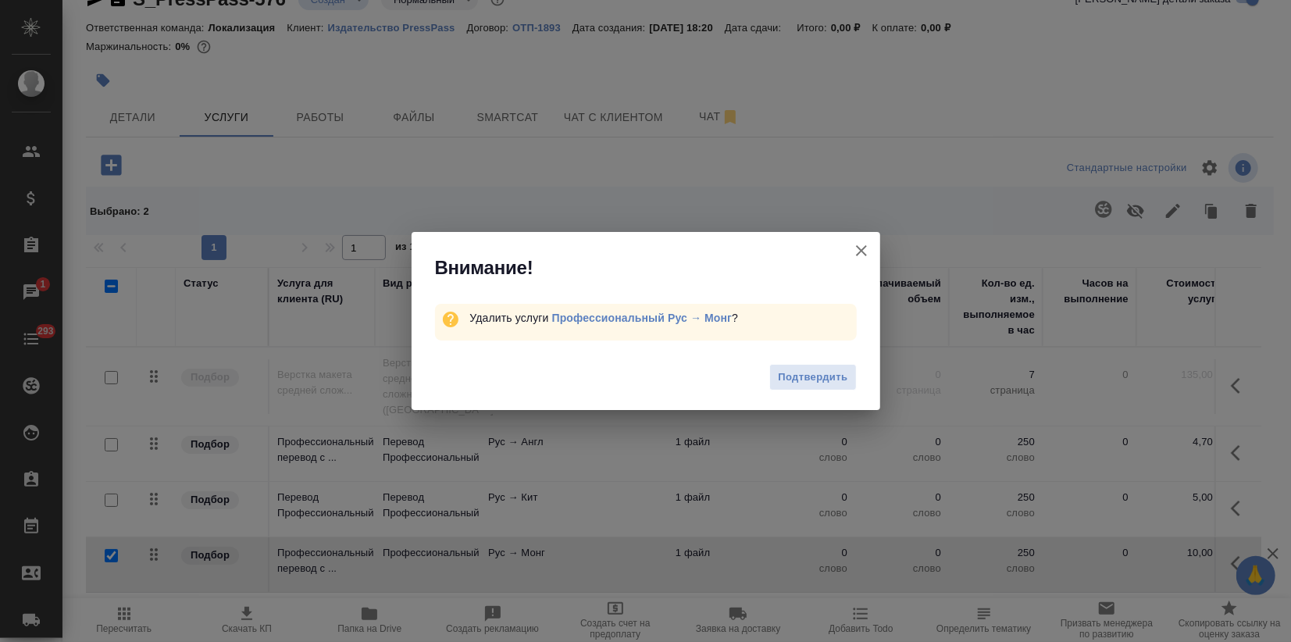
click at [829, 377] on span "Подтвердить" at bounding box center [813, 378] width 70 height 18
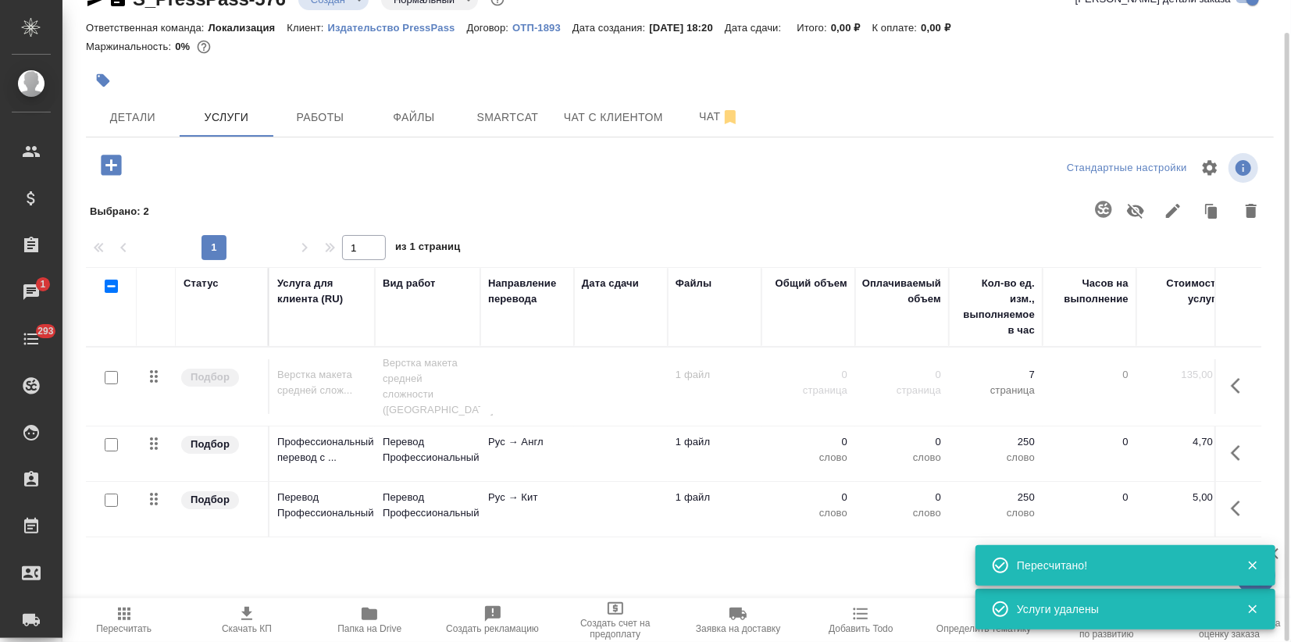
click at [484, 426] on td "Рус → Англ" at bounding box center [527, 453] width 94 height 55
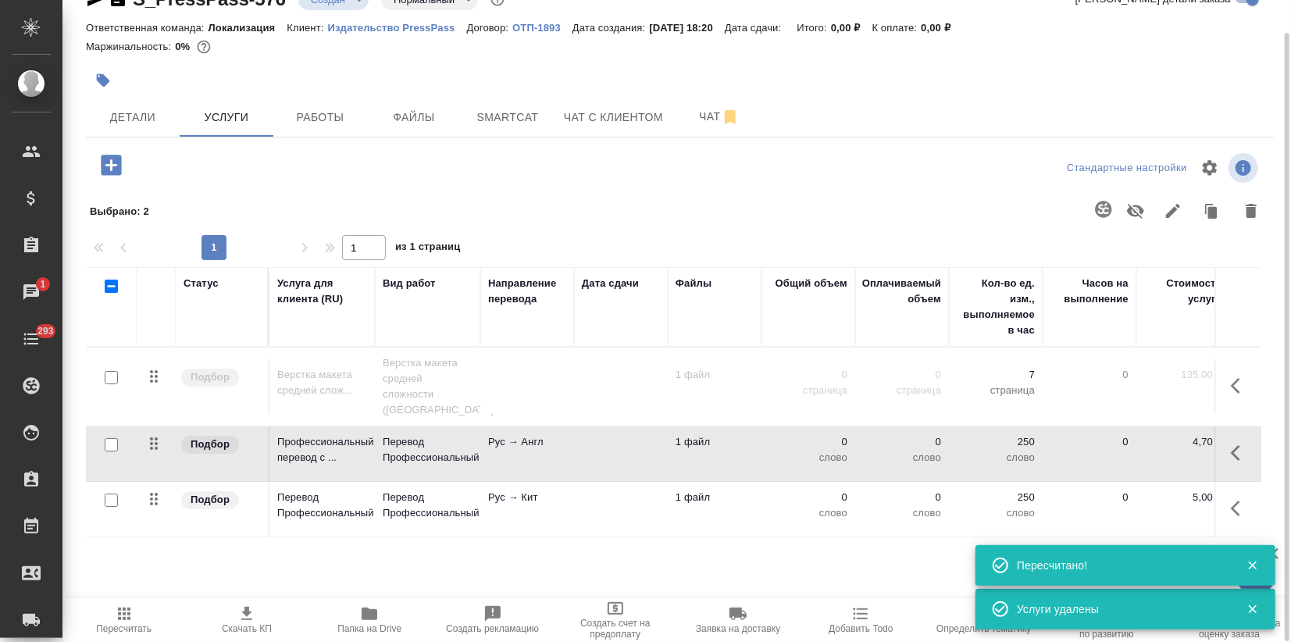
click at [484, 426] on td "Рус → Англ" at bounding box center [527, 453] width 94 height 55
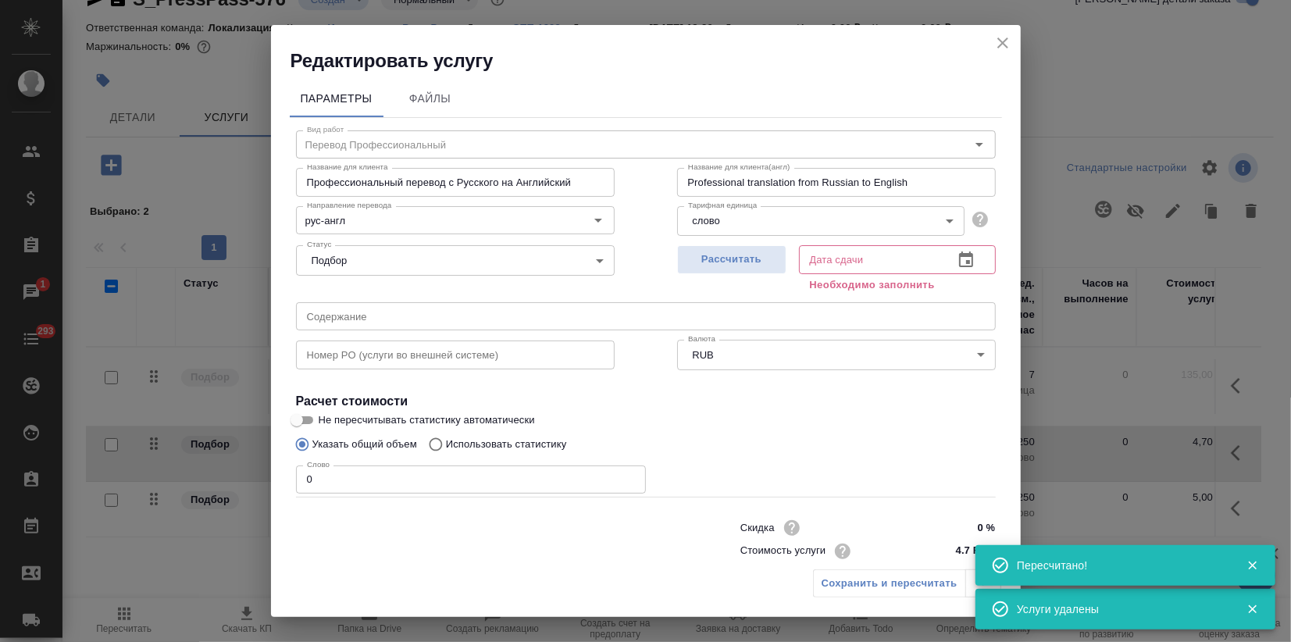
drag, startPoint x: 325, startPoint y: 487, endPoint x: 43, endPoint y: 498, distance: 282.2
click at [131, 508] on div "Редактировать услугу Параметры Файлы Вид работ Перевод Профессиональный Вид раб…" at bounding box center [645, 321] width 1291 height 642
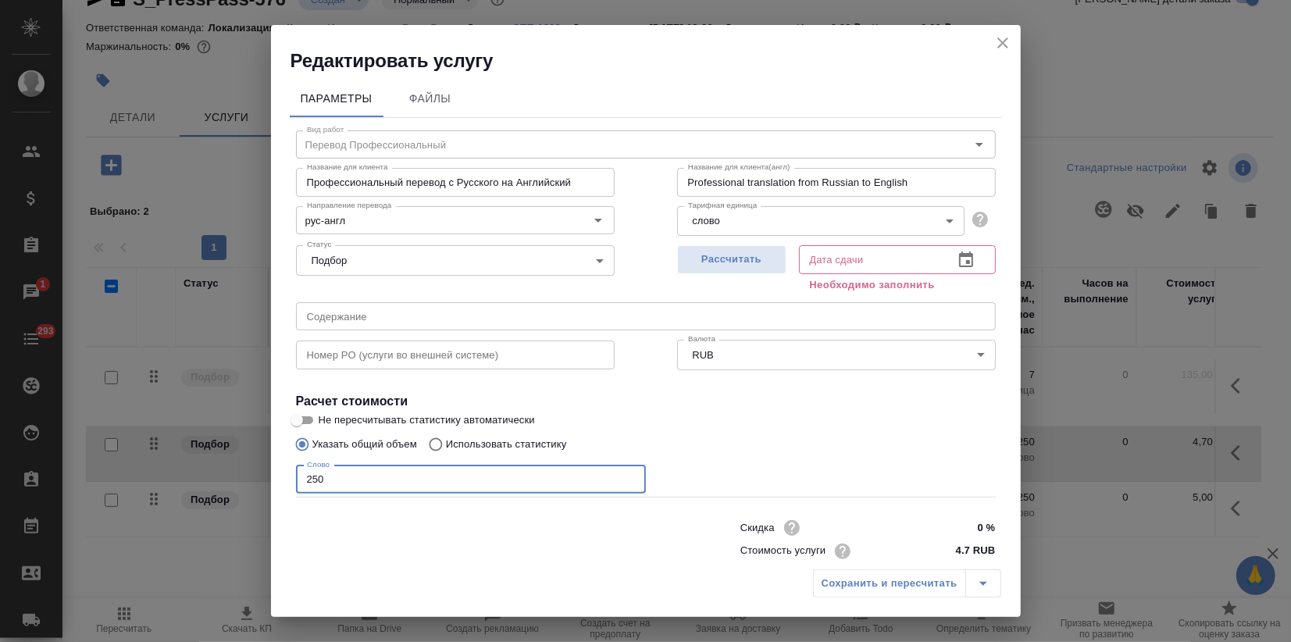
type input "250"
click at [311, 414] on input "Не пересчитывать статистику автоматически" at bounding box center [297, 420] width 56 height 19
checkbox input "true"
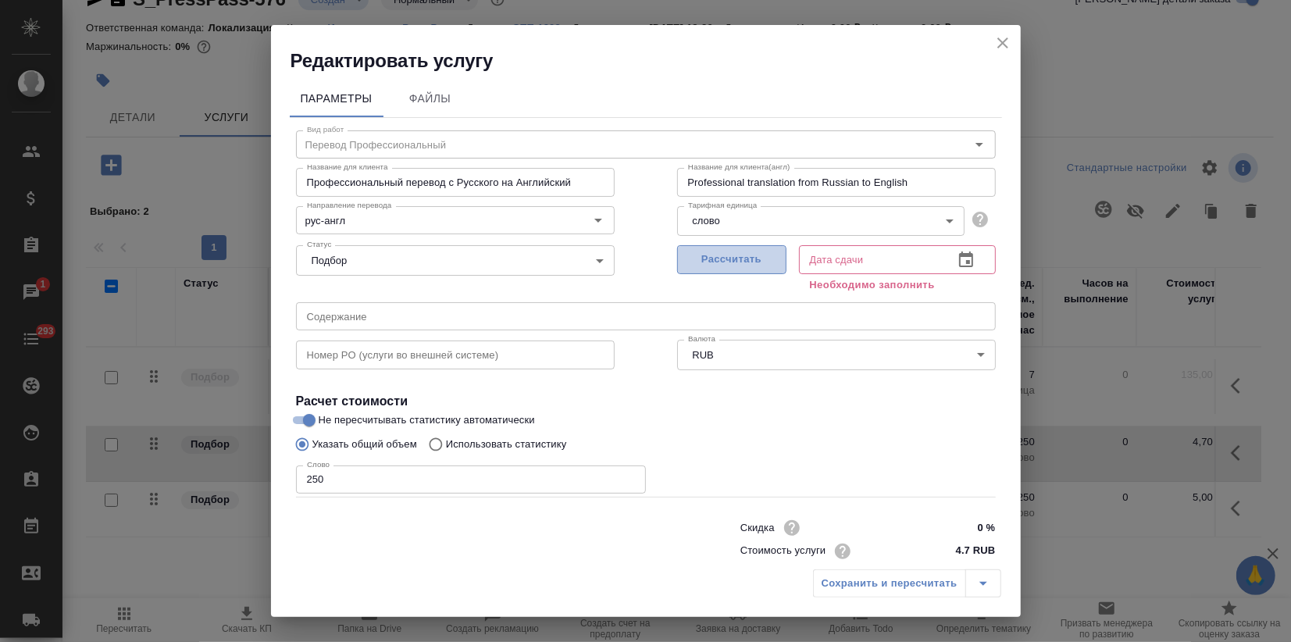
click at [755, 262] on span "Рассчитать" at bounding box center [732, 260] width 92 height 18
type input "14.10.2025 11:00"
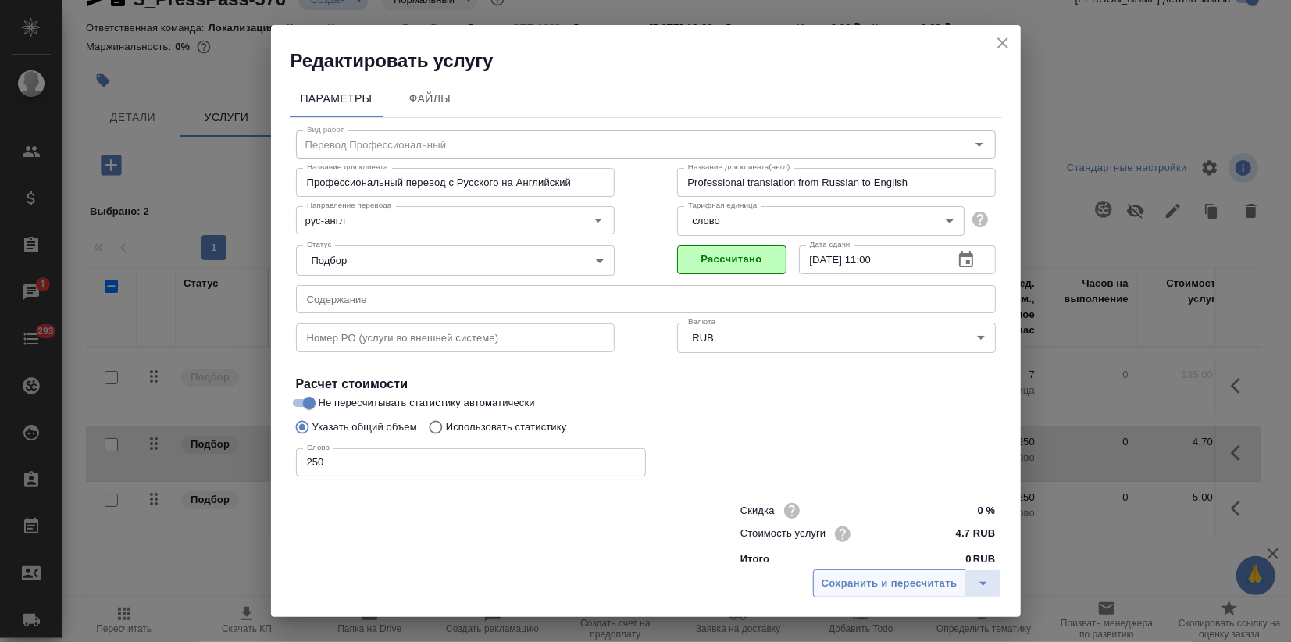
click at [879, 578] on span "Сохранить и пересчитать" at bounding box center [890, 584] width 136 height 18
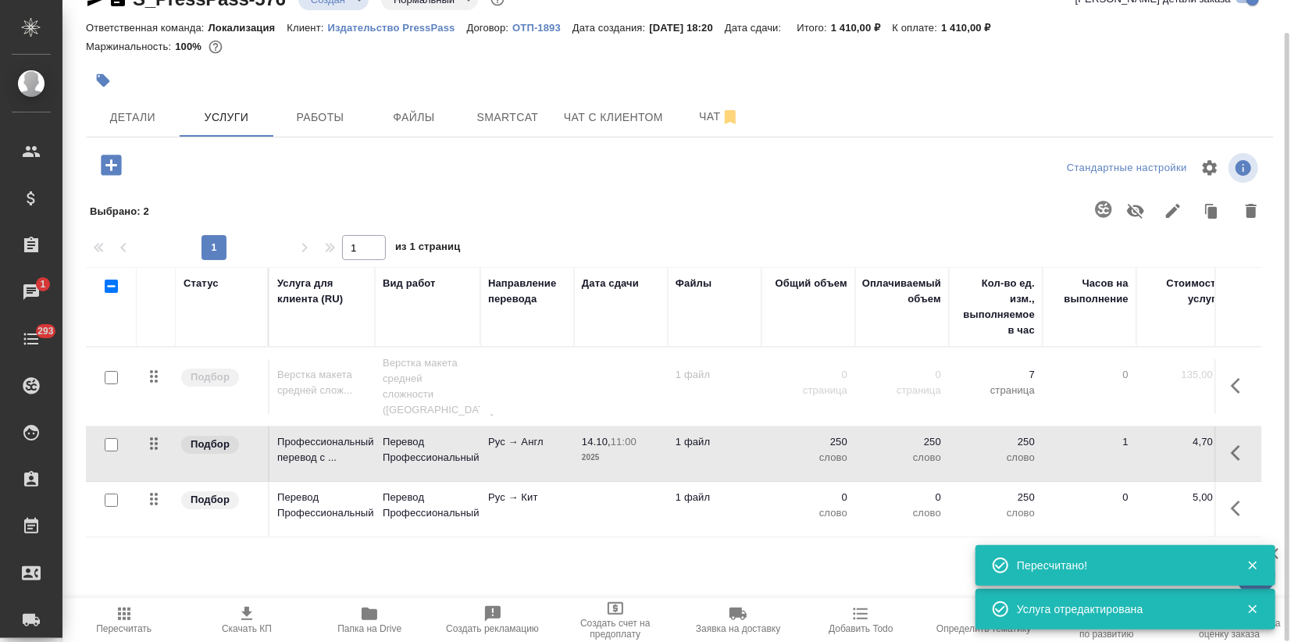
click at [643, 497] on td at bounding box center [621, 509] width 94 height 55
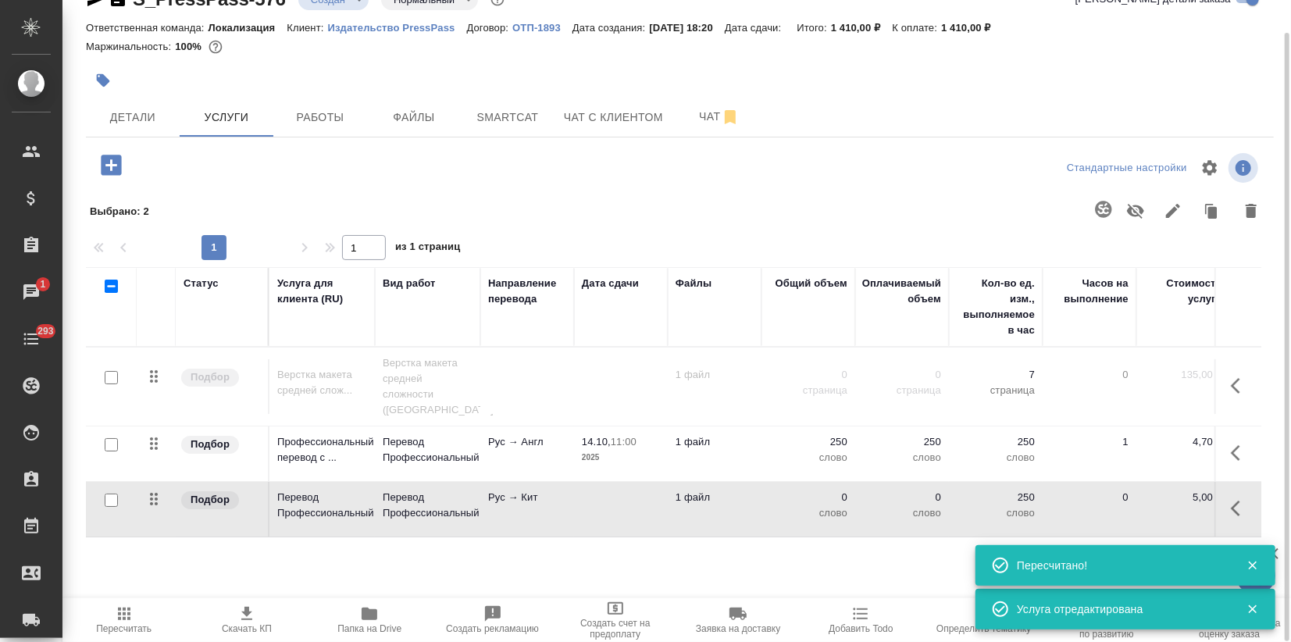
click at [643, 497] on td at bounding box center [621, 509] width 94 height 55
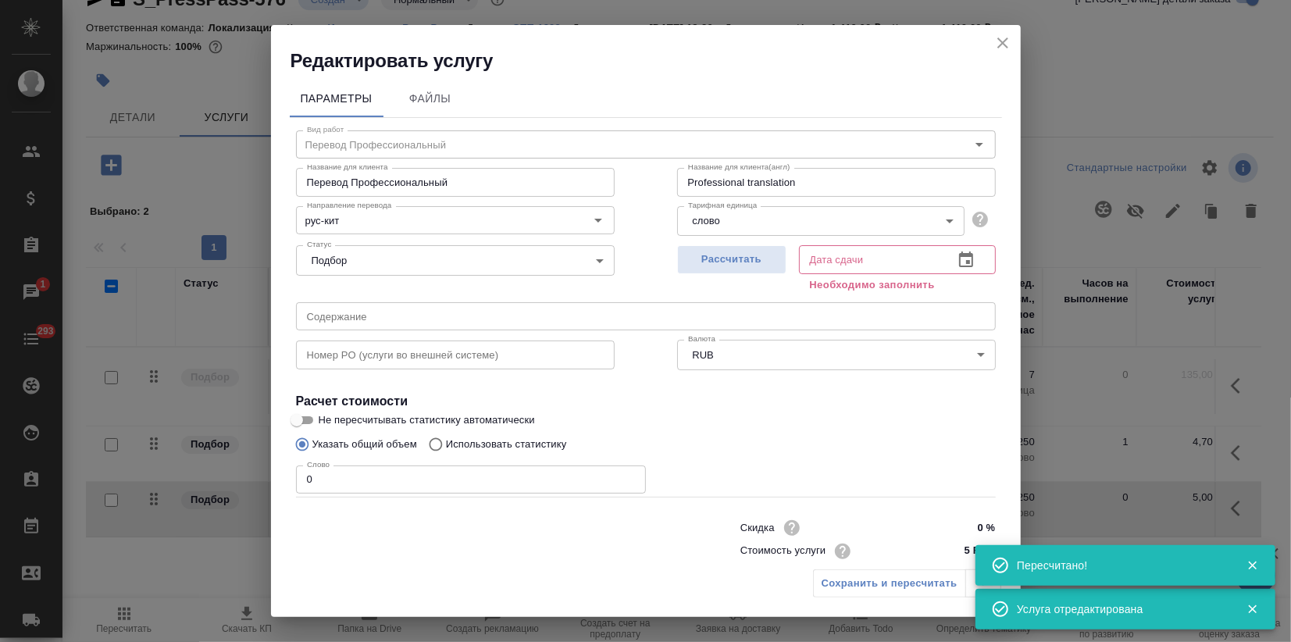
click at [213, 487] on div "Редактировать услугу Параметры Файлы Вид работ Перевод Профессиональный Вид раб…" at bounding box center [645, 321] width 1291 height 642
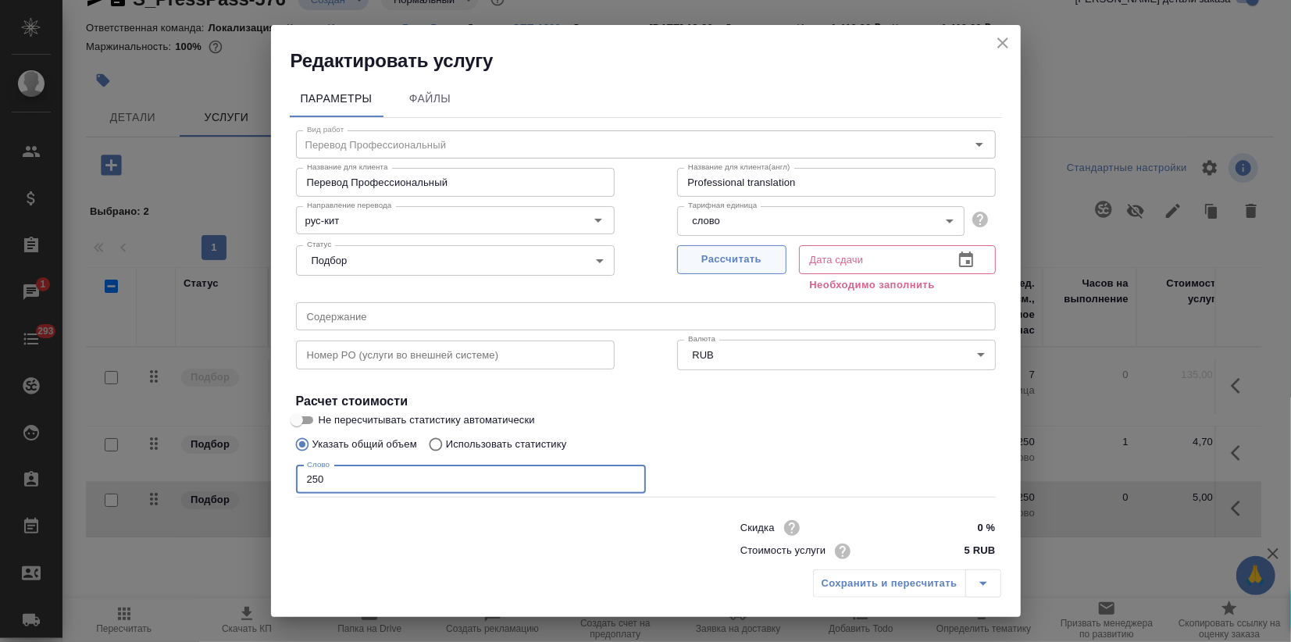
type input "250"
click at [756, 261] on span "Рассчитать" at bounding box center [732, 260] width 92 height 18
type input "14.10.2025 11:00"
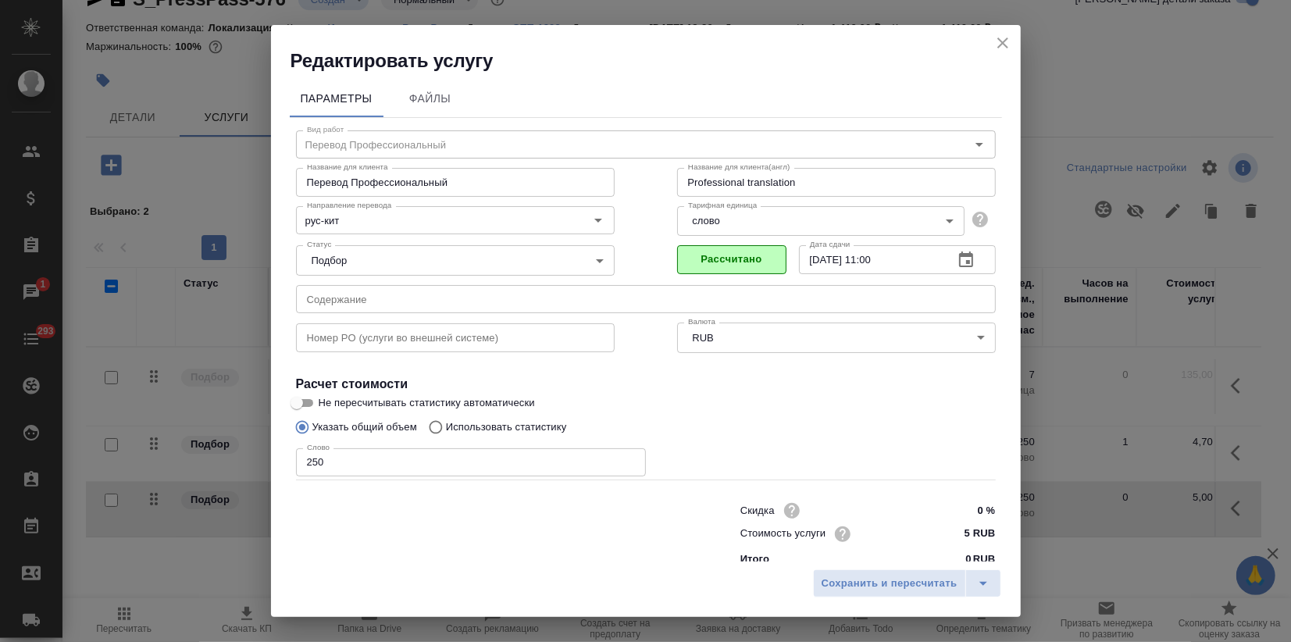
click at [311, 402] on input "Не пересчитывать статистику автоматически" at bounding box center [297, 403] width 56 height 19
checkbox input "true"
click at [896, 579] on span "Сохранить и пересчитать" at bounding box center [890, 584] width 136 height 18
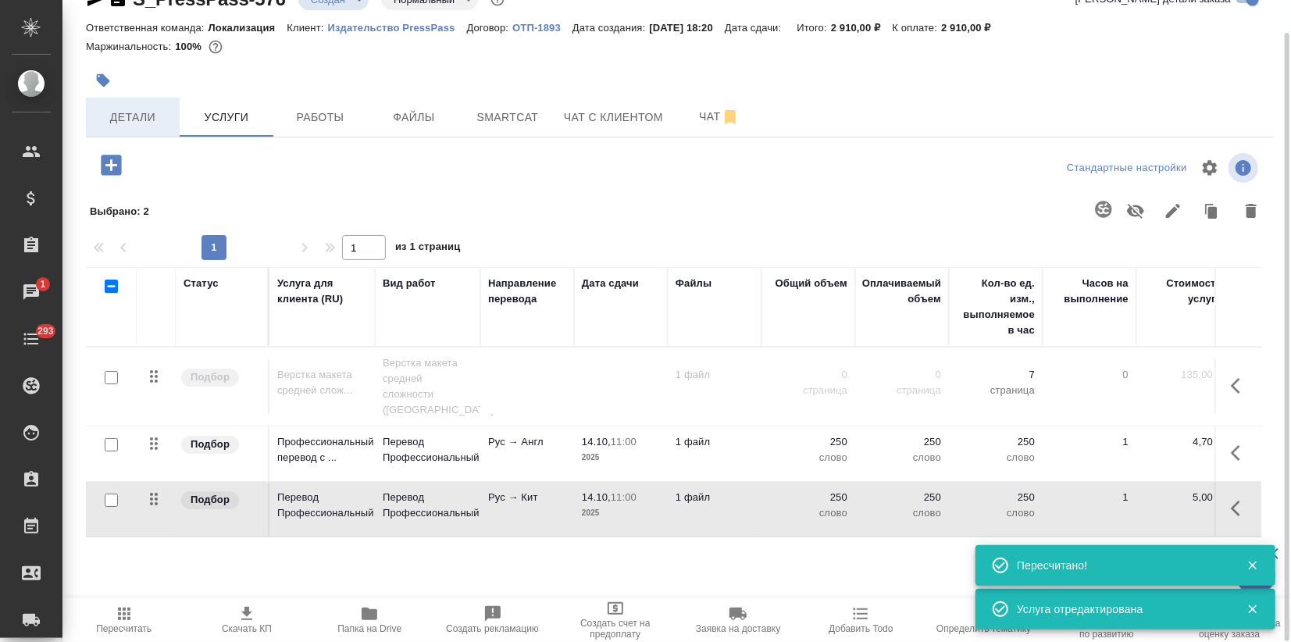
click at [117, 120] on span "Детали" at bounding box center [132, 118] width 75 height 20
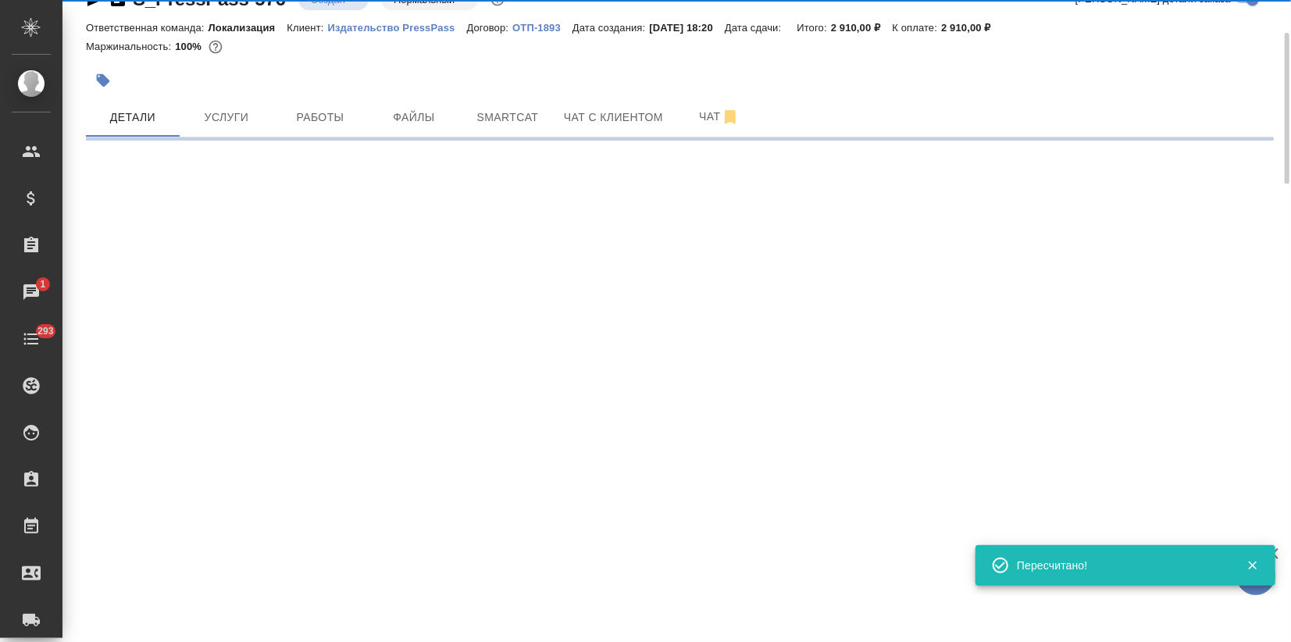
select select "RU"
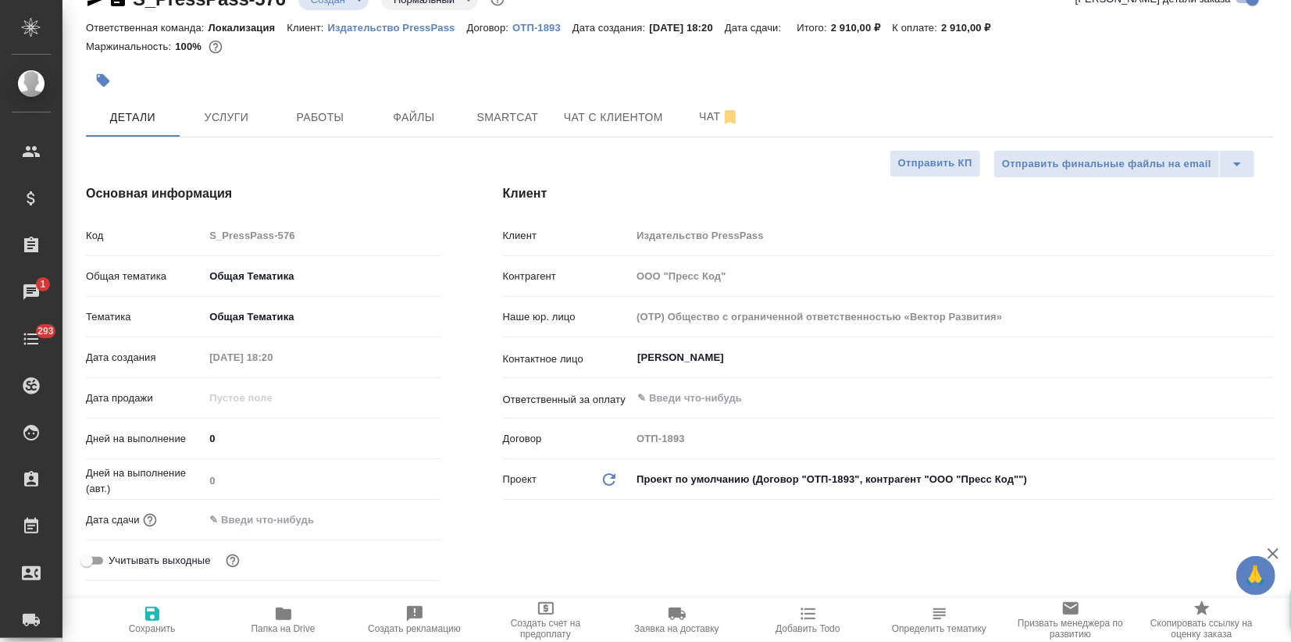
type textarea "x"
type input "Третьякова Ольга"
type input "Сеитов Павел"
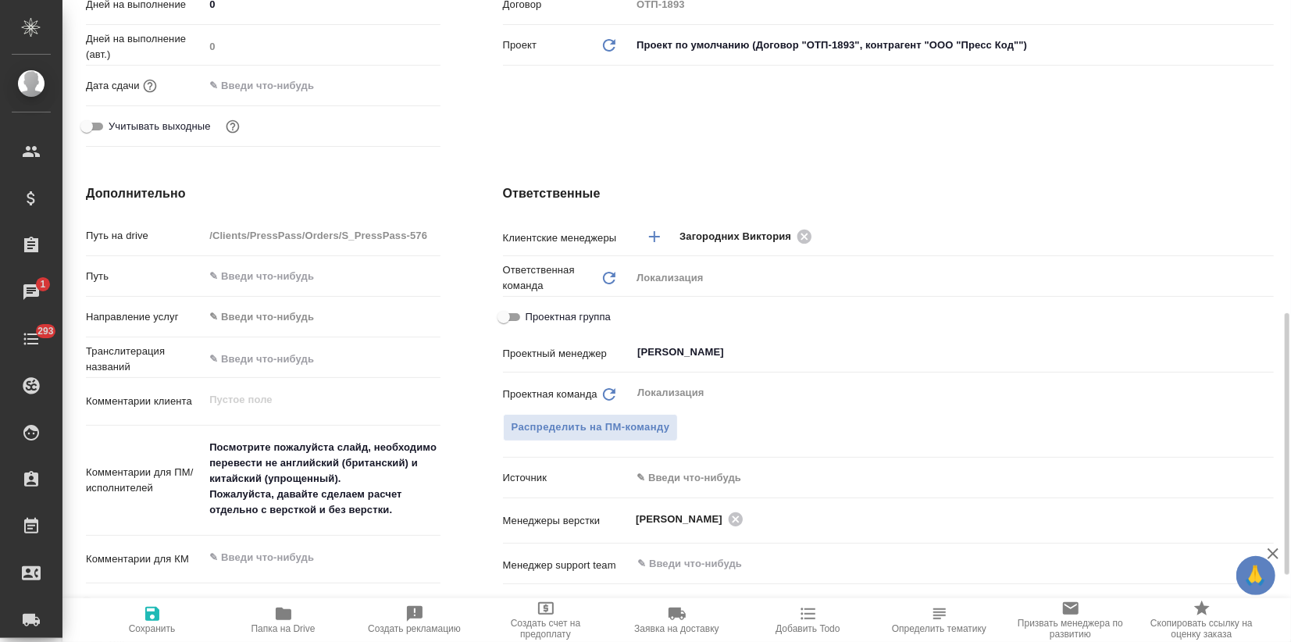
scroll to position [555, 0]
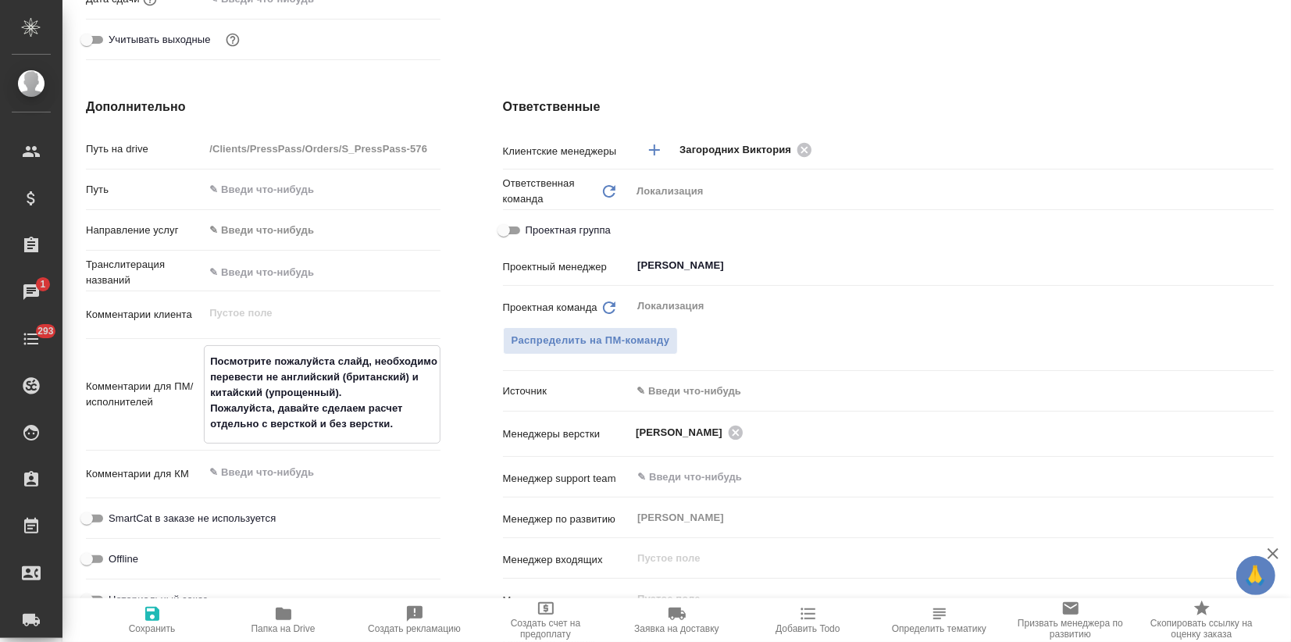
drag, startPoint x: 280, startPoint y: 376, endPoint x: 337, endPoint y: 396, distance: 60.5
click at [337, 396] on textarea "Посмотрите пожалуйста слайд, необходимо перевести не английский (британский) и …" at bounding box center [322, 392] width 234 height 89
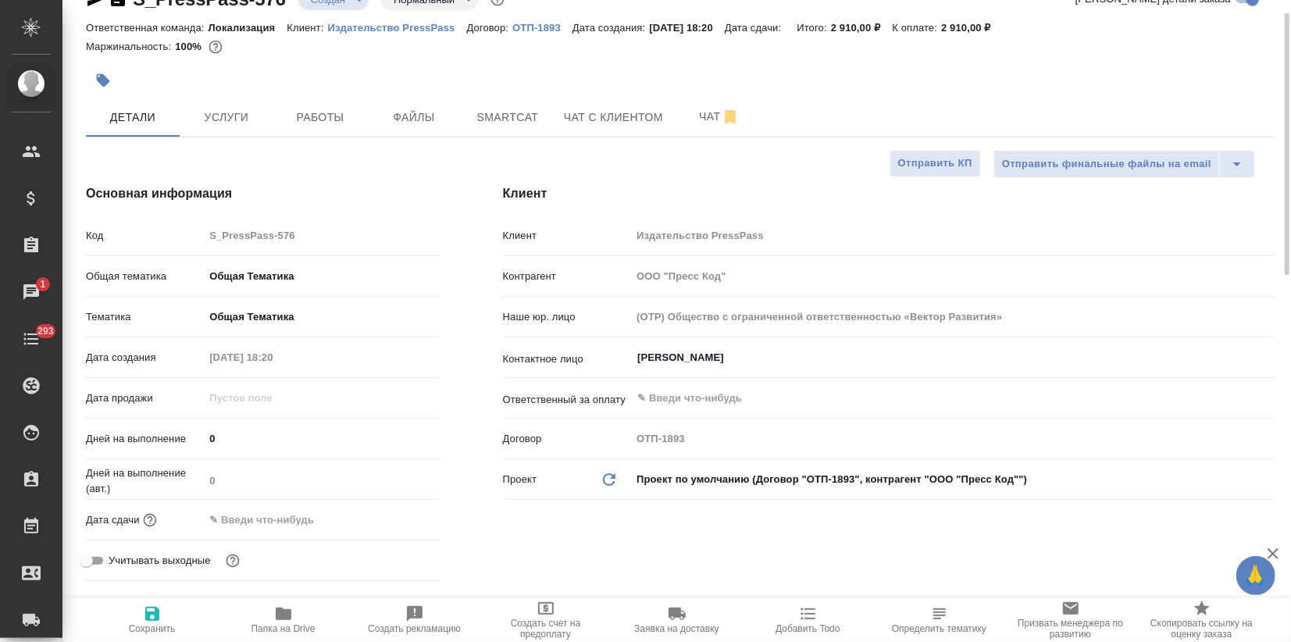
type textarea "x"
click at [92, 78] on button "button" at bounding box center [103, 80] width 34 height 34
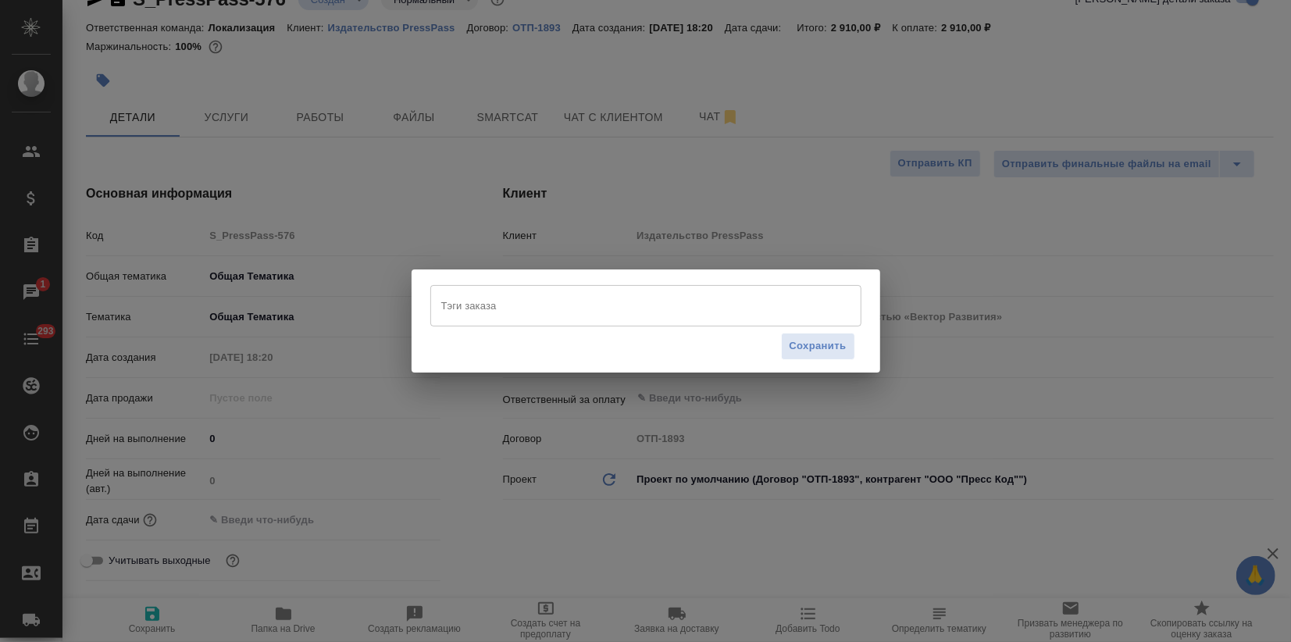
drag, startPoint x: 506, startPoint y: 333, endPoint x: 497, endPoint y: 325, distance: 12.7
click at [506, 333] on div "Сохранить" at bounding box center [645, 346] width 431 height 40
click at [494, 310] on input "Тэги заказа" at bounding box center [630, 305] width 387 height 27
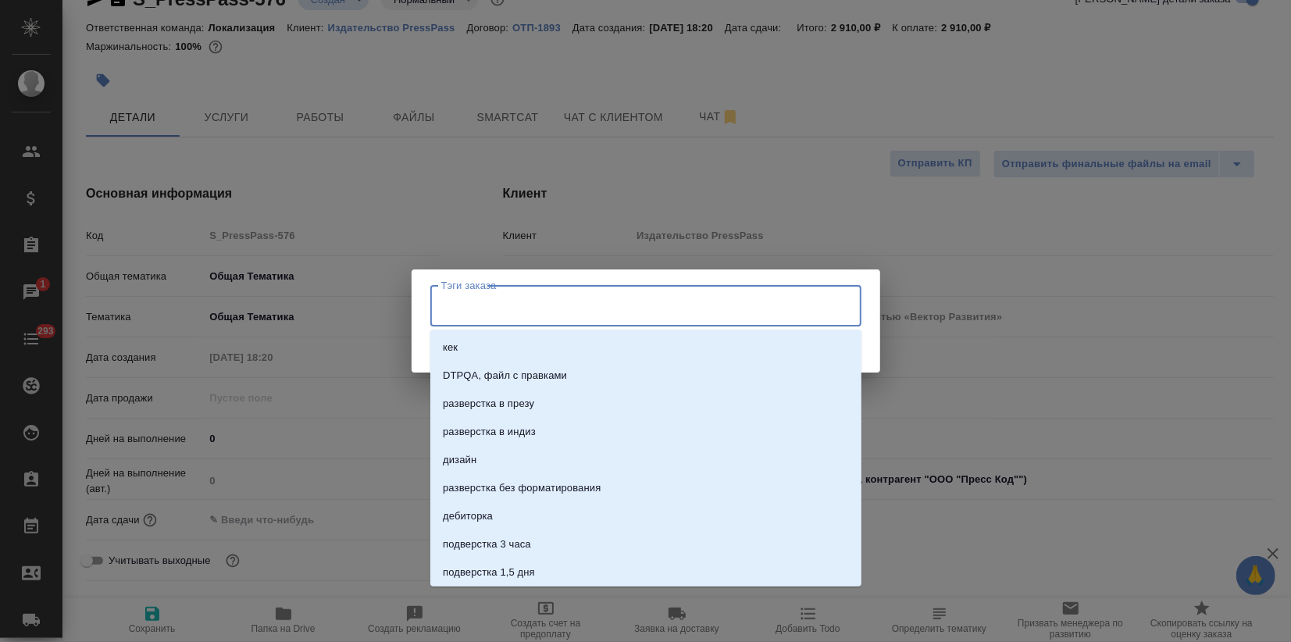
paste input "английский (британский) и китайский (упрощенный)"
type input "английский (британский) и китайский (упрощенный)"
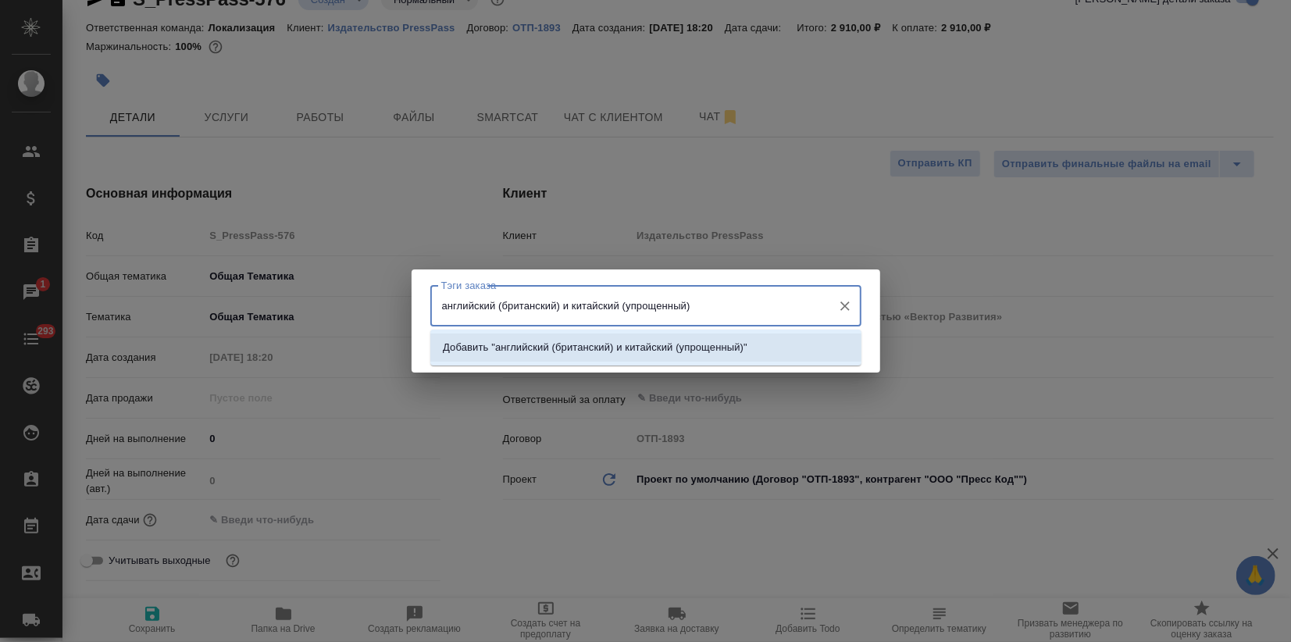
click at [788, 340] on li "Добавить "английский (британский) и китайский (упрощенный)"" at bounding box center [645, 347] width 431 height 28
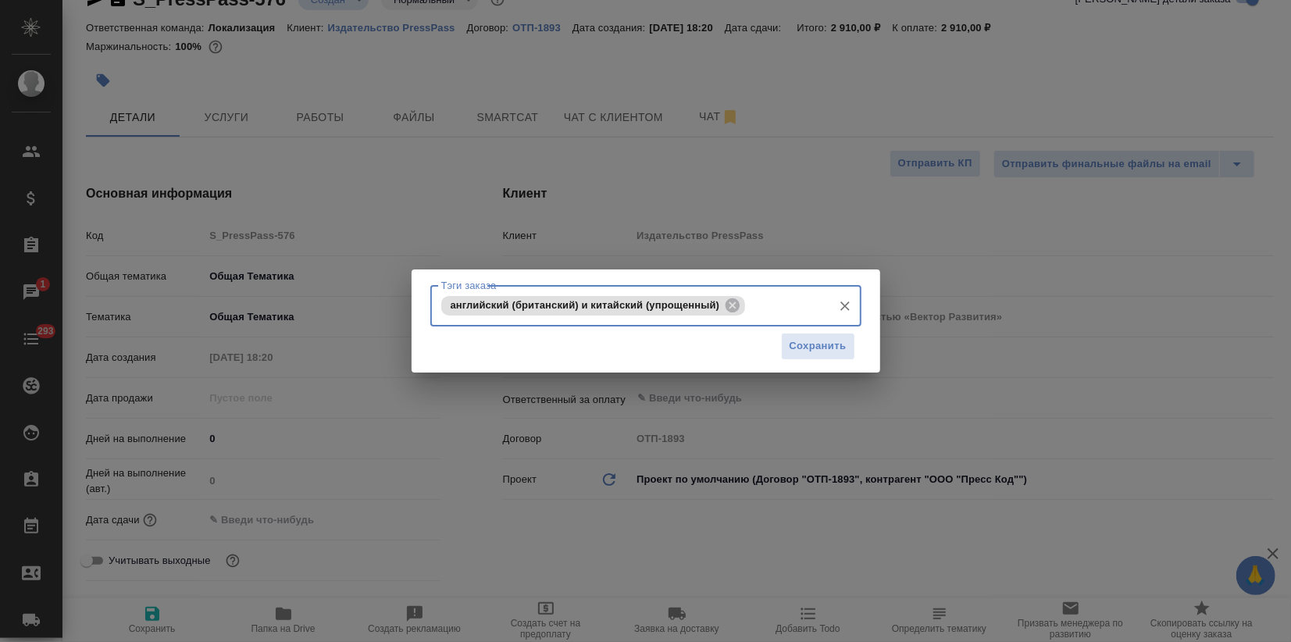
click at [825, 343] on span "Сохранить" at bounding box center [818, 346] width 57 height 18
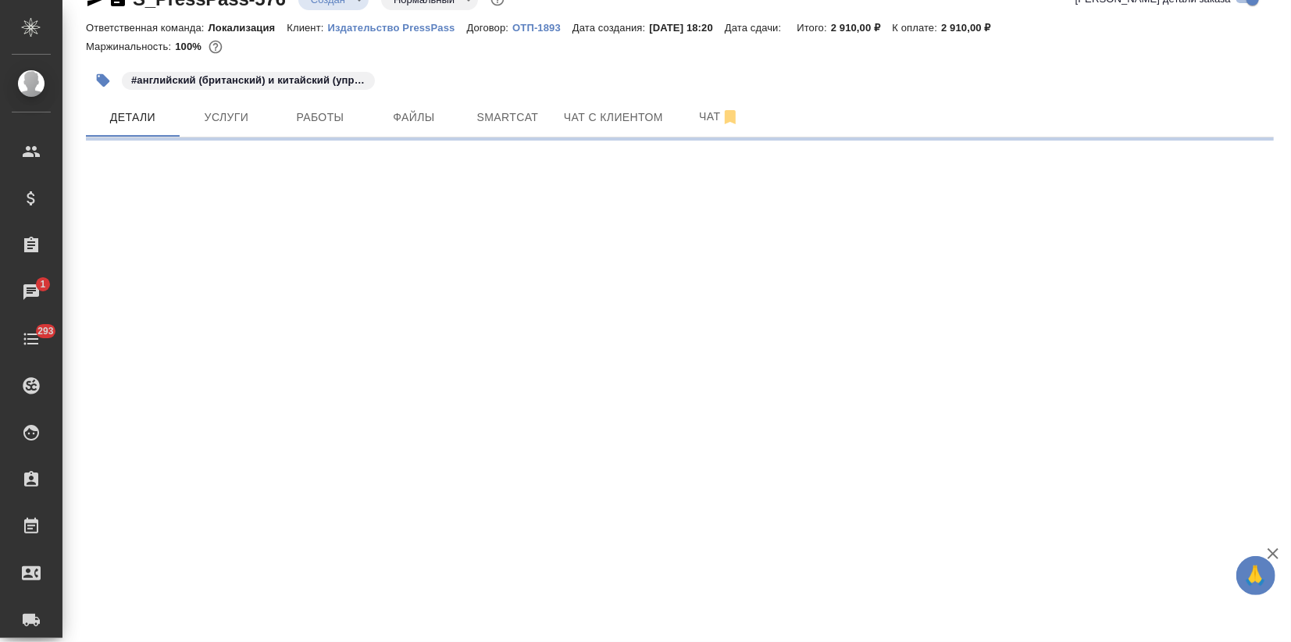
select select "RU"
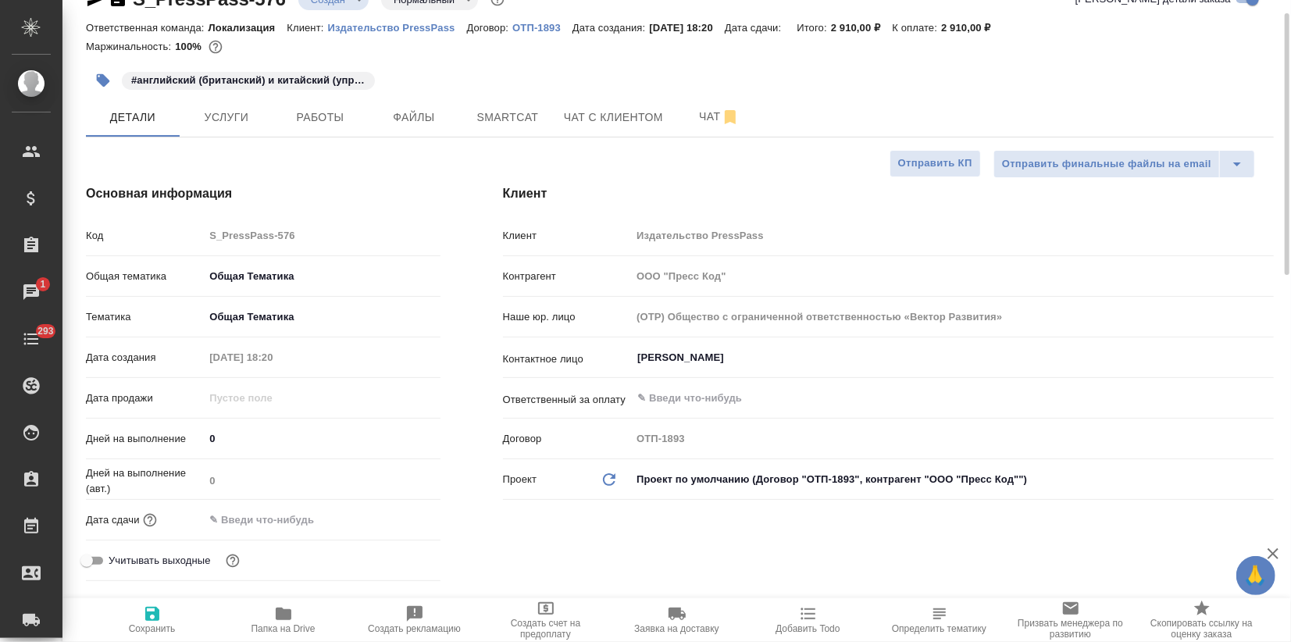
type textarea "x"
click at [225, 122] on span "Услуги" at bounding box center [226, 118] width 75 height 20
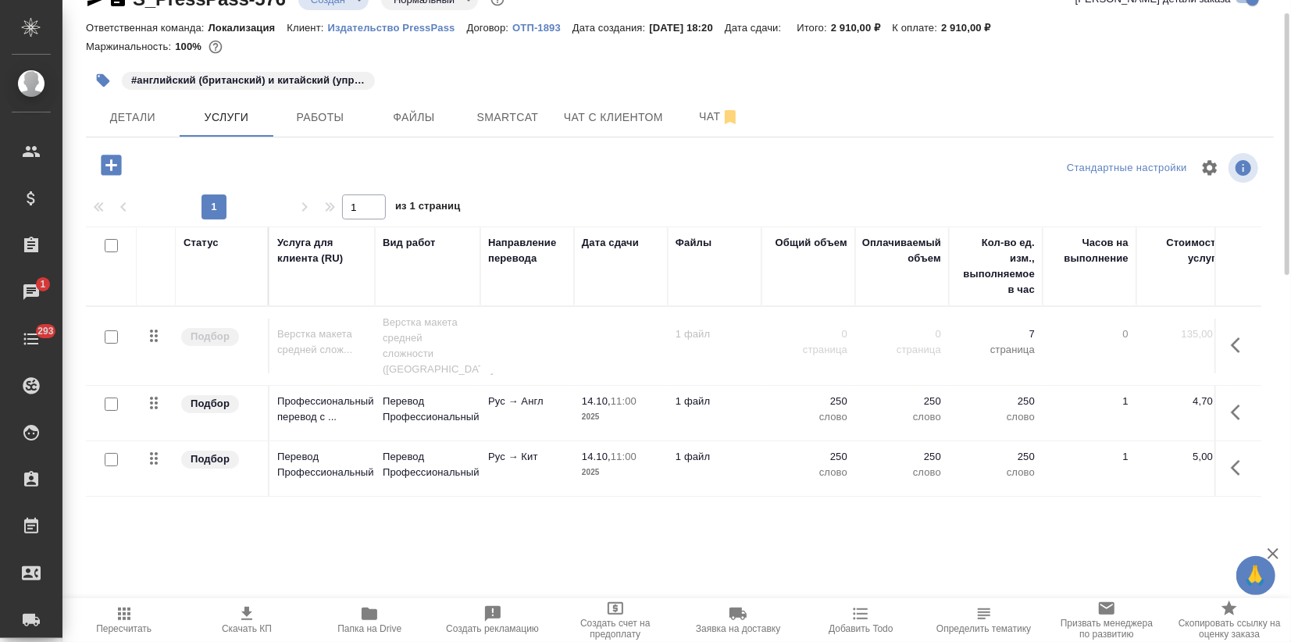
click at [103, 162] on icon "button" at bounding box center [111, 165] width 20 height 20
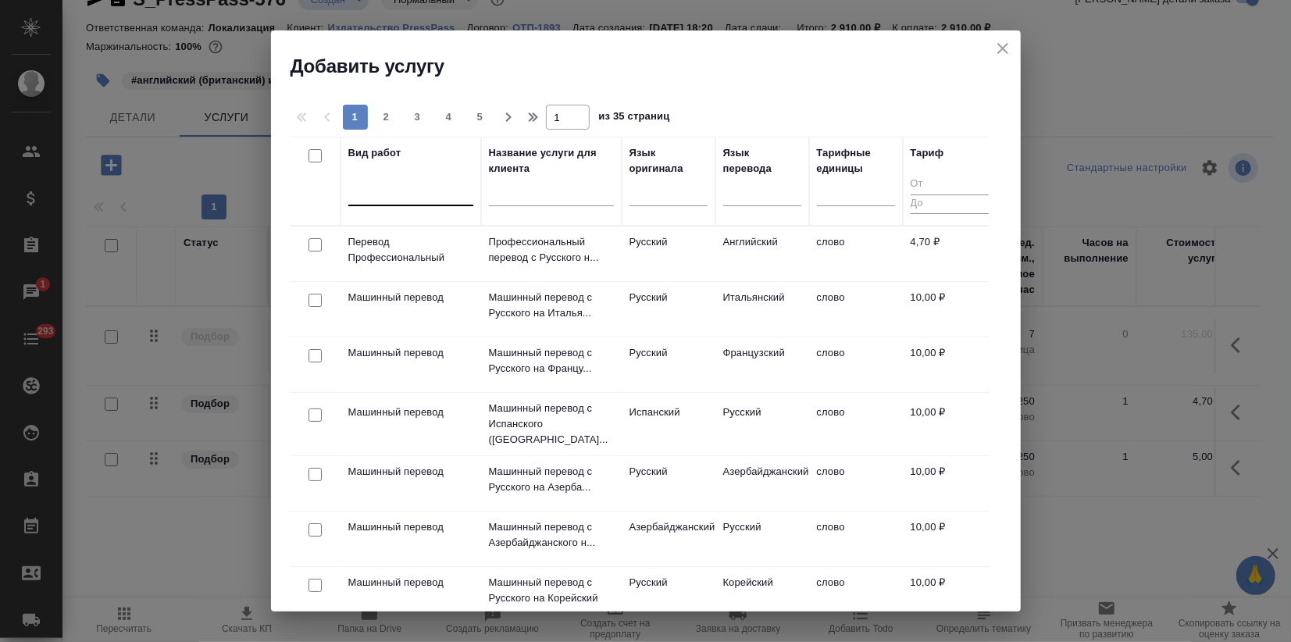
click at [404, 190] on div at bounding box center [410, 190] width 125 height 23
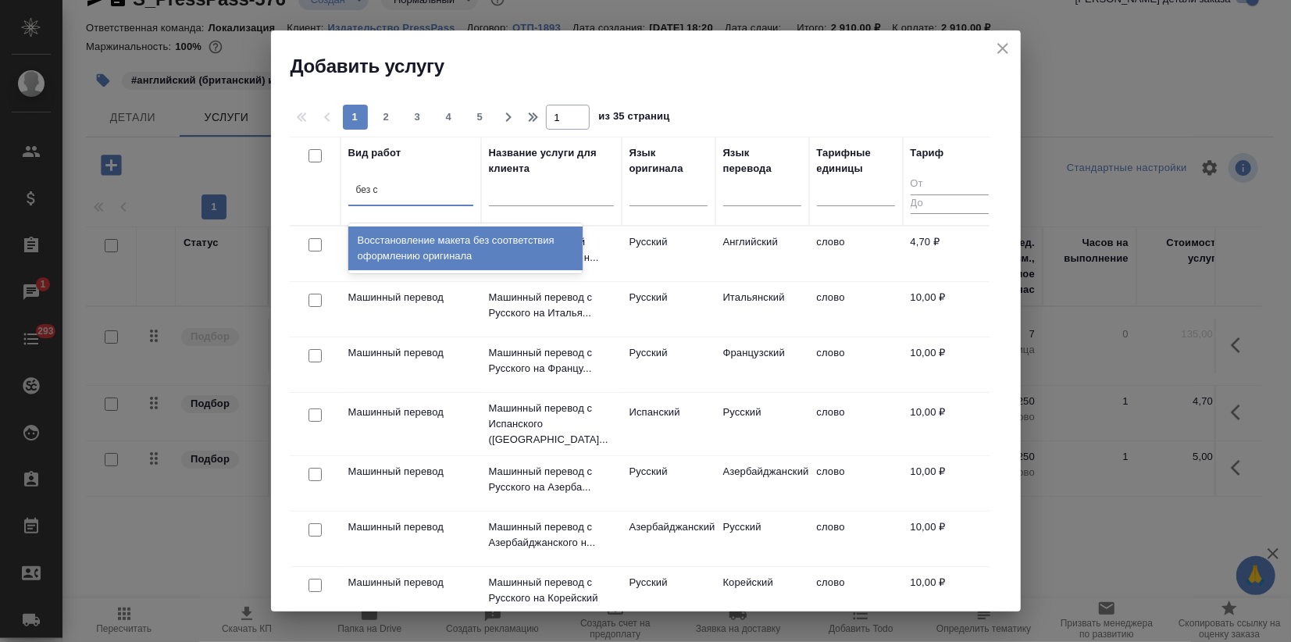
type input "без со"
click at [440, 232] on div "Восстановление макета без соответствия оформлению оригинала" at bounding box center [465, 248] width 234 height 44
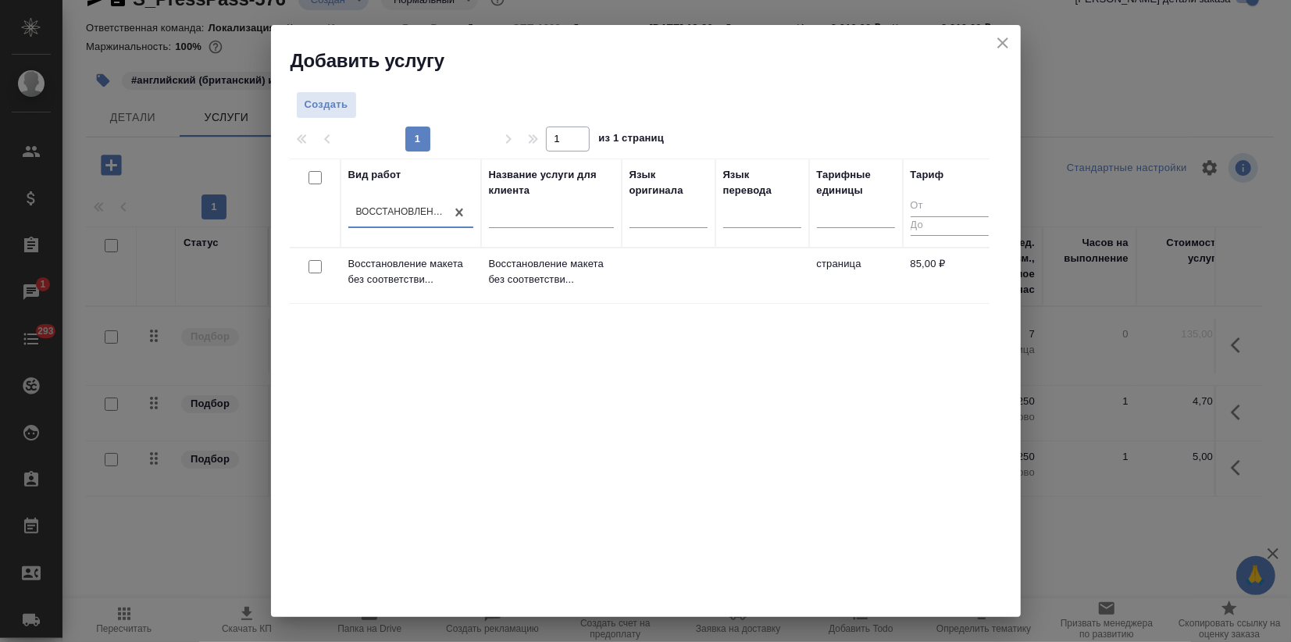
drag, startPoint x: 538, startPoint y: 487, endPoint x: 506, endPoint y: 447, distance: 51.1
click at [537, 485] on div "Вид работ option Восстановление макета без соответствия оформлению оригинала, s…" at bounding box center [640, 393] width 700 height 469
click at [447, 282] on p "Восстановление макета без соответстви..." at bounding box center [410, 271] width 125 height 31
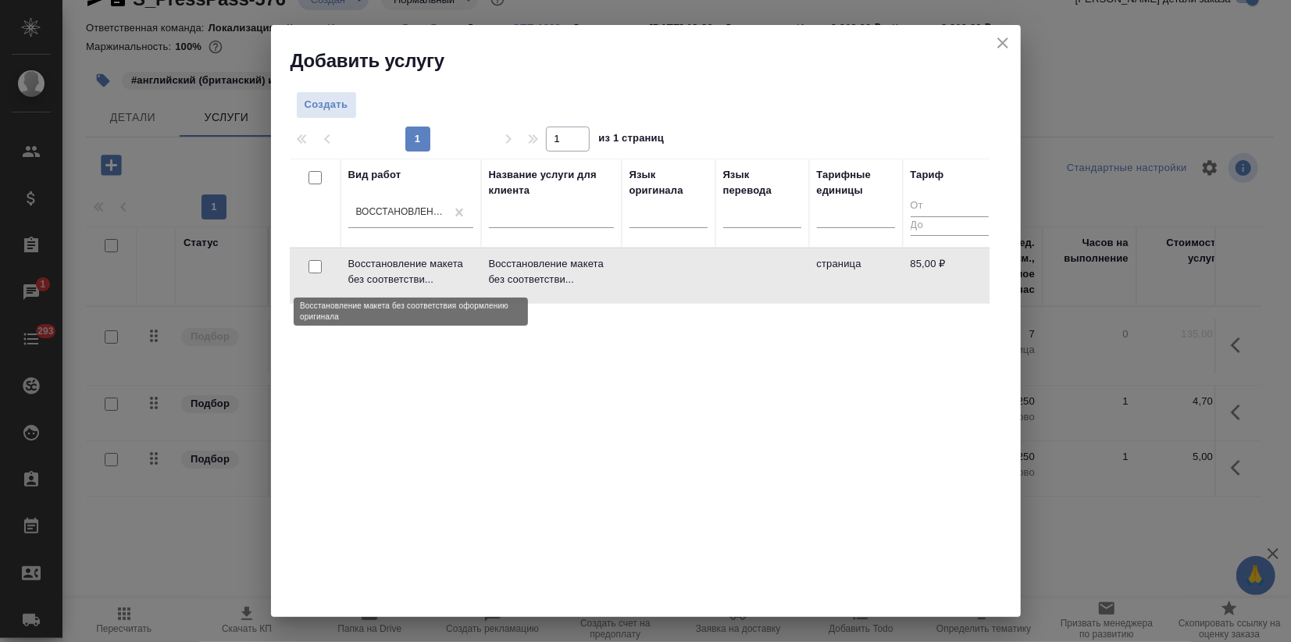
click at [447, 282] on p "Восстановление макета без соответстви..." at bounding box center [410, 271] width 125 height 31
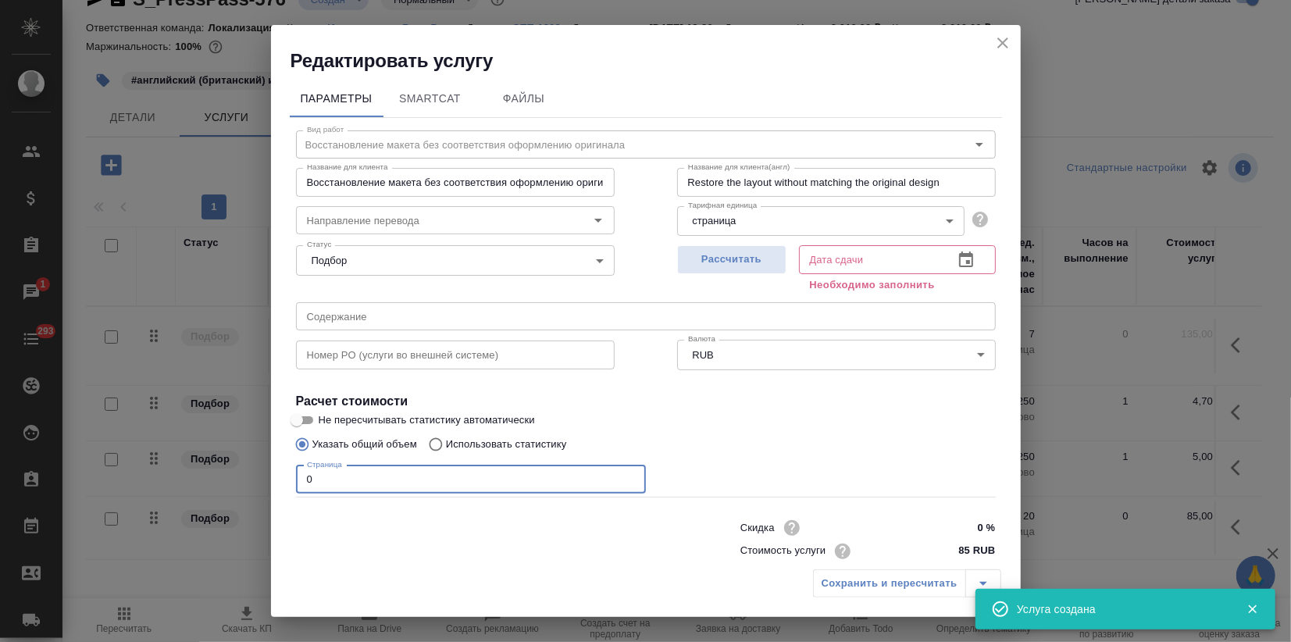
drag, startPoint x: 301, startPoint y: 481, endPoint x: 182, endPoint y: 487, distance: 119.6
click at [191, 485] on div "Редактировать услугу Параметры SmartCat Файлы Вид работ Восстановление макета б…" at bounding box center [645, 321] width 1291 height 642
type input "1"
drag, startPoint x: 731, startPoint y: 272, endPoint x: 736, endPoint y: 254, distance: 18.8
click at [734, 267] on button "Рассчитать" at bounding box center [731, 259] width 109 height 29
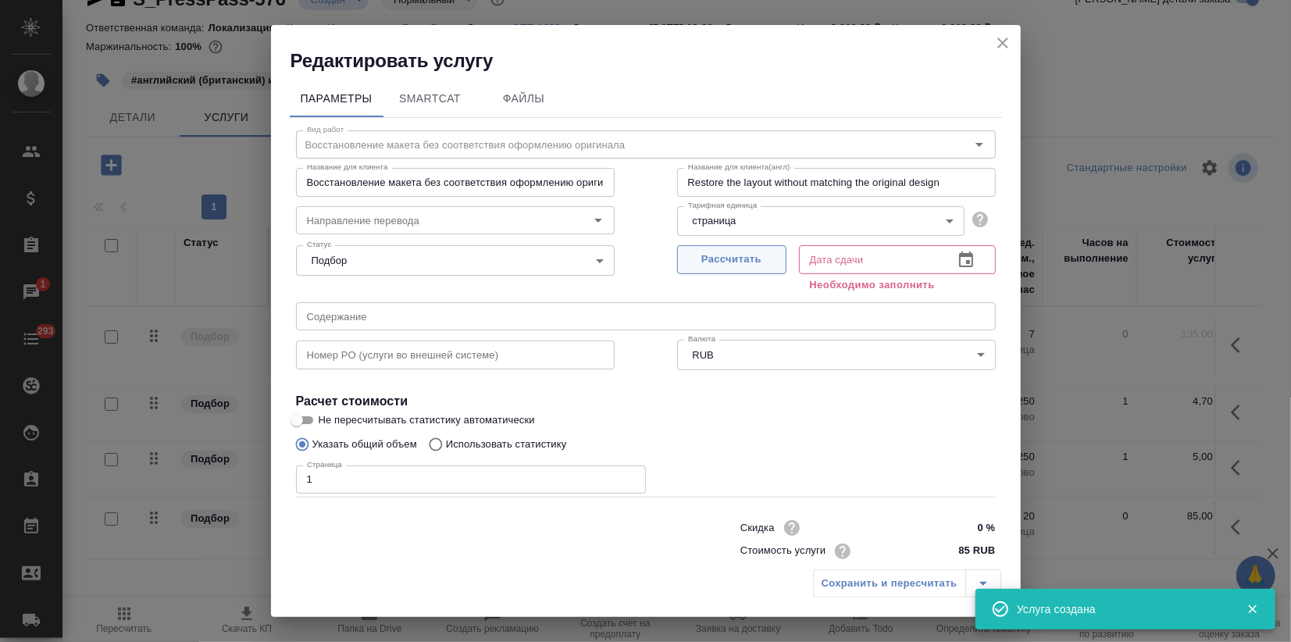
type input "14.10.2025 10:03"
click at [735, 265] on span "Рассчитать" at bounding box center [732, 260] width 92 height 18
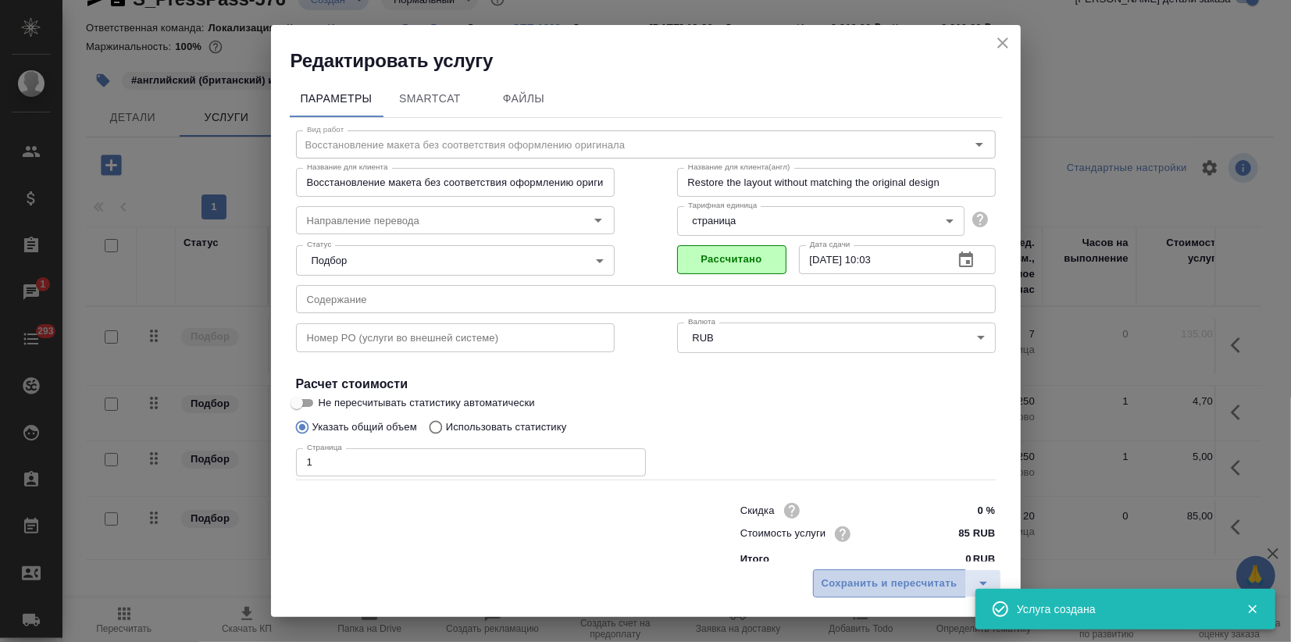
click at [864, 587] on span "Сохранить и пересчитать" at bounding box center [890, 584] width 136 height 18
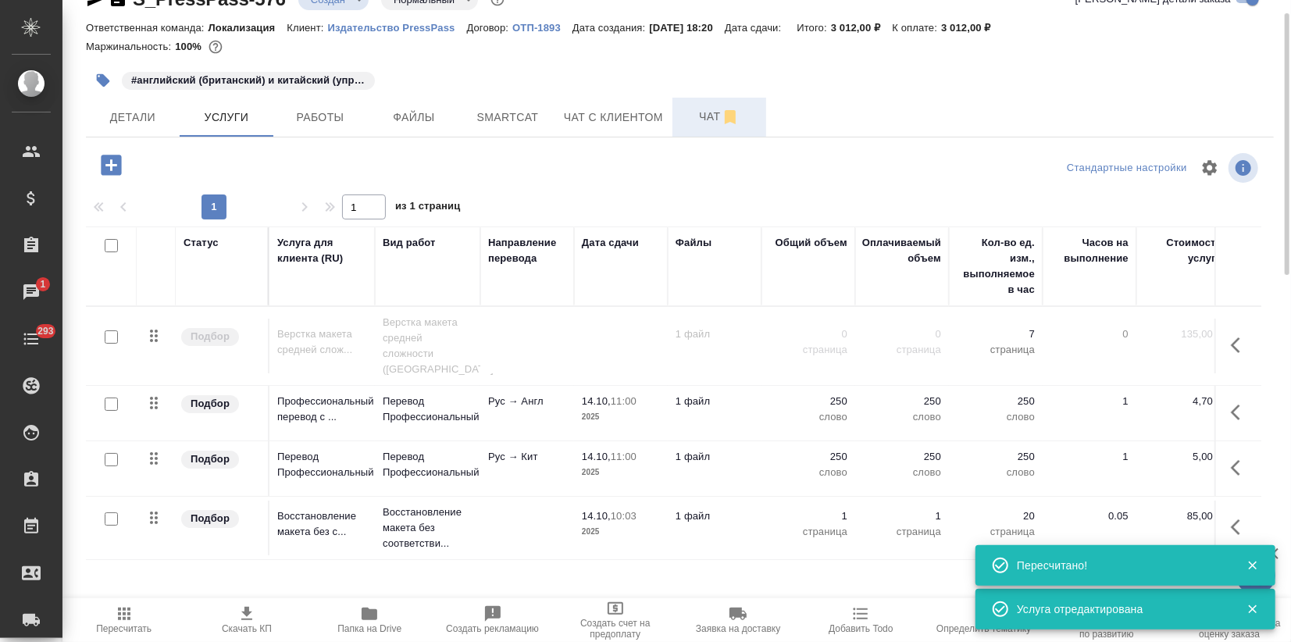
click at [700, 119] on span "Чат" at bounding box center [719, 117] width 75 height 20
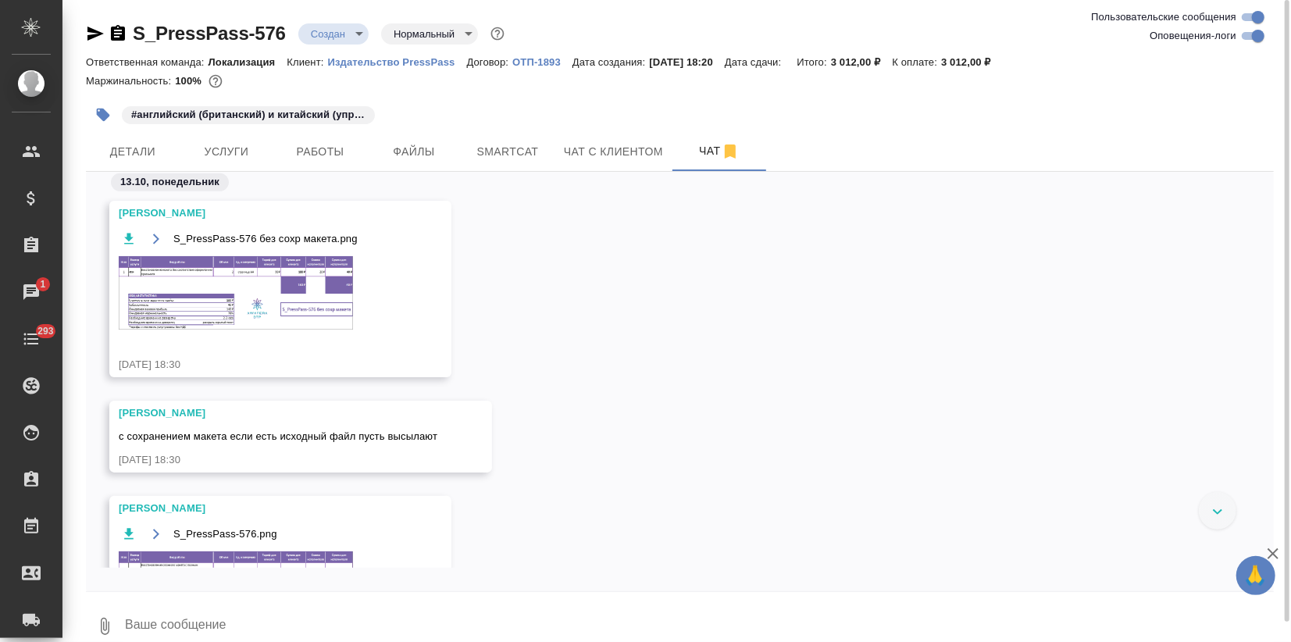
scroll to position [920, 0]
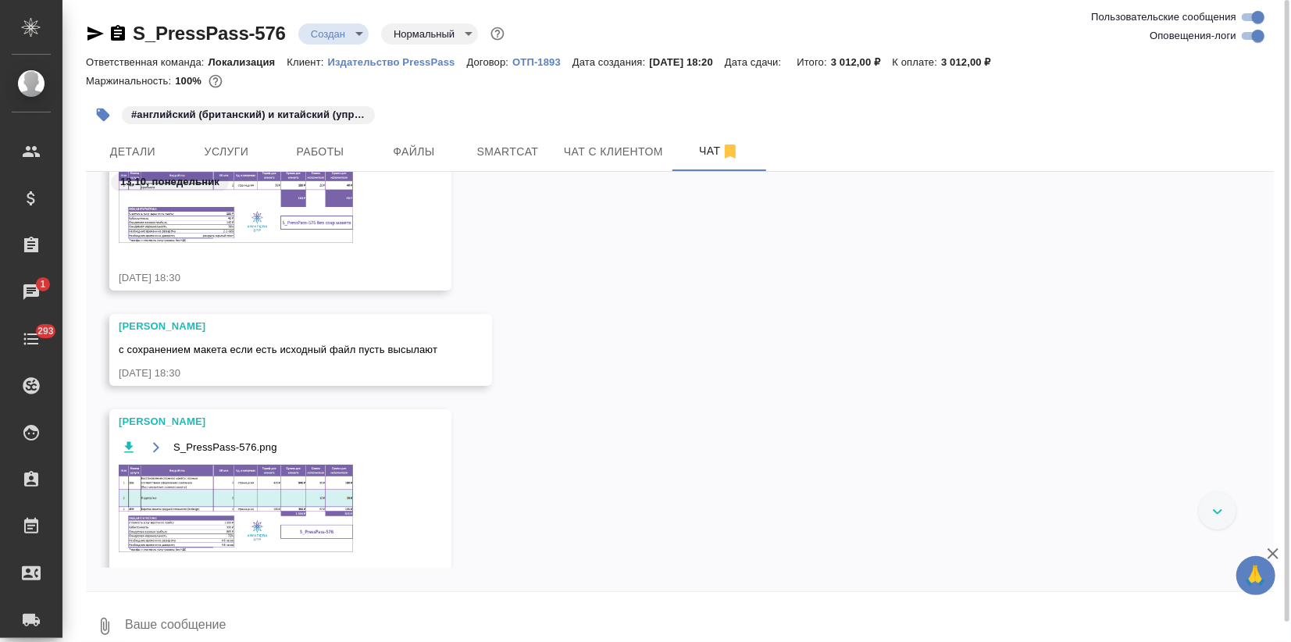
click at [266, 219] on img at bounding box center [236, 205] width 234 height 73
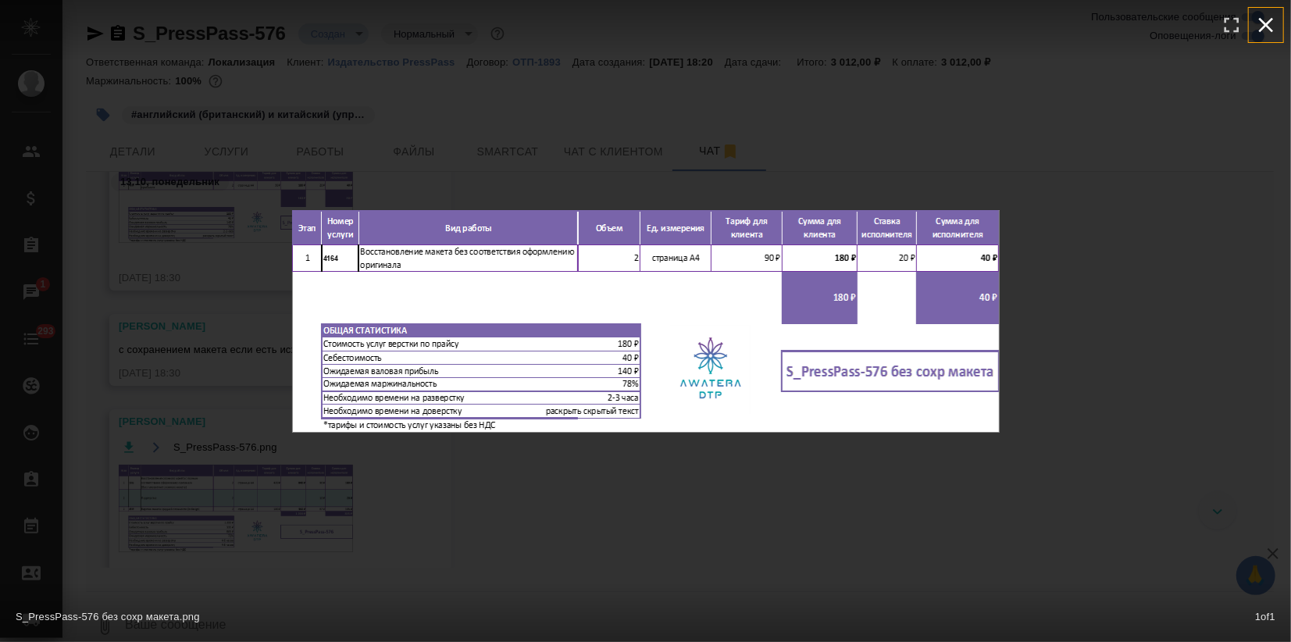
click at [1262, 22] on icon "button" at bounding box center [1266, 25] width 15 height 15
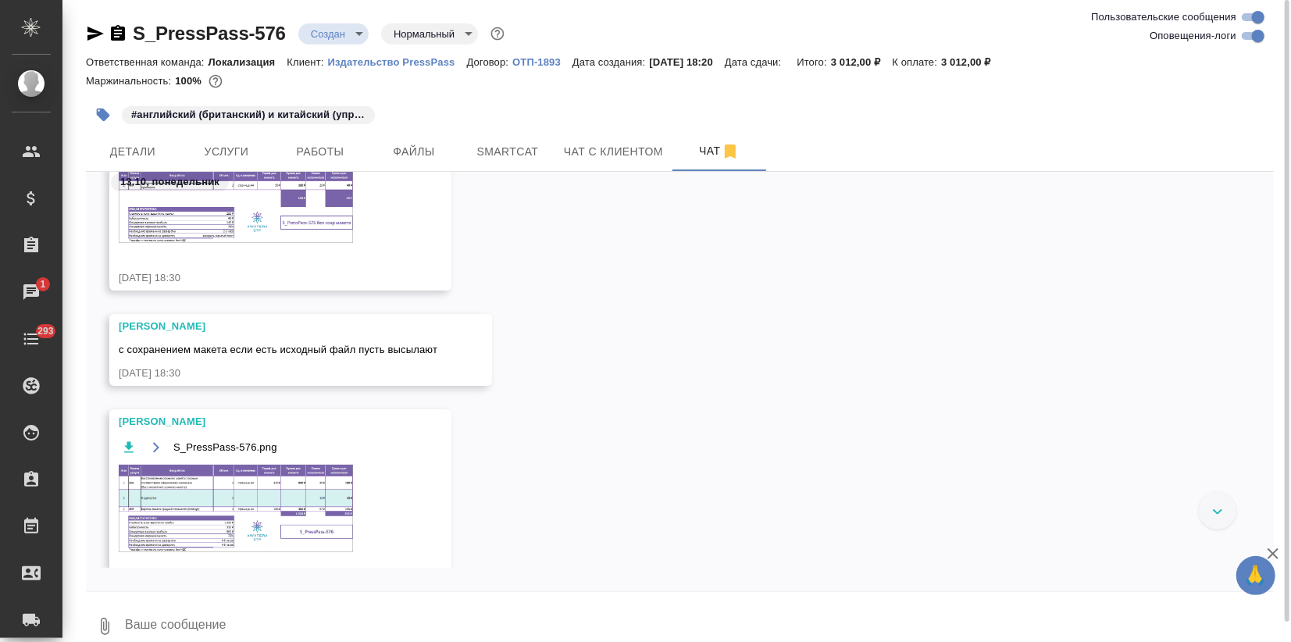
click at [184, 489] on img at bounding box center [236, 508] width 234 height 87
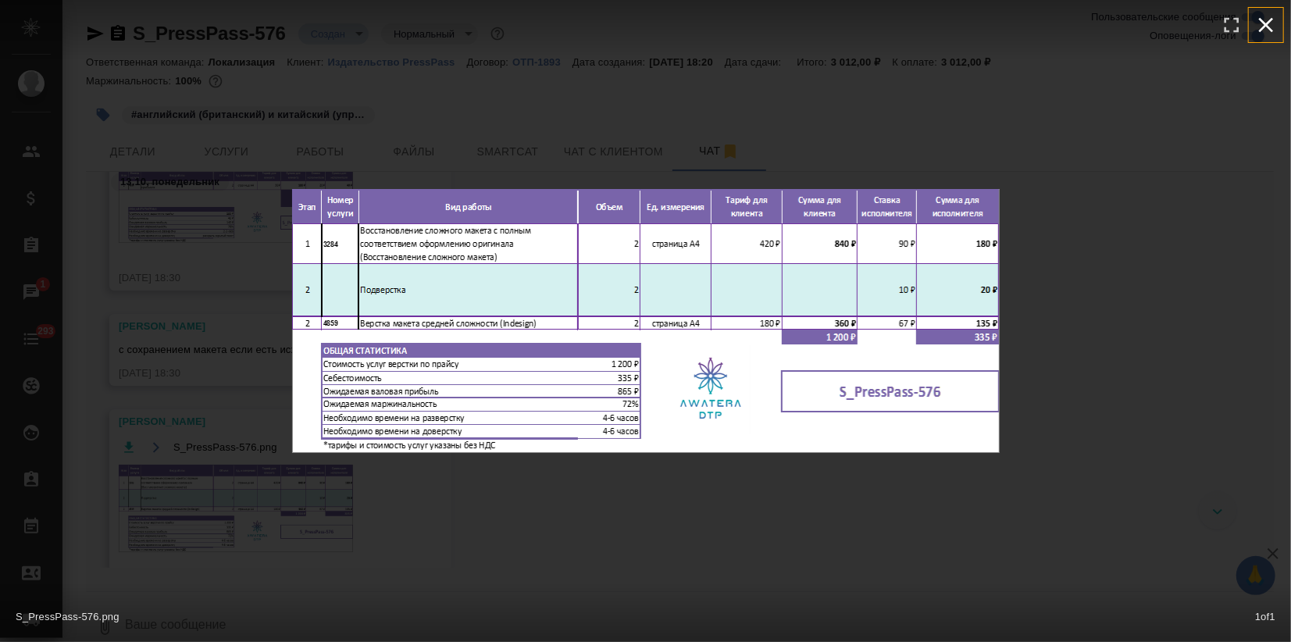
click at [1274, 24] on icon "button" at bounding box center [1265, 24] width 25 height 25
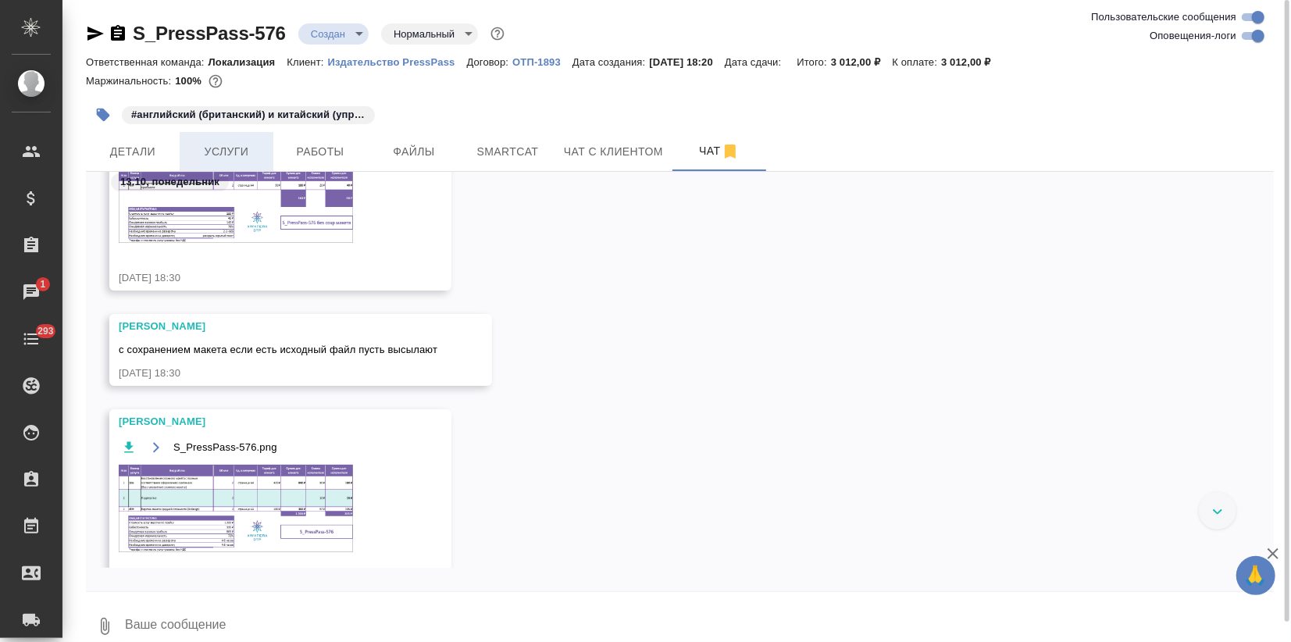
click at [229, 144] on span "Услуги" at bounding box center [226, 152] width 75 height 20
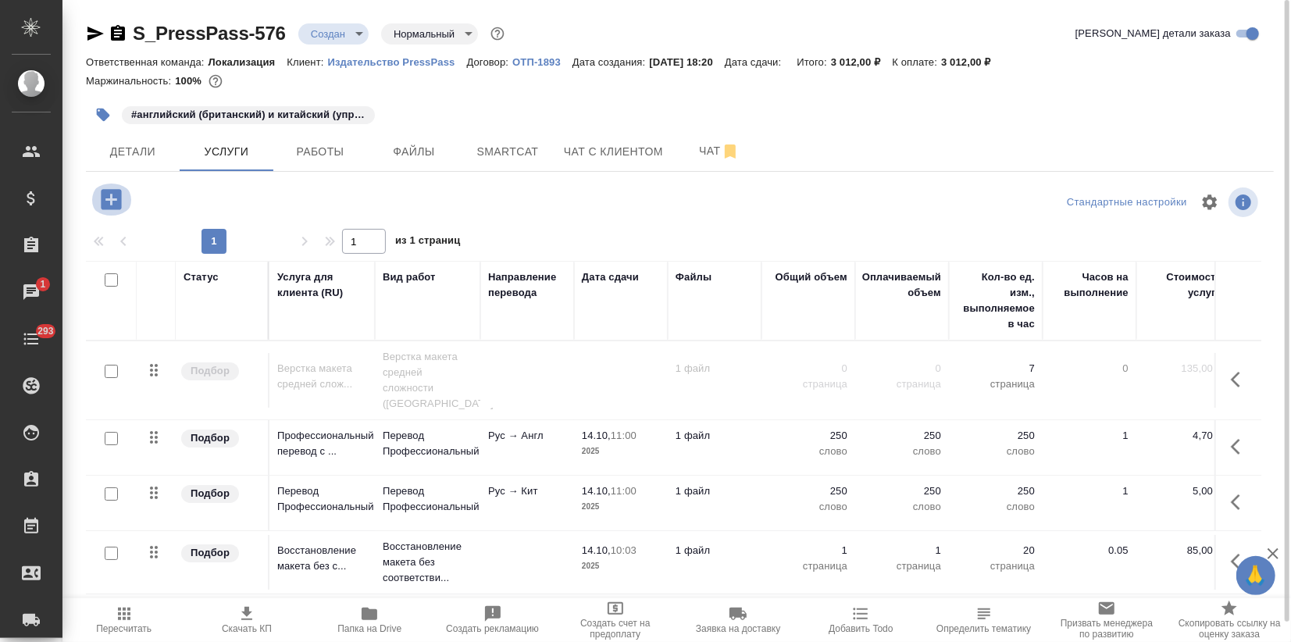
click at [109, 189] on icon "button" at bounding box center [111, 199] width 20 height 20
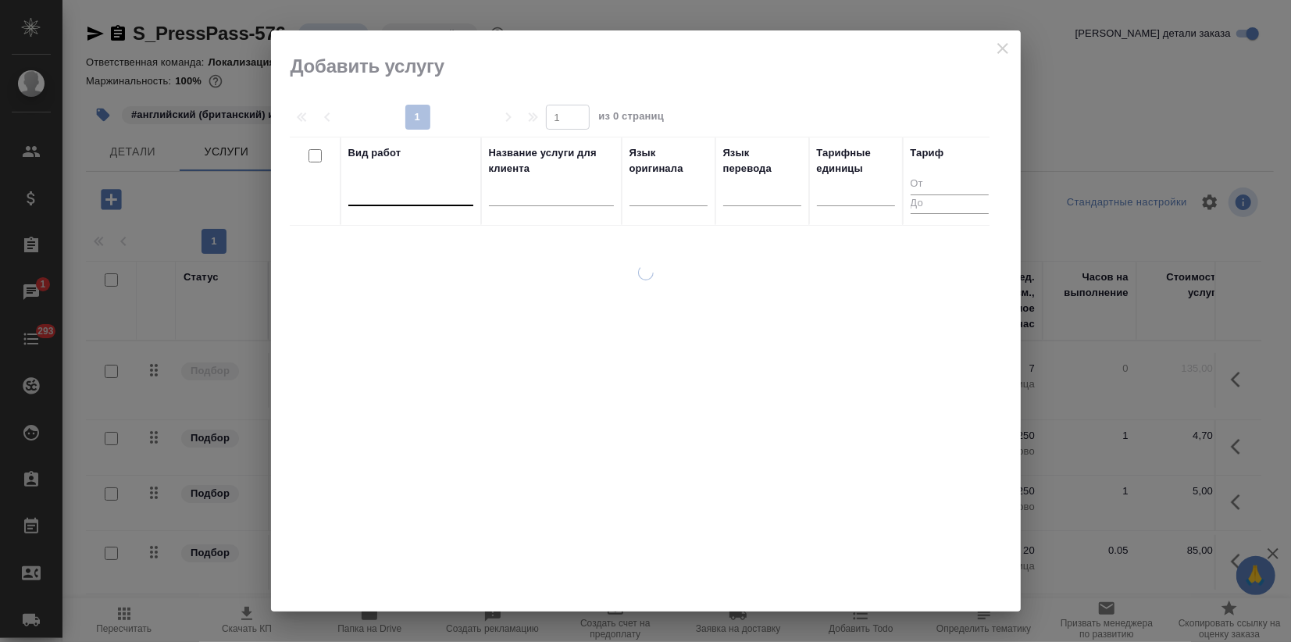
click at [376, 195] on div at bounding box center [410, 190] width 125 height 23
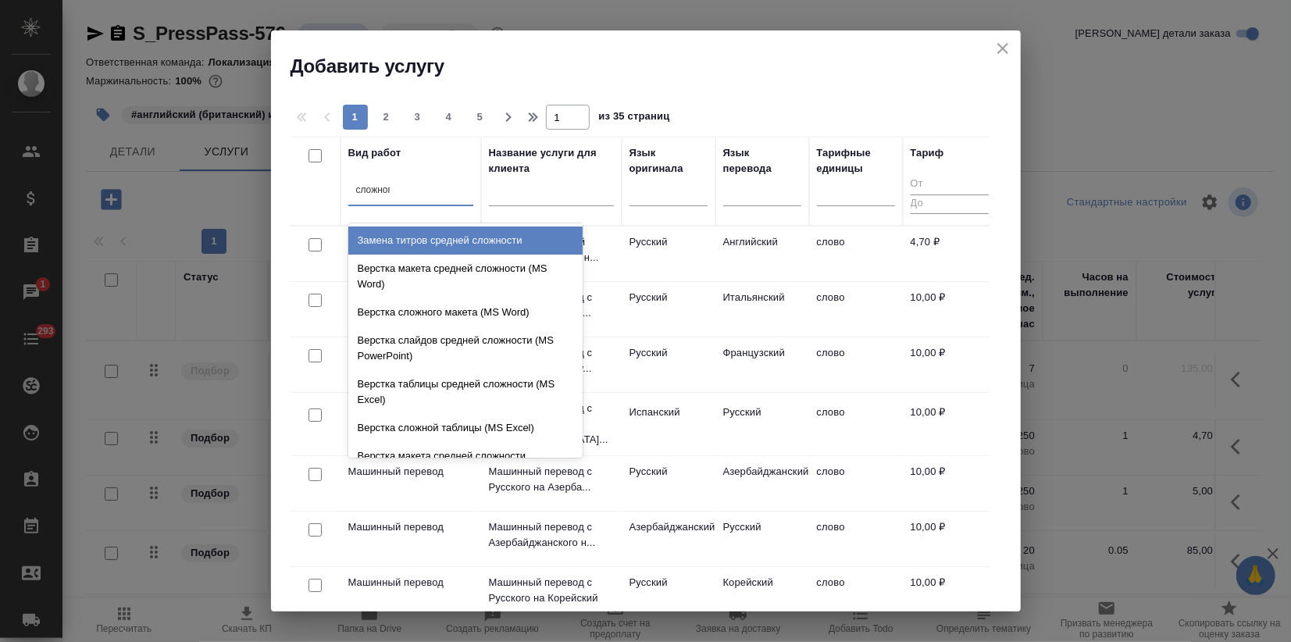
type input "сложного"
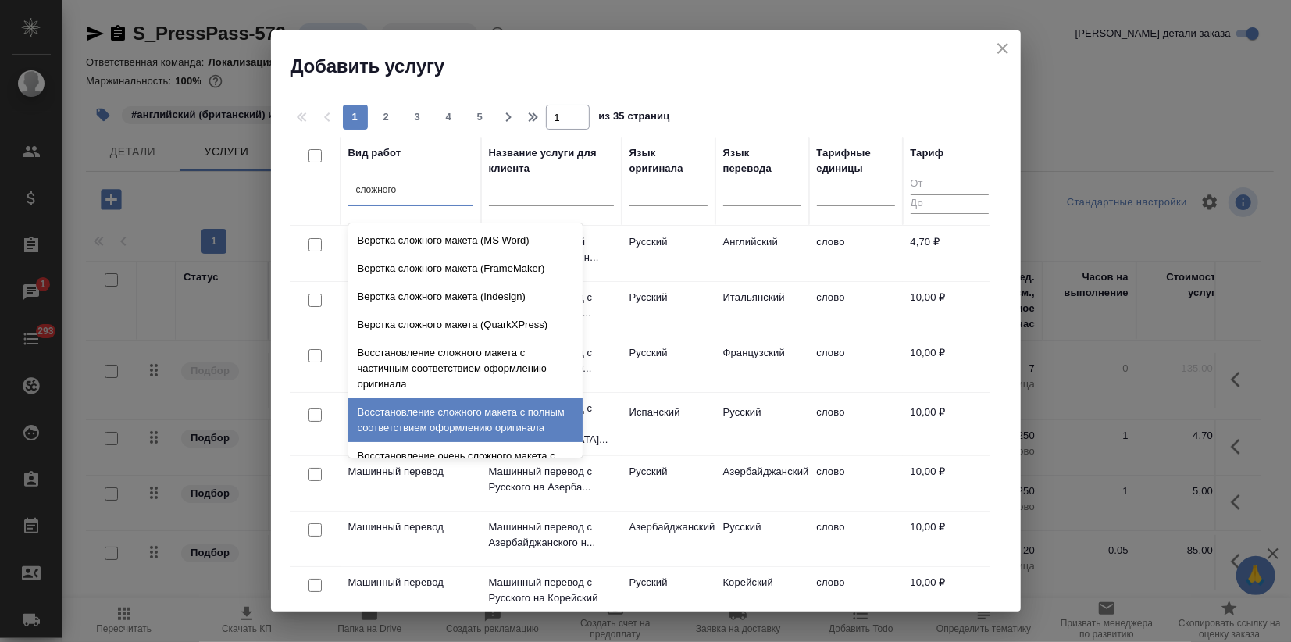
click at [425, 427] on div "Восстановление сложного макета с полным соответствием оформлению оригинала" at bounding box center [465, 420] width 234 height 44
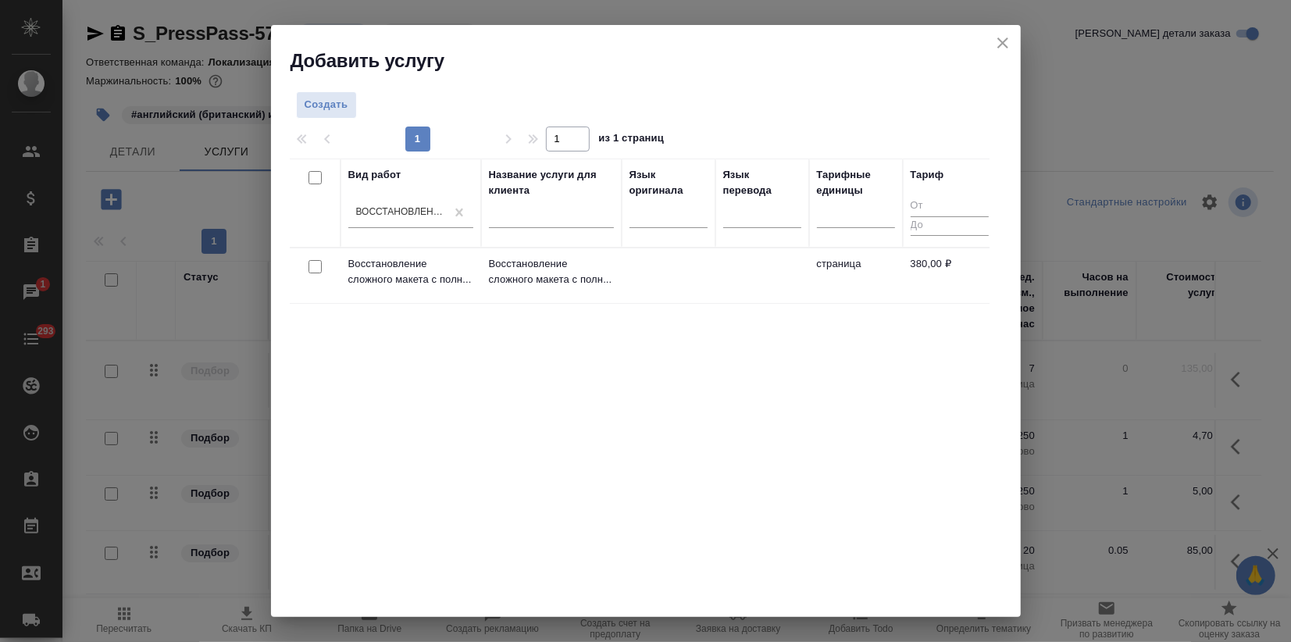
click at [637, 285] on td at bounding box center [669, 275] width 94 height 55
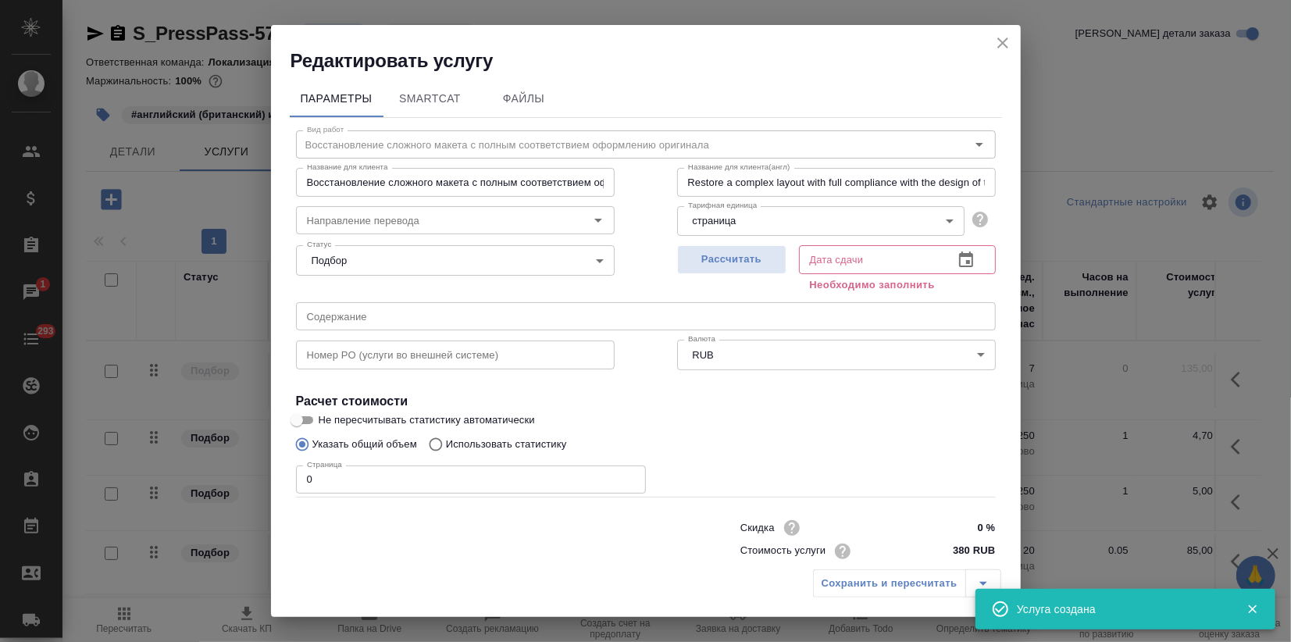
click at [173, 493] on div "Редактировать услугу Параметры SmartCat Файлы Вид работ Восстановление сложного…" at bounding box center [645, 321] width 1291 height 642
type input "2"
click at [740, 261] on span "Рассчитать" at bounding box center [732, 260] width 92 height 18
type input "14.10.2025 11:00"
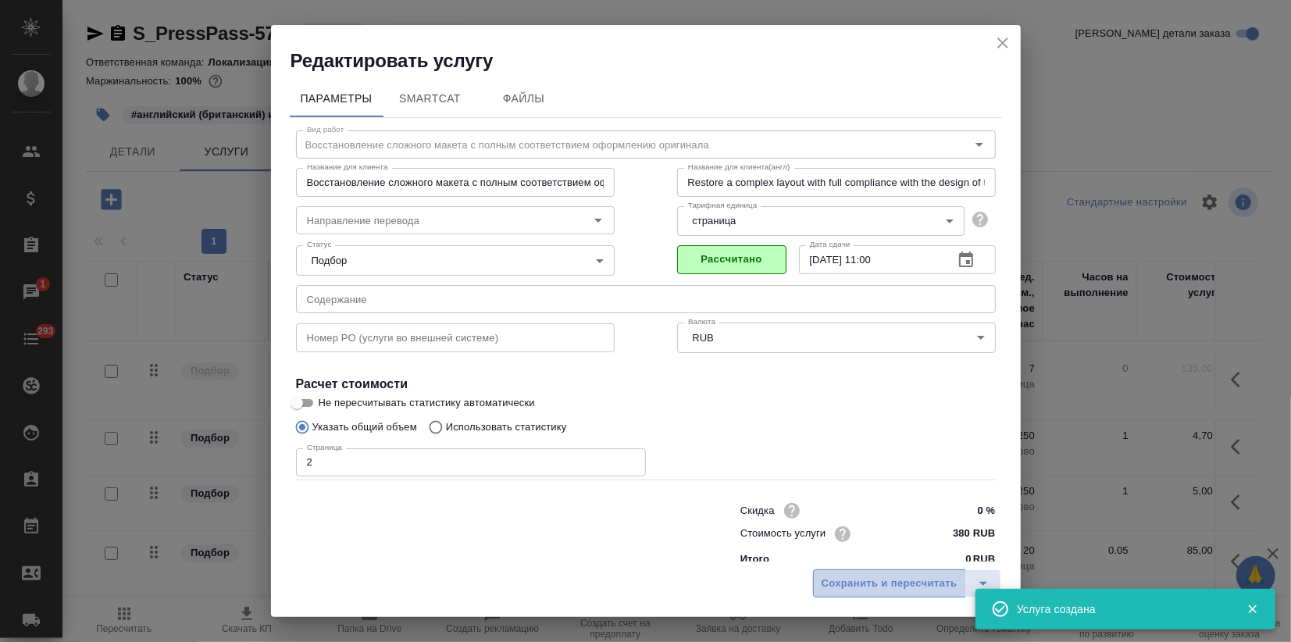
click at [848, 585] on span "Сохранить и пересчитать" at bounding box center [890, 584] width 136 height 18
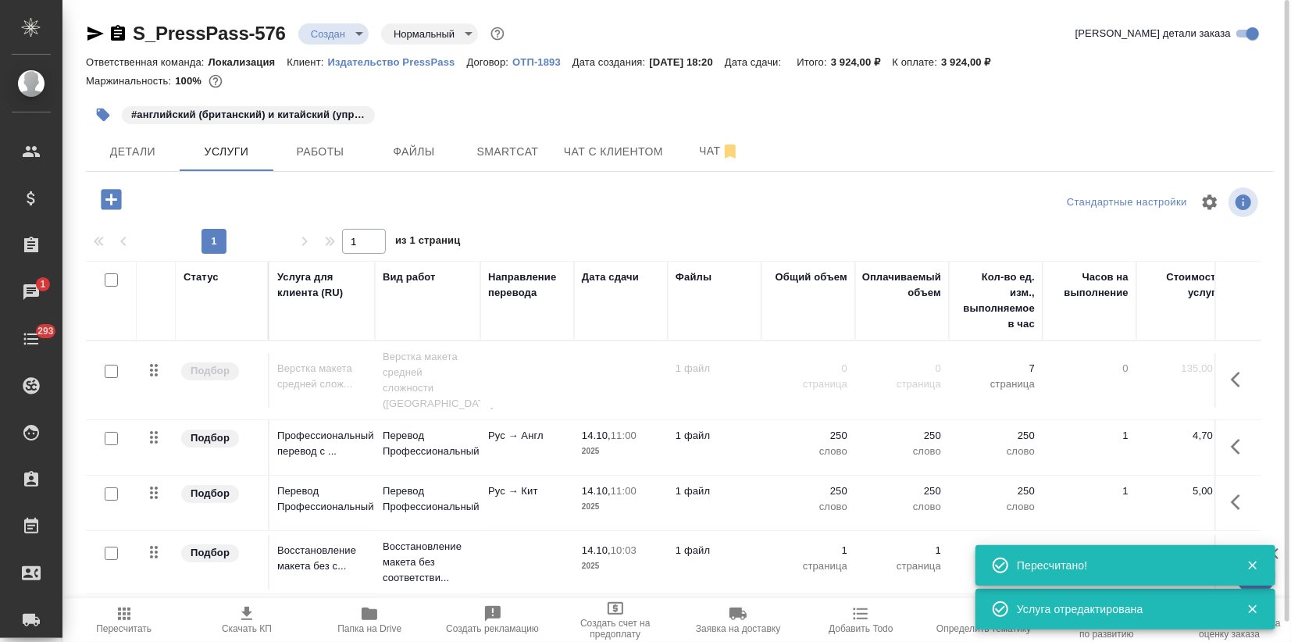
click at [109, 195] on icon "button" at bounding box center [111, 199] width 20 height 20
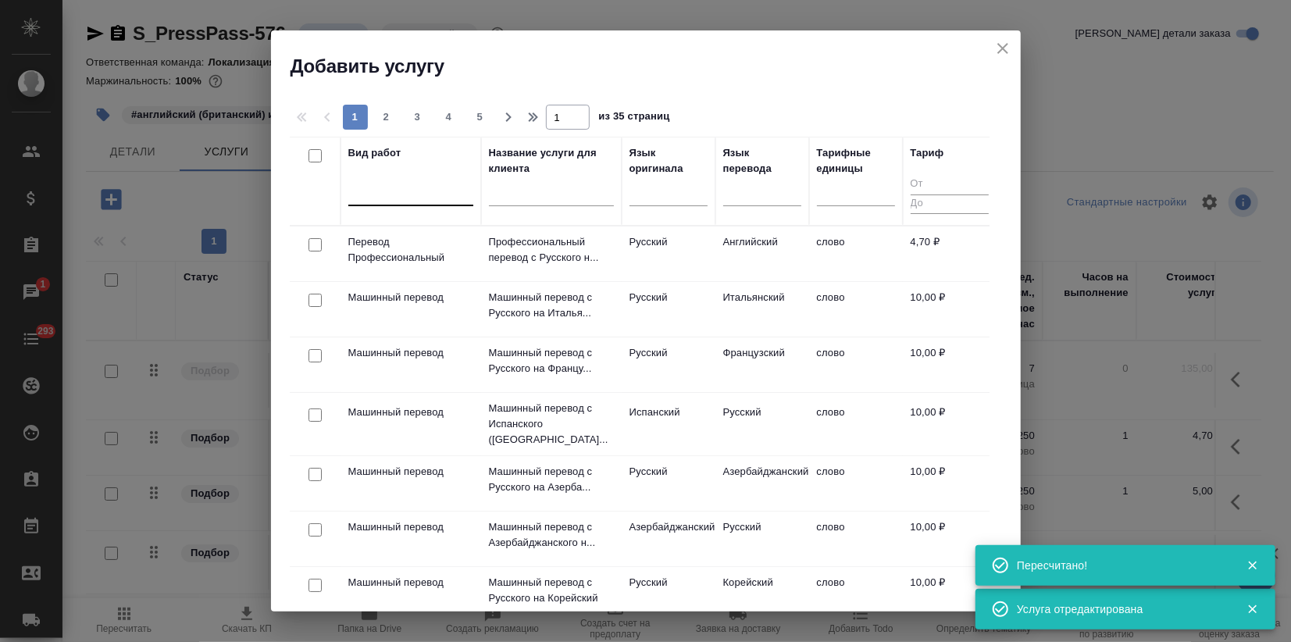
click at [414, 194] on div at bounding box center [410, 190] width 125 height 23
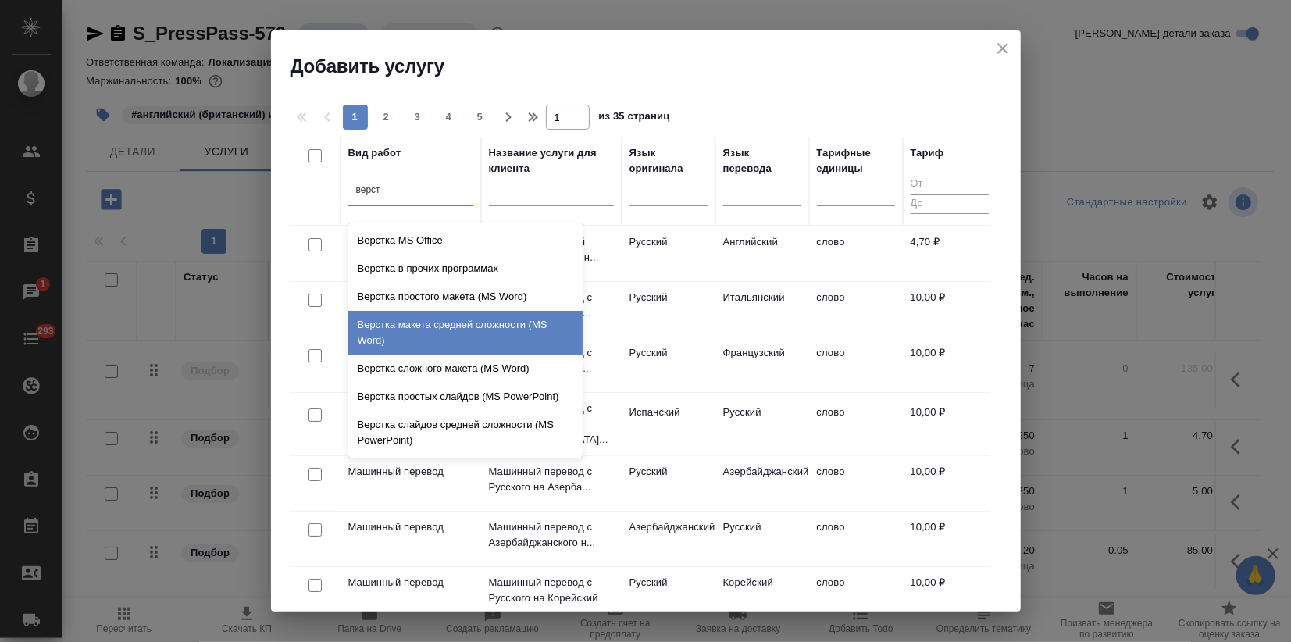
type input "верст"
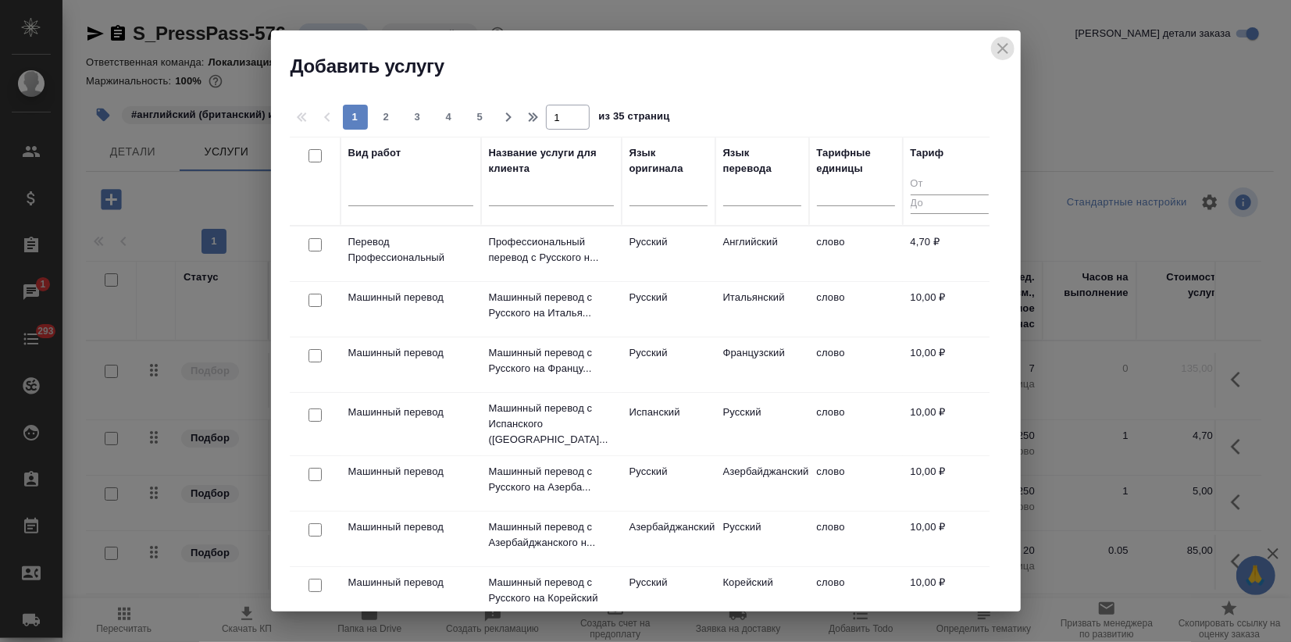
click at [993, 46] on icon "close" at bounding box center [1002, 48] width 19 height 19
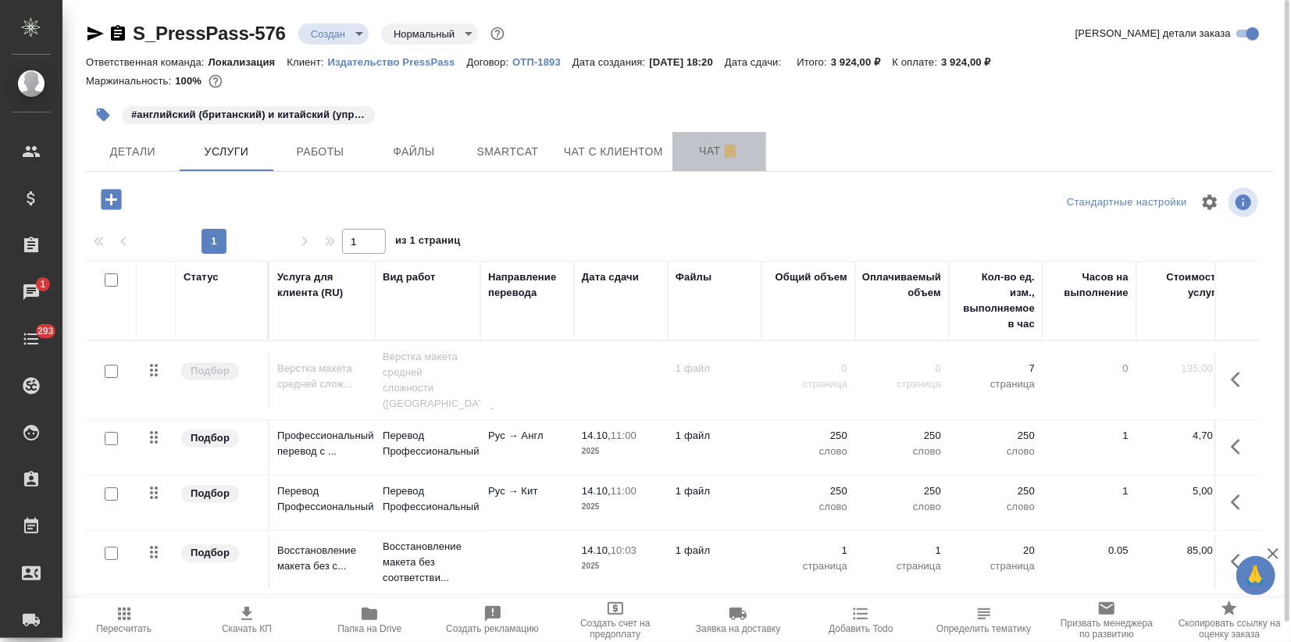
click at [701, 142] on span "Чат" at bounding box center [719, 151] width 75 height 20
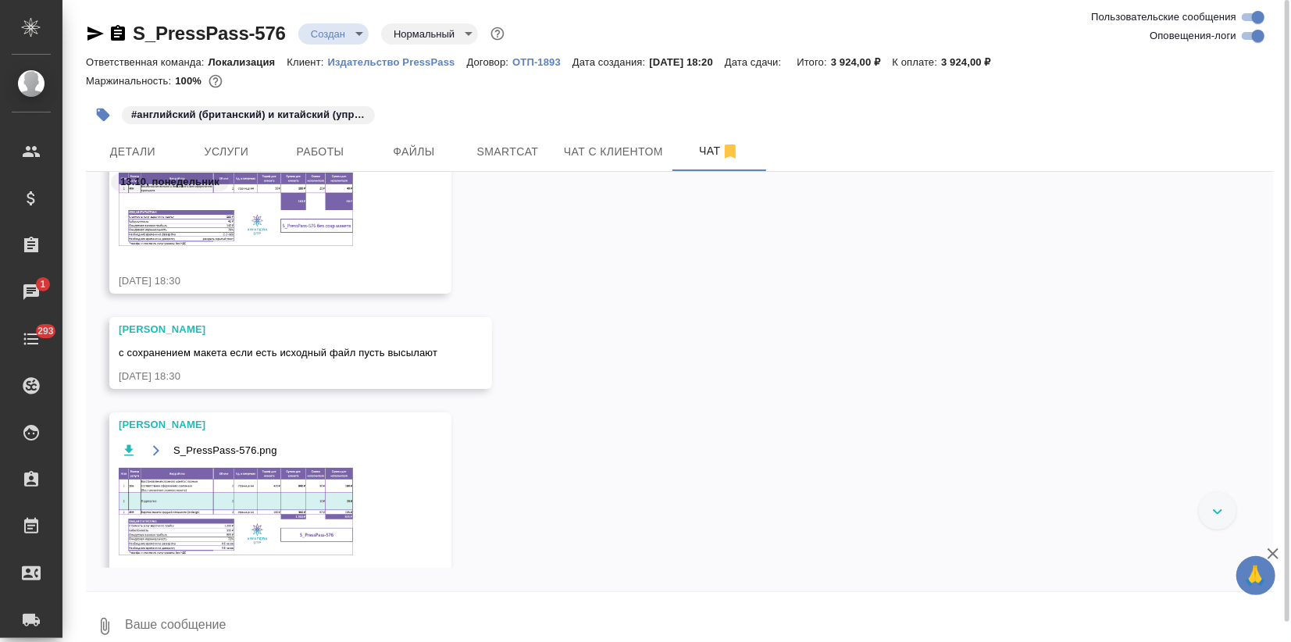
scroll to position [920, 0]
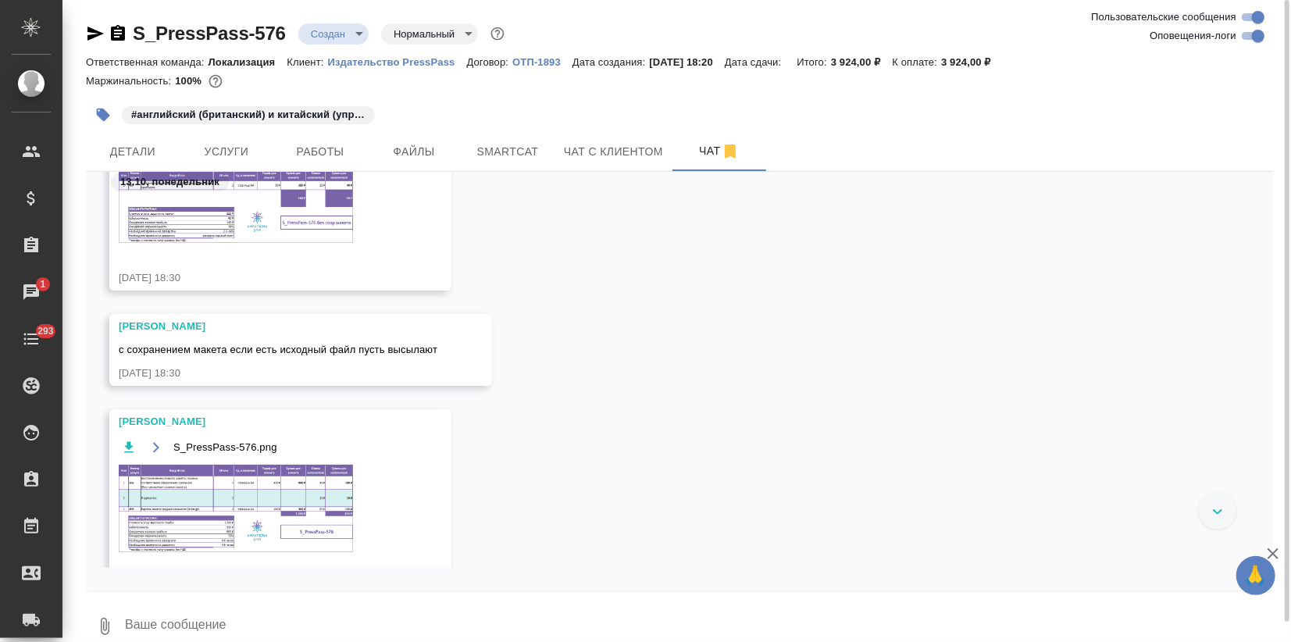
click at [275, 504] on img at bounding box center [236, 508] width 234 height 87
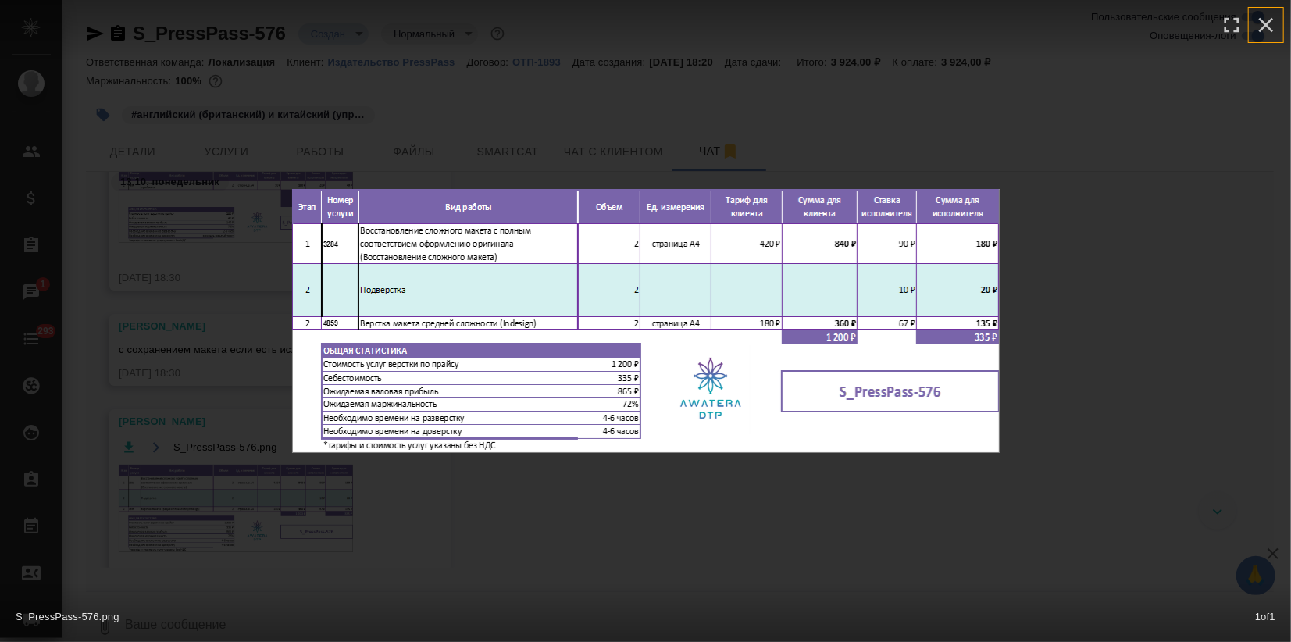
drag, startPoint x: 1273, startPoint y: 26, endPoint x: 1069, endPoint y: 116, distance: 223.0
click at [1272, 26] on icon "button" at bounding box center [1265, 24] width 25 height 25
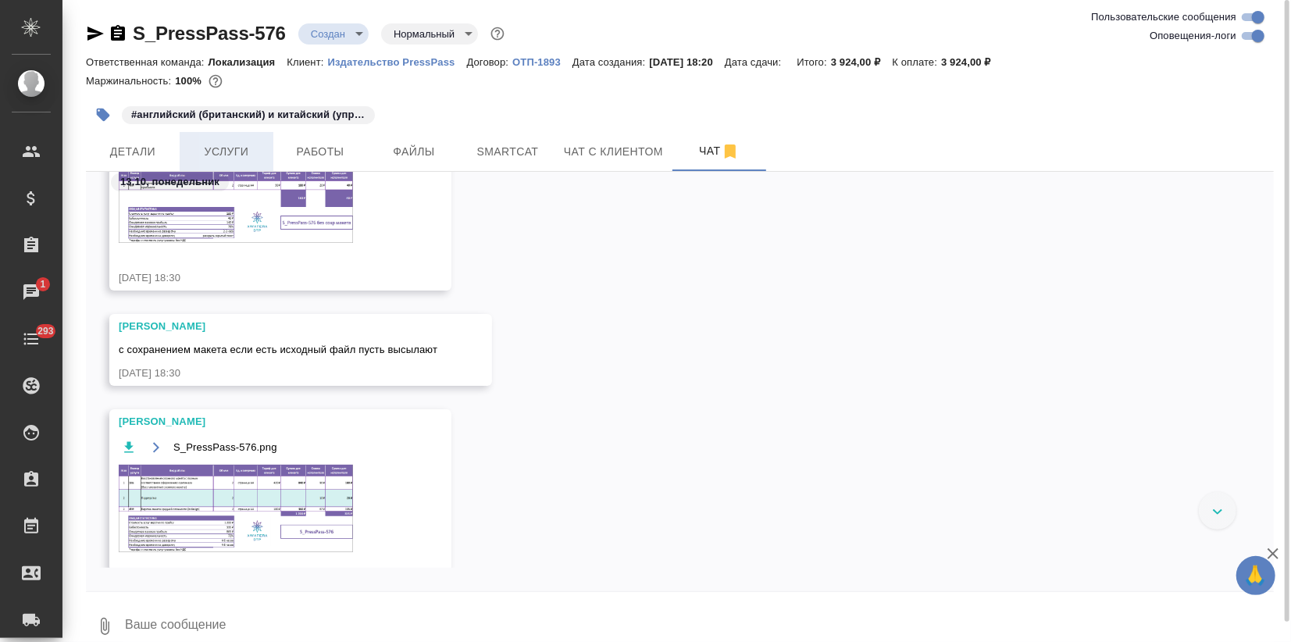
click at [202, 147] on span "Услуги" at bounding box center [226, 152] width 75 height 20
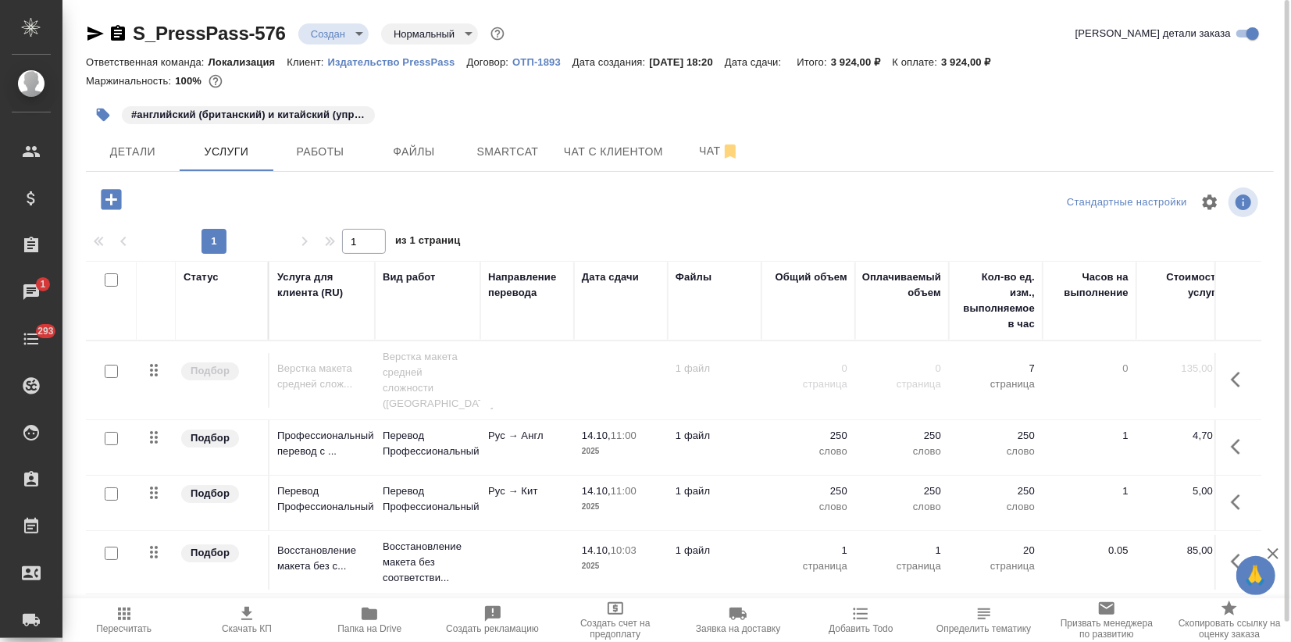
click at [107, 365] on input "checkbox" at bounding box center [111, 371] width 13 height 13
checkbox input "true"
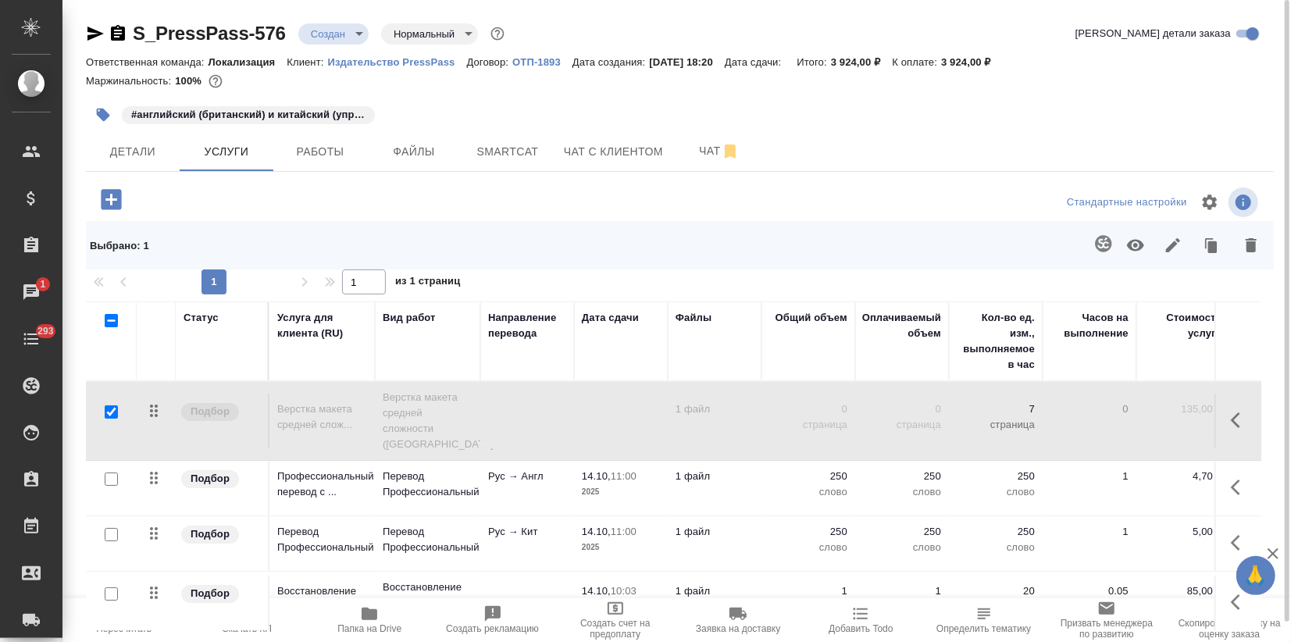
click at [1134, 241] on icon "button" at bounding box center [1135, 246] width 17 height 12
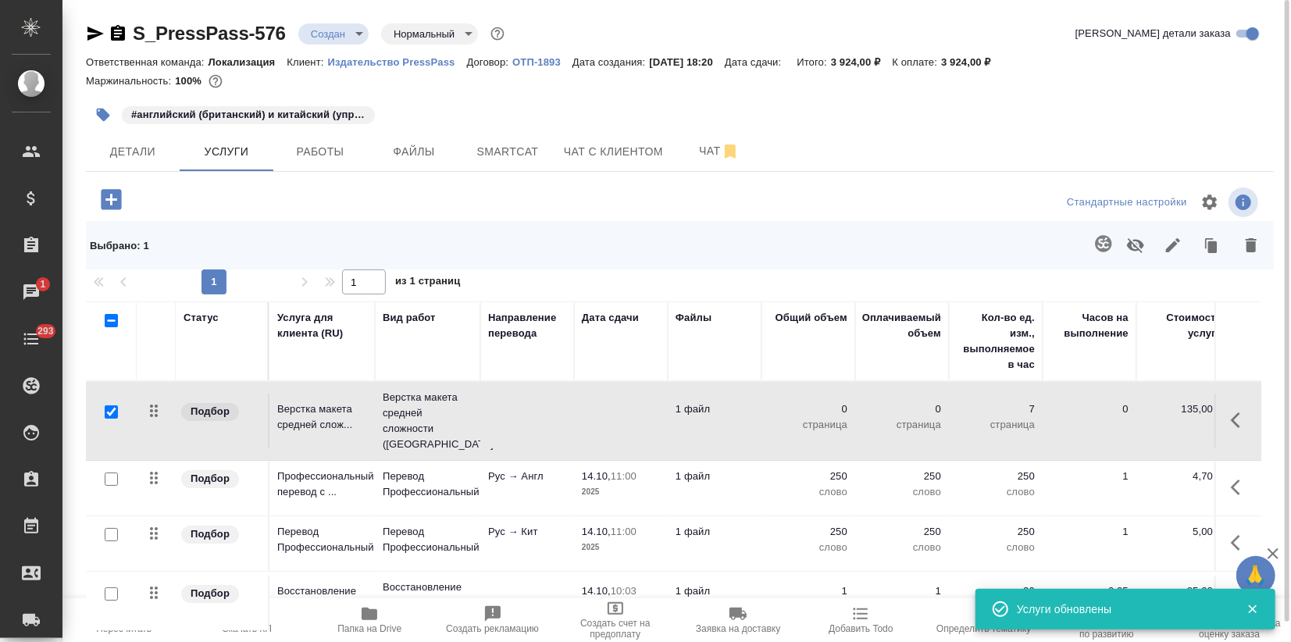
click at [583, 406] on td at bounding box center [621, 421] width 94 height 55
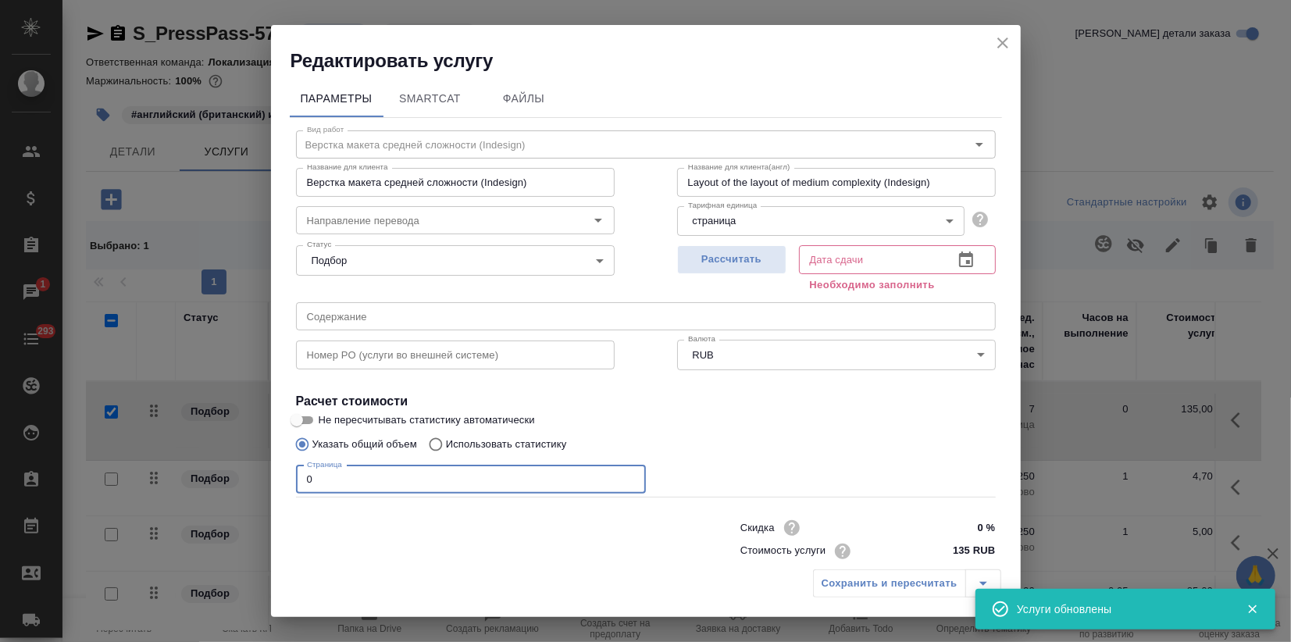
drag, startPoint x: 358, startPoint y: 482, endPoint x: 57, endPoint y: 515, distance: 302.5
click at [75, 512] on div "Редактировать услугу Параметры SmartCat Файлы Вид работ Верстка макета средней …" at bounding box center [645, 321] width 1291 height 642
type input "3"
type input "2"
click at [707, 258] on span "Рассчитать" at bounding box center [732, 260] width 92 height 18
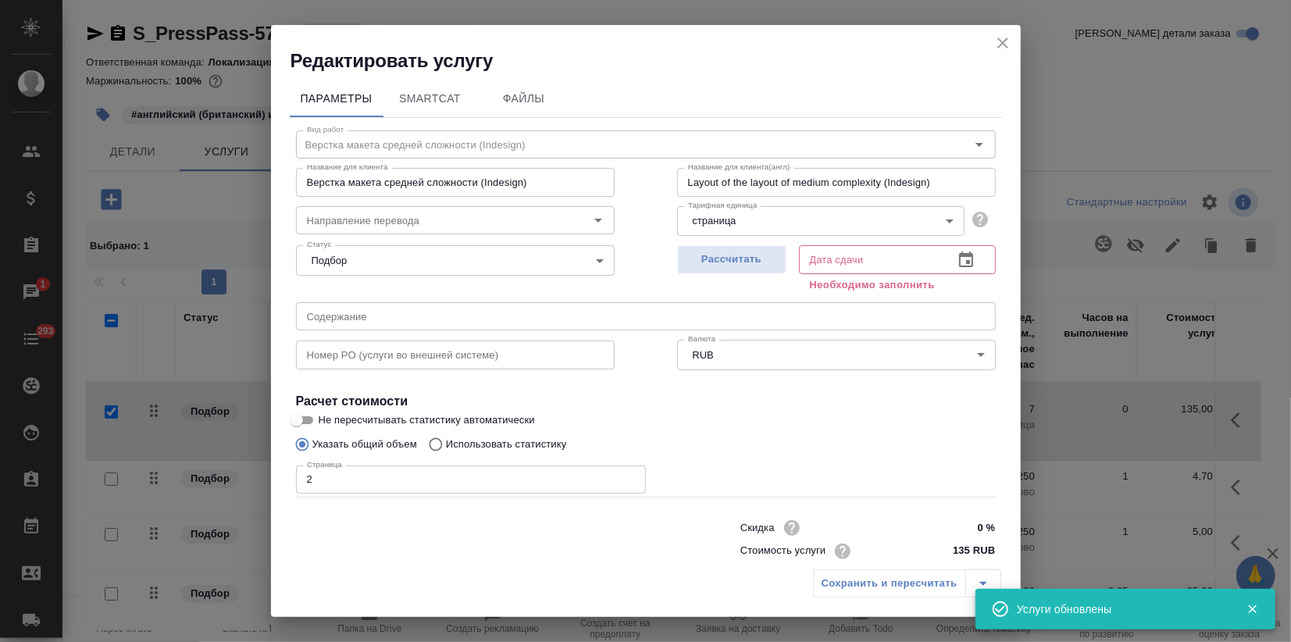
type input "14.10.2025 10:17"
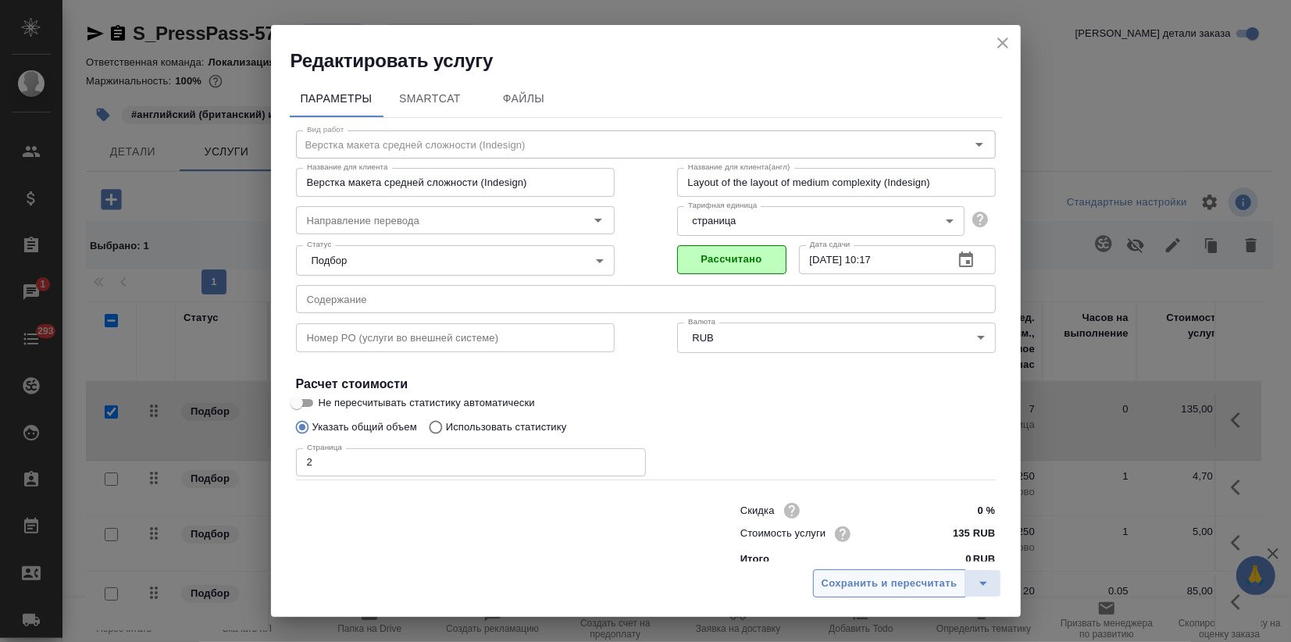
click at [880, 583] on span "Сохранить и пересчитать" at bounding box center [890, 584] width 136 height 18
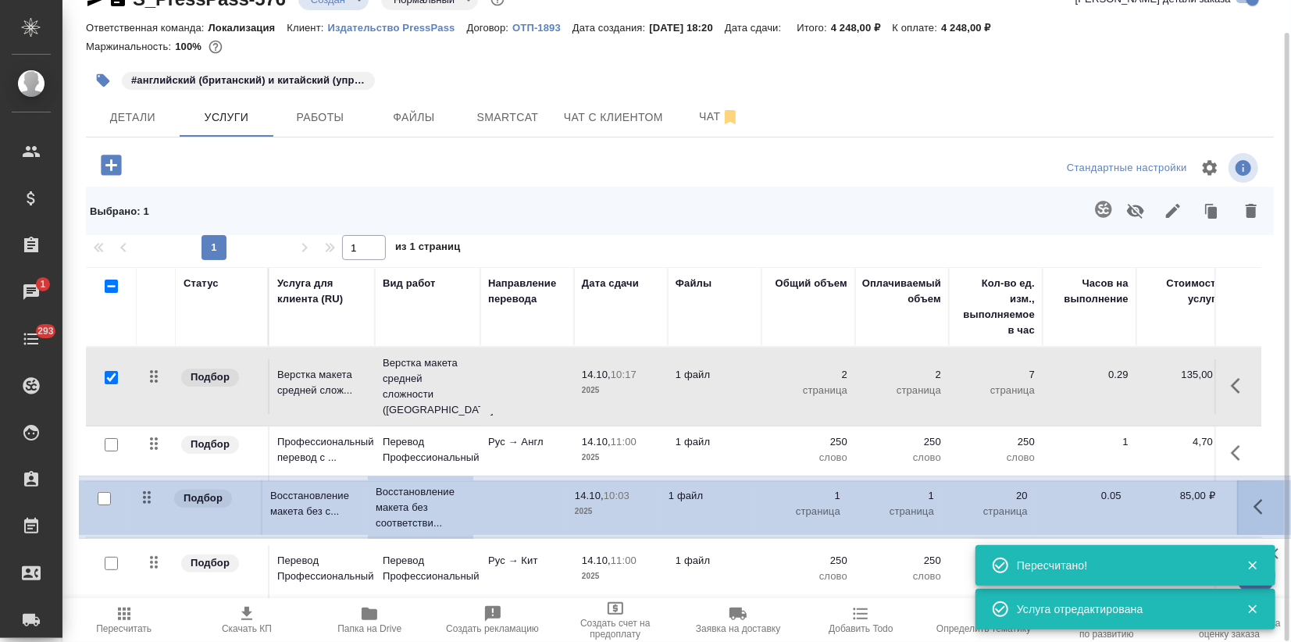
scroll to position [1, 0]
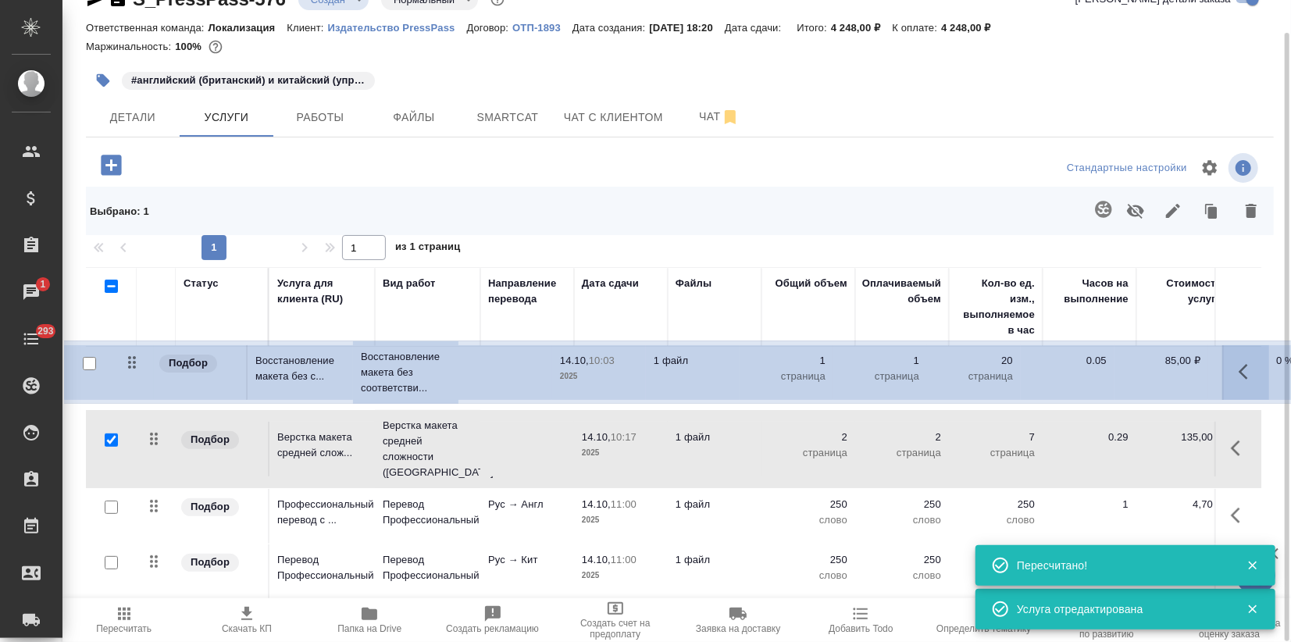
drag, startPoint x: 160, startPoint y: 541, endPoint x: 135, endPoint y: 354, distance: 189.1
click at [135, 354] on table "Статус Услуга для клиента (RU) Вид работ Направление перевода Дата сдачи Файлы …" at bounding box center [822, 464] width 1472 height 397
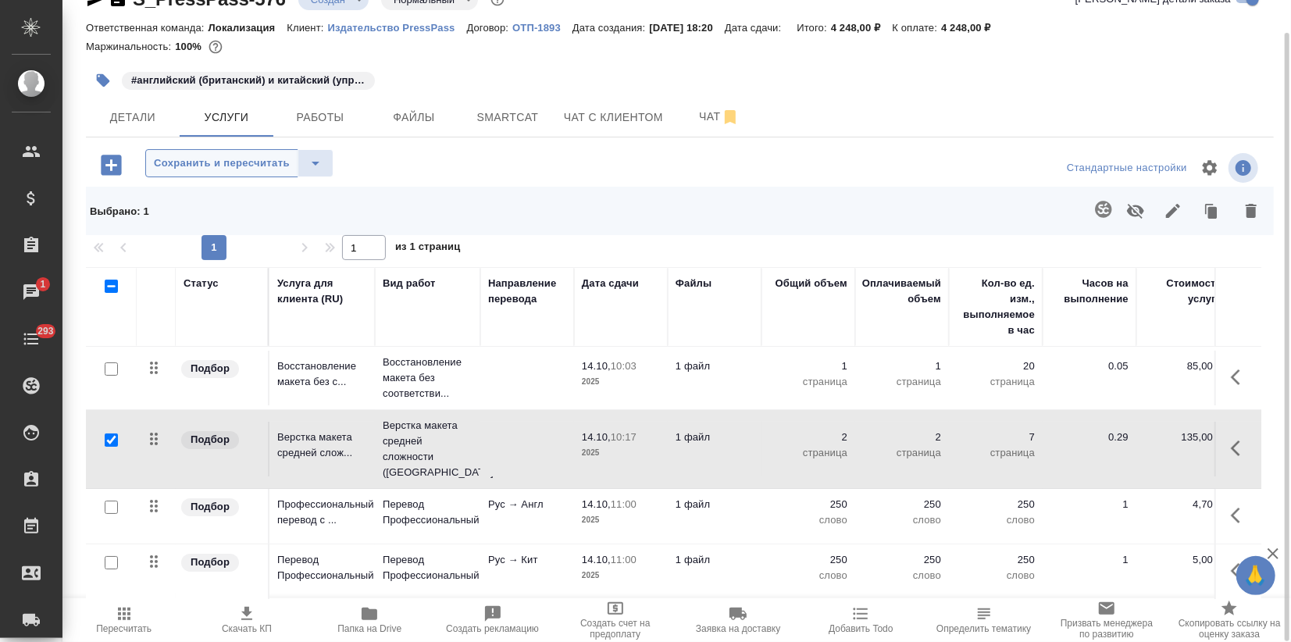
click at [246, 159] on span "Сохранить и пересчитать" at bounding box center [222, 164] width 136 height 18
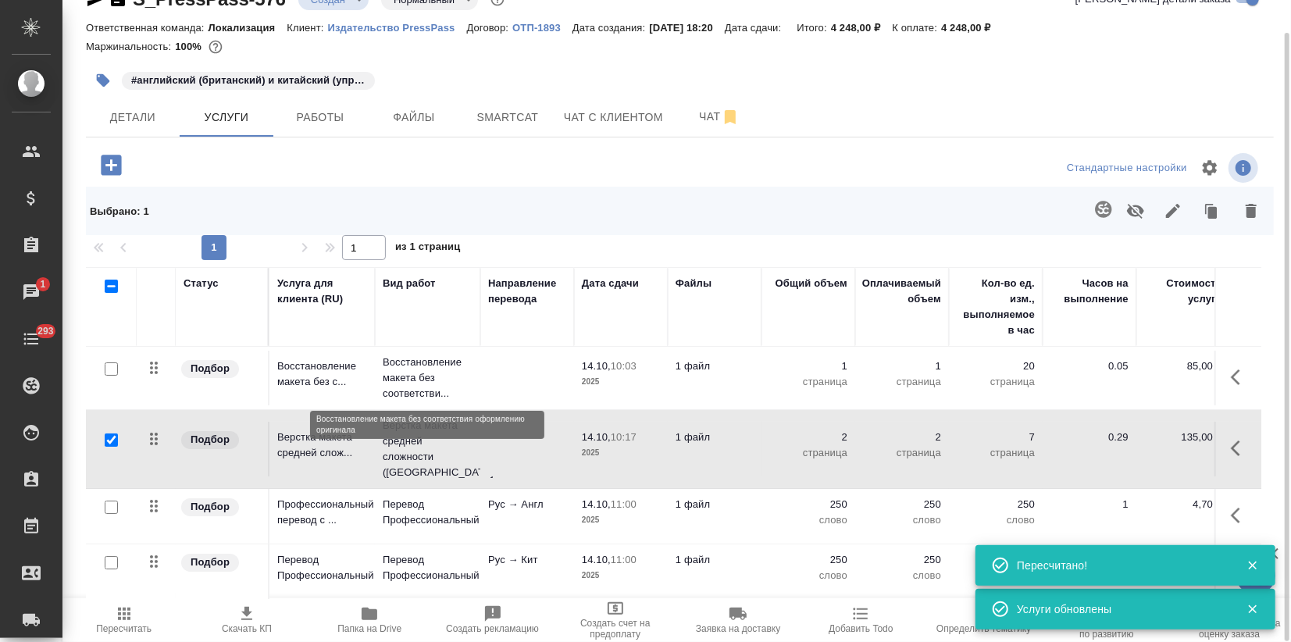
click at [396, 369] on p "Восстановление макета без соответстви..." at bounding box center [428, 378] width 90 height 47
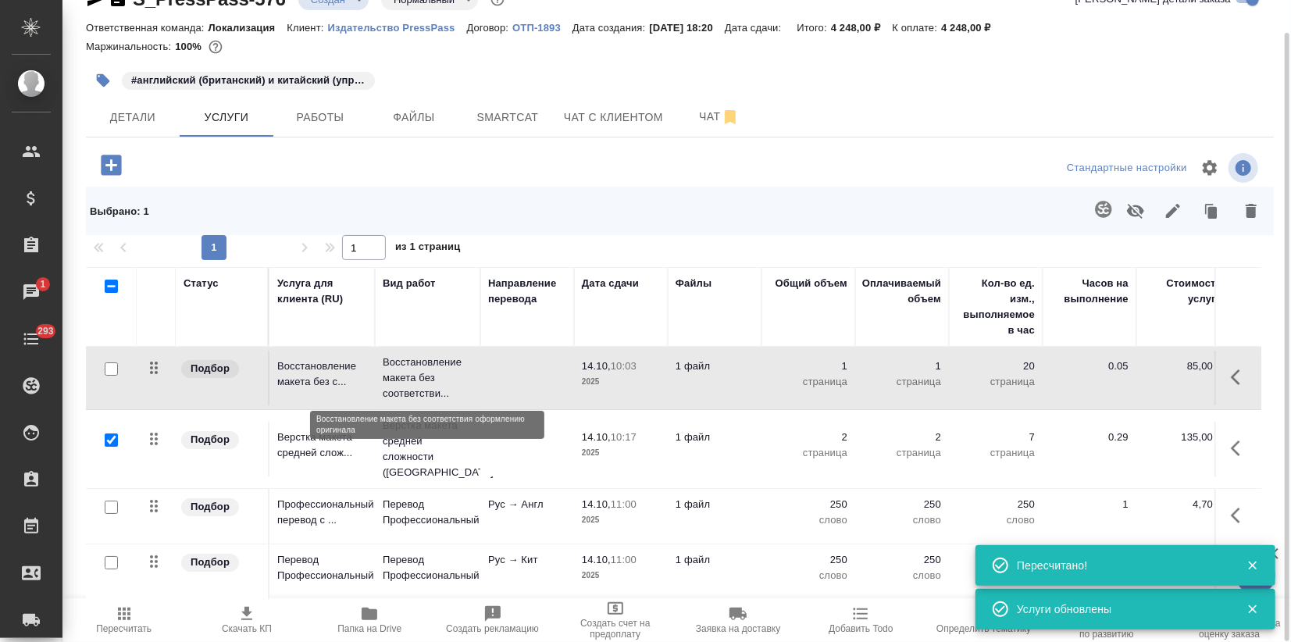
click at [396, 369] on p "Восстановление макета без соответстви..." at bounding box center [428, 378] width 90 height 47
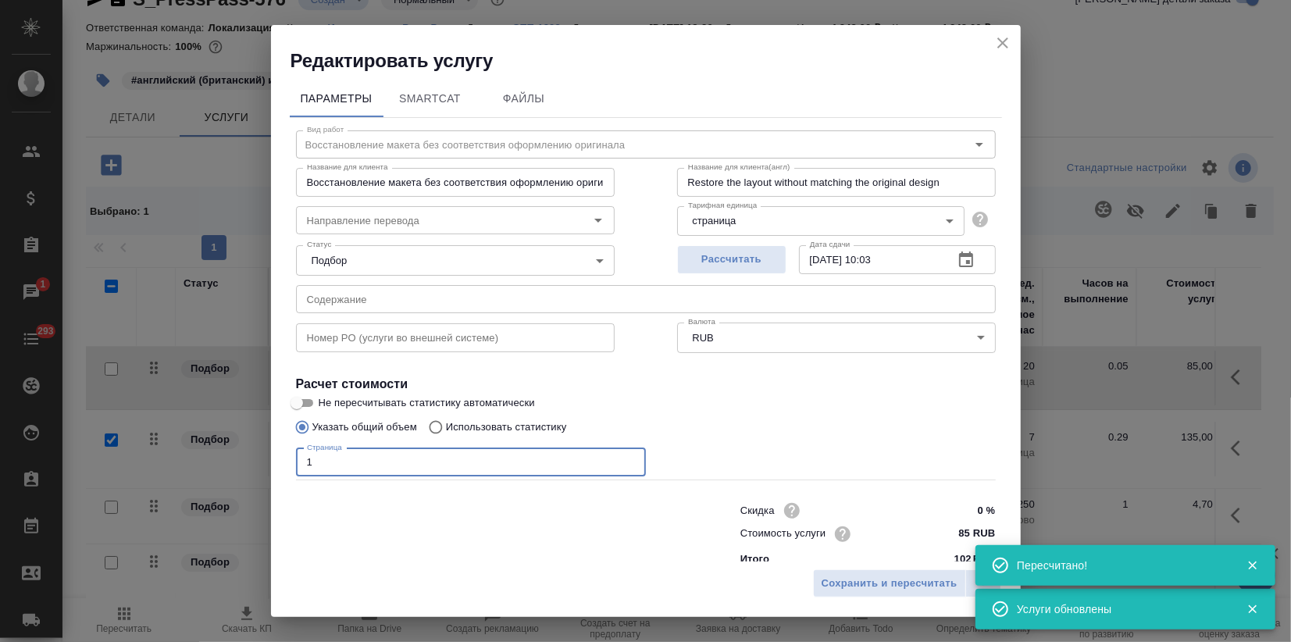
drag, startPoint x: 319, startPoint y: 457, endPoint x: 180, endPoint y: 482, distance: 142.0
click at [180, 481] on div "Редактировать услугу Параметры SmartCat Файлы Вид работ Восстановление макета б…" at bounding box center [645, 321] width 1291 height 642
type input "2"
click at [900, 594] on button "Сохранить и пересчитать" at bounding box center [889, 583] width 153 height 28
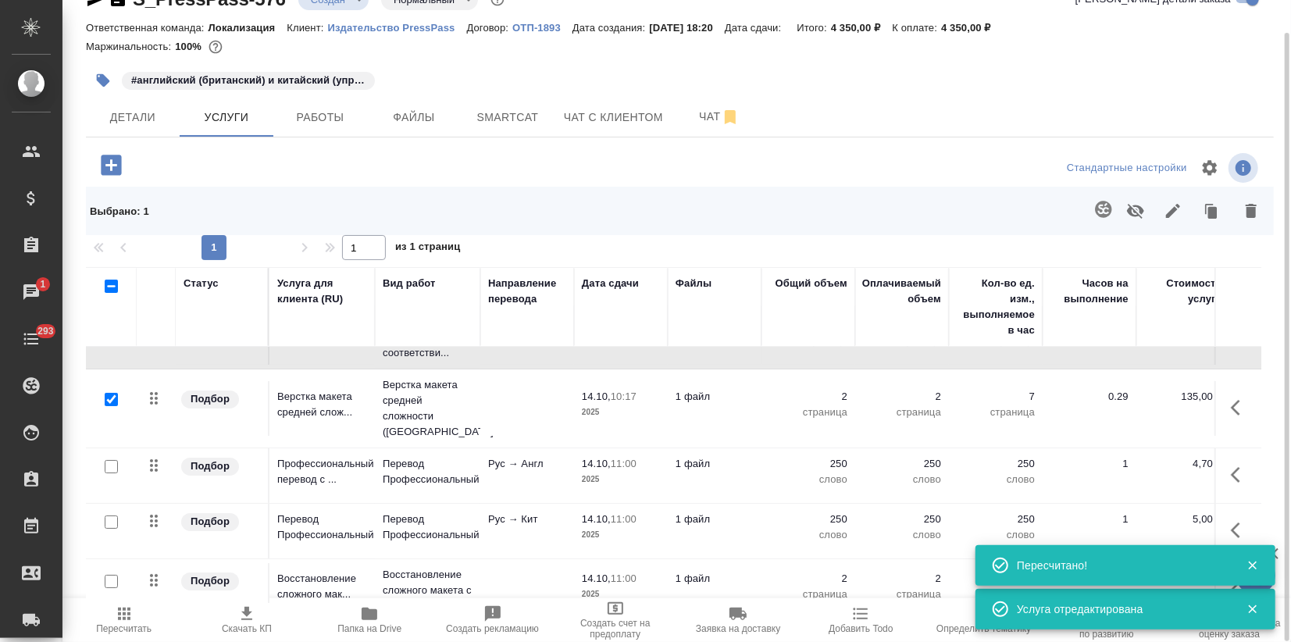
scroll to position [57, 0]
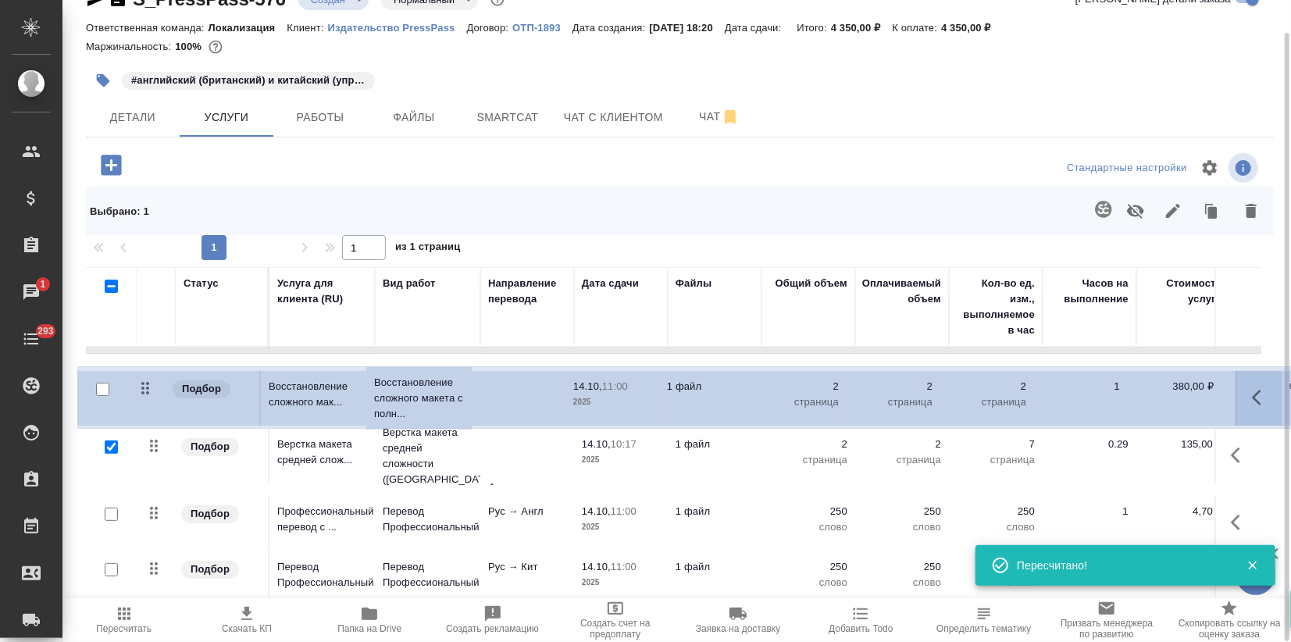
drag, startPoint x: 153, startPoint y: 548, endPoint x: 144, endPoint y: 383, distance: 165.0
click at [144, 383] on table "Статус Услуга для клиента (RU) Вид работ Направление перевода Дата сдачи Файлы …" at bounding box center [822, 408] width 1472 height 397
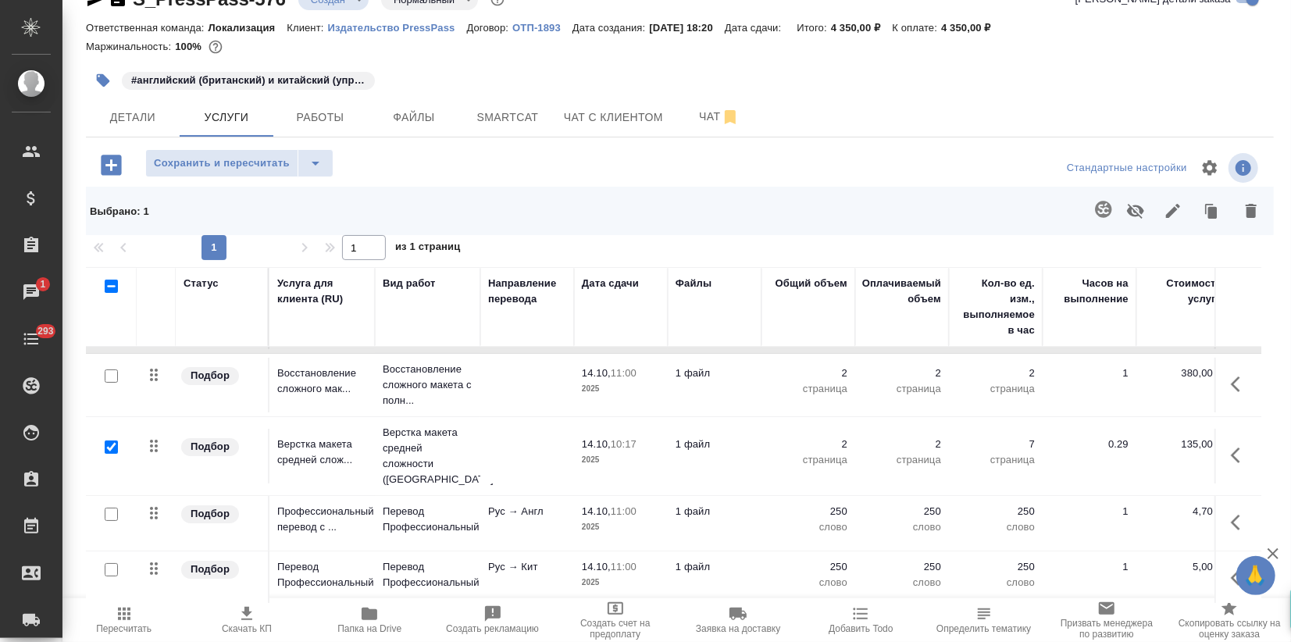
scroll to position [0, 0]
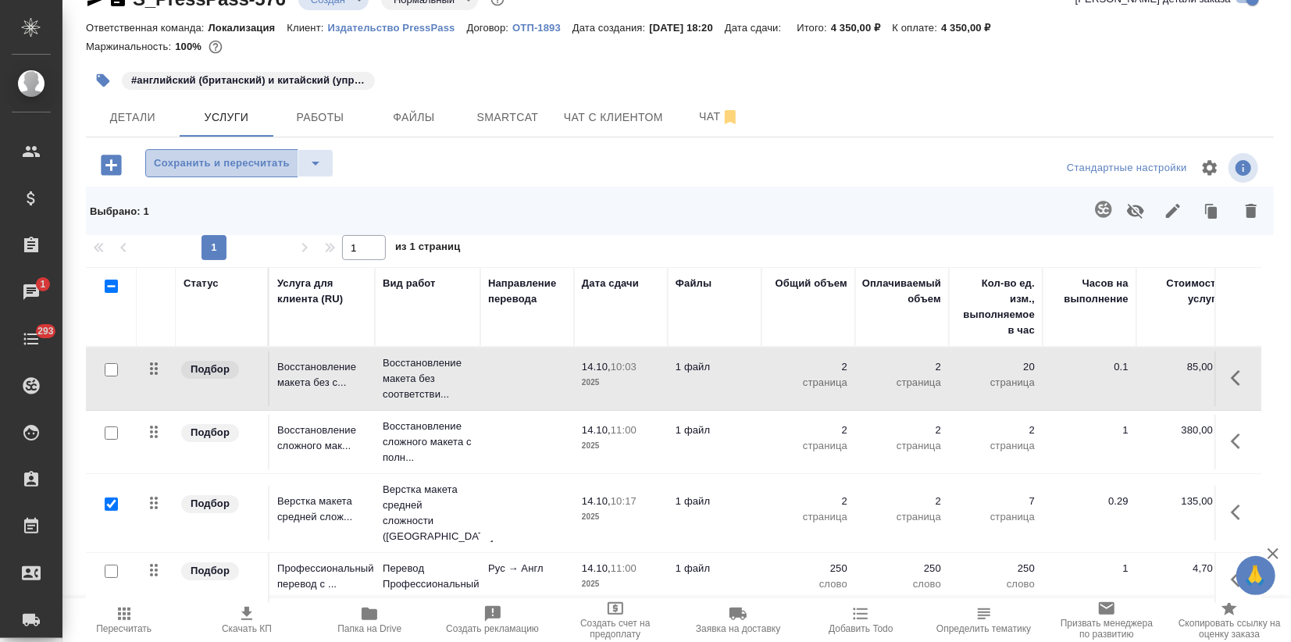
click at [260, 150] on button "Сохранить и пересчитать" at bounding box center [221, 163] width 153 height 28
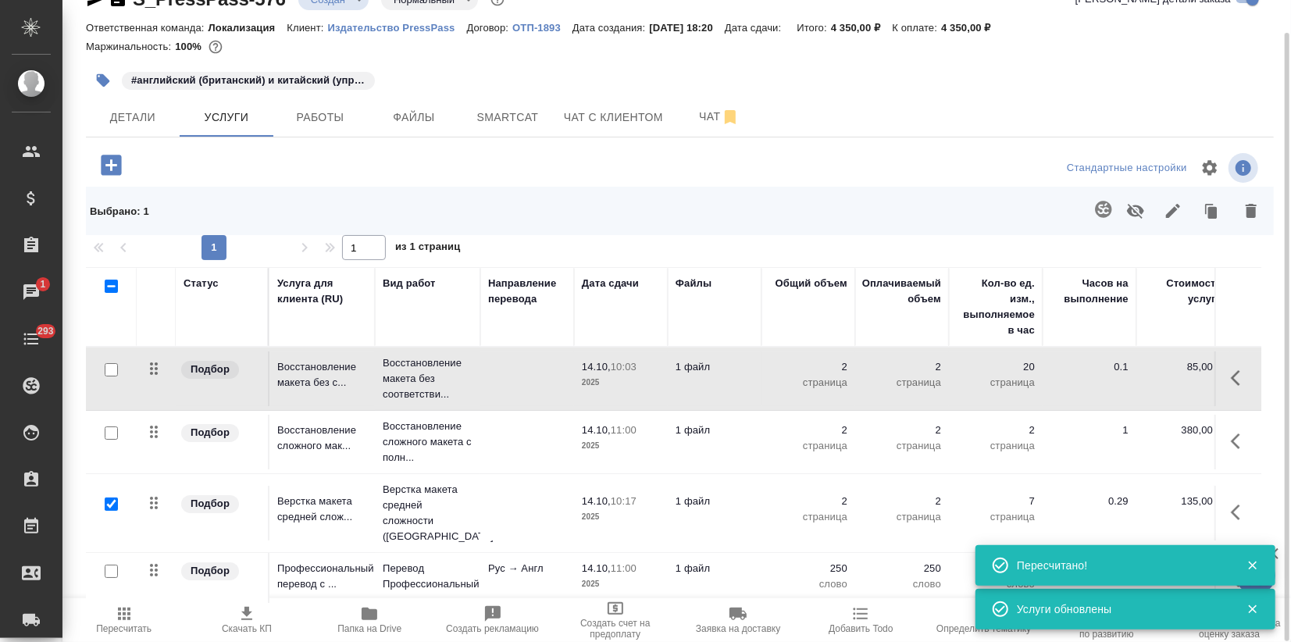
click at [109, 497] on input "checkbox" at bounding box center [111, 503] width 13 height 13
checkbox input "false"
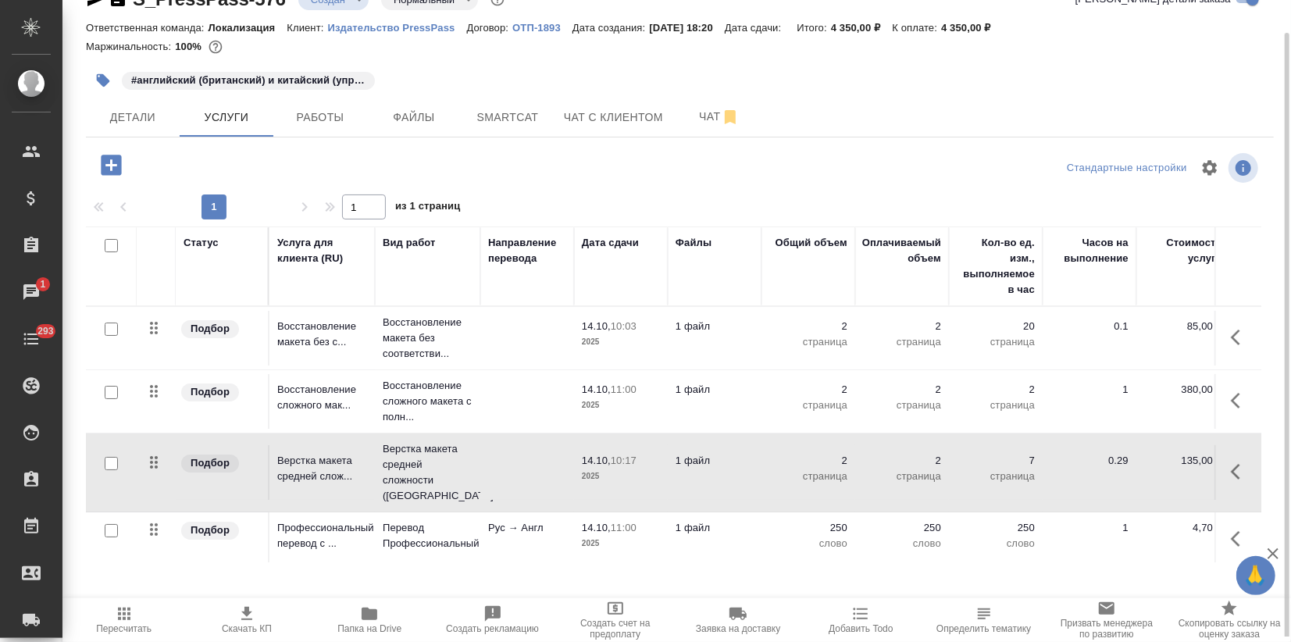
click at [108, 390] on input "checkbox" at bounding box center [111, 392] width 13 height 13
checkbox input "true"
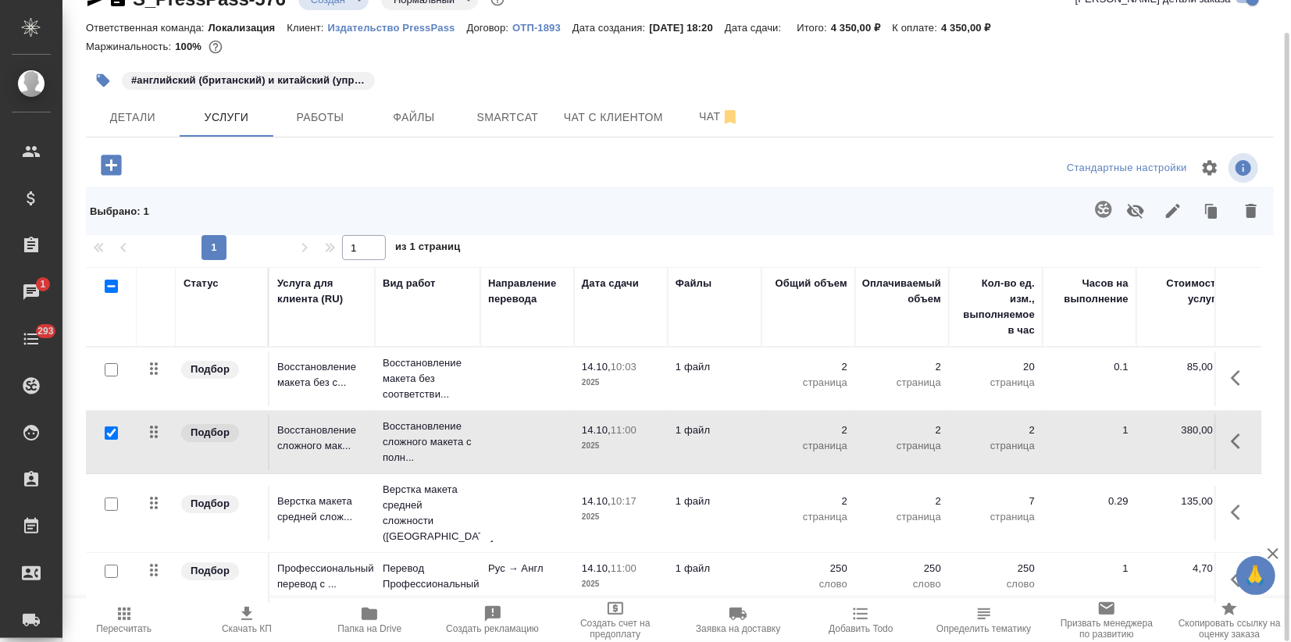
click at [105, 497] on input "checkbox" at bounding box center [111, 503] width 13 height 13
checkbox input "true"
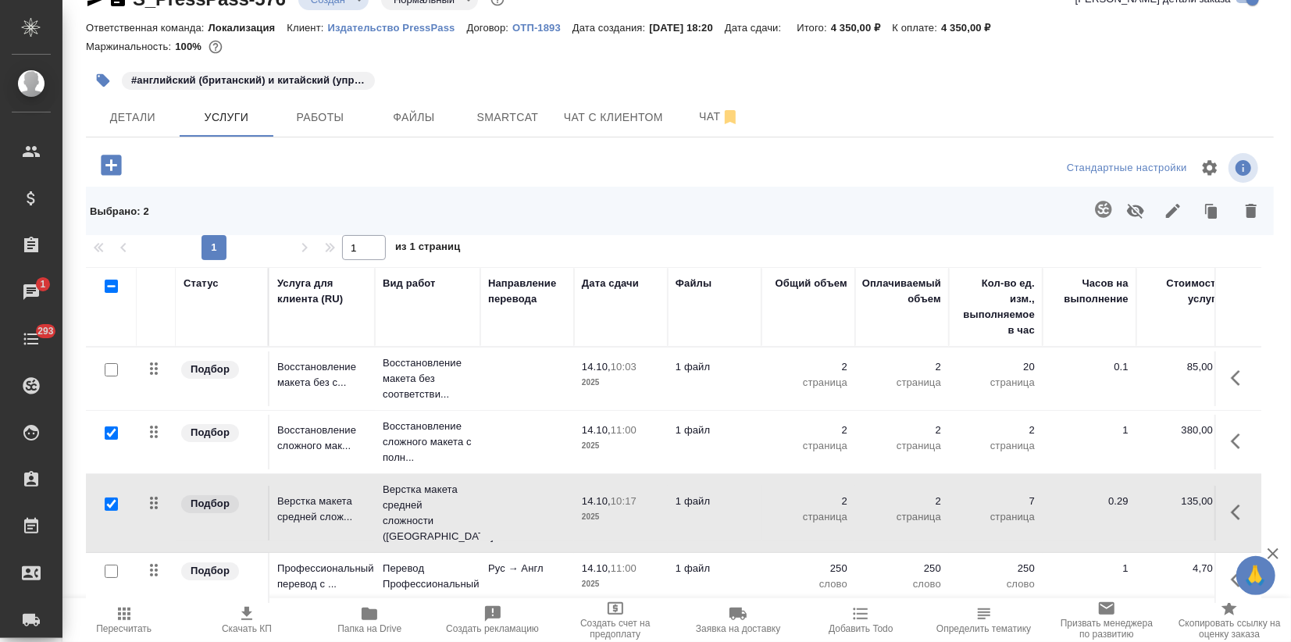
click at [1133, 206] on icon "button" at bounding box center [1135, 210] width 19 height 19
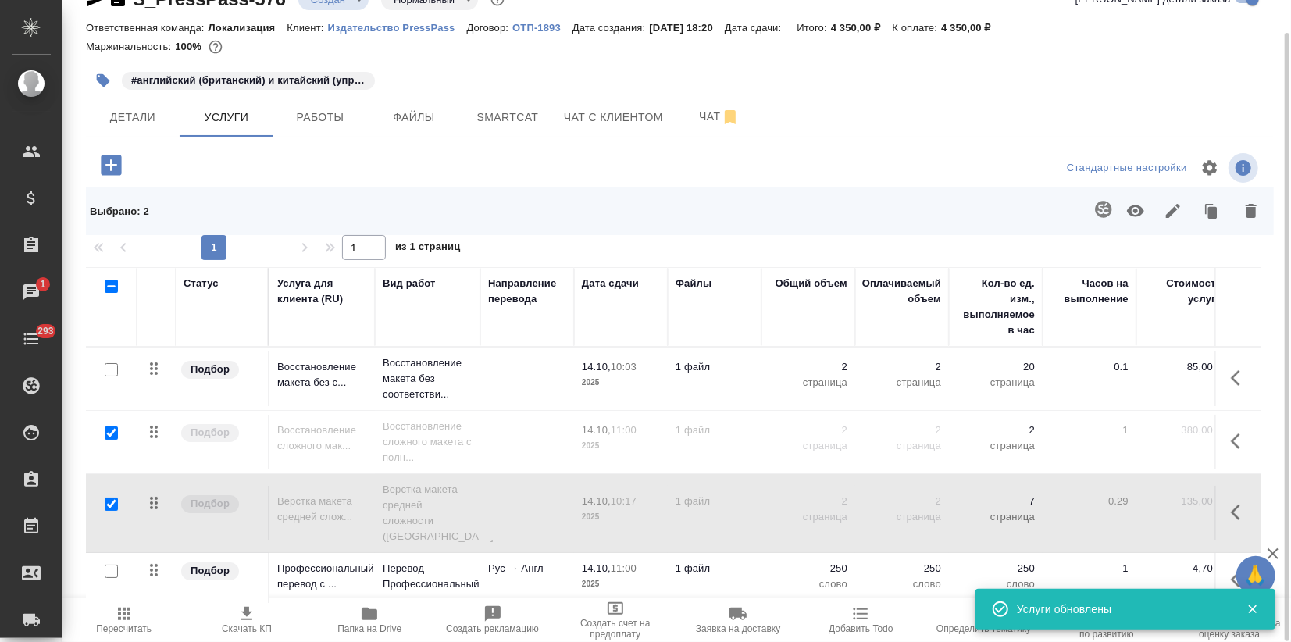
click at [119, 623] on span "Пересчитать" at bounding box center [123, 628] width 55 height 11
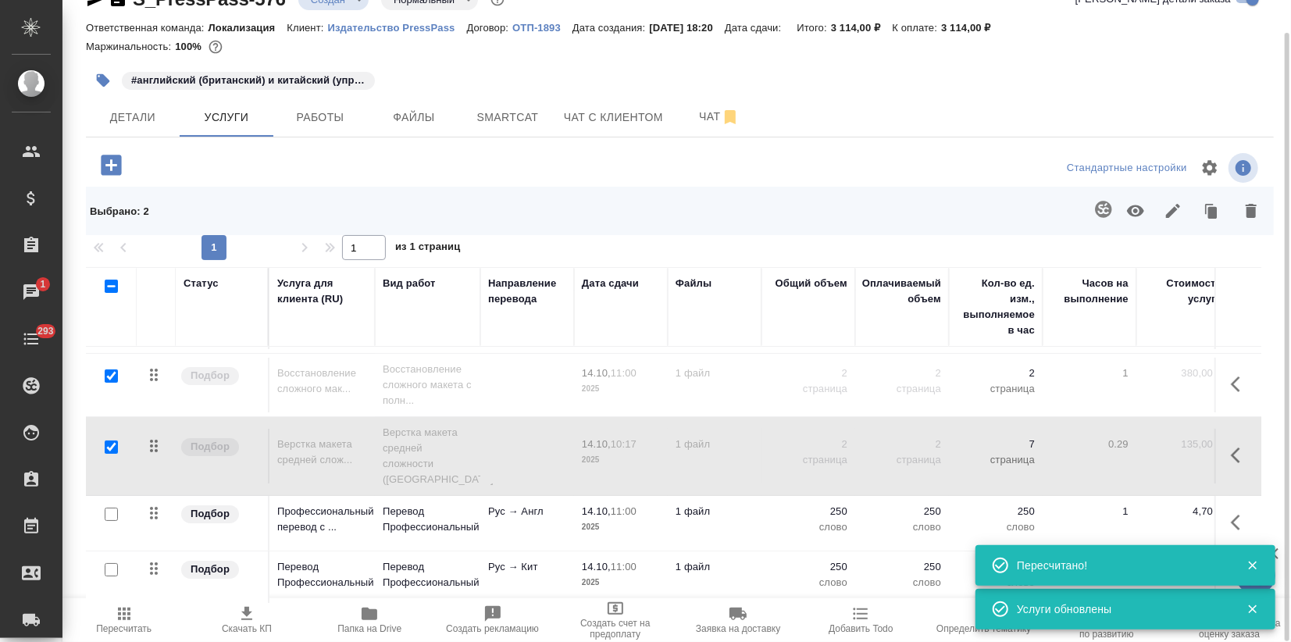
scroll to position [9, 0]
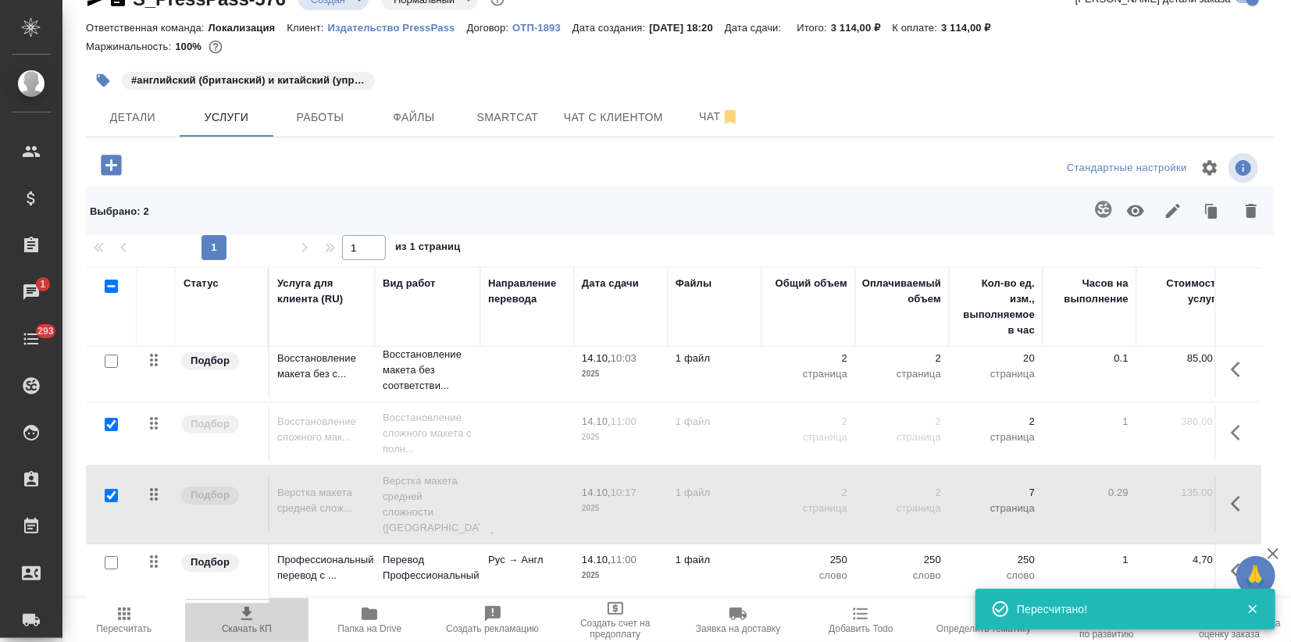
drag, startPoint x: 260, startPoint y: 629, endPoint x: 252, endPoint y: 631, distance: 8.2
click at [258, 628] on span "Скачать КП" at bounding box center [247, 628] width 50 height 11
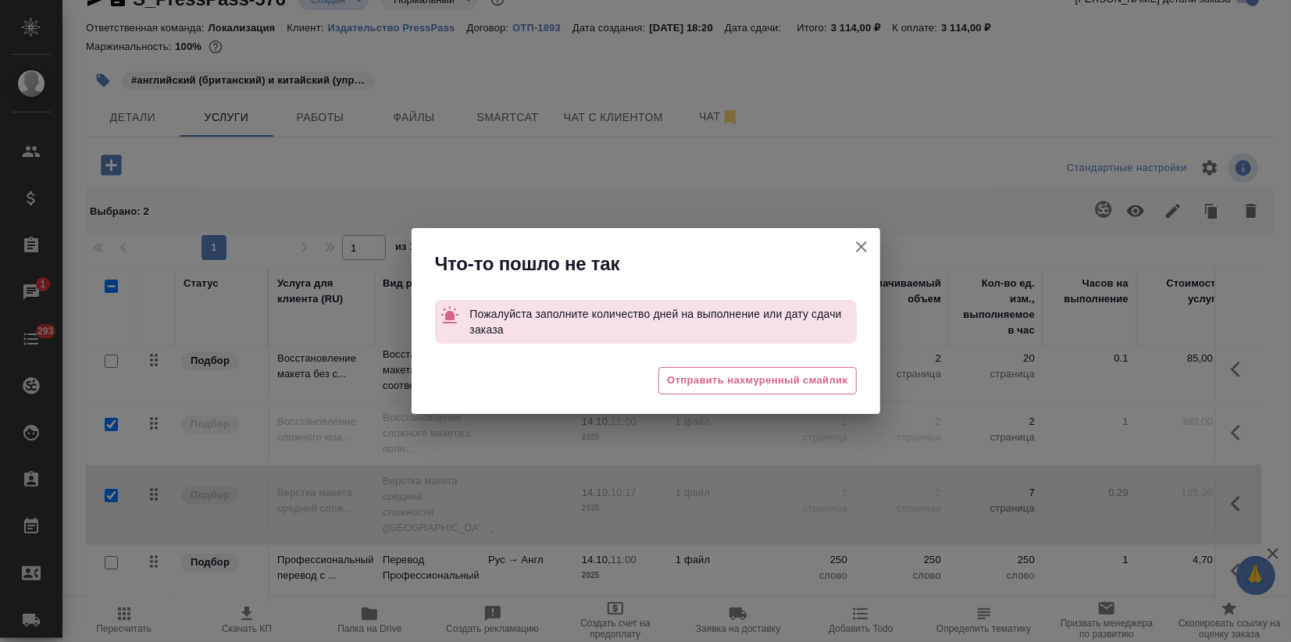
click at [864, 250] on icon "button" at bounding box center [861, 246] width 11 height 11
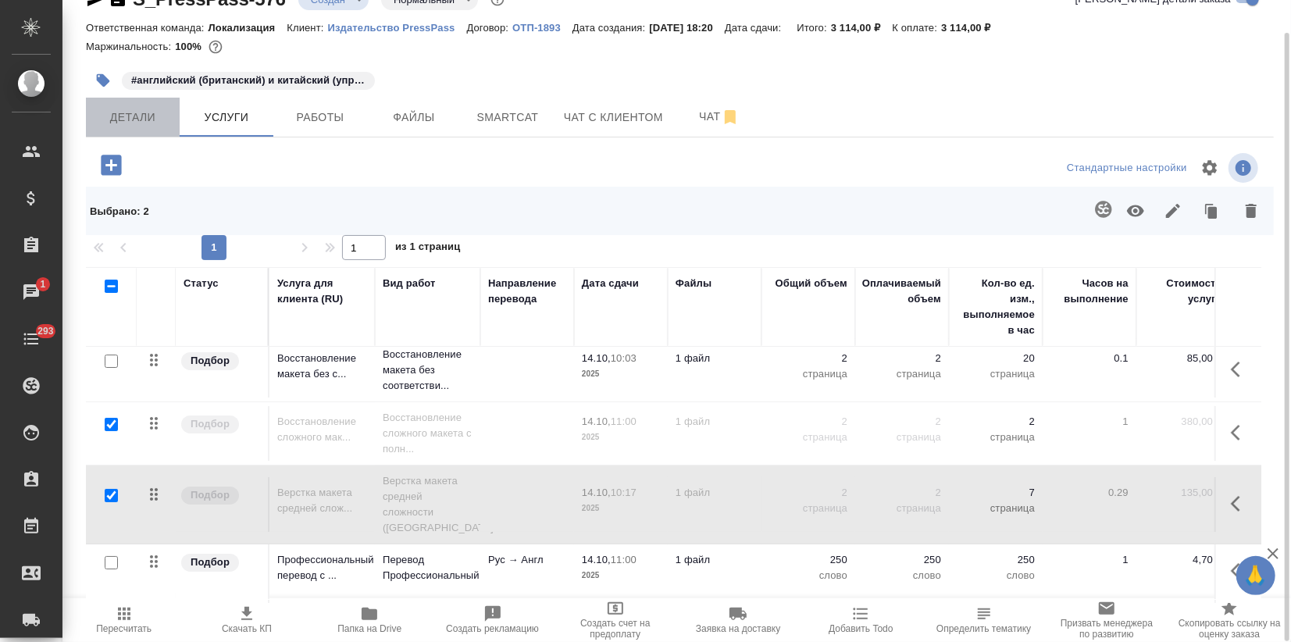
click at [123, 123] on span "Детали" at bounding box center [132, 118] width 75 height 20
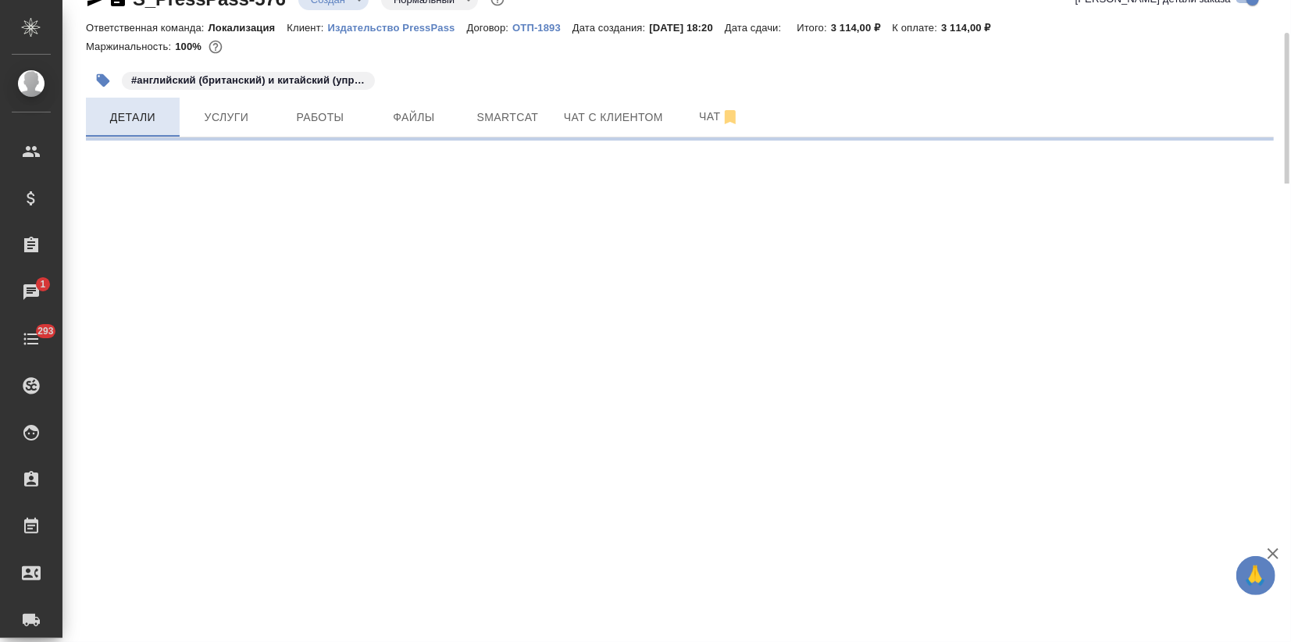
select select "RU"
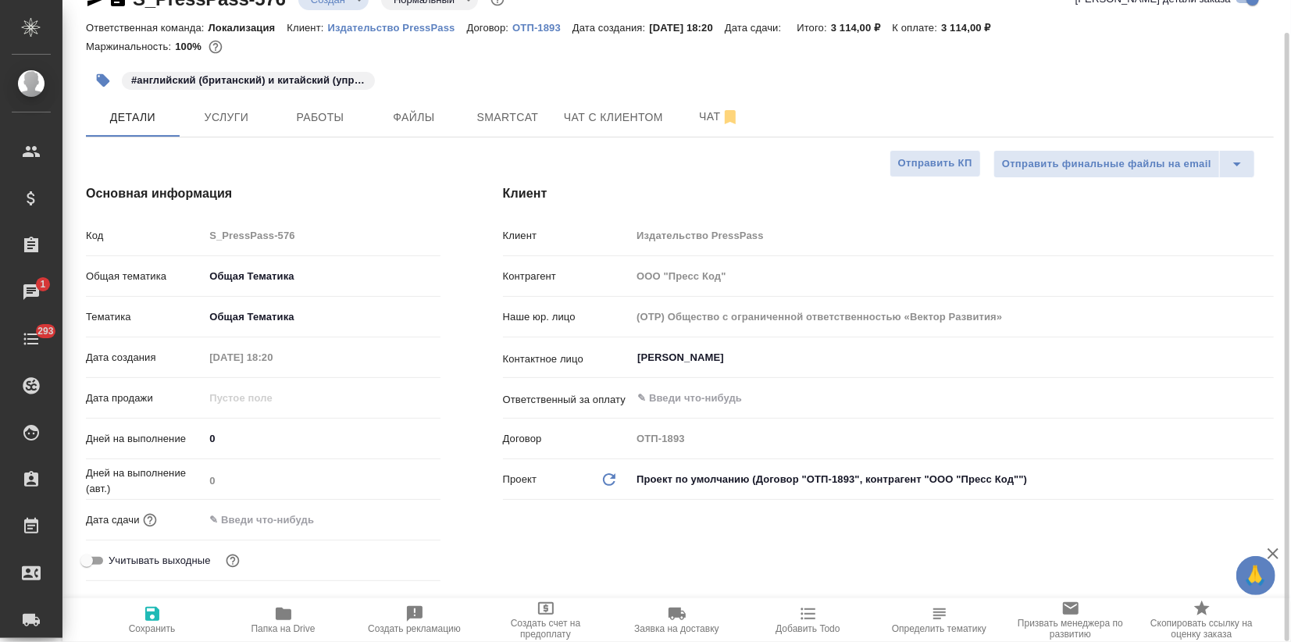
type textarea "x"
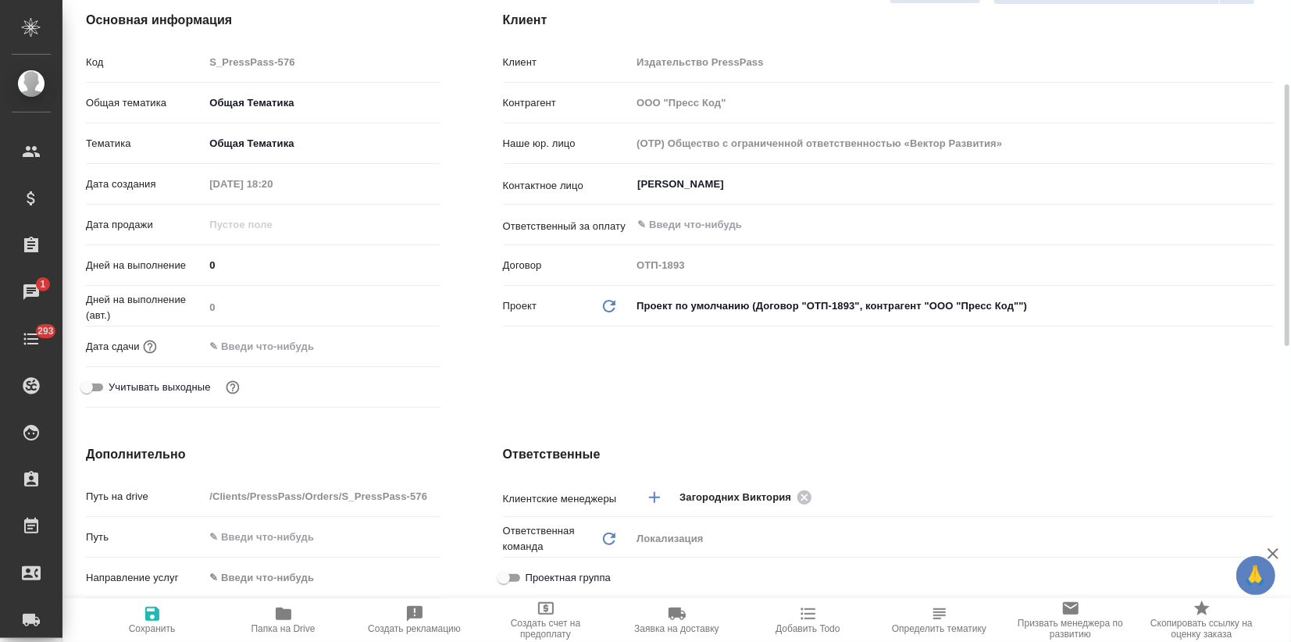
click at [293, 350] on input "text" at bounding box center [272, 346] width 137 height 23
click at [392, 346] on icon "button" at bounding box center [395, 346] width 19 height 19
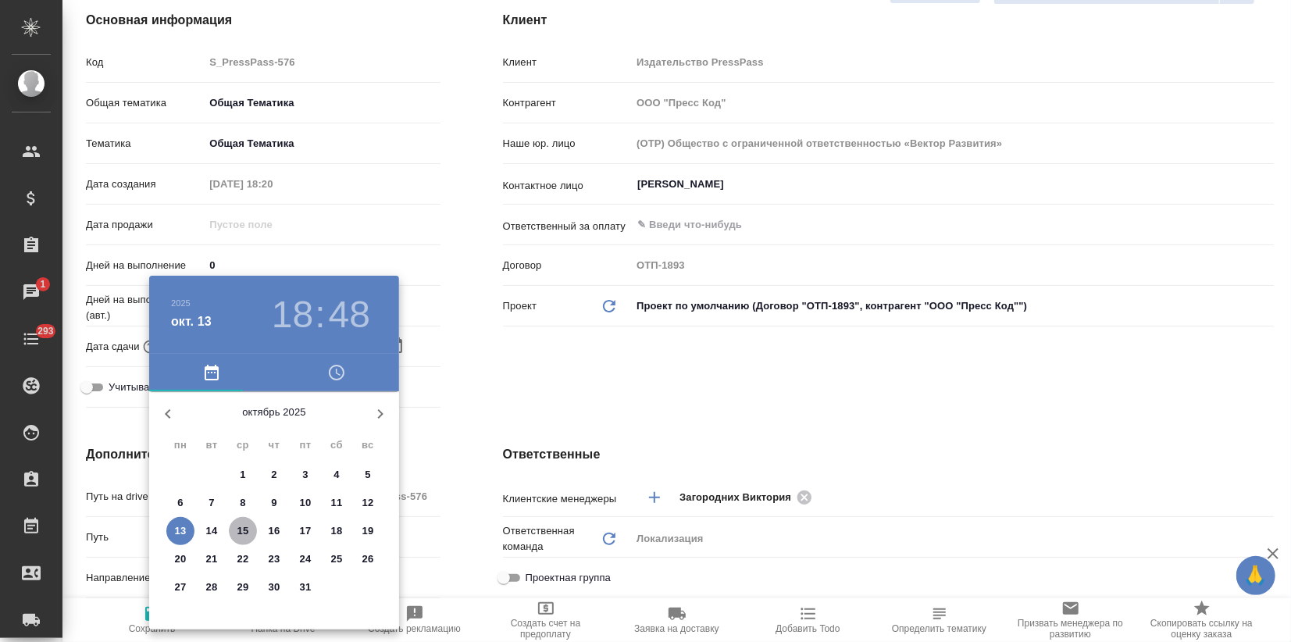
click at [250, 524] on span "15" at bounding box center [243, 531] width 28 height 16
type input "15.10.2025 18:48"
type textarea "x"
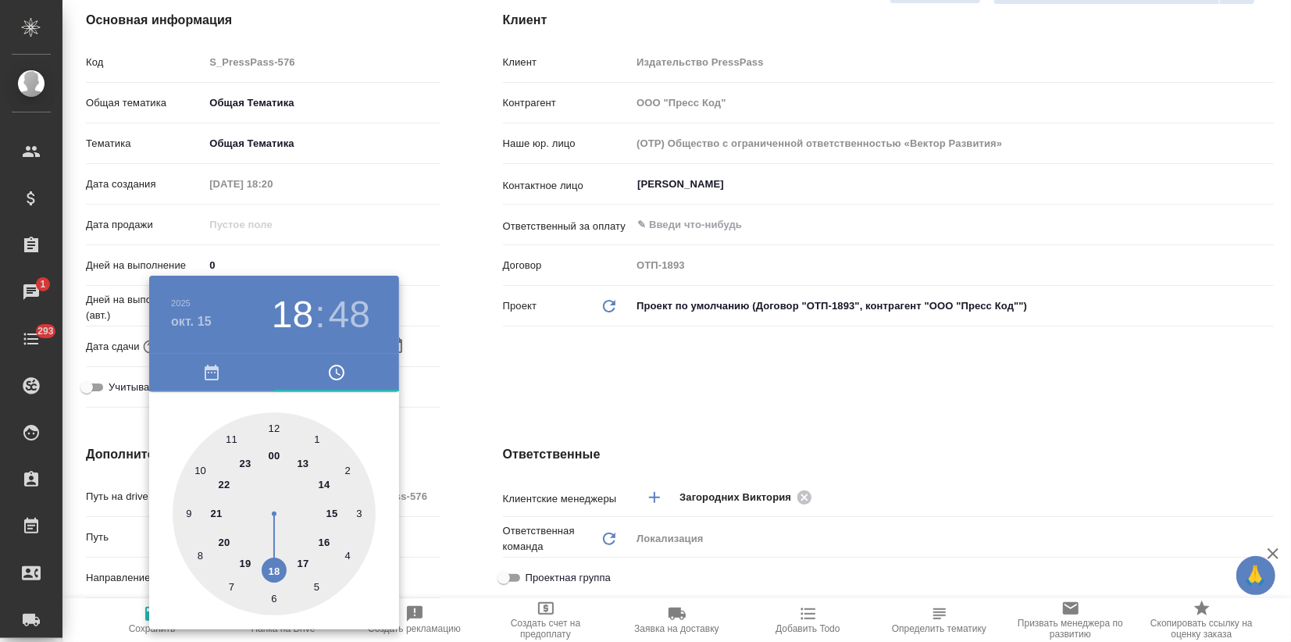
click at [273, 450] on div at bounding box center [274, 513] width 203 height 203
type input "15.10.2025 00:48"
type textarea "x"
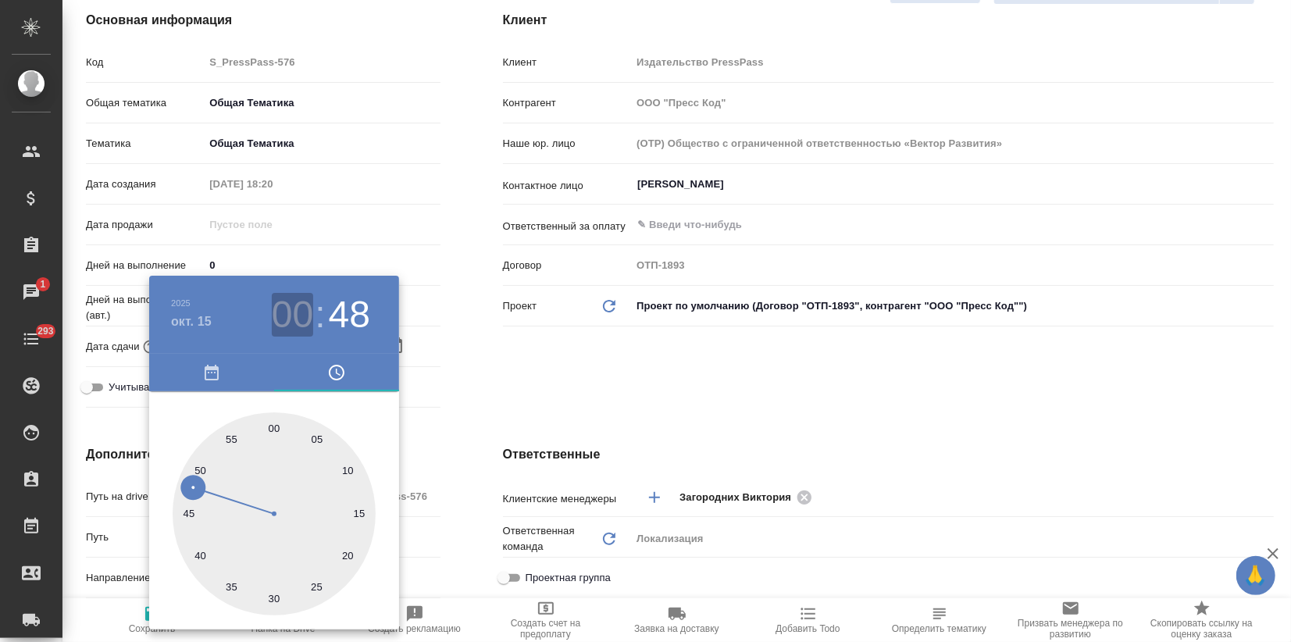
click at [285, 319] on h3 "00" at bounding box center [292, 315] width 41 height 44
type input "15.10.2025 18:48"
type textarea "x"
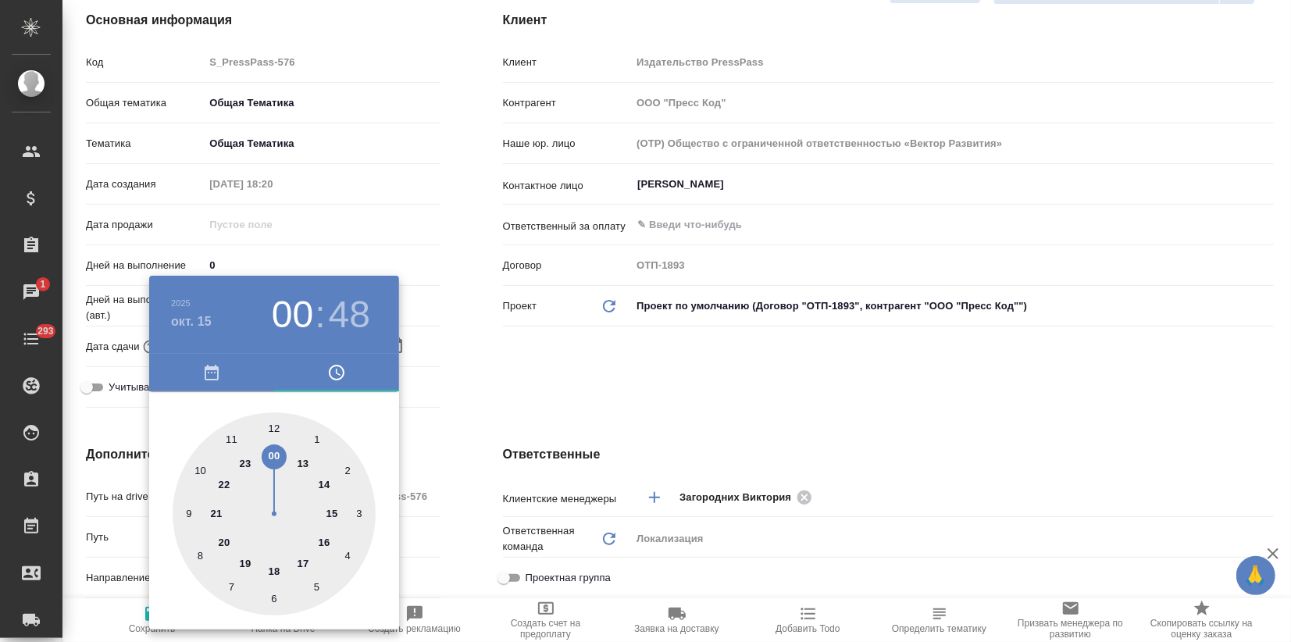
click at [273, 567] on div at bounding box center [274, 513] width 203 height 203
type textarea "x"
click at [274, 425] on div at bounding box center [274, 513] width 203 height 203
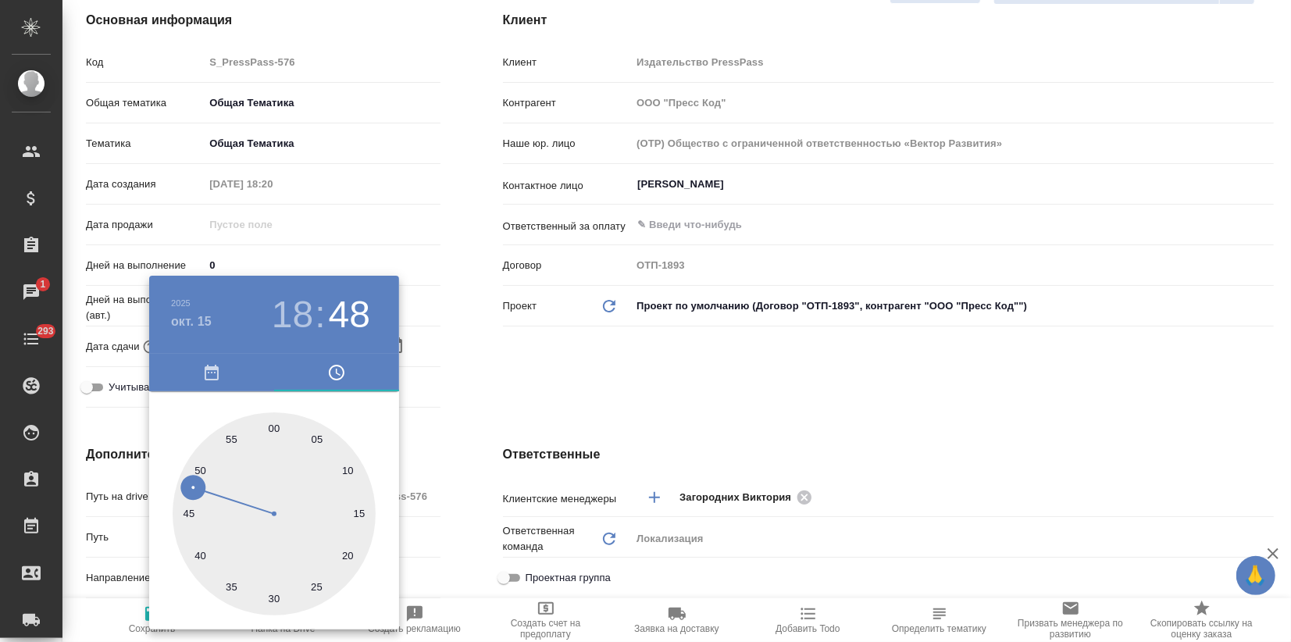
type input "15.10.2025 18:00"
type textarea "x"
click at [487, 394] on div at bounding box center [645, 321] width 1291 height 642
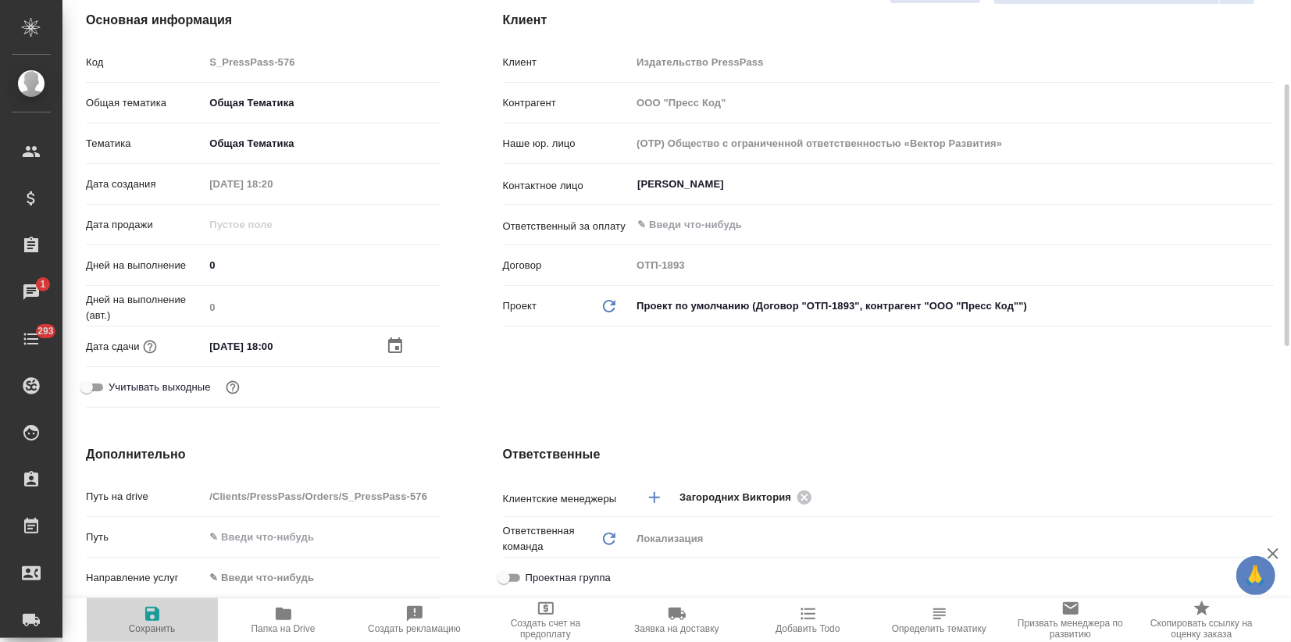
click at [162, 617] on span "Сохранить" at bounding box center [152, 619] width 112 height 30
type textarea "x"
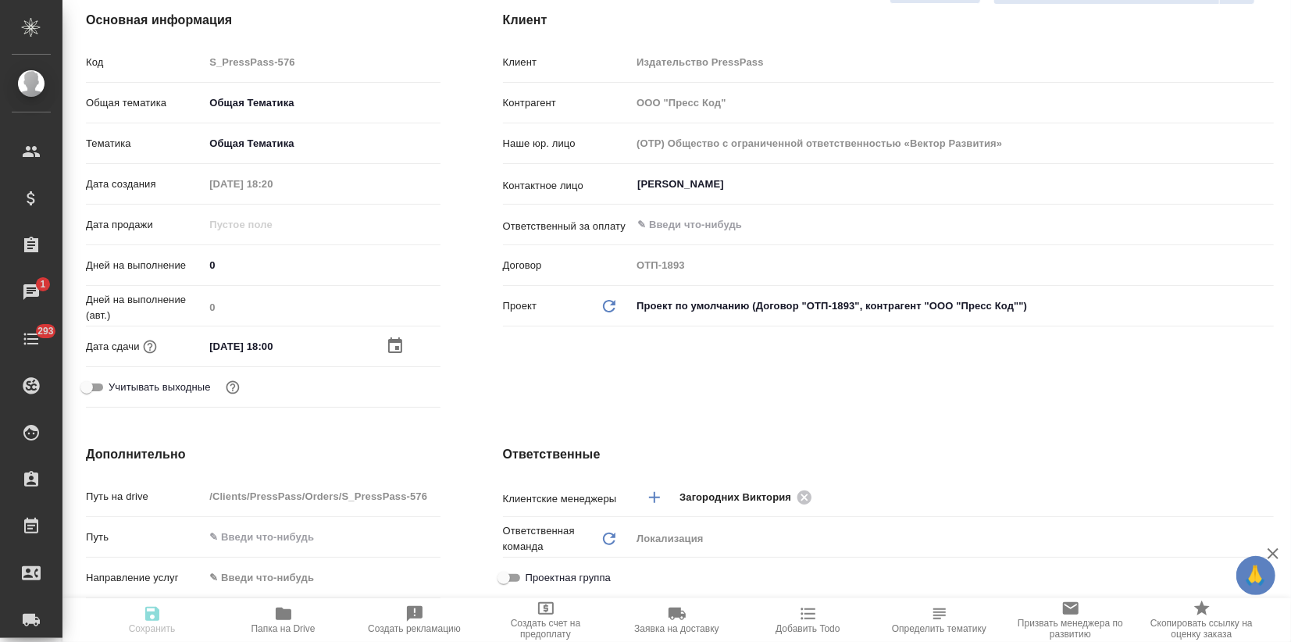
type textarea "x"
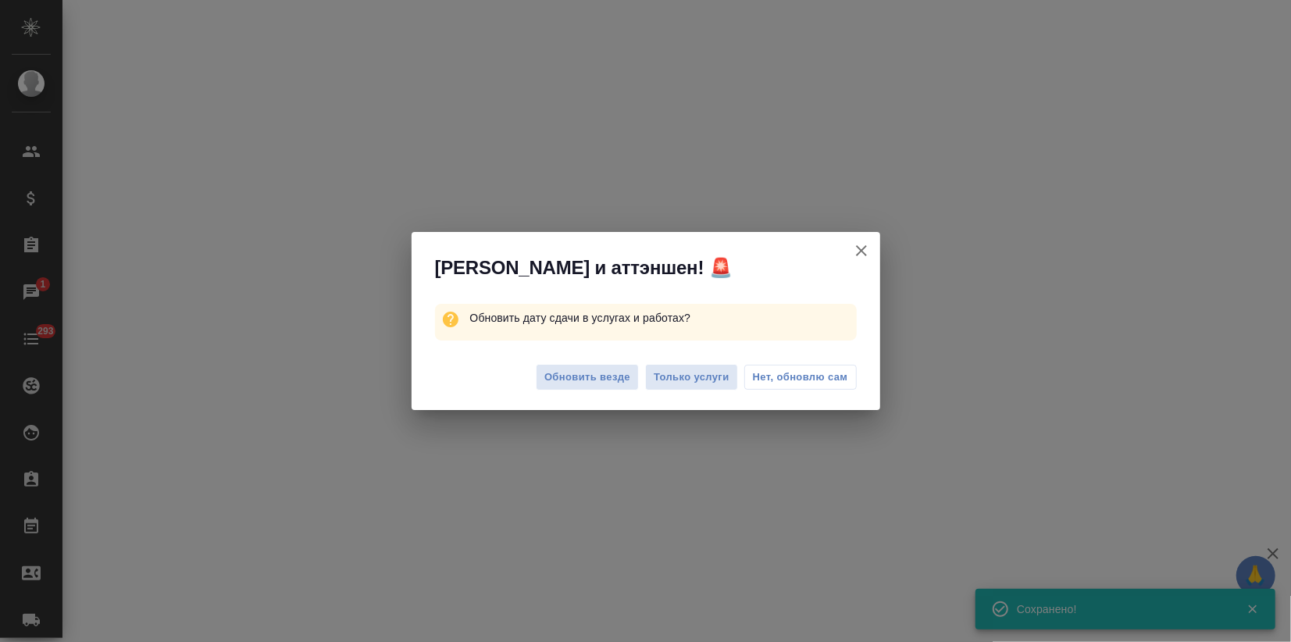
select select "RU"
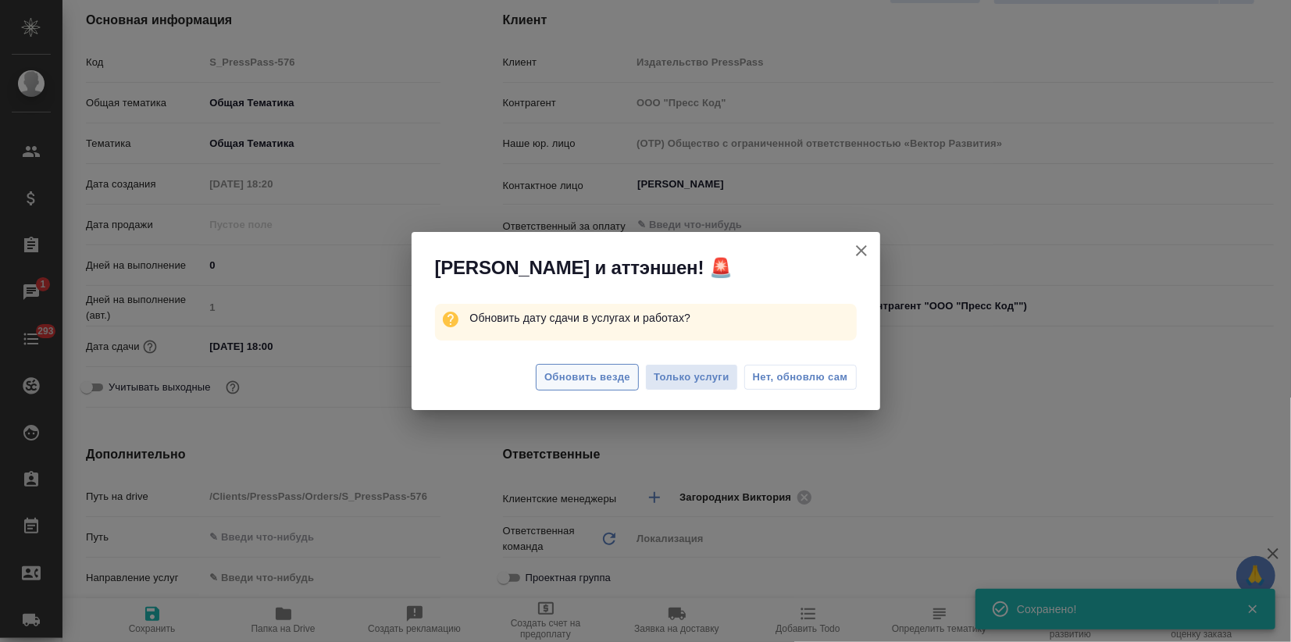
click at [575, 390] on div "Обновить везде Только услуги Нет, обновлю сам" at bounding box center [646, 379] width 469 height 62
type textarea "x"
click at [577, 384] on span "Обновить везде" at bounding box center [587, 378] width 86 height 18
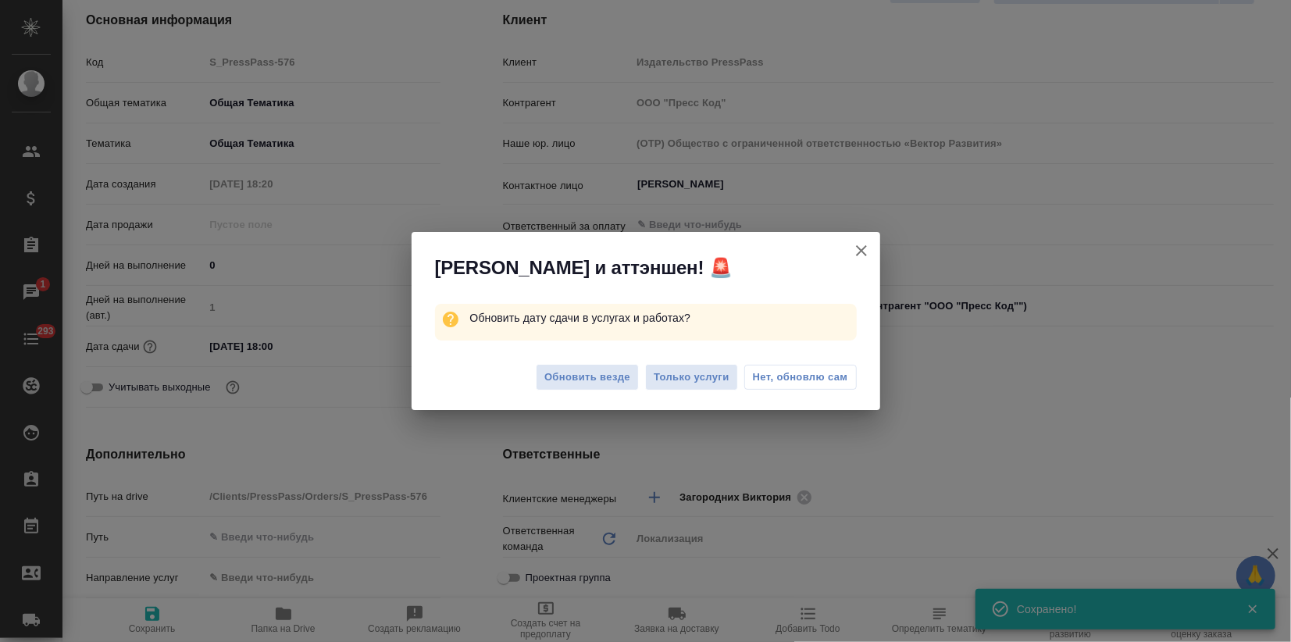
type textarea "x"
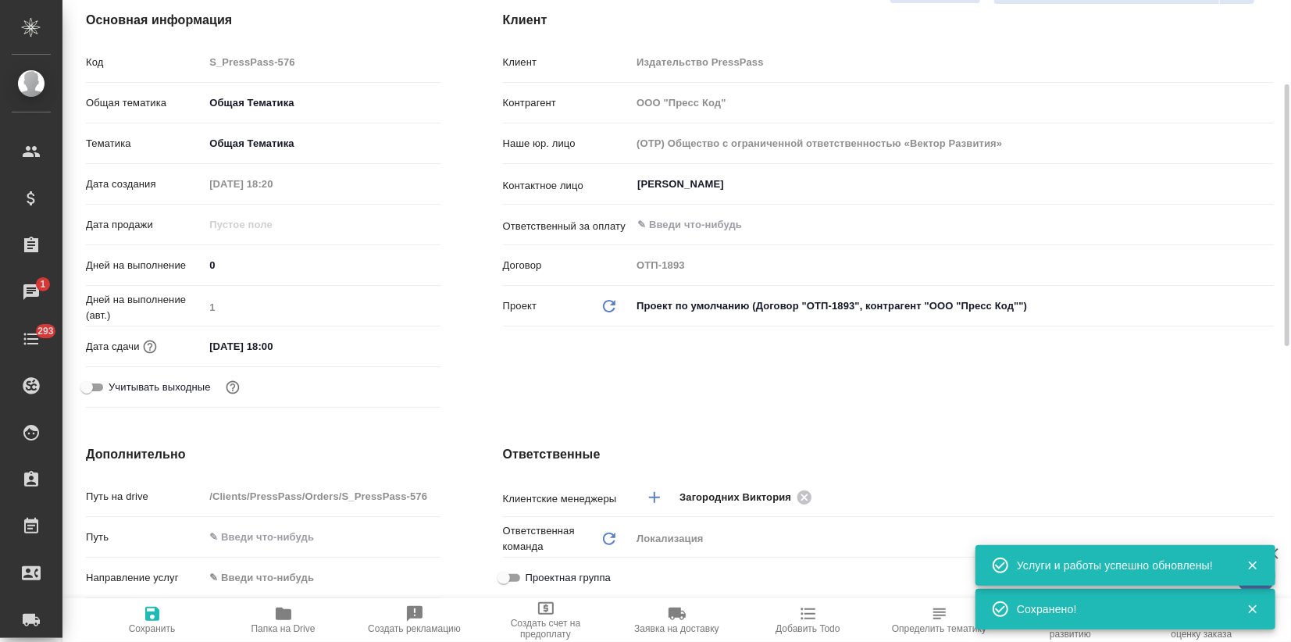
type textarea "x"
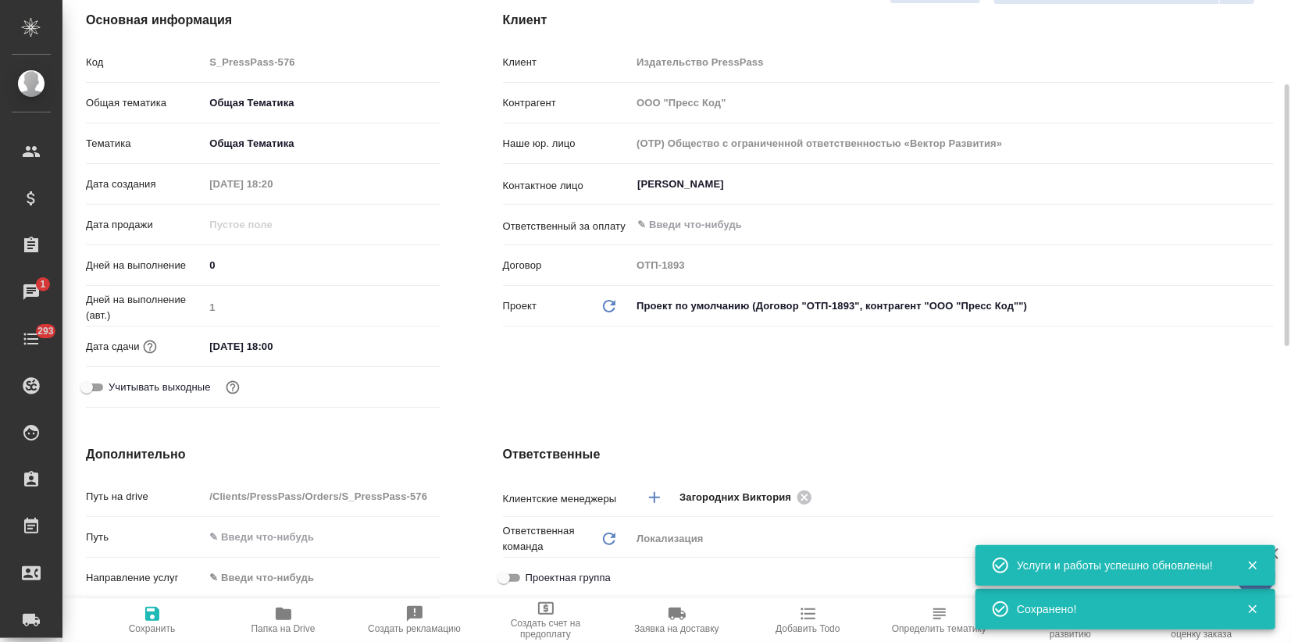
type textarea "x"
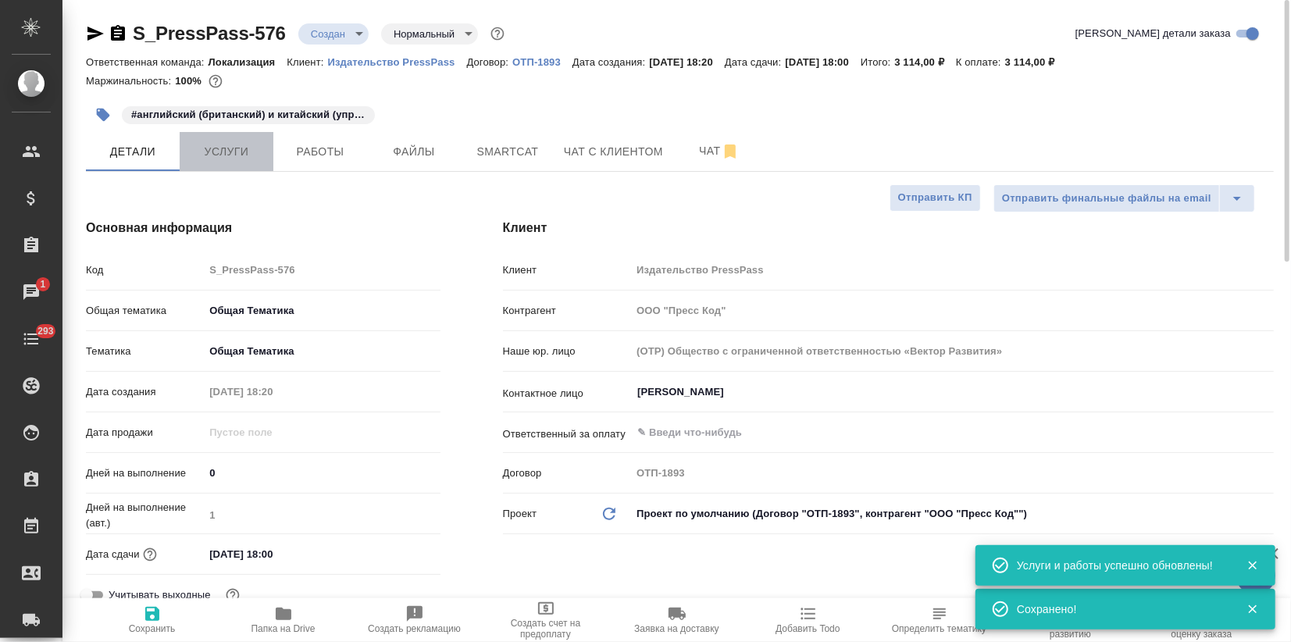
click at [251, 143] on span "Услуги" at bounding box center [226, 152] width 75 height 20
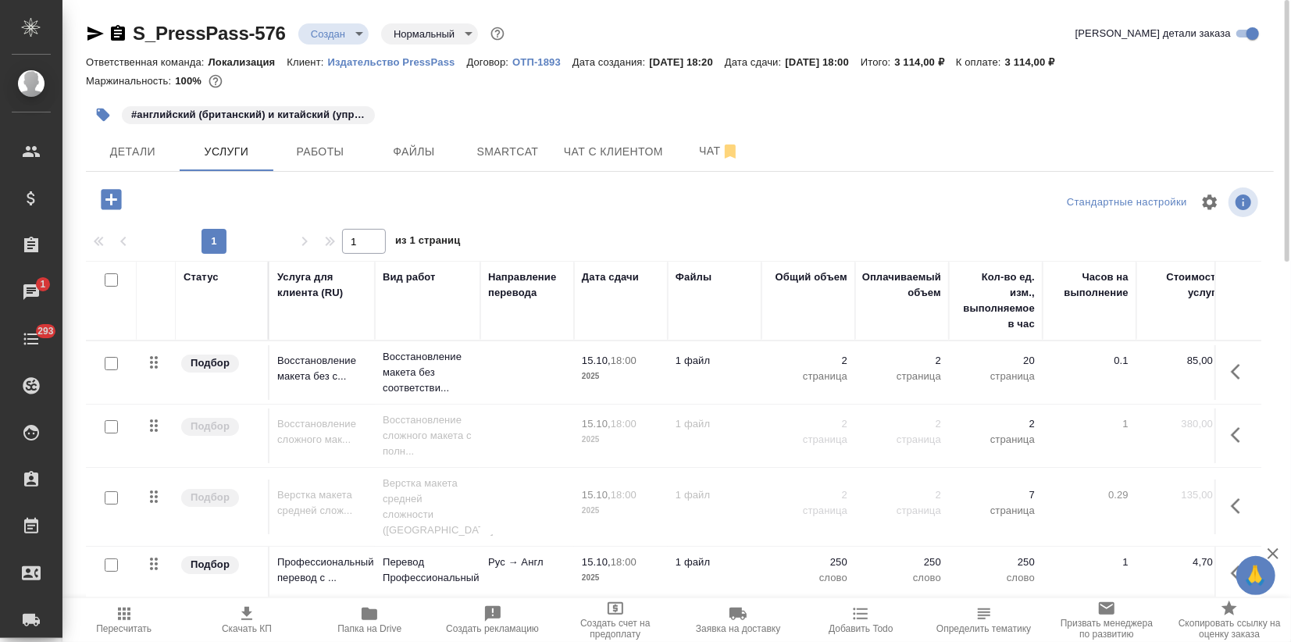
click at [107, 420] on input "checkbox" at bounding box center [111, 426] width 13 height 13
checkbox input "true"
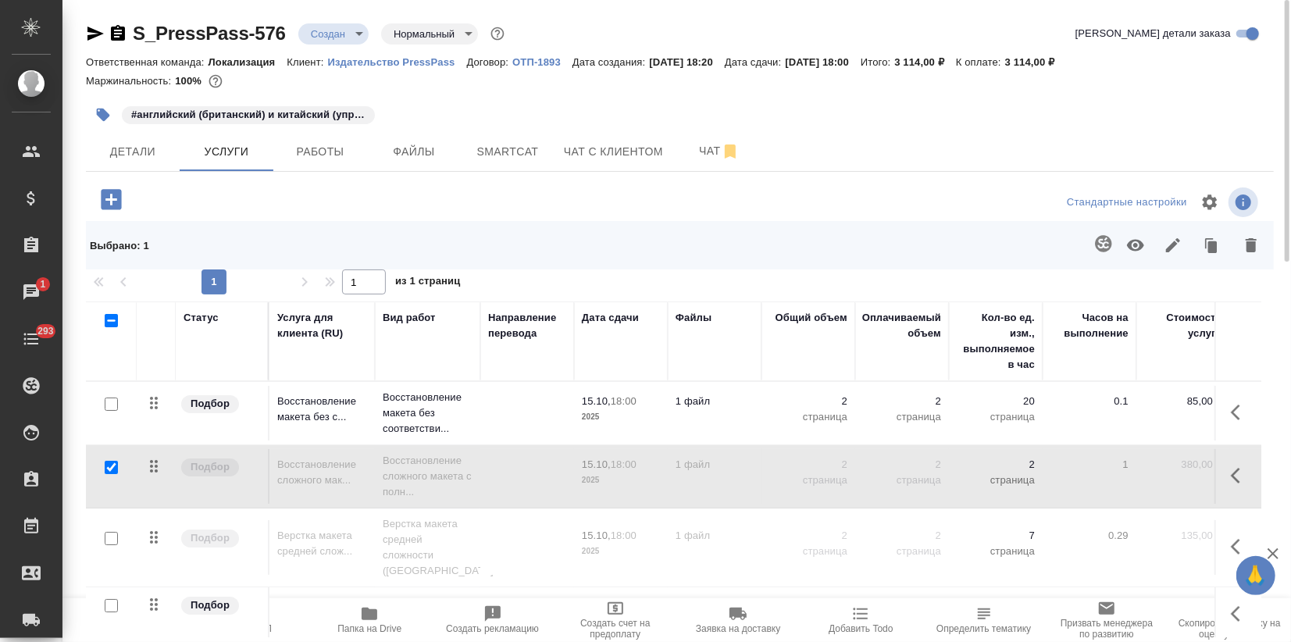
click at [113, 532] on input "checkbox" at bounding box center [111, 538] width 13 height 13
checkbox input "true"
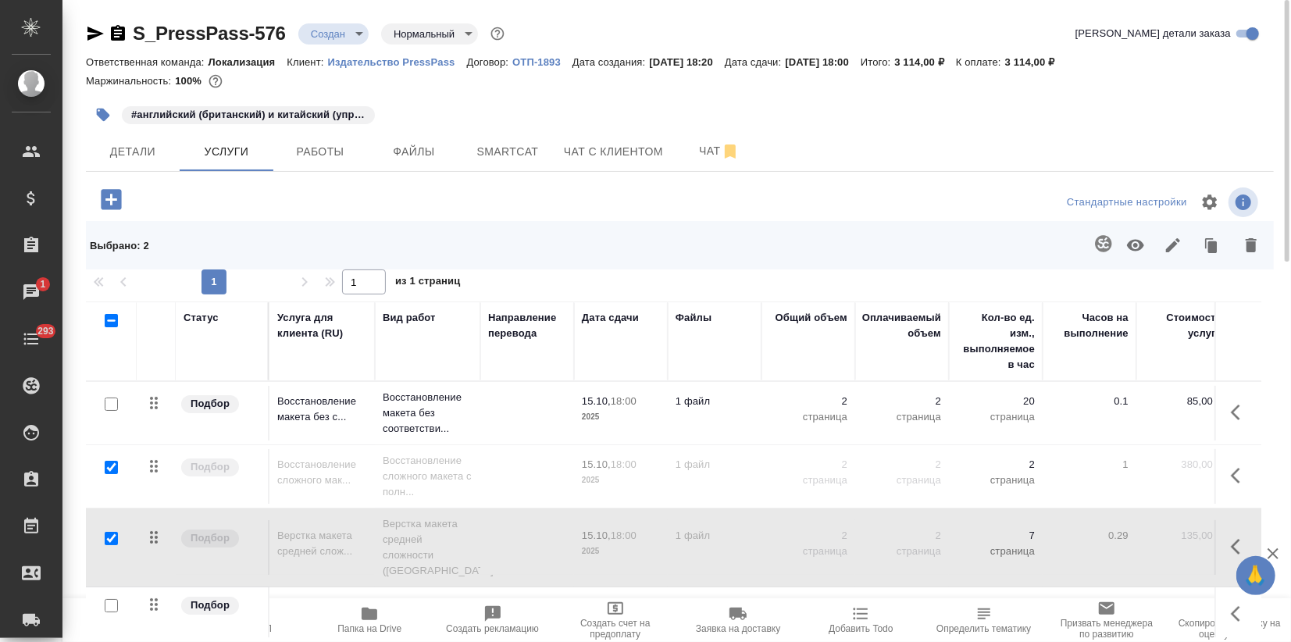
click at [1130, 240] on icon "button" at bounding box center [1135, 245] width 19 height 19
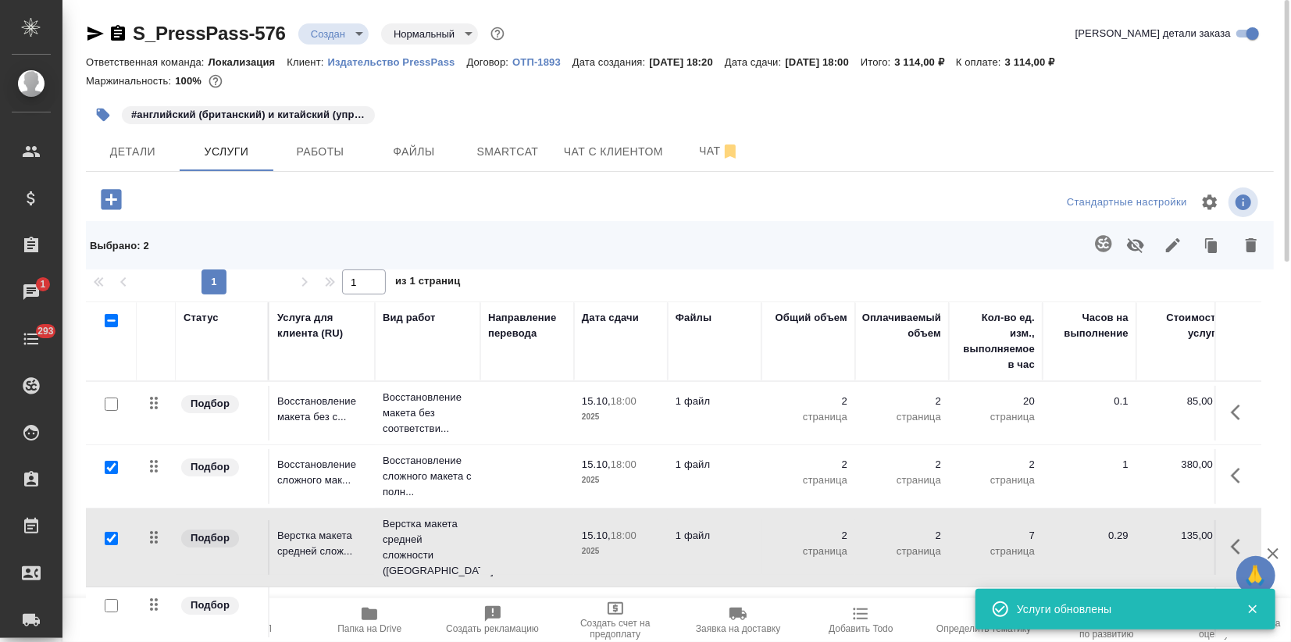
click at [109, 400] on input "checkbox" at bounding box center [111, 403] width 13 height 13
checkbox input "true"
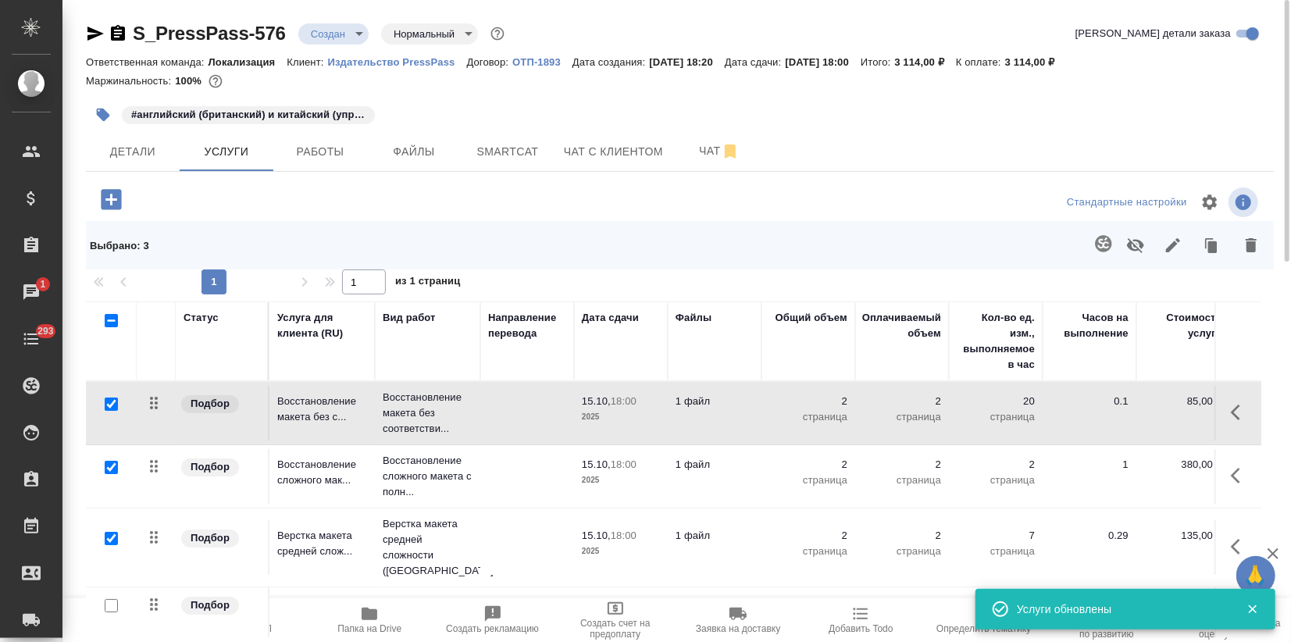
click at [109, 465] on input "checkbox" at bounding box center [111, 467] width 13 height 13
checkbox input "false"
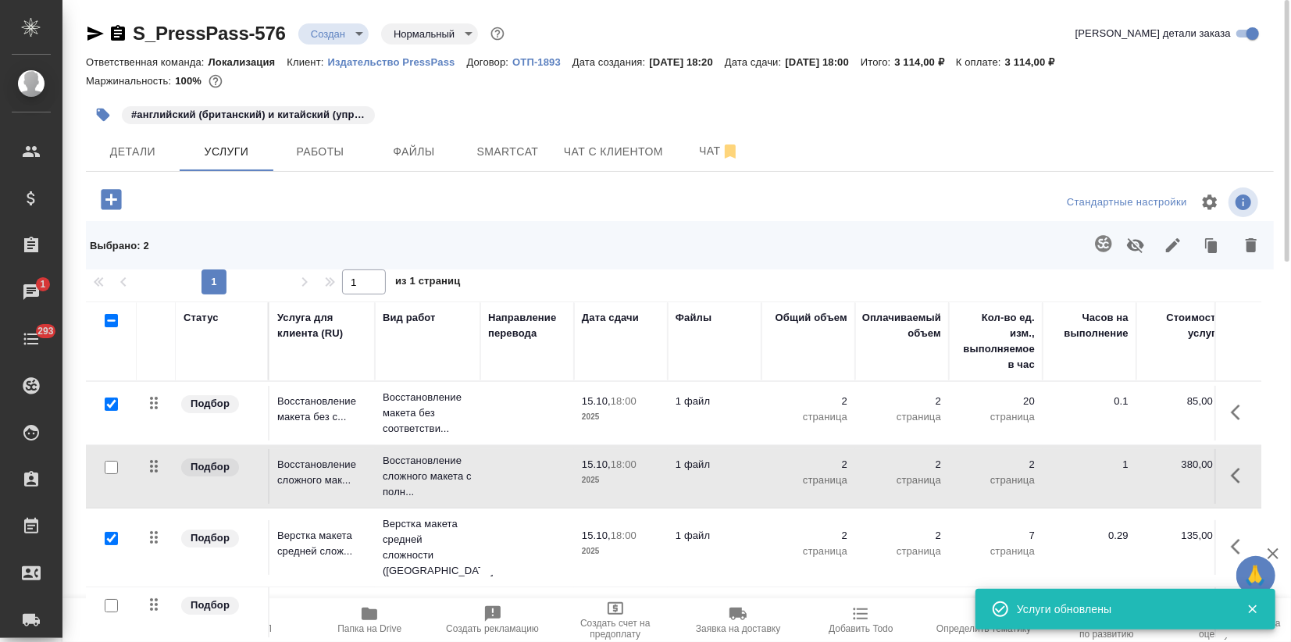
click at [109, 532] on input "checkbox" at bounding box center [111, 538] width 13 height 13
checkbox input "false"
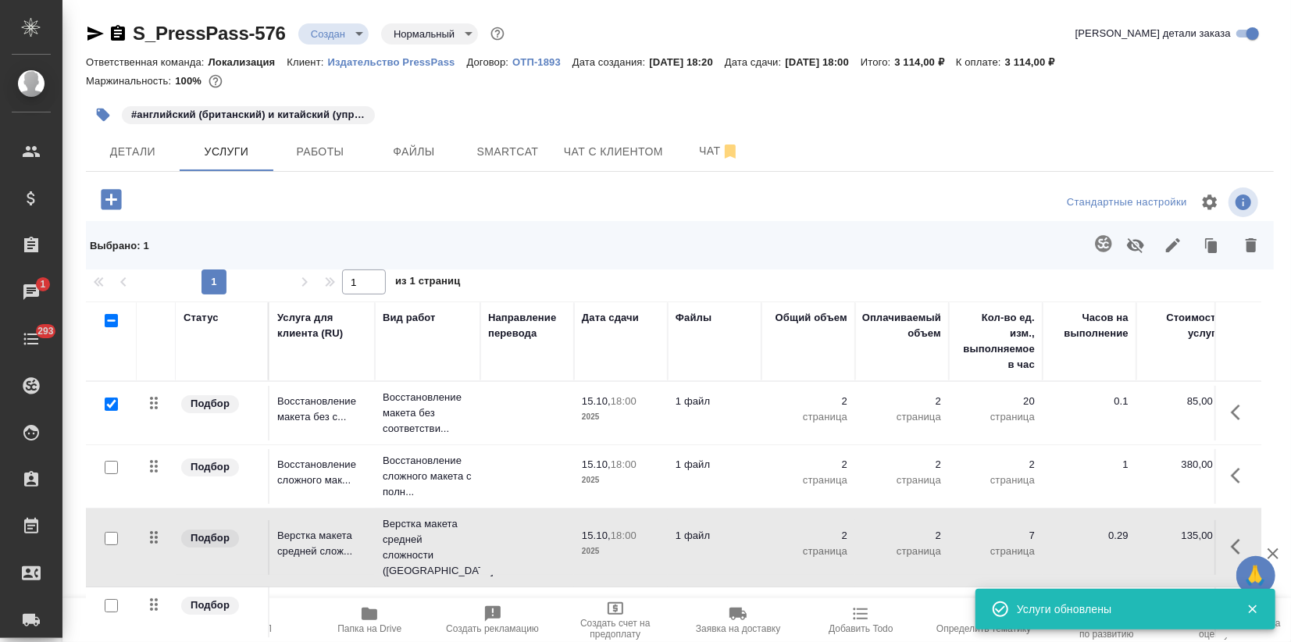
click at [1128, 240] on icon "button" at bounding box center [1135, 245] width 19 height 19
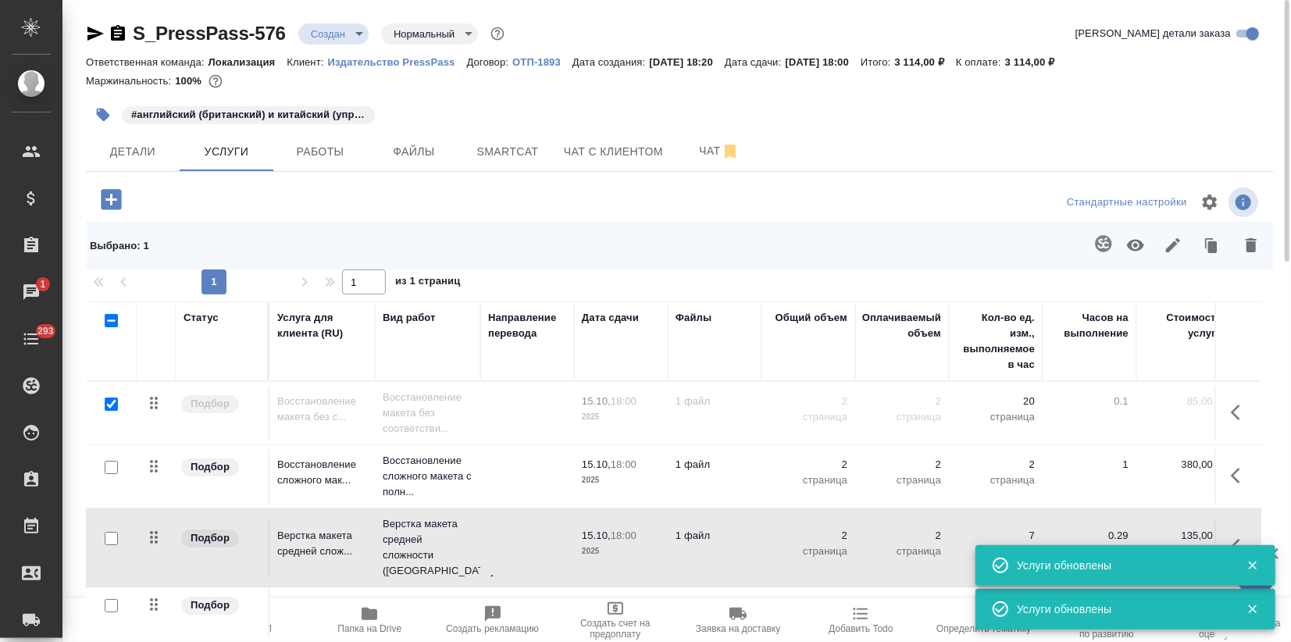
click at [113, 405] on input "checkbox" at bounding box center [111, 403] width 13 height 13
checkbox input "false"
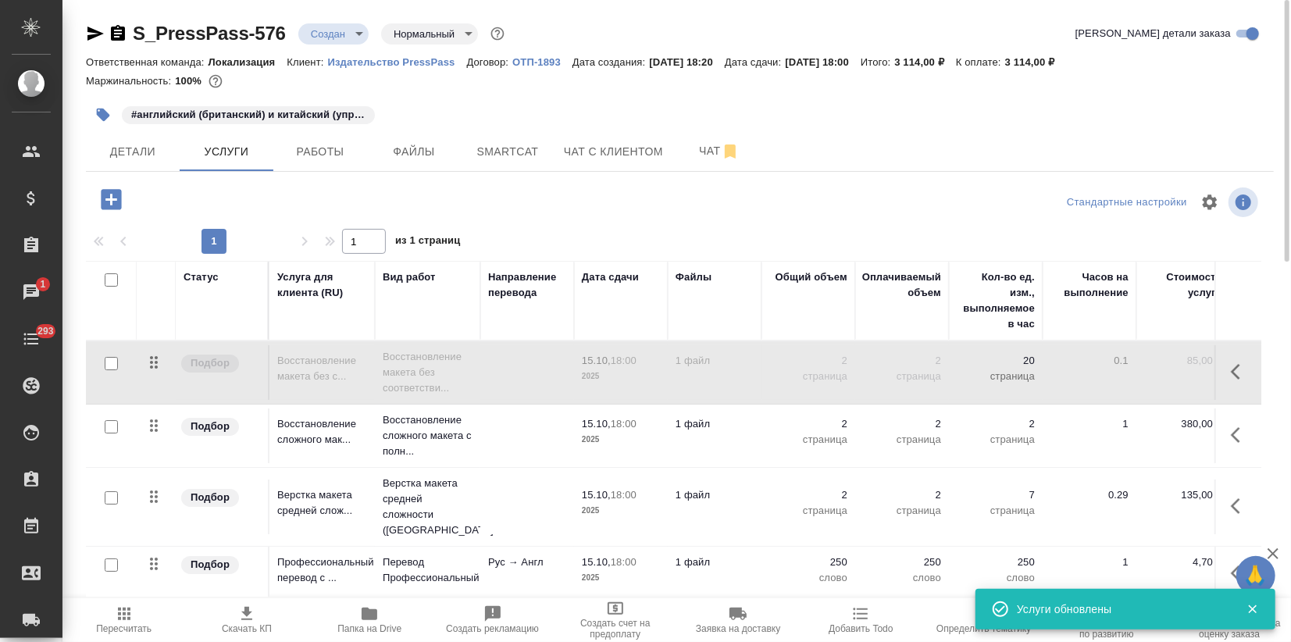
click at [122, 618] on icon "button" at bounding box center [124, 613] width 19 height 19
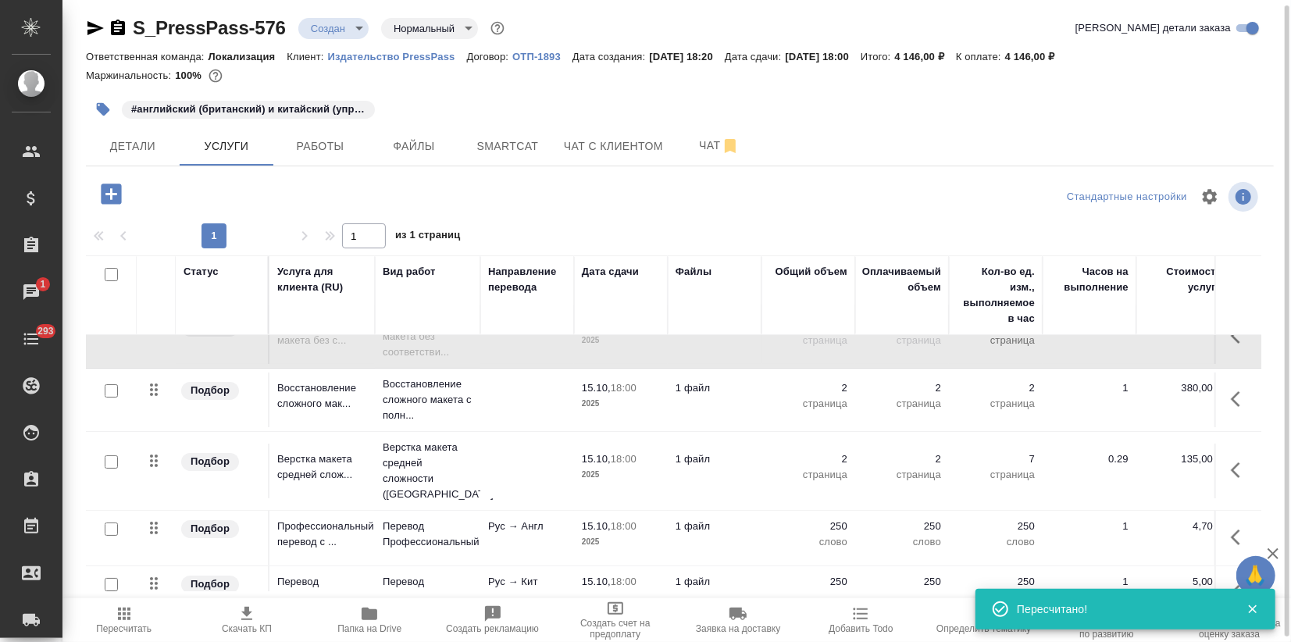
scroll to position [57, 0]
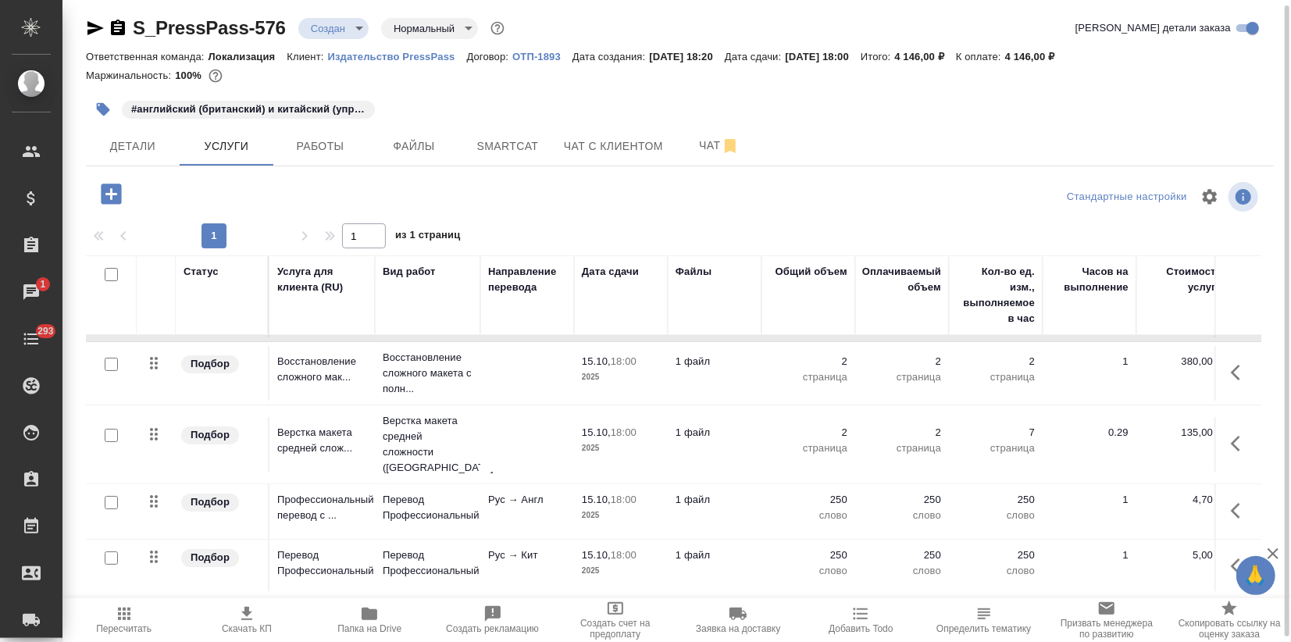
click at [241, 622] on icon "button" at bounding box center [246, 613] width 19 height 19
click at [1050, 94] on div "#английский (британский) и китайский (упрощенный)" at bounding box center [680, 109] width 1188 height 34
click at [139, 151] on span "Детали" at bounding box center [132, 147] width 75 height 20
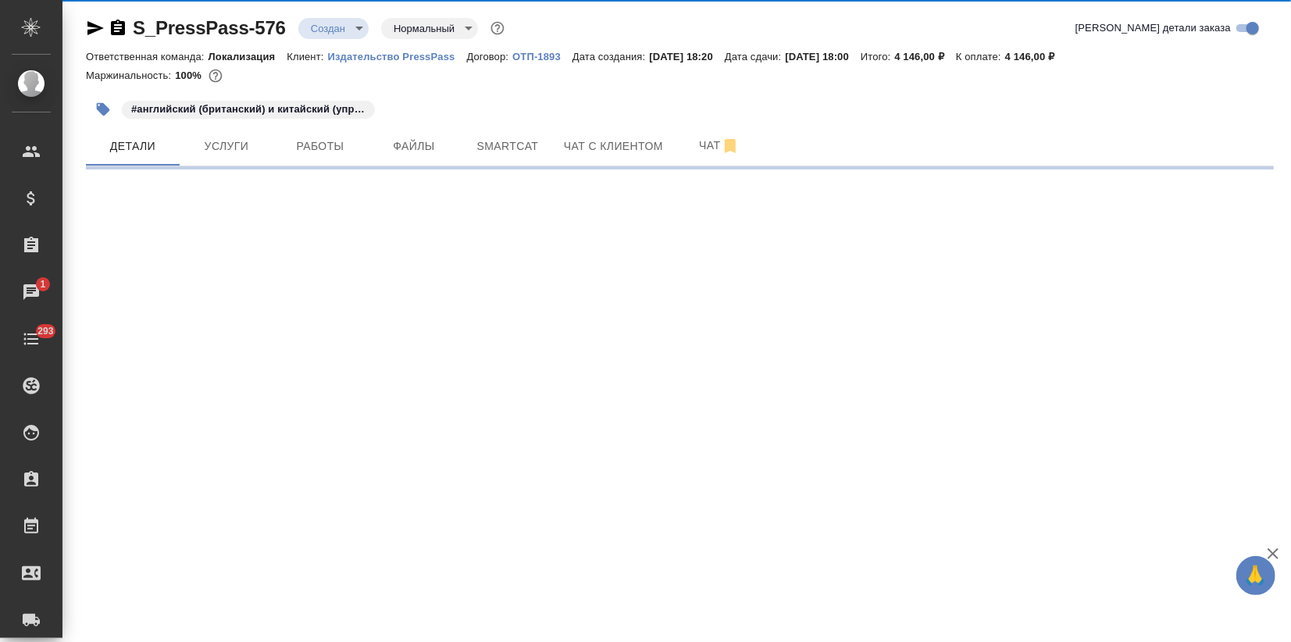
select select "RU"
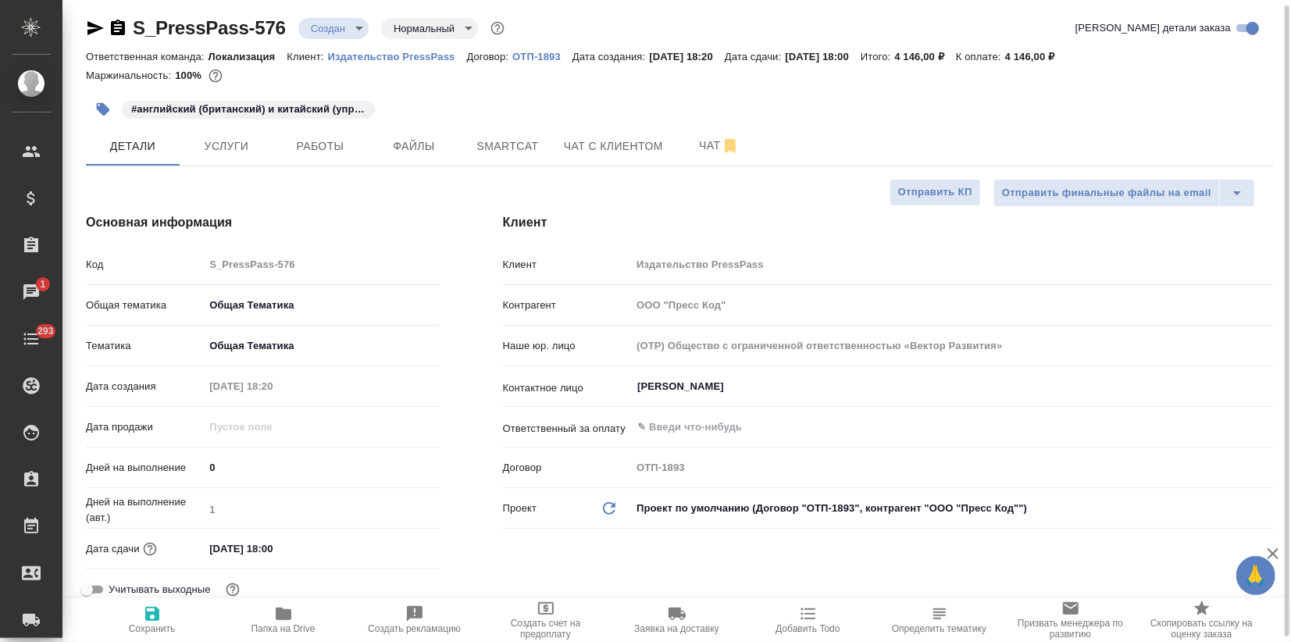
type textarea "x"
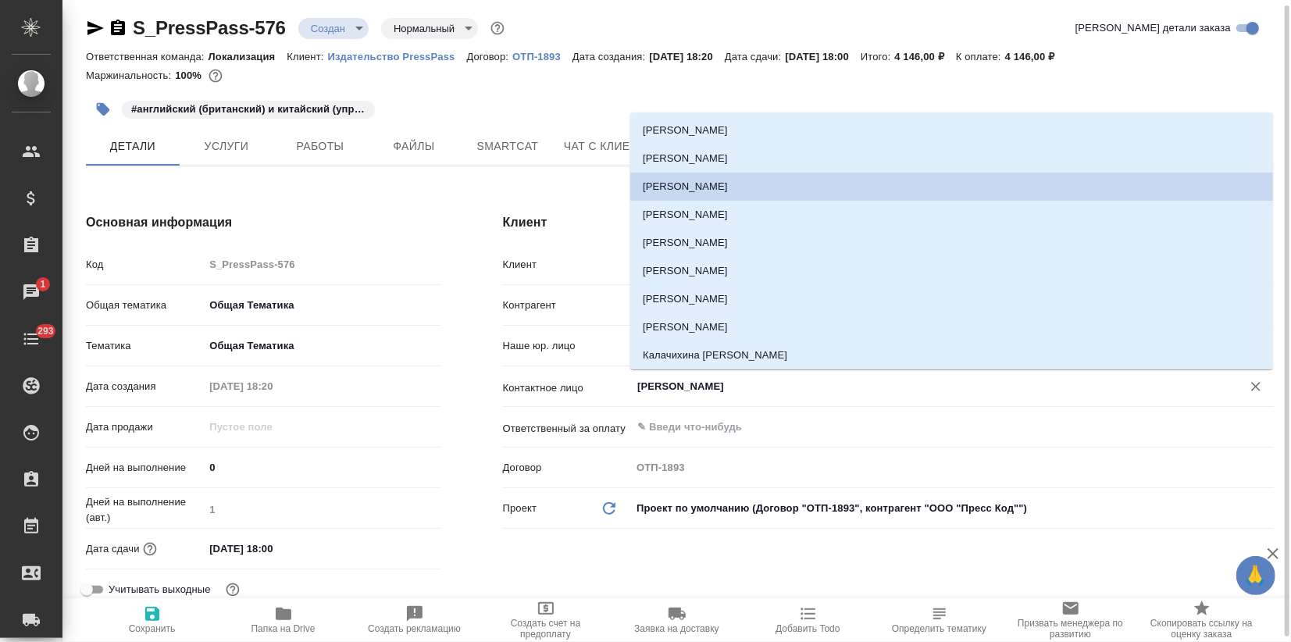
click at [674, 387] on input "Полунина Маргарита" at bounding box center [926, 386] width 581 height 19
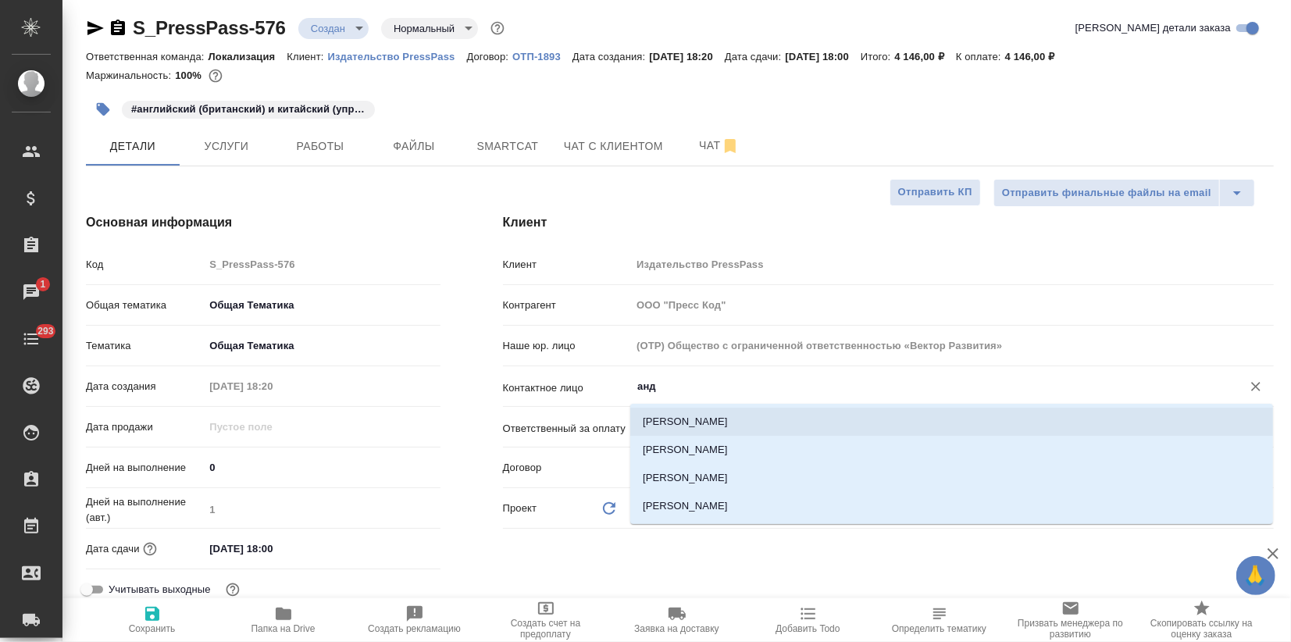
click at [669, 422] on li "Агафонов Андраник" at bounding box center [951, 422] width 643 height 28
type input "Агафонов Андраник"
type textarea "x"
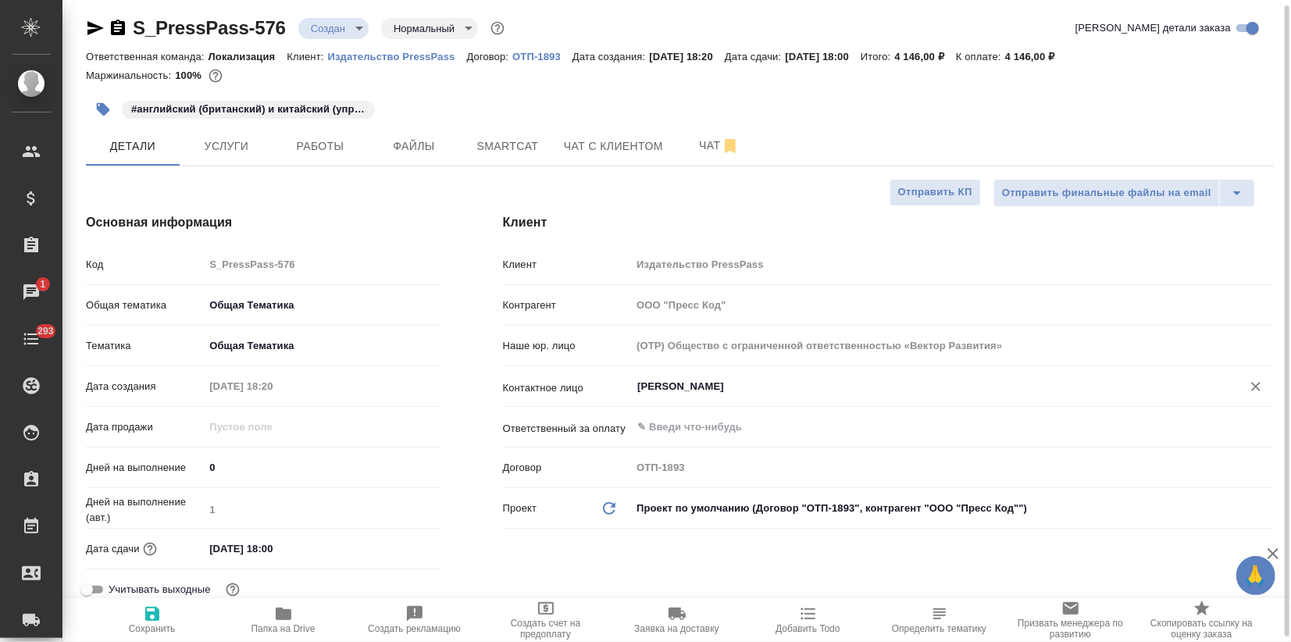
type input "Агафонов Андраник"
click at [152, 610] on icon "button" at bounding box center [152, 613] width 19 height 19
type textarea "x"
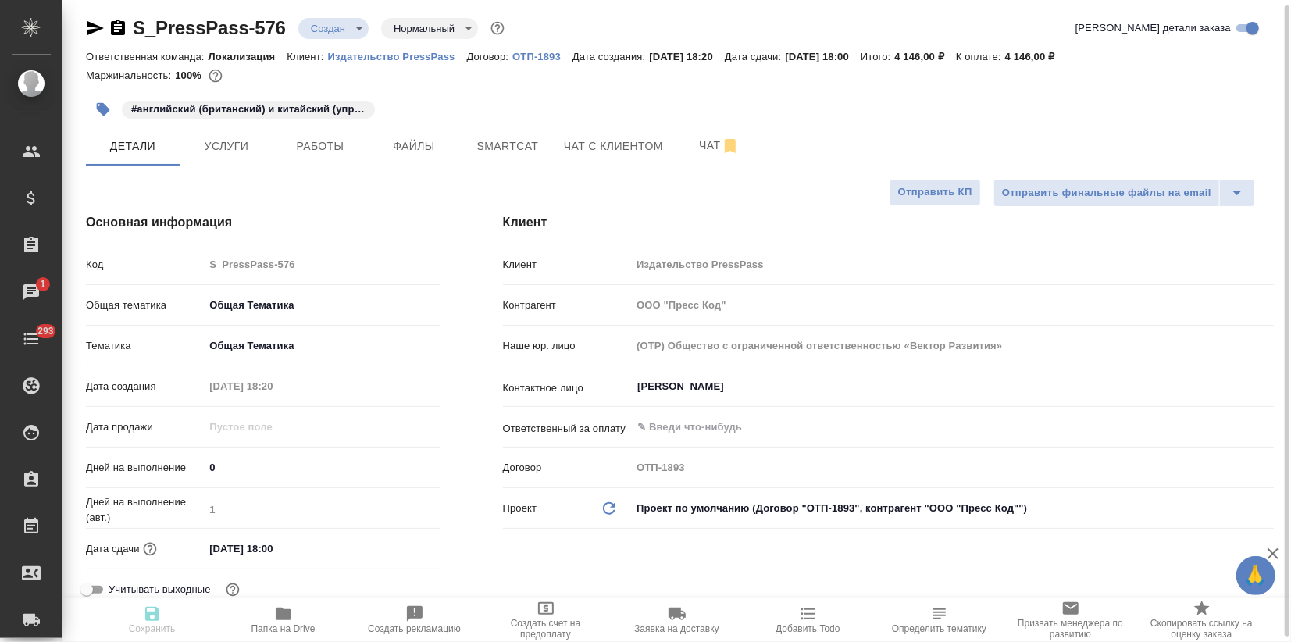
type textarea "x"
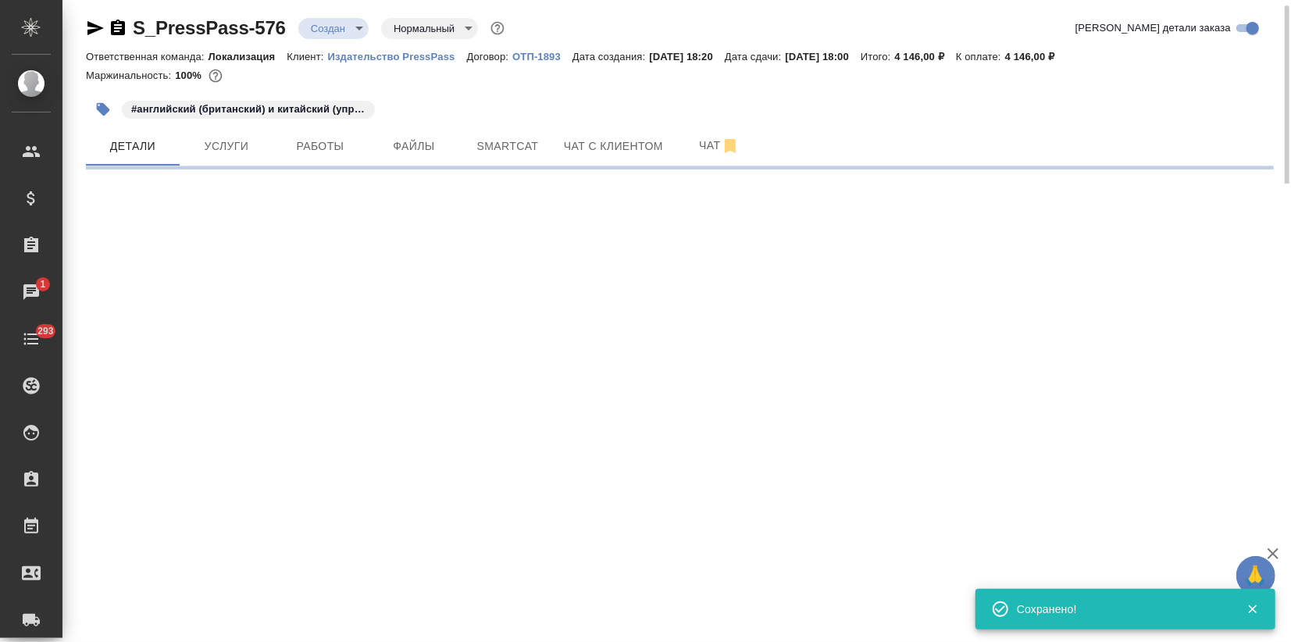
select select "RU"
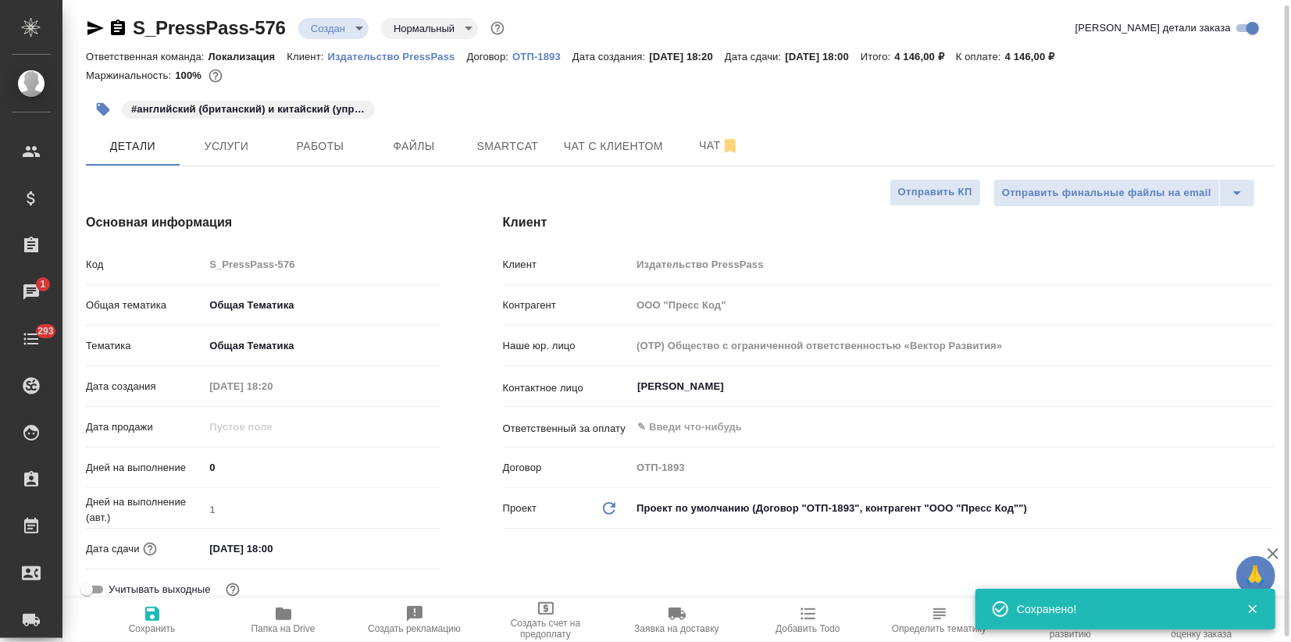
type textarea "x"
click at [237, 162] on button "Услуги" at bounding box center [227, 146] width 94 height 39
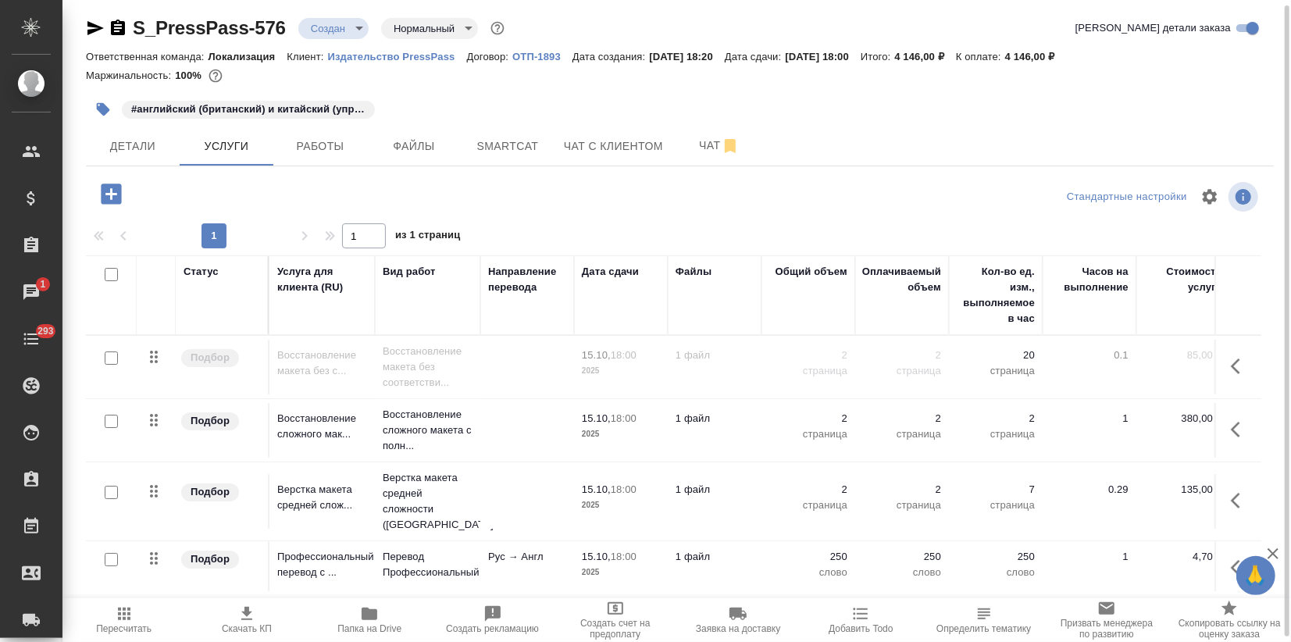
click at [108, 421] on input "checkbox" at bounding box center [111, 421] width 13 height 13
checkbox input "true"
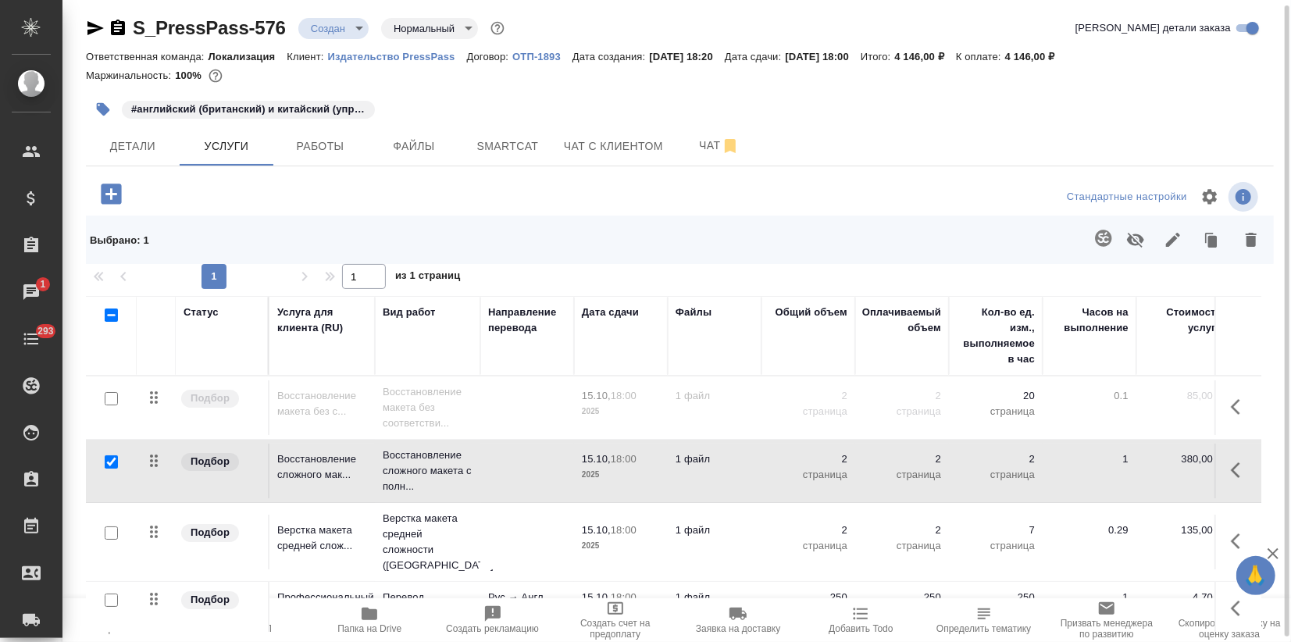
click at [109, 522] on div at bounding box center [111, 533] width 35 height 22
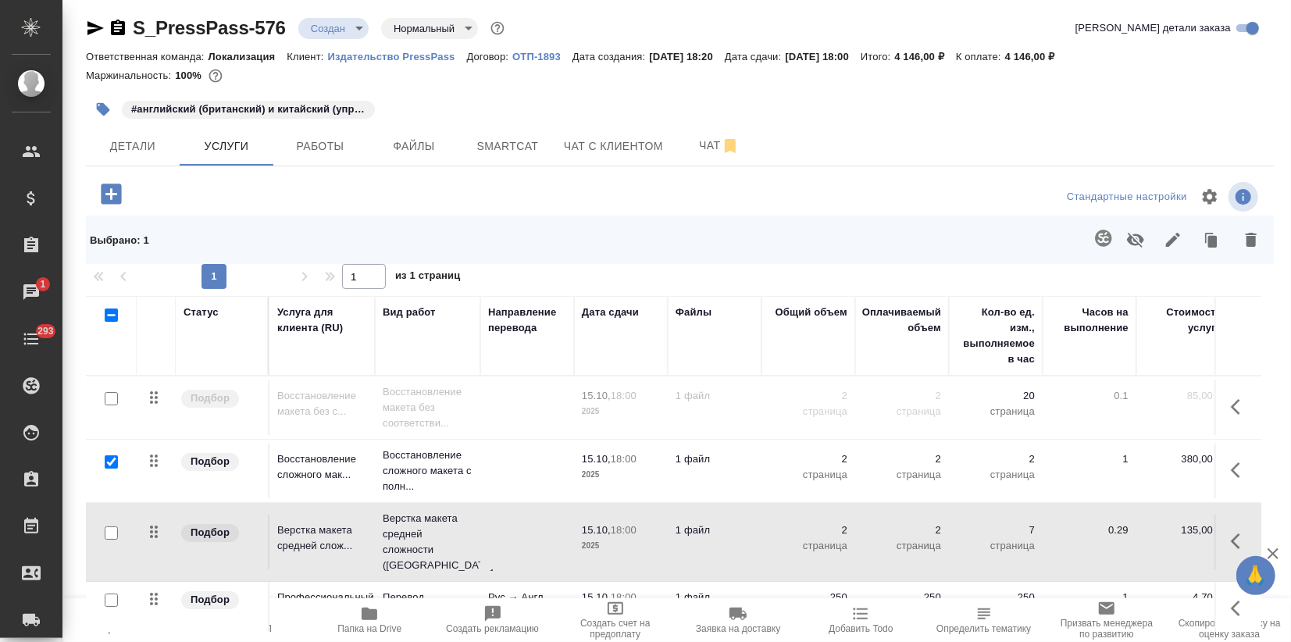
drag, startPoint x: 104, startPoint y: 526, endPoint x: 139, endPoint y: 526, distance: 35.1
click at [106, 526] on input "checkbox" at bounding box center [111, 532] width 13 height 13
click at [1127, 240] on icon "button" at bounding box center [1135, 240] width 17 height 15
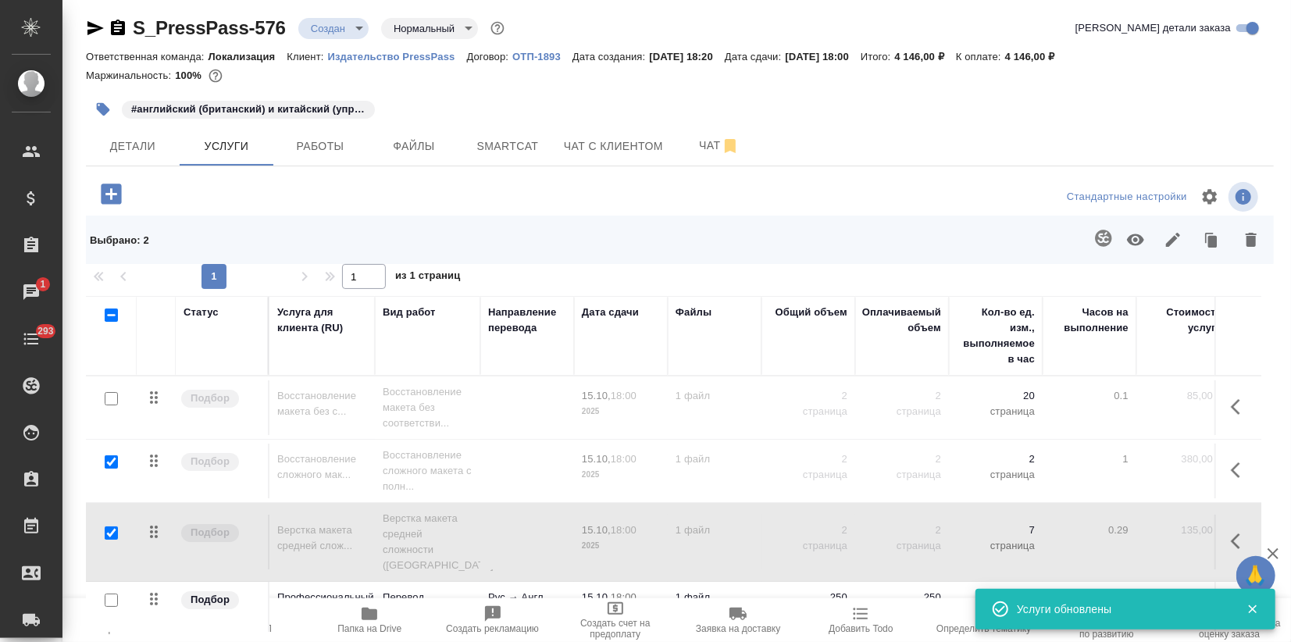
click at [112, 454] on div at bounding box center [111, 462] width 35 height 22
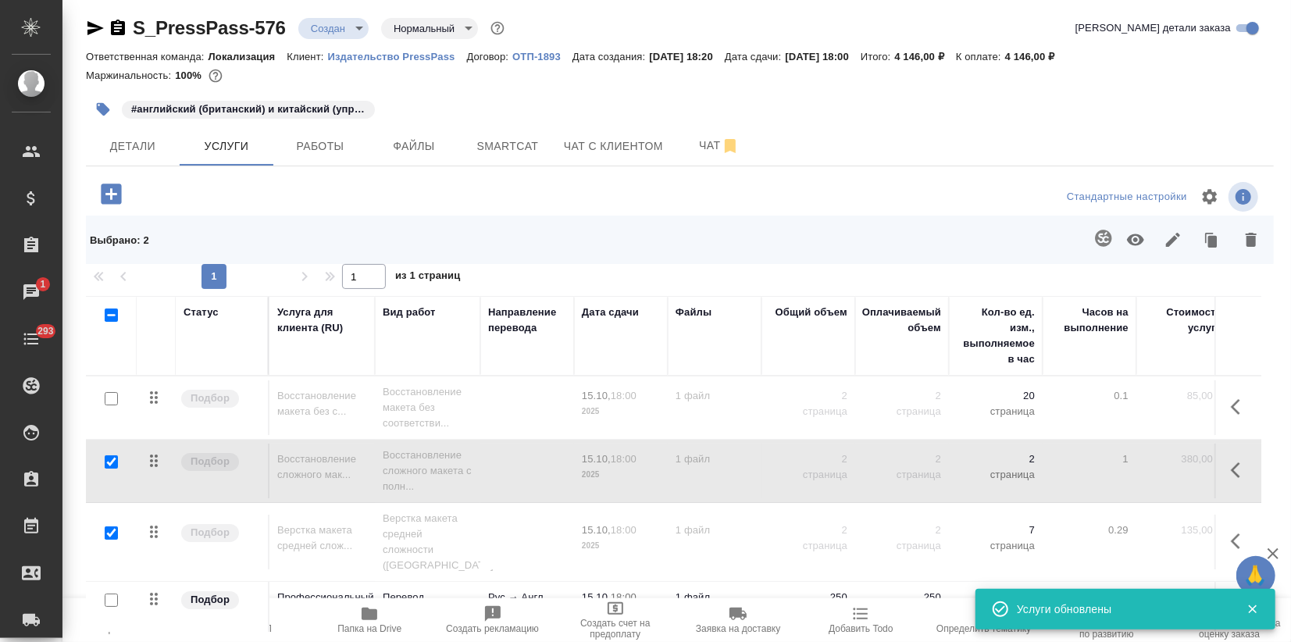
click at [106, 526] on input "checkbox" at bounding box center [111, 532] width 13 height 13
checkbox input "false"
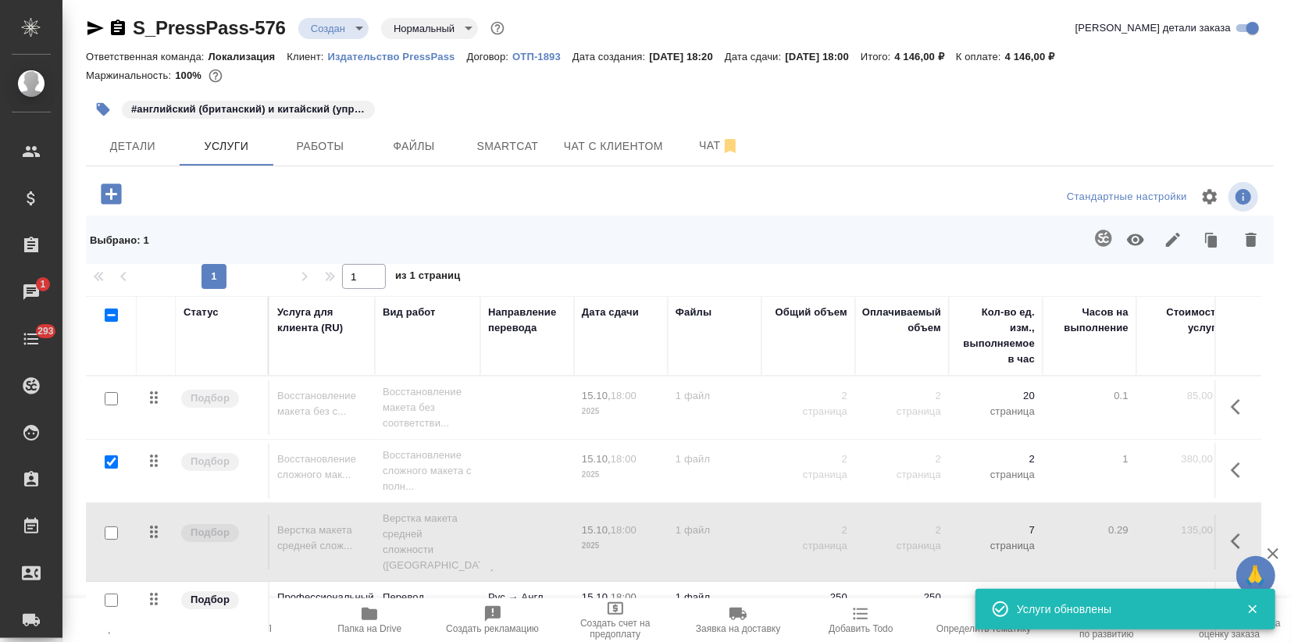
click at [106, 462] on input "checkbox" at bounding box center [111, 461] width 13 height 13
checkbox input "false"
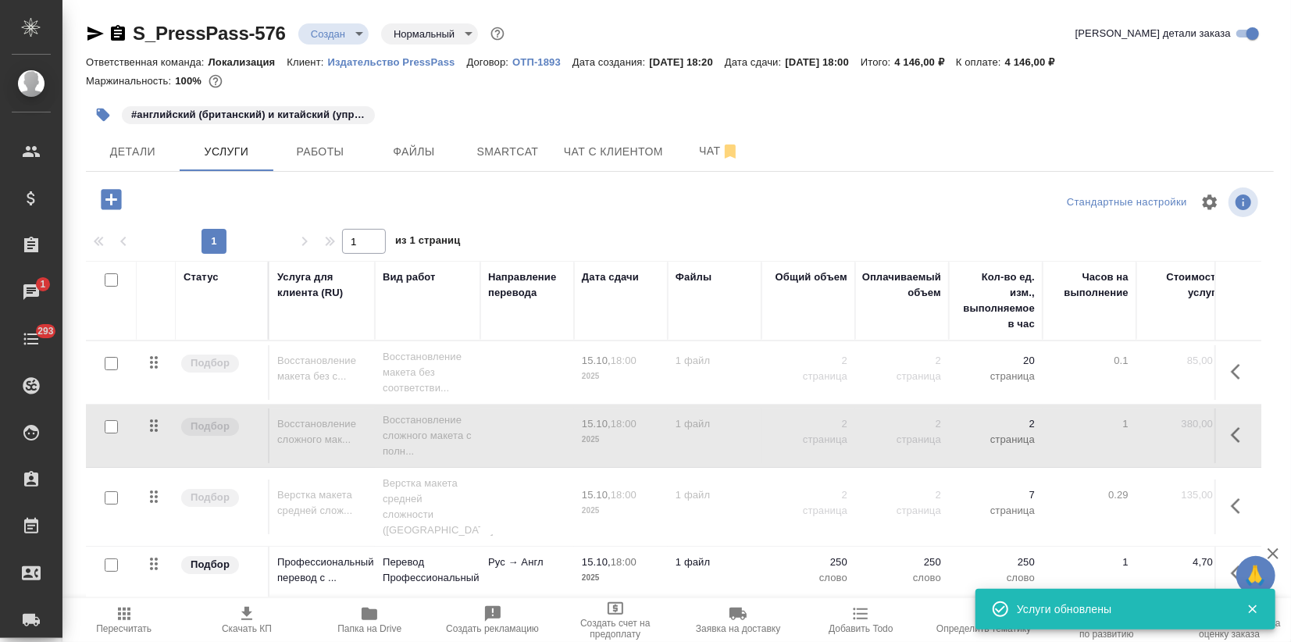
click at [112, 358] on input "checkbox" at bounding box center [111, 363] width 13 height 13
checkbox input "true"
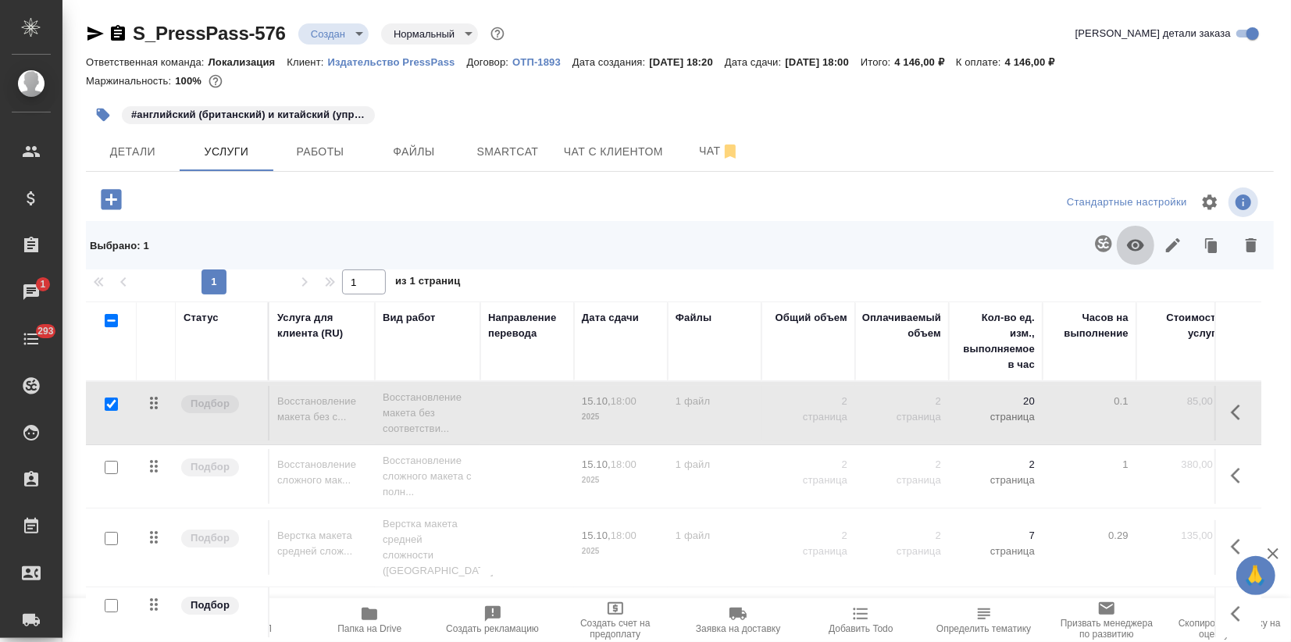
click at [1127, 248] on icon "button" at bounding box center [1135, 246] width 17 height 12
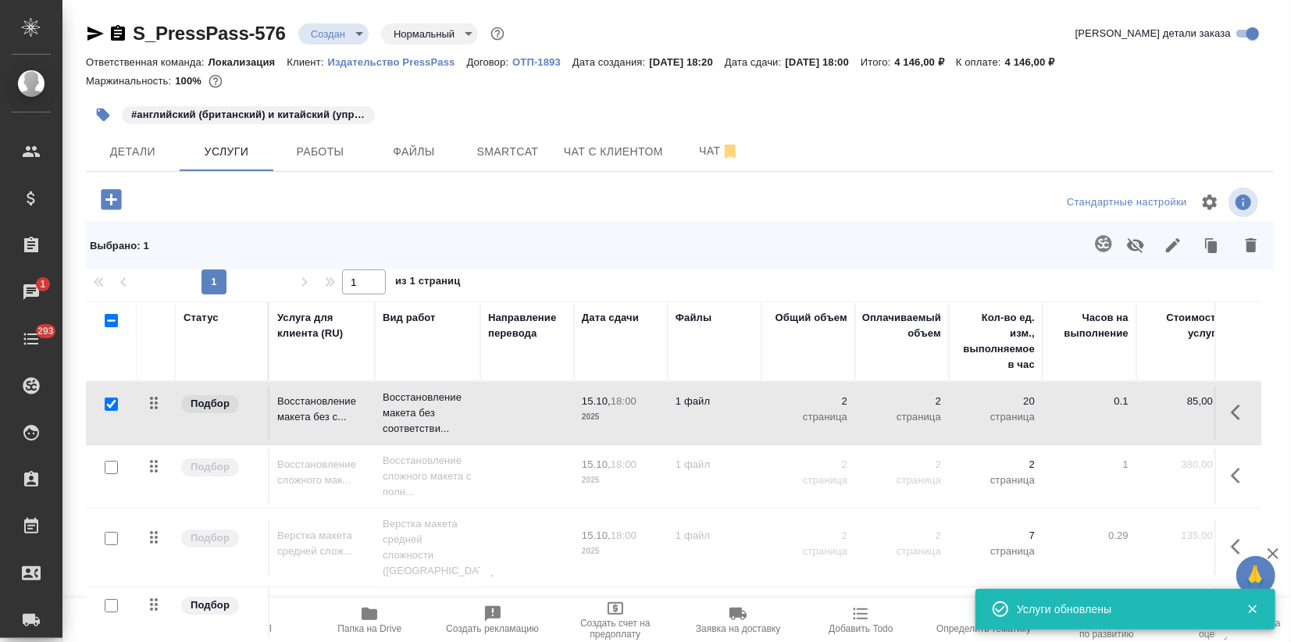
click at [107, 626] on span "Пересчитать" at bounding box center [123, 628] width 55 height 11
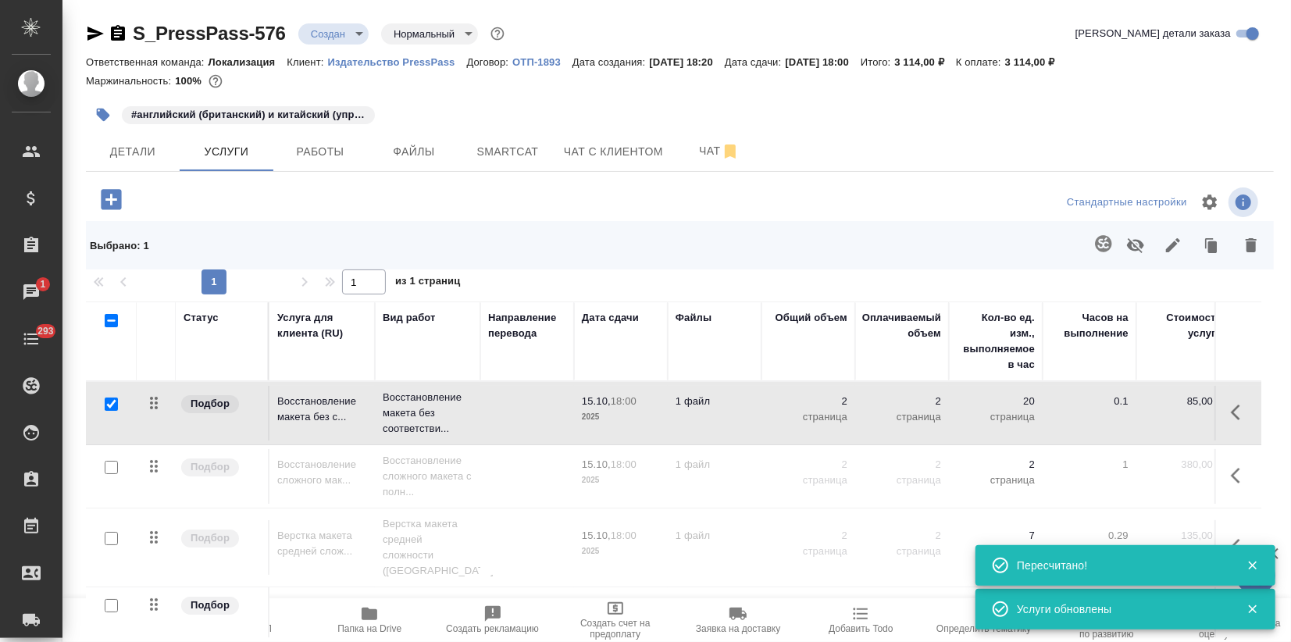
click at [244, 627] on span "Скачать КП" at bounding box center [247, 628] width 50 height 11
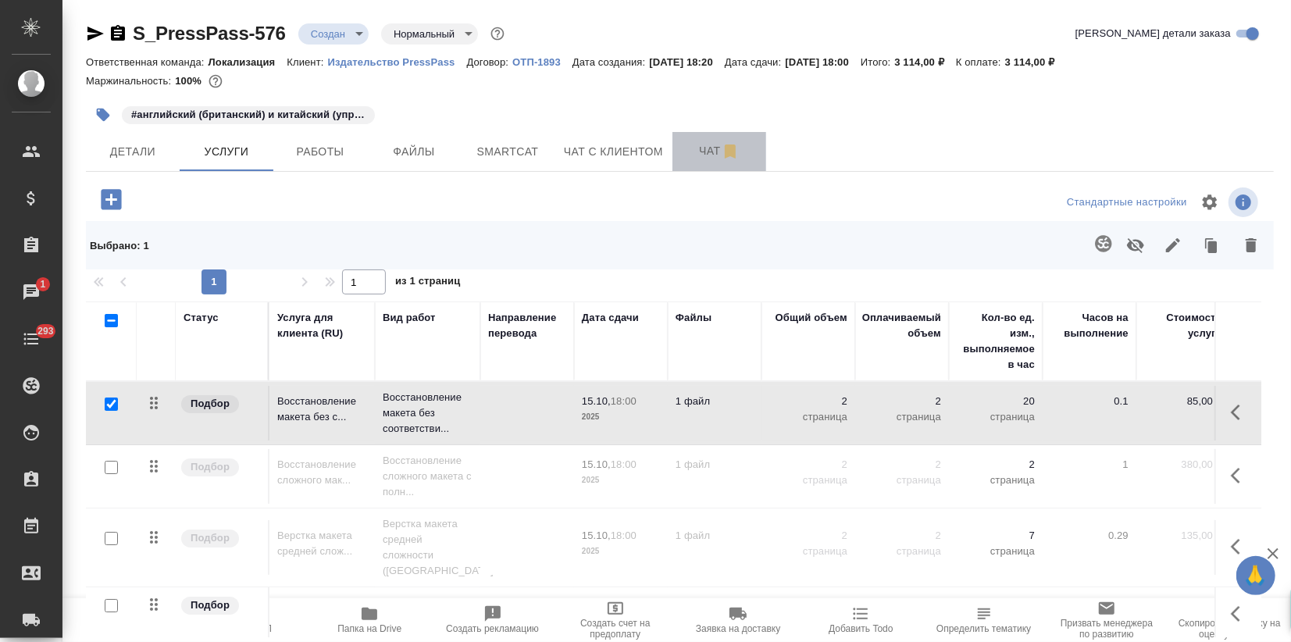
click at [700, 147] on span "Чат" at bounding box center [719, 151] width 75 height 20
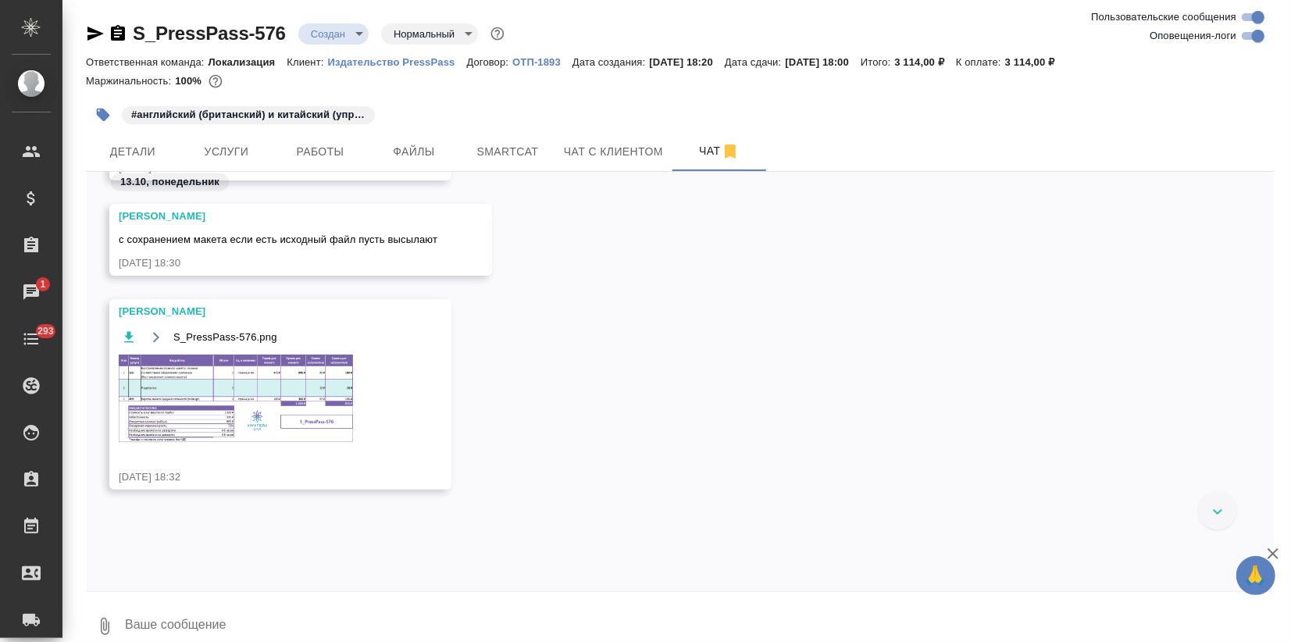
scroll to position [920, 0]
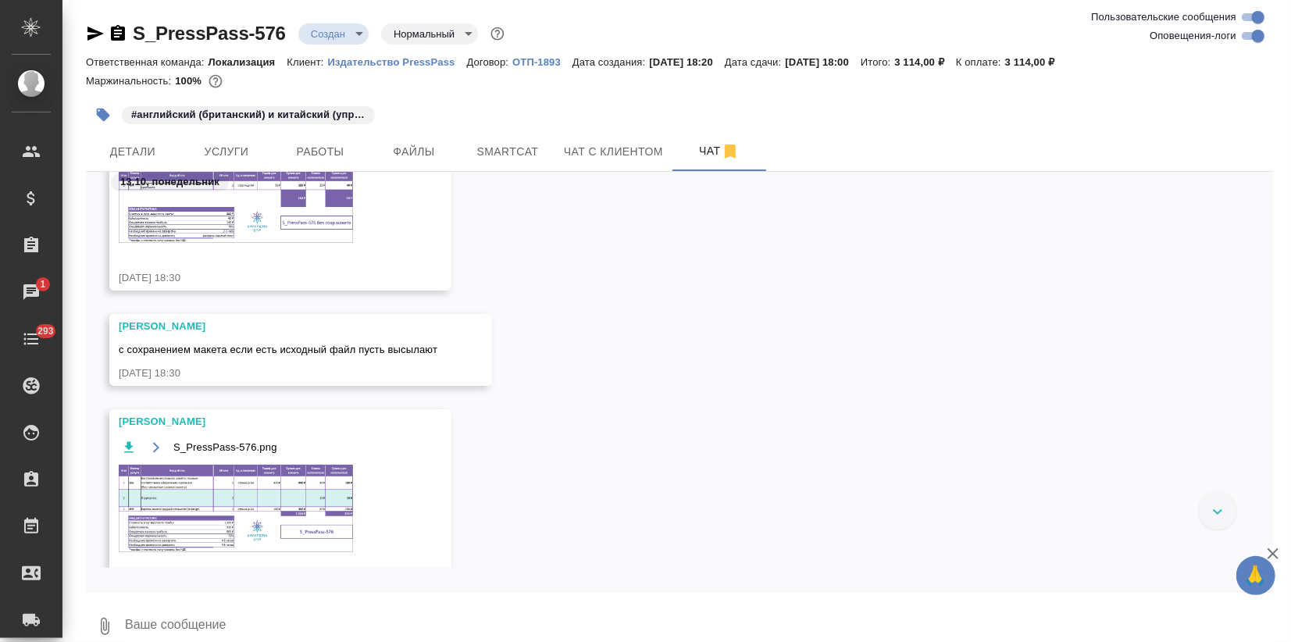
click at [233, 474] on img at bounding box center [236, 508] width 234 height 87
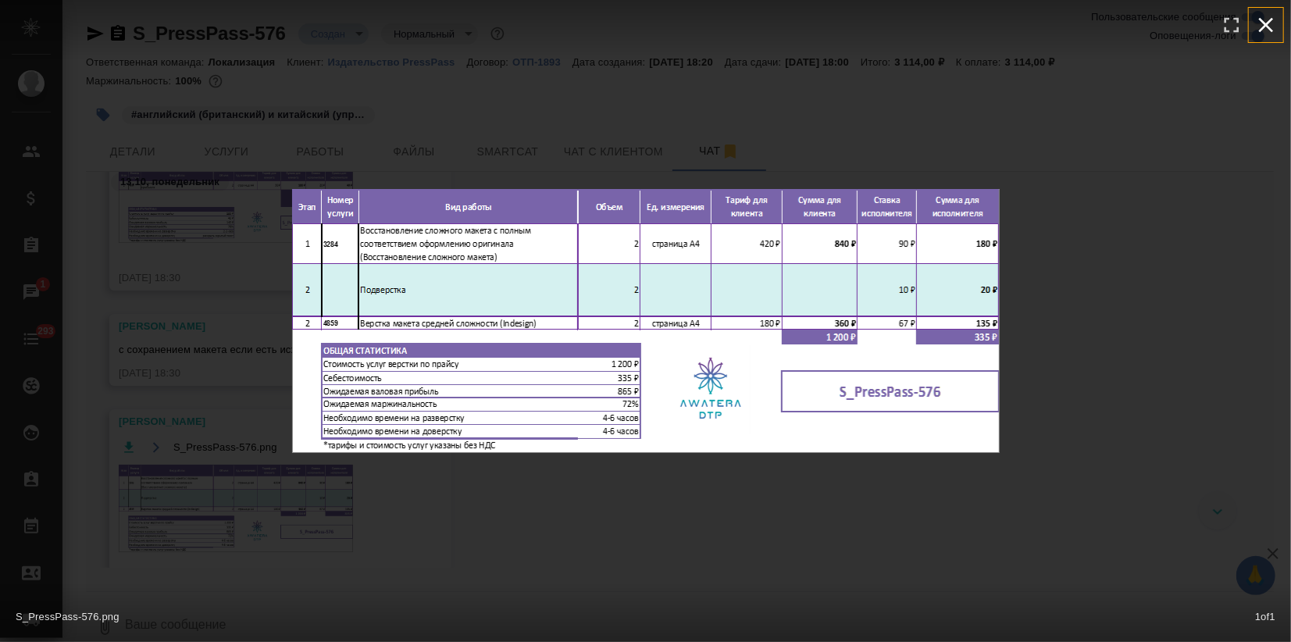
click at [1265, 22] on icon "button" at bounding box center [1265, 24] width 25 height 25
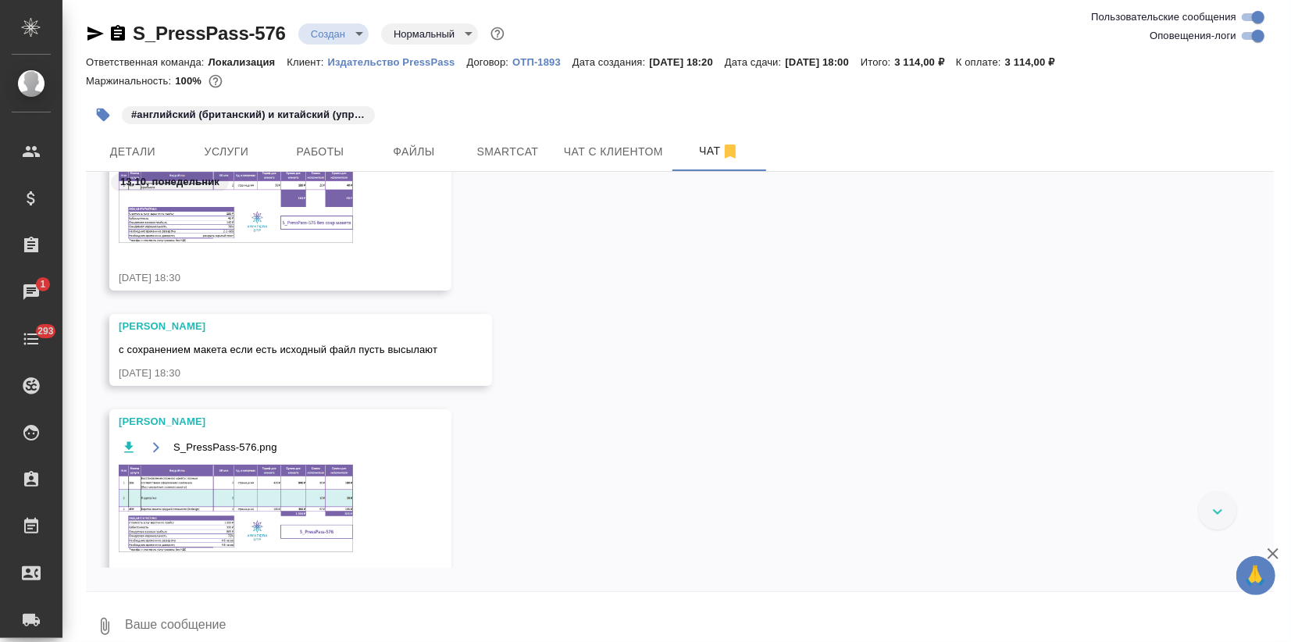
click at [811, 569] on div "13.10, понедельник Петрова Валерия S_PressPass-576 без сохр макета.png 13.10.25…" at bounding box center [680, 381] width 1188 height 419
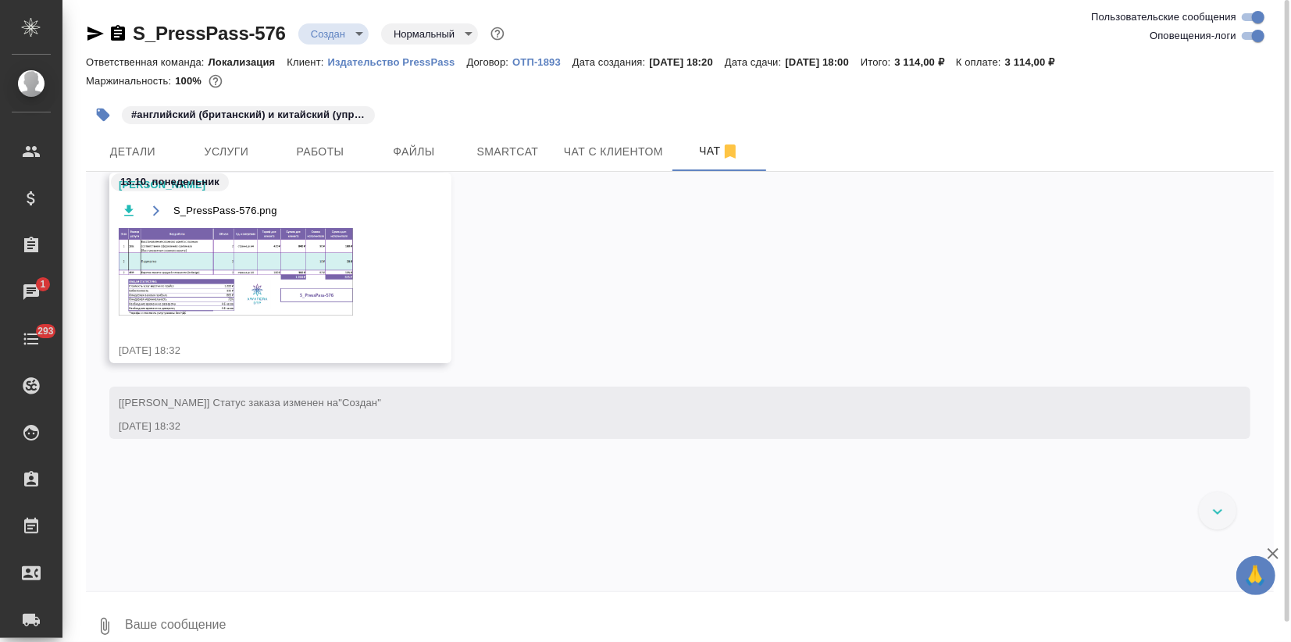
scroll to position [936, 0]
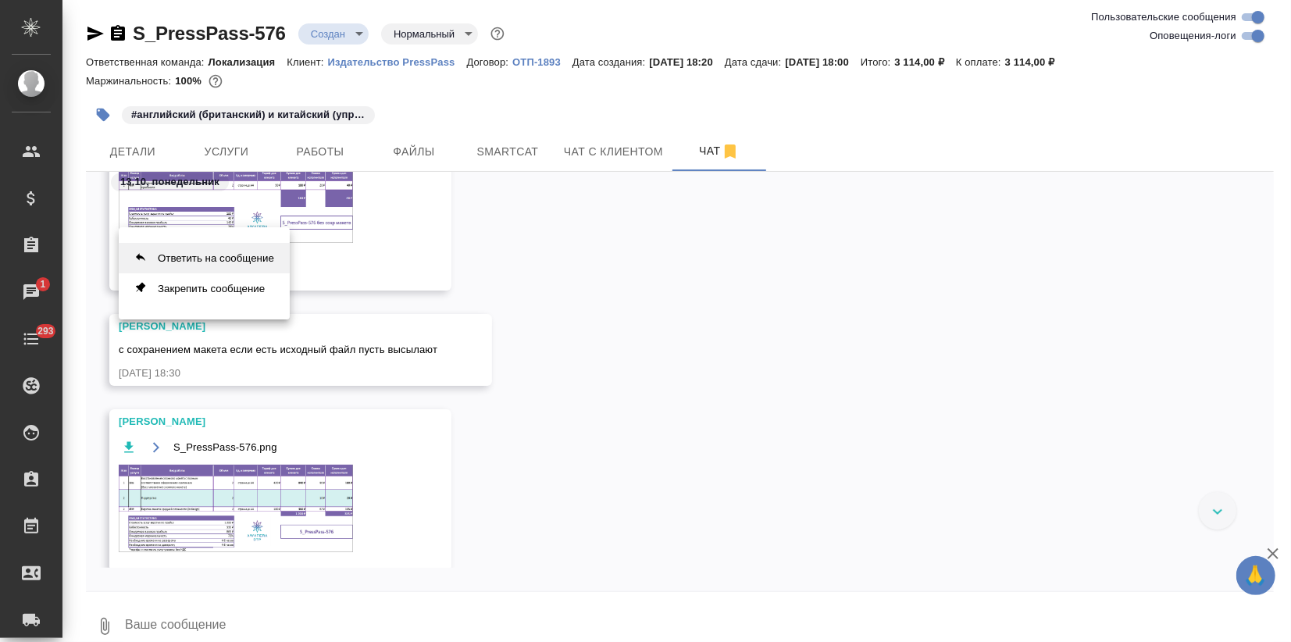
click at [221, 253] on button "Ответить на сообщение" at bounding box center [204, 258] width 171 height 30
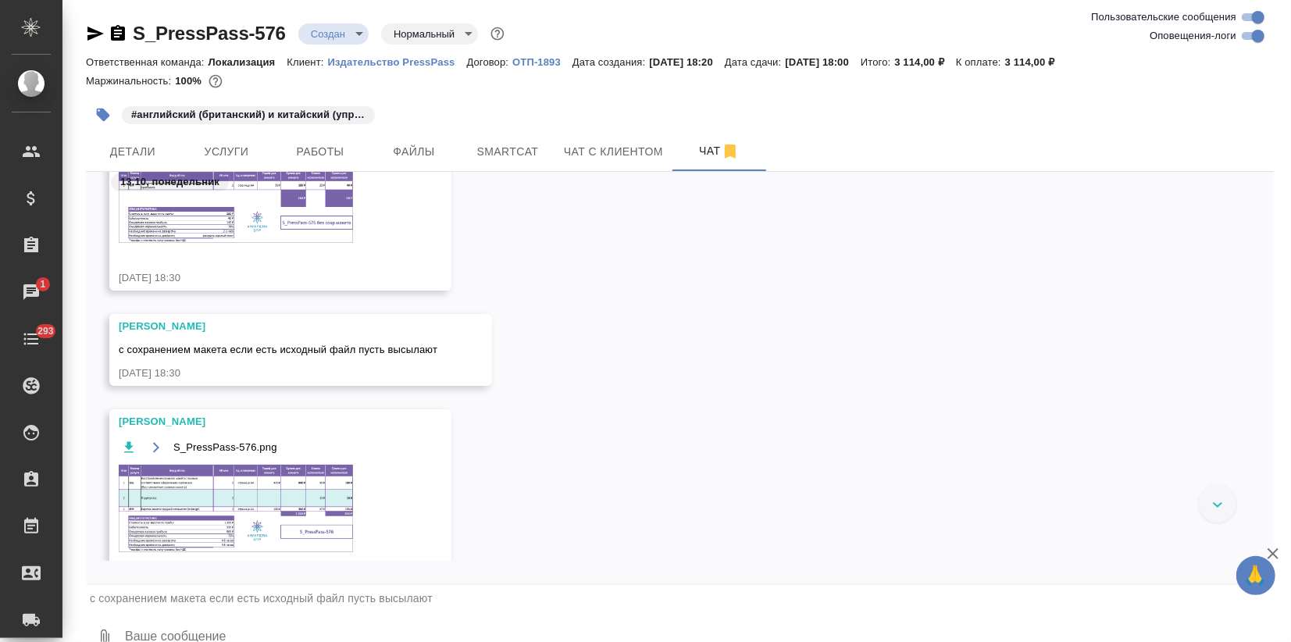
click at [199, 629] on textarea at bounding box center [698, 637] width 1150 height 53
paste textarea "Виктория, а почему в смете по 2 страницы? У нас одна. И 250 слов в слайде точно…"
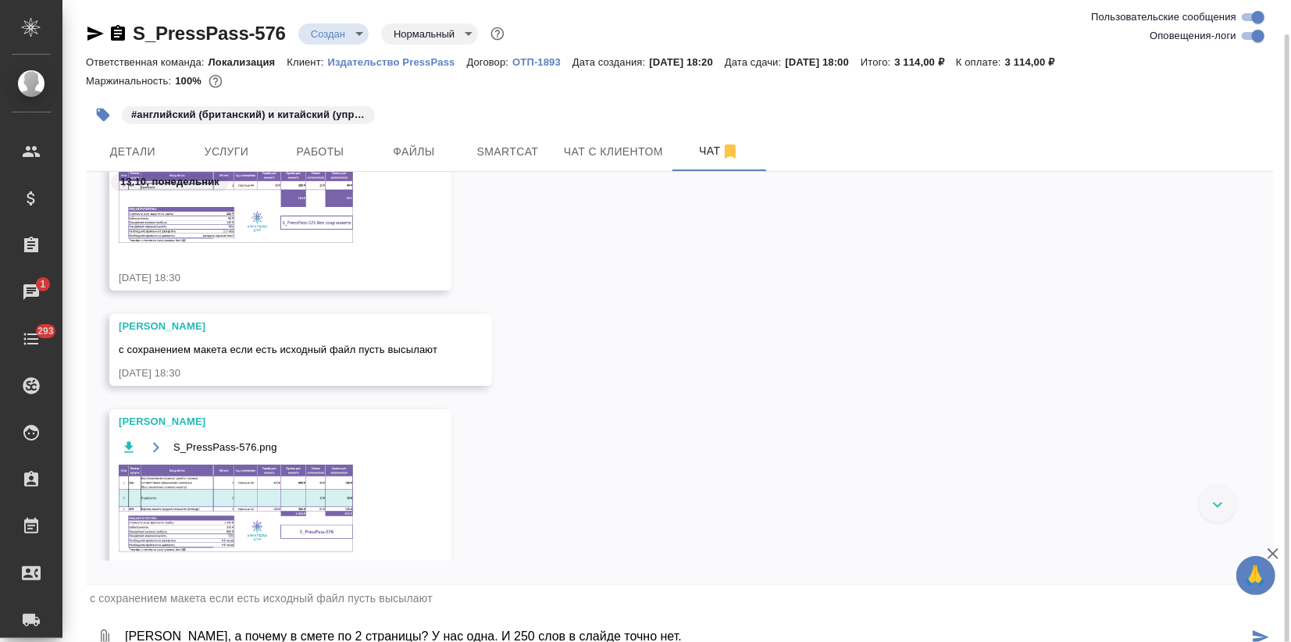
scroll to position [17, 0]
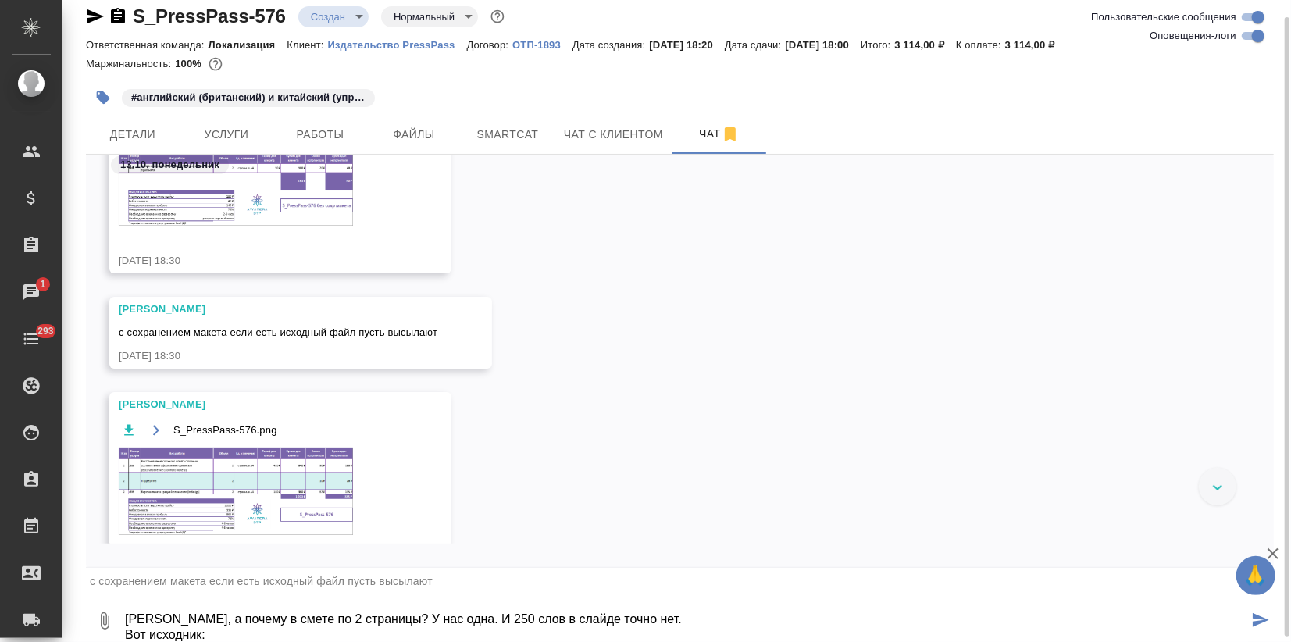
type textarea "Виктория, а почему в смете по 2 страницы? У нас одна. И 250 слов в слайде точно…"
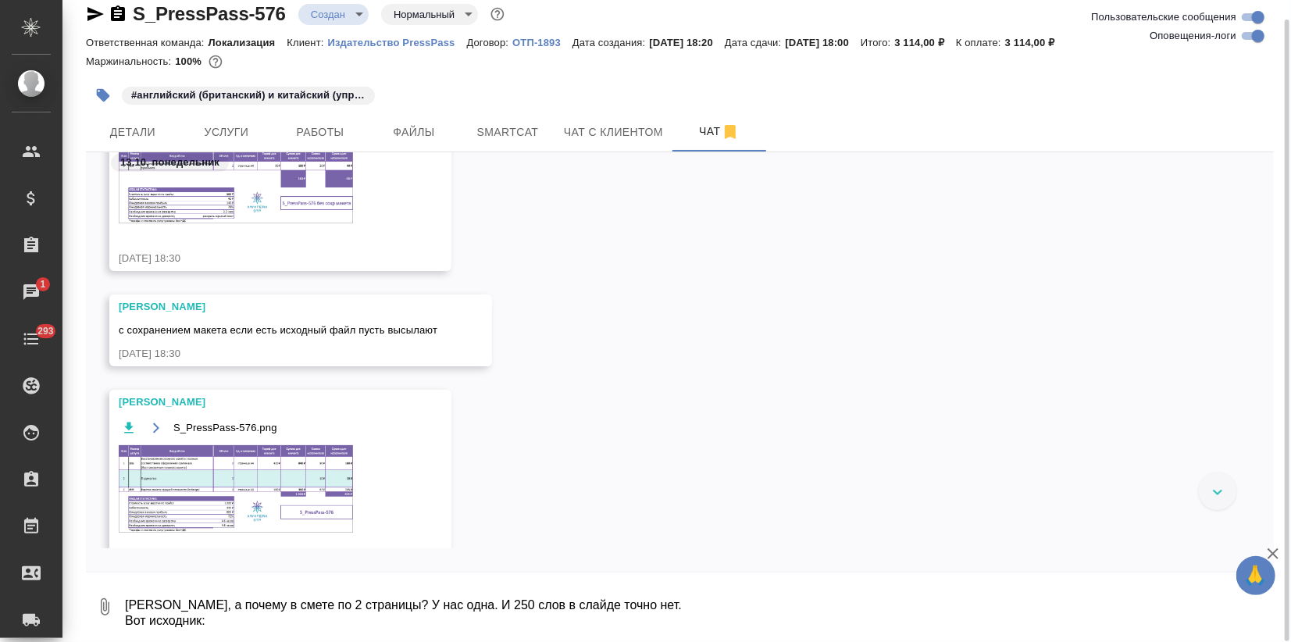
scroll to position [1492, 0]
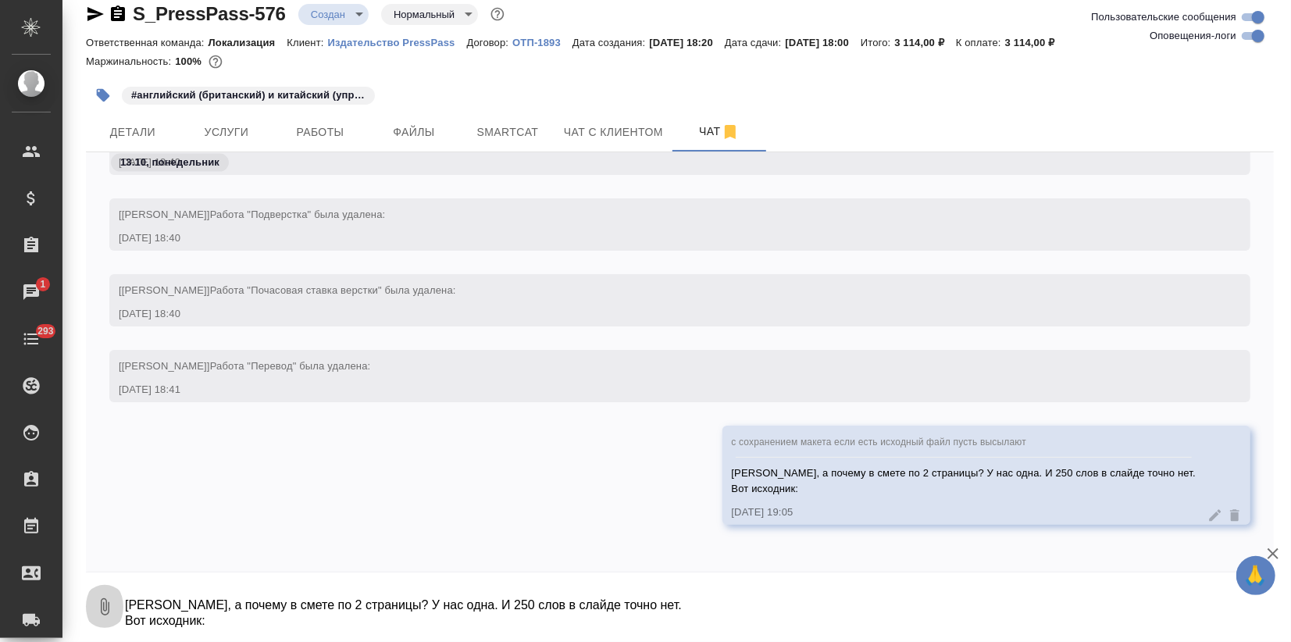
click at [105, 601] on icon "button" at bounding box center [104, 606] width 19 height 19
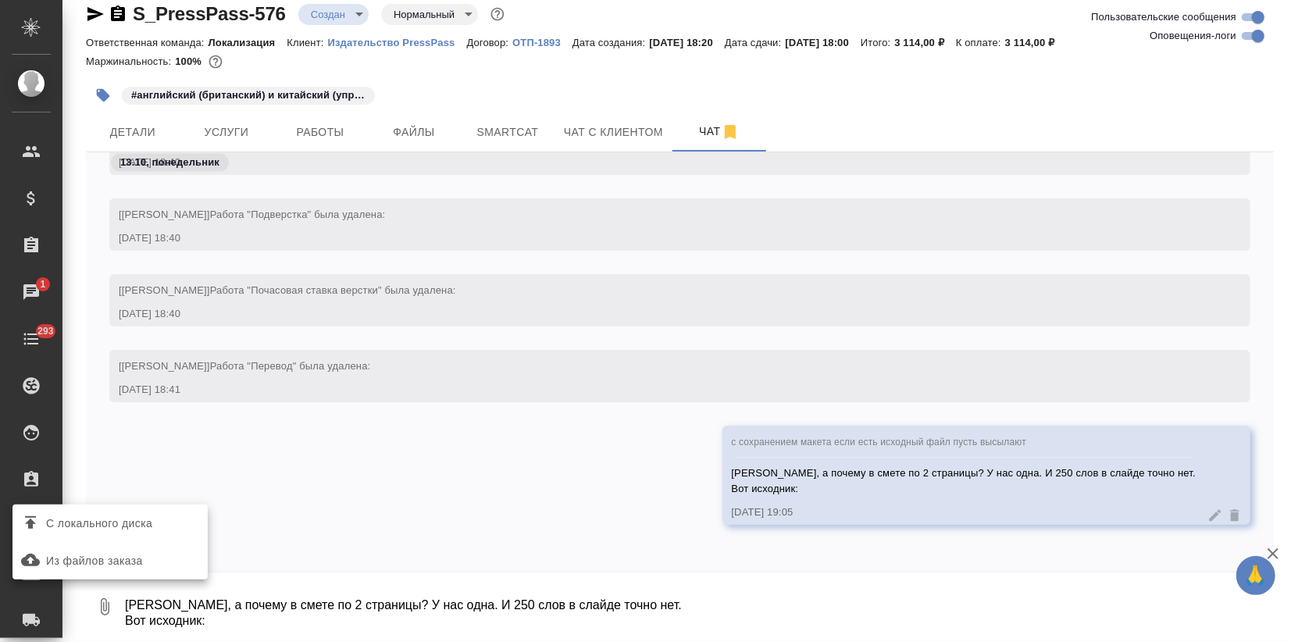
click at [408, 525] on div at bounding box center [645, 321] width 1291 height 642
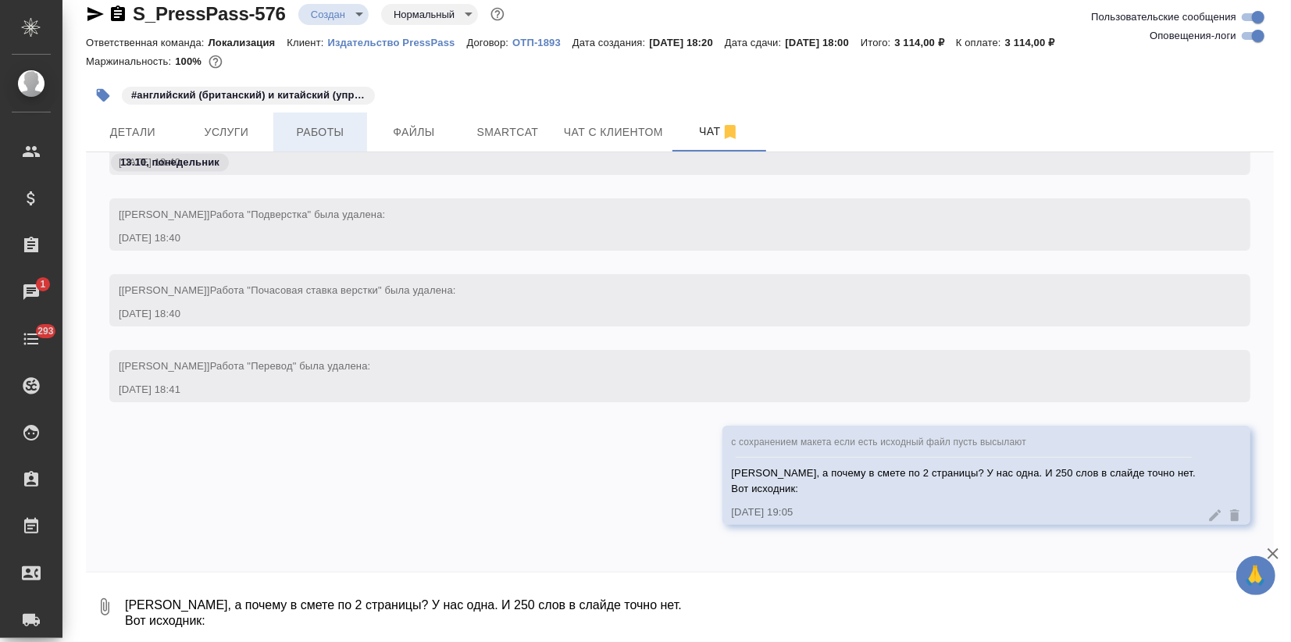
click at [273, 123] on button "Работы" at bounding box center [320, 131] width 94 height 39
click at [231, 131] on div "S_PressPass-576 Создан new Нормальный normal Ответственная команда: Локализация…" at bounding box center [679, 311] width 1205 height 662
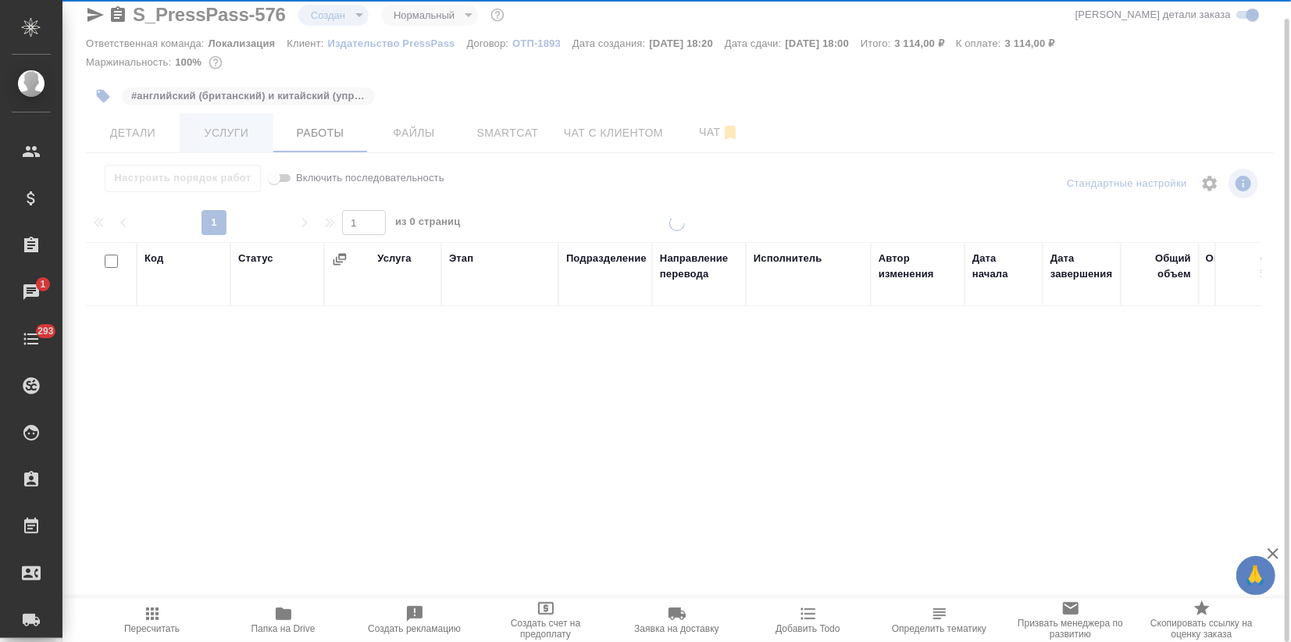
scroll to position [19, 0]
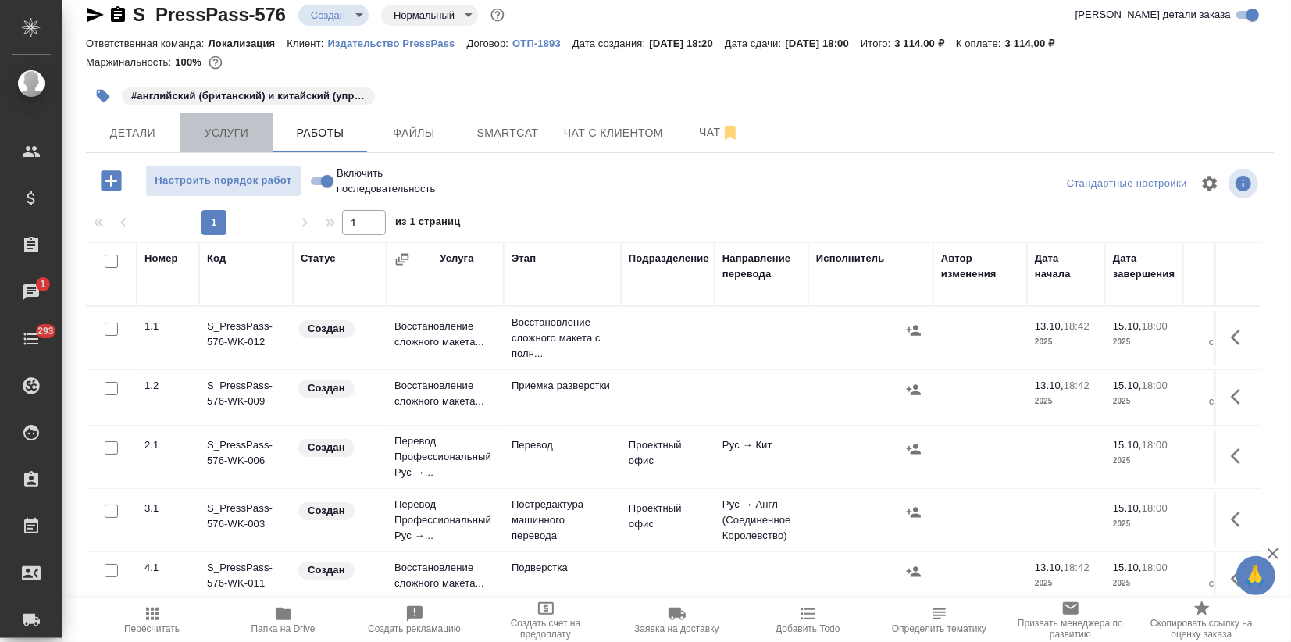
click at [226, 144] on button "Услуги" at bounding box center [227, 132] width 94 height 39
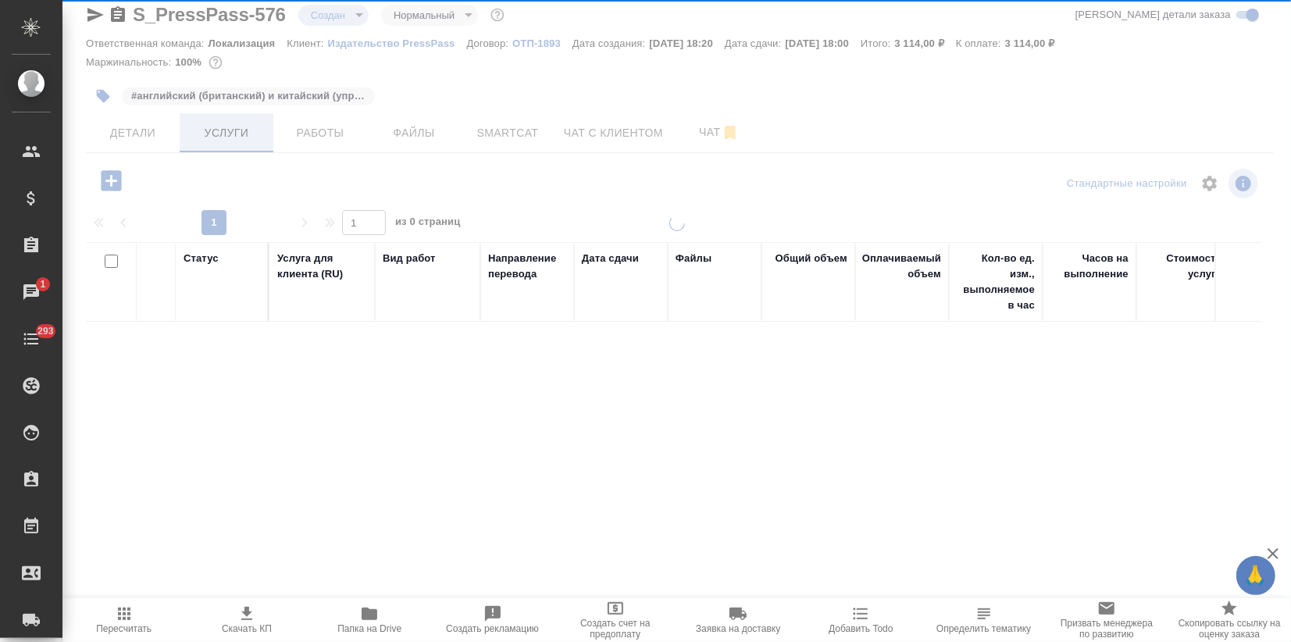
scroll to position [19, 0]
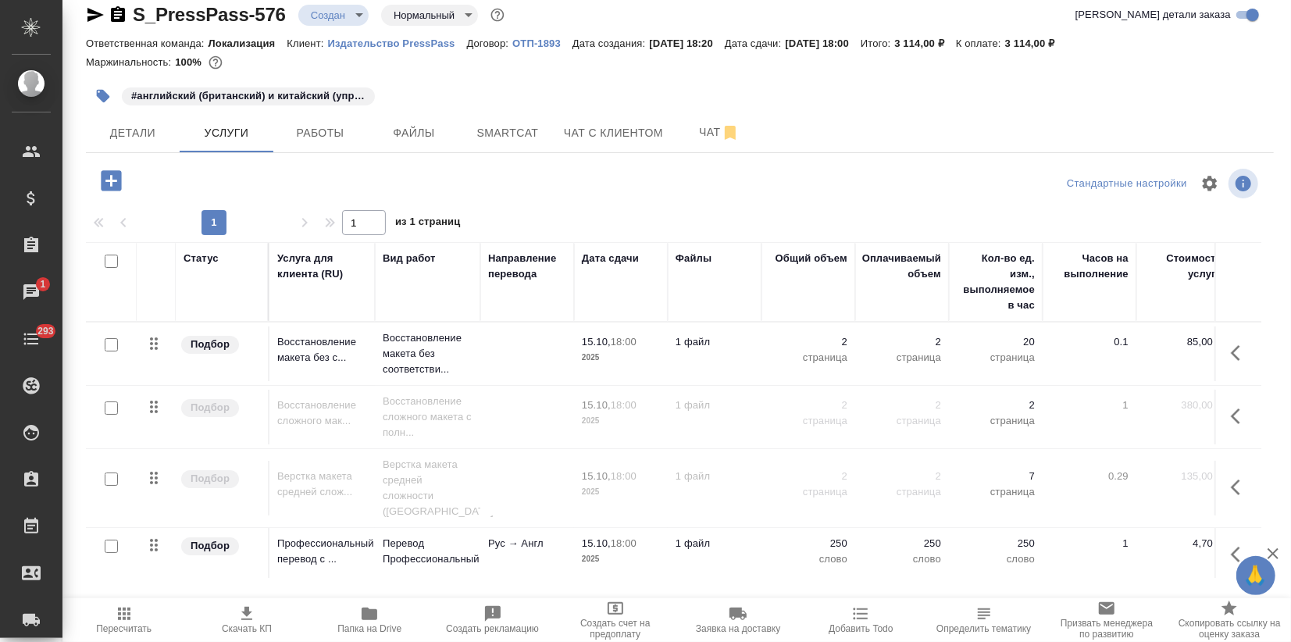
click at [384, 41] on p "Издательство PressPass" at bounding box center [397, 43] width 139 height 12
click at [368, 624] on span "Папка на Drive" at bounding box center [369, 628] width 64 height 11
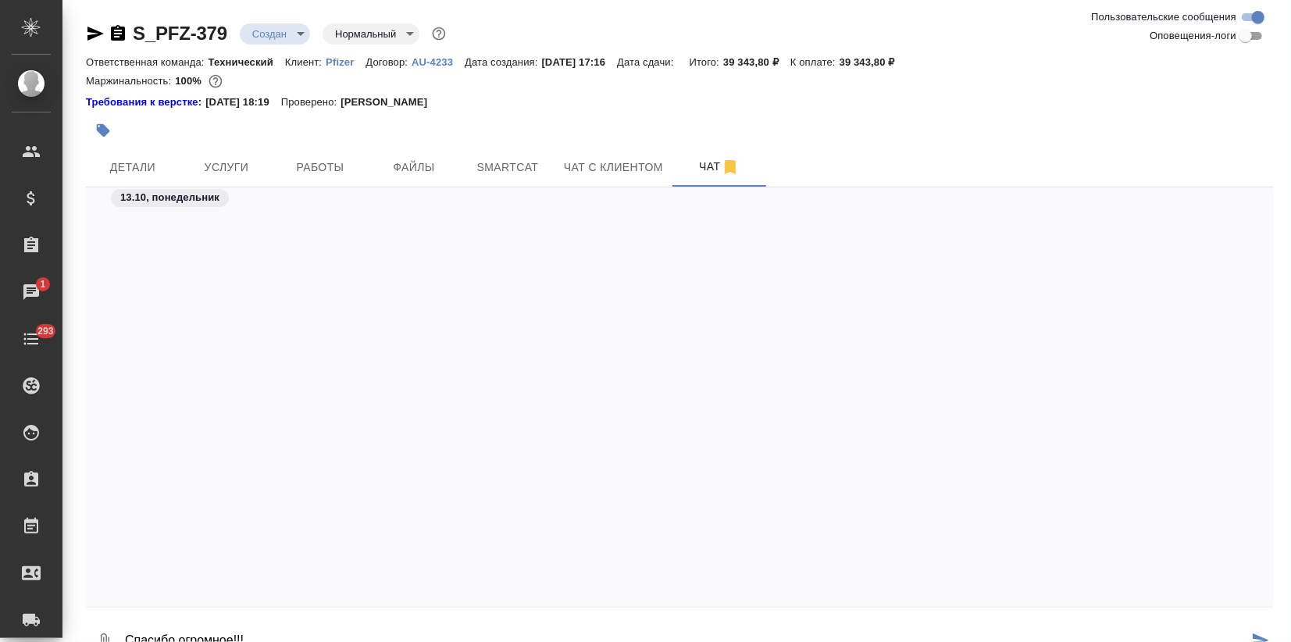
scroll to position [2874, 0]
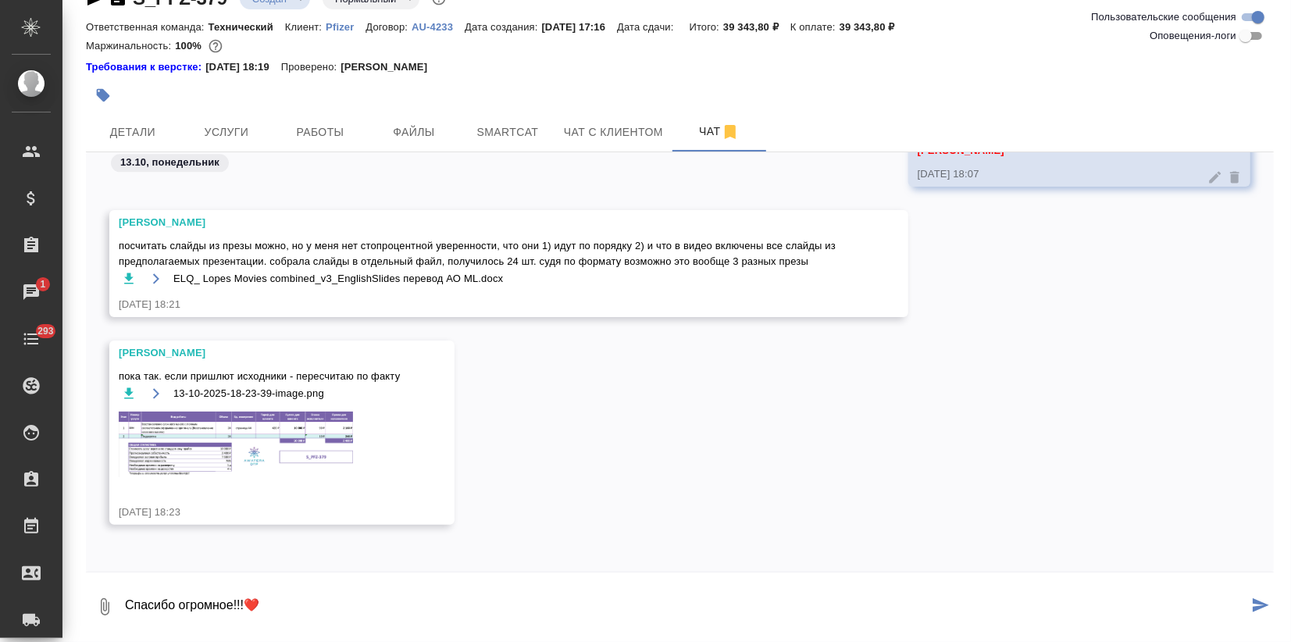
type textarea "Спасибо огромное!!!❤️"
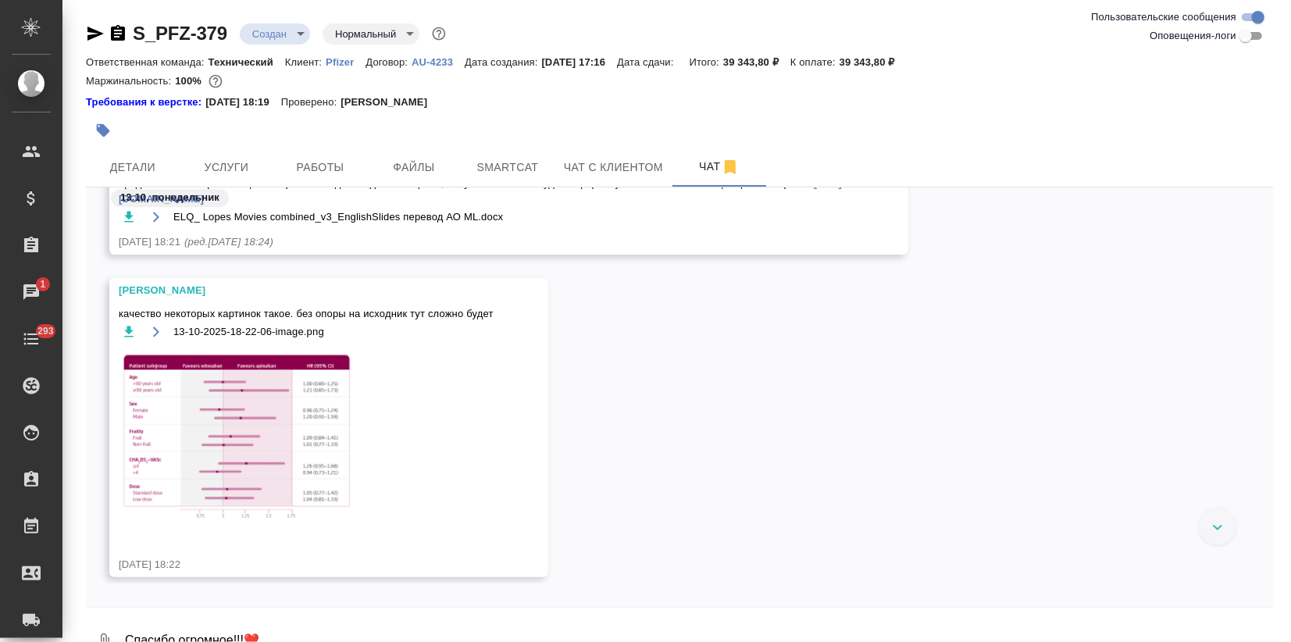
scroll to position [3190, 0]
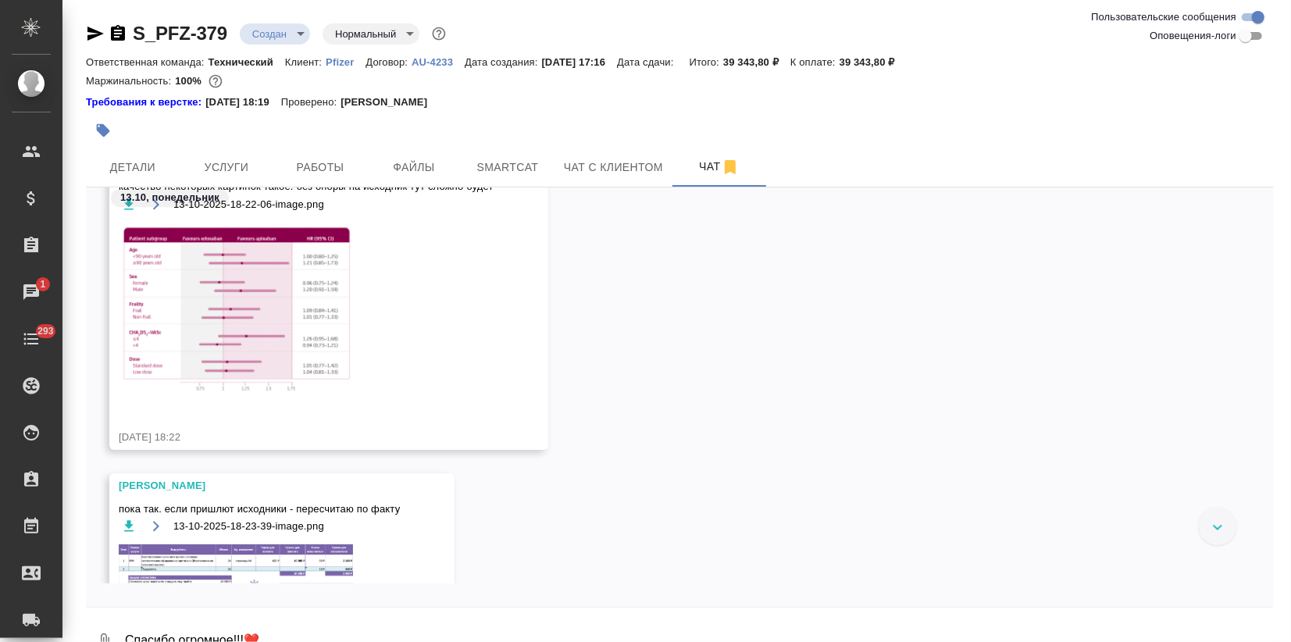
click at [248, 319] on img at bounding box center [236, 312] width 234 height 180
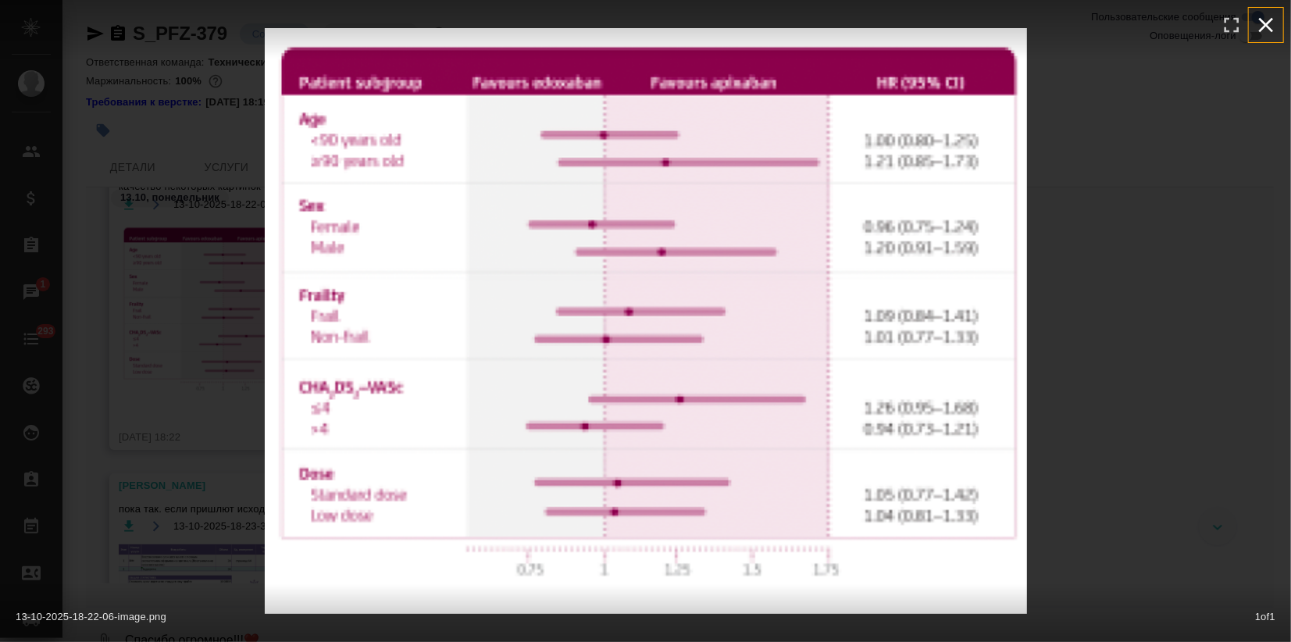
click at [1281, 28] on button "button" at bounding box center [1266, 25] width 34 height 34
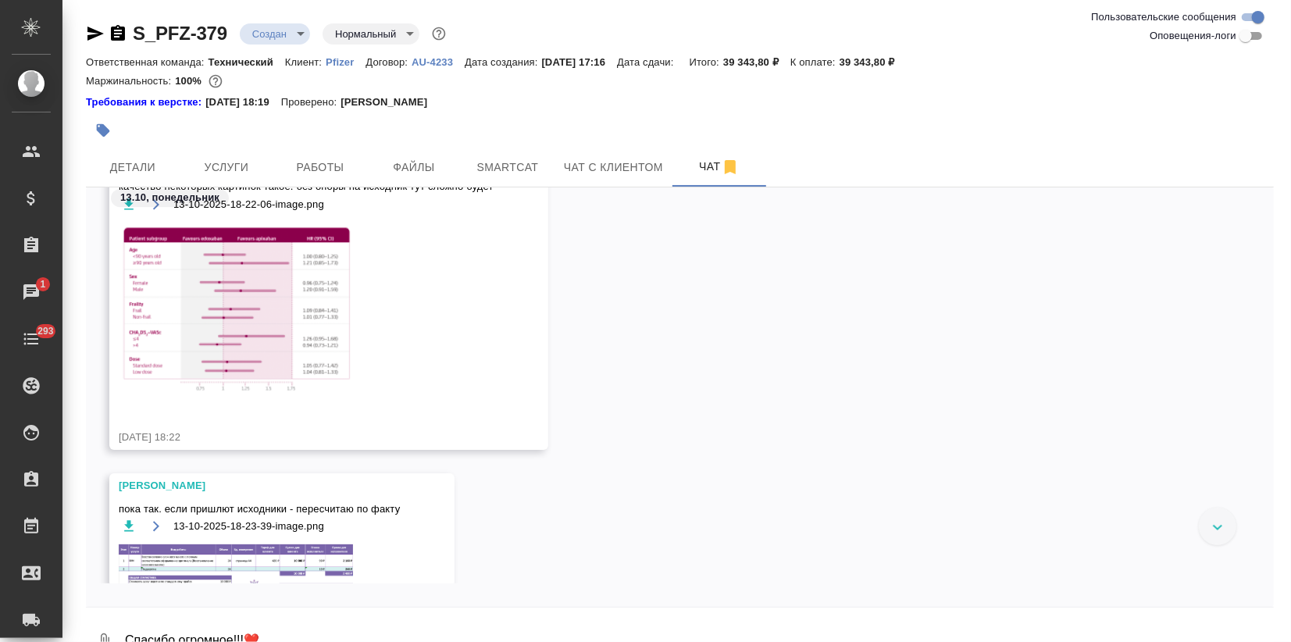
click at [220, 556] on img at bounding box center [236, 577] width 234 height 66
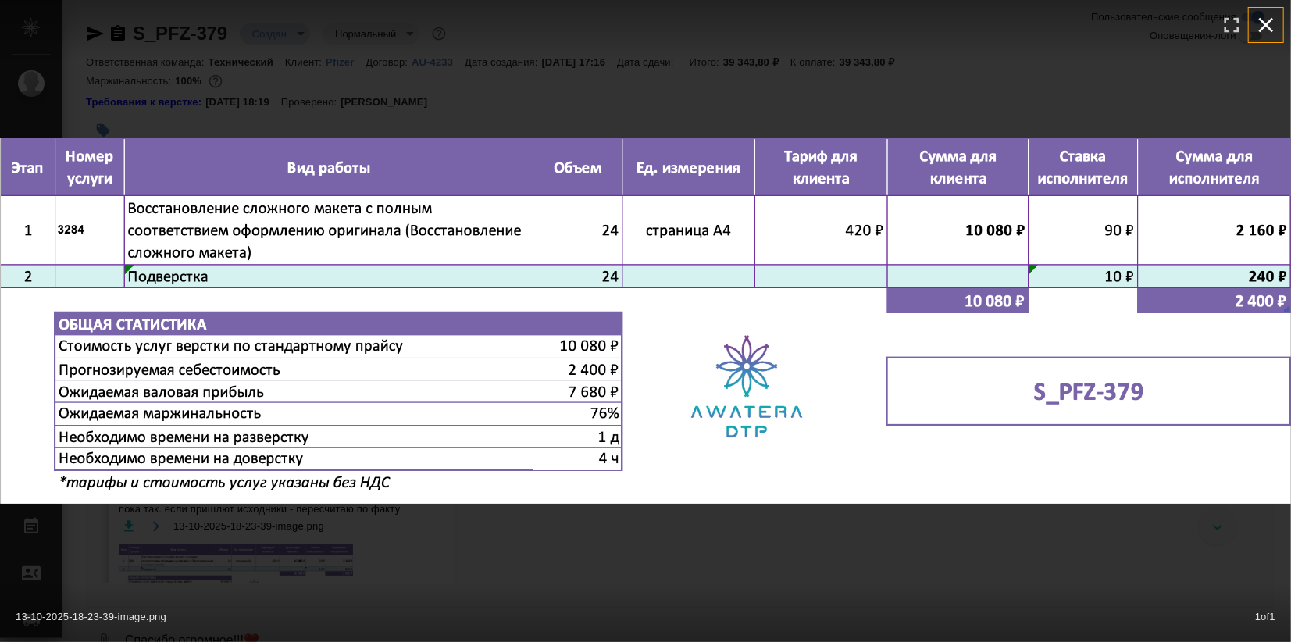
click at [1264, 18] on icon "button" at bounding box center [1265, 24] width 25 height 25
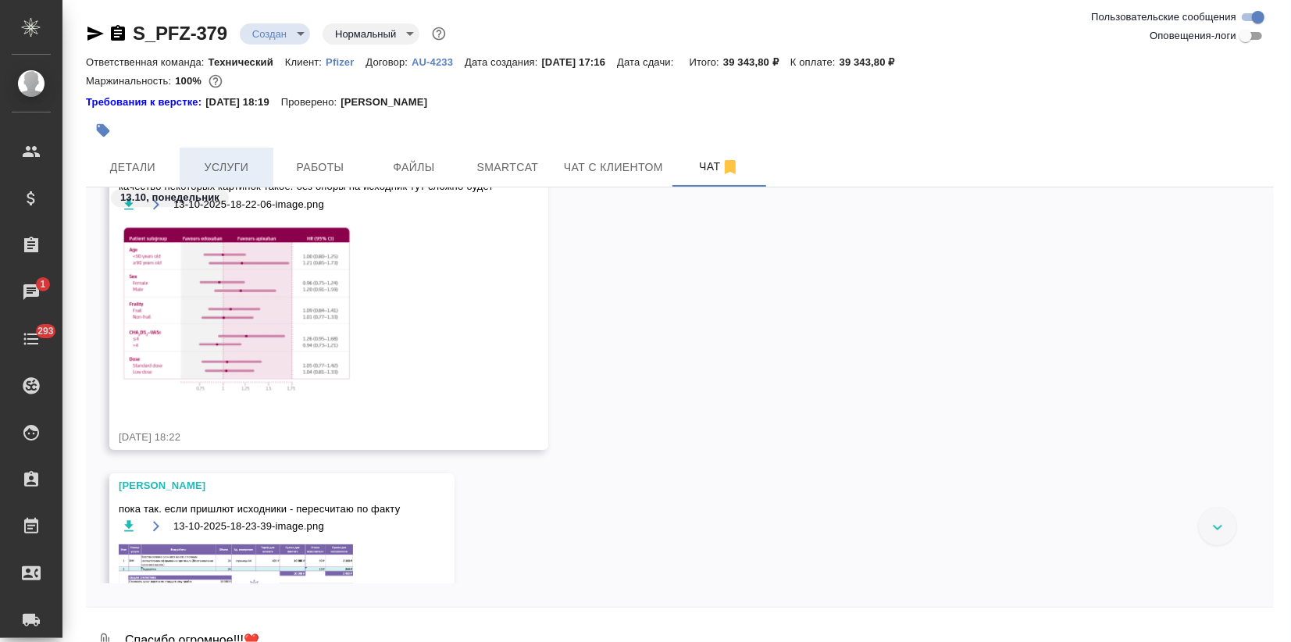
click at [235, 163] on span "Услуги" at bounding box center [226, 168] width 75 height 20
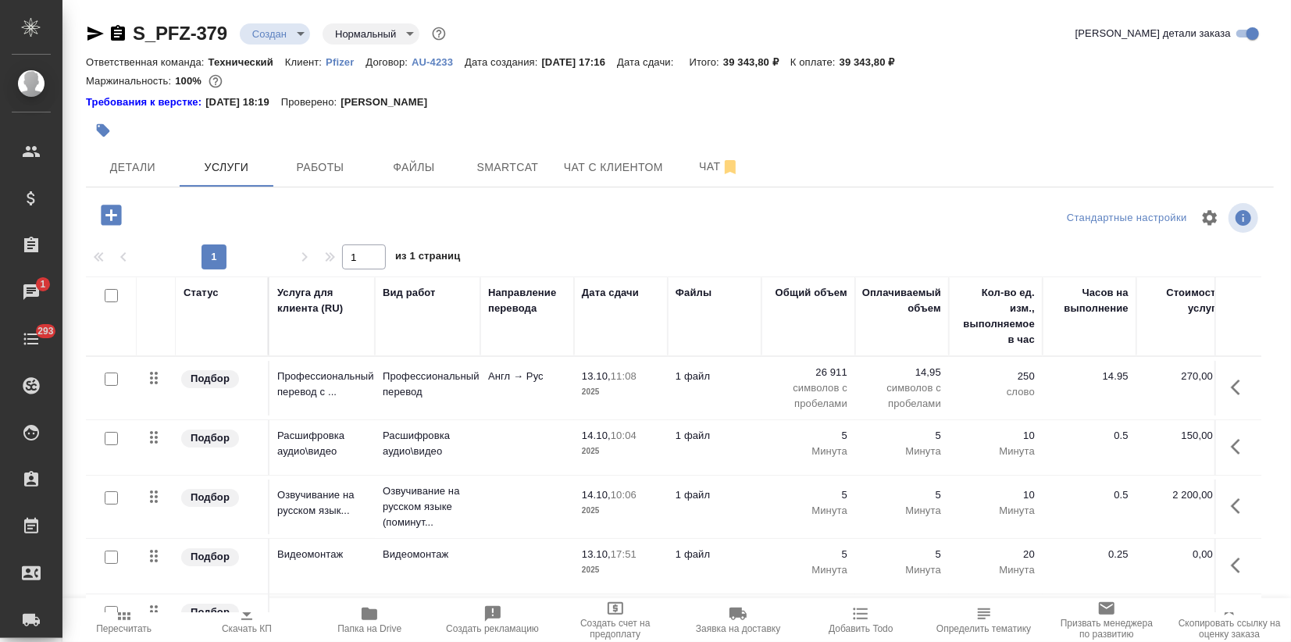
click at [100, 206] on icon "button" at bounding box center [111, 214] width 27 height 27
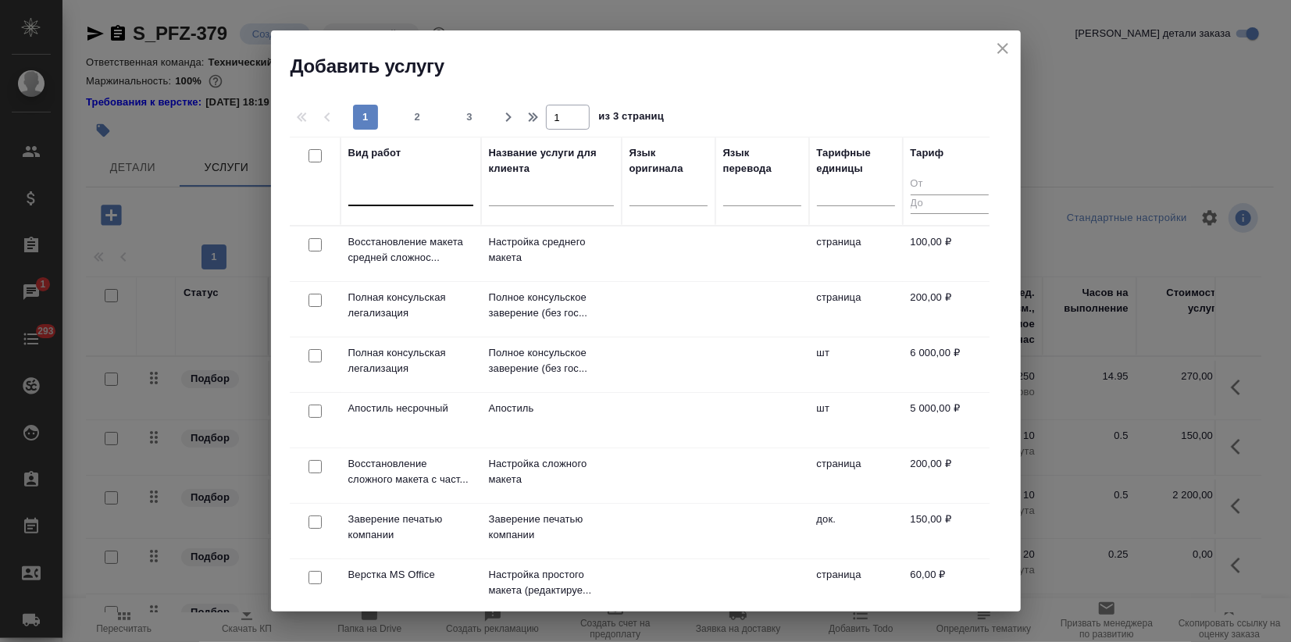
click at [373, 195] on div at bounding box center [410, 190] width 125 height 23
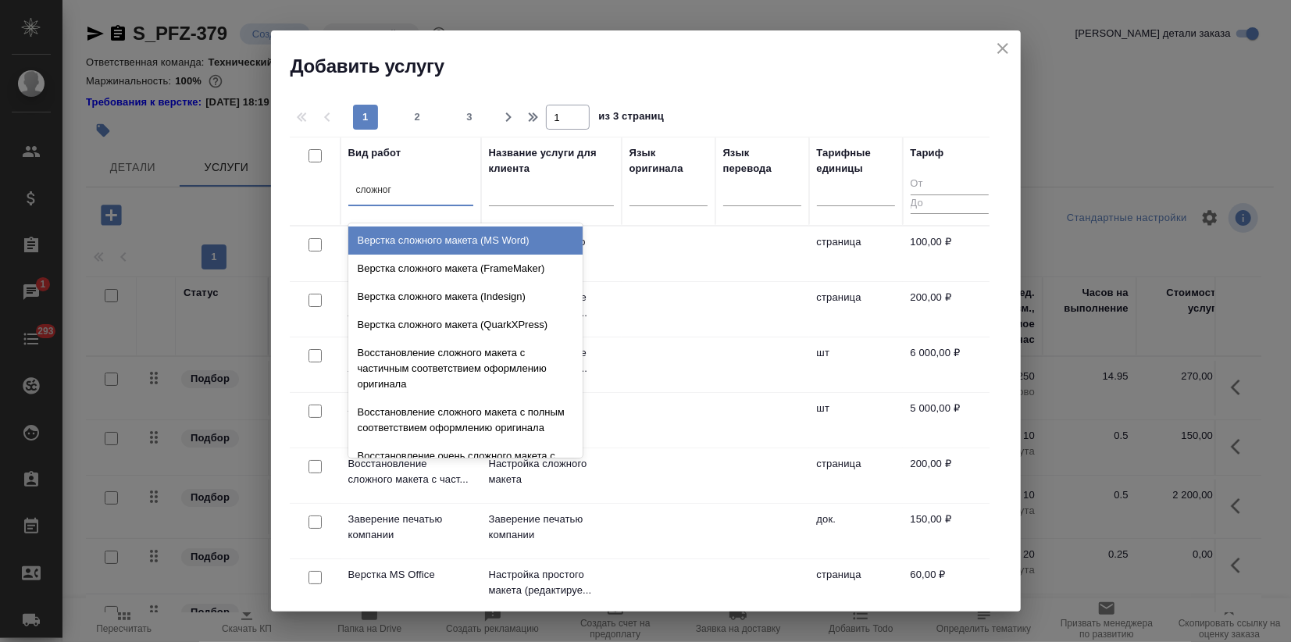
type input "сложного"
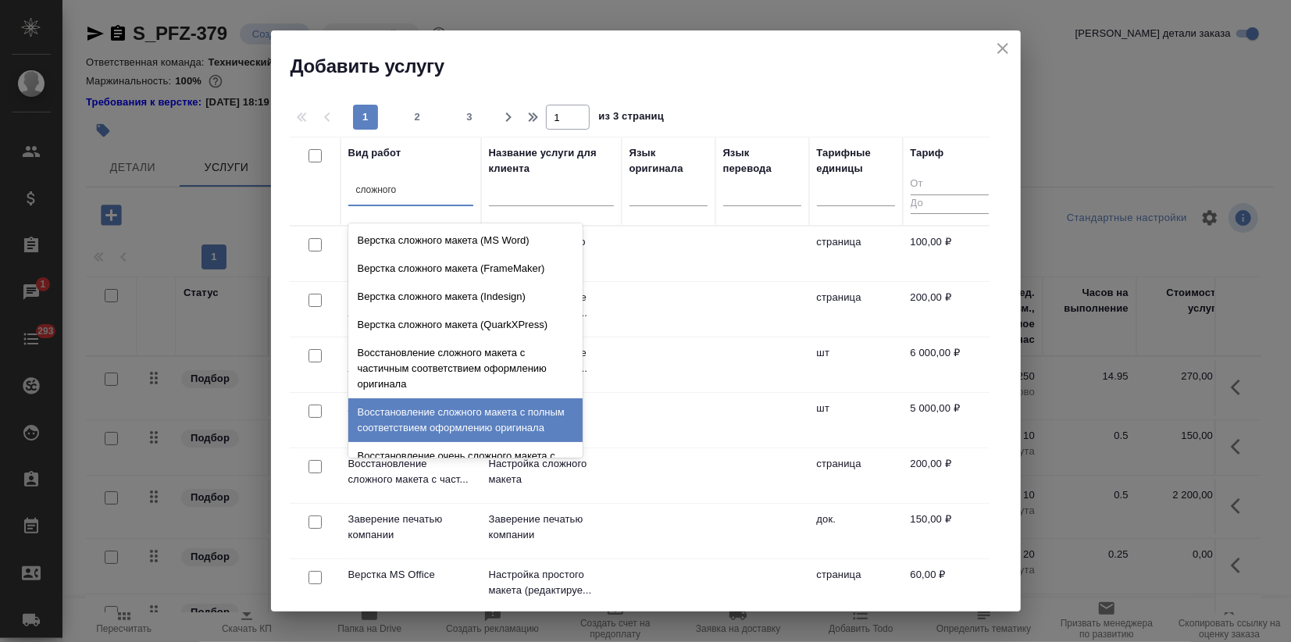
click at [460, 419] on div "Восстановление сложного макета с полным соответствием оформлению оригинала" at bounding box center [465, 420] width 234 height 44
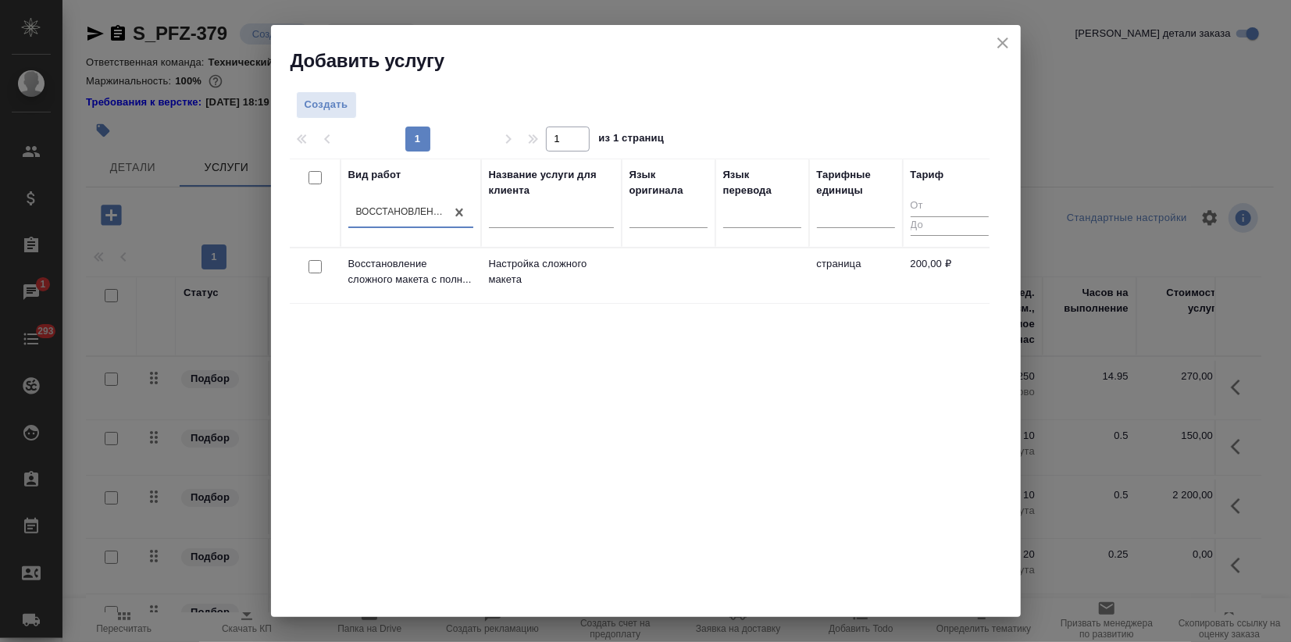
drag, startPoint x: 427, startPoint y: 482, endPoint x: 440, endPoint y: 455, distance: 29.3
click at [428, 482] on div "Вид работ option Восстановление сложного макета с полным соответствием оформлен…" at bounding box center [640, 393] width 700 height 469
click at [415, 273] on p "Восстановление сложного макета с полн..." at bounding box center [410, 271] width 125 height 31
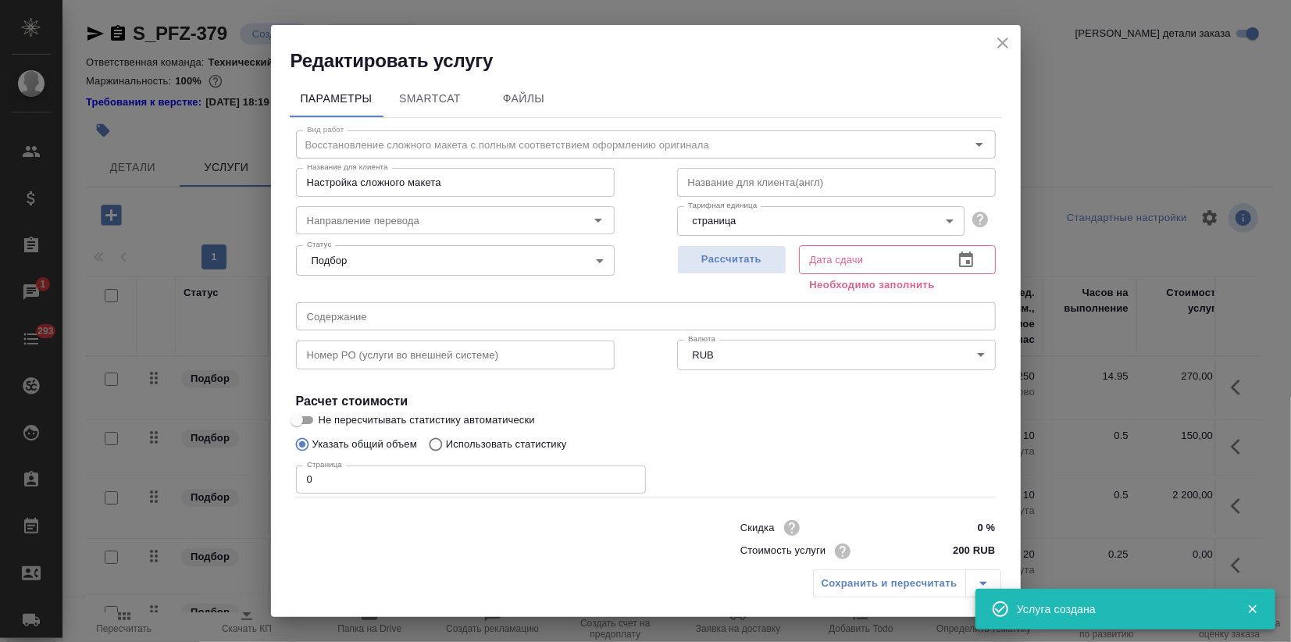
click at [237, 473] on div "Редактировать услугу Параметры SmartCat Файлы Вид работ Восстановление сложного…" at bounding box center [645, 321] width 1291 height 642
type input "24"
click at [747, 262] on span "Рассчитать" at bounding box center [732, 260] width 92 height 18
type input "[DATE] 14:00"
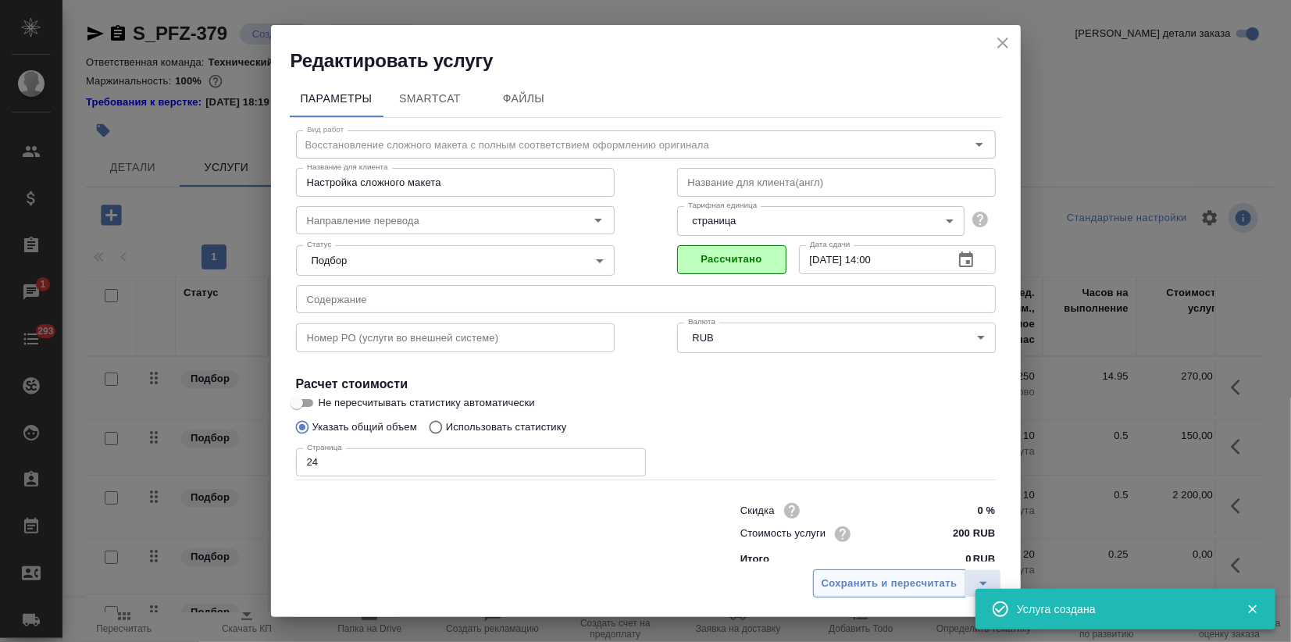
click at [875, 581] on span "Сохранить и пересчитать" at bounding box center [890, 584] width 136 height 18
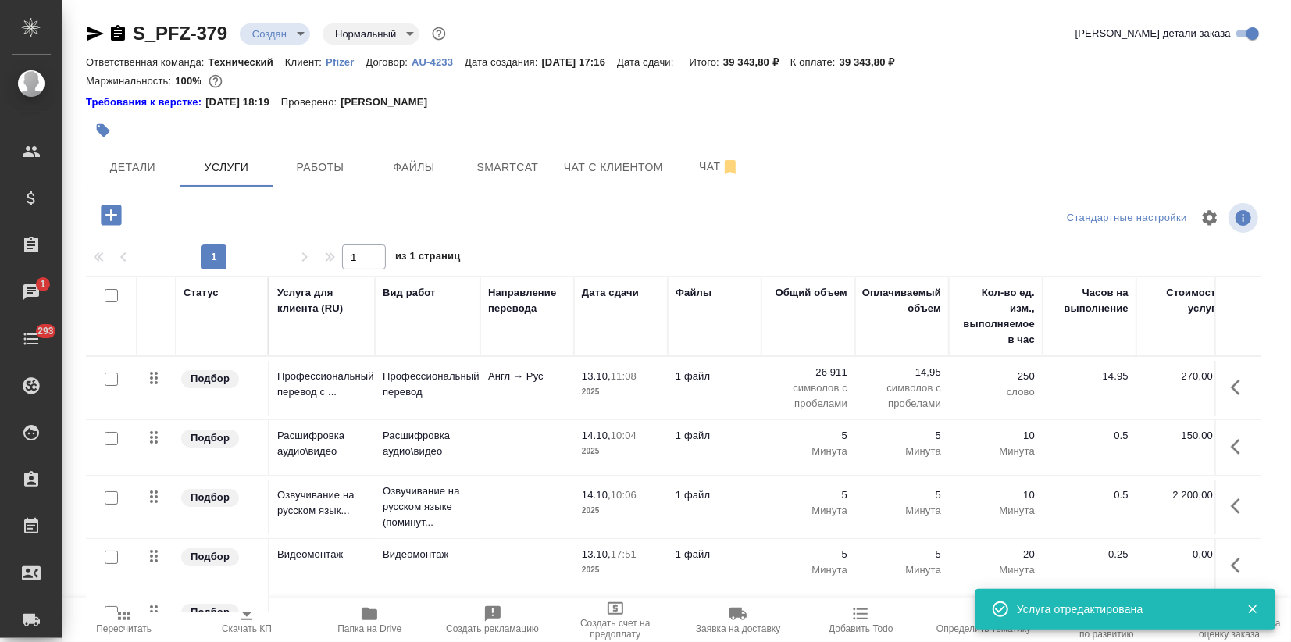
scroll to position [9, 0]
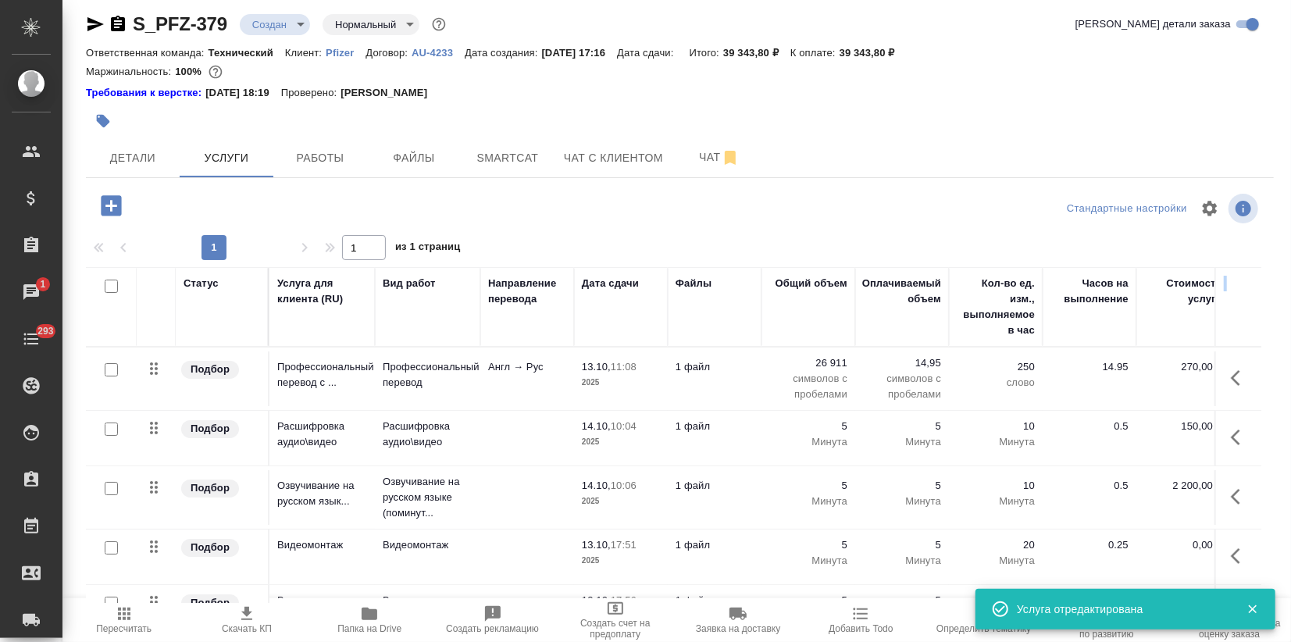
click at [1238, 296] on div "Статус Услуга для клиента (RU) Вид работ Направление перевода Дата сдачи Файлы …" at bounding box center [673, 435] width 1175 height 336
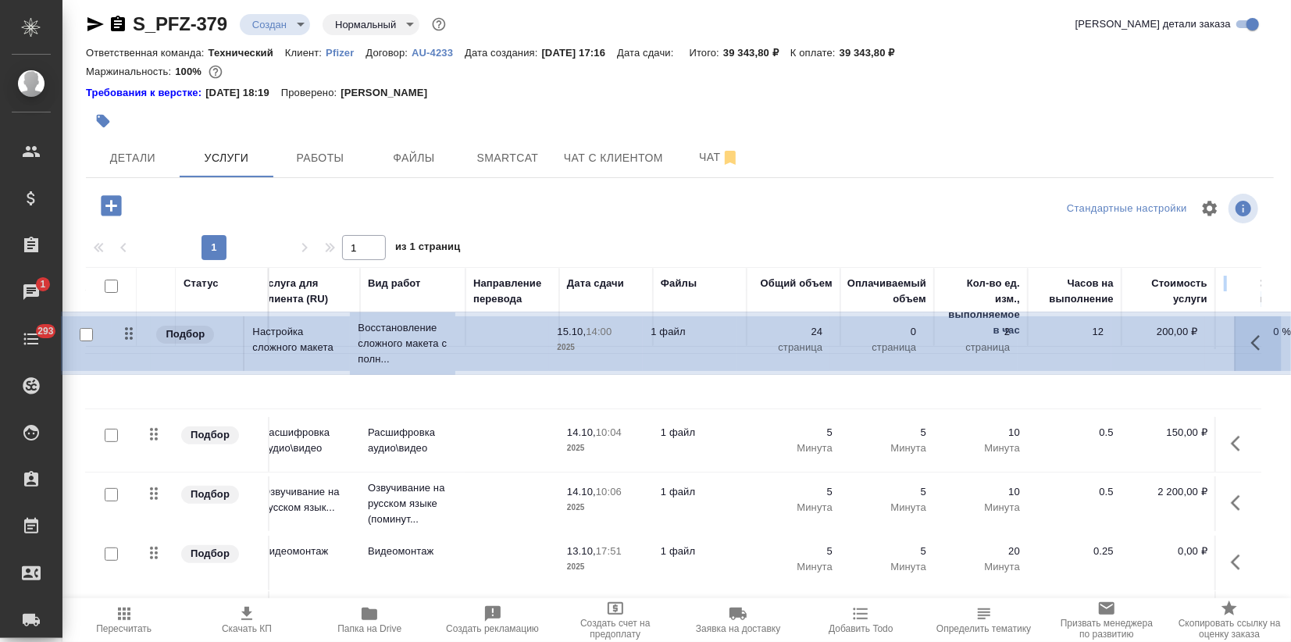
scroll to position [0, 15]
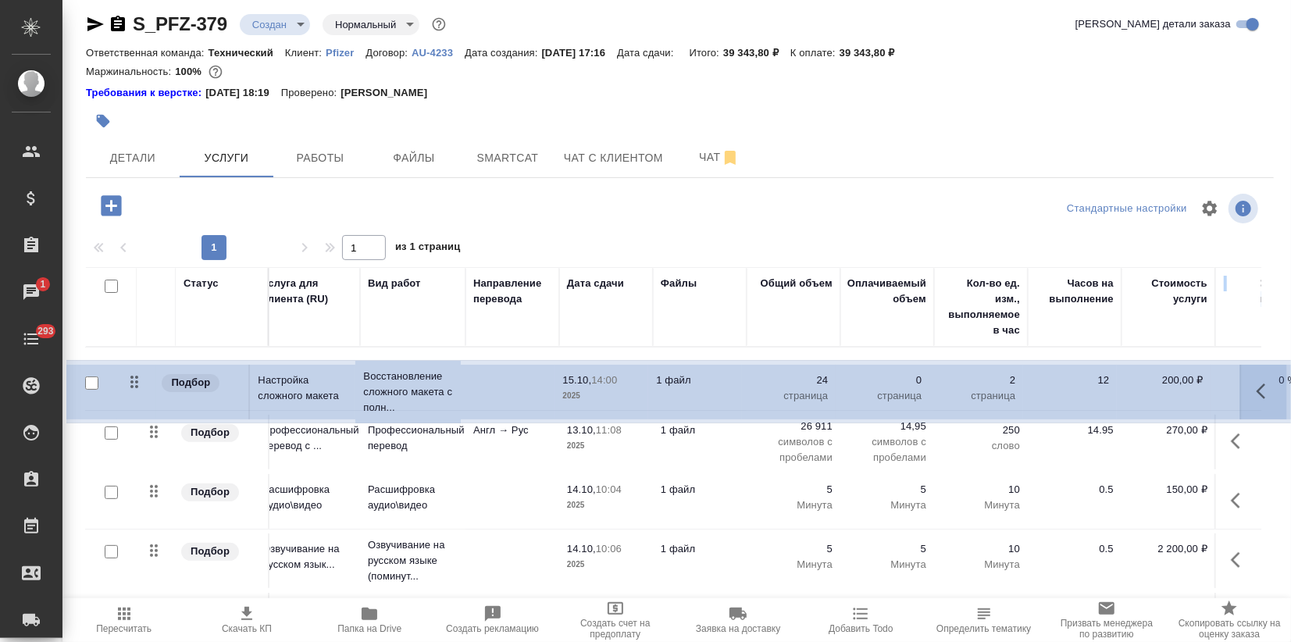
drag, startPoint x: 144, startPoint y: 550, endPoint x: 141, endPoint y: 380, distance: 169.5
click at [141, 380] on table "Статус Услуга для клиента (RU) Вид работ Направление перевода Дата сдачи Файлы …" at bounding box center [807, 544] width 1472 height 555
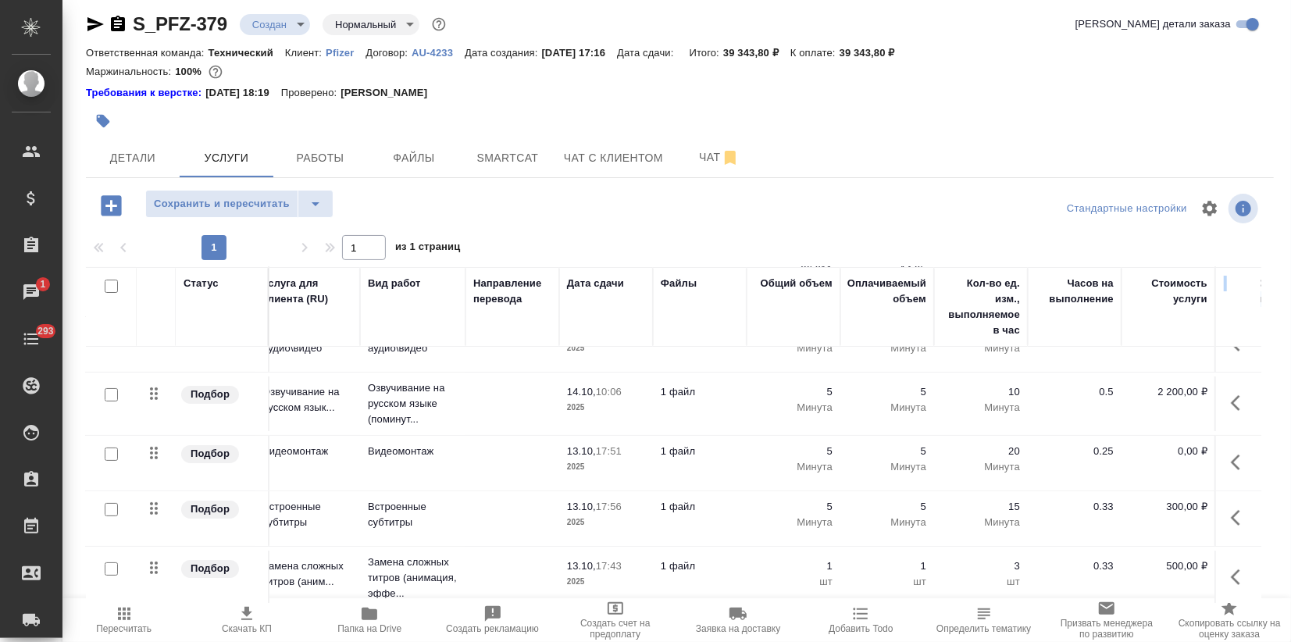
scroll to position [231, 15]
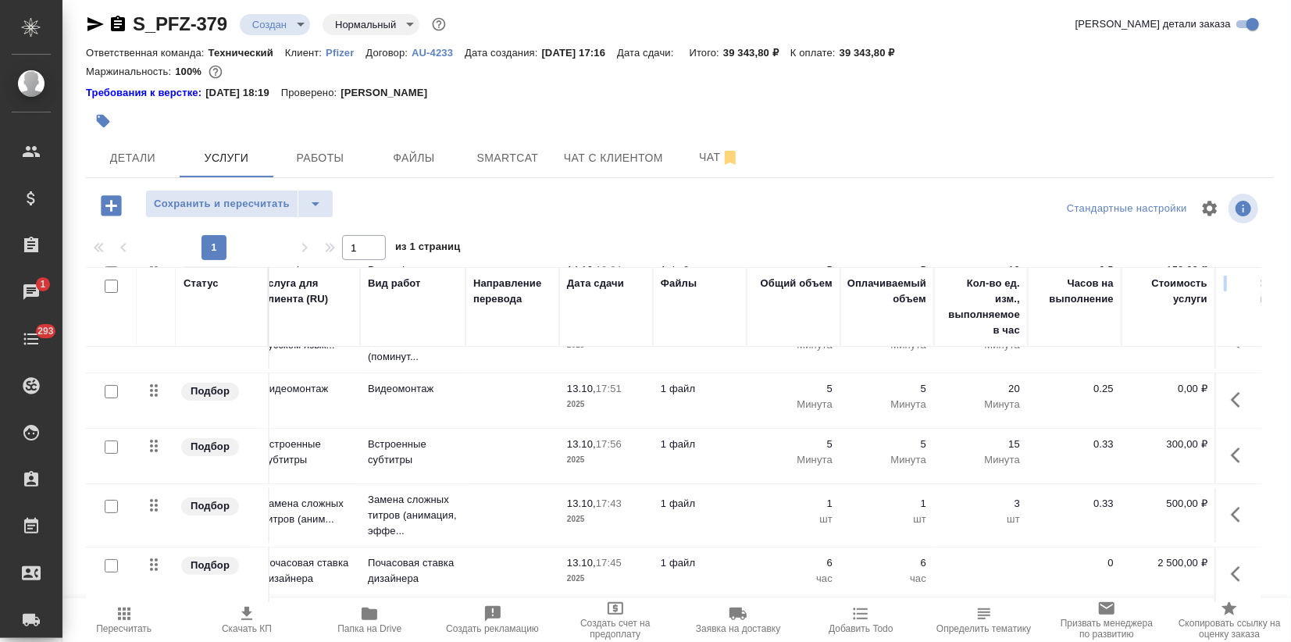
drag, startPoint x: 147, startPoint y: 563, endPoint x: 119, endPoint y: 471, distance: 96.1
click at [119, 470] on tbody "Подбор Настройка сложного макета Восстановление сложного макета с полн... 15.10…" at bounding box center [807, 365] width 1472 height 475
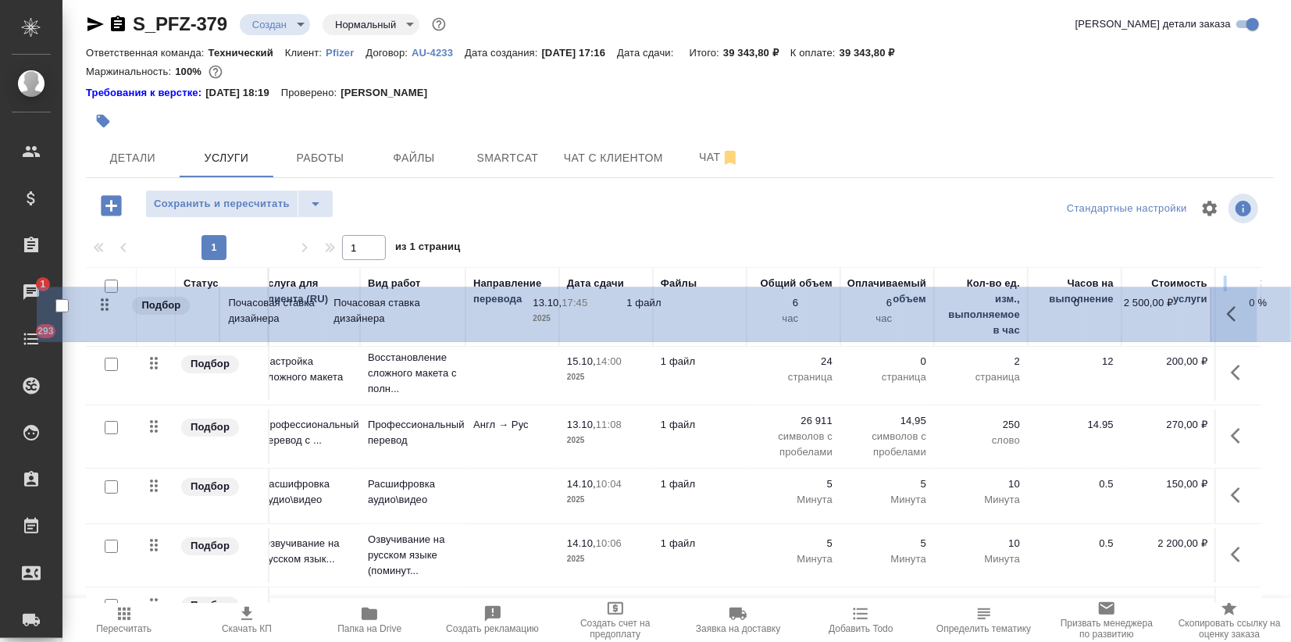
scroll to position [0, 15]
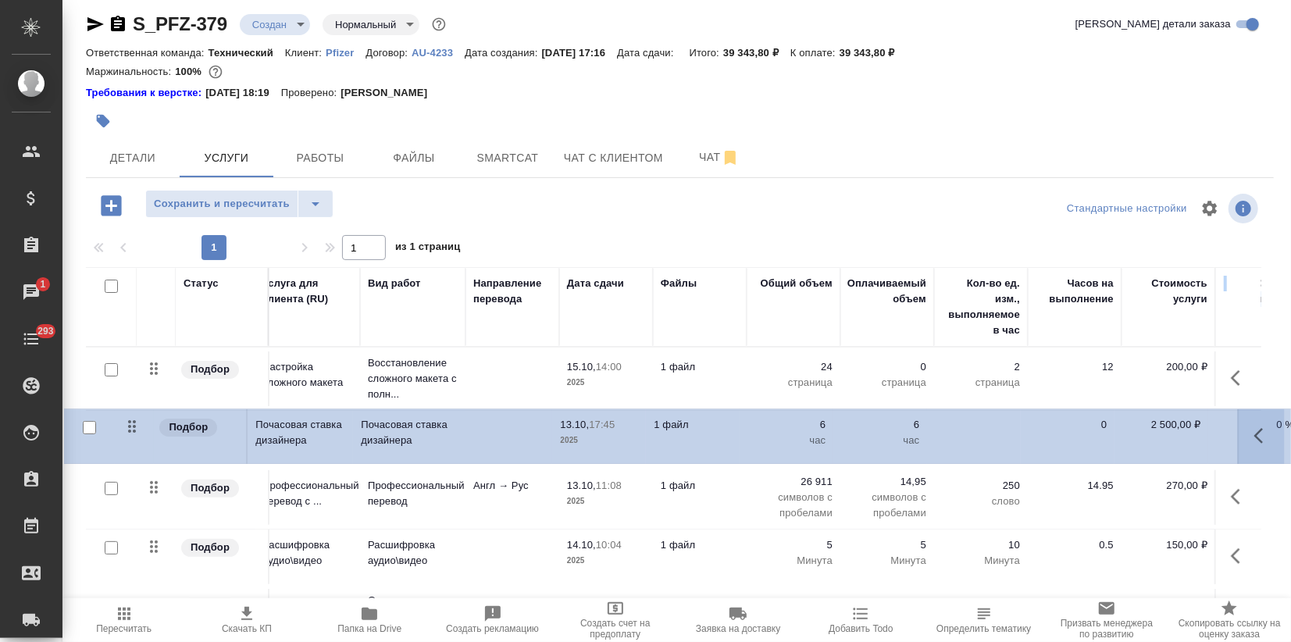
drag, startPoint x: 147, startPoint y: 550, endPoint x: 141, endPoint y: 419, distance: 131.3
click at [141, 419] on table "Статус Услуга для клиента (RU) Вид работ Направление перевода Дата сдачи Файлы …" at bounding box center [807, 544] width 1472 height 555
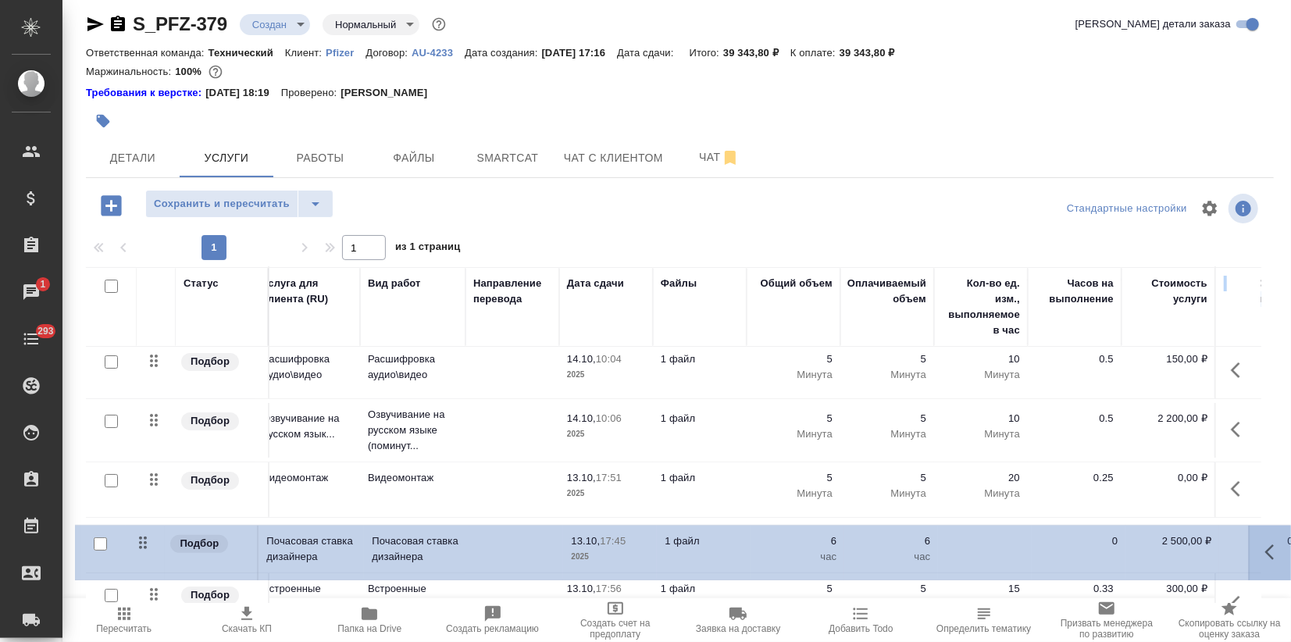
scroll to position [144, 15]
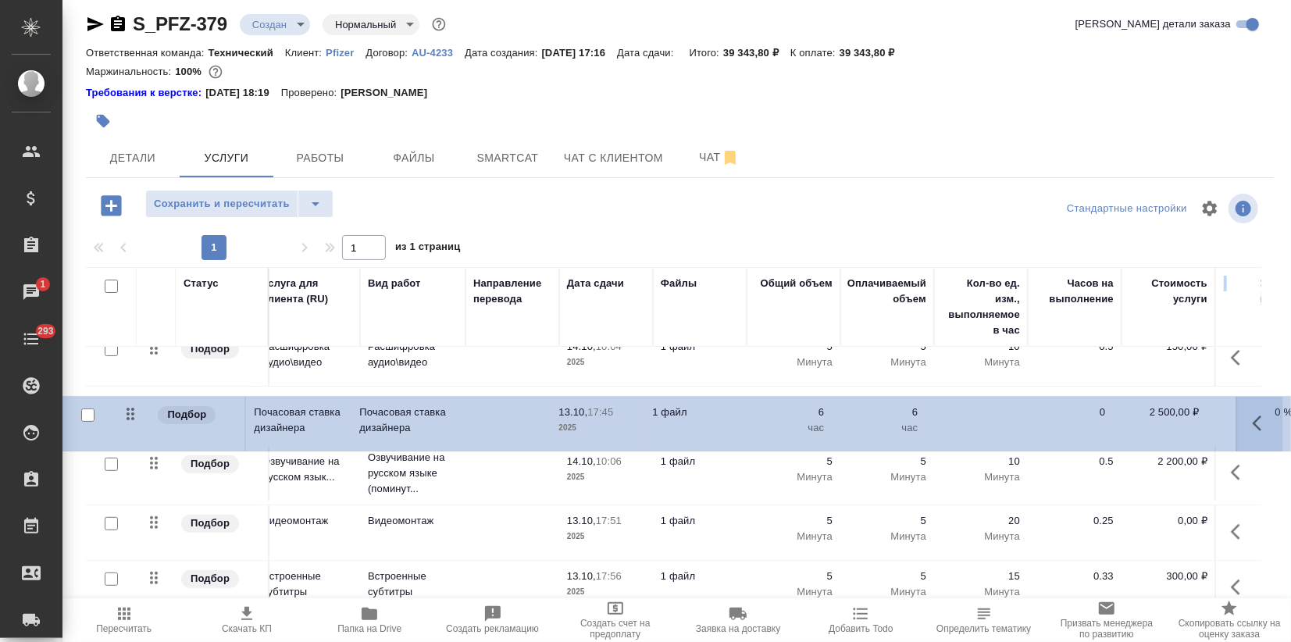
drag, startPoint x: 158, startPoint y: 428, endPoint x: 150, endPoint y: 417, distance: 13.4
click at [150, 417] on table "Статус Услуга для клиента (RU) Вид работ Направление перевода Дата сдачи Файлы …" at bounding box center [807, 400] width 1472 height 555
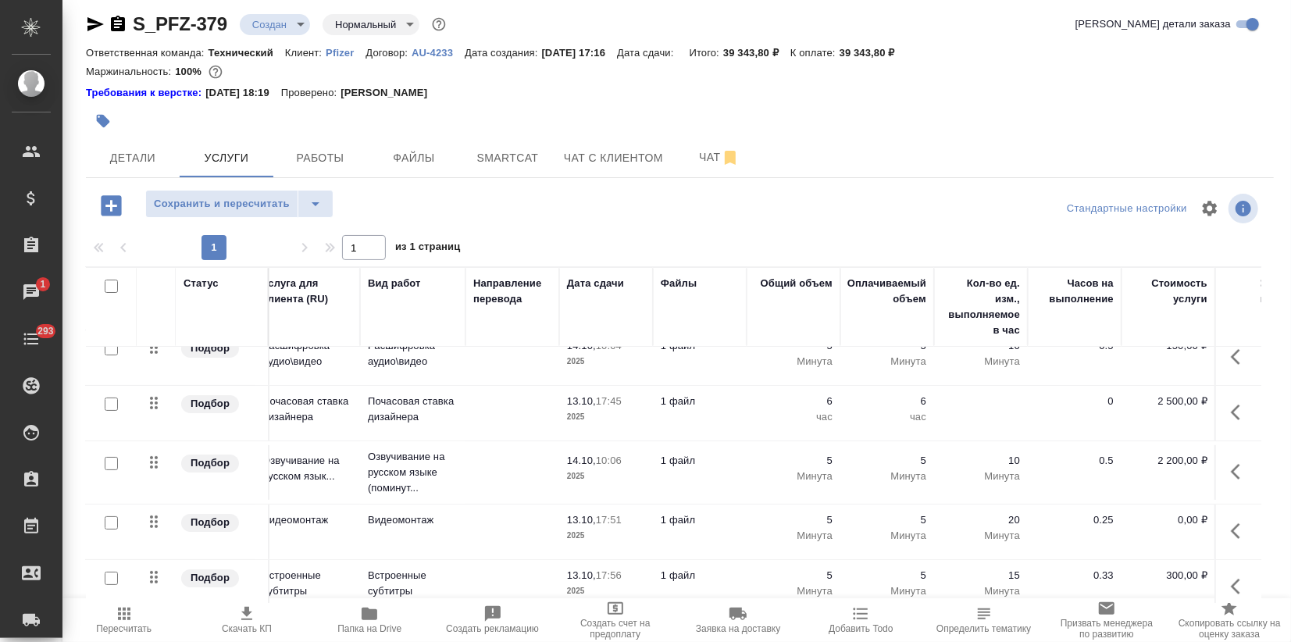
click at [219, 187] on div "S_PFZ-379 Создан new Нормальный normal Кратко детали заказа Ответственная коман…" at bounding box center [679, 317] width 1205 height 652
click at [216, 200] on span "Сохранить и пересчитать" at bounding box center [222, 204] width 136 height 18
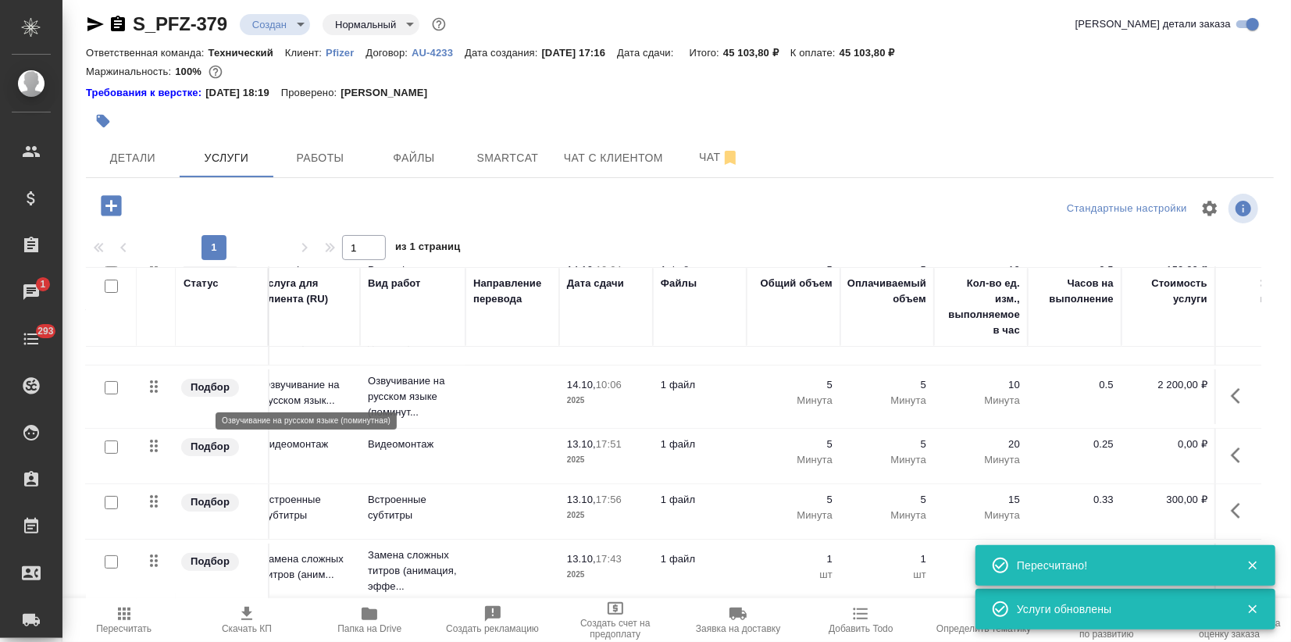
scroll to position [0, 15]
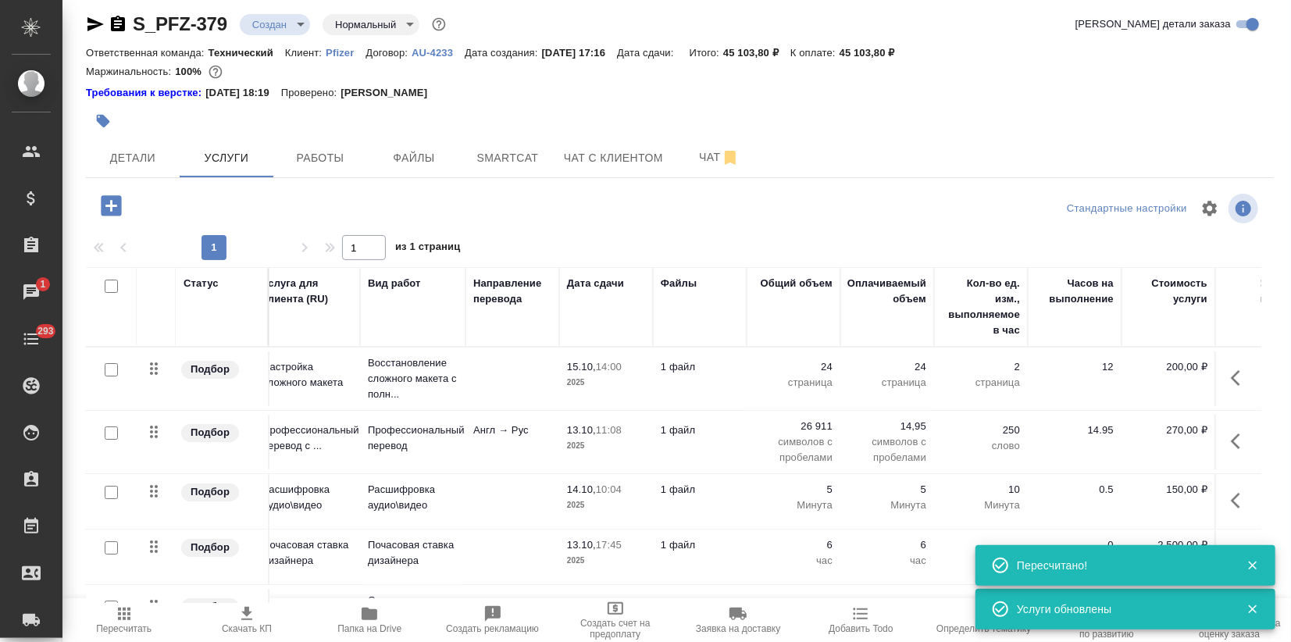
click at [237, 614] on span "Скачать КП" at bounding box center [246, 619] width 104 height 30
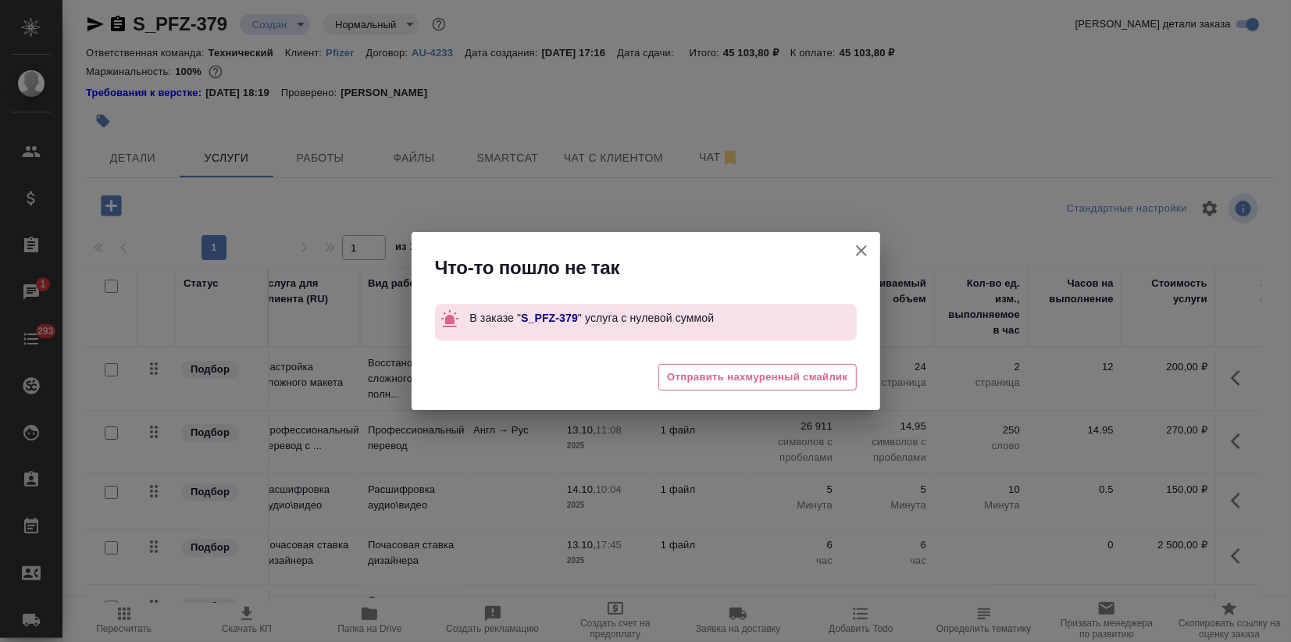
drag, startPoint x: 856, startPoint y: 245, endPoint x: 717, endPoint y: 386, distance: 197.7
click at [856, 245] on icon "button" at bounding box center [861, 250] width 19 height 19
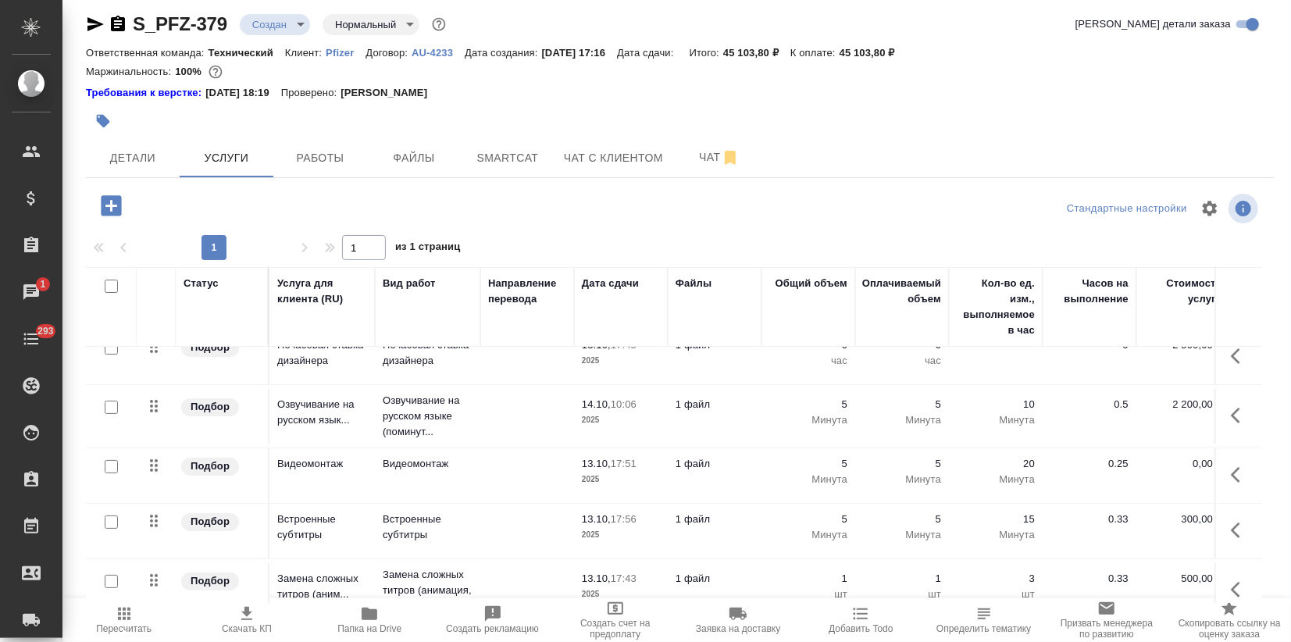
scroll to position [231, 0]
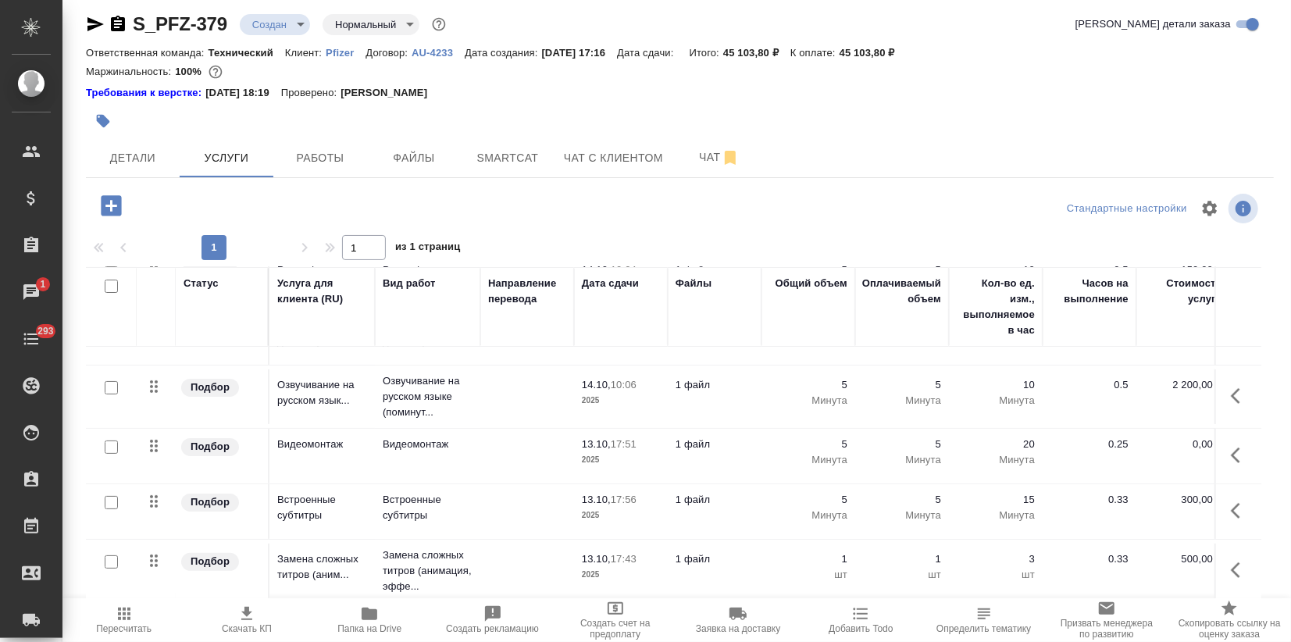
click at [474, 444] on td "Видеомонтаж" at bounding box center [427, 456] width 105 height 55
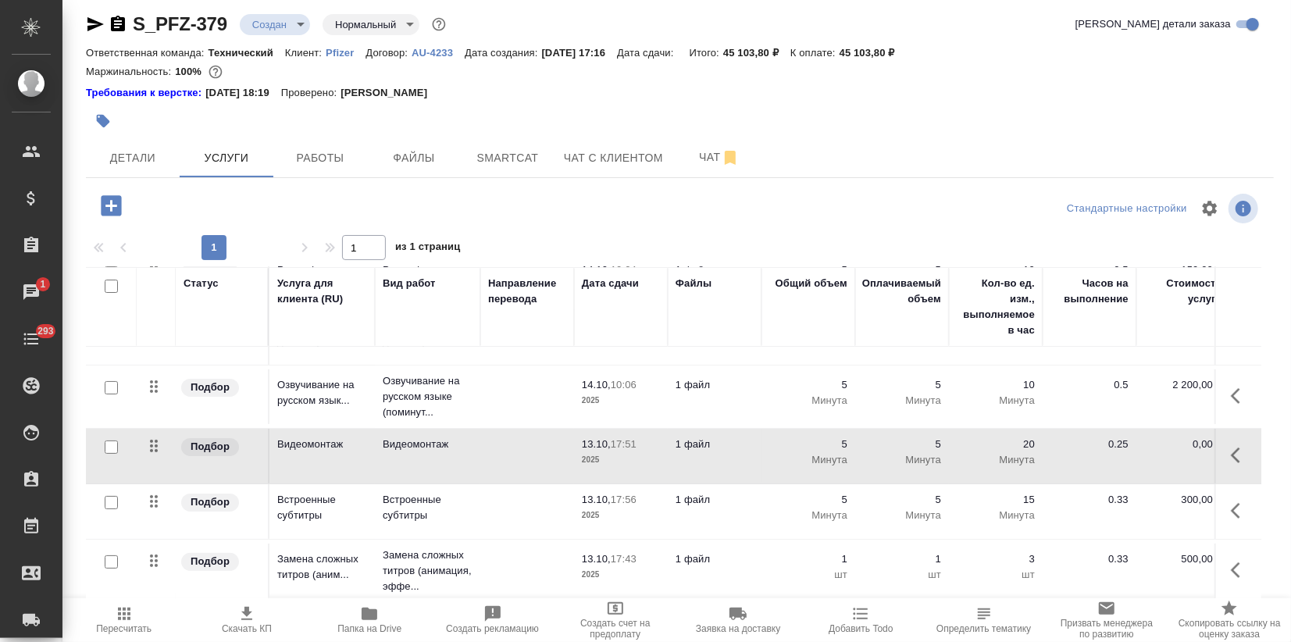
click at [474, 444] on td "Видеомонтаж" at bounding box center [427, 456] width 105 height 55
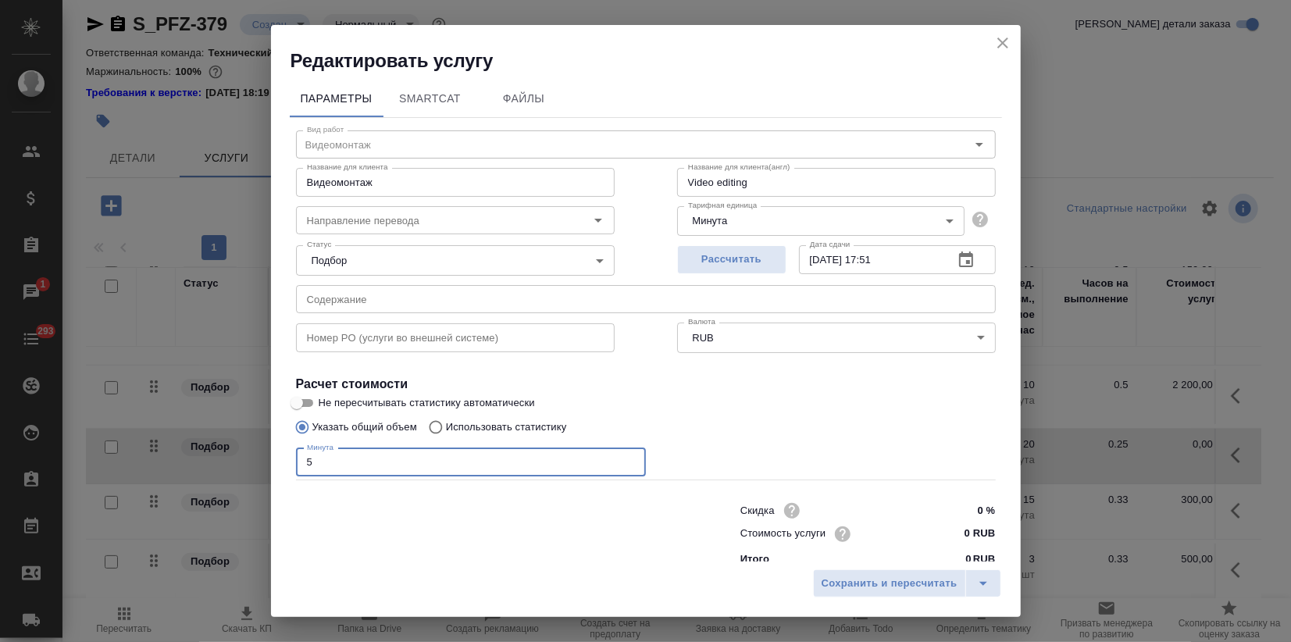
click at [305, 462] on input "5" at bounding box center [471, 462] width 350 height 28
click at [950, 527] on input "0 RUB" at bounding box center [965, 534] width 57 height 23
type input "500 RUB"
click at [911, 588] on span "Сохранить и пересчитать" at bounding box center [890, 584] width 136 height 18
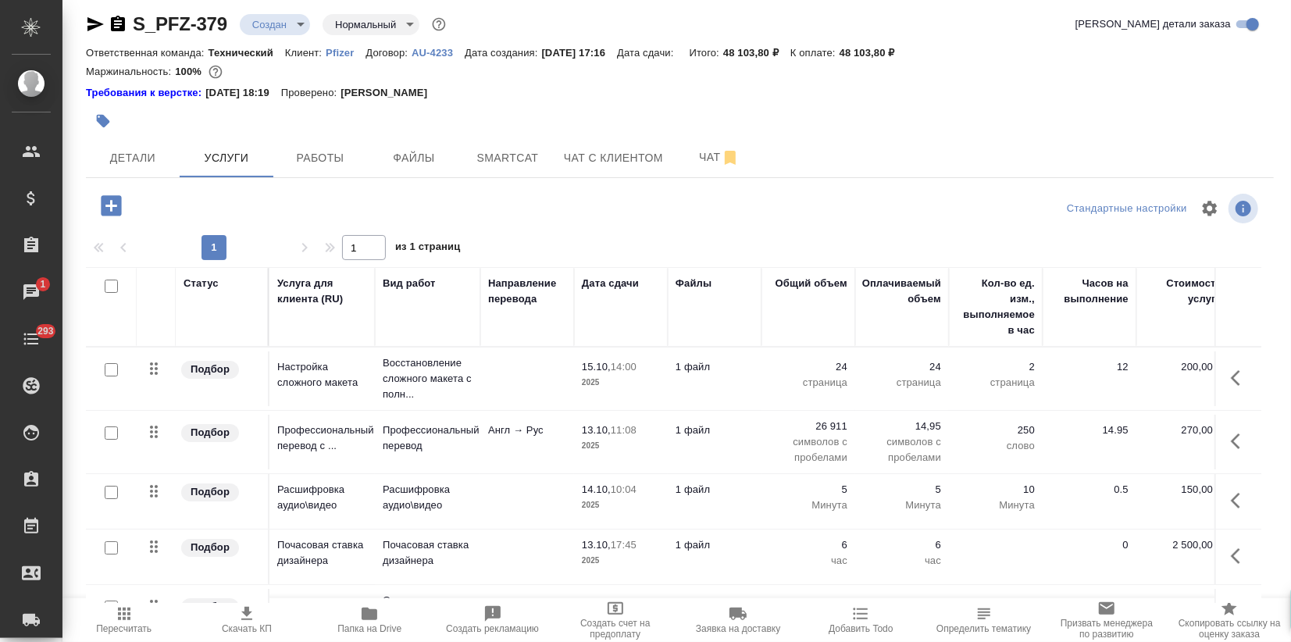
scroll to position [16, 0]
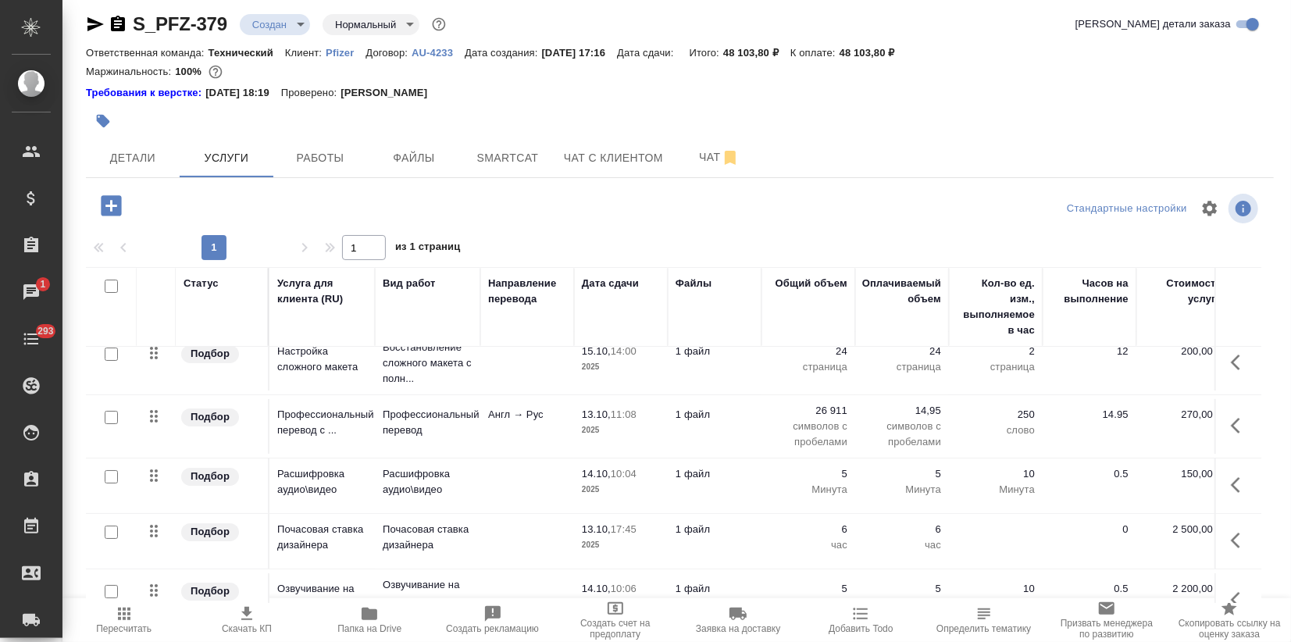
click at [133, 618] on span "Пересчитать" at bounding box center [124, 619] width 104 height 30
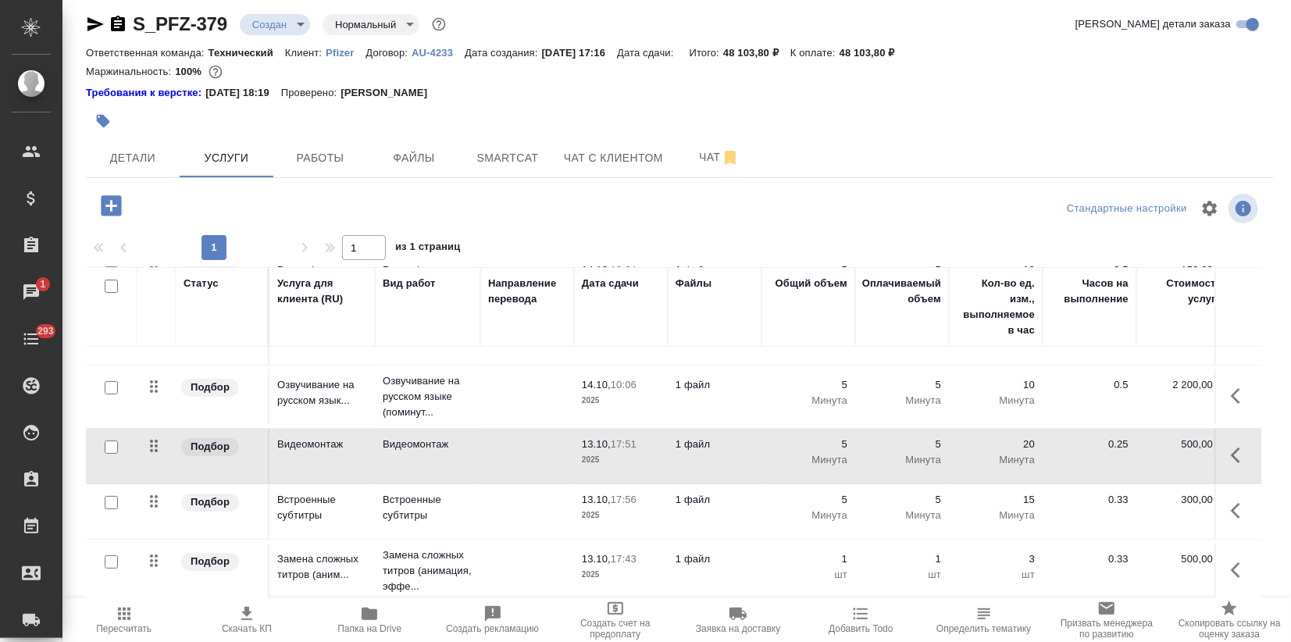
scroll to position [231, 0]
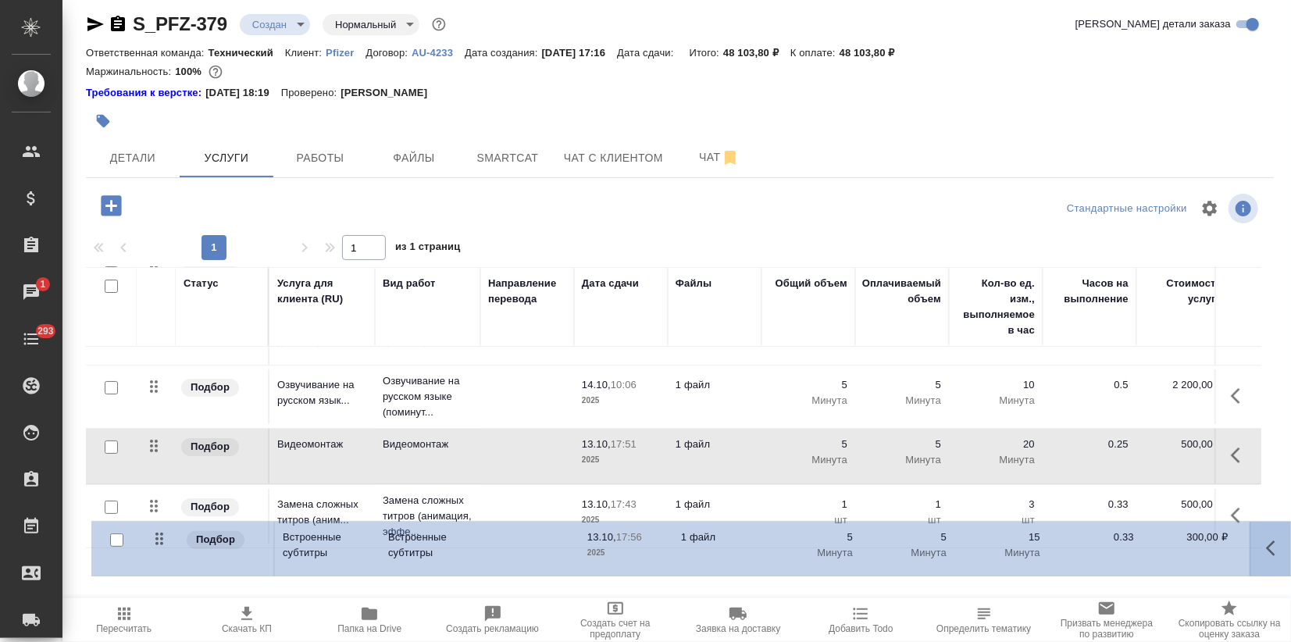
drag, startPoint x: 153, startPoint y: 488, endPoint x: 162, endPoint y: 547, distance: 60.1
click at [162, 547] on table "Статус Услуга для клиента (RU) Вид работ Направление перевода Дата сдачи Файлы …" at bounding box center [822, 325] width 1472 height 555
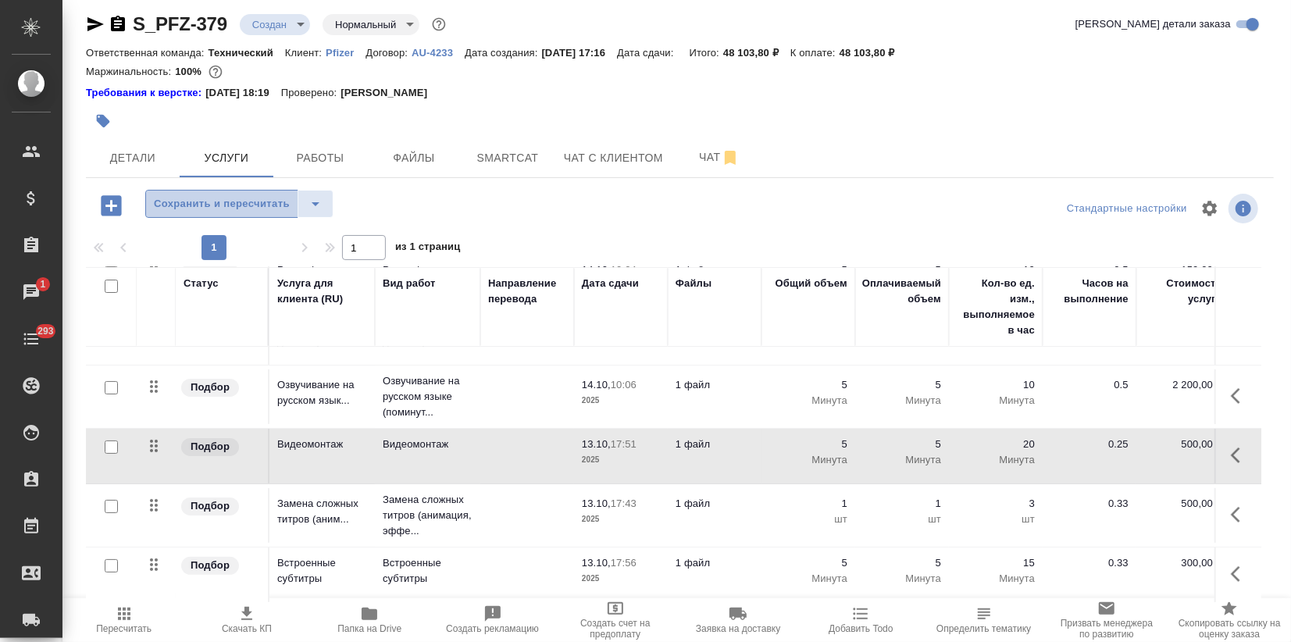
click at [225, 206] on span "Сохранить и пересчитать" at bounding box center [222, 204] width 136 height 18
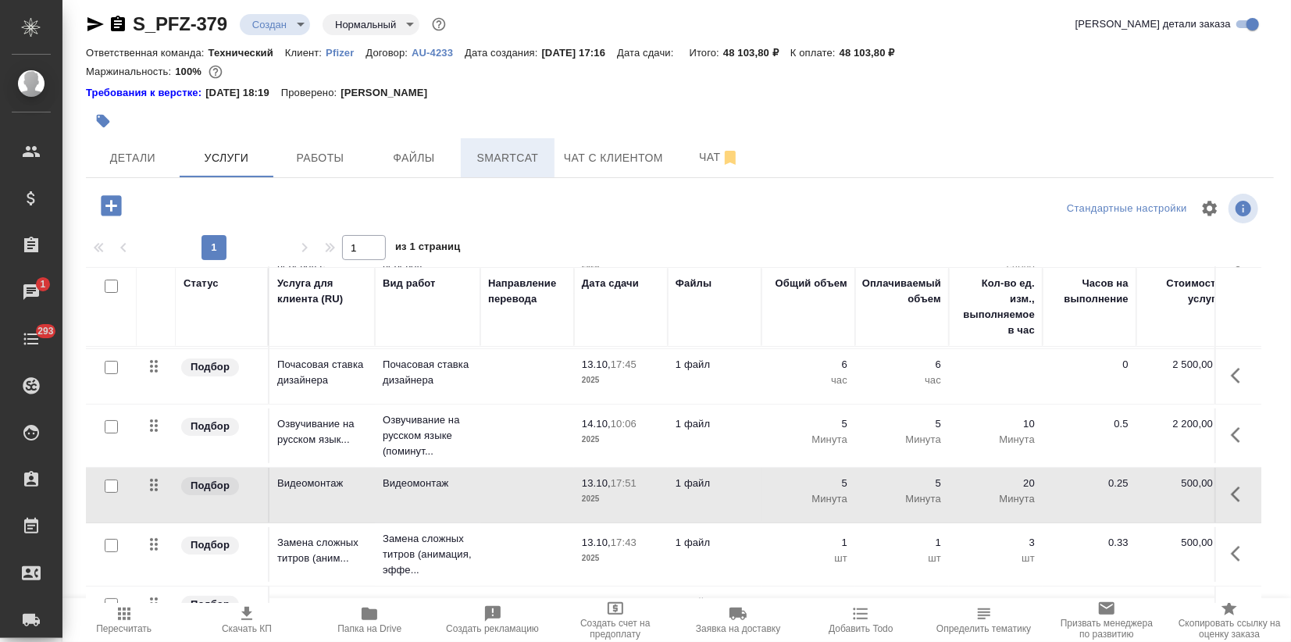
scroll to position [177, 0]
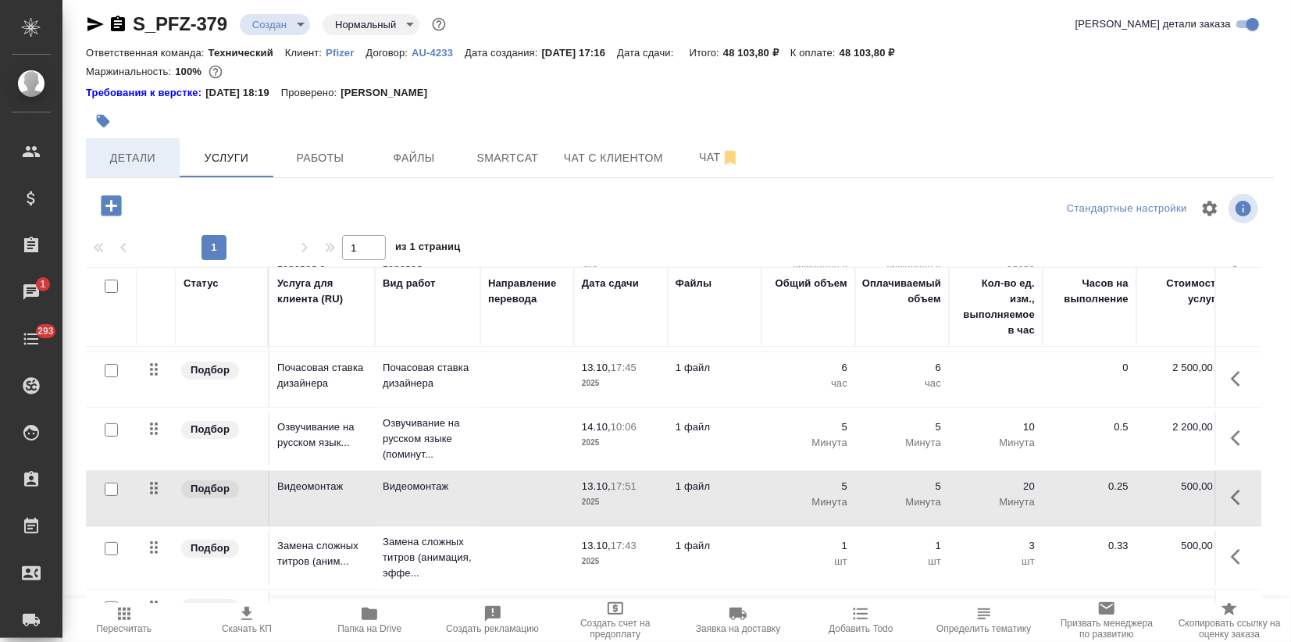
click at [130, 164] on span "Детали" at bounding box center [132, 158] width 75 height 20
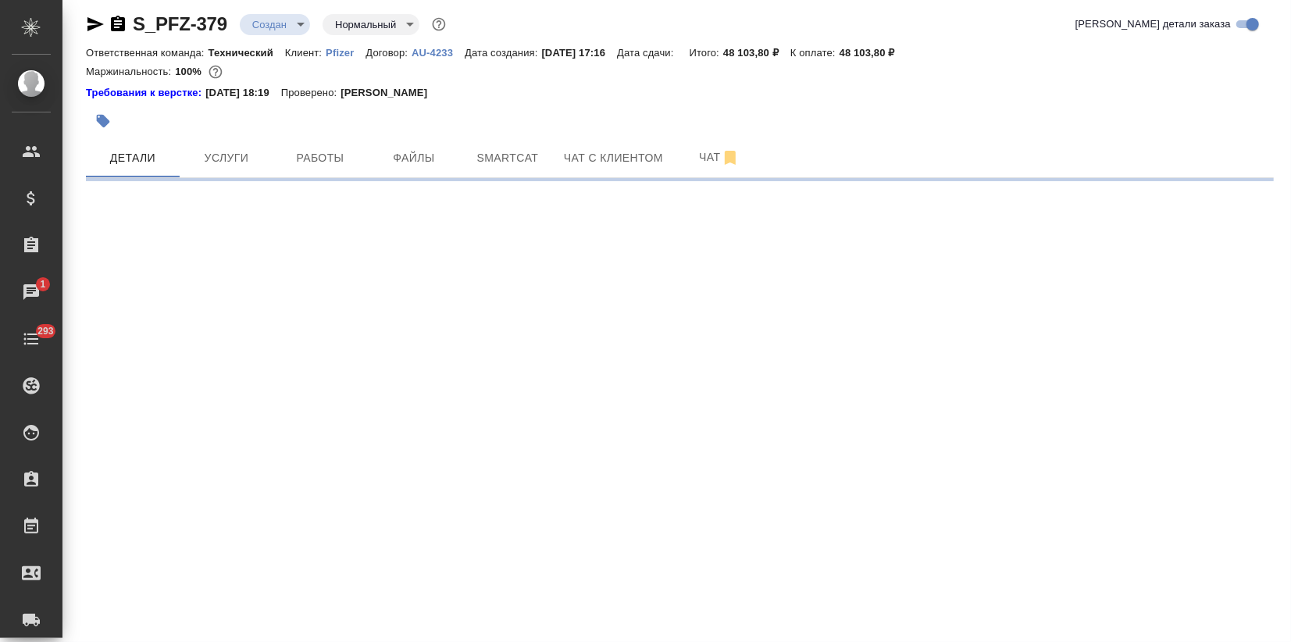
select select "RU"
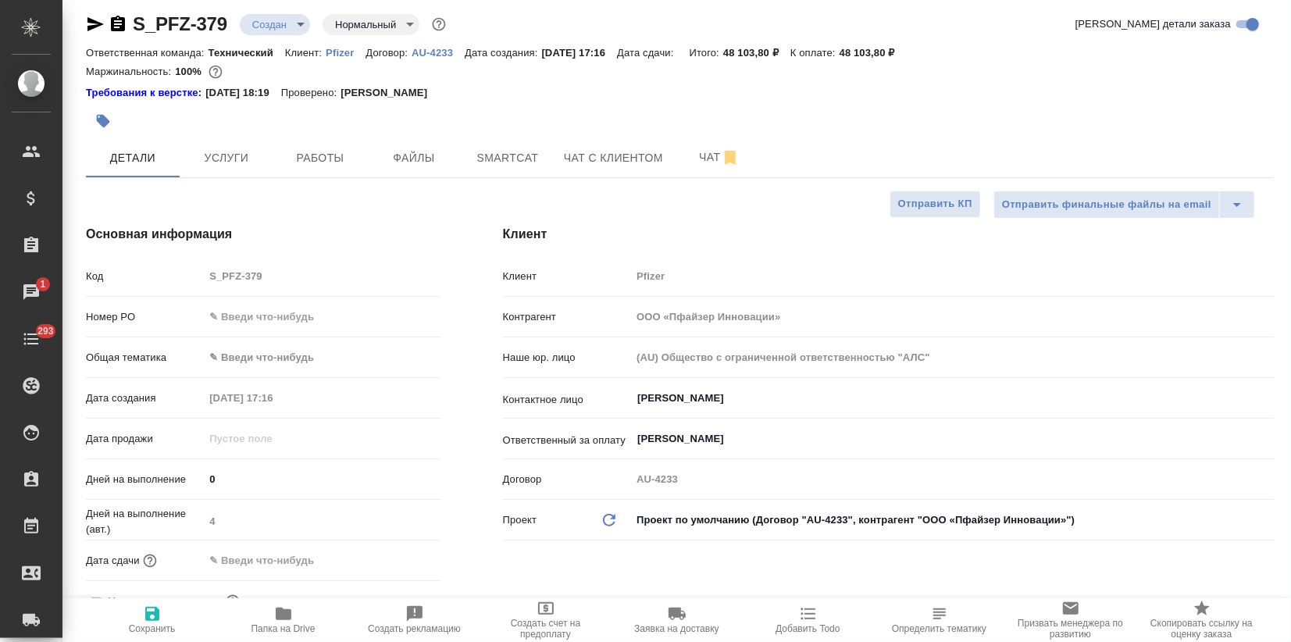
type textarea "x"
click at [236, 563] on input "text" at bounding box center [272, 560] width 137 height 23
click at [386, 560] on icon "button" at bounding box center [395, 559] width 19 height 19
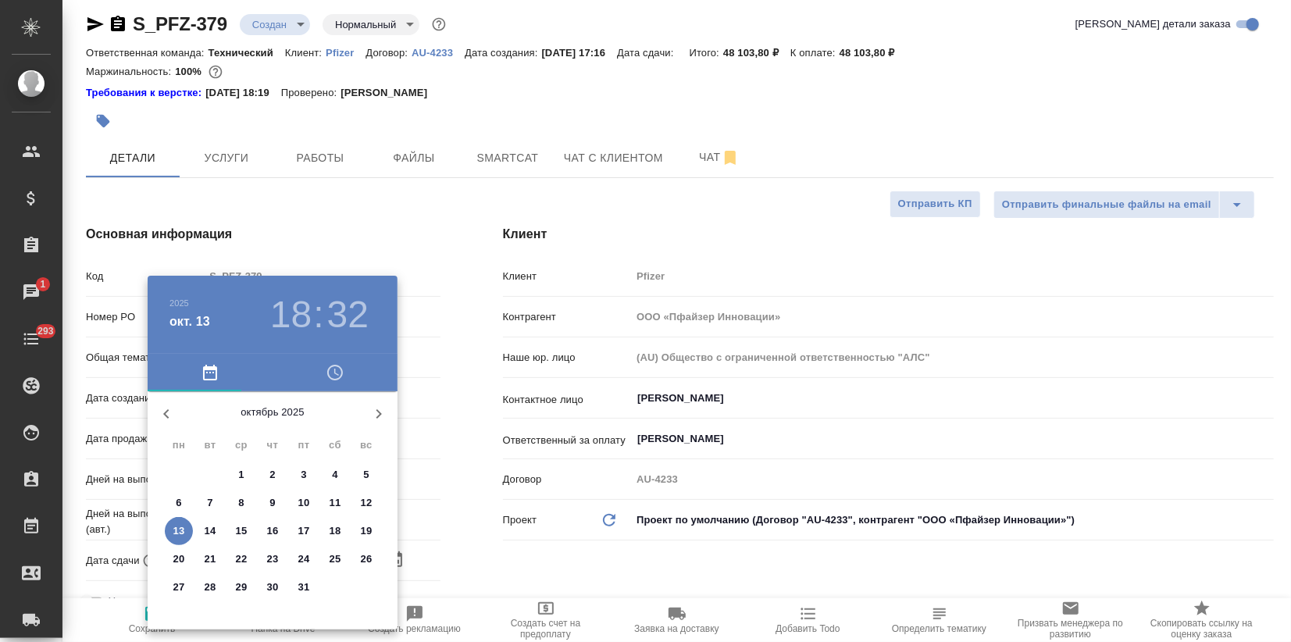
click at [237, 556] on p "22" at bounding box center [242, 559] width 12 height 16
type input "22.10.2025 18:32"
type textarea "x"
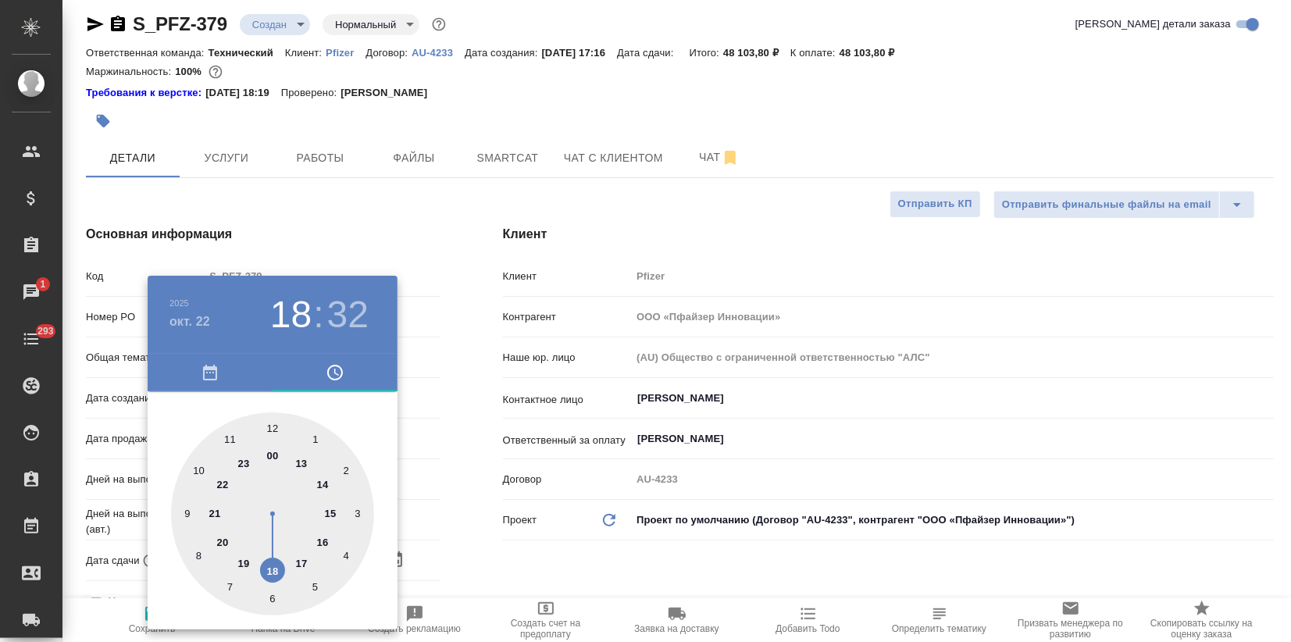
click at [462, 470] on div at bounding box center [645, 321] width 1291 height 642
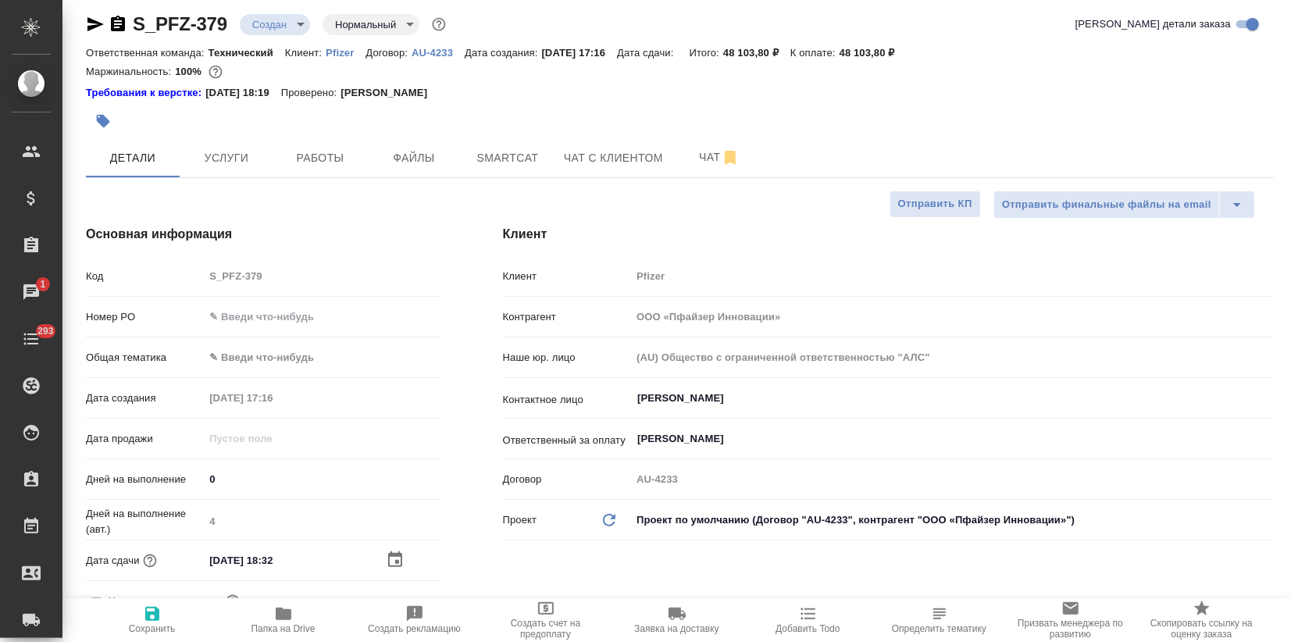
click at [389, 554] on icon "button" at bounding box center [395, 559] width 14 height 16
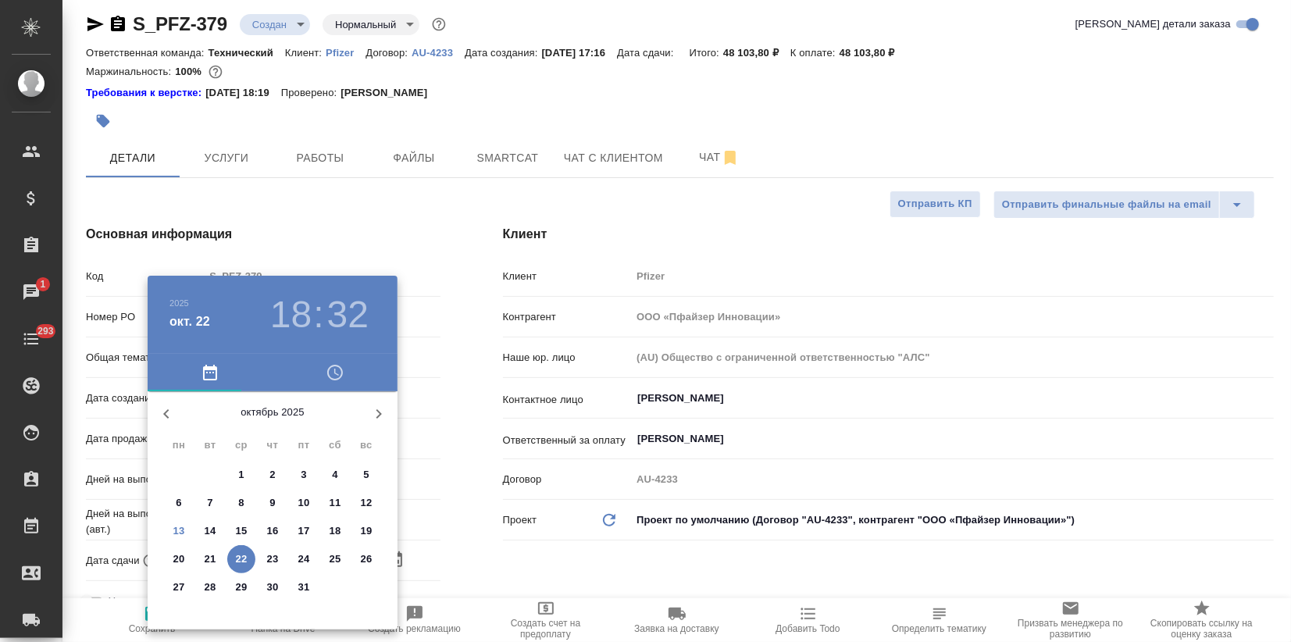
click at [293, 556] on span "24" at bounding box center [304, 559] width 28 height 16
type input "24.10.2025 18:32"
type textarea "x"
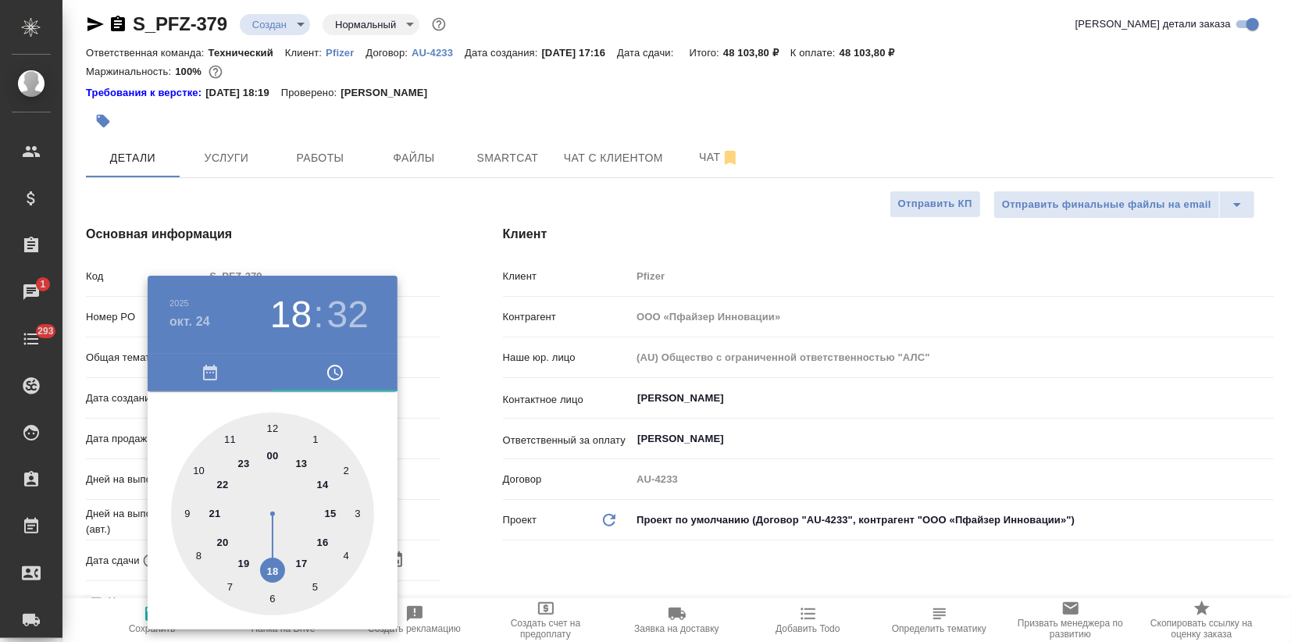
click at [270, 456] on div at bounding box center [272, 513] width 203 height 203
type input "24.10.2025 00:32"
type textarea "x"
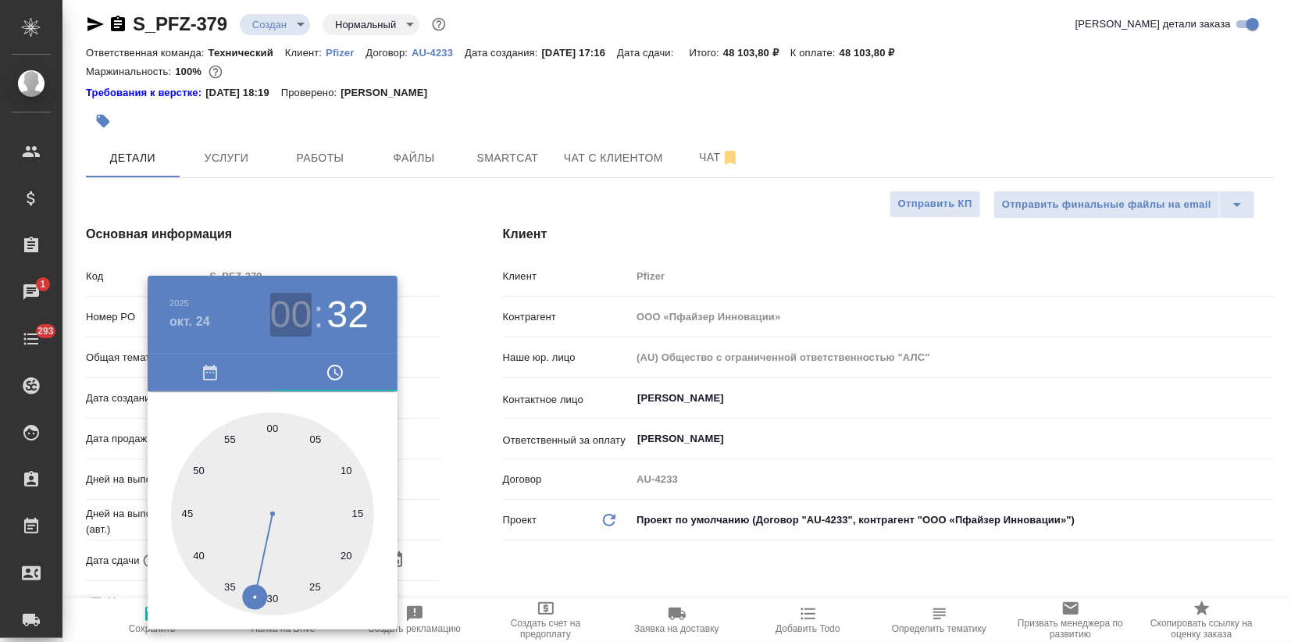
click at [284, 306] on h3 "00" at bounding box center [290, 315] width 41 height 44
click at [266, 571] on div at bounding box center [272, 513] width 203 height 203
type input "24.10.2025 18:32"
type textarea "x"
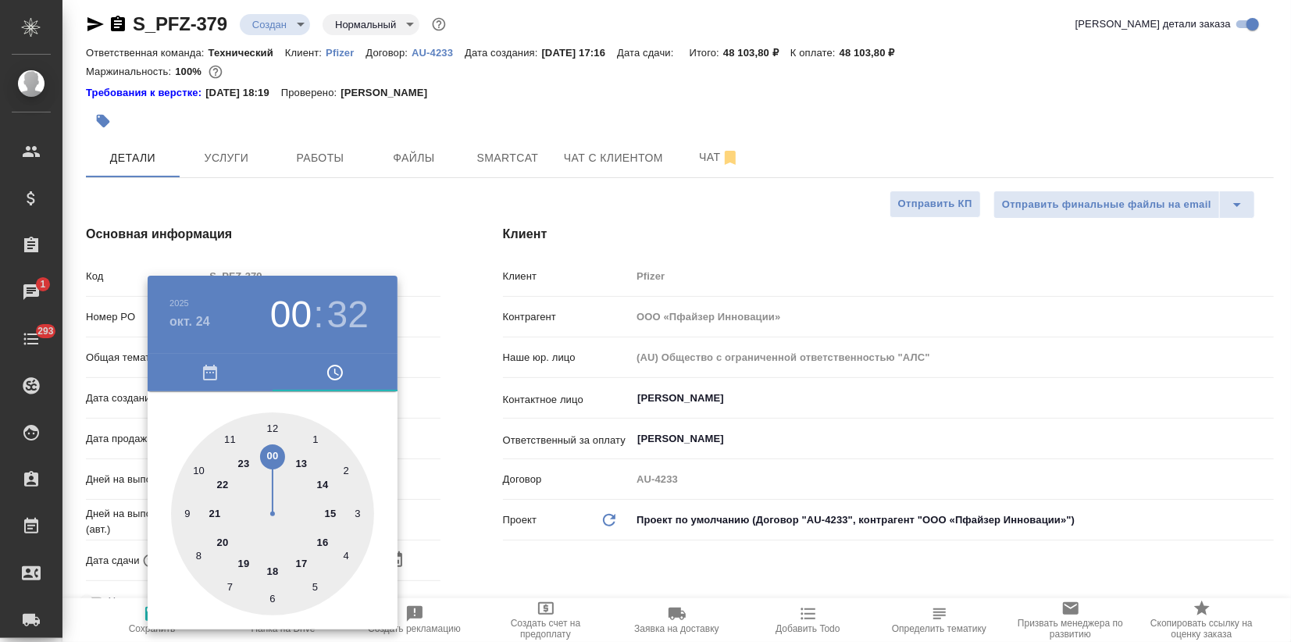
type textarea "x"
click at [268, 419] on div at bounding box center [272, 513] width 203 height 203
type input "24.10.2025 18:00"
type textarea "x"
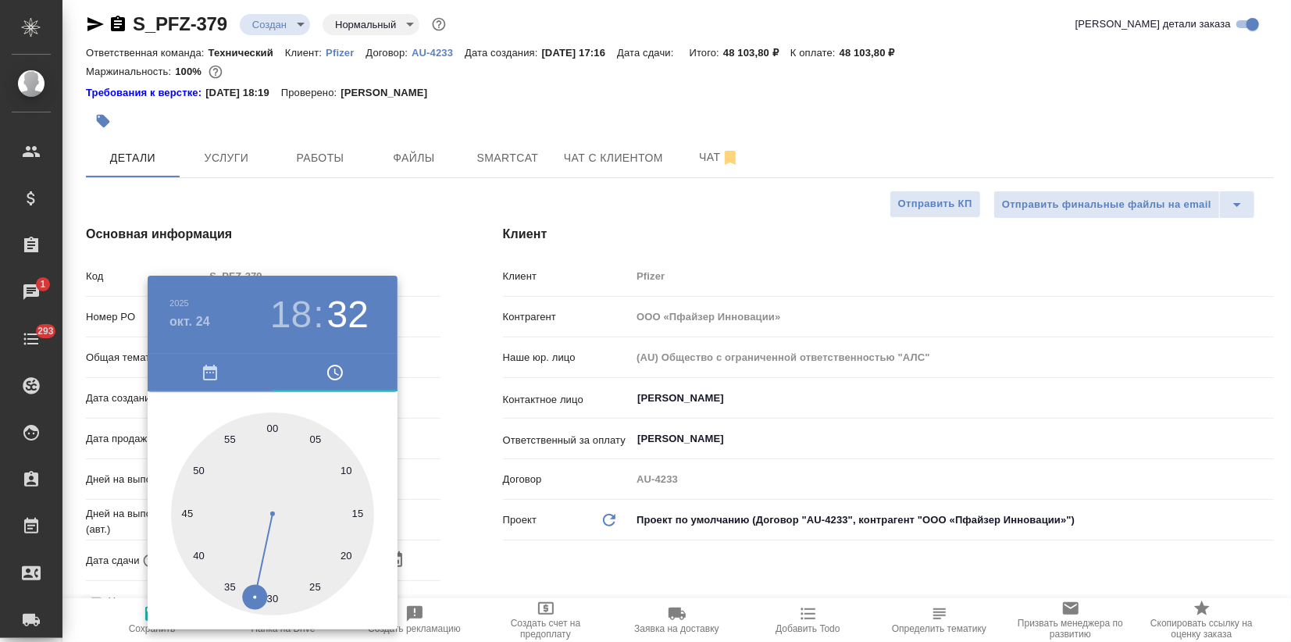
type textarea "x"
click at [463, 487] on div at bounding box center [645, 321] width 1291 height 642
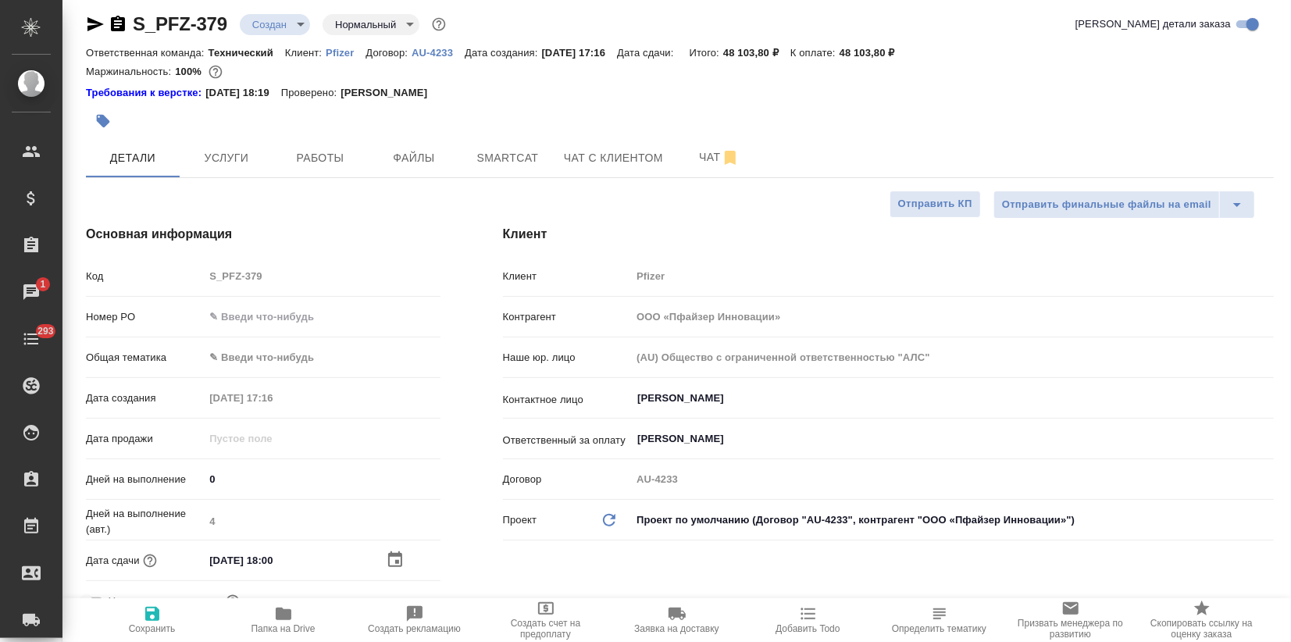
click at [155, 614] on icon "button" at bounding box center [152, 614] width 14 height 14
type textarea "x"
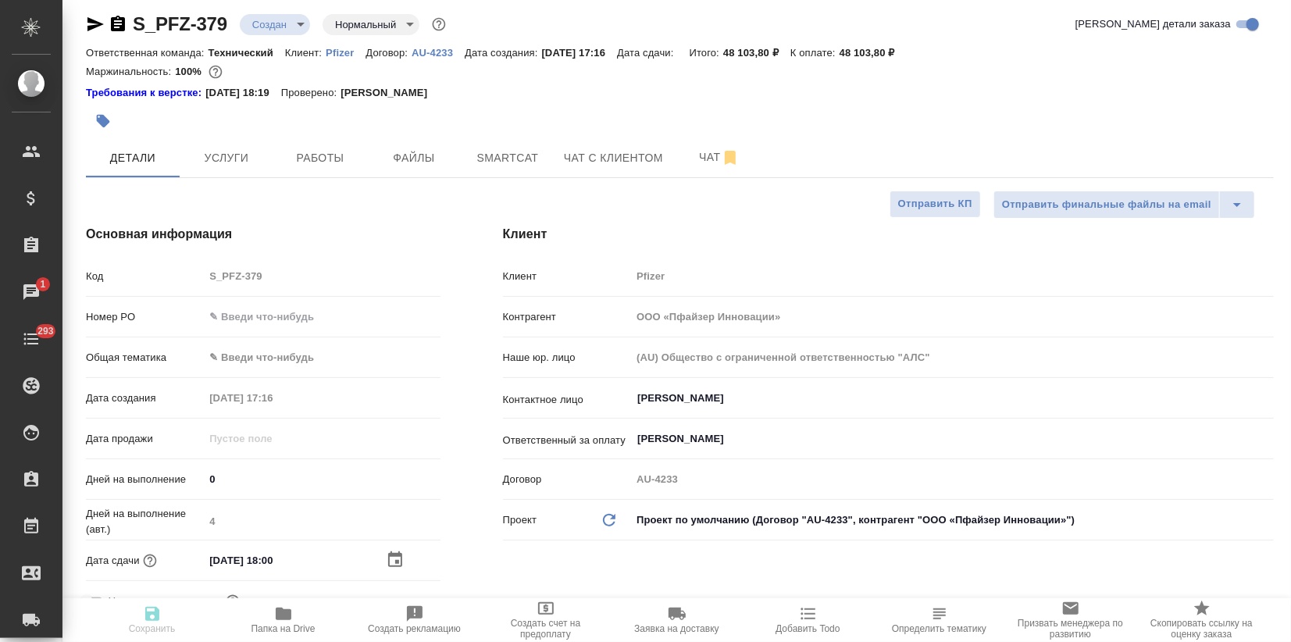
type textarea "x"
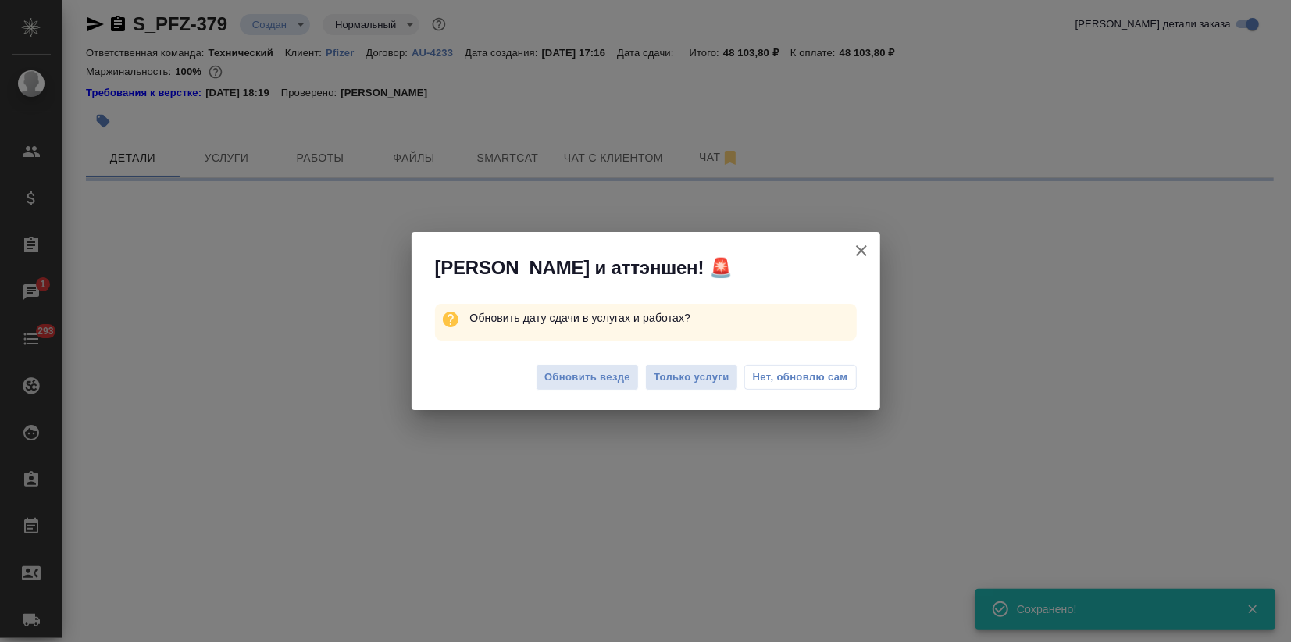
select select "RU"
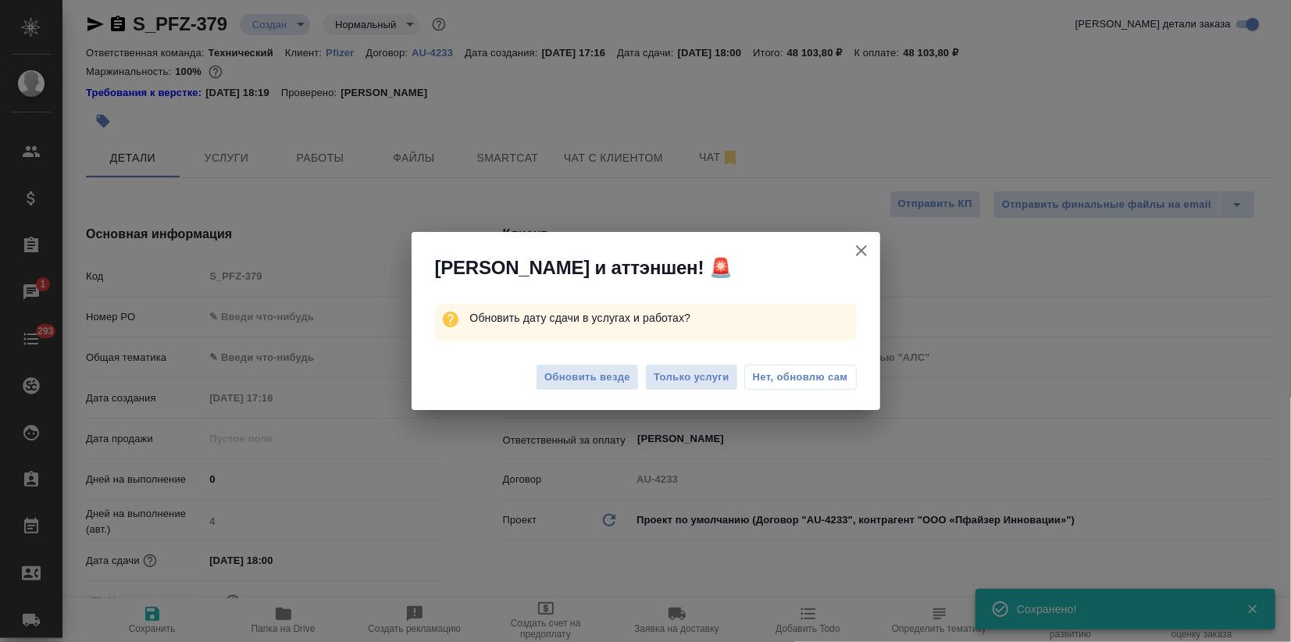
type textarea "x"
click at [580, 373] on span "Обновить везде" at bounding box center [587, 378] width 86 height 18
type textarea "x"
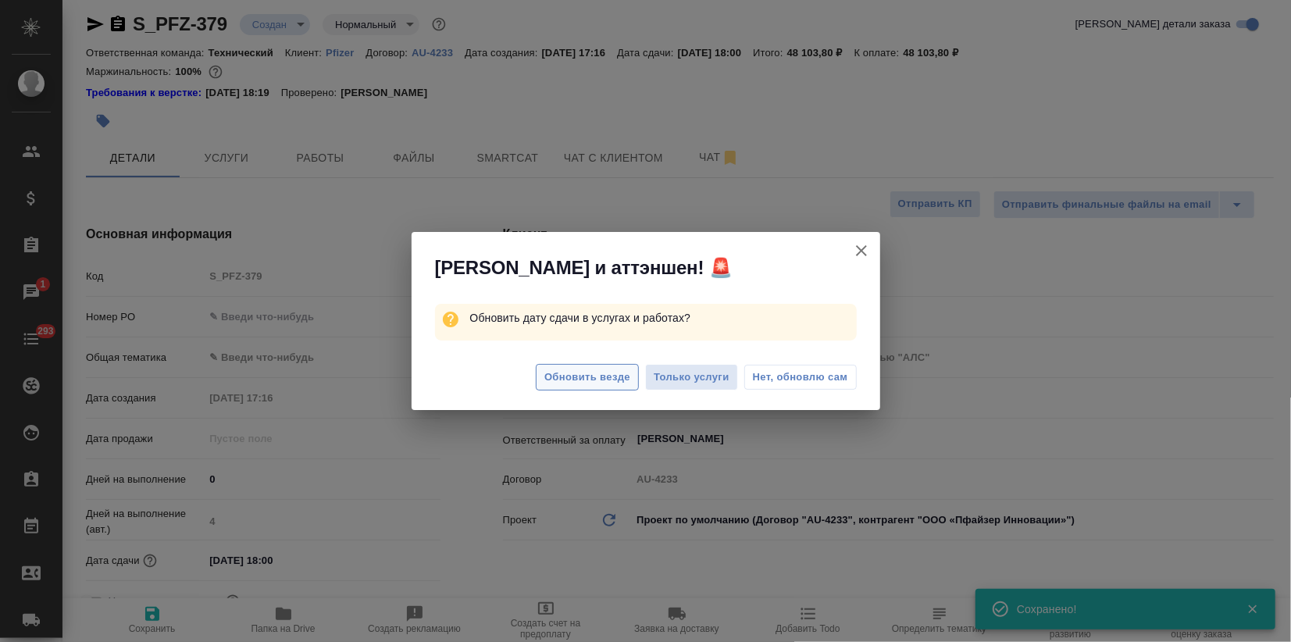
type textarea "x"
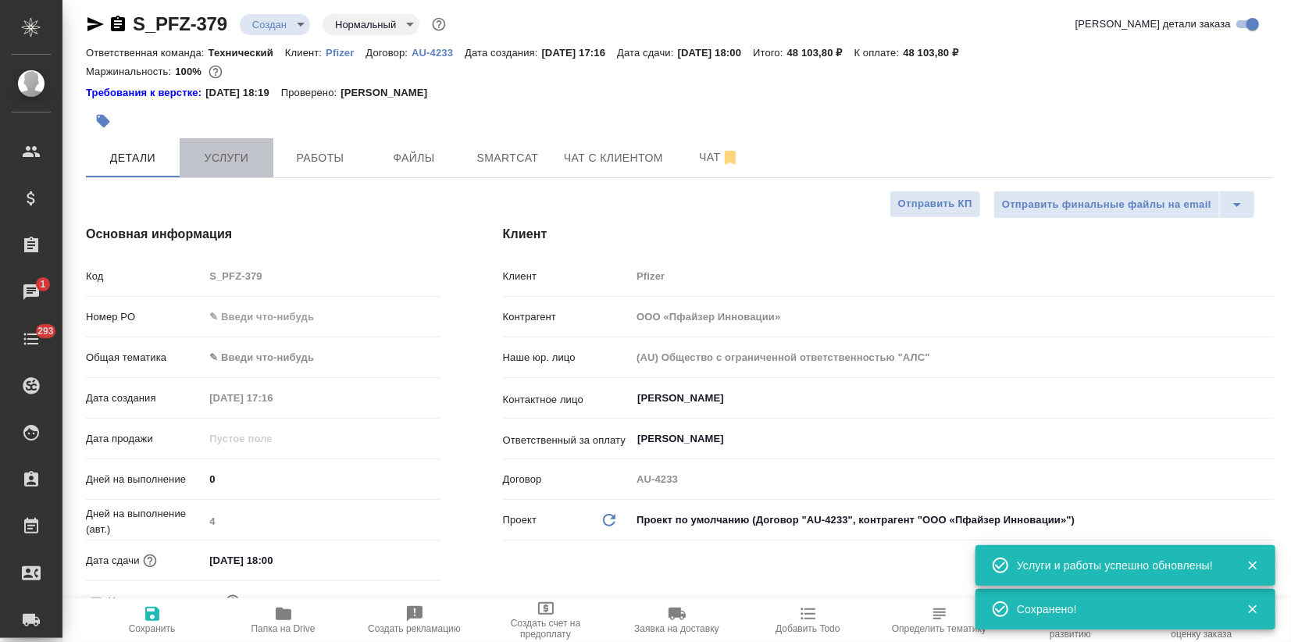
click at [244, 162] on span "Услуги" at bounding box center [226, 158] width 75 height 20
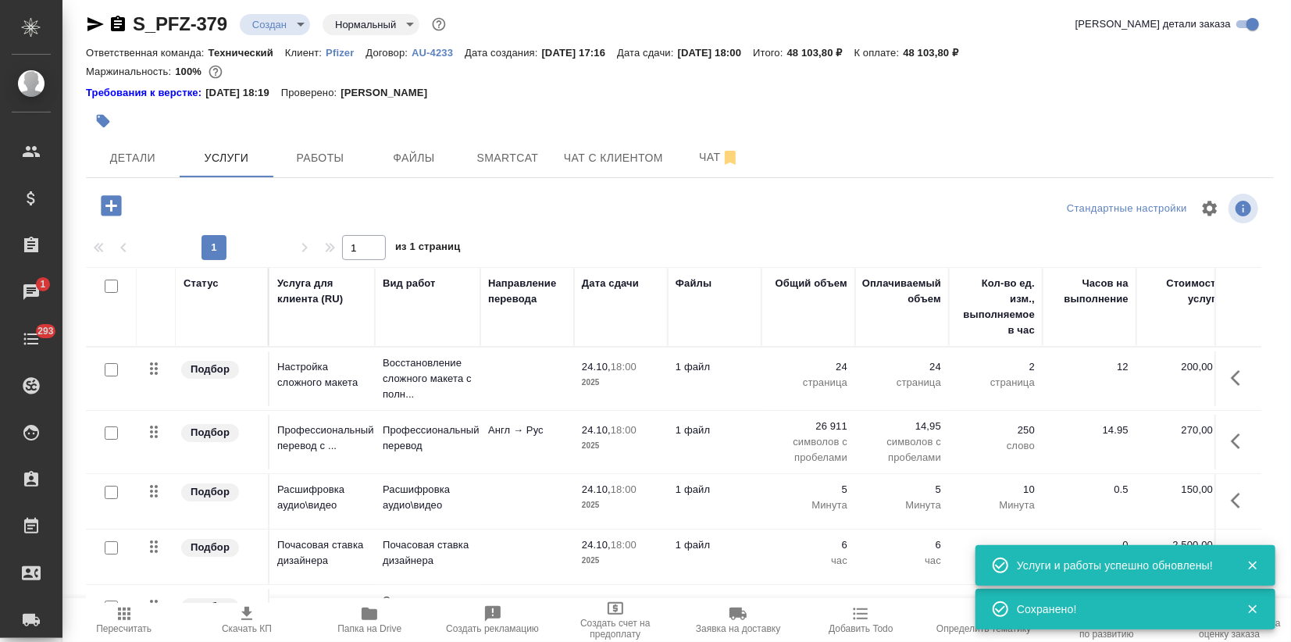
click at [229, 615] on span "Скачать КП" at bounding box center [246, 619] width 104 height 30
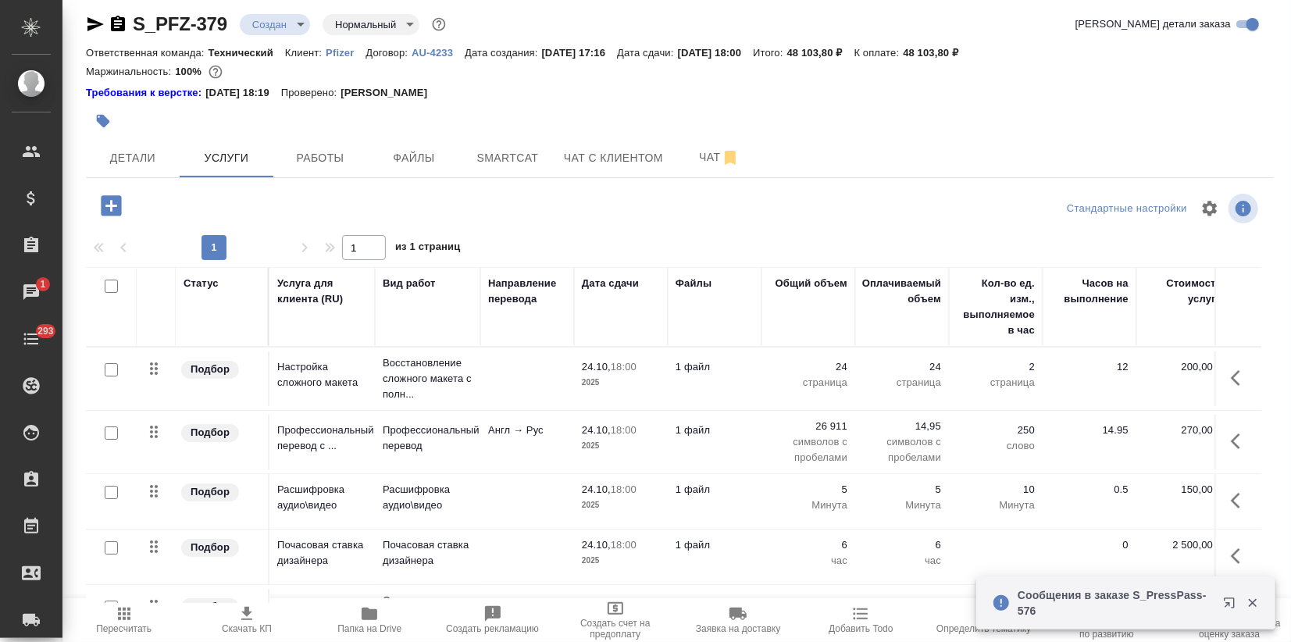
click at [906, 124] on div at bounding box center [680, 121] width 1188 height 34
click at [148, 170] on button "Детали" at bounding box center [133, 157] width 94 height 39
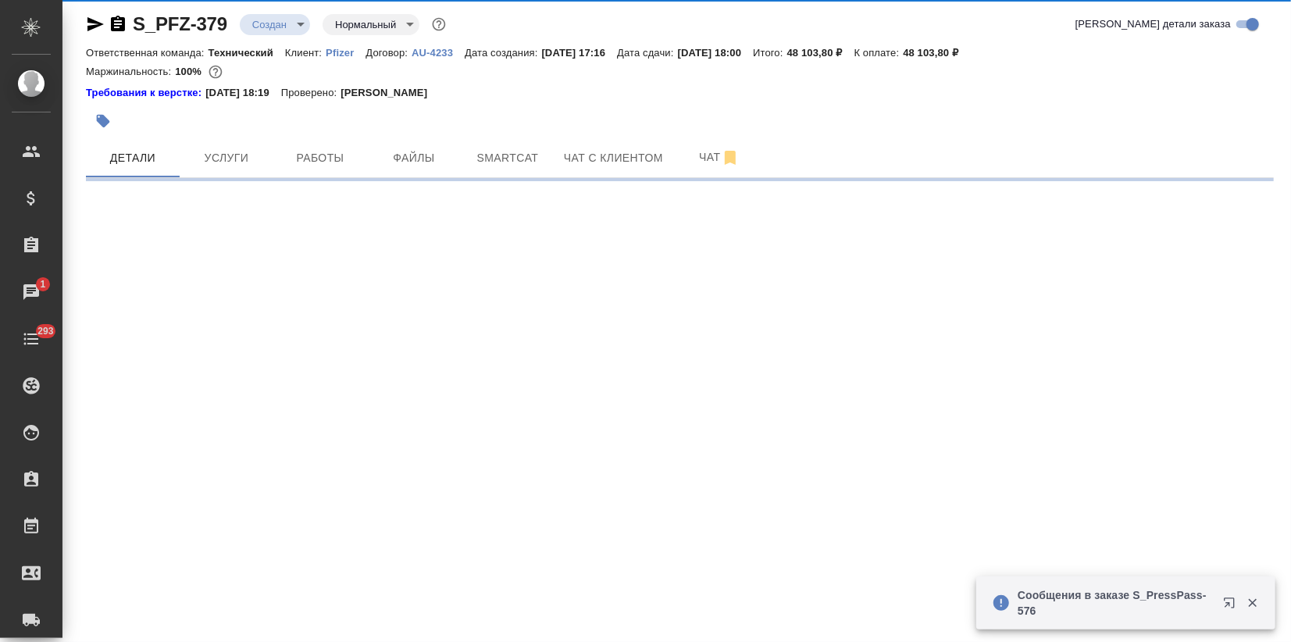
select select "RU"
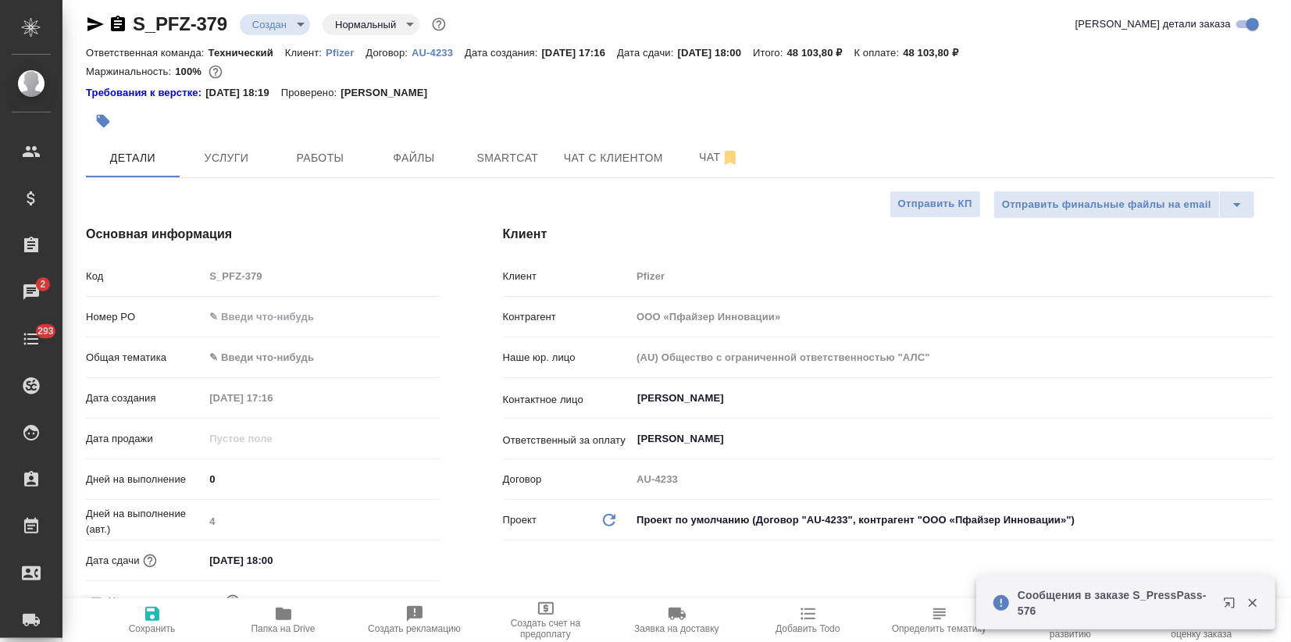
type textarea "x"
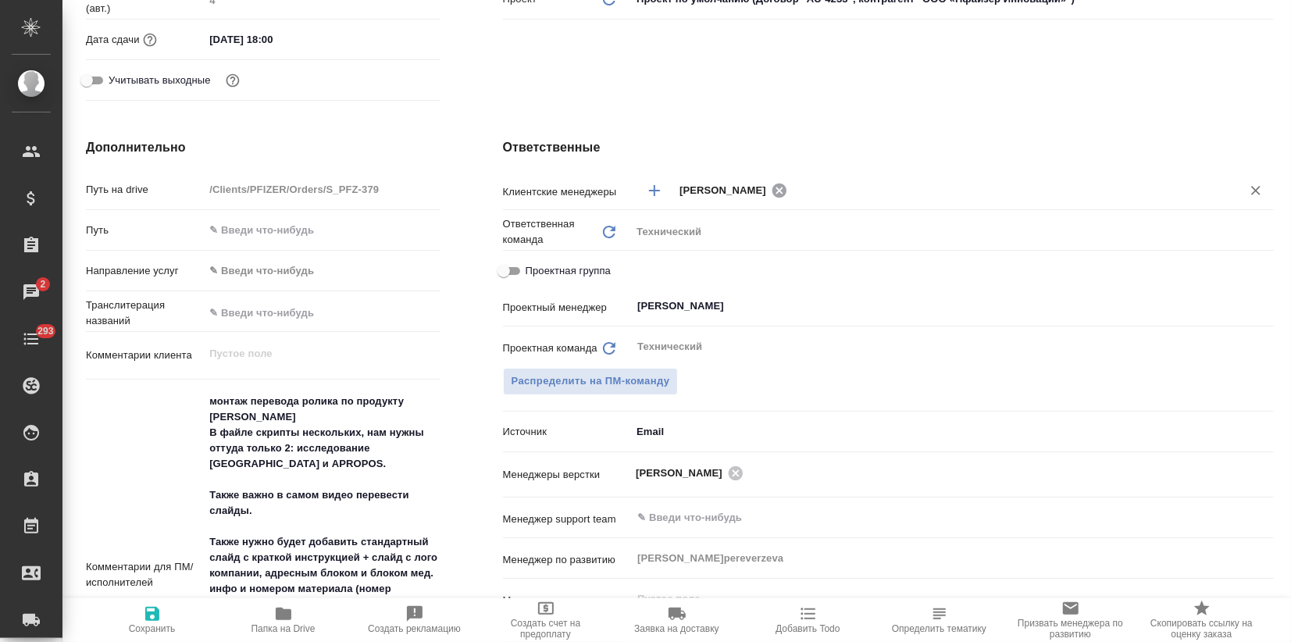
click at [786, 185] on icon at bounding box center [779, 190] width 14 height 14
type textarea "x"
click at [750, 201] on div "​" at bounding box center [952, 190] width 643 height 28
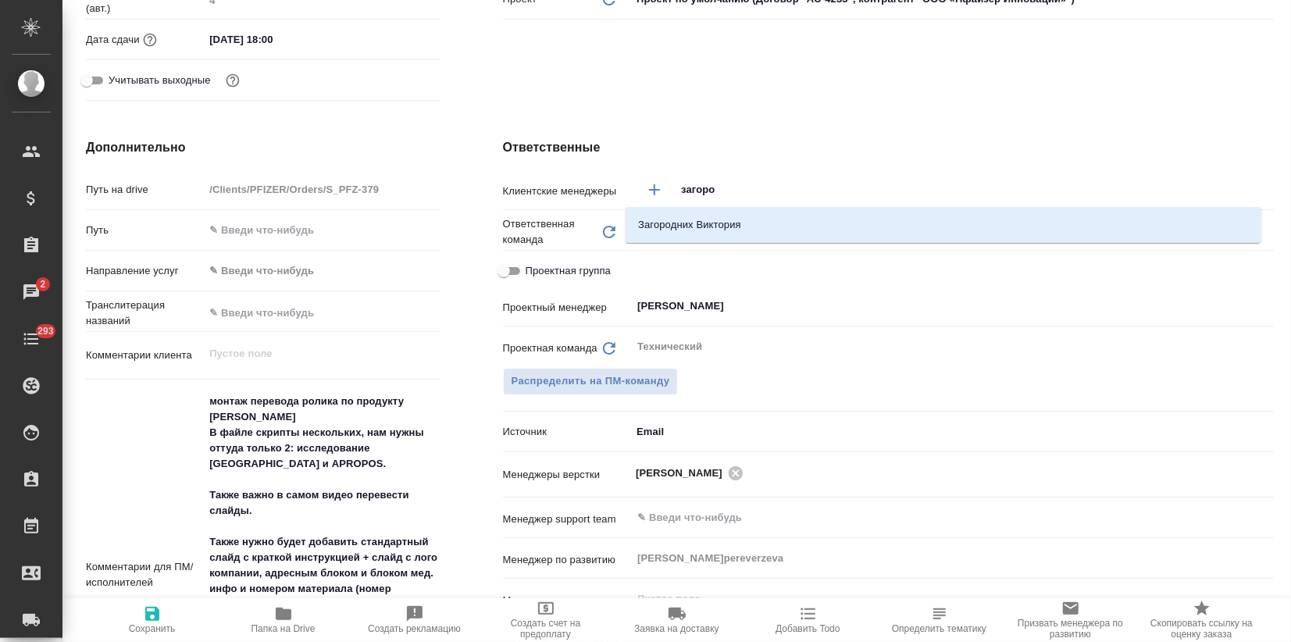
type input "загоро"
click at [725, 248] on div "Ответственная команда Обновить Технический tech" at bounding box center [888, 236] width 771 height 41
click at [723, 188] on input "загоро" at bounding box center [947, 189] width 537 height 19
click at [724, 221] on li "Загородних Виктория" at bounding box center [944, 225] width 636 height 28
type textarea "x"
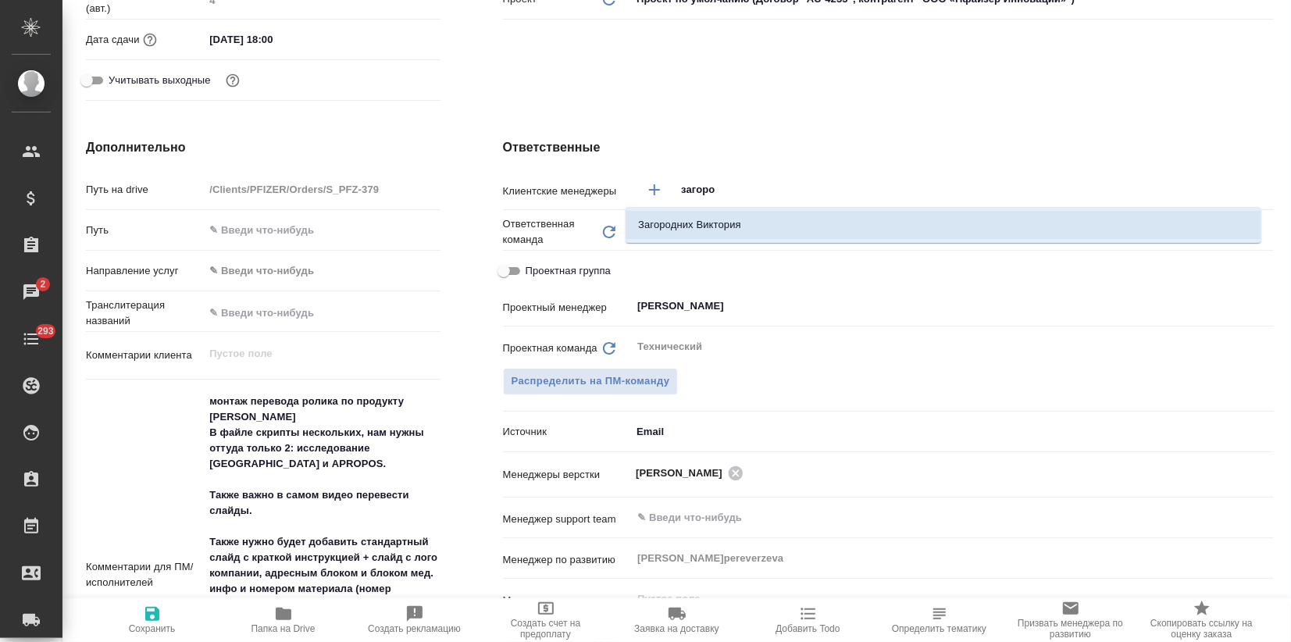
type textarea "x"
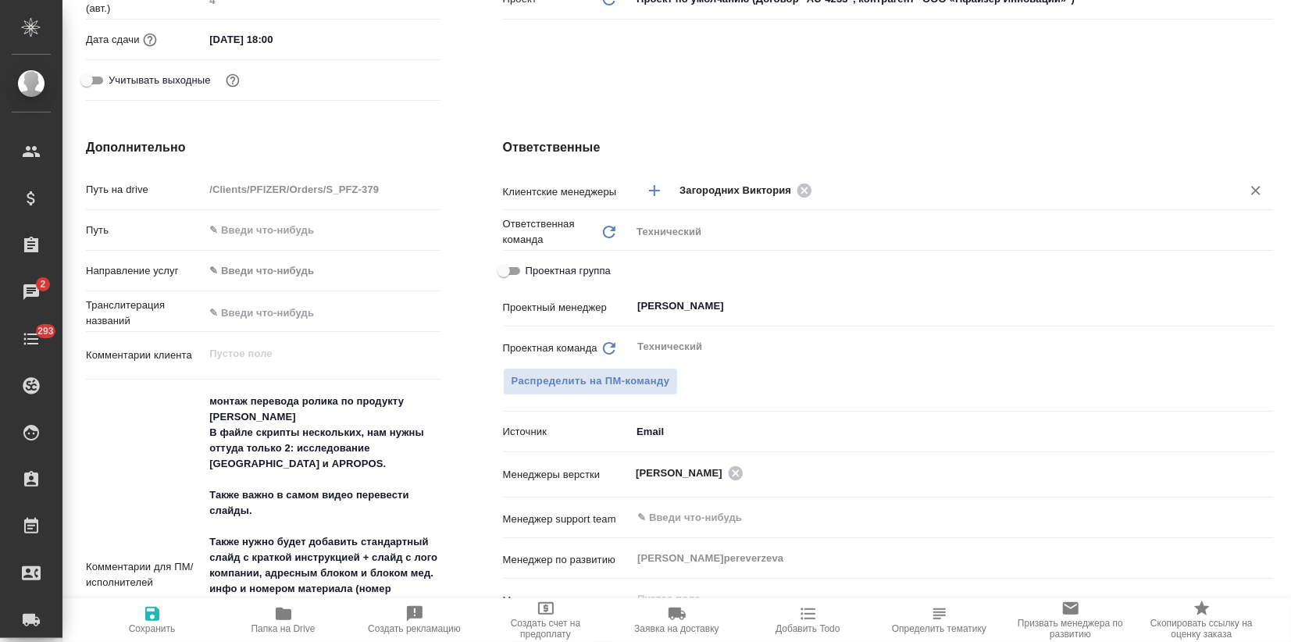
click at [143, 615] on icon "button" at bounding box center [152, 613] width 19 height 19
type textarea "x"
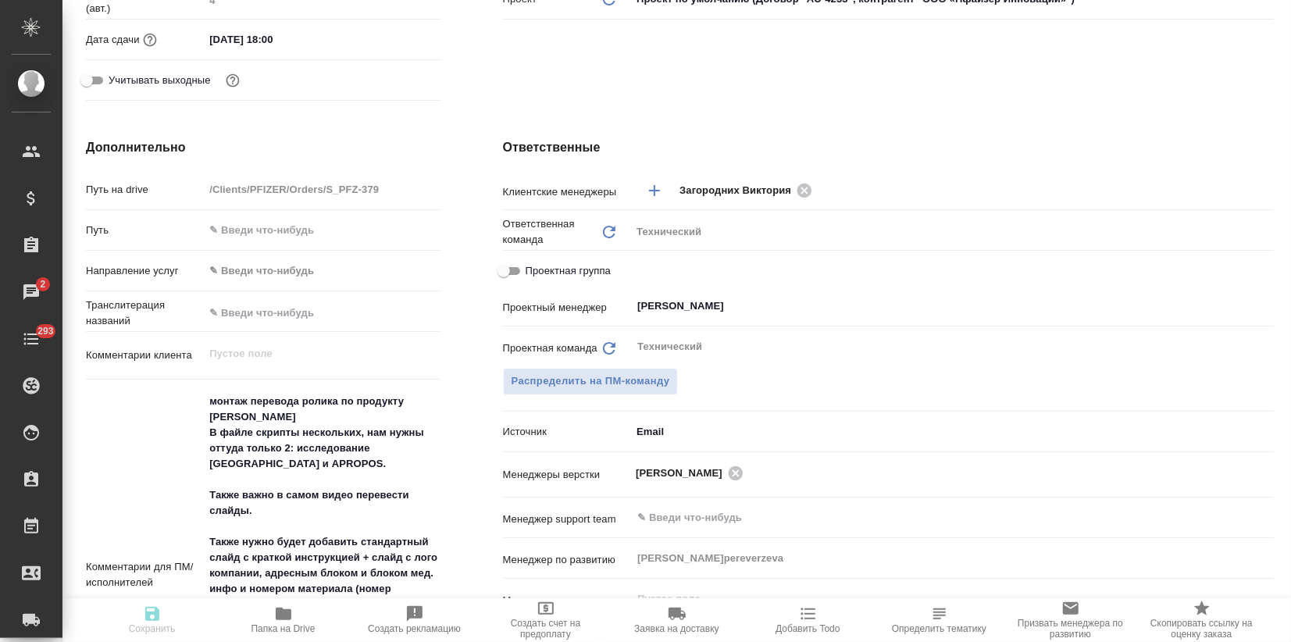
type textarea "x"
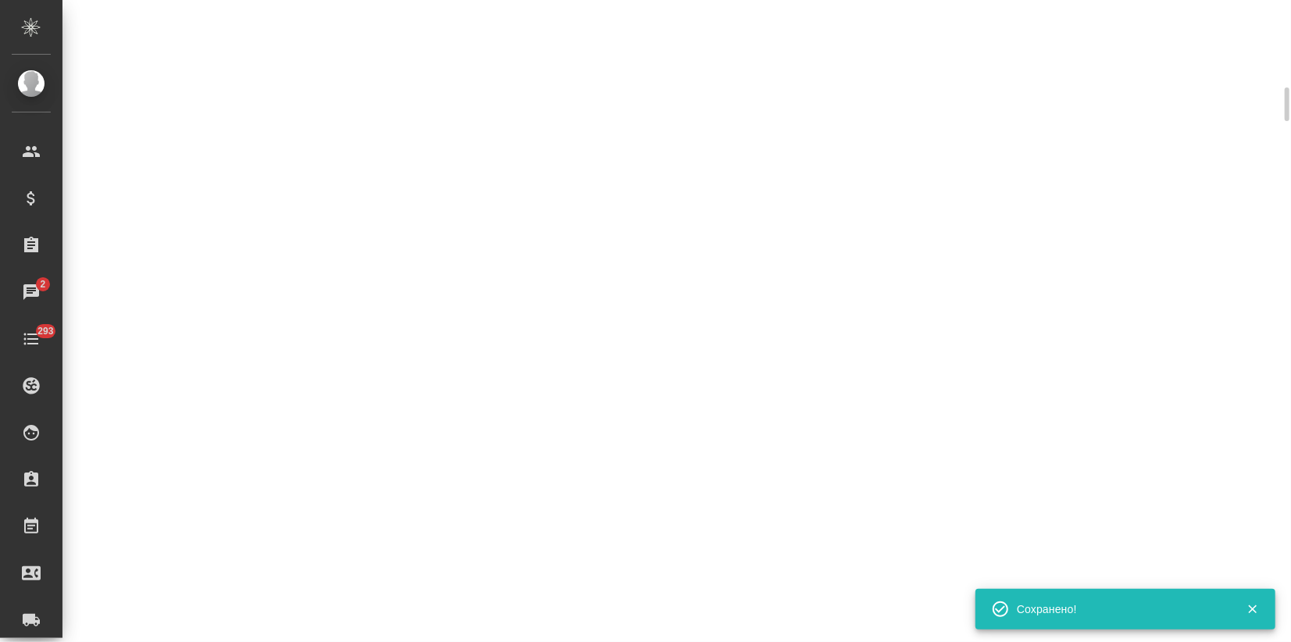
select select "RU"
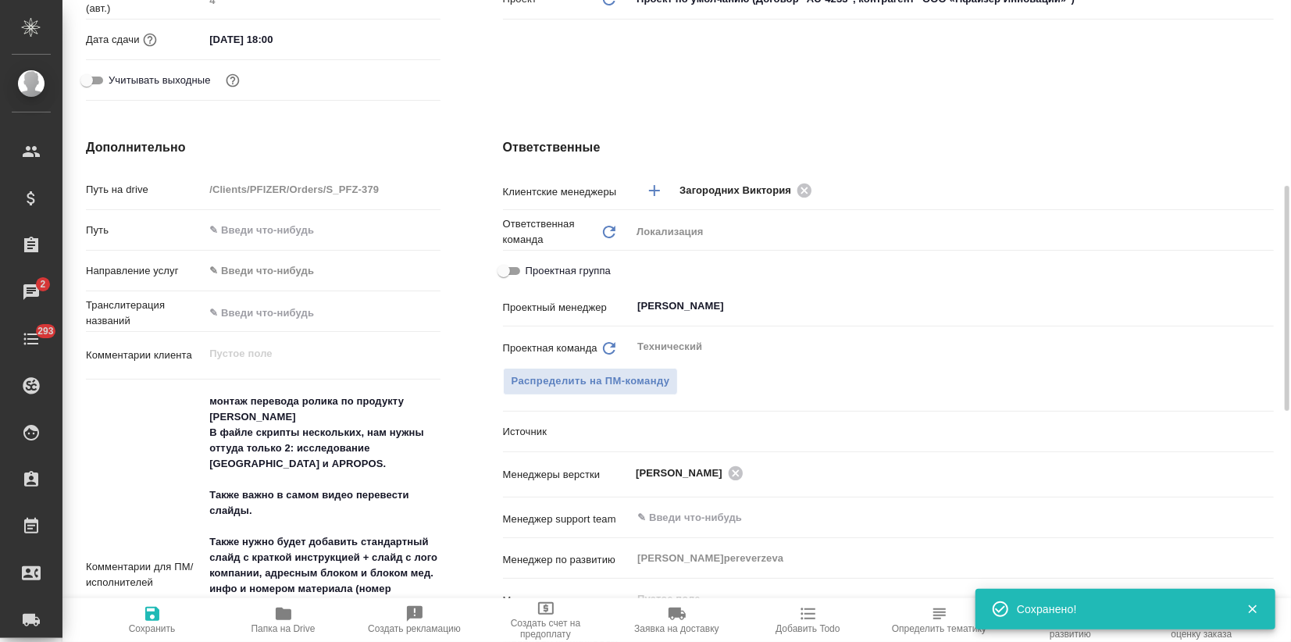
type textarea "x"
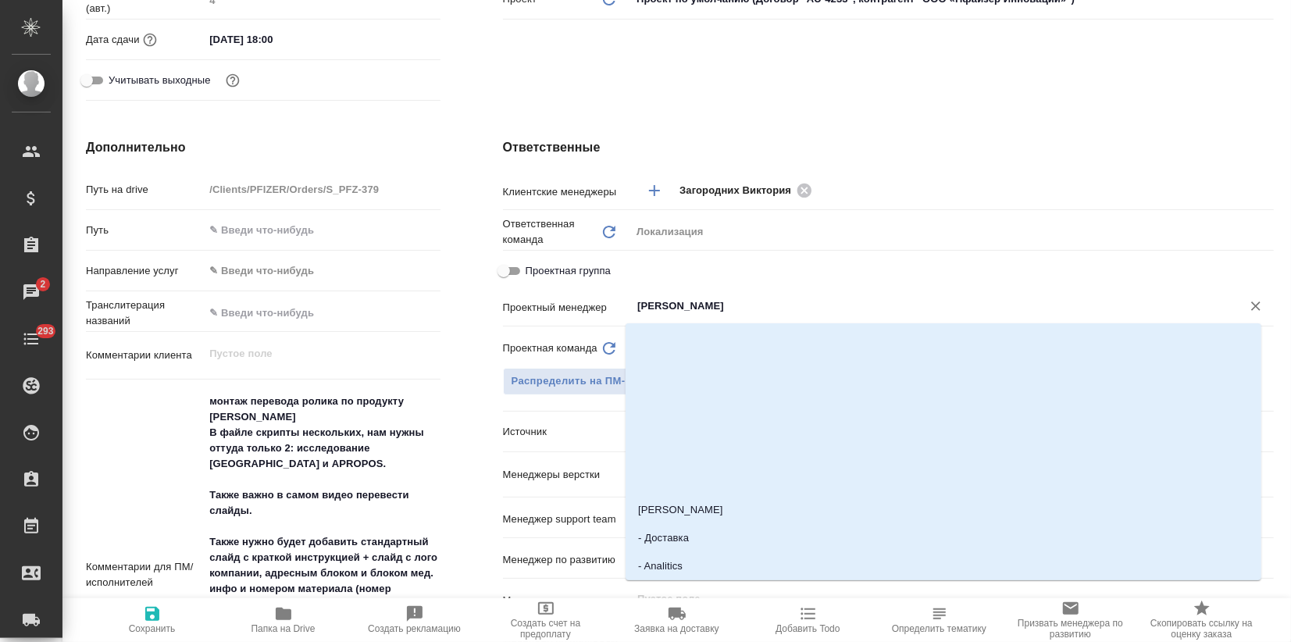
drag, startPoint x: 762, startPoint y: 305, endPoint x: 456, endPoint y: 337, distance: 307.7
click at [456, 337] on div "Дополнительно Путь на drive /Clients/PFIZER/Orders/S_PFZ-379 Путь Направление у…" at bounding box center [680, 542] width 1250 height 871
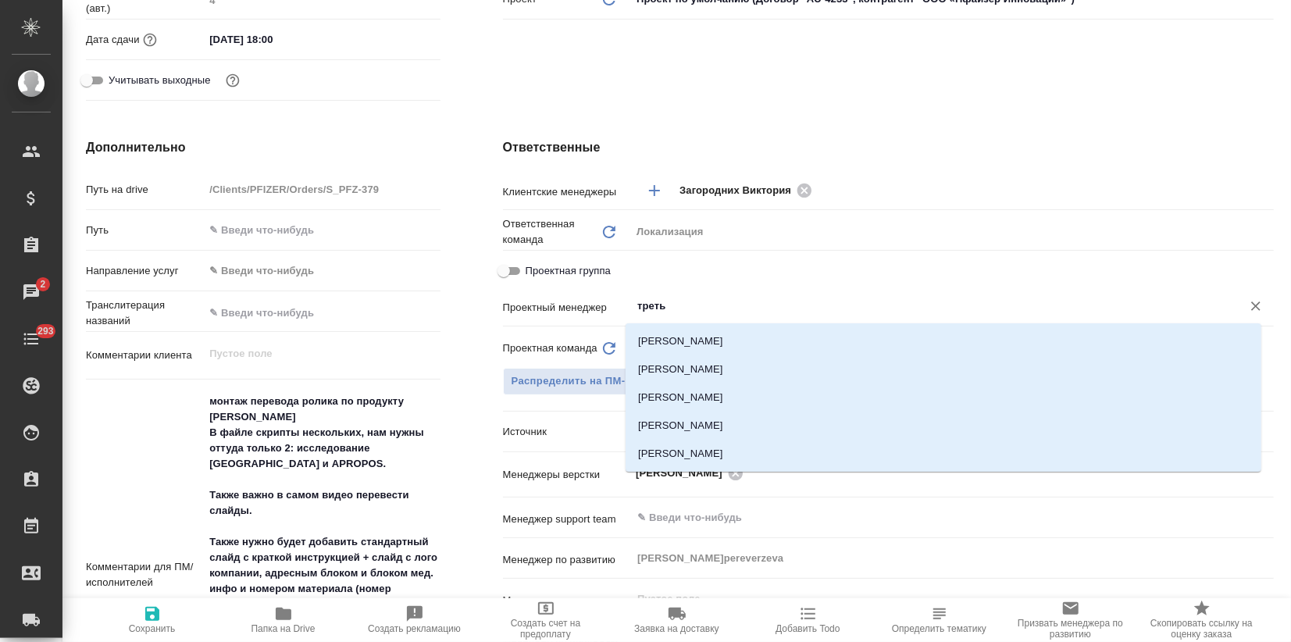
type input "третья"
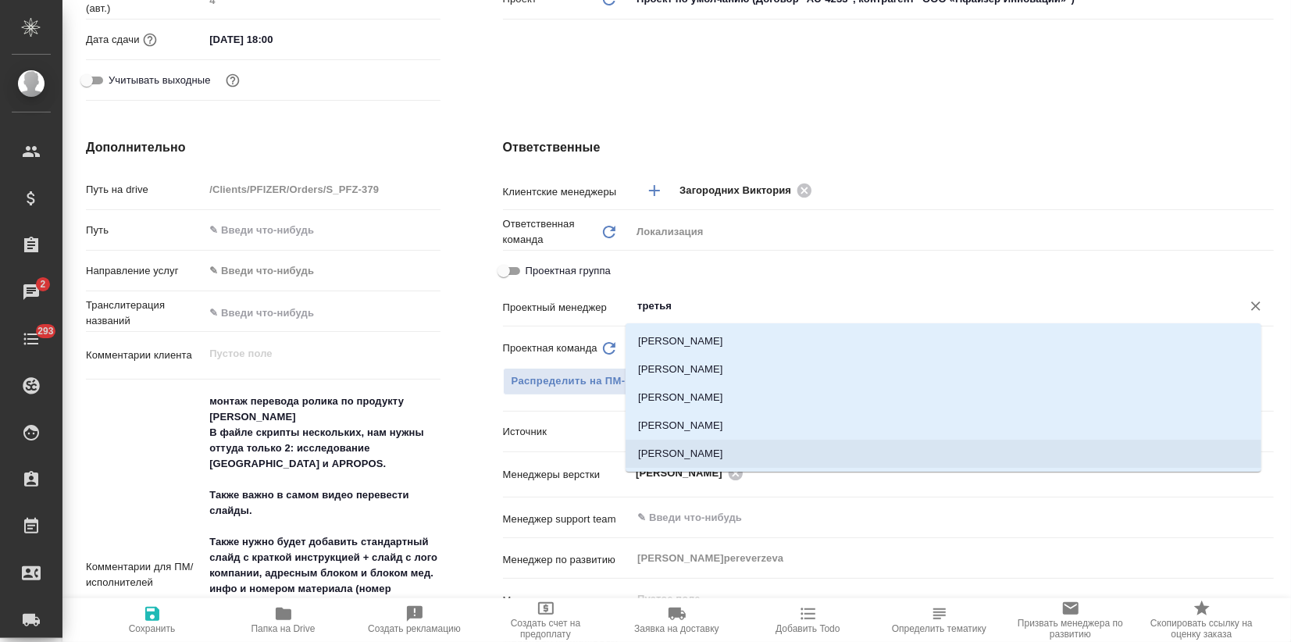
click at [702, 446] on li "[PERSON_NAME]" at bounding box center [944, 454] width 636 height 28
type textarea "x"
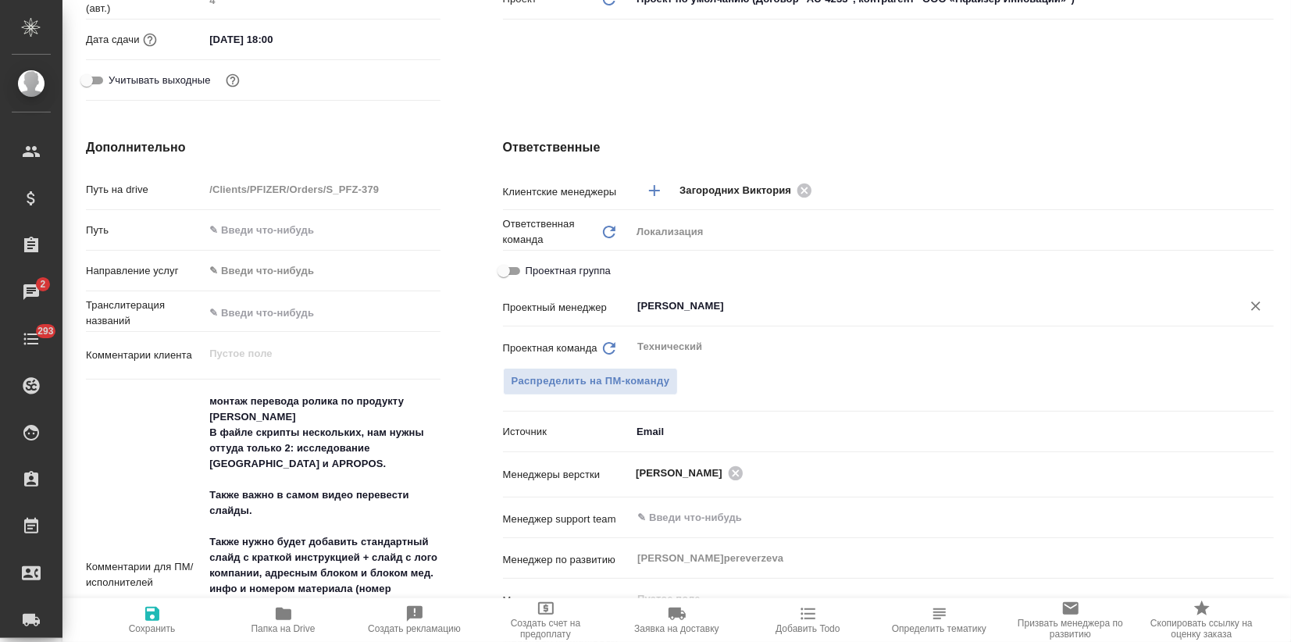
type input "[PERSON_NAME]"
click at [161, 614] on icon "button" at bounding box center [152, 613] width 19 height 19
type textarea "x"
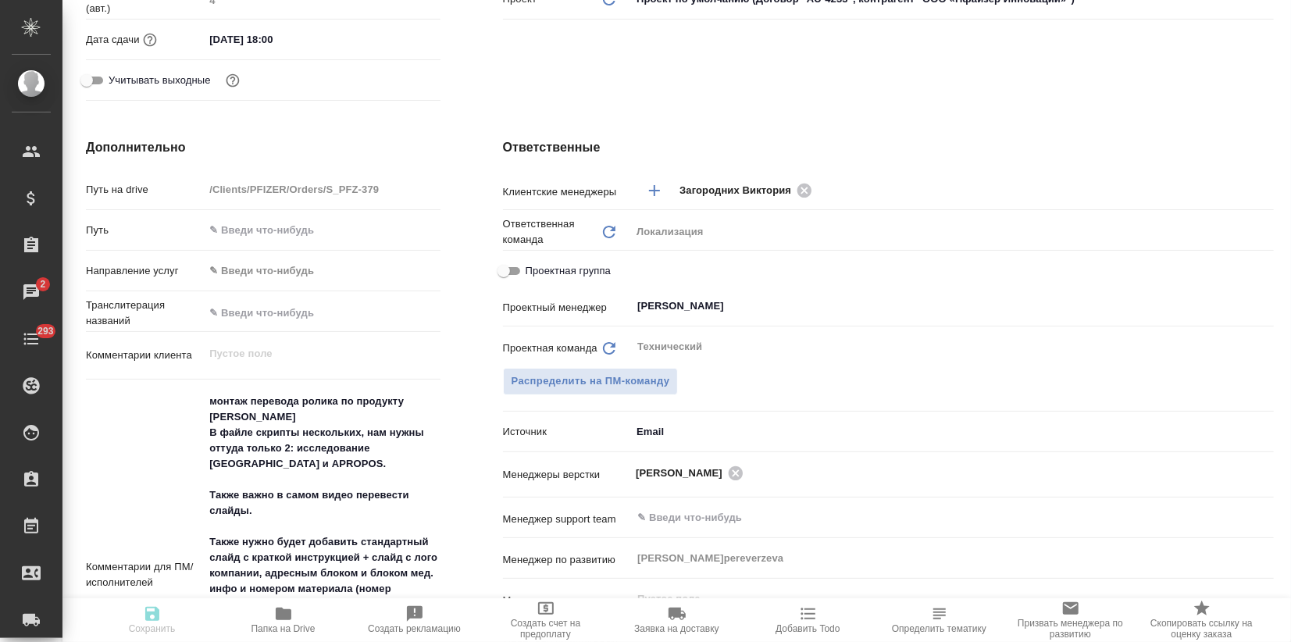
type textarea "x"
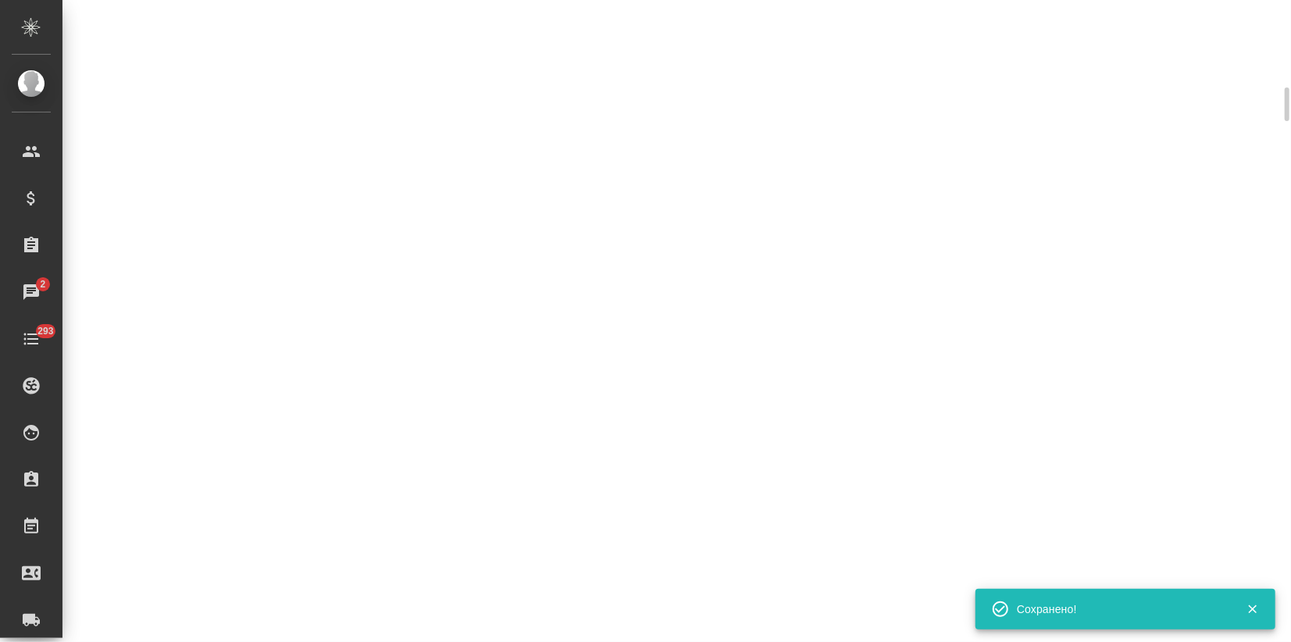
select select "RU"
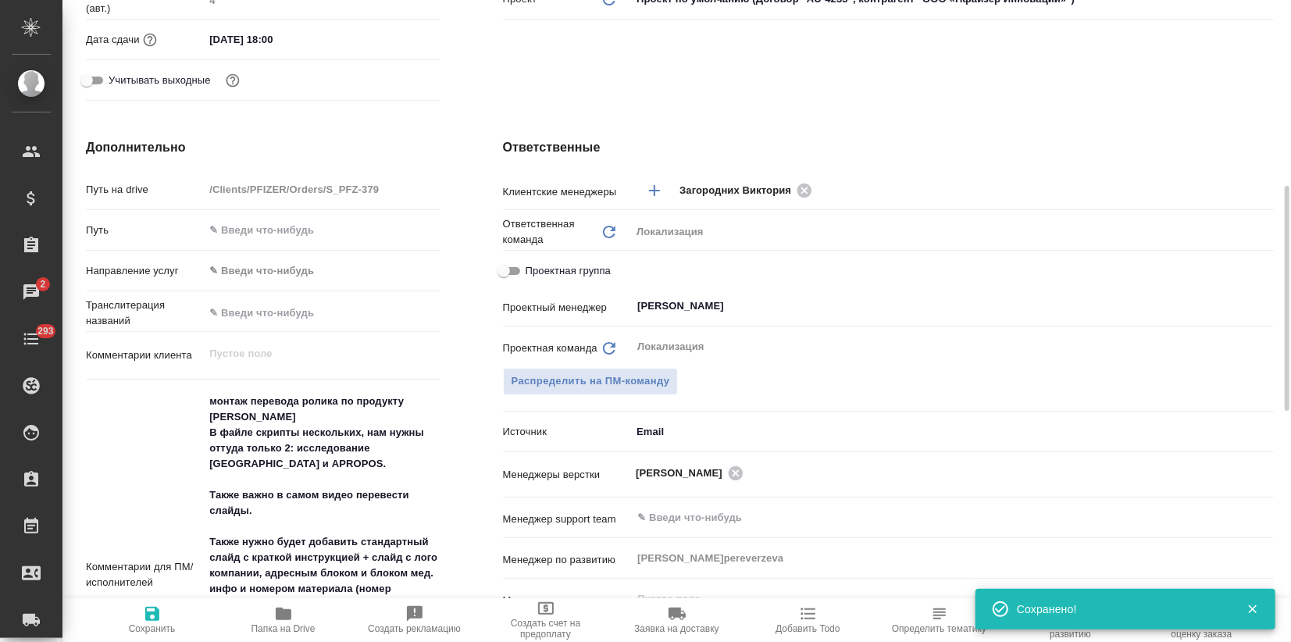
type textarea "x"
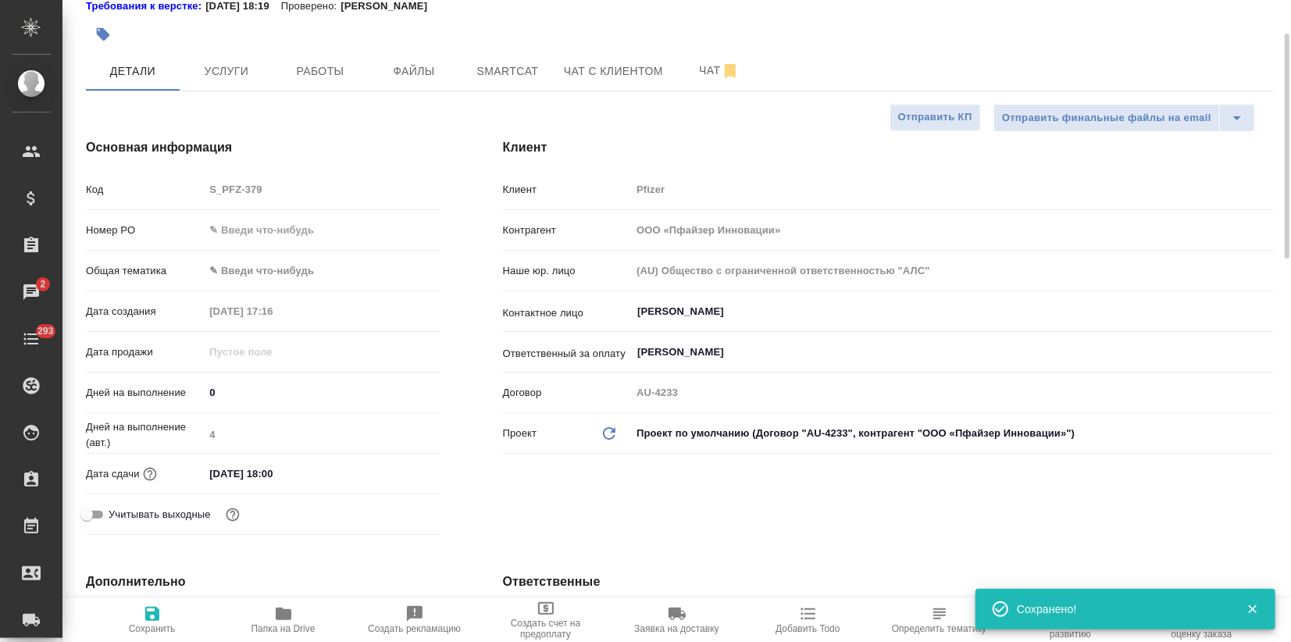
scroll to position [0, 0]
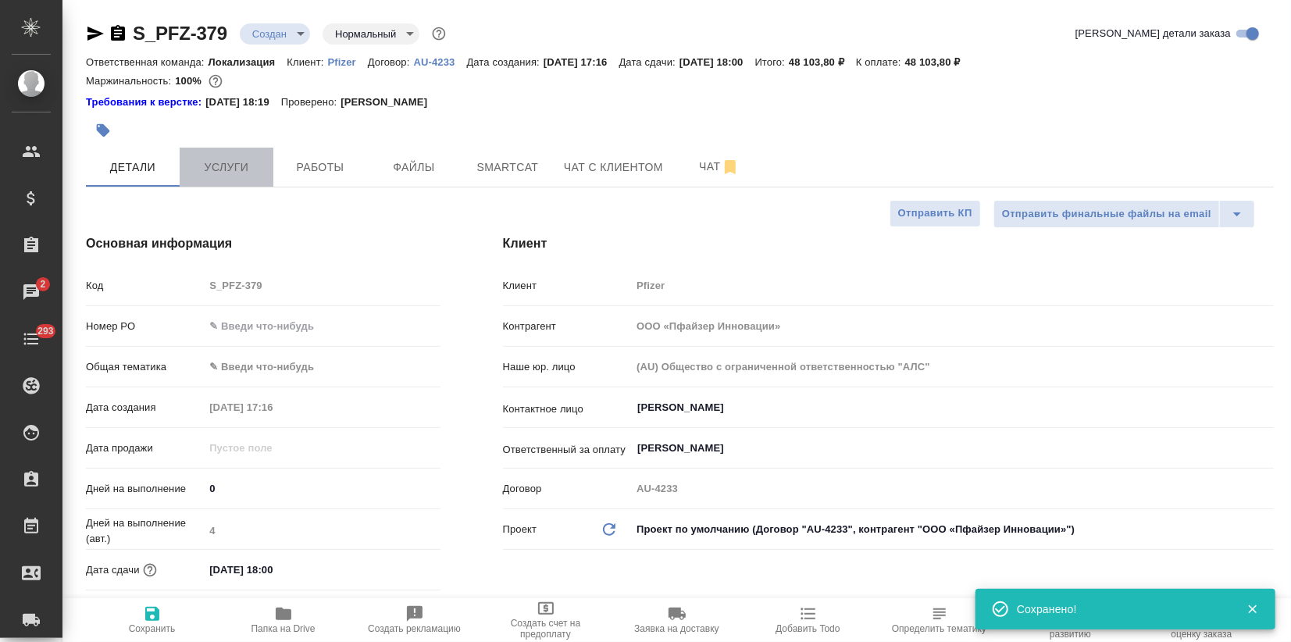
click at [214, 175] on span "Услуги" at bounding box center [226, 168] width 75 height 20
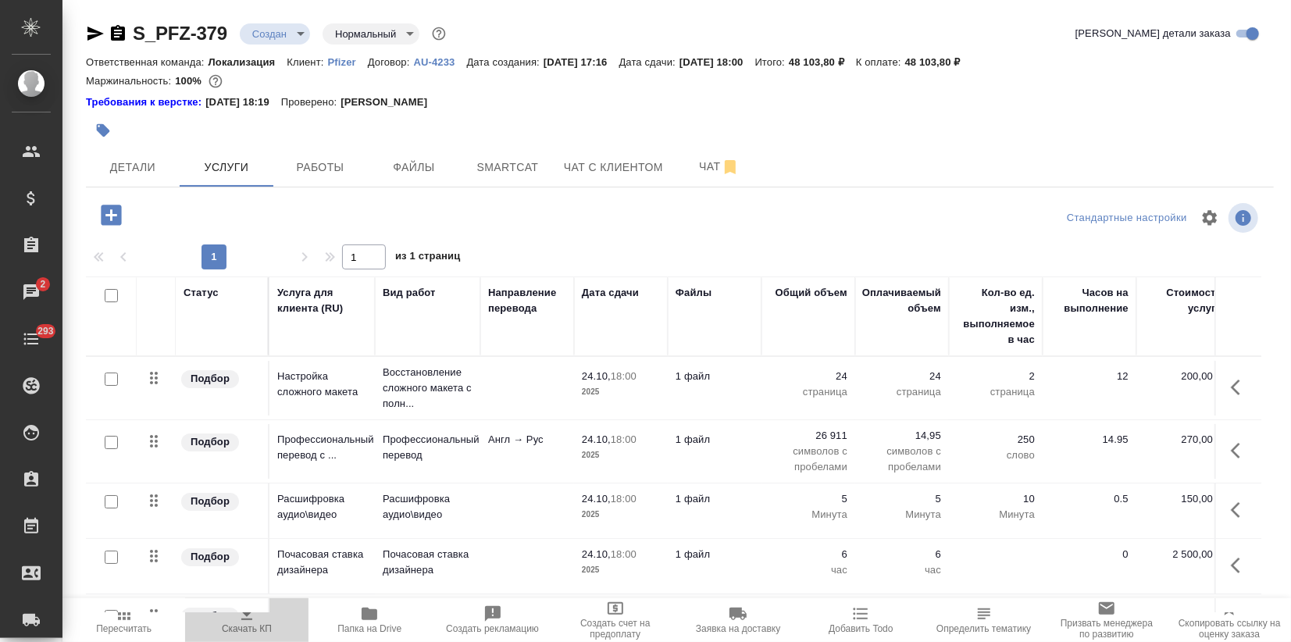
click at [248, 613] on icon "button" at bounding box center [246, 613] width 11 height 13
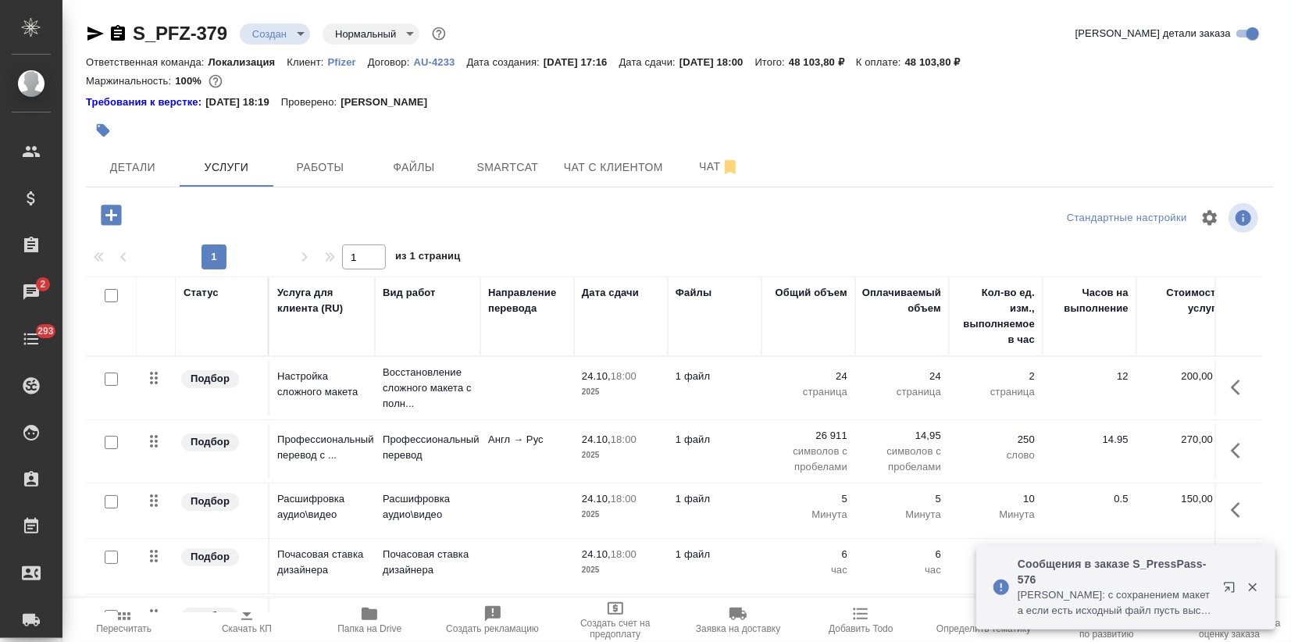
drag, startPoint x: 1100, startPoint y: 136, endPoint x: 1082, endPoint y: 158, distance: 28.3
click at [1100, 135] on div at bounding box center [680, 130] width 1188 height 34
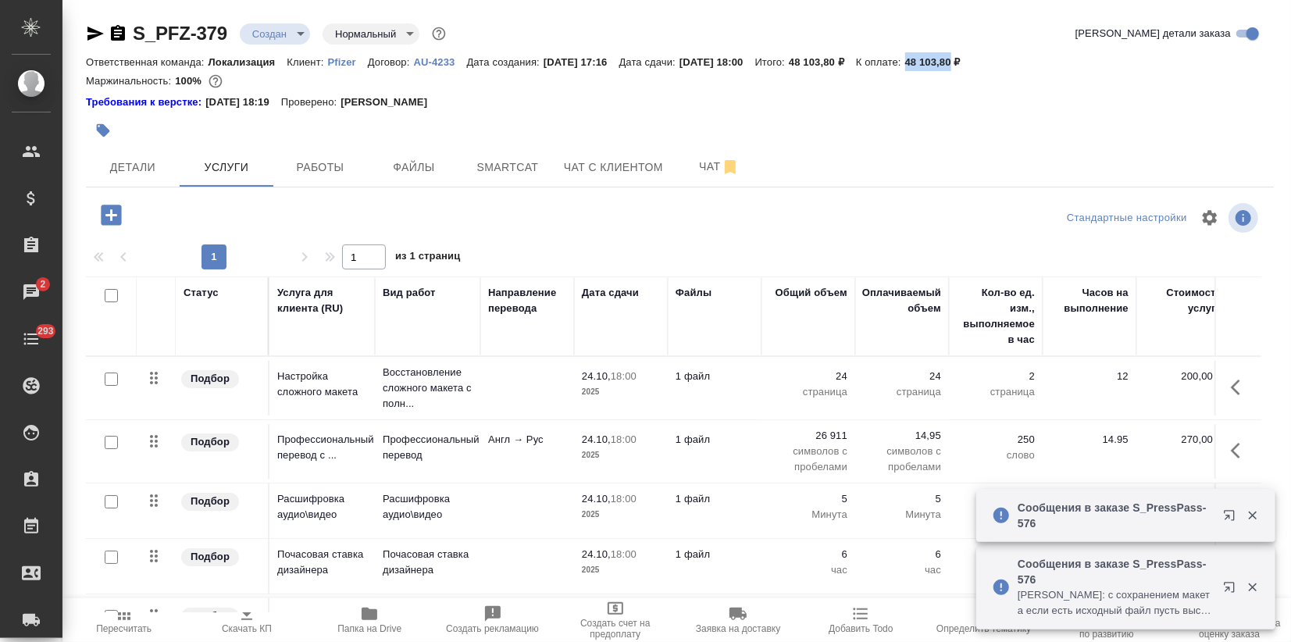
drag, startPoint x: 943, startPoint y: 55, endPoint x: 989, endPoint y: 57, distance: 45.4
click at [989, 57] on div "Ответственная команда: Локализация Клиент: Pfizer Договор: AU-4233 Дата создани…" at bounding box center [680, 61] width 1188 height 19
copy p "48 103,80"
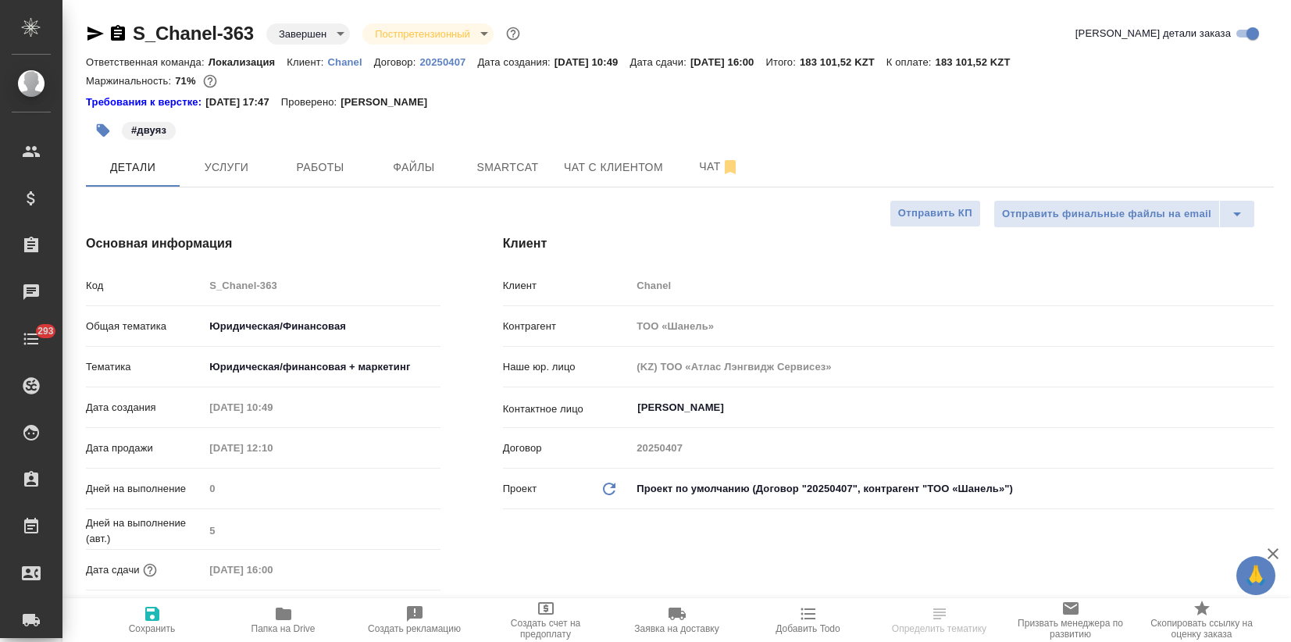
select select "RU"
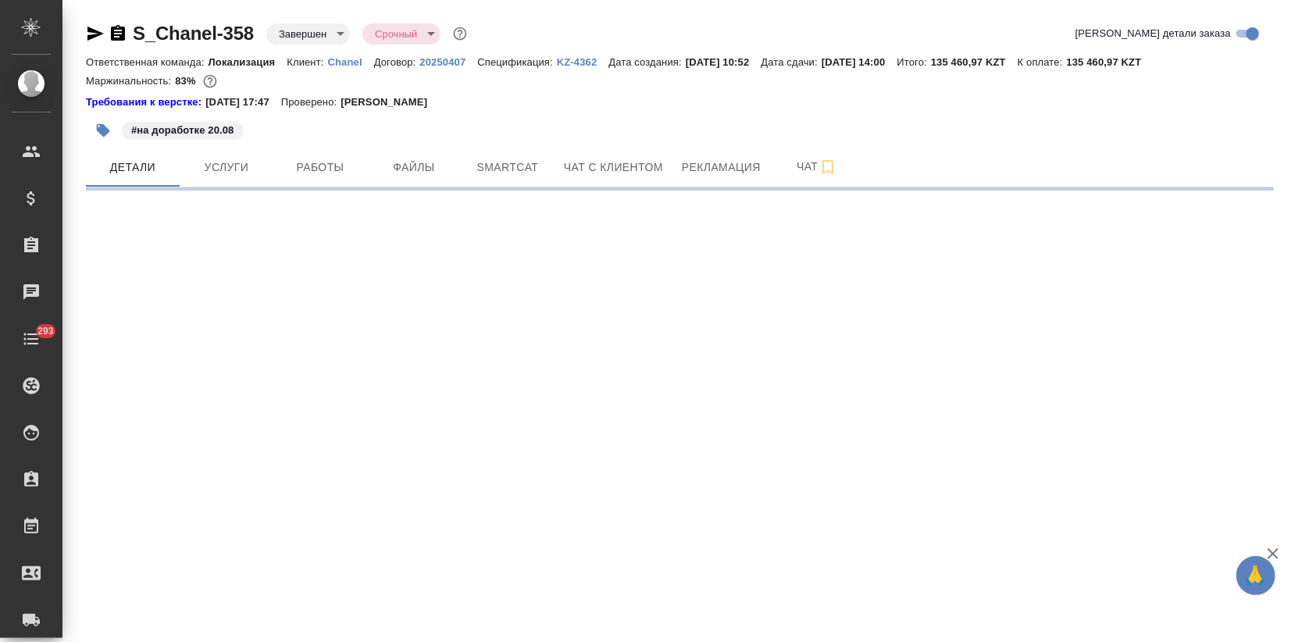
select select "RU"
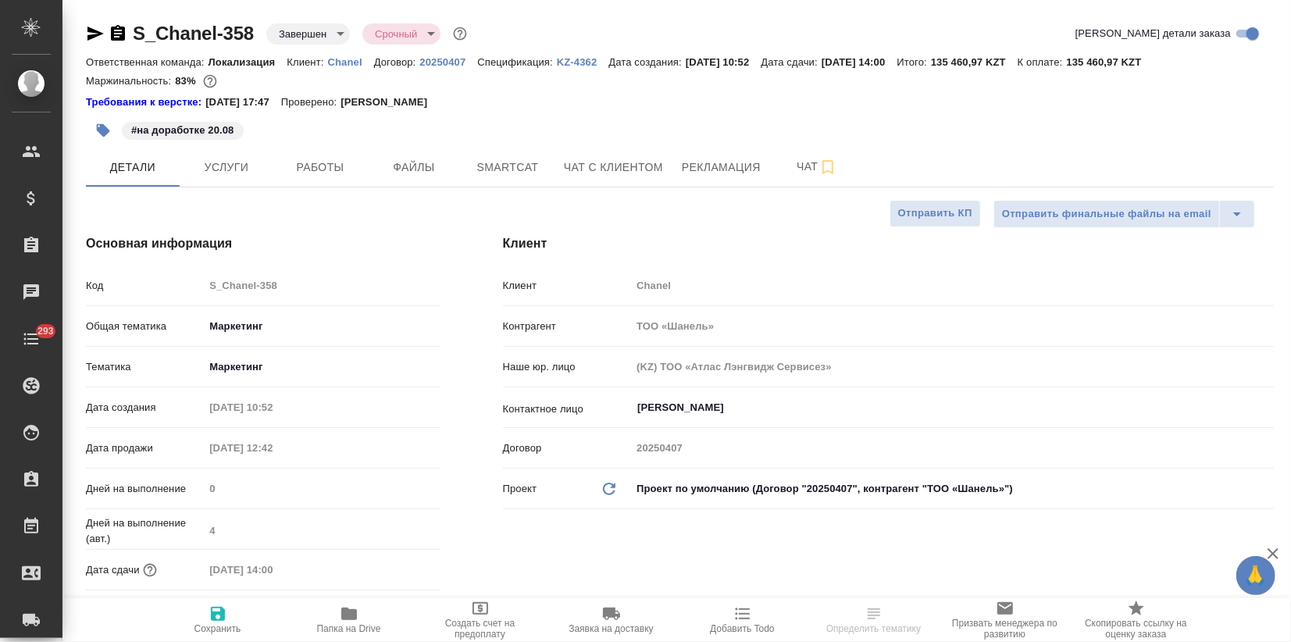
type textarea "x"
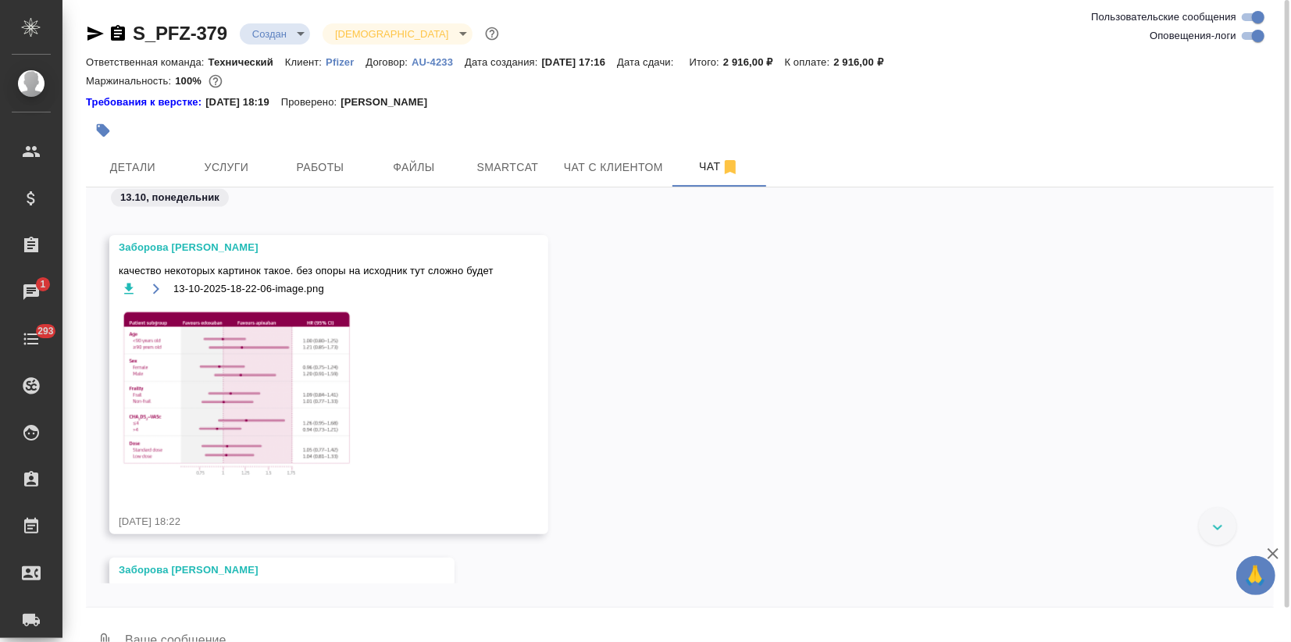
scroll to position [9287, 0]
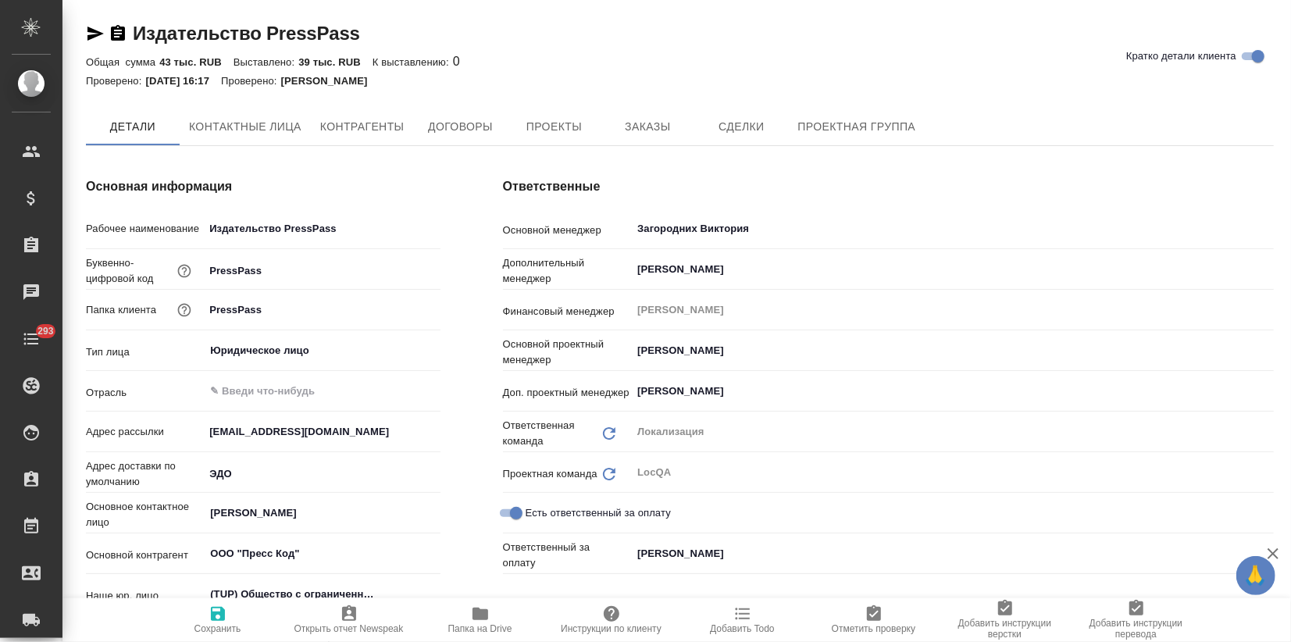
type textarea "x"
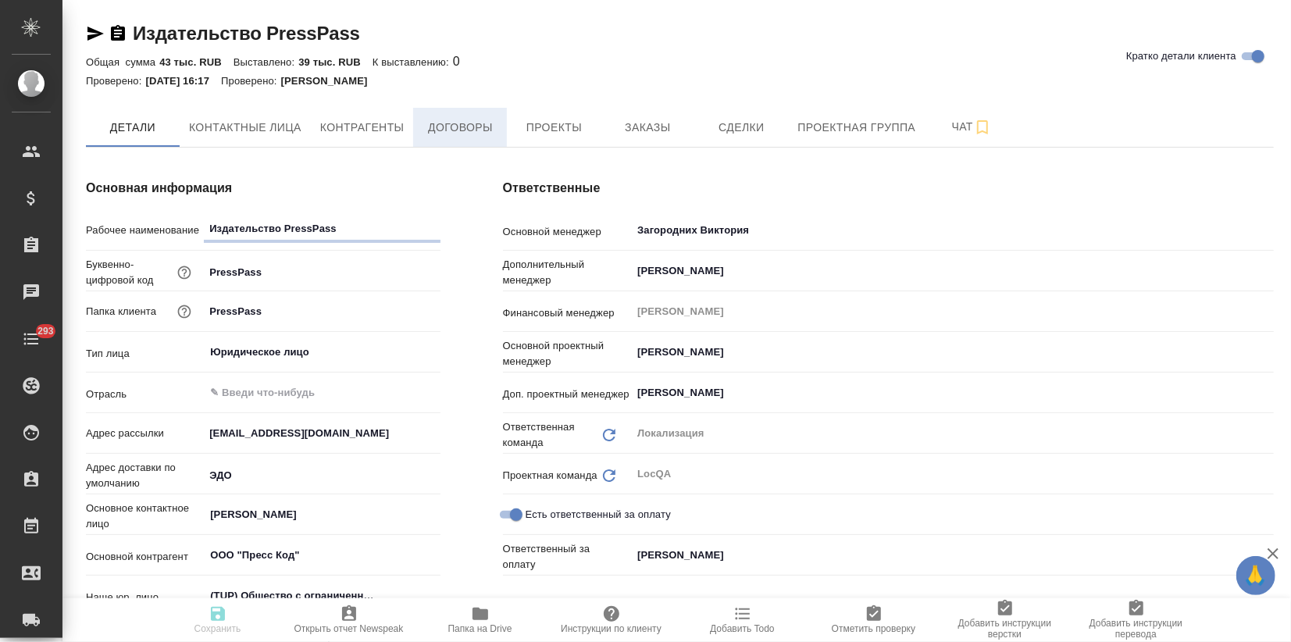
type textarea "x"
click at [440, 123] on span "Договоры" at bounding box center [459, 128] width 75 height 20
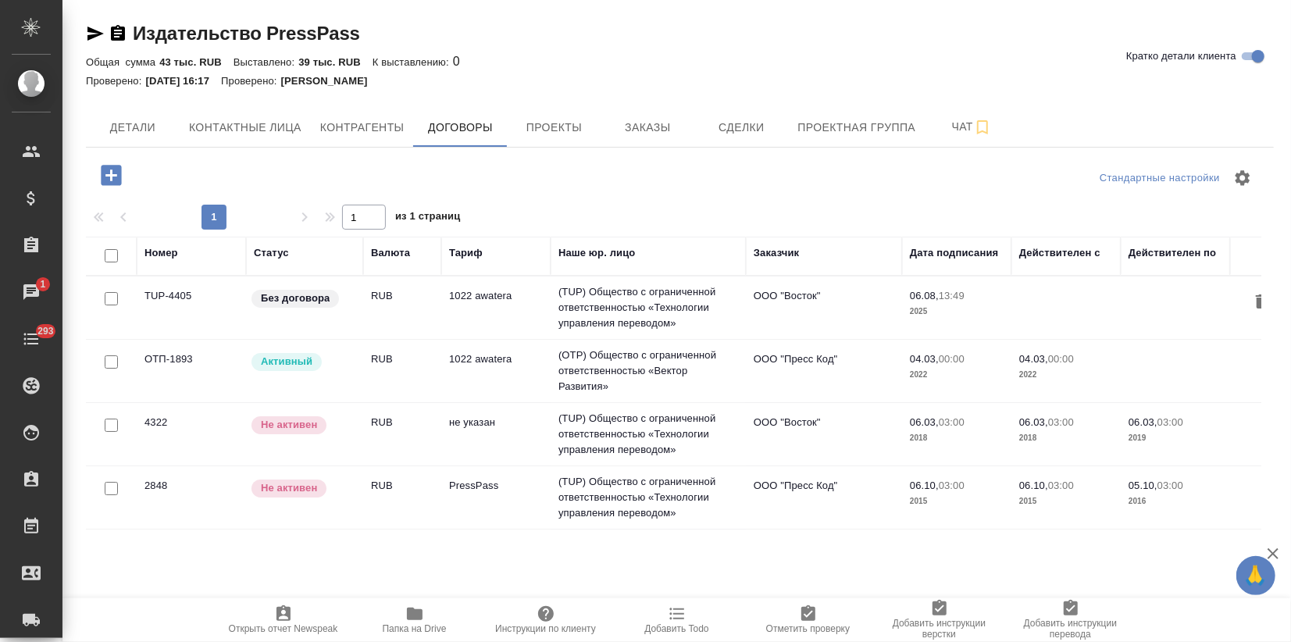
click at [429, 351] on td "RUB" at bounding box center [402, 371] width 78 height 55
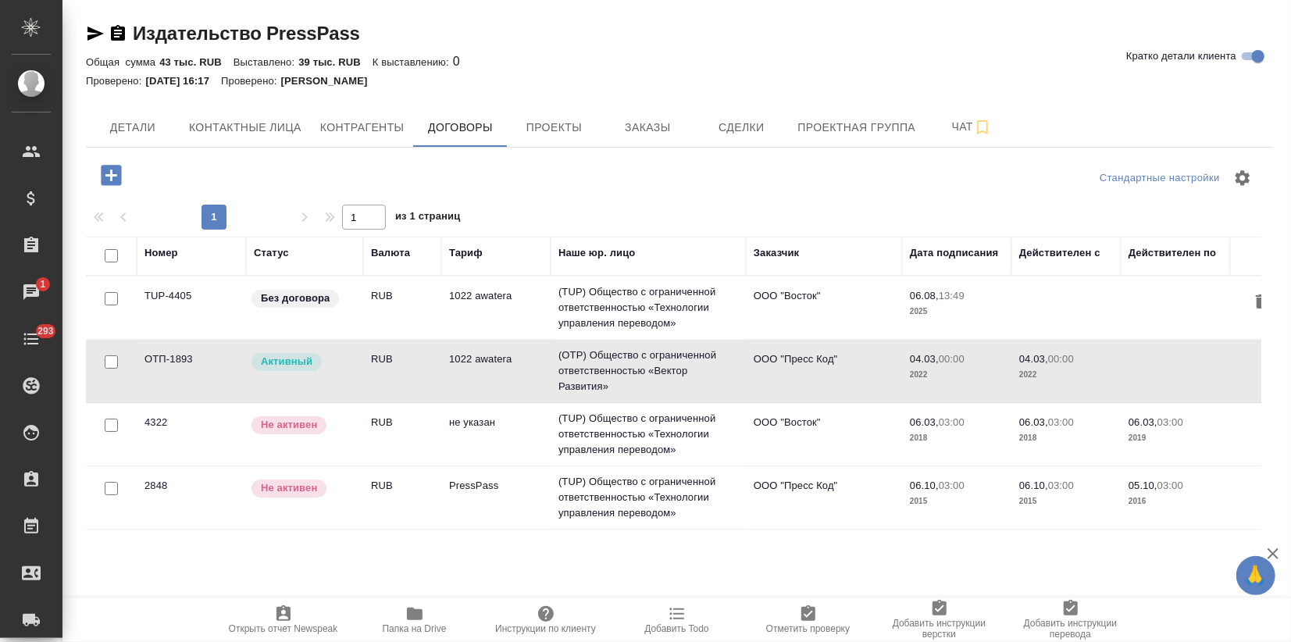
click at [429, 351] on td "RUB" at bounding box center [402, 371] width 78 height 55
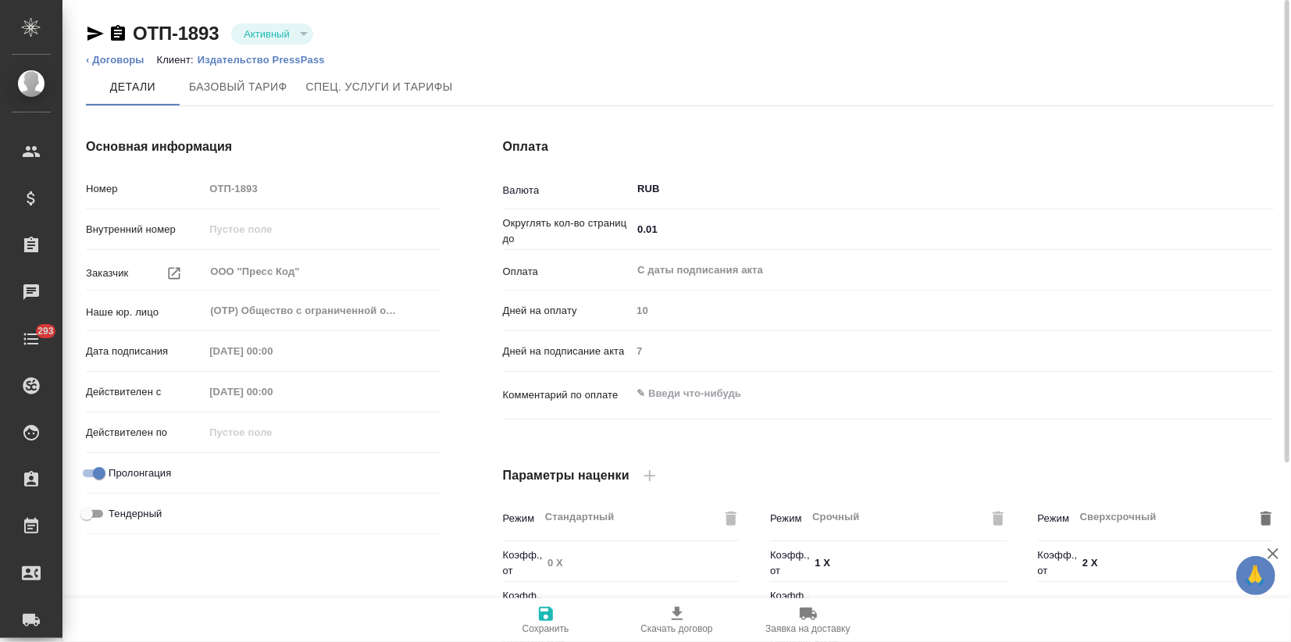
type input "1022 awatera"
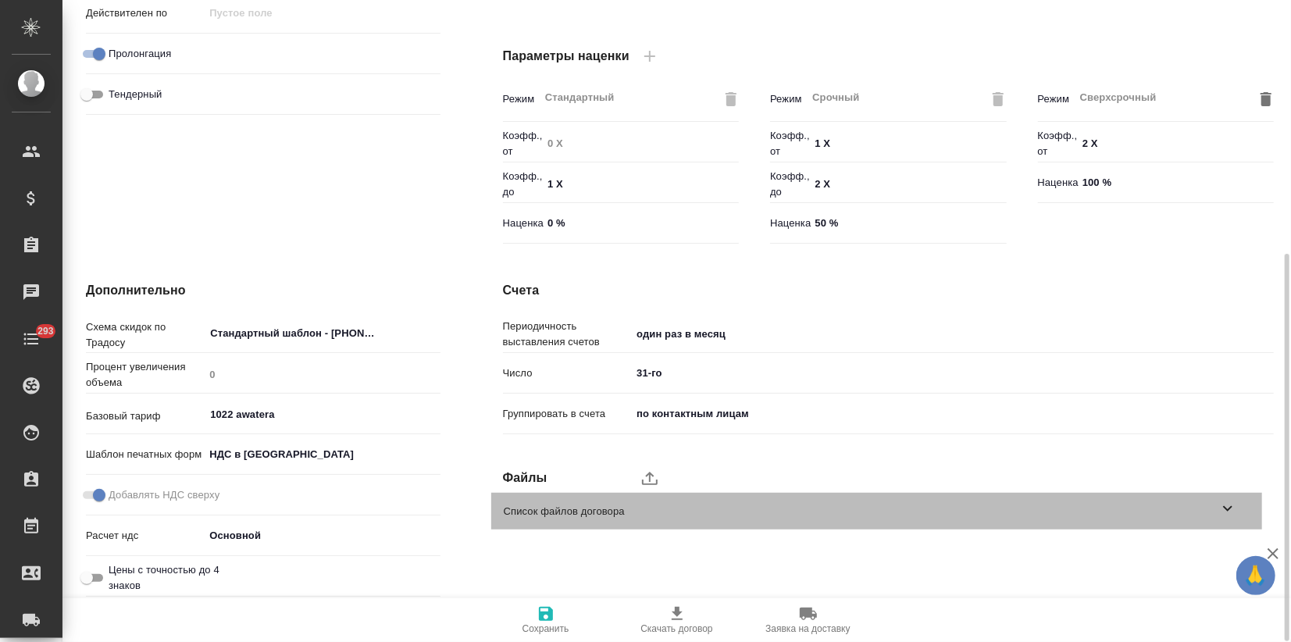
click at [1234, 505] on icon at bounding box center [1227, 508] width 19 height 19
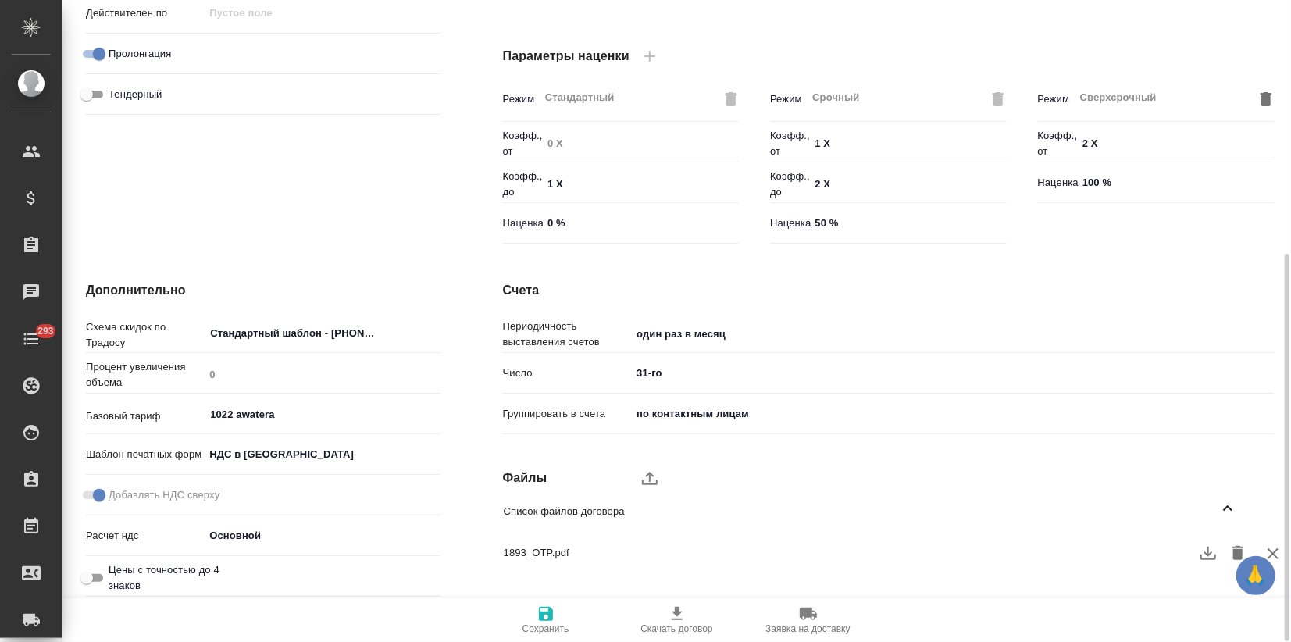
drag, startPoint x: 520, startPoint y: 544, endPoint x: 614, endPoint y: 551, distance: 94.0
click at [521, 545] on span "1893_OTP.pdf" at bounding box center [864, 553] width 721 height 16
click at [1207, 556] on icon "button" at bounding box center [1208, 553] width 19 height 19
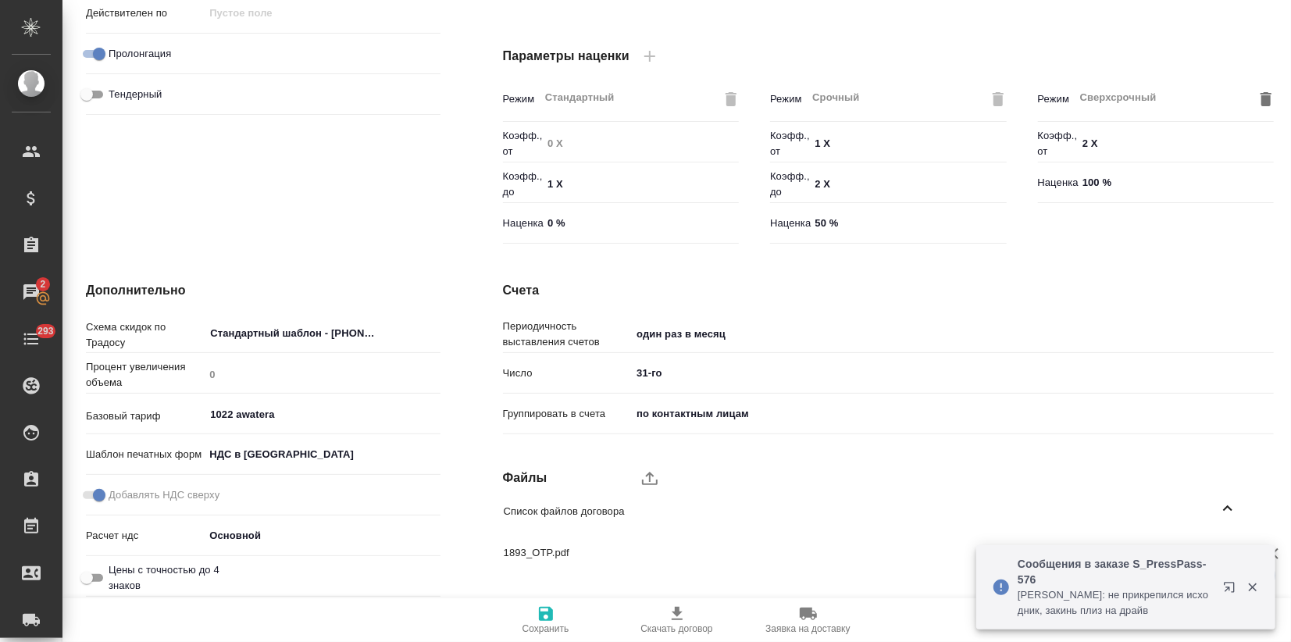
click at [1228, 585] on icon "button" at bounding box center [1232, 590] width 19 height 19
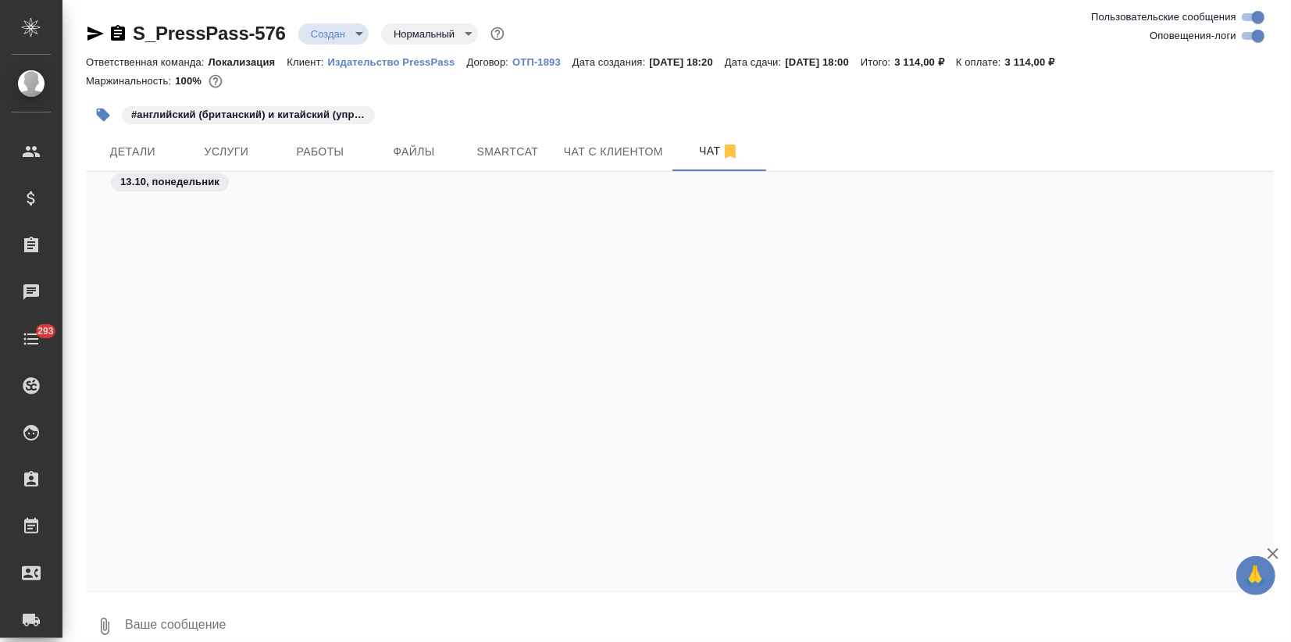
scroll to position [1671, 0]
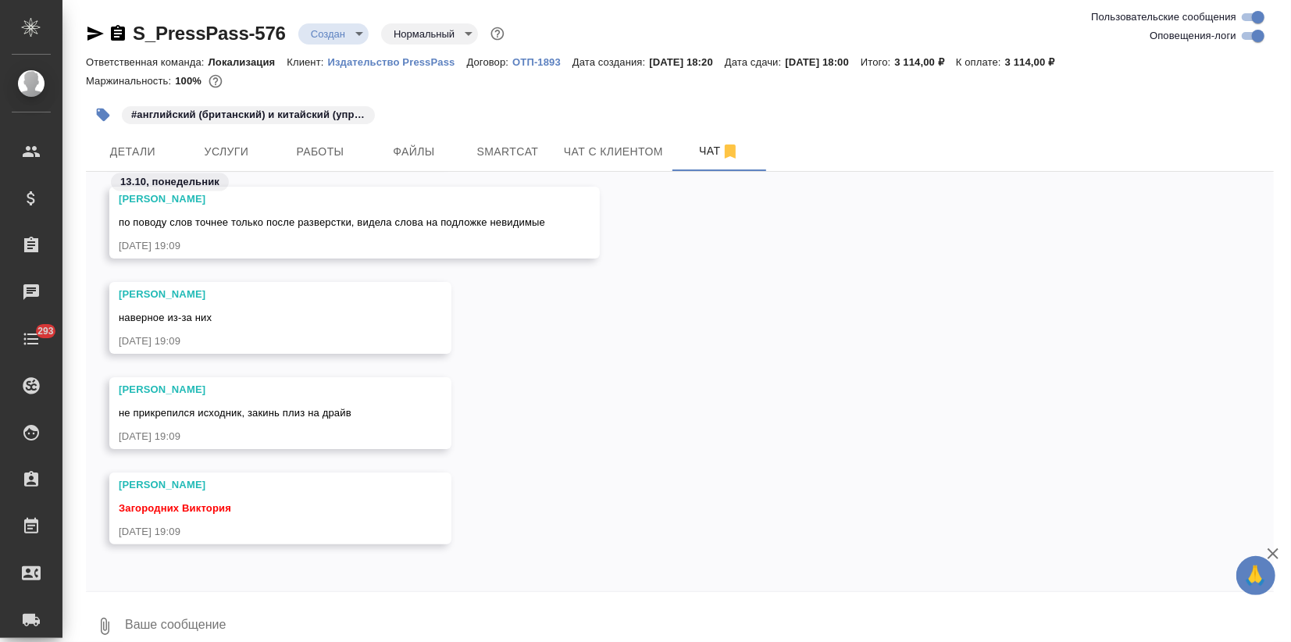
click at [177, 614] on textarea at bounding box center [698, 626] width 1150 height 53
type textarea "исходник положила"
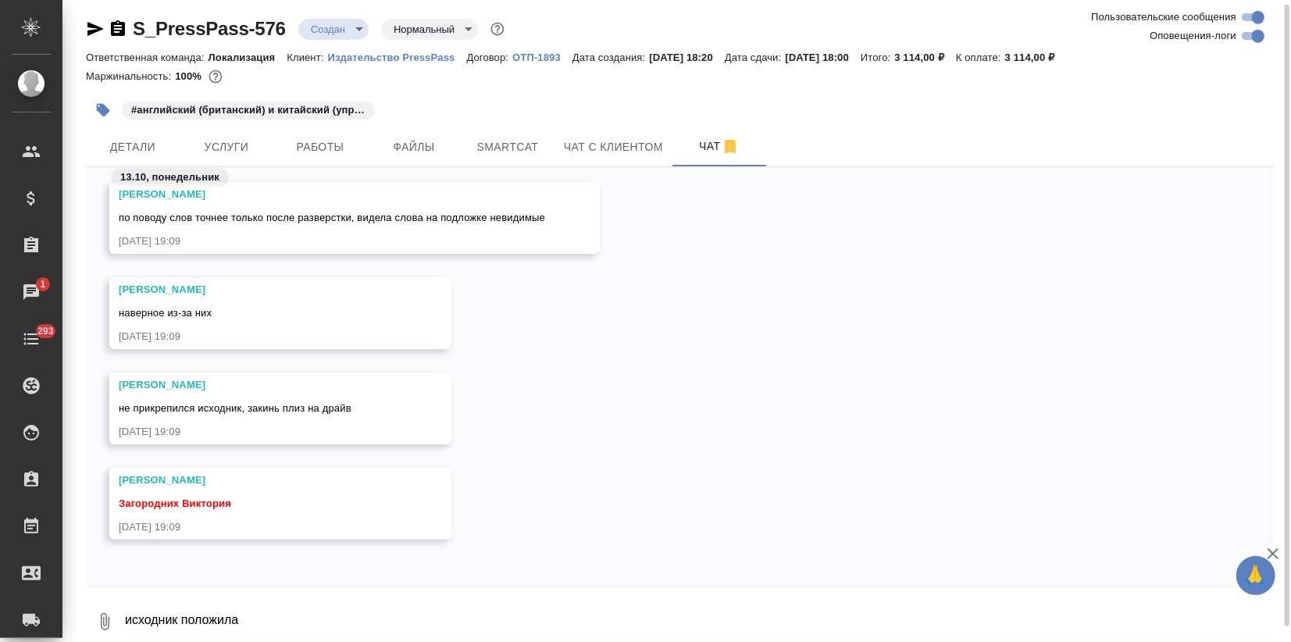
scroll to position [1747, 0]
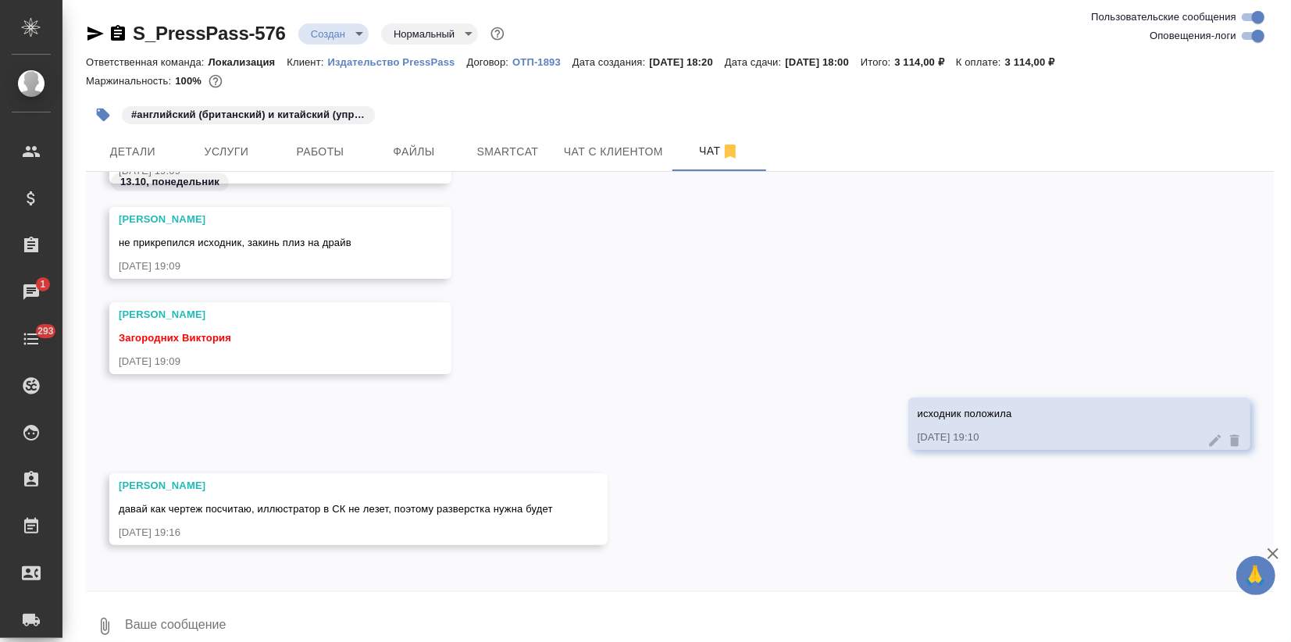
scroll to position [1978, 0]
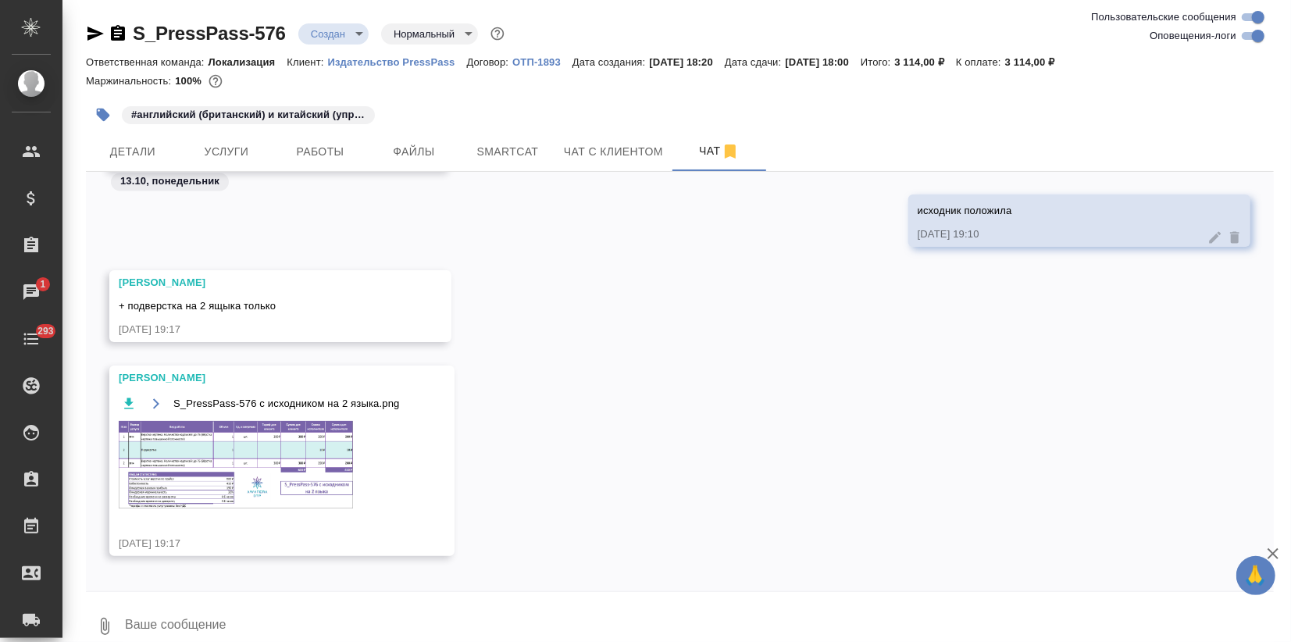
click at [281, 469] on img at bounding box center [236, 464] width 234 height 87
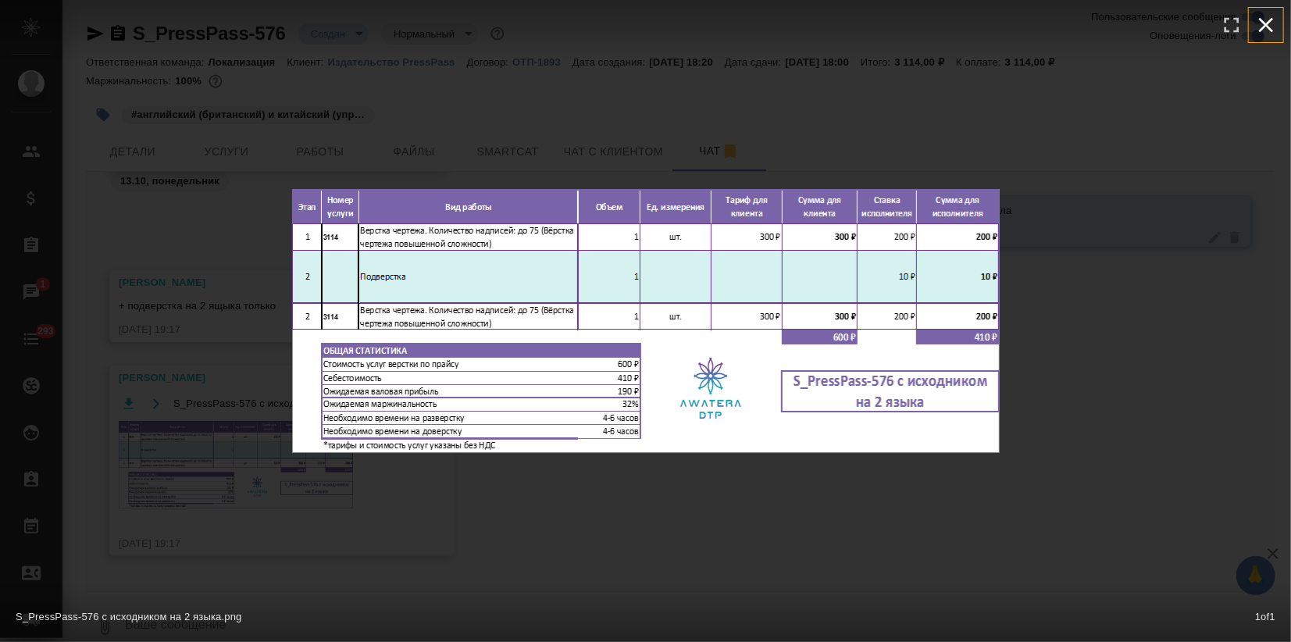
click at [1258, 20] on icon "button" at bounding box center [1265, 24] width 25 height 25
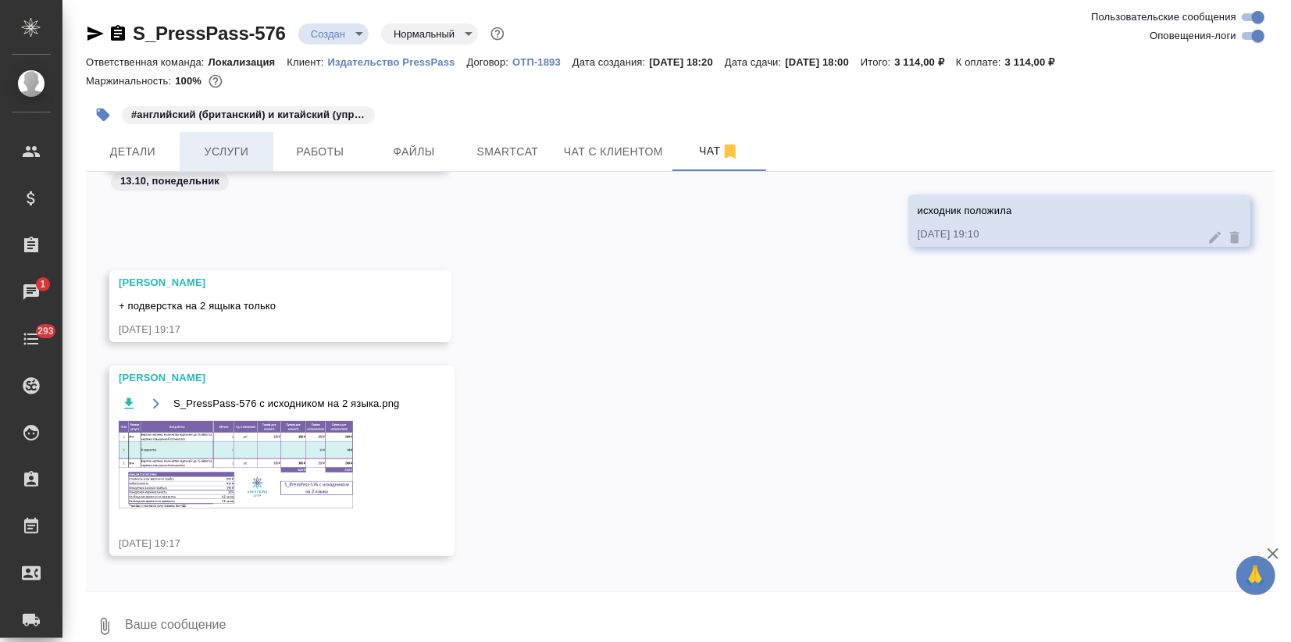
click at [243, 144] on span "Услуги" at bounding box center [226, 152] width 75 height 20
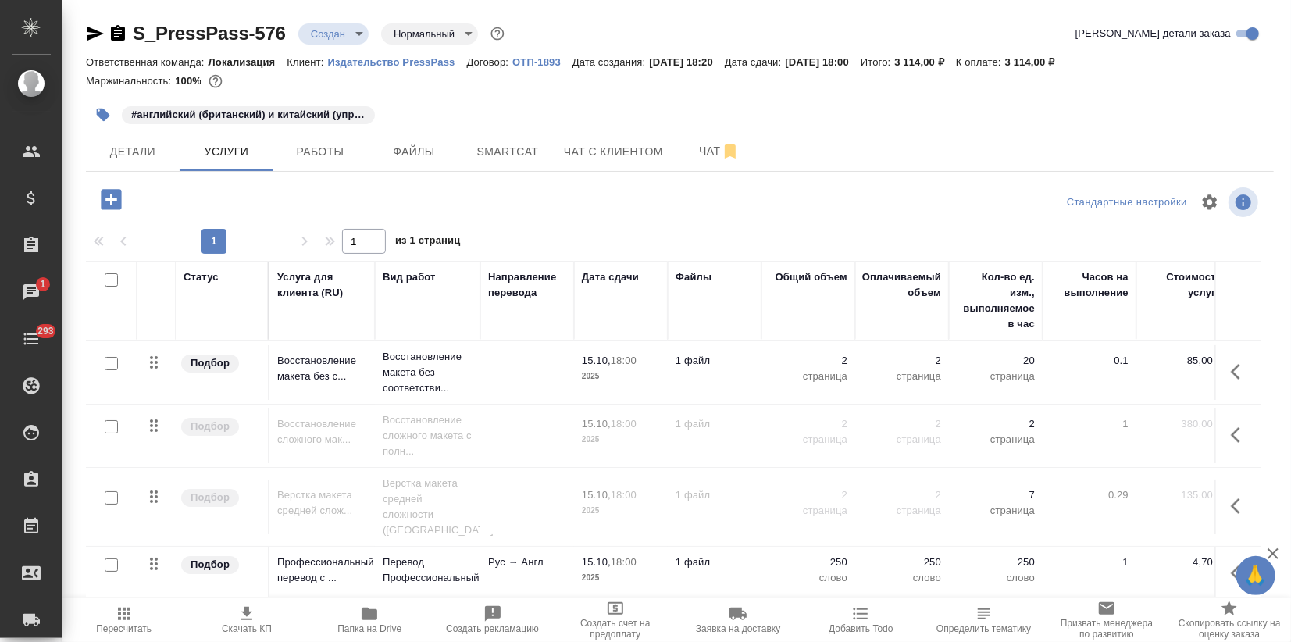
click at [112, 364] on input "checkbox" at bounding box center [111, 363] width 13 height 13
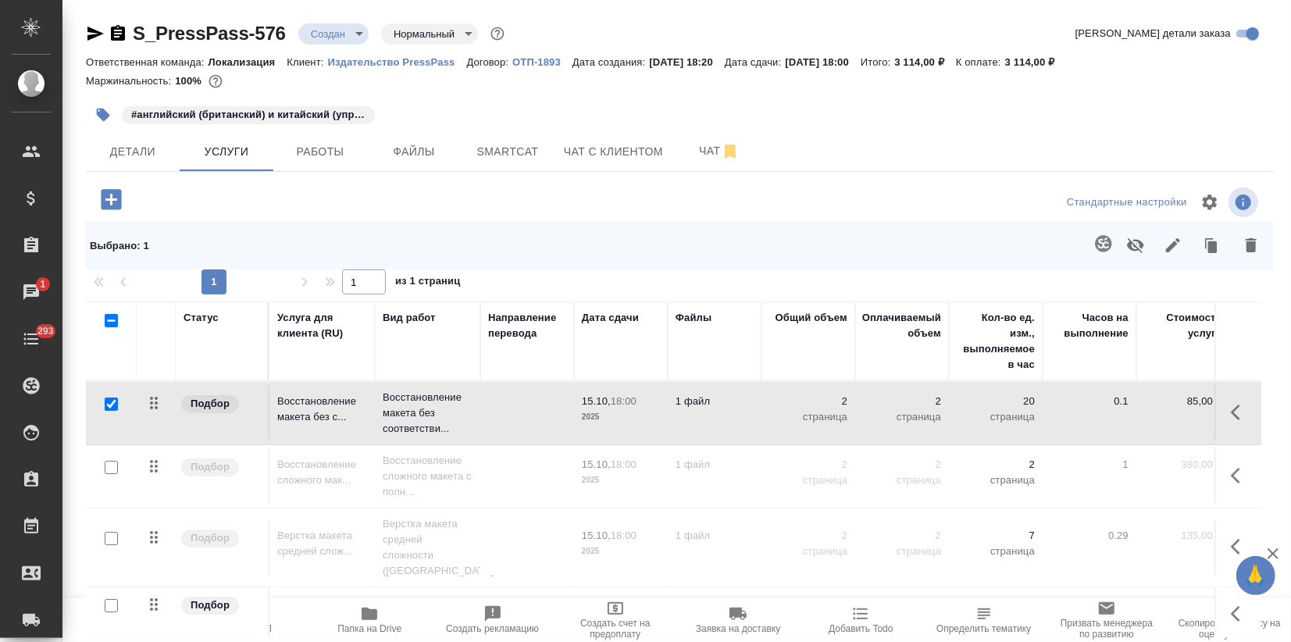
click at [111, 404] on input "checkbox" at bounding box center [111, 403] width 13 height 13
checkbox input "false"
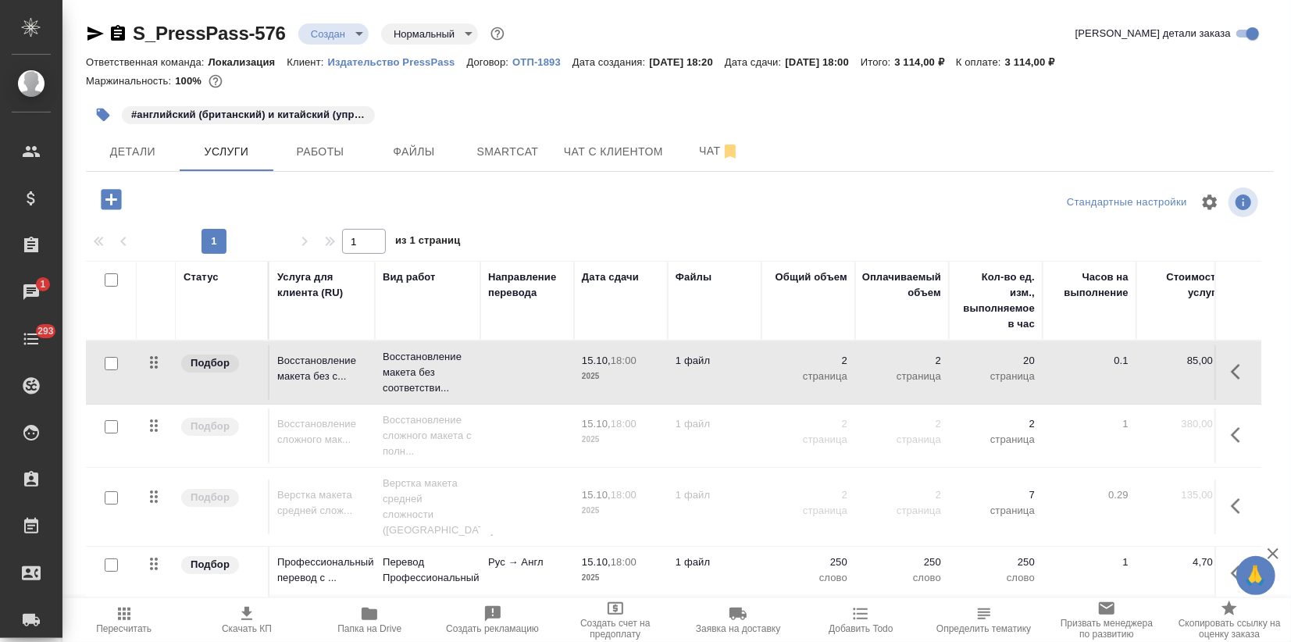
click at [109, 420] on input "checkbox" at bounding box center [111, 426] width 13 height 13
checkbox input "true"
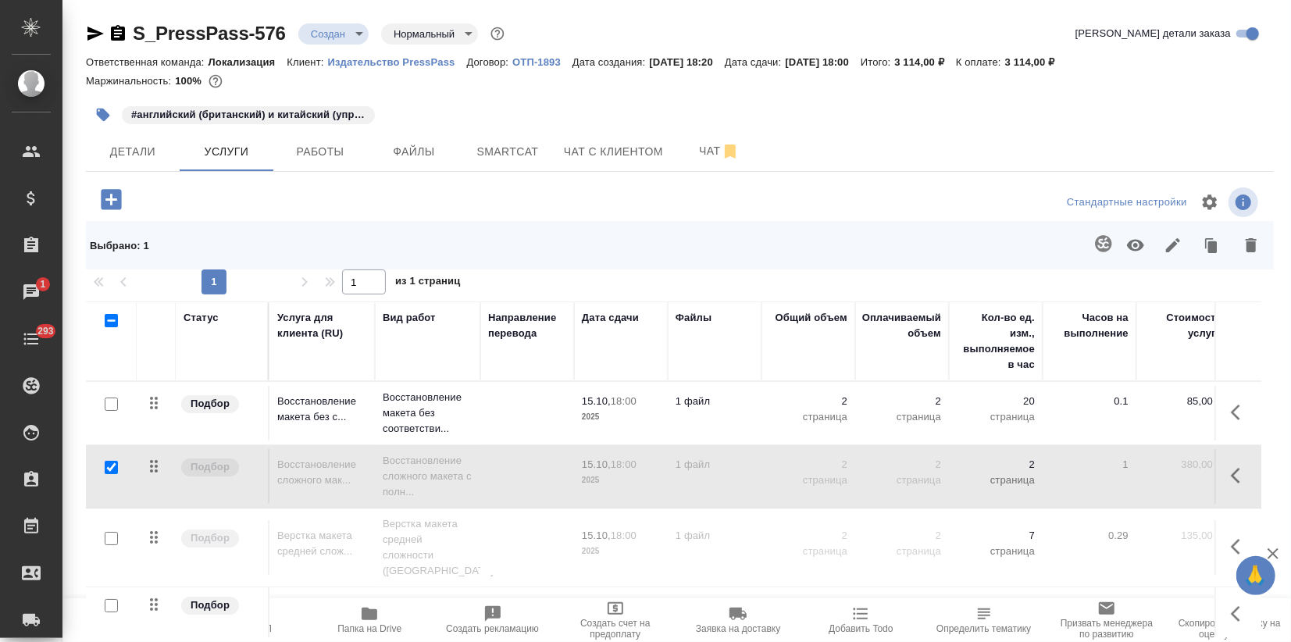
click at [112, 532] on input "checkbox" at bounding box center [111, 538] width 13 height 13
checkbox input "true"
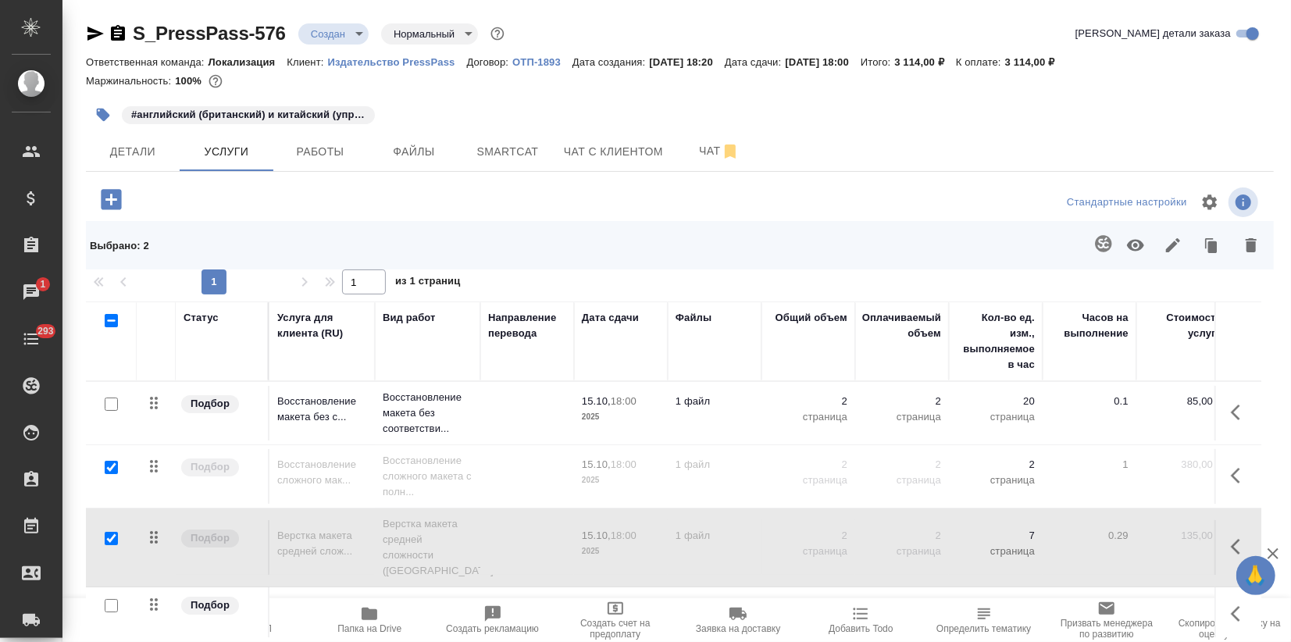
click at [1249, 244] on icon "button" at bounding box center [1251, 245] width 11 height 14
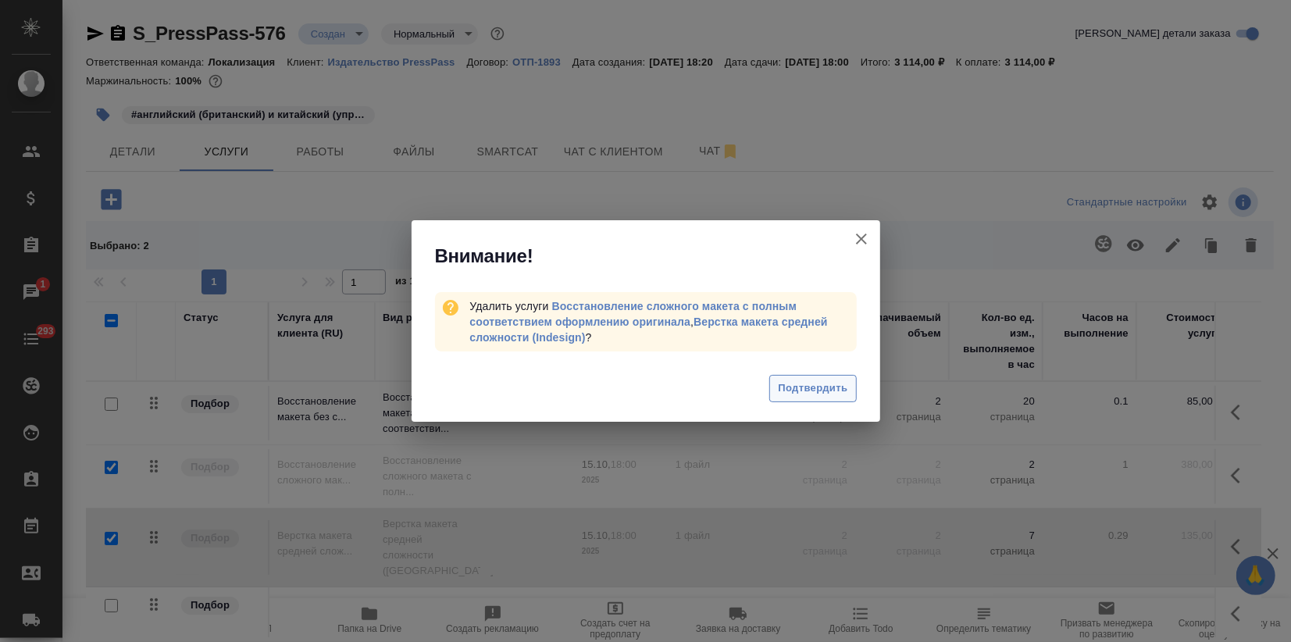
click at [818, 388] on span "Подтвердить" at bounding box center [813, 389] width 70 height 18
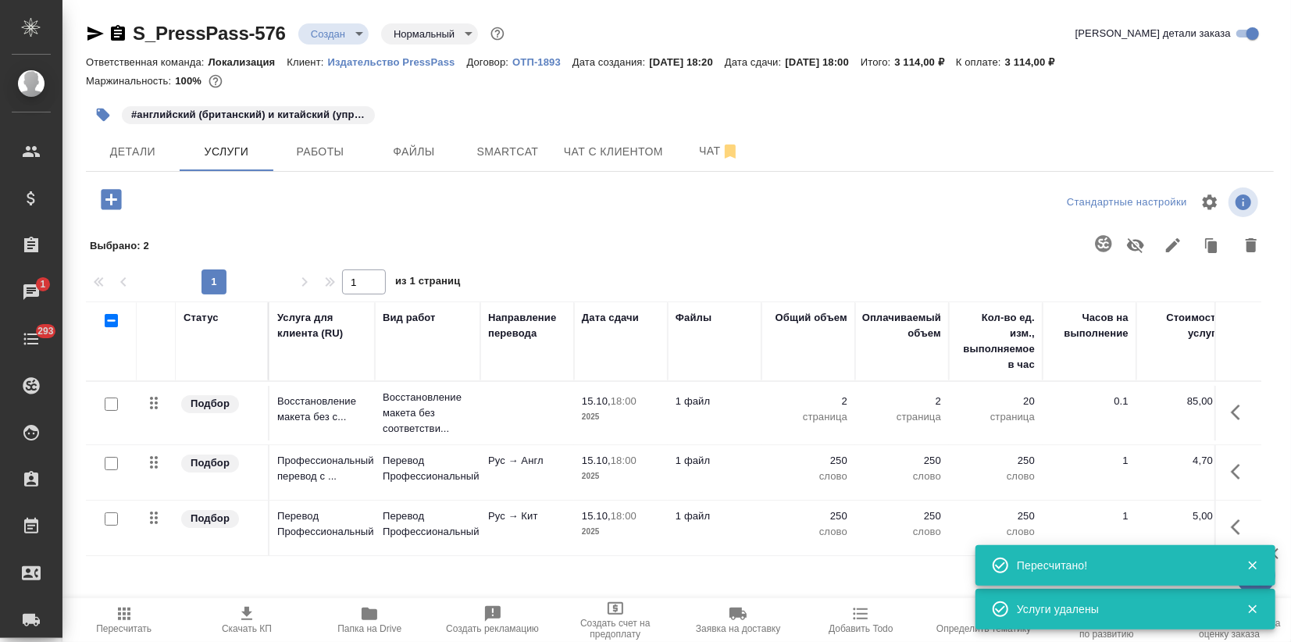
click at [111, 198] on icon "button" at bounding box center [111, 199] width 27 height 27
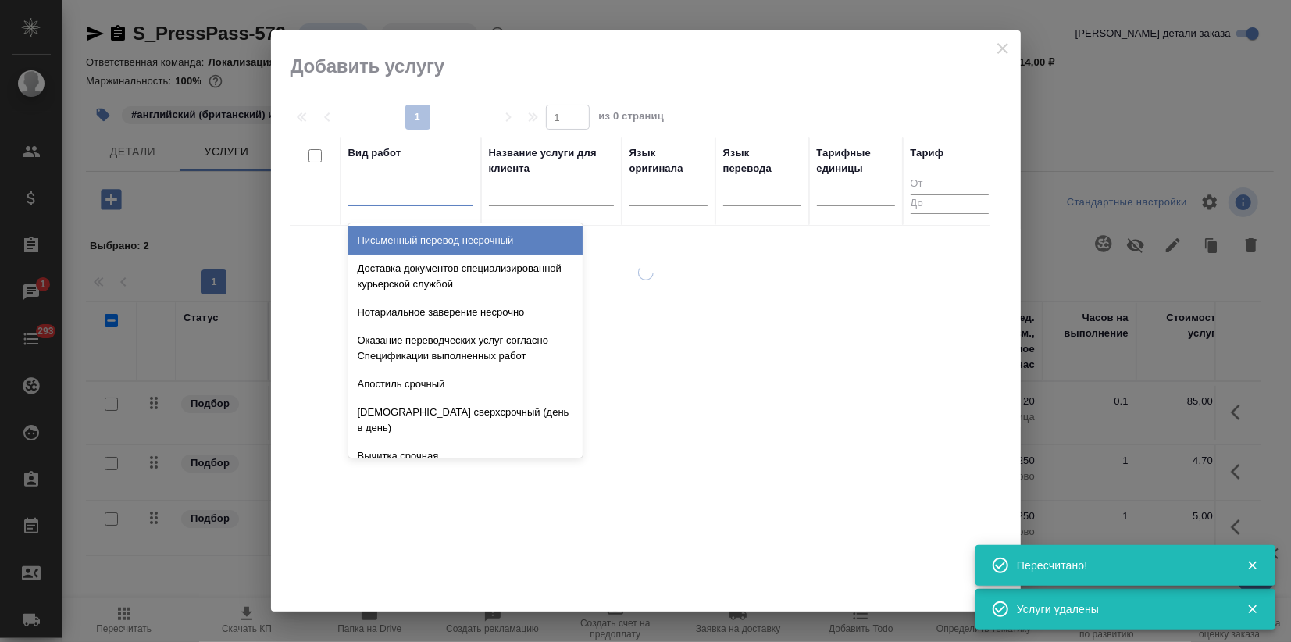
click at [376, 195] on div at bounding box center [410, 190] width 125 height 23
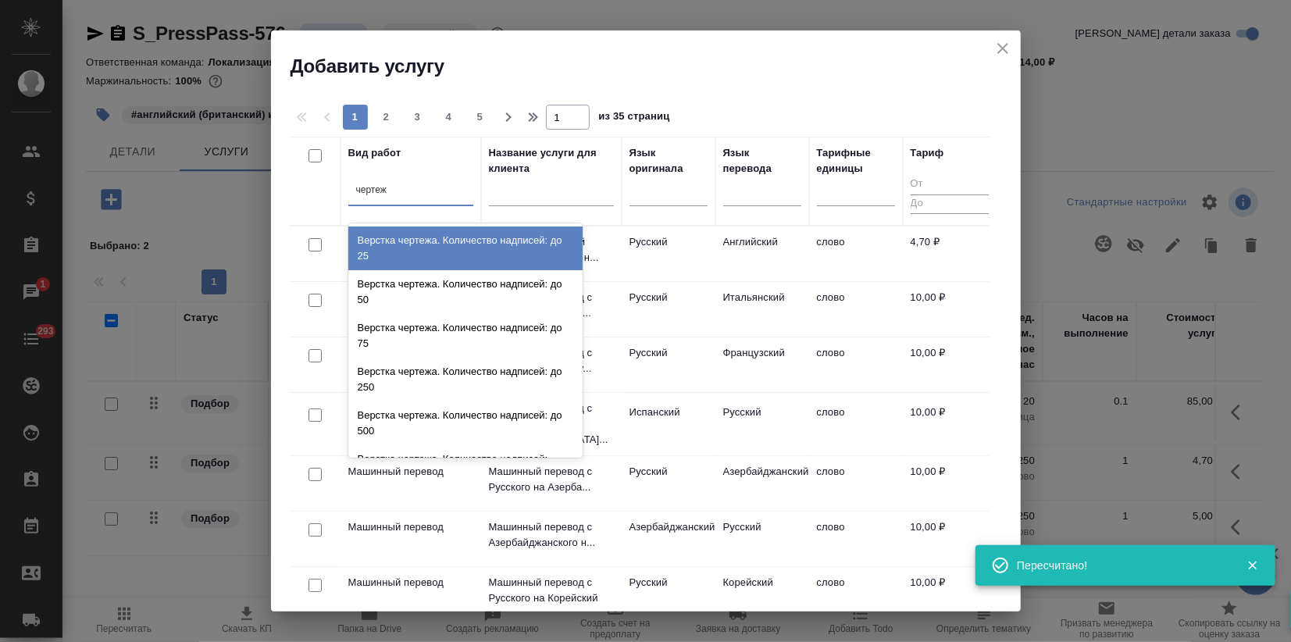
type input "чертежа"
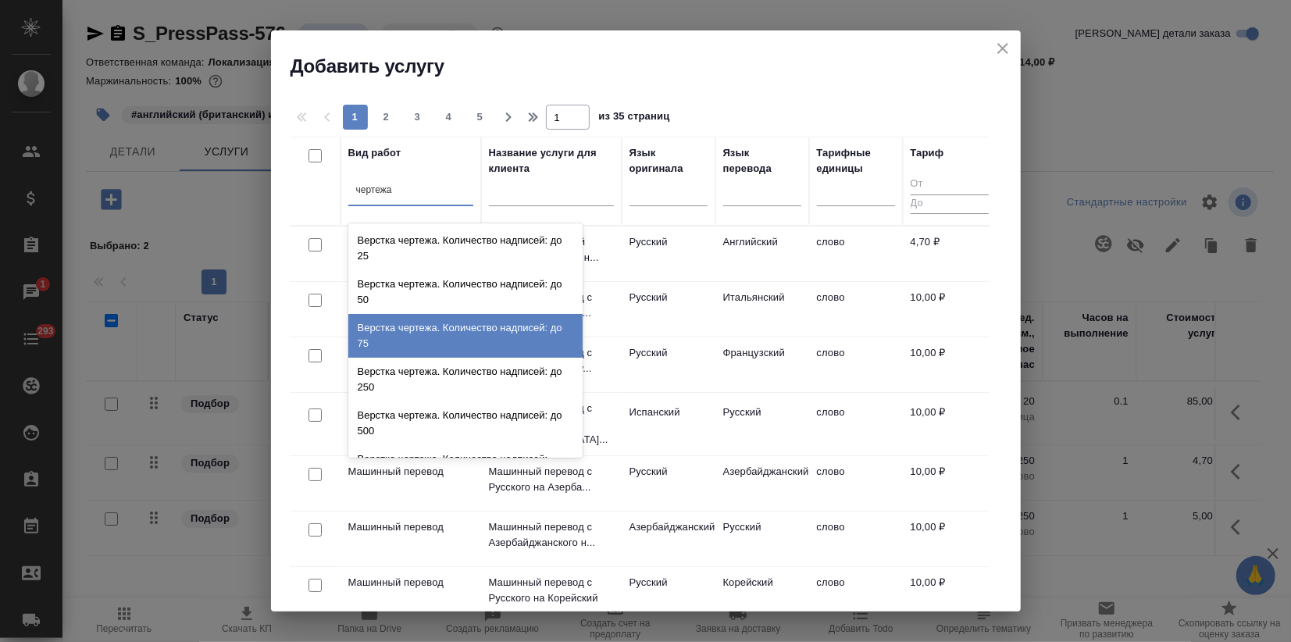
click at [447, 342] on div "Верстка чертежа. Количество надписей: до 75" at bounding box center [465, 336] width 234 height 44
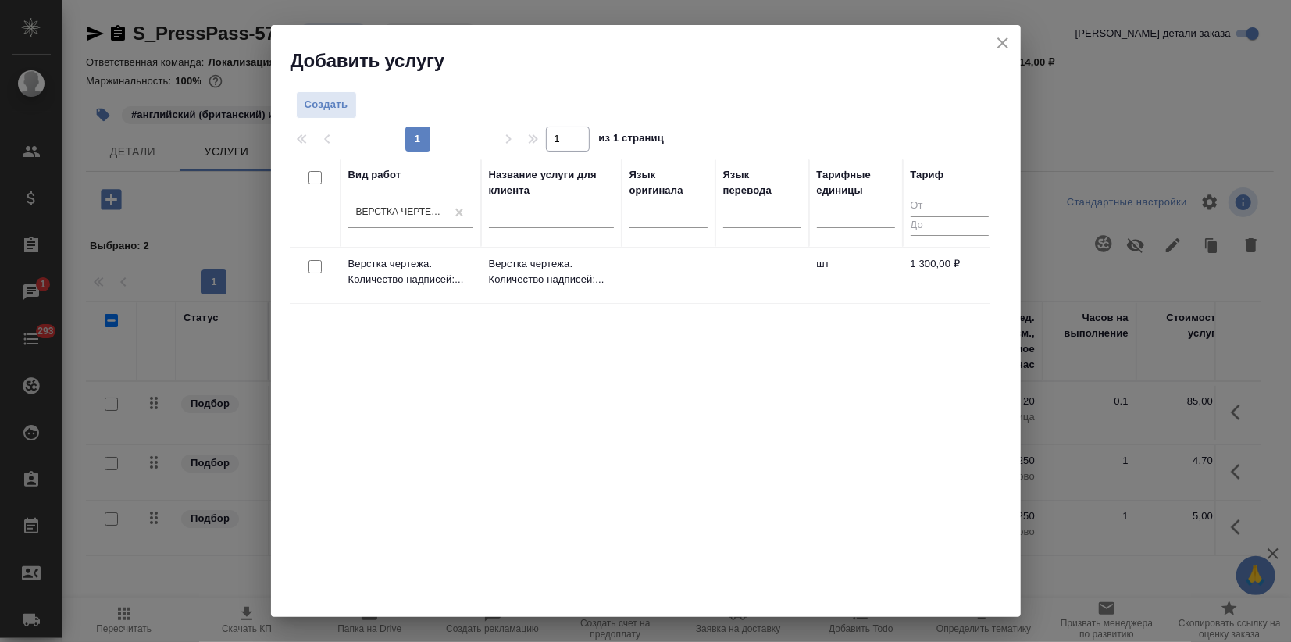
click at [598, 406] on div "Вид работ Верстка чертежа. Количество надписей: до 75 Название услуги для клиен…" at bounding box center [640, 393] width 700 height 469
click at [537, 289] on td "Верстка чертежа. Количество надписей:..." at bounding box center [551, 275] width 141 height 55
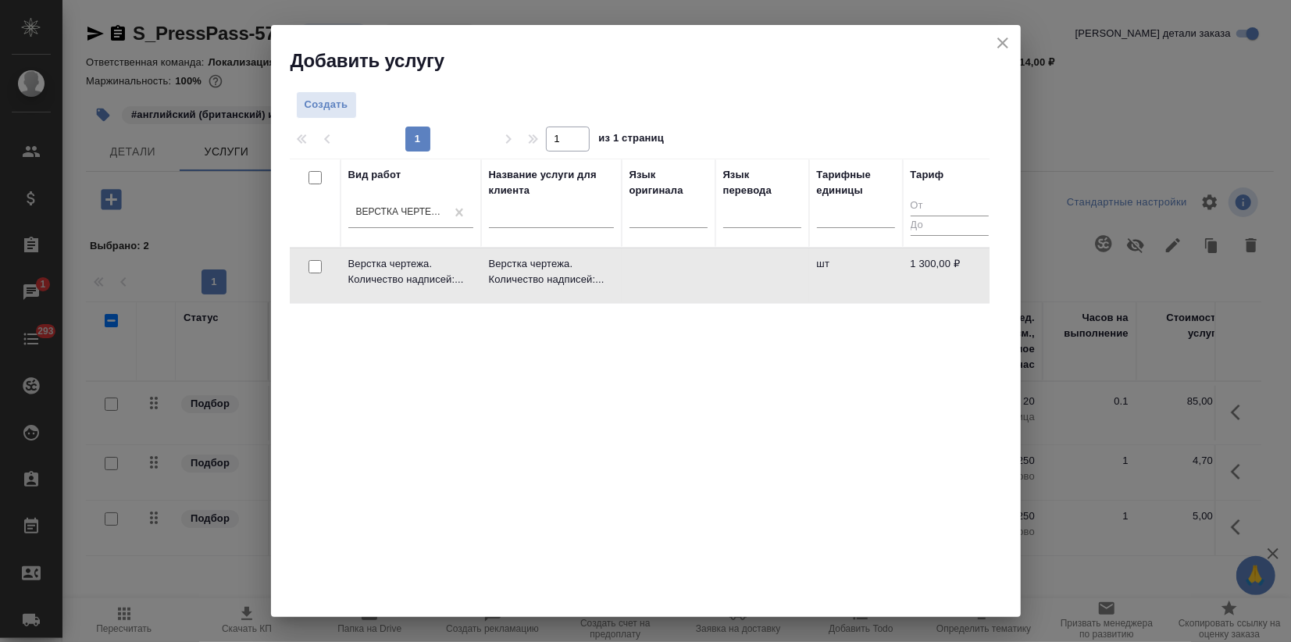
click at [537, 289] on td "Верстка чертежа. Количество надписей:..." at bounding box center [551, 275] width 141 height 55
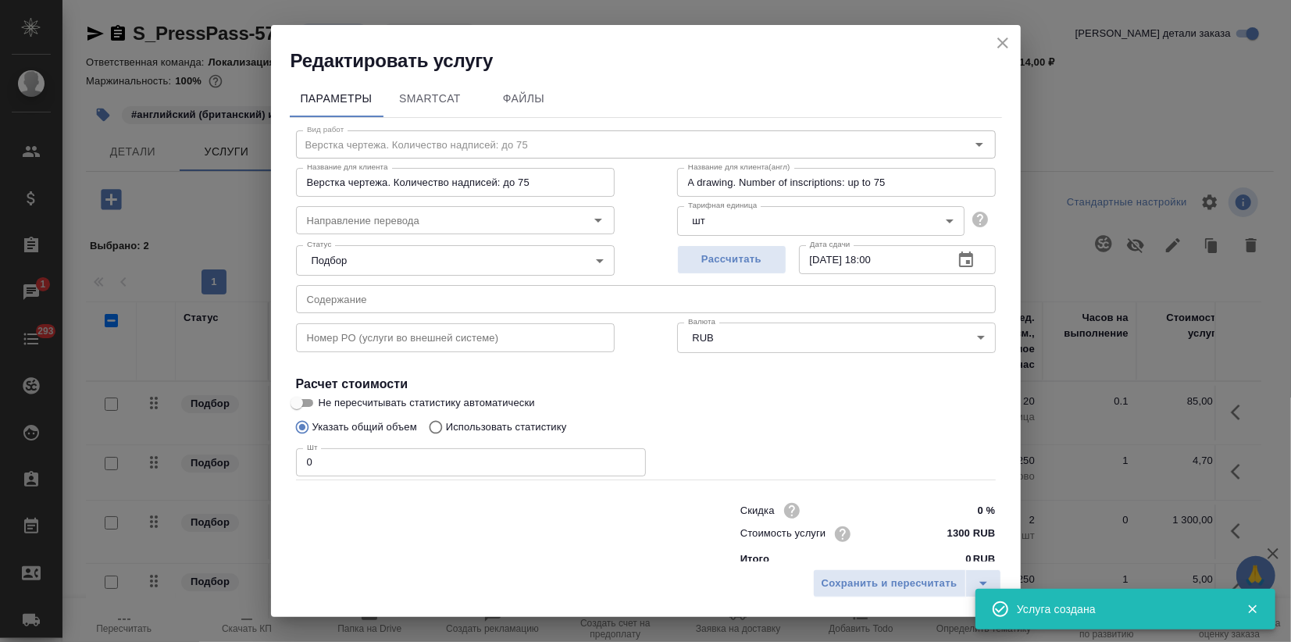
click at [131, 469] on div "Редактировать услугу Параметры SmartCat Файлы Вид работ Верстка чертежа. Количе…" at bounding box center [645, 321] width 1291 height 642
type input "2"
click at [854, 579] on span "Сохранить и пересчитать" at bounding box center [890, 584] width 136 height 18
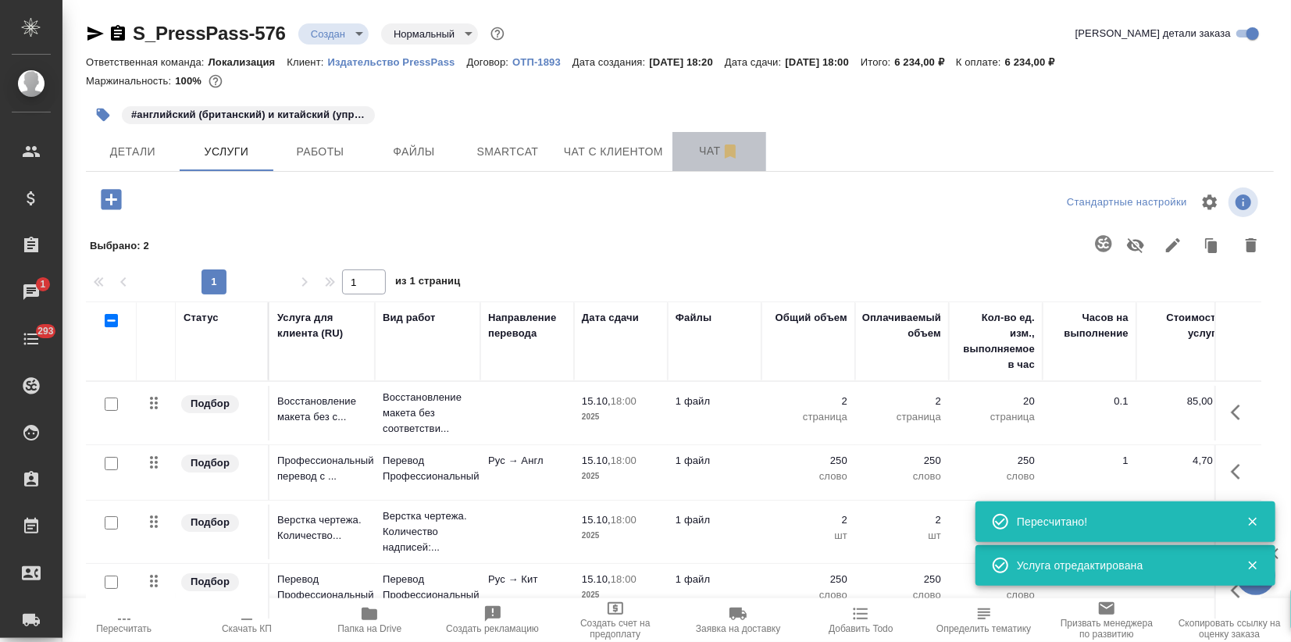
click at [696, 155] on span "Чат" at bounding box center [719, 151] width 75 height 20
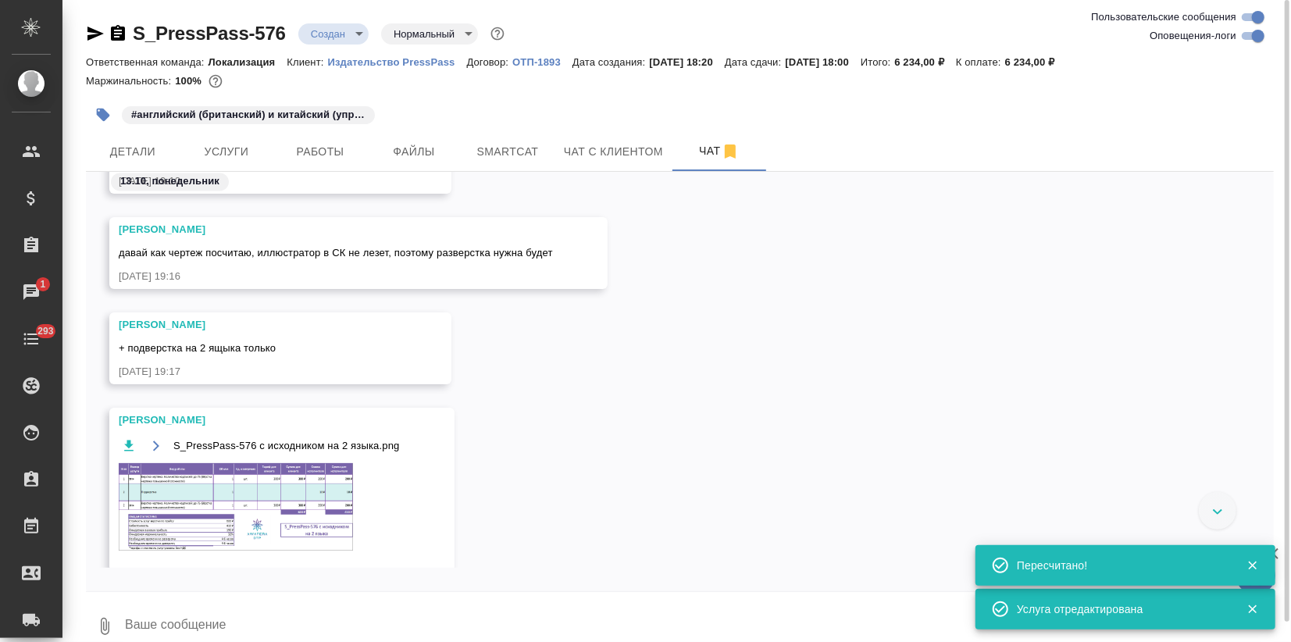
scroll to position [2047, 0]
click at [271, 481] on img at bounding box center [236, 508] width 234 height 87
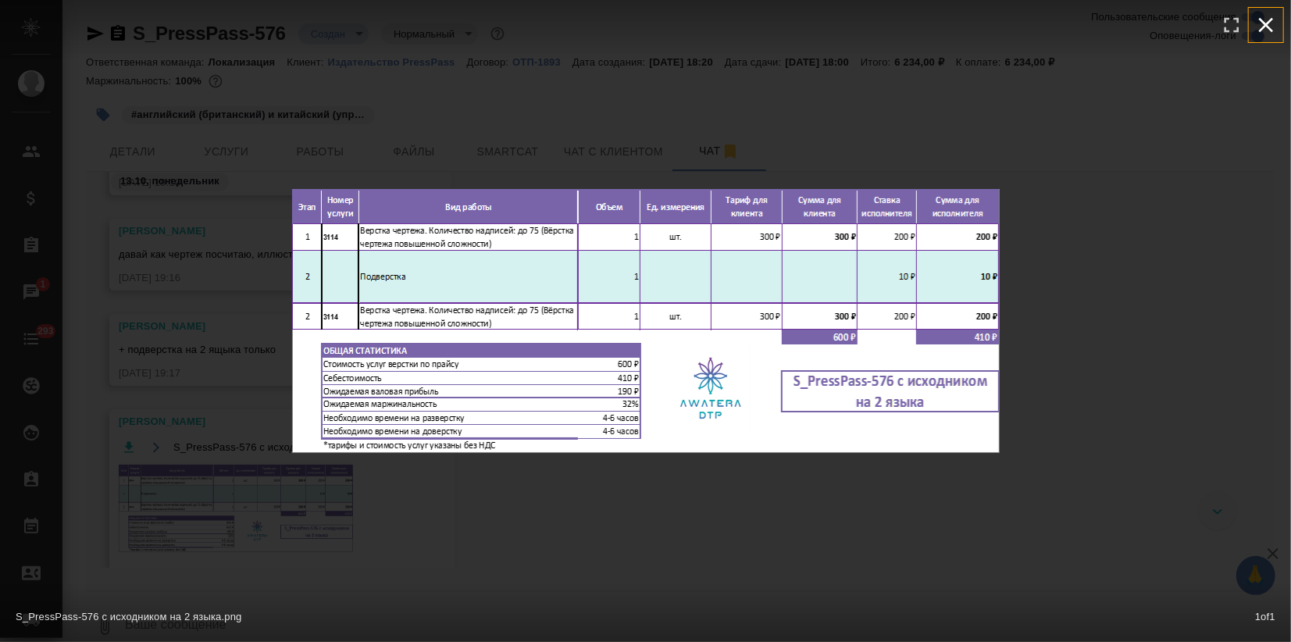
click at [1265, 23] on icon "button" at bounding box center [1266, 25] width 15 height 15
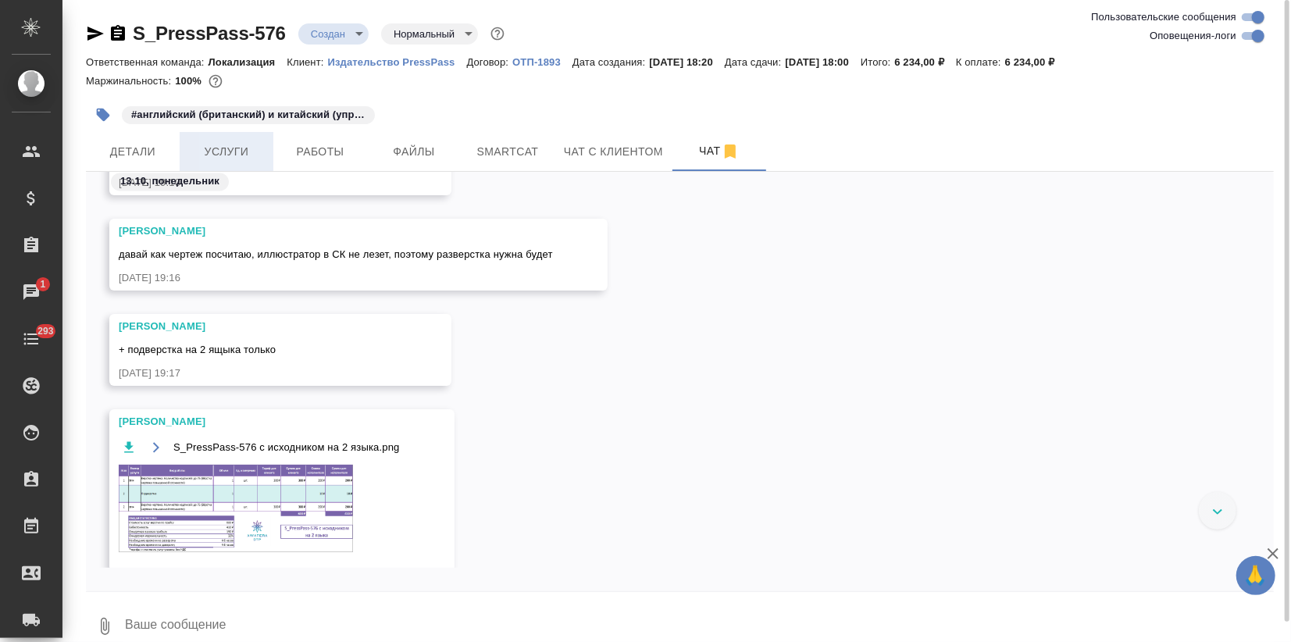
click at [226, 154] on span "Услуги" at bounding box center [226, 152] width 75 height 20
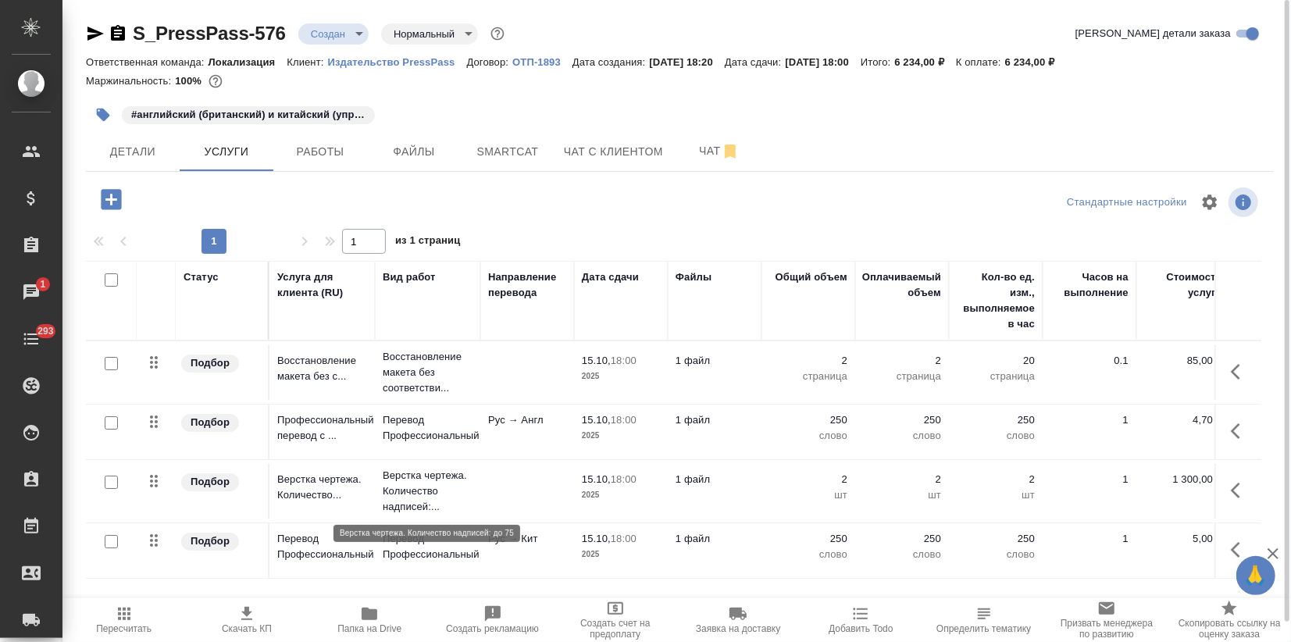
click at [419, 494] on p "Верстка чертежа. Количество надписей:..." at bounding box center [428, 491] width 90 height 47
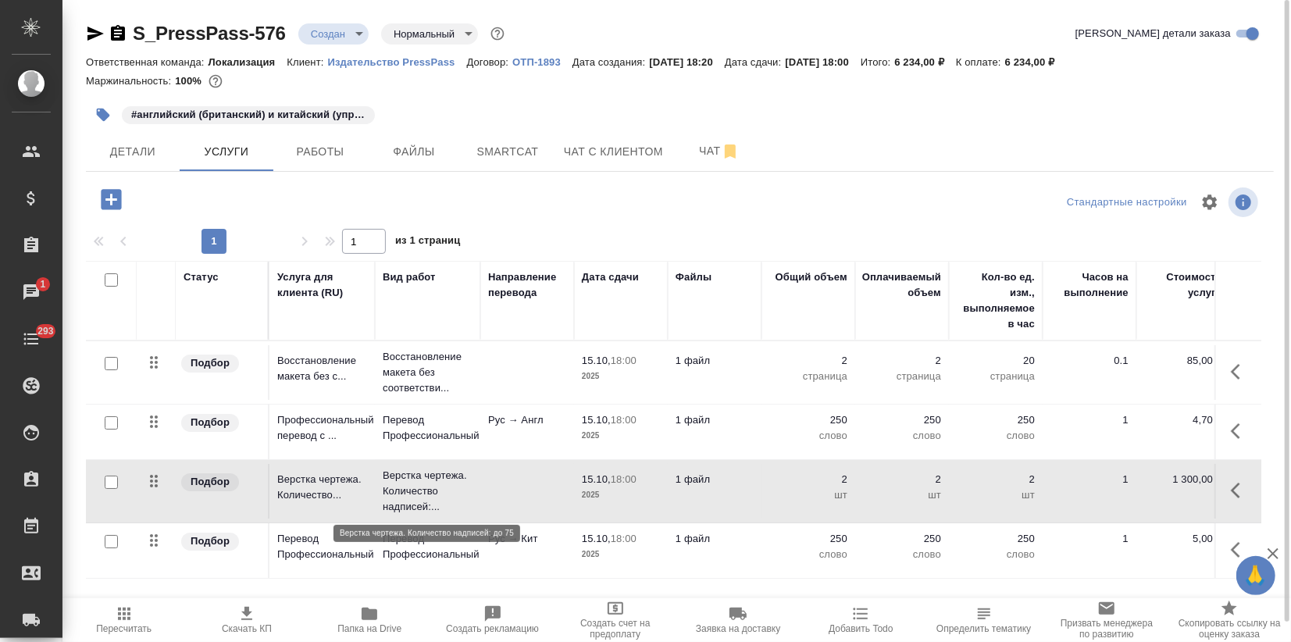
click at [419, 494] on p "Верстка чертежа. Количество надписей:..." at bounding box center [428, 491] width 90 height 47
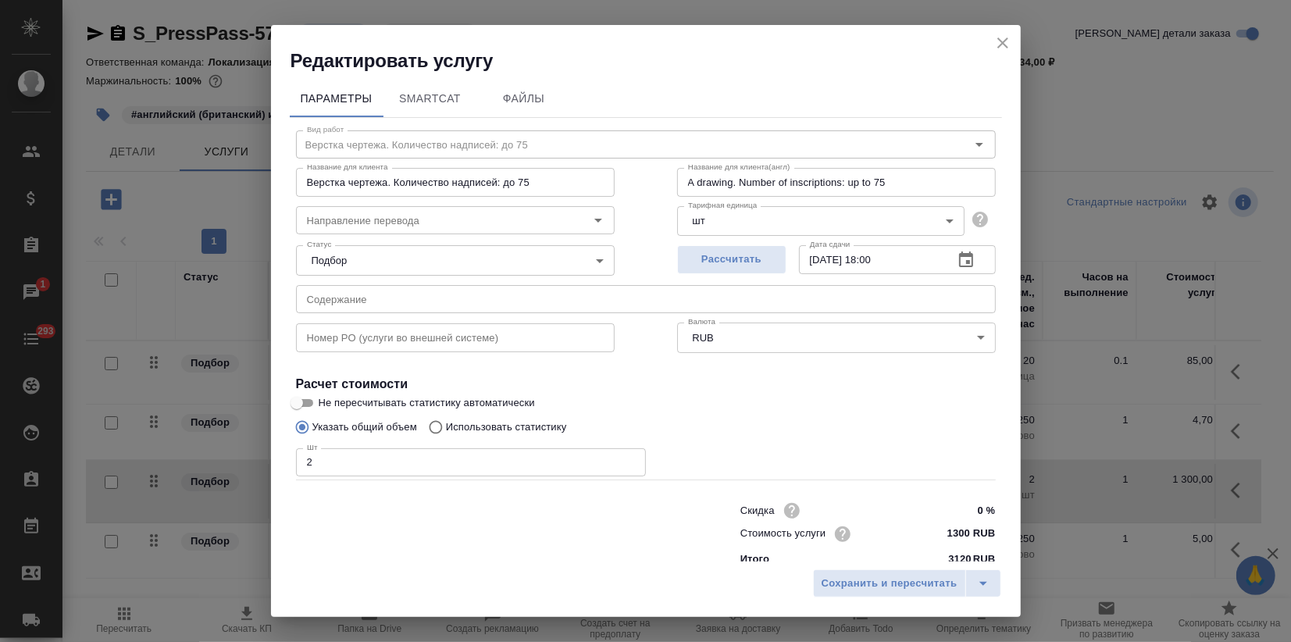
click at [996, 50] on icon "close" at bounding box center [1002, 43] width 19 height 19
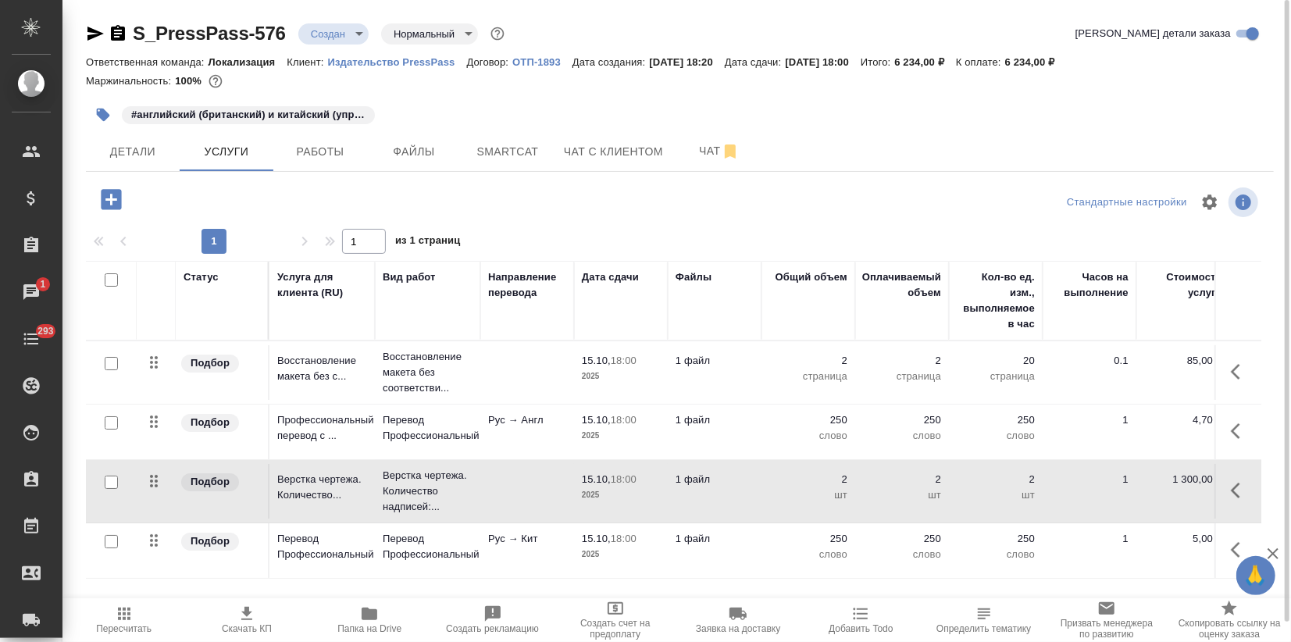
click at [108, 359] on input "checkbox" at bounding box center [111, 363] width 13 height 13
checkbox input "true"
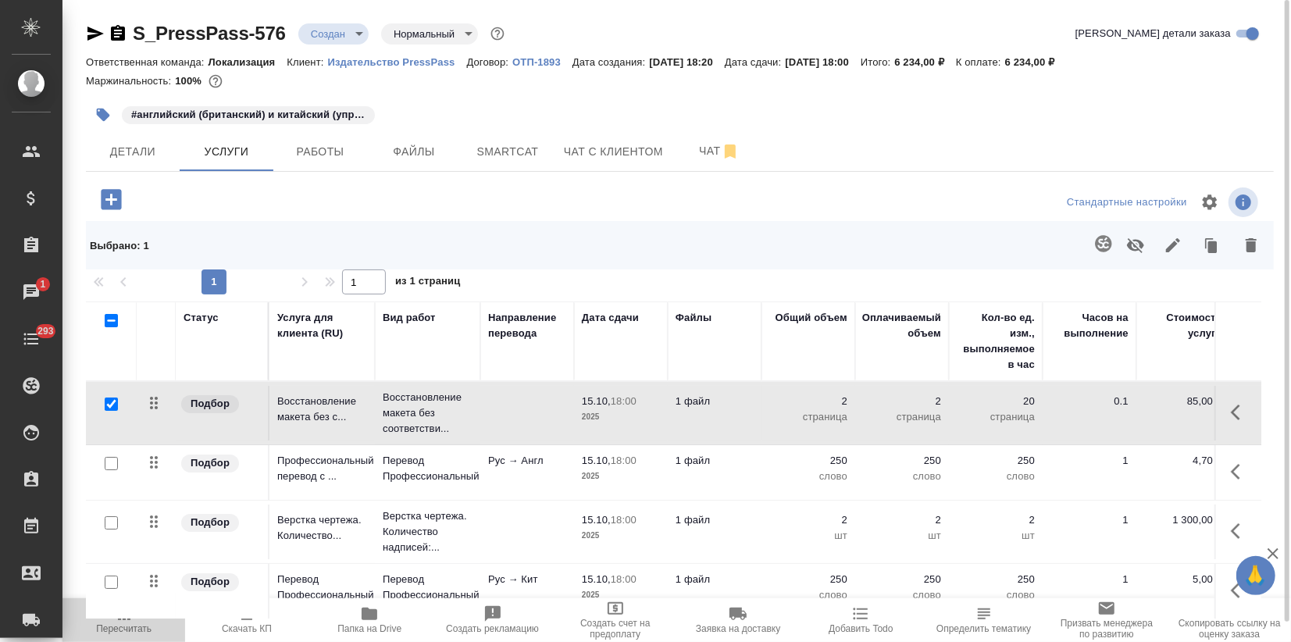
click at [131, 630] on span "Пересчитать" at bounding box center [123, 628] width 55 height 11
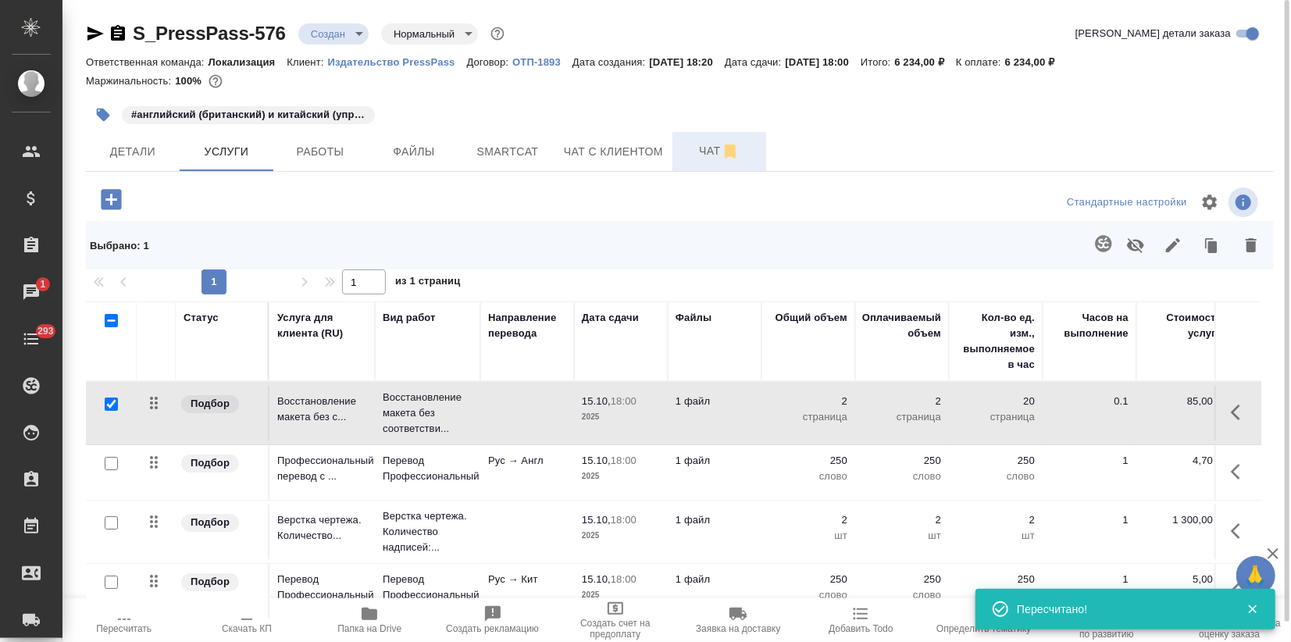
click at [696, 151] on span "Чат" at bounding box center [719, 151] width 75 height 20
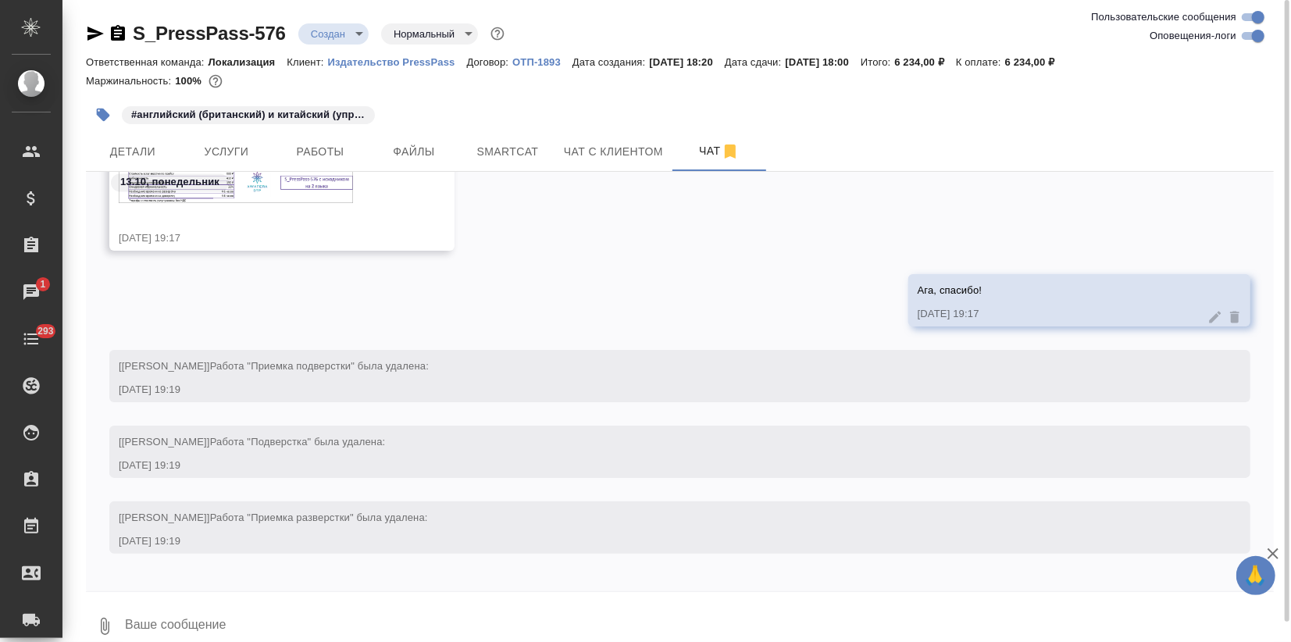
scroll to position [2249, 0]
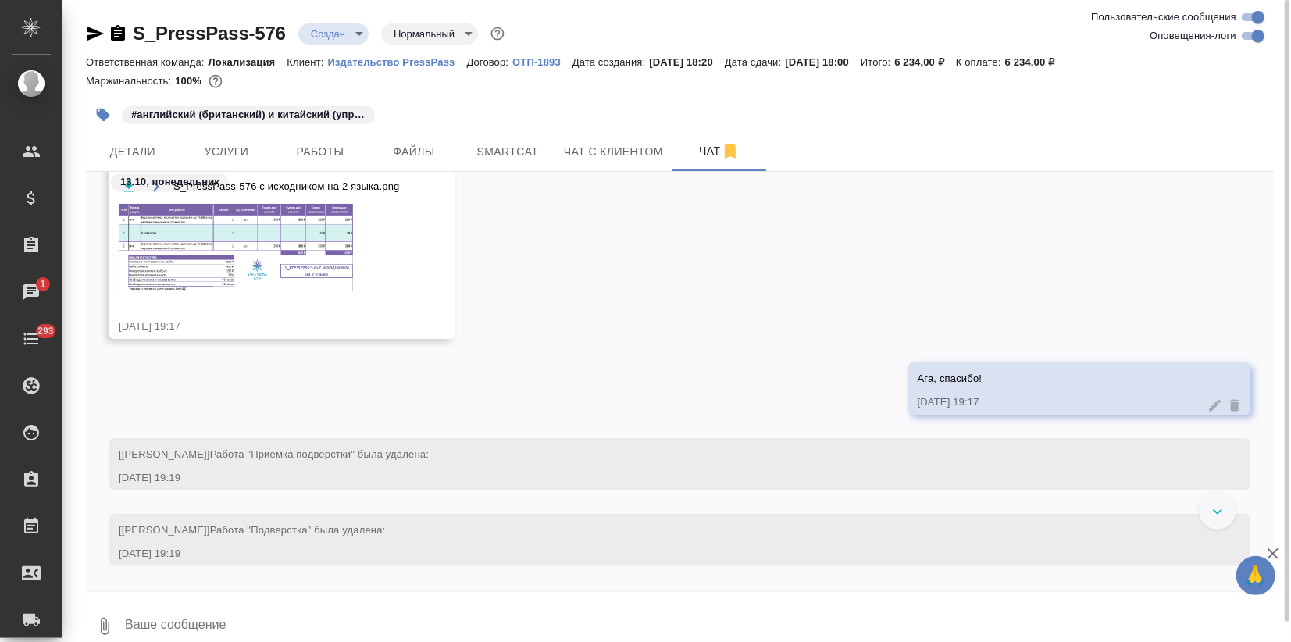
click at [312, 261] on img at bounding box center [236, 247] width 234 height 87
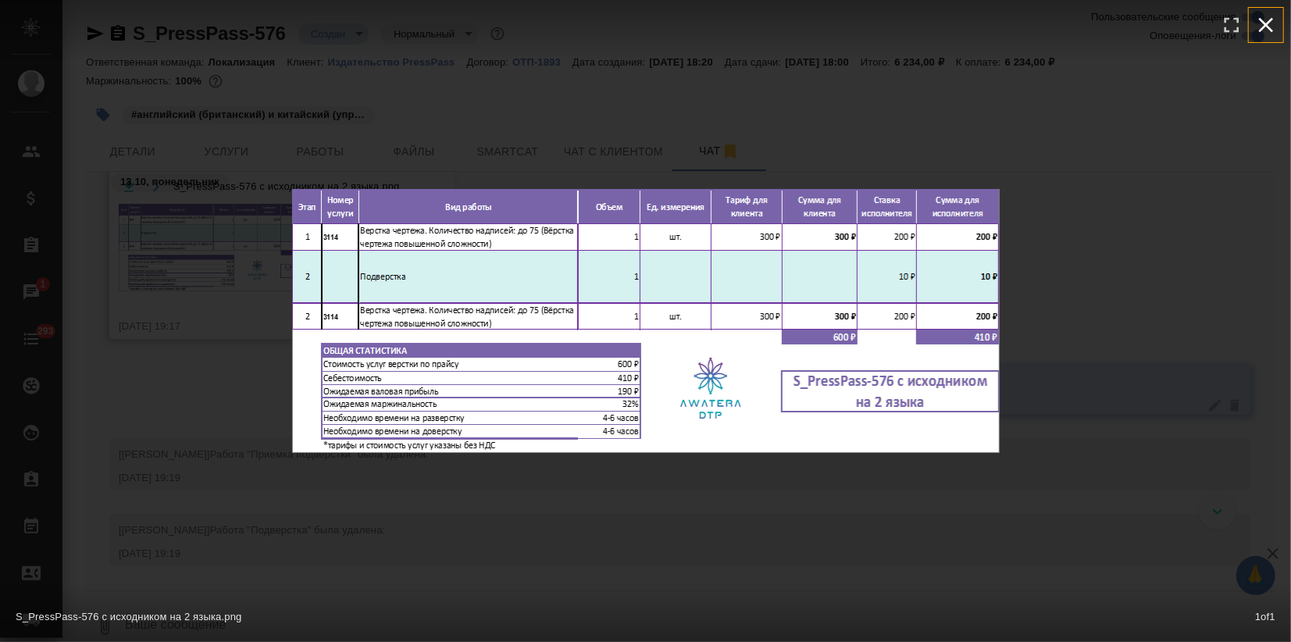
click at [1260, 20] on icon "button" at bounding box center [1266, 25] width 15 height 15
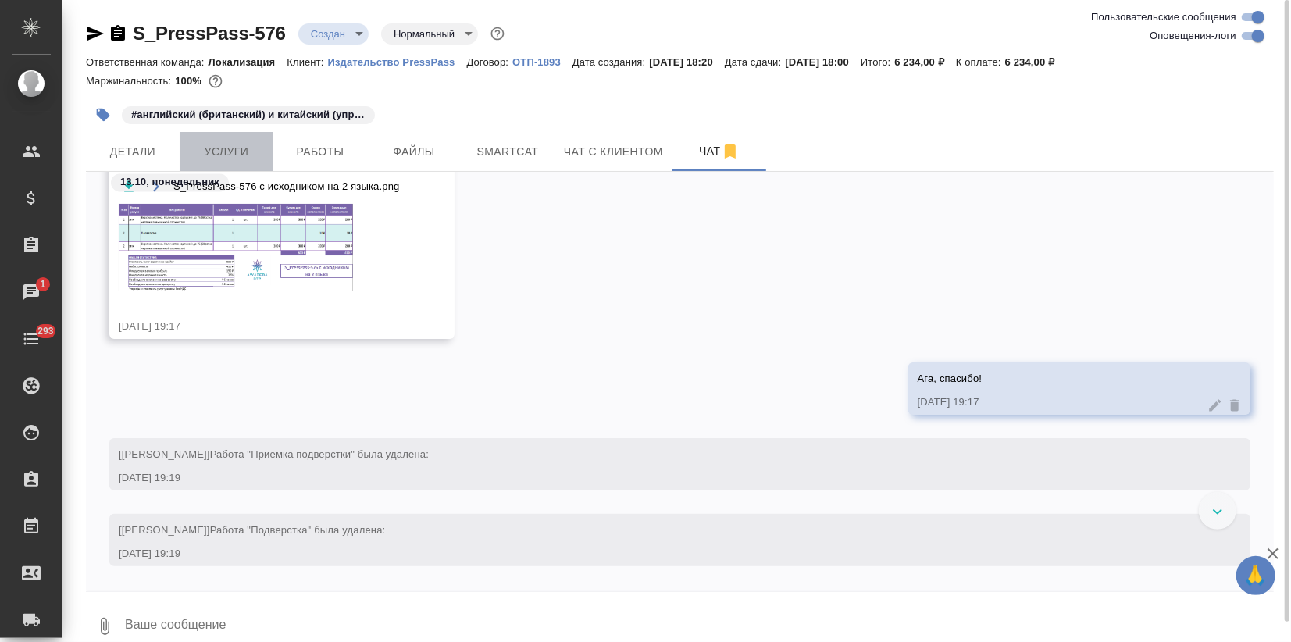
click at [237, 144] on span "Услуги" at bounding box center [226, 152] width 75 height 20
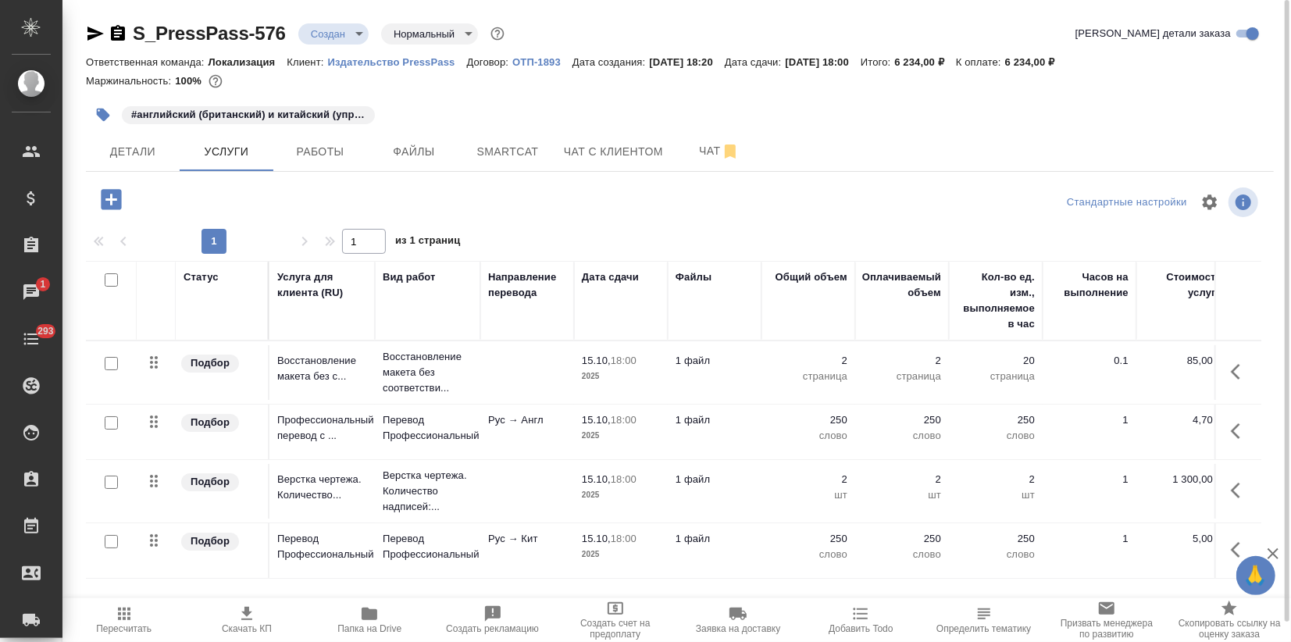
click at [111, 358] on input "checkbox" at bounding box center [111, 363] width 13 height 13
checkbox input "true"
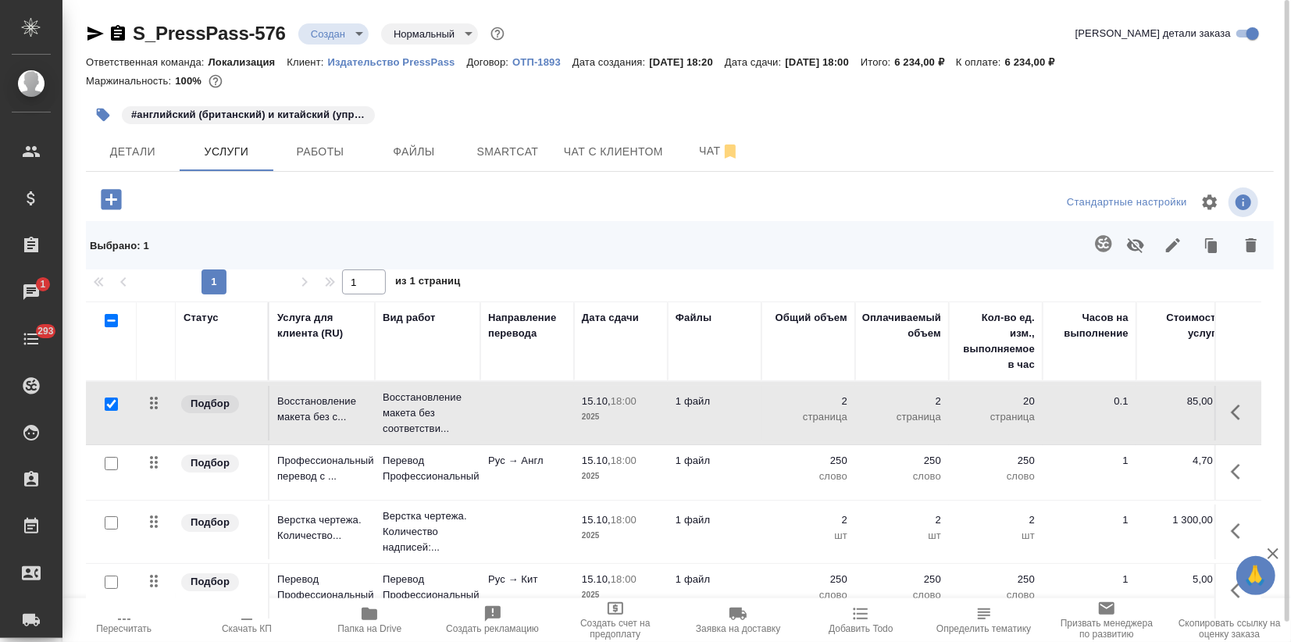
click at [1129, 244] on icon "button" at bounding box center [1135, 245] width 17 height 15
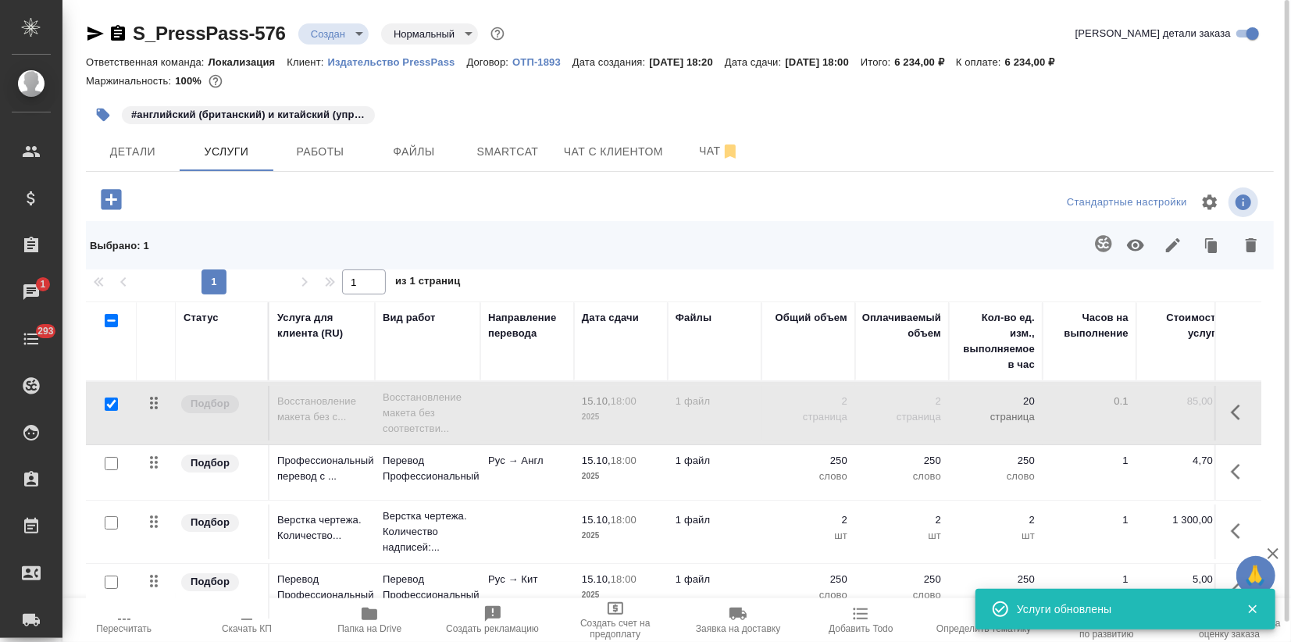
click at [126, 626] on span "Пересчитать" at bounding box center [123, 628] width 55 height 11
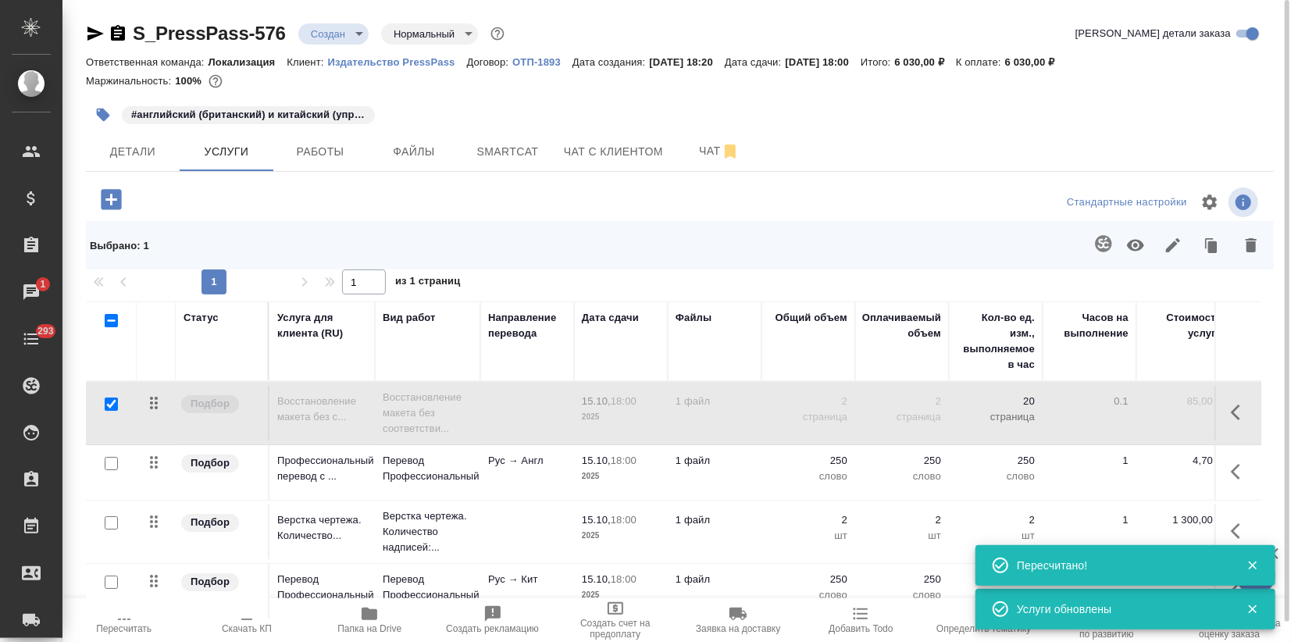
click at [239, 633] on span "Скачать КП" at bounding box center [247, 628] width 50 height 11
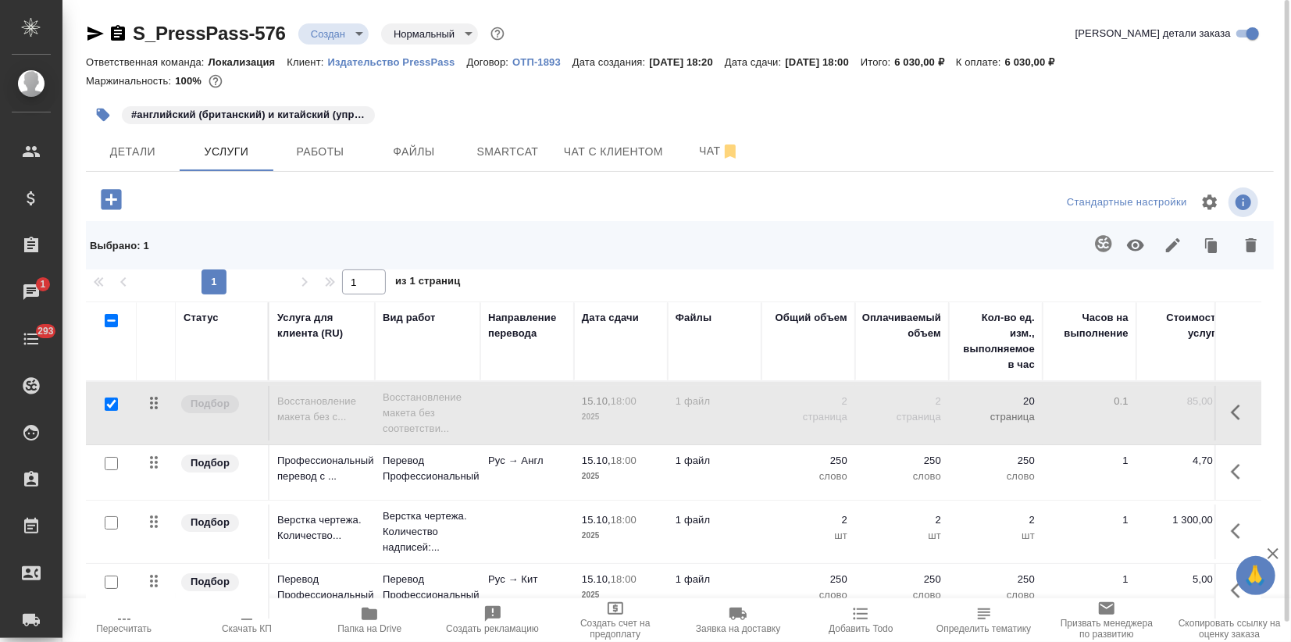
click at [950, 146] on div "Детали Услуги Работы Файлы Smartcat Чат с клиентом Чат" at bounding box center [680, 151] width 1188 height 39
click at [682, 145] on span "Чат" at bounding box center [719, 151] width 75 height 20
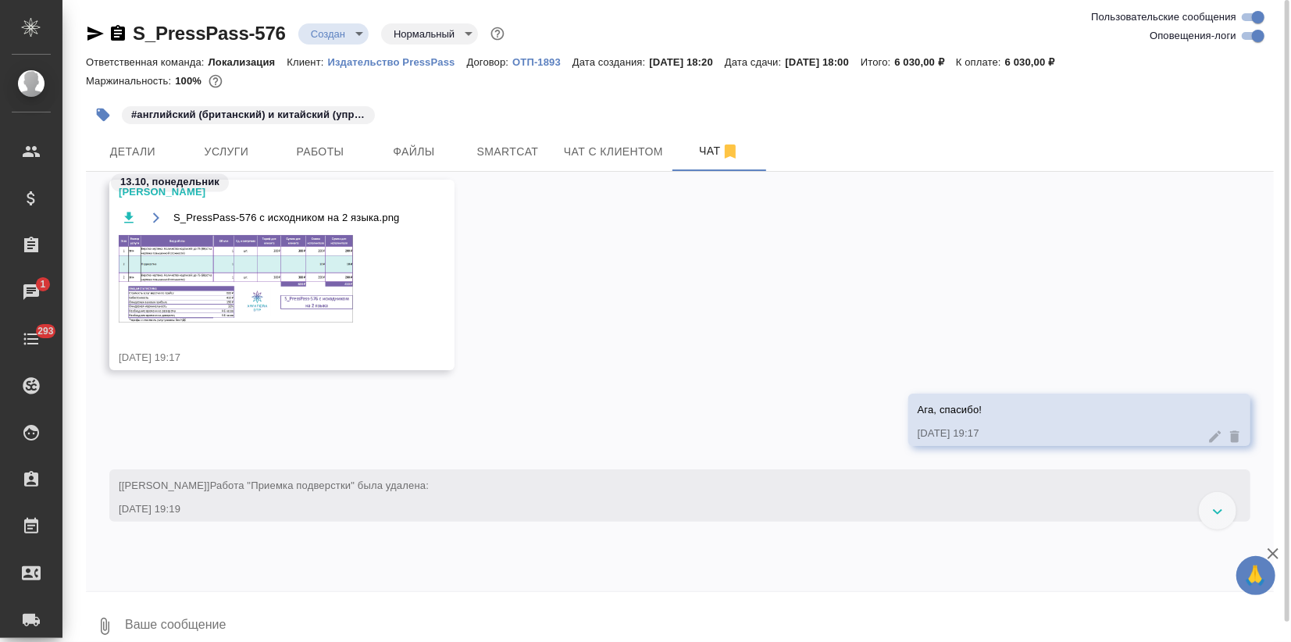
scroll to position [2114, 0]
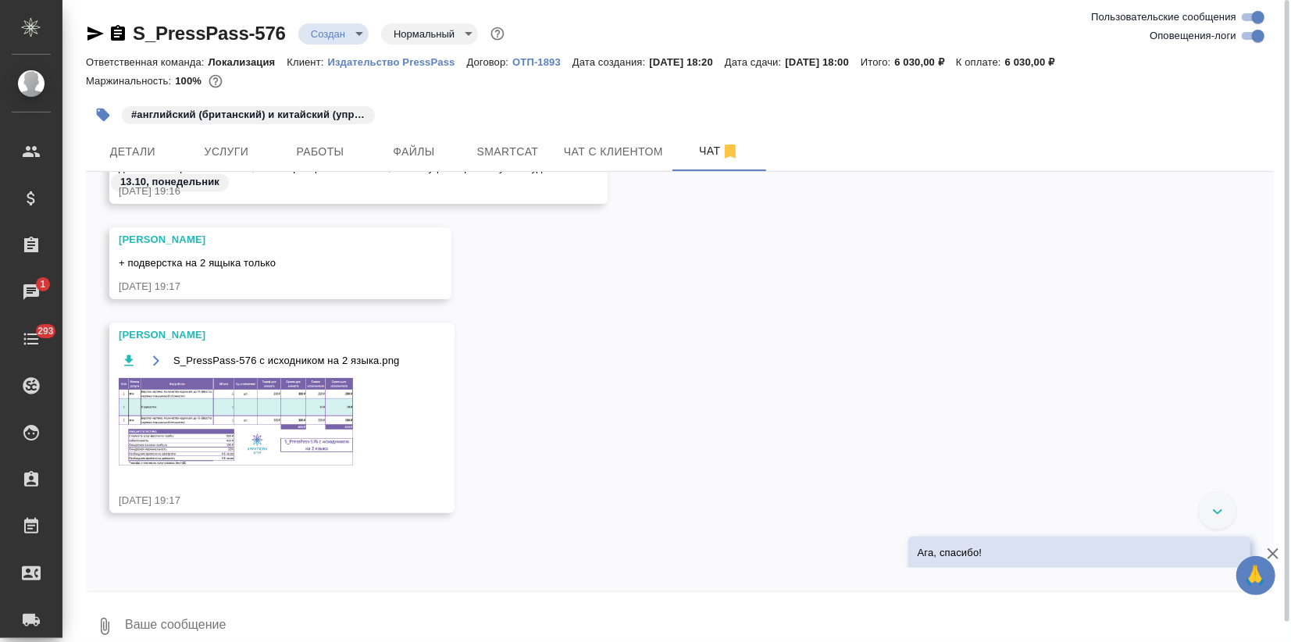
click at [333, 404] on img at bounding box center [236, 421] width 234 height 87
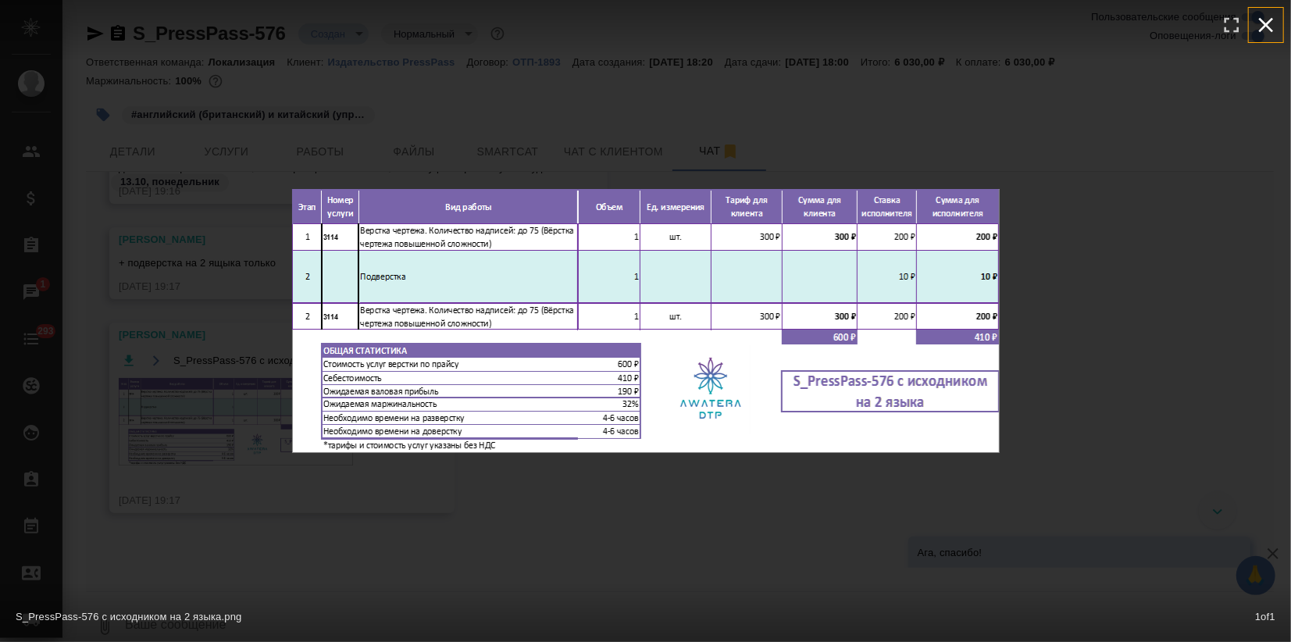
click at [1273, 31] on icon "button" at bounding box center [1265, 24] width 25 height 25
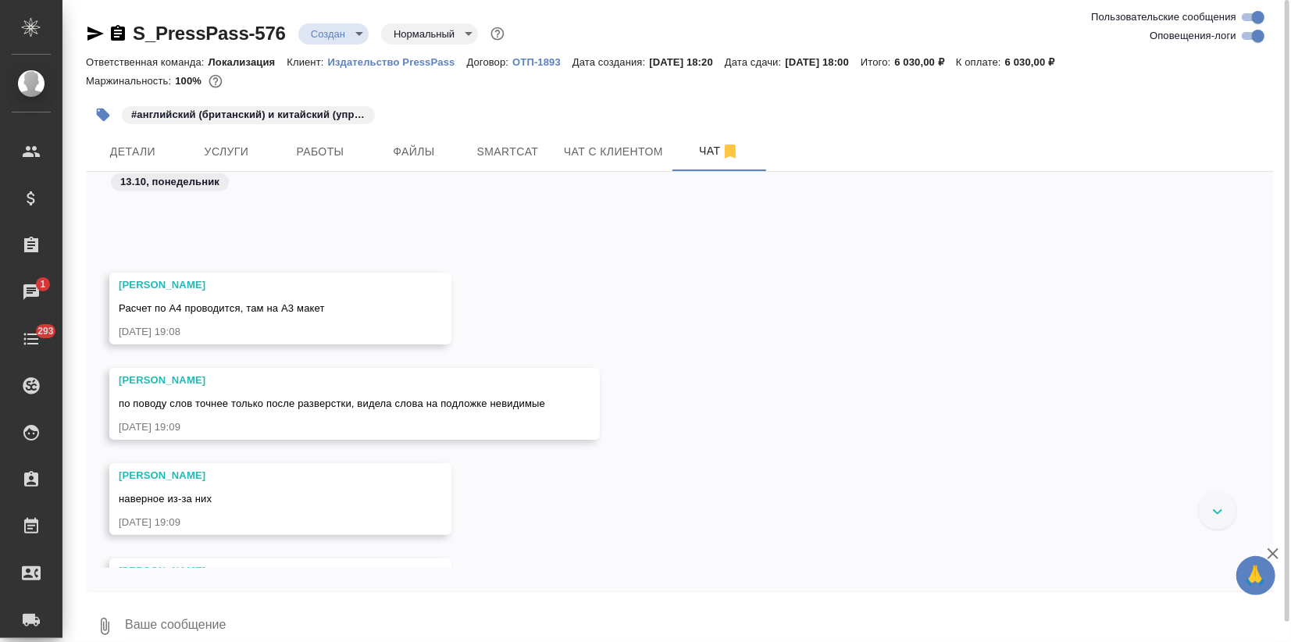
scroll to position [1391, 0]
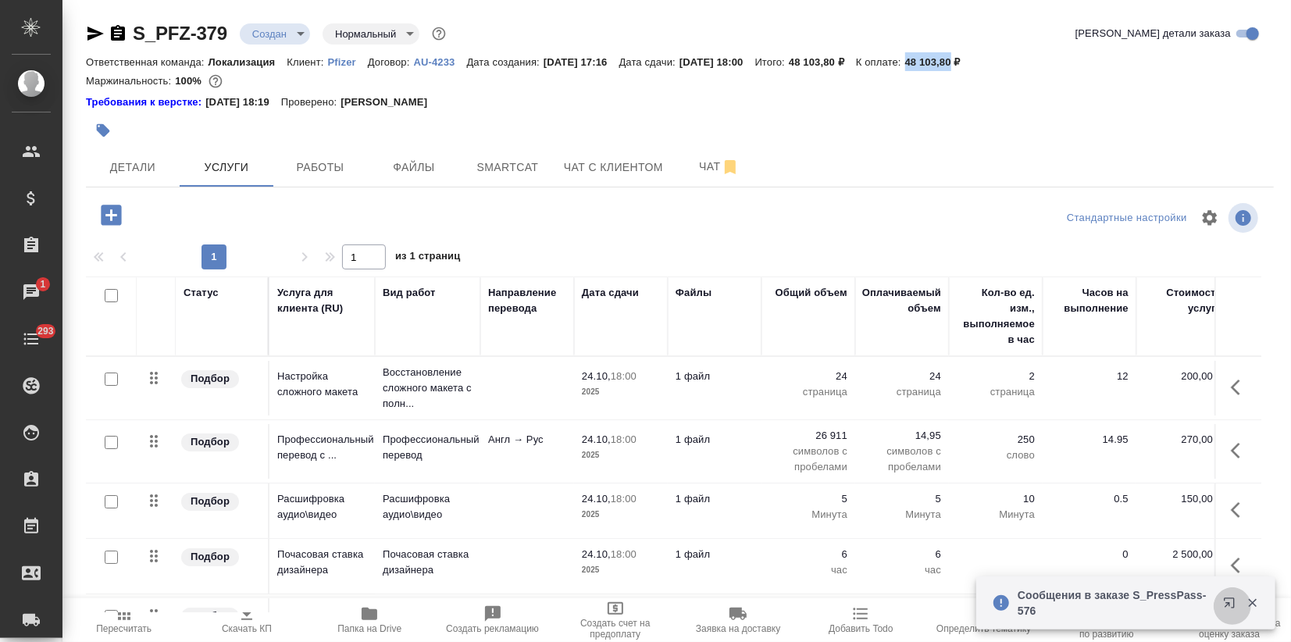
click at [1228, 597] on icon "button" at bounding box center [1229, 602] width 10 height 10
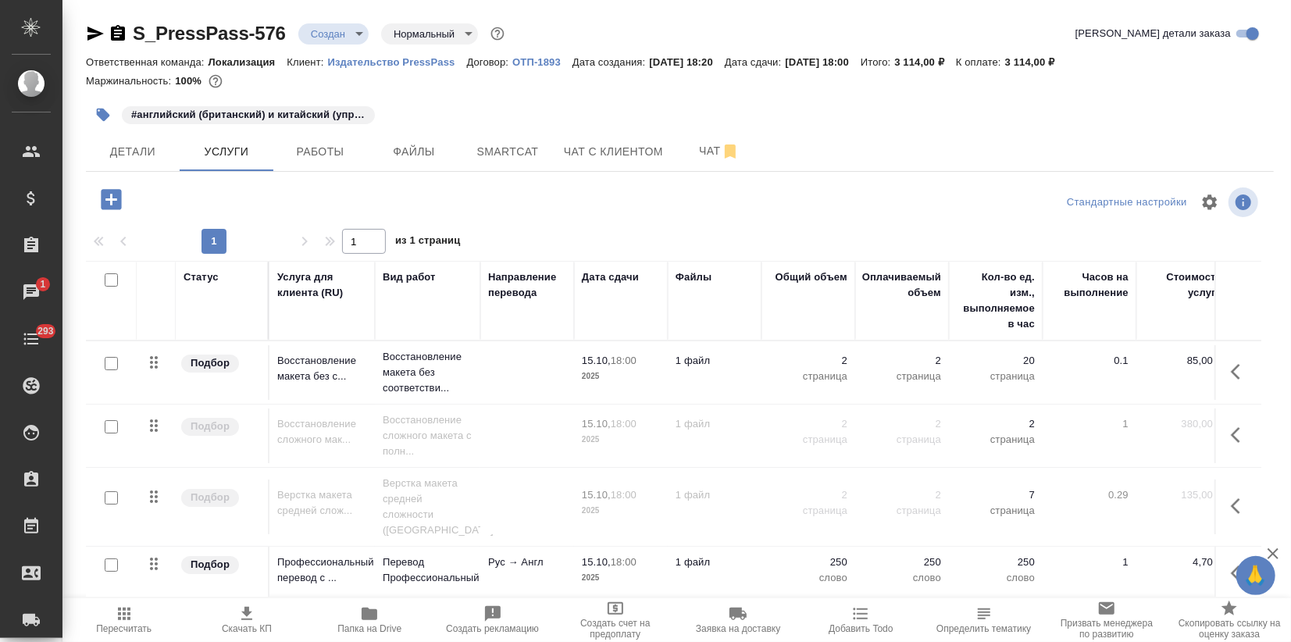
scroll to position [19, 0]
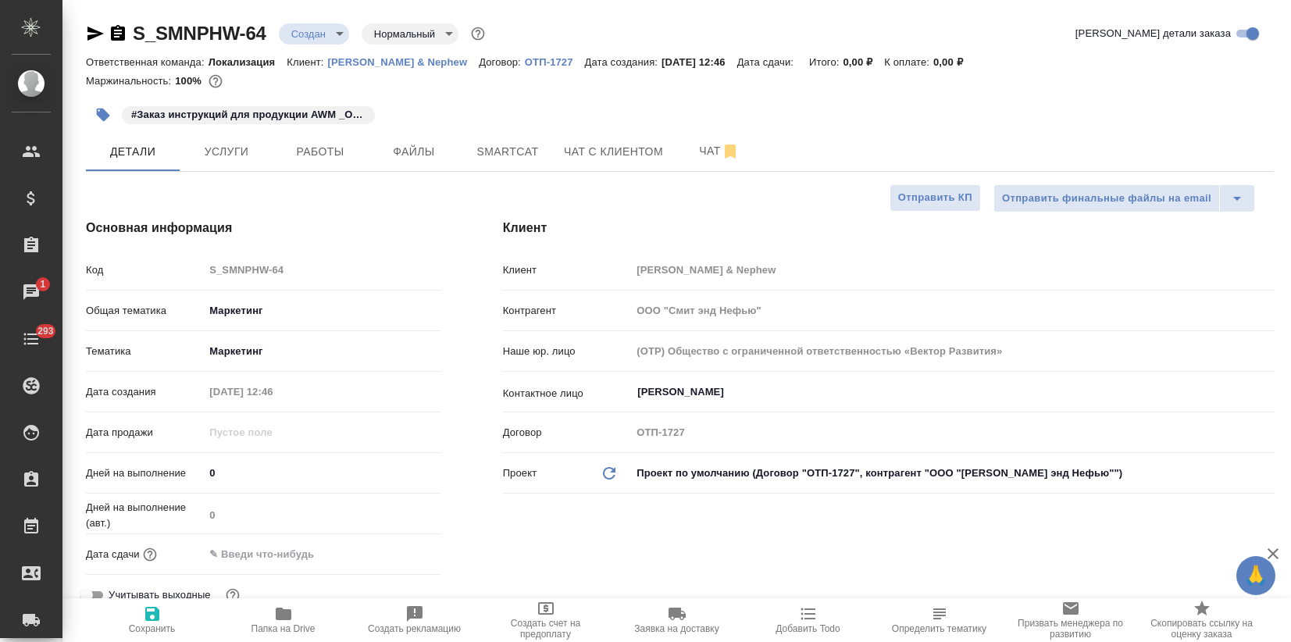
select select "RU"
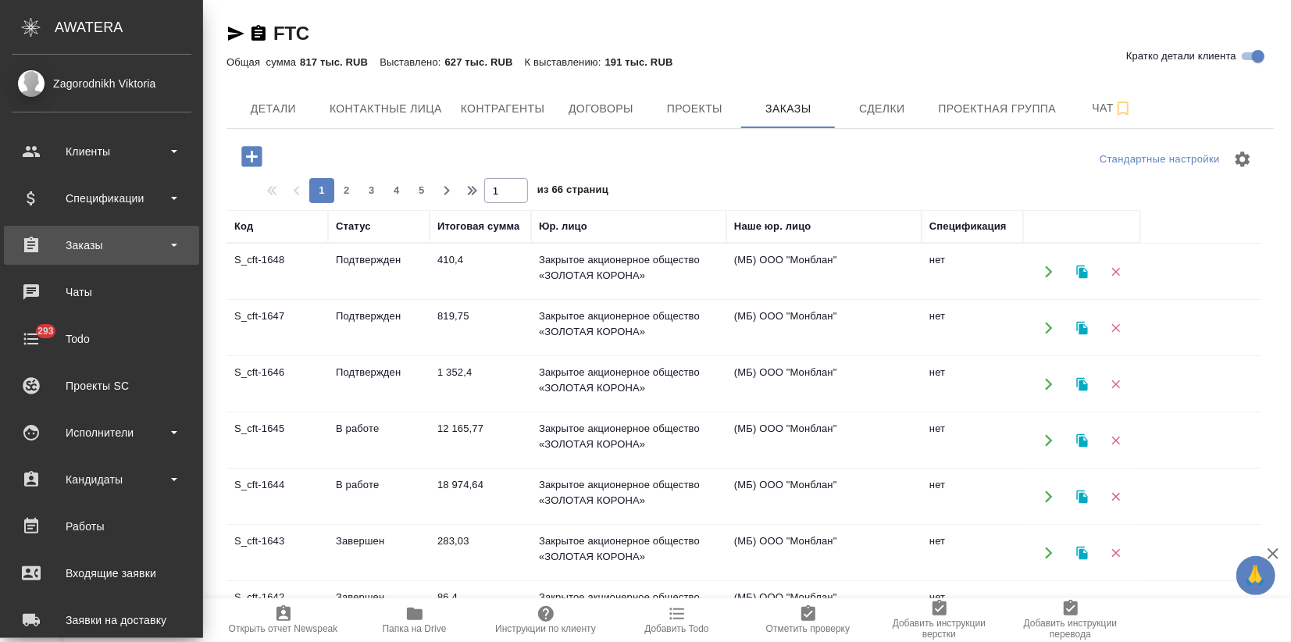
click at [70, 245] on div "Заказы" at bounding box center [102, 244] width 180 height 23
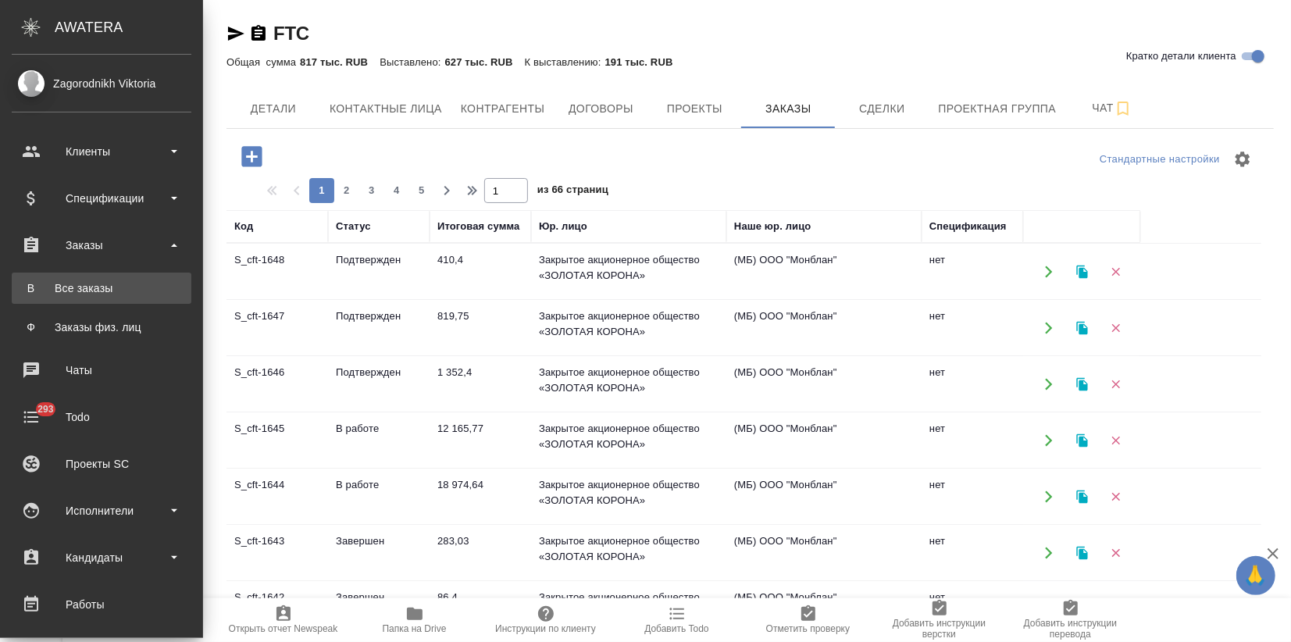
click at [84, 276] on link "В Все заказы" at bounding box center [102, 288] width 180 height 31
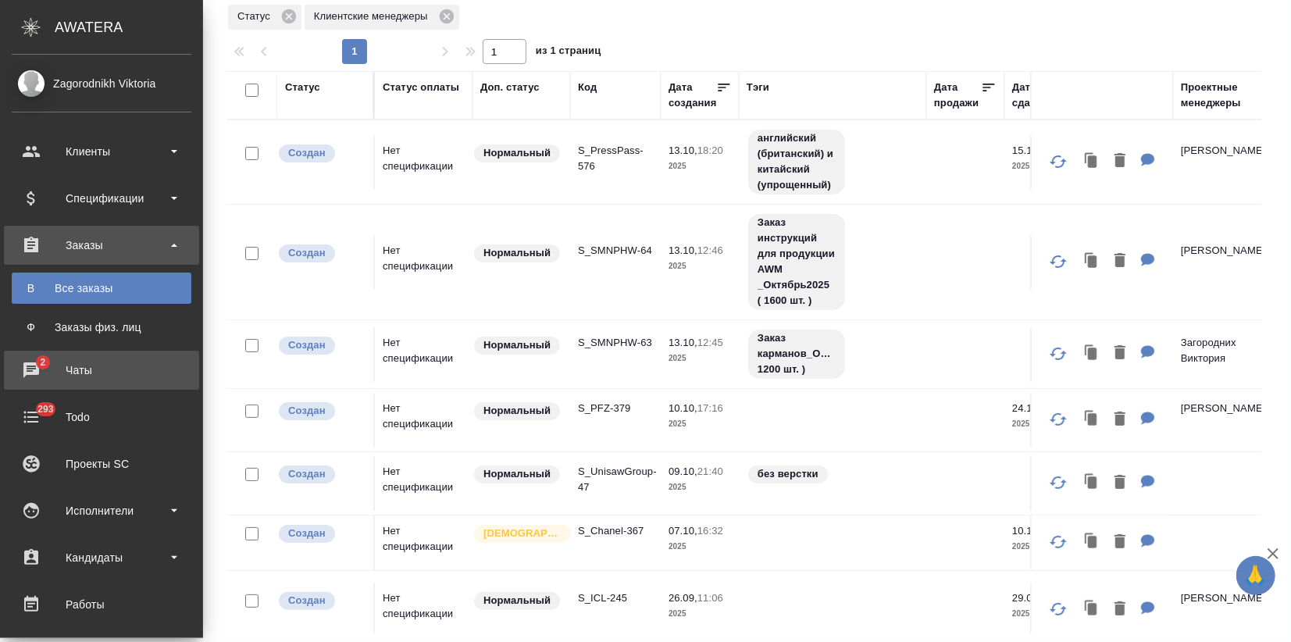
click at [51, 351] on link "2 Чаты" at bounding box center [101, 370] width 195 height 39
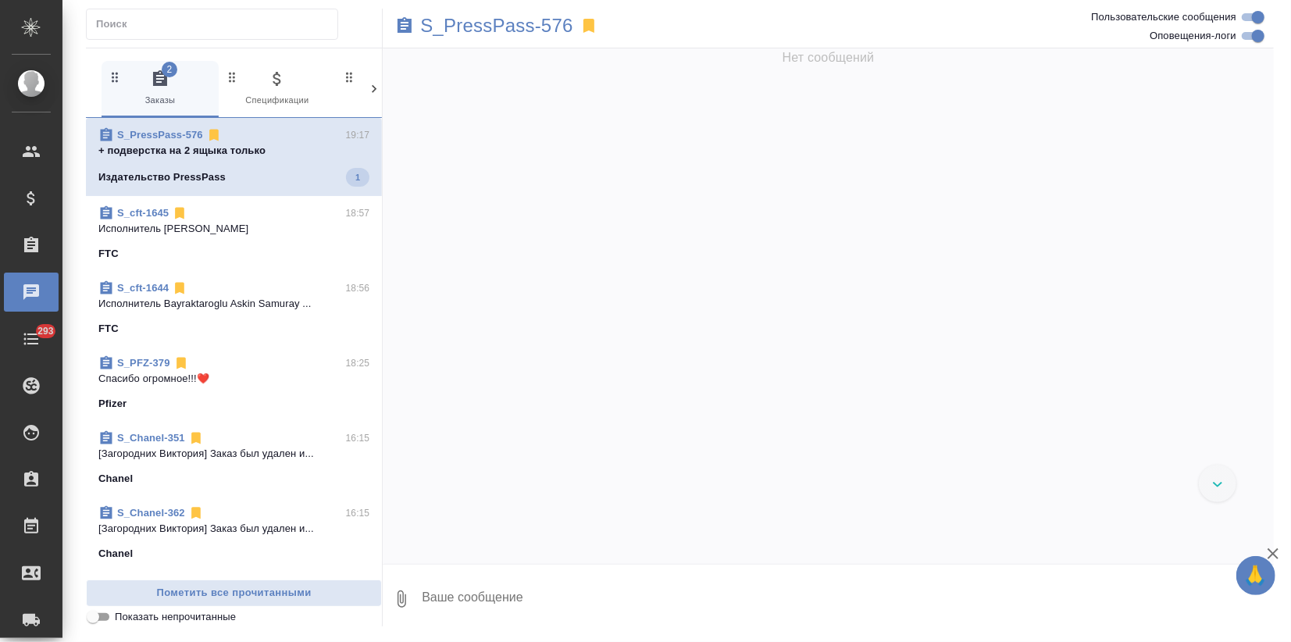
scroll to position [1850, 0]
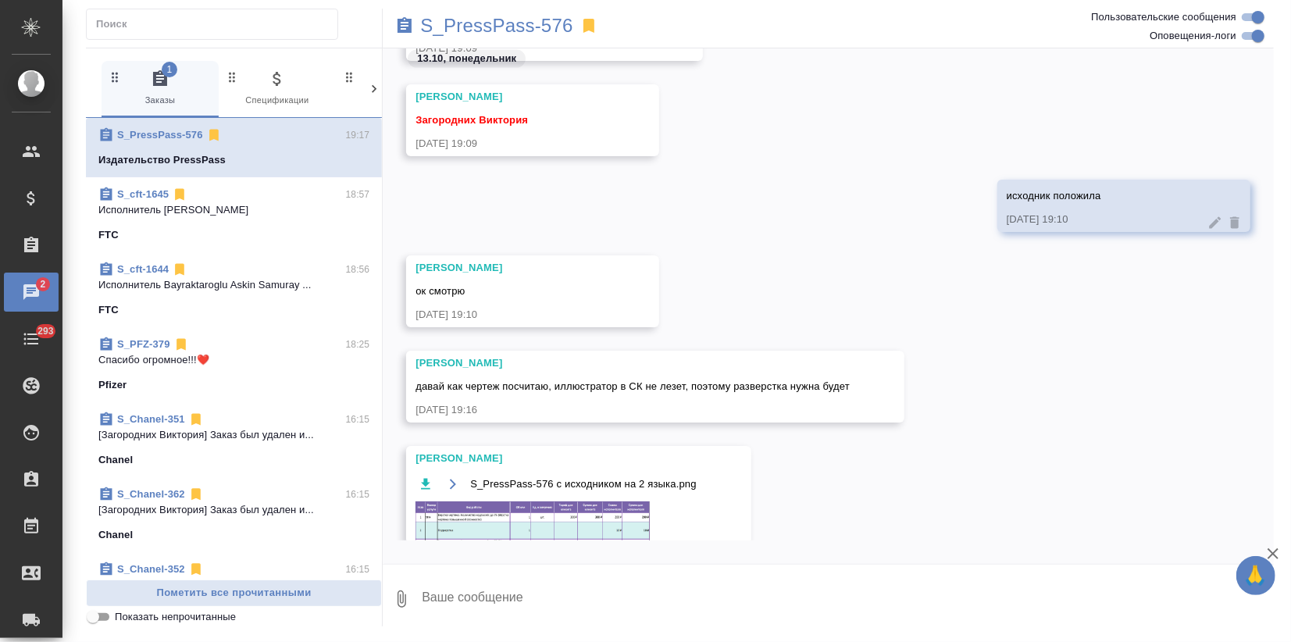
click at [462, 597] on textarea at bounding box center [847, 598] width 854 height 53
type textarea "Ага, спасибо!"
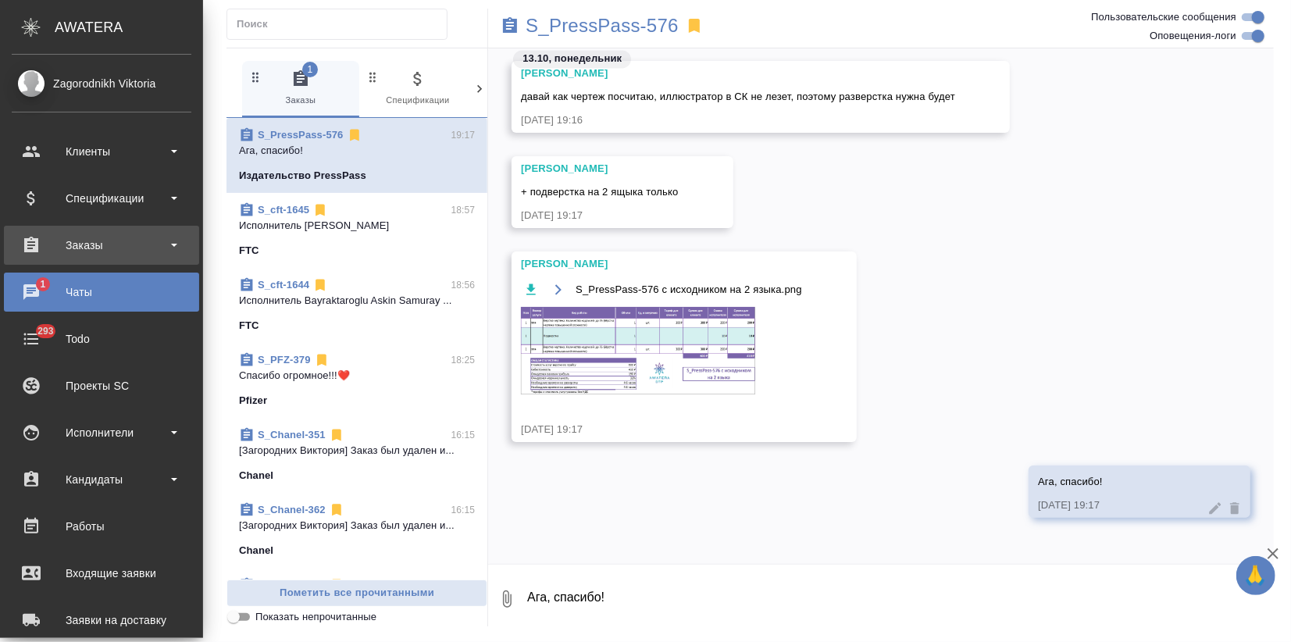
click at [109, 242] on div "Заказы" at bounding box center [102, 244] width 180 height 23
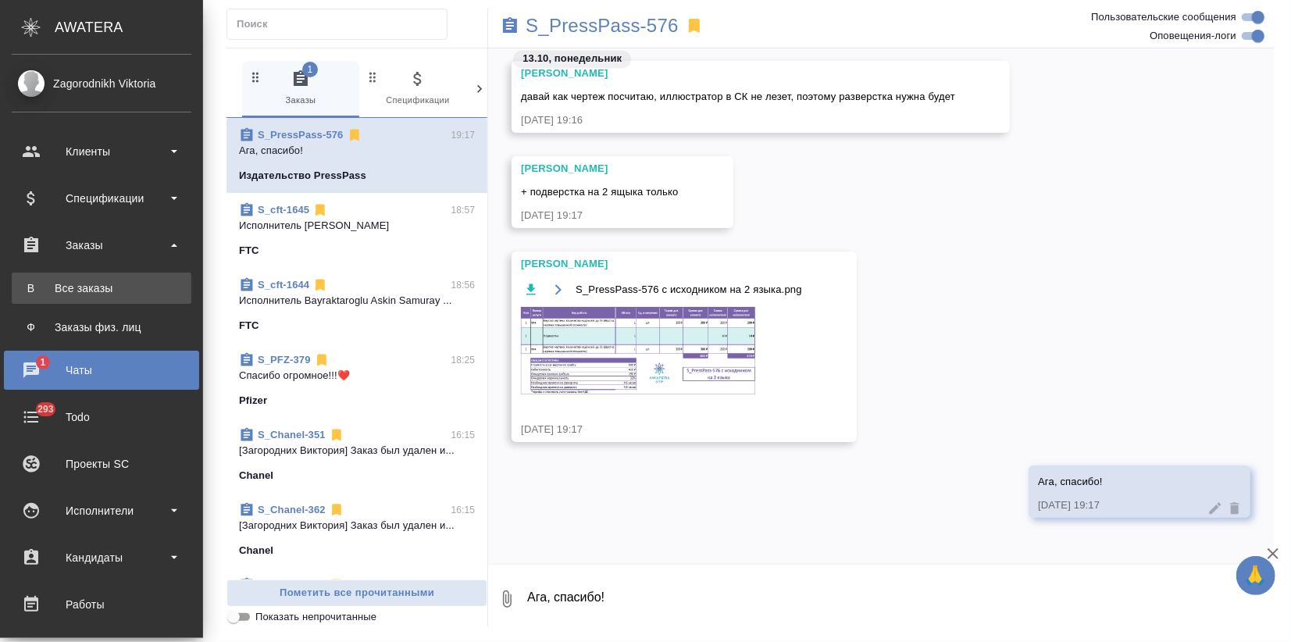
click at [93, 284] on div "Все заказы" at bounding box center [102, 288] width 164 height 16
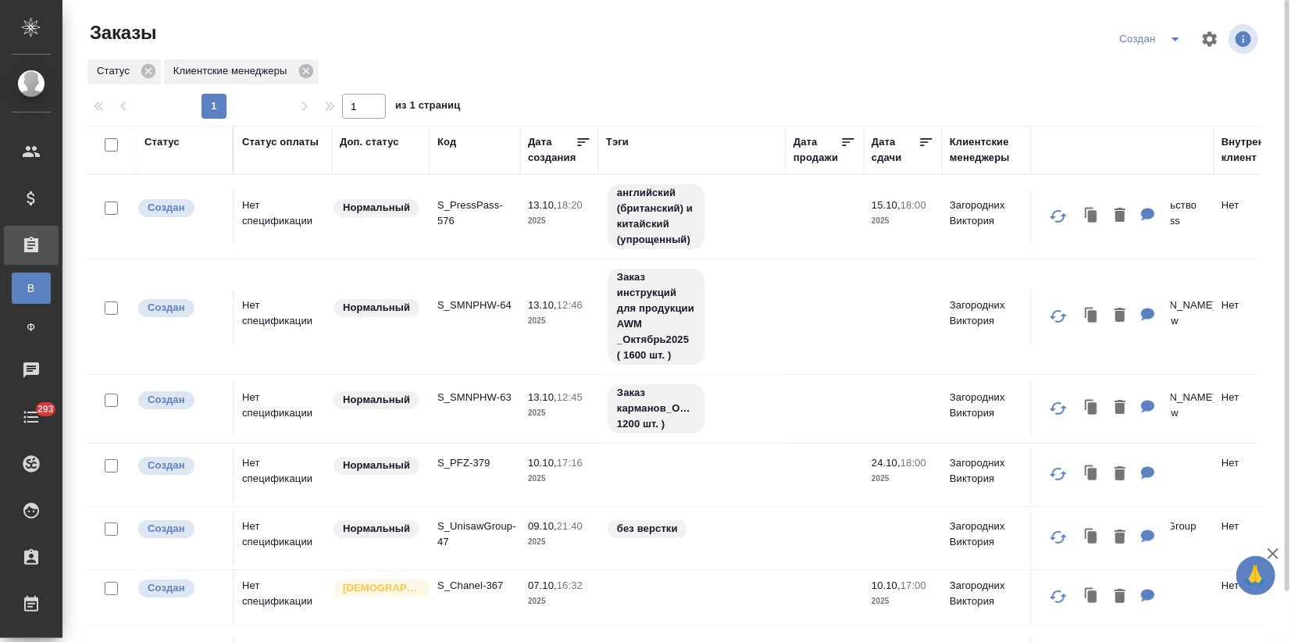
click at [444, 141] on div "Код" at bounding box center [446, 142] width 19 height 16
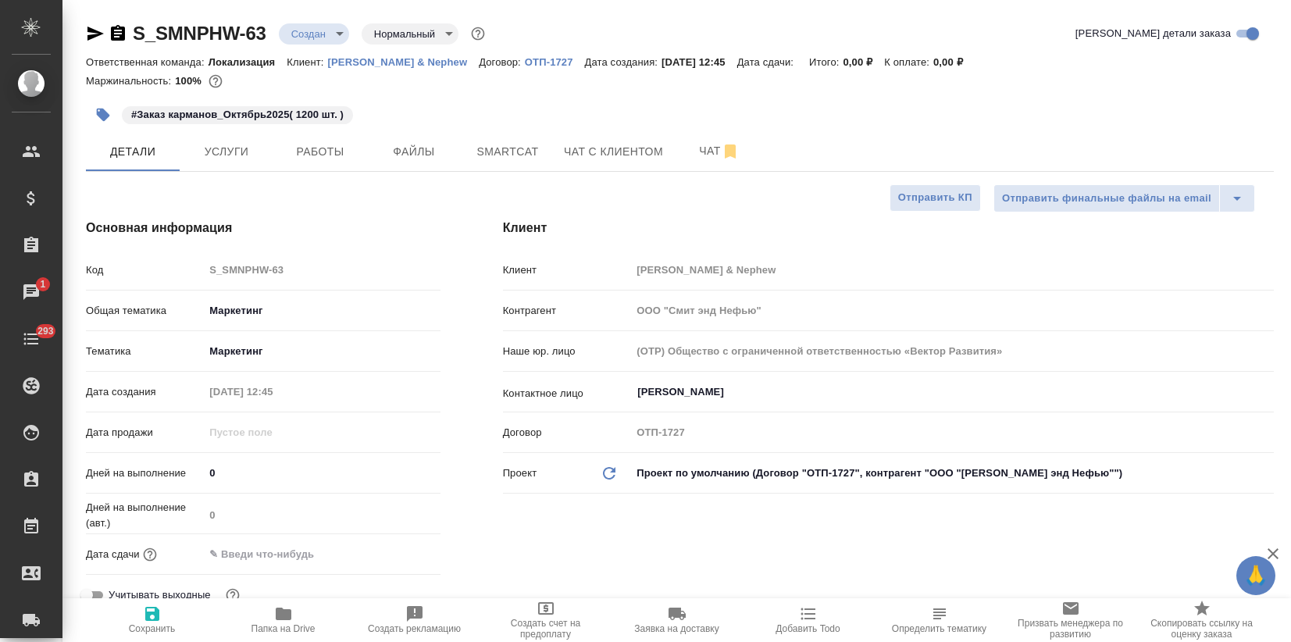
select select "RU"
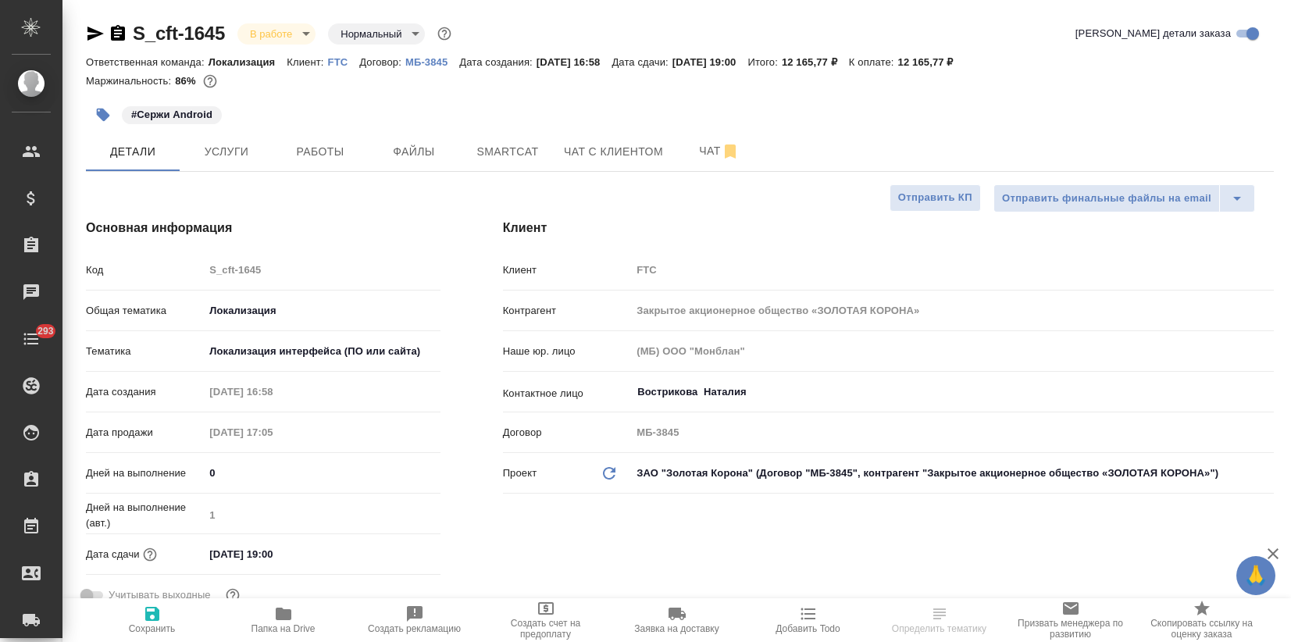
select select "RU"
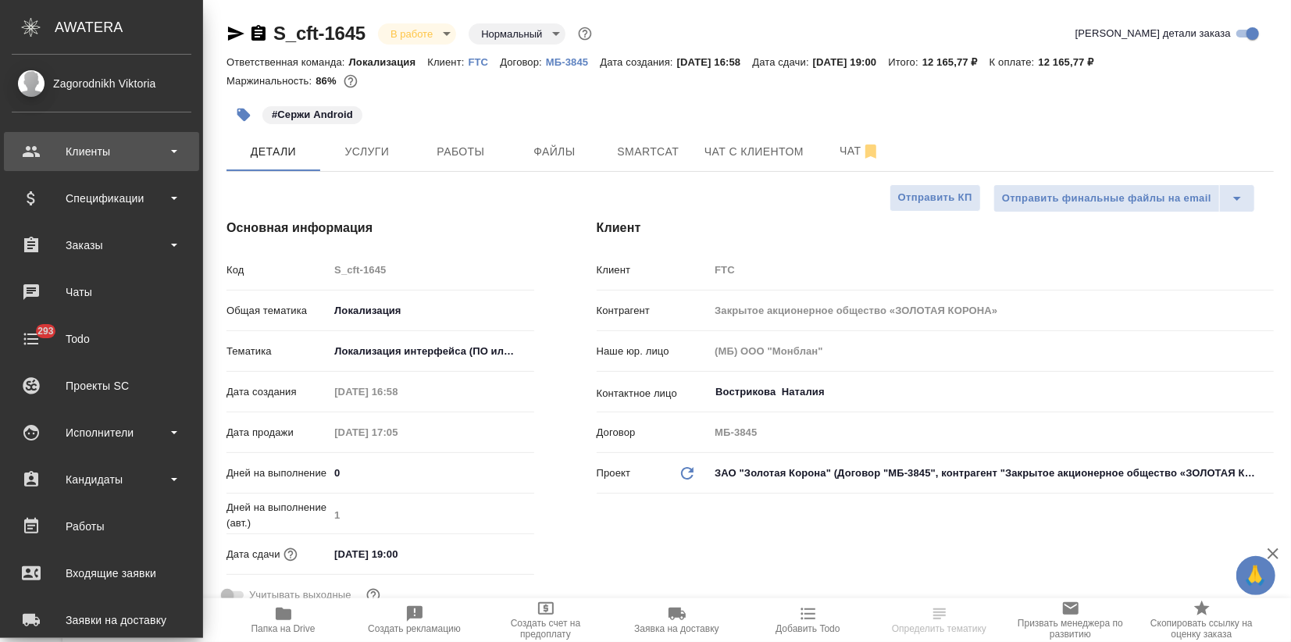
drag, startPoint x: 48, startPoint y: 155, endPoint x: 52, endPoint y: 168, distance: 13.1
click at [48, 154] on div "Клиенты" at bounding box center [102, 151] width 180 height 23
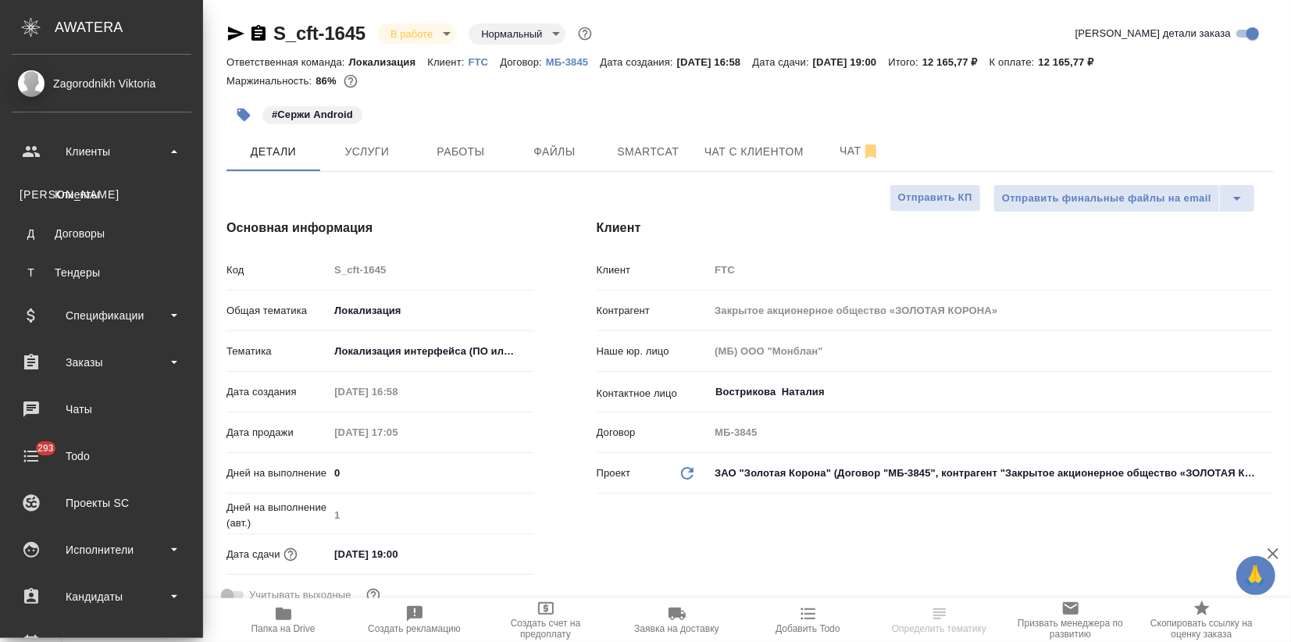
drag, startPoint x: 61, startPoint y: 203, endPoint x: 56, endPoint y: 211, distance: 9.1
click at [61, 204] on link "К Клиенты" at bounding box center [102, 194] width 180 height 31
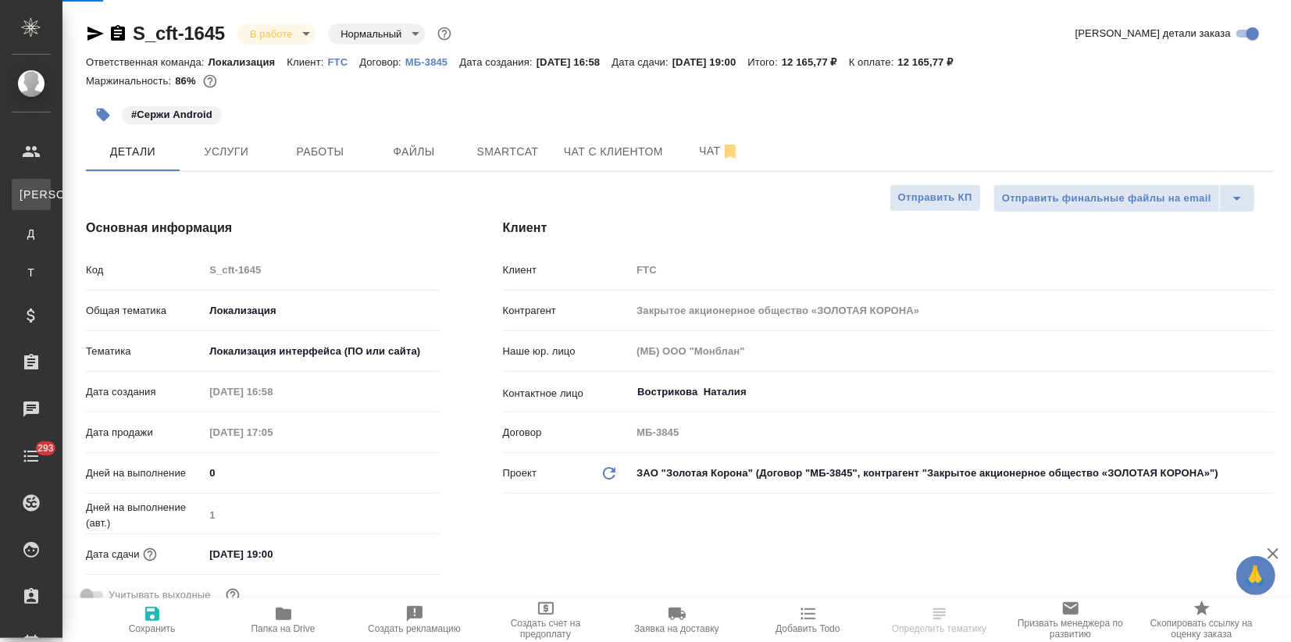
select select "RU"
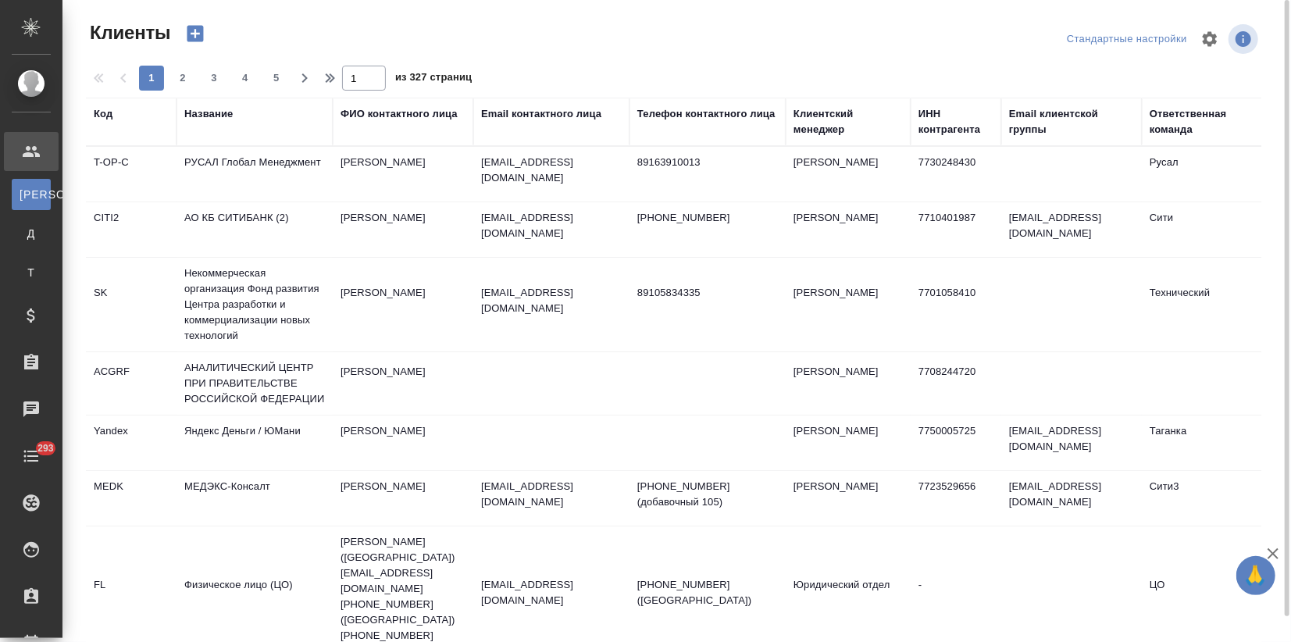
click at [225, 114] on div "Название" at bounding box center [208, 114] width 48 height 16
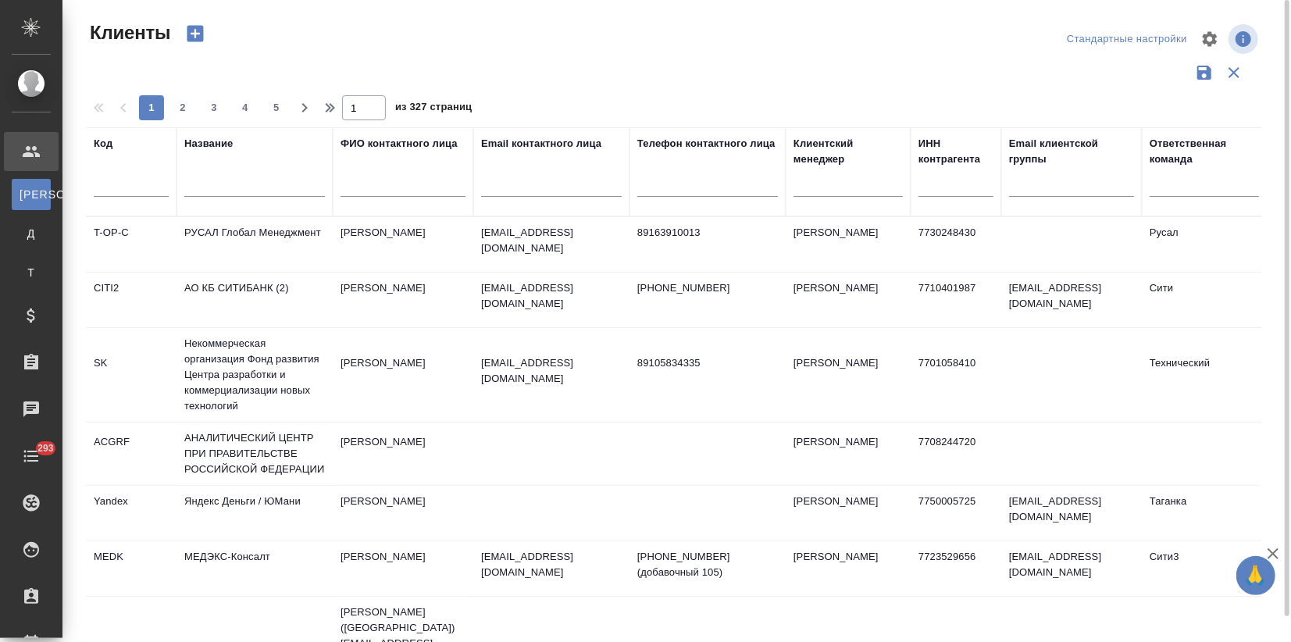
click at [252, 195] on input "text" at bounding box center [254, 187] width 141 height 20
type input "з"
type input "хайер"
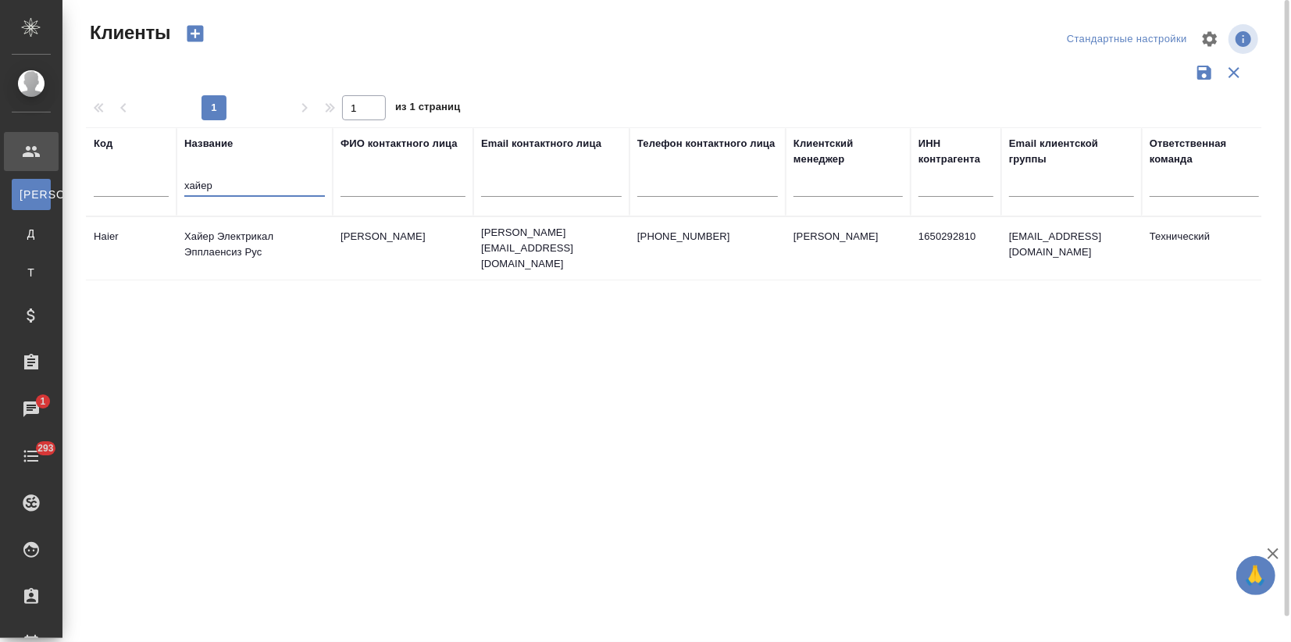
click at [261, 240] on td "Хайер Электрикал Эпплаенсиз Рус" at bounding box center [254, 248] width 156 height 55
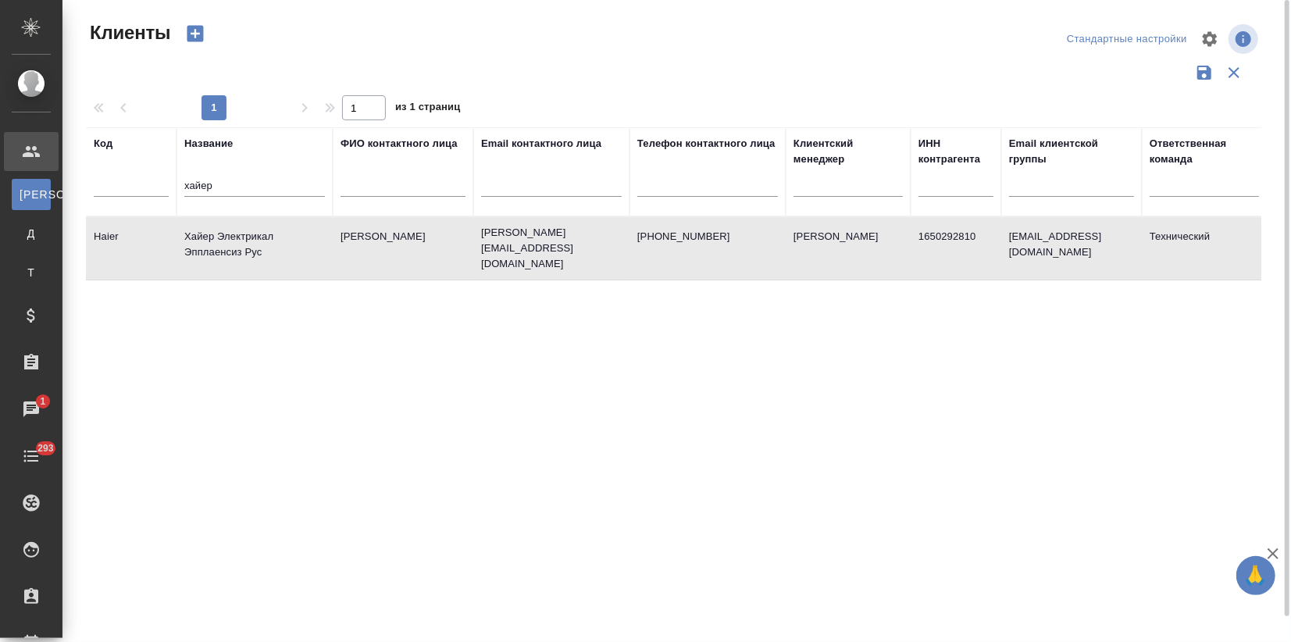
click at [261, 240] on td "Хайер Электрикал Эпплаенсиз Рус" at bounding box center [254, 248] width 156 height 55
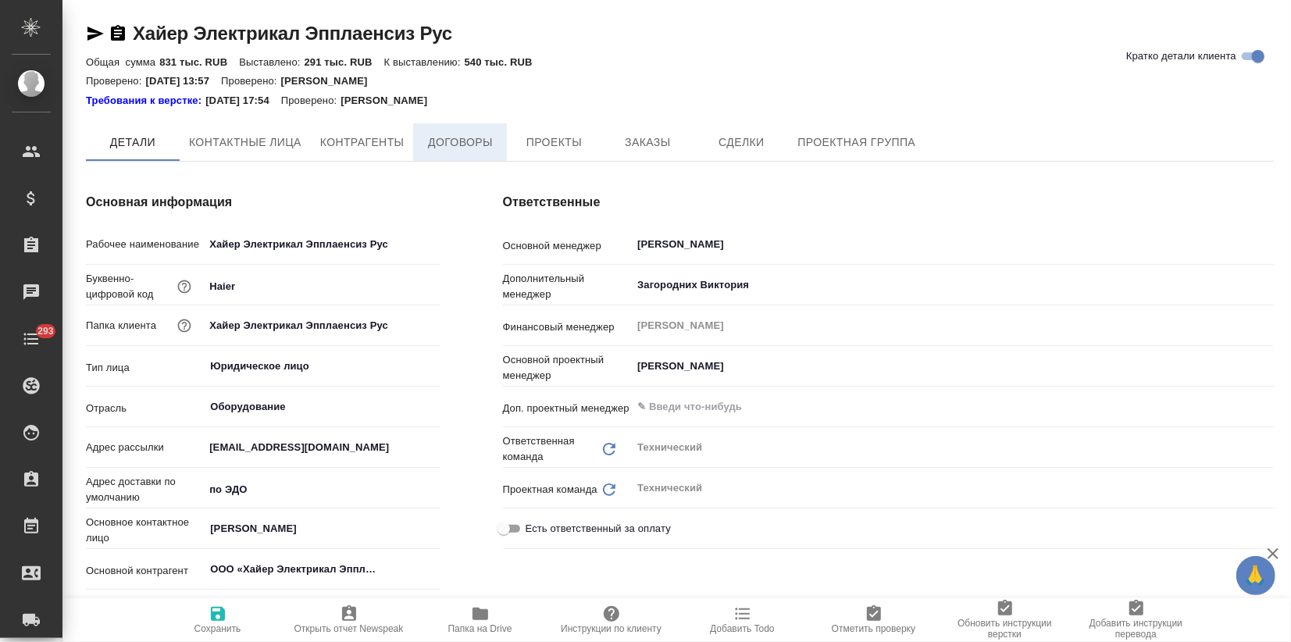
type textarea "x"
click at [637, 125] on button "Заказы" at bounding box center [648, 142] width 94 height 39
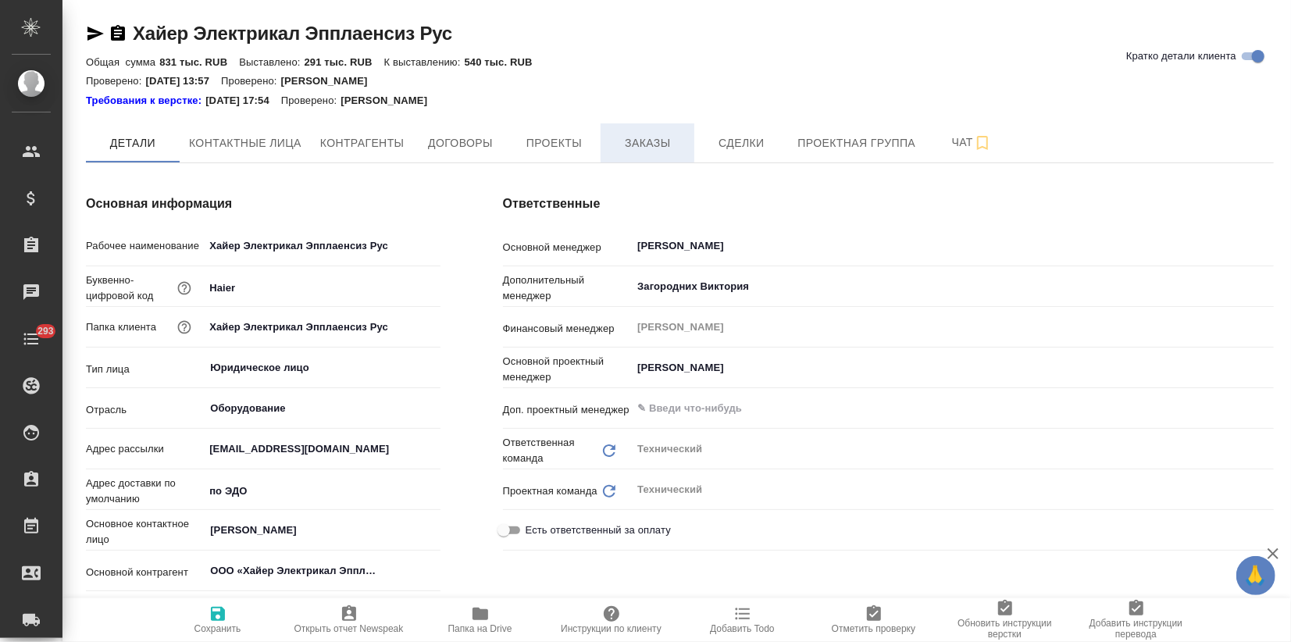
type textarea "x"
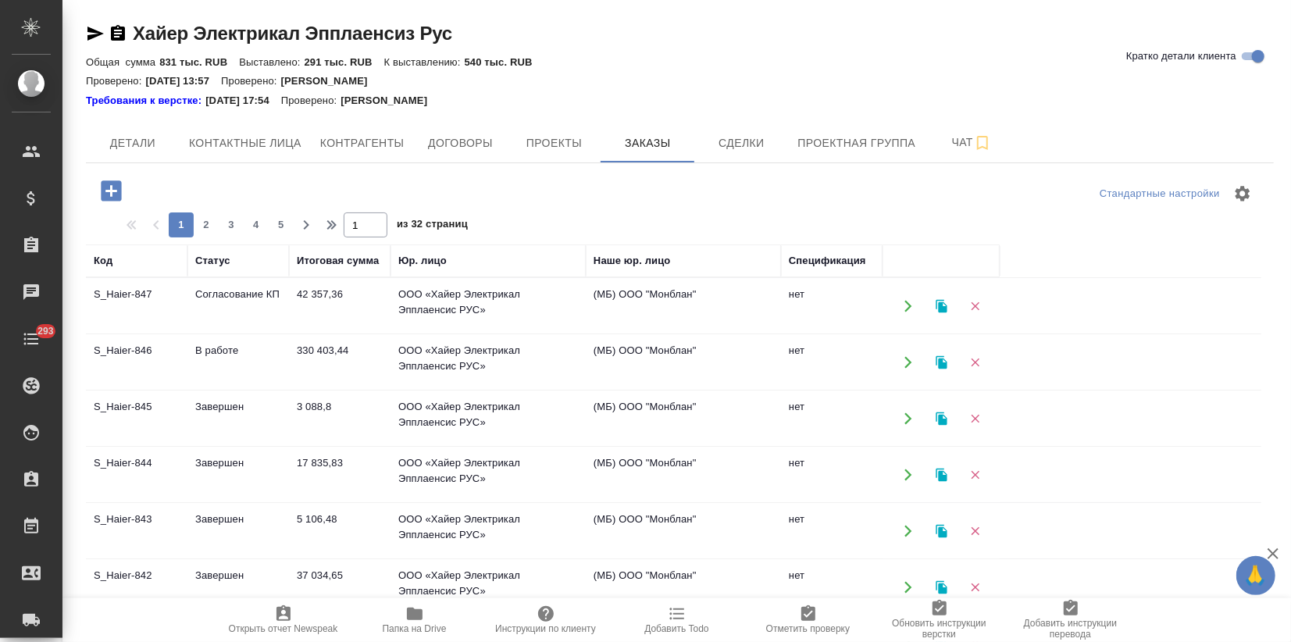
click at [231, 358] on td "В работе" at bounding box center [238, 362] width 102 height 55
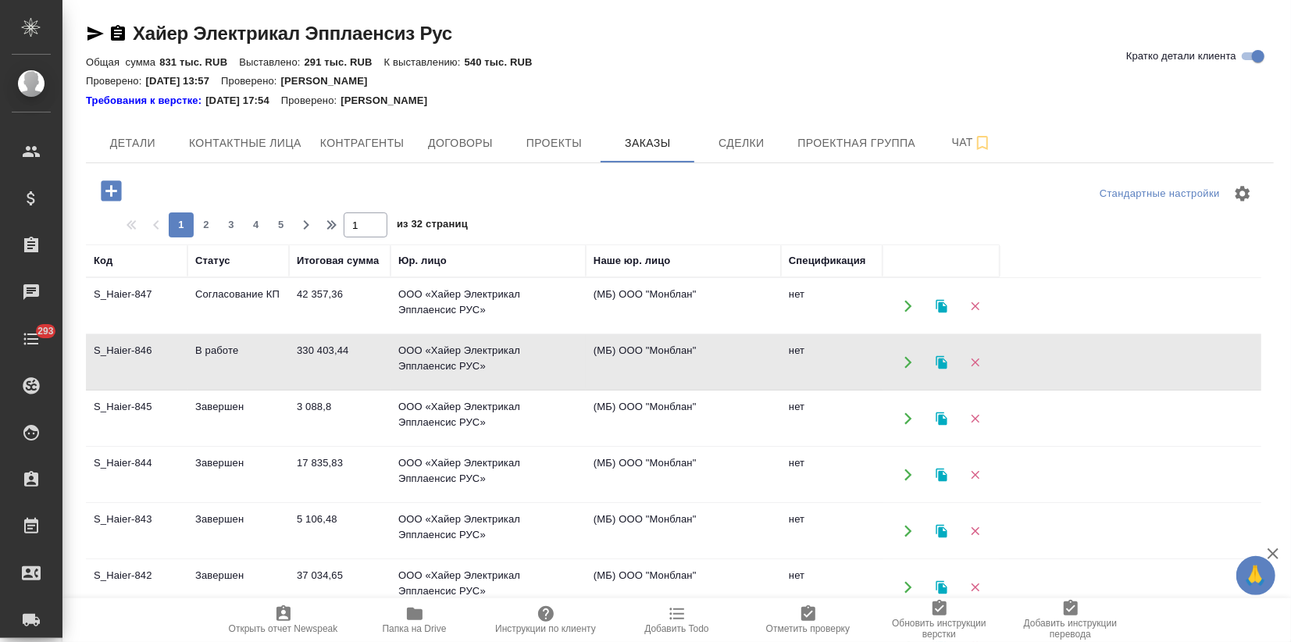
click at [231, 359] on td "В работе" at bounding box center [238, 362] width 102 height 55
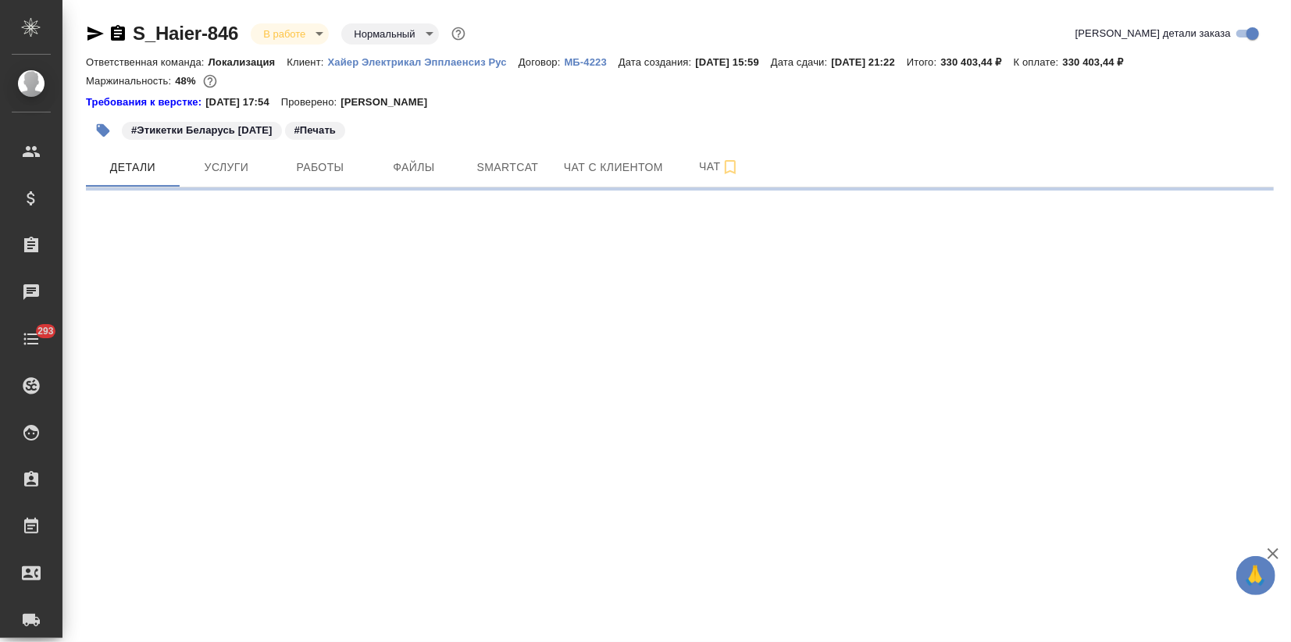
select select "RU"
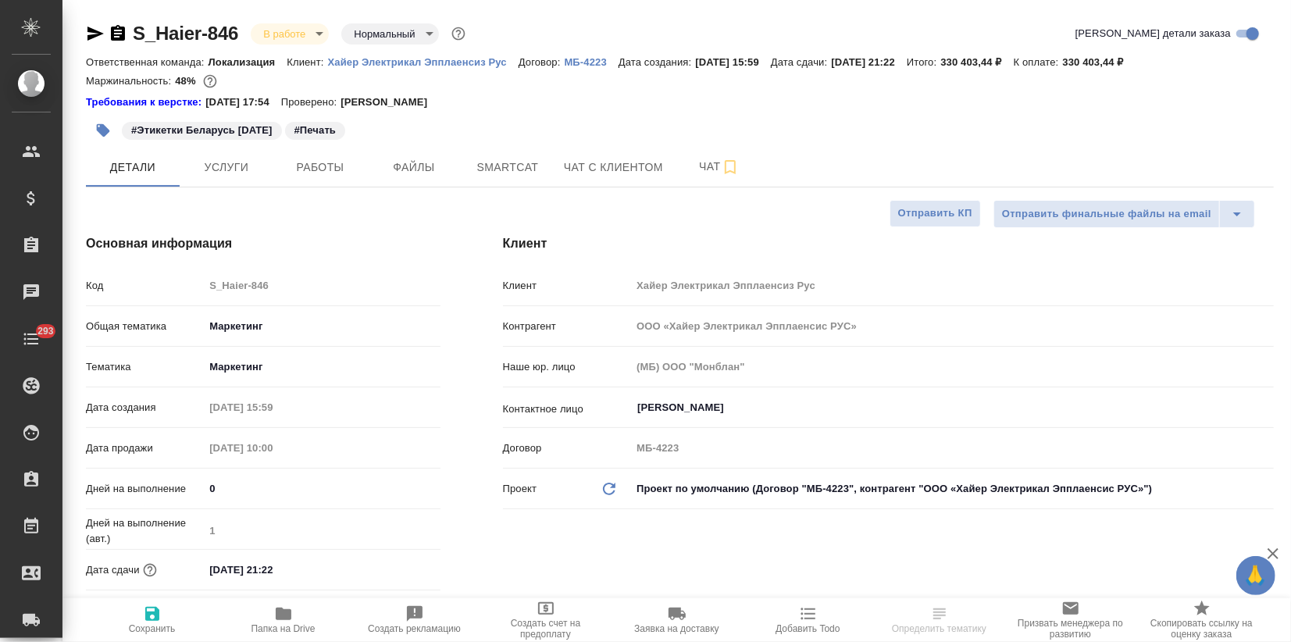
type textarea "x"
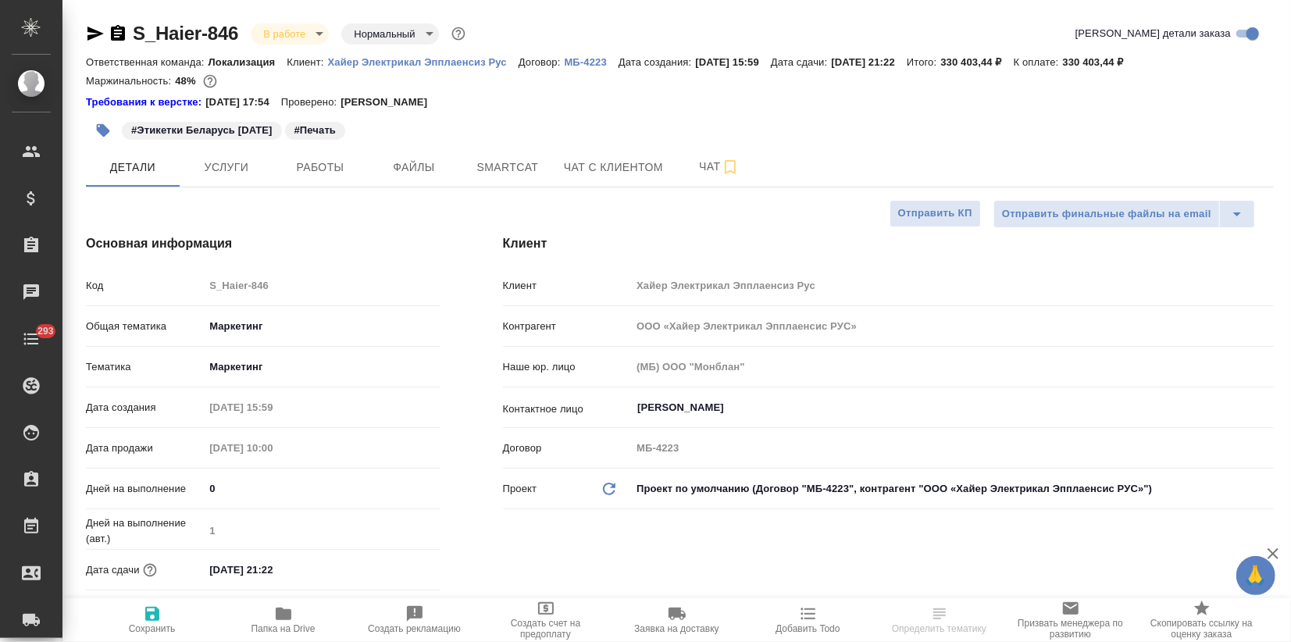
type textarea "x"
click at [709, 170] on span "Чат" at bounding box center [719, 167] width 75 height 20
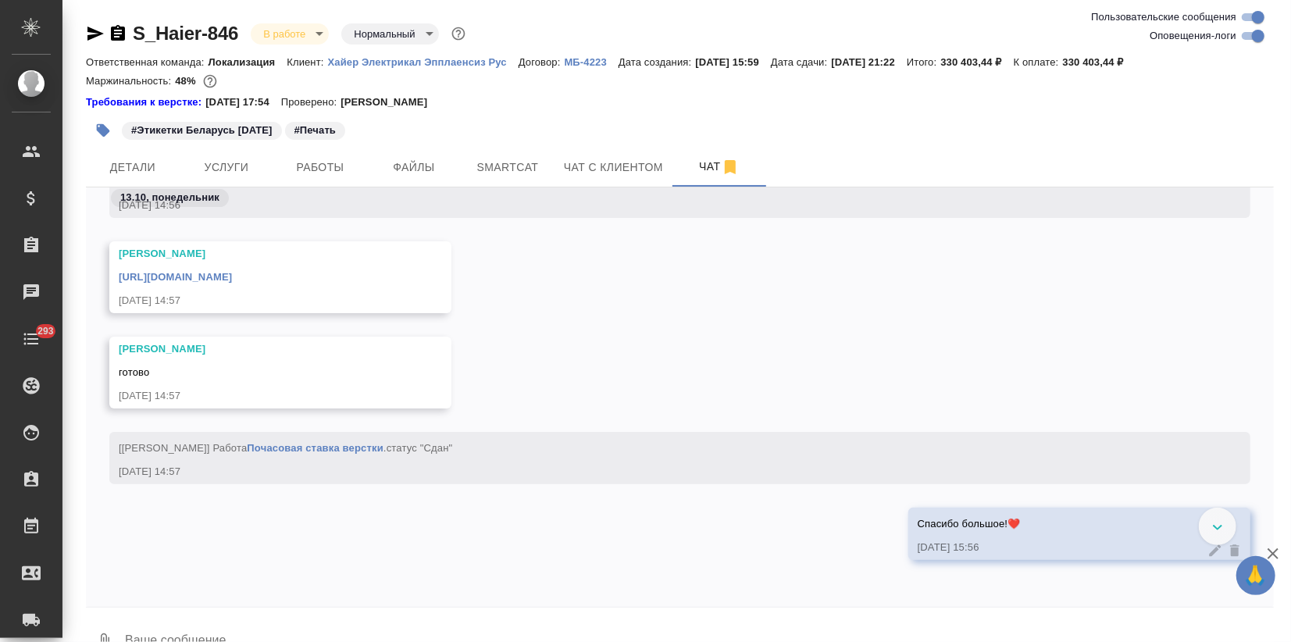
scroll to position [7193, 0]
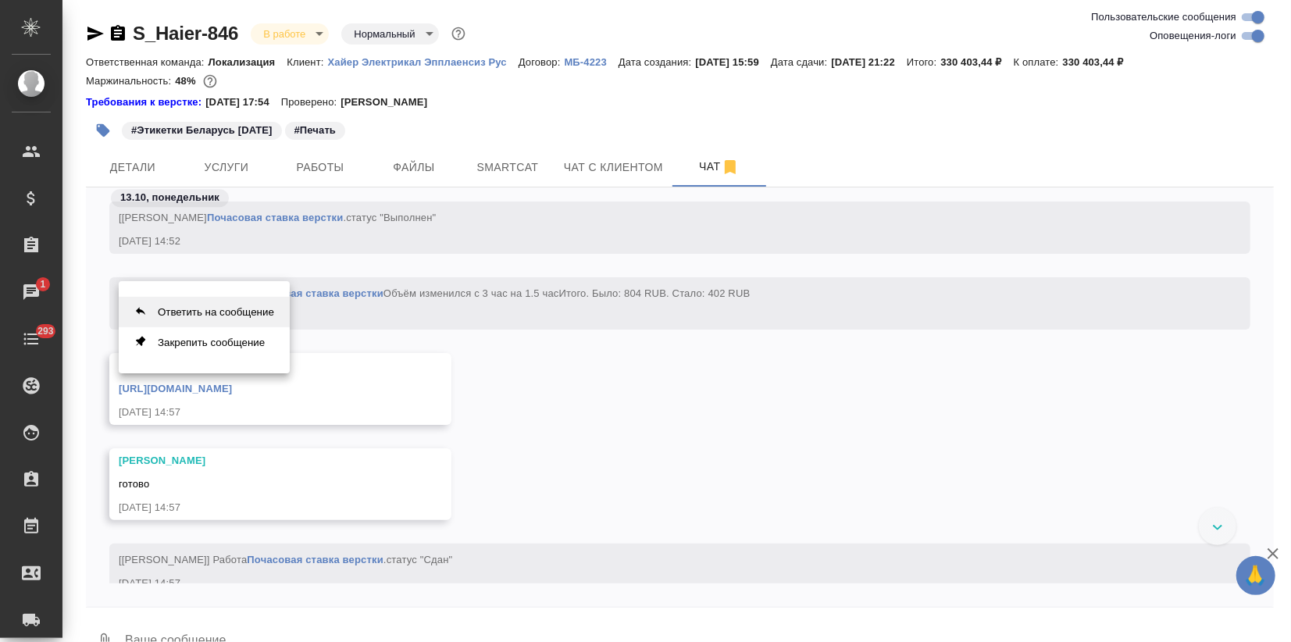
click at [179, 308] on button "Ответить на сообщение" at bounding box center [204, 312] width 171 height 30
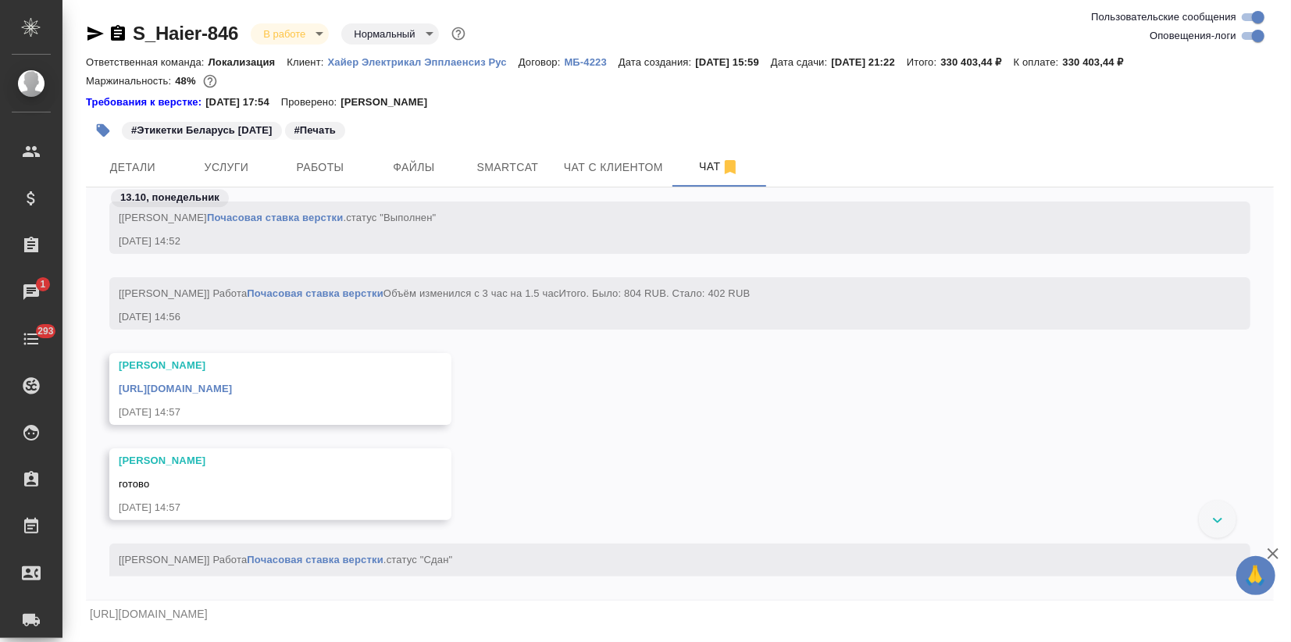
scroll to position [50, 0]
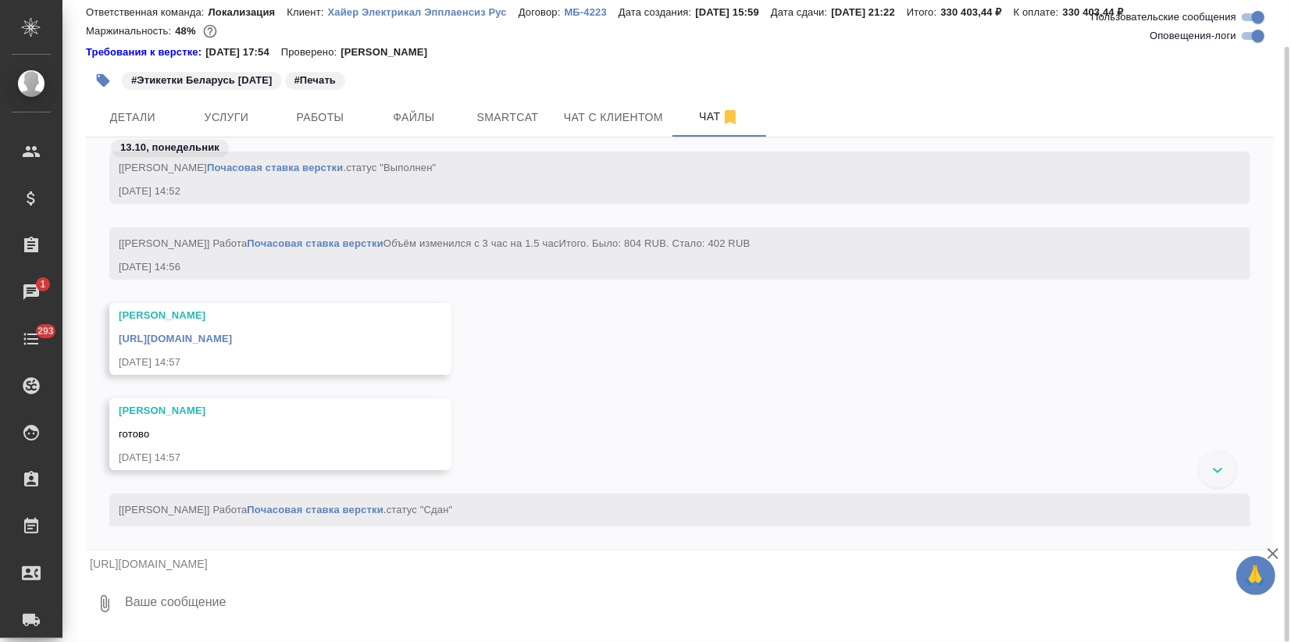
click at [207, 609] on textarea at bounding box center [698, 603] width 1150 height 53
paste textarea
type textarea "Сашуль, тут пустой файл"
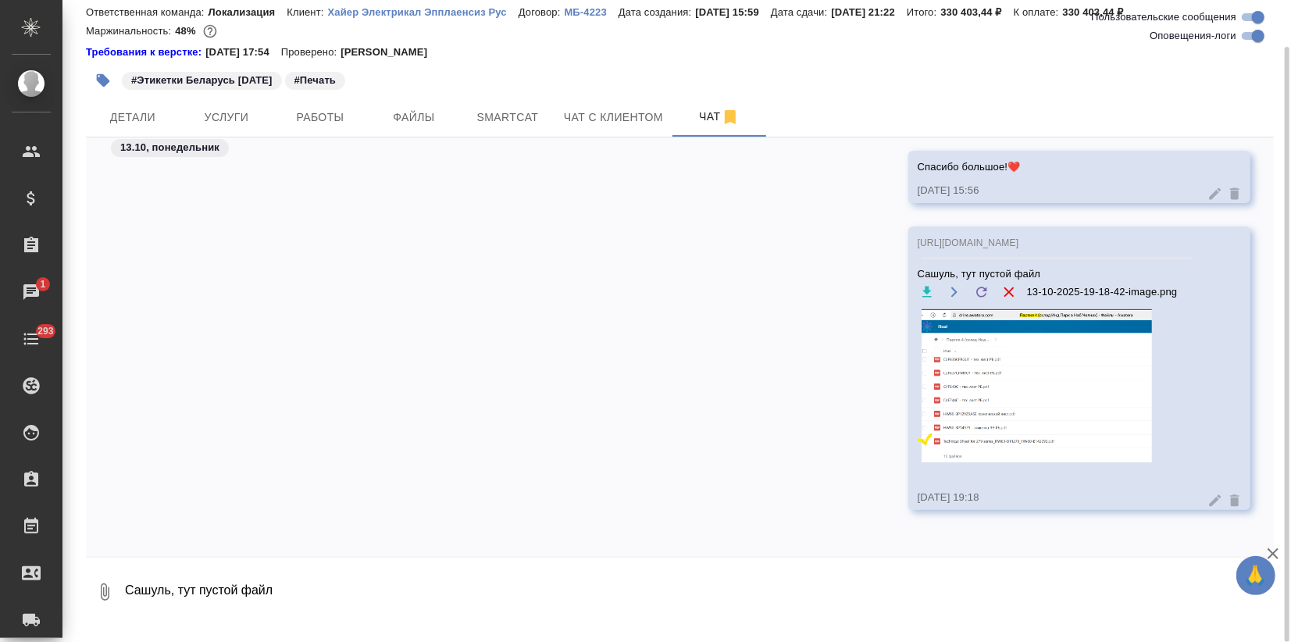
scroll to position [7719, 0]
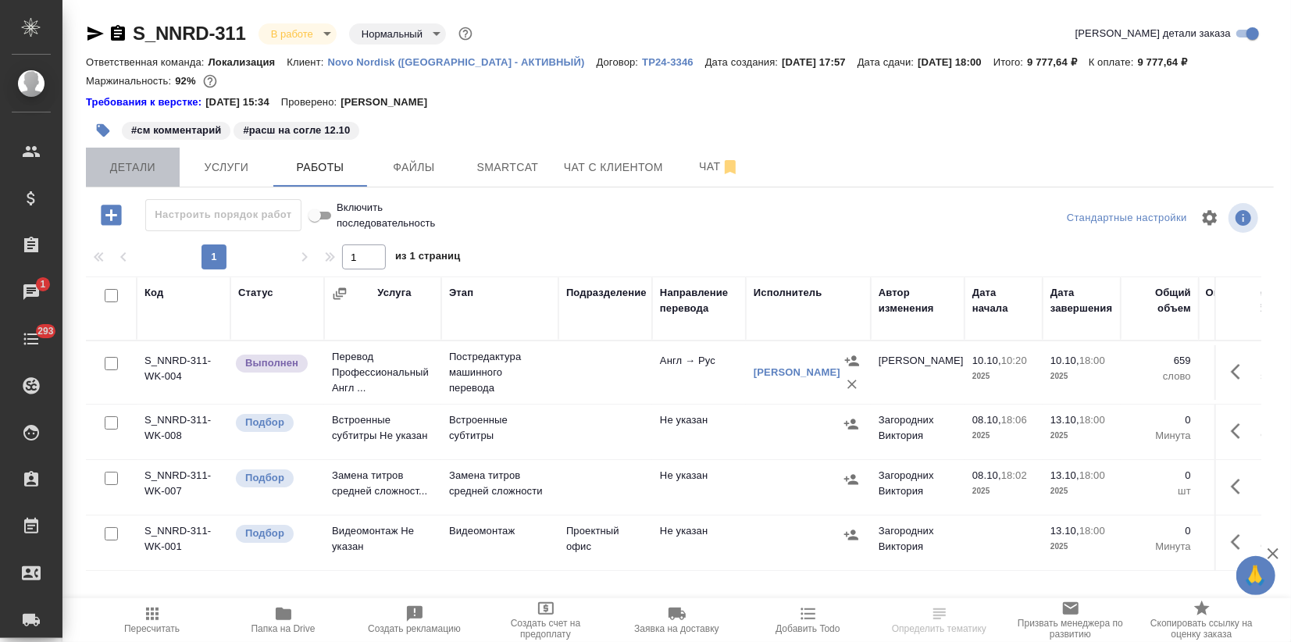
click at [155, 175] on span "Детали" at bounding box center [132, 168] width 75 height 20
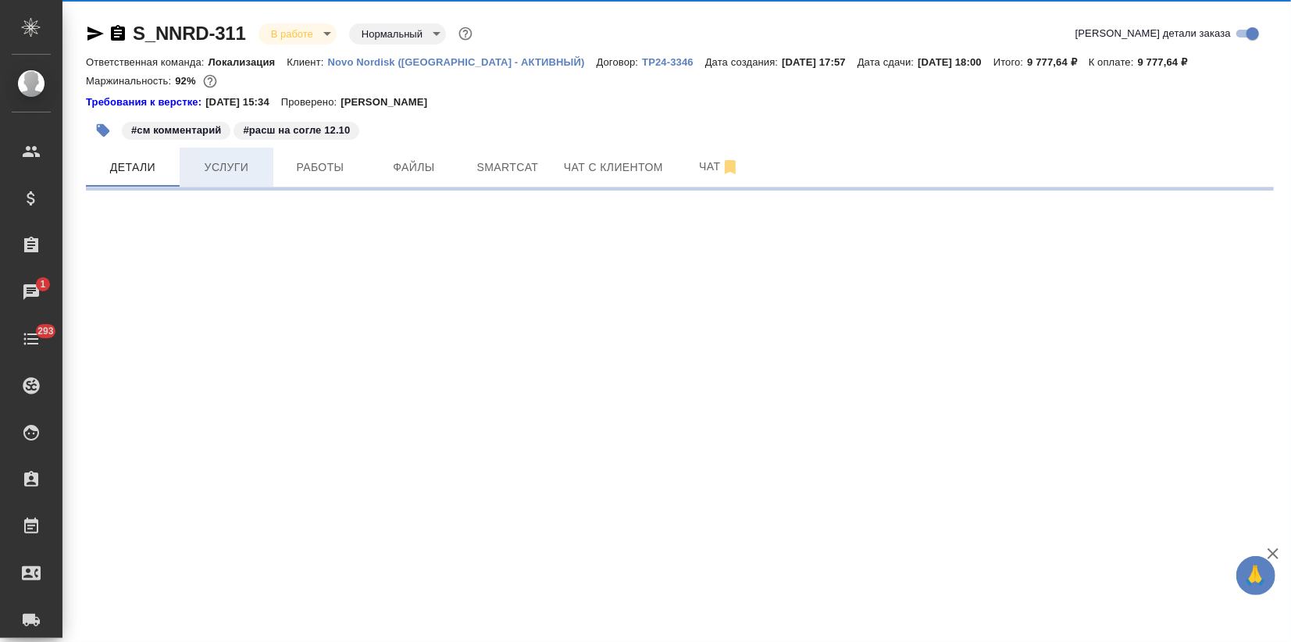
select select "RU"
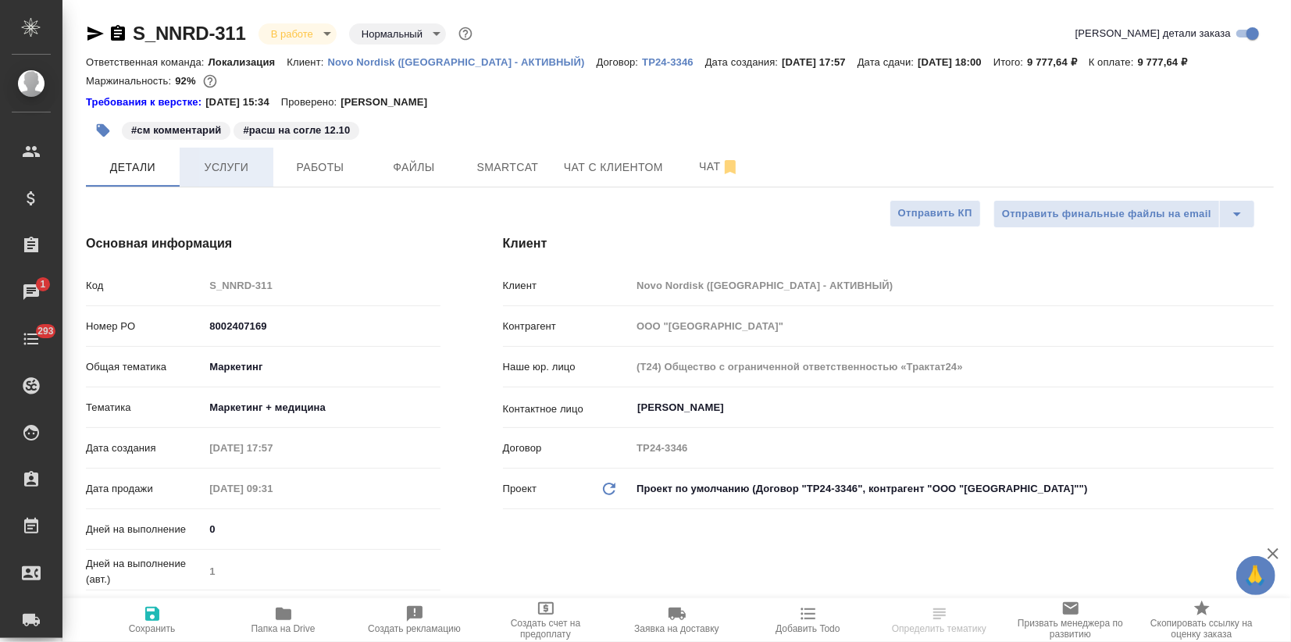
type textarea "x"
click at [212, 181] on button "Услуги" at bounding box center [227, 167] width 94 height 39
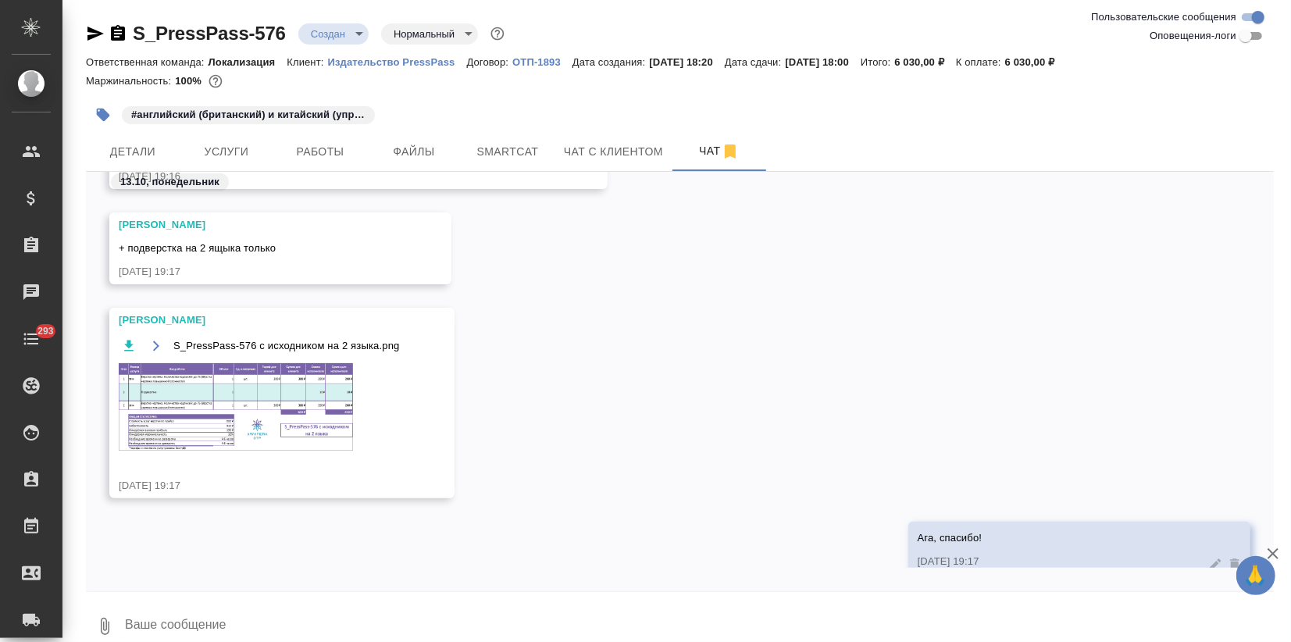
scroll to position [1474, 0]
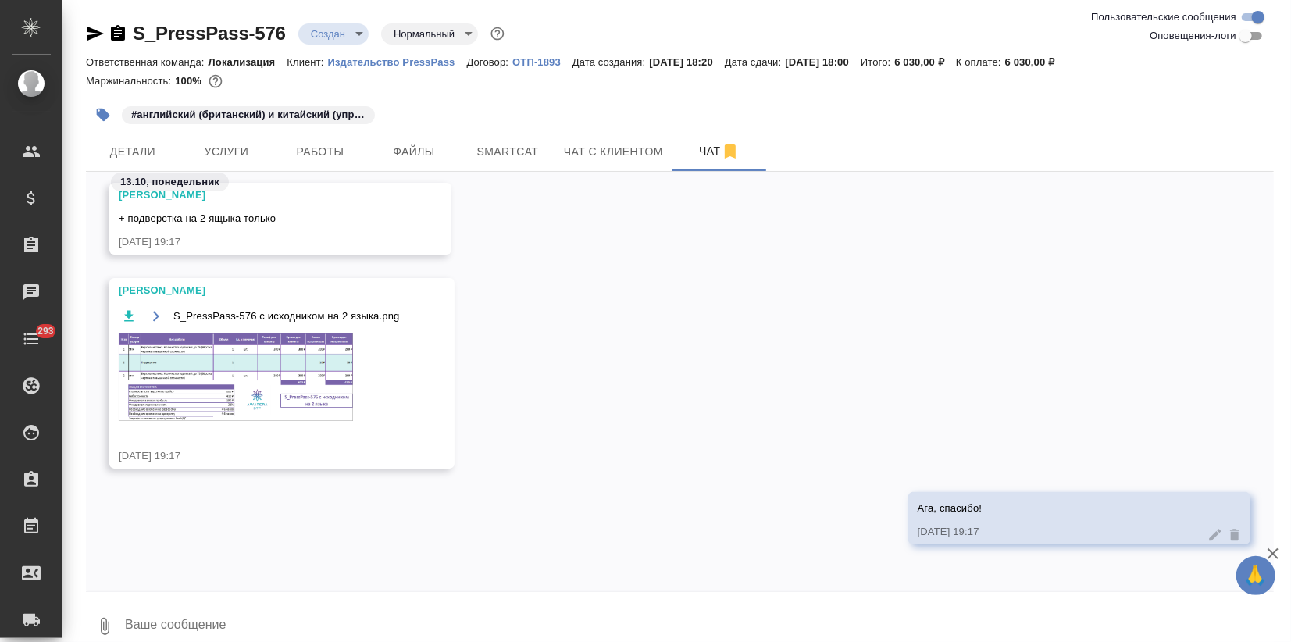
click at [256, 362] on img at bounding box center [236, 376] width 234 height 87
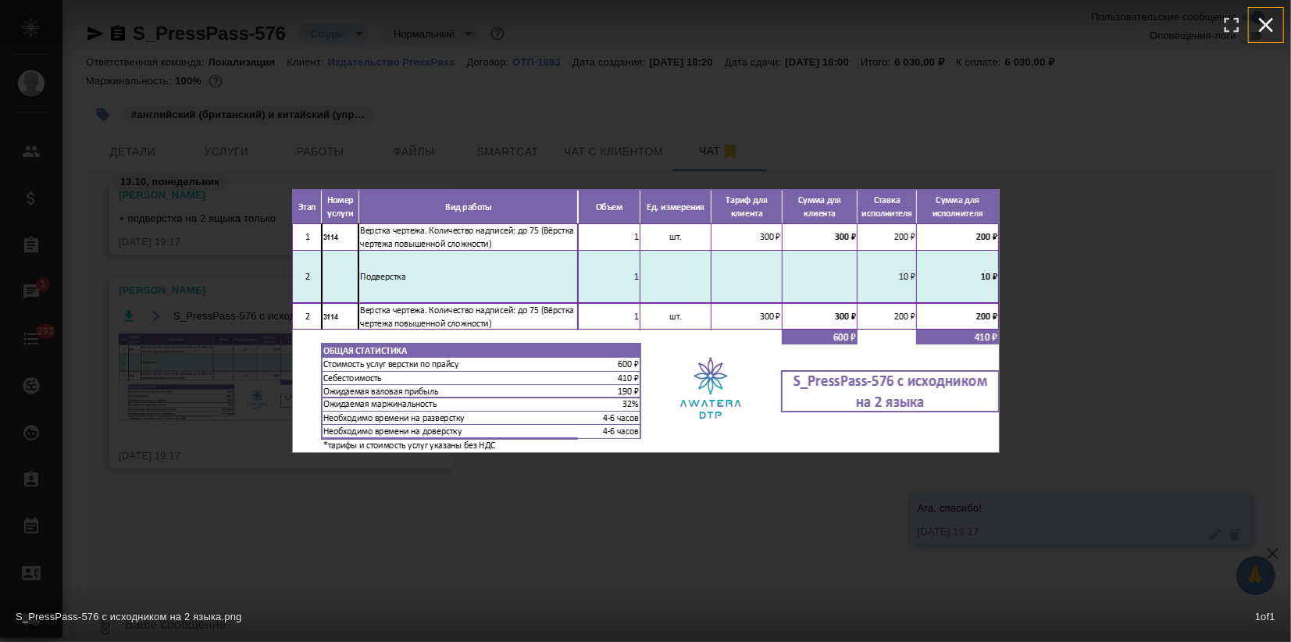
click at [1267, 19] on icon "button" at bounding box center [1265, 24] width 25 height 25
